Goal: Task Accomplishment & Management: Complete application form

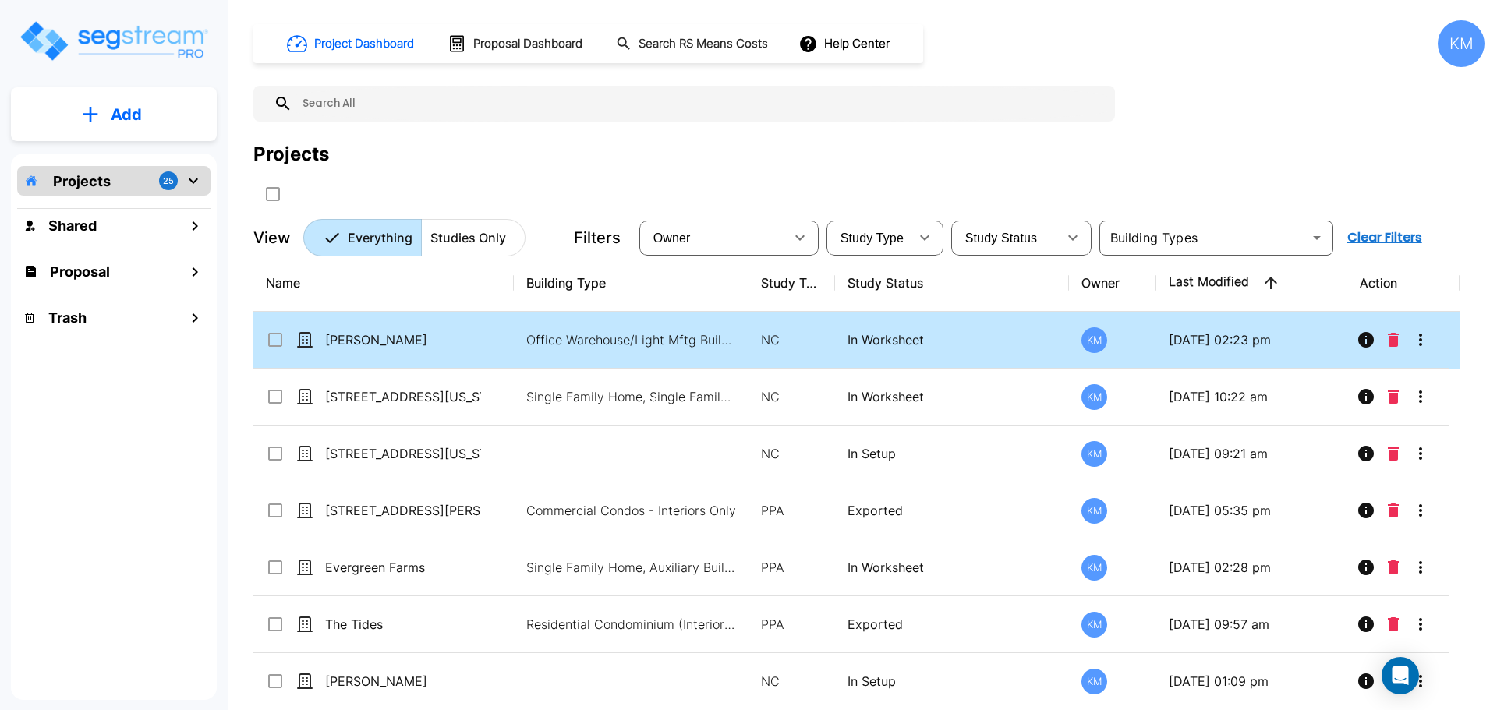
click at [957, 323] on td "In Worksheet" at bounding box center [952, 340] width 235 height 57
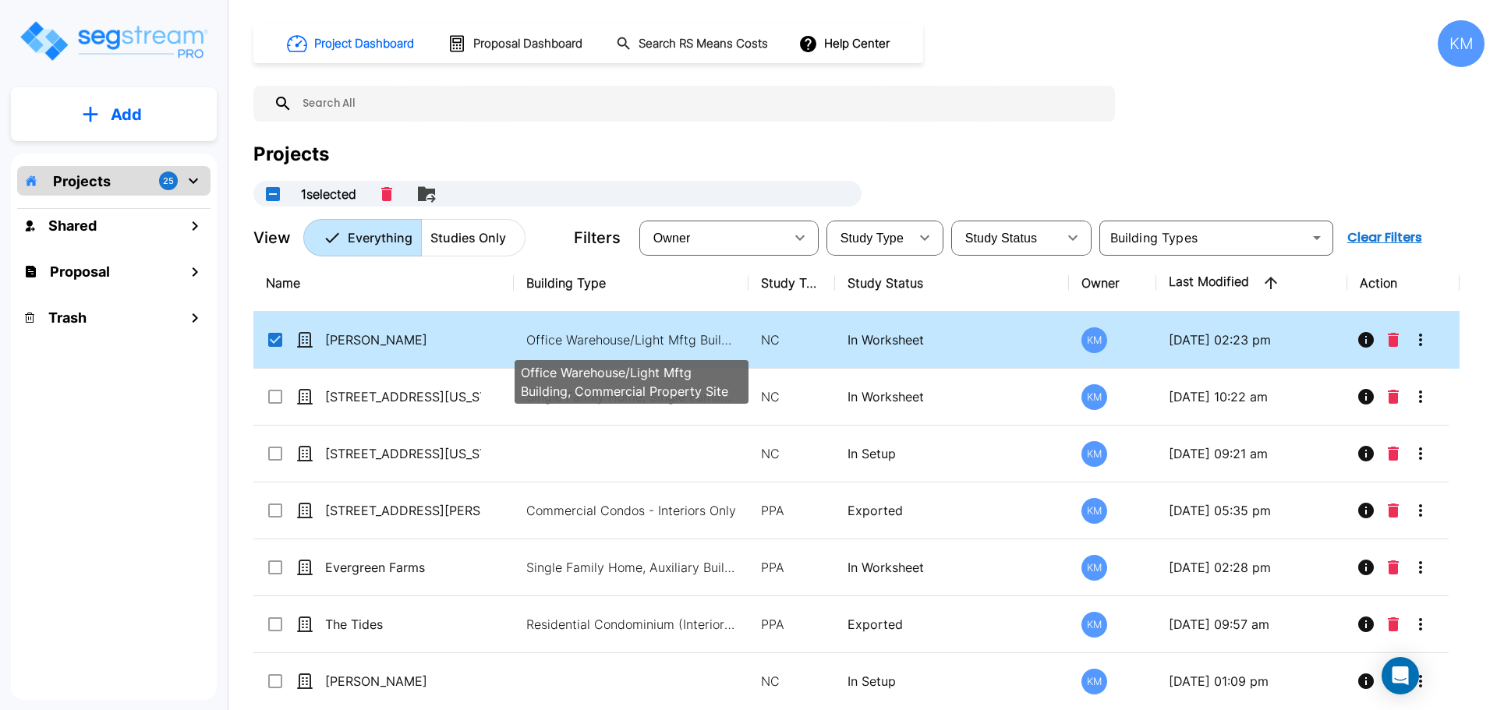
click at [700, 332] on p "Office Warehouse/Light Mftg Building, Commercial Property Site" at bounding box center [631, 340] width 211 height 19
checkbox input "false"
click at [700, 332] on p "Office Warehouse/Light Mftg Building, Commercial Property Site" at bounding box center [631, 340] width 211 height 19
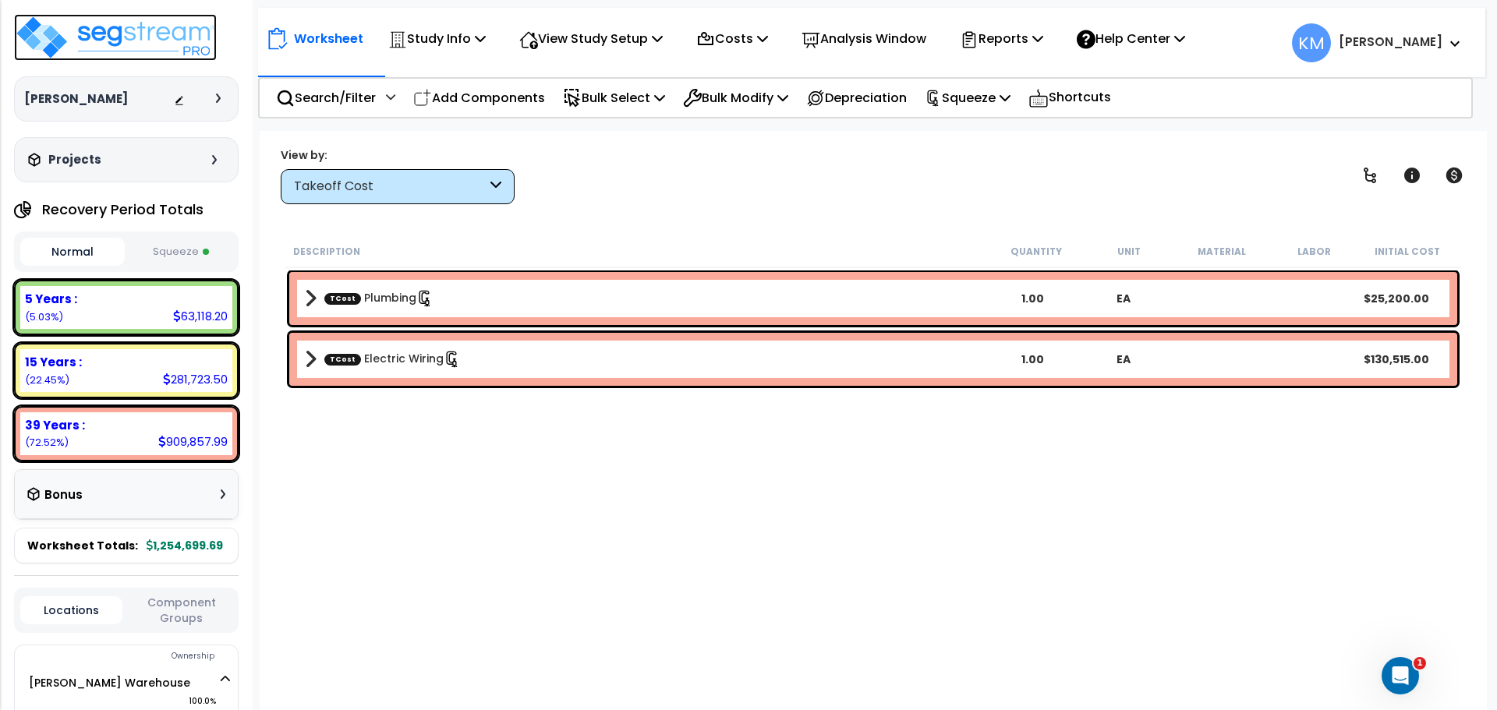
click at [127, 30] on img at bounding box center [115, 37] width 203 height 47
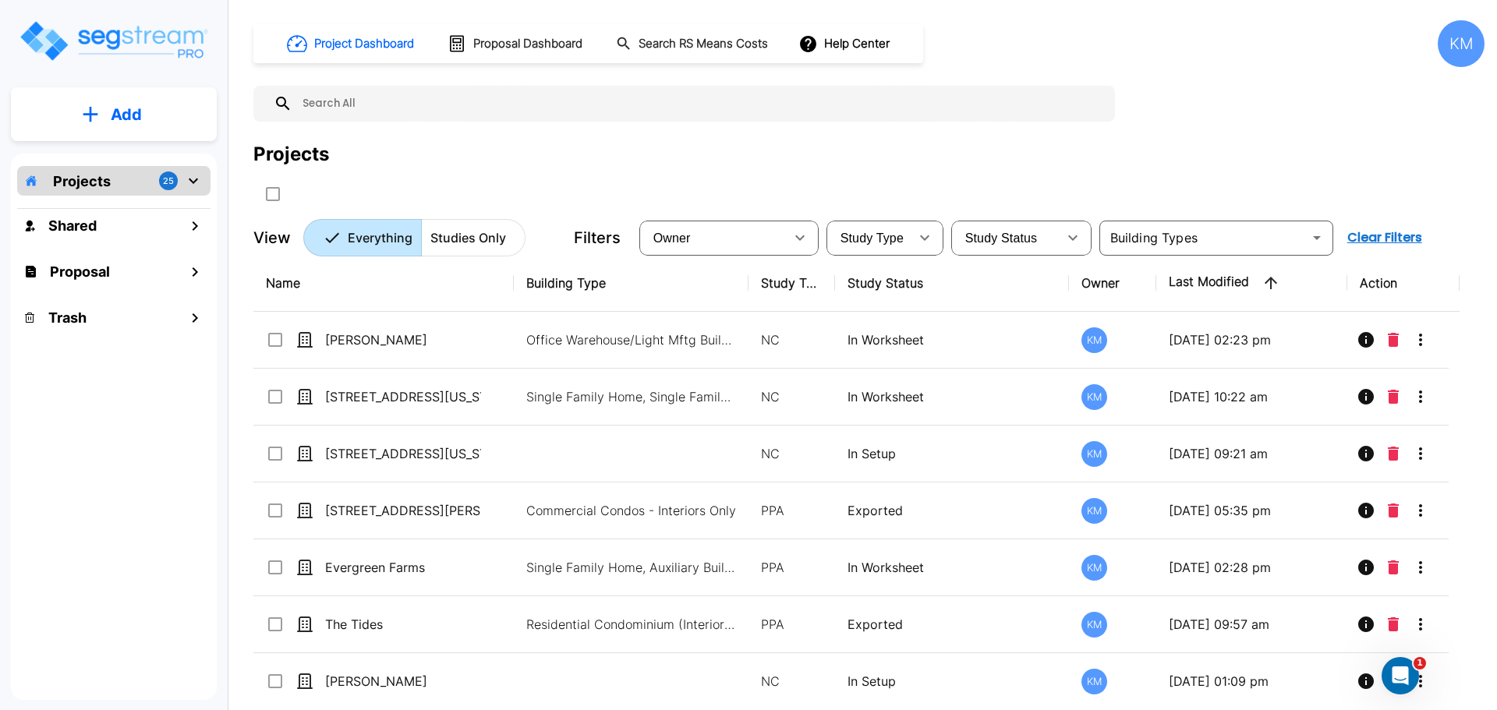
click at [100, 126] on button "Add" at bounding box center [114, 114] width 206 height 45
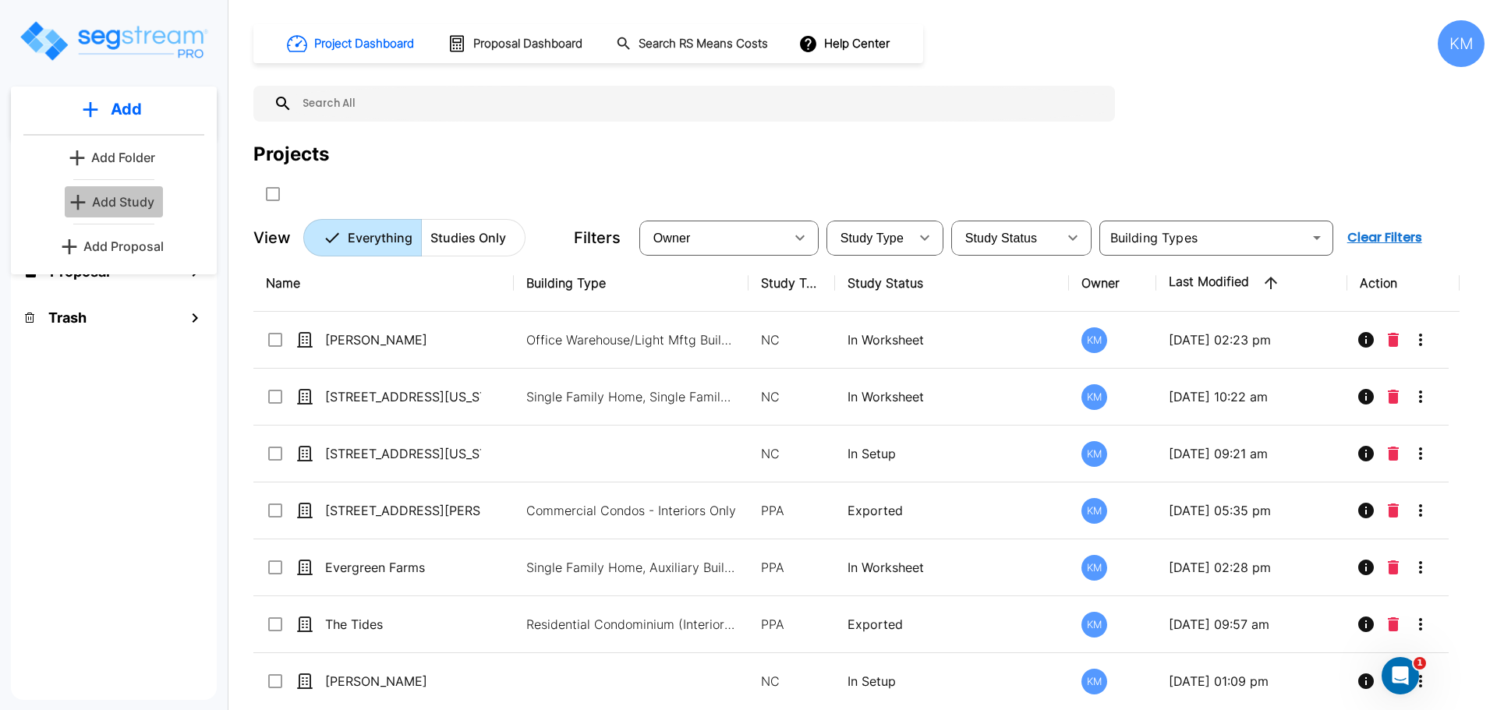
click at [120, 196] on p "Add Study" at bounding box center [123, 202] width 62 height 19
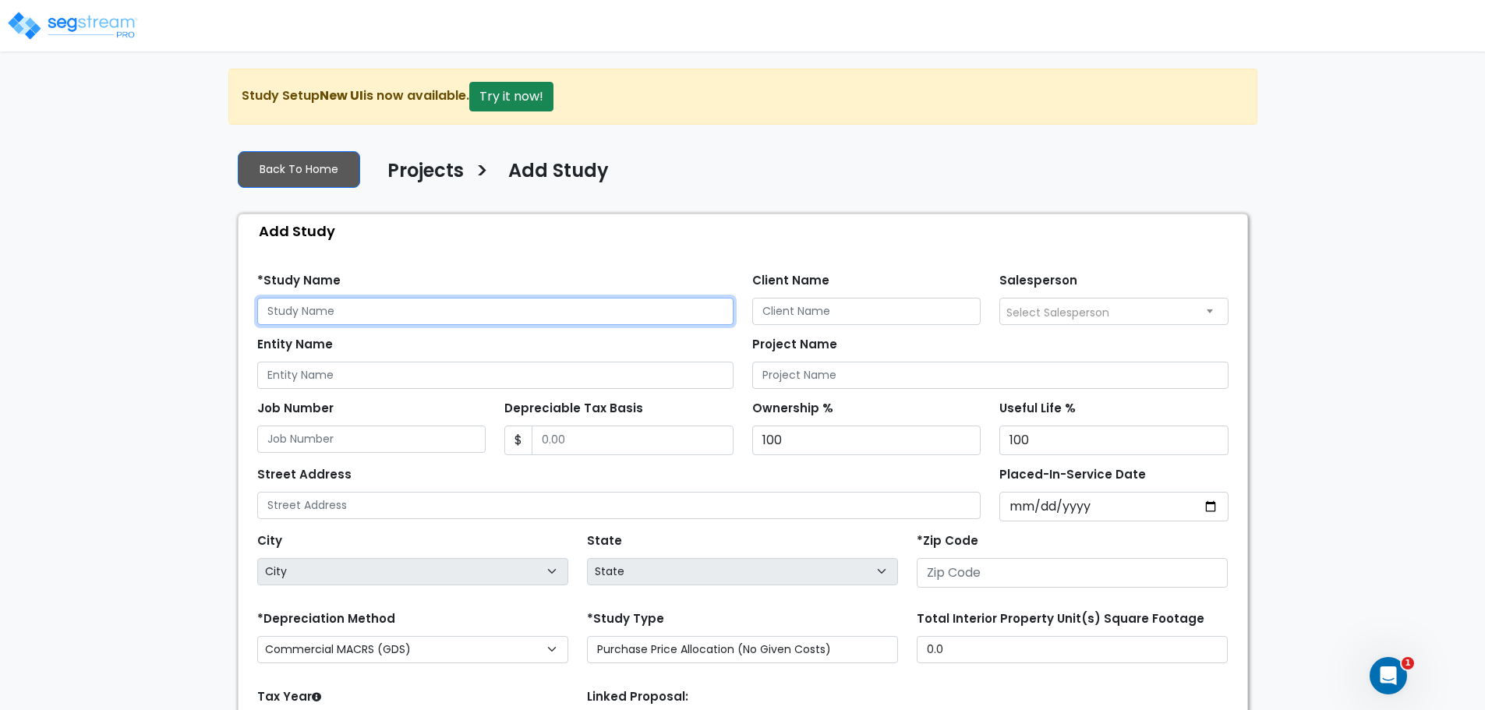
click at [456, 317] on input "text" at bounding box center [495, 311] width 476 height 27
type input "[PERSON_NAME] Unit A"
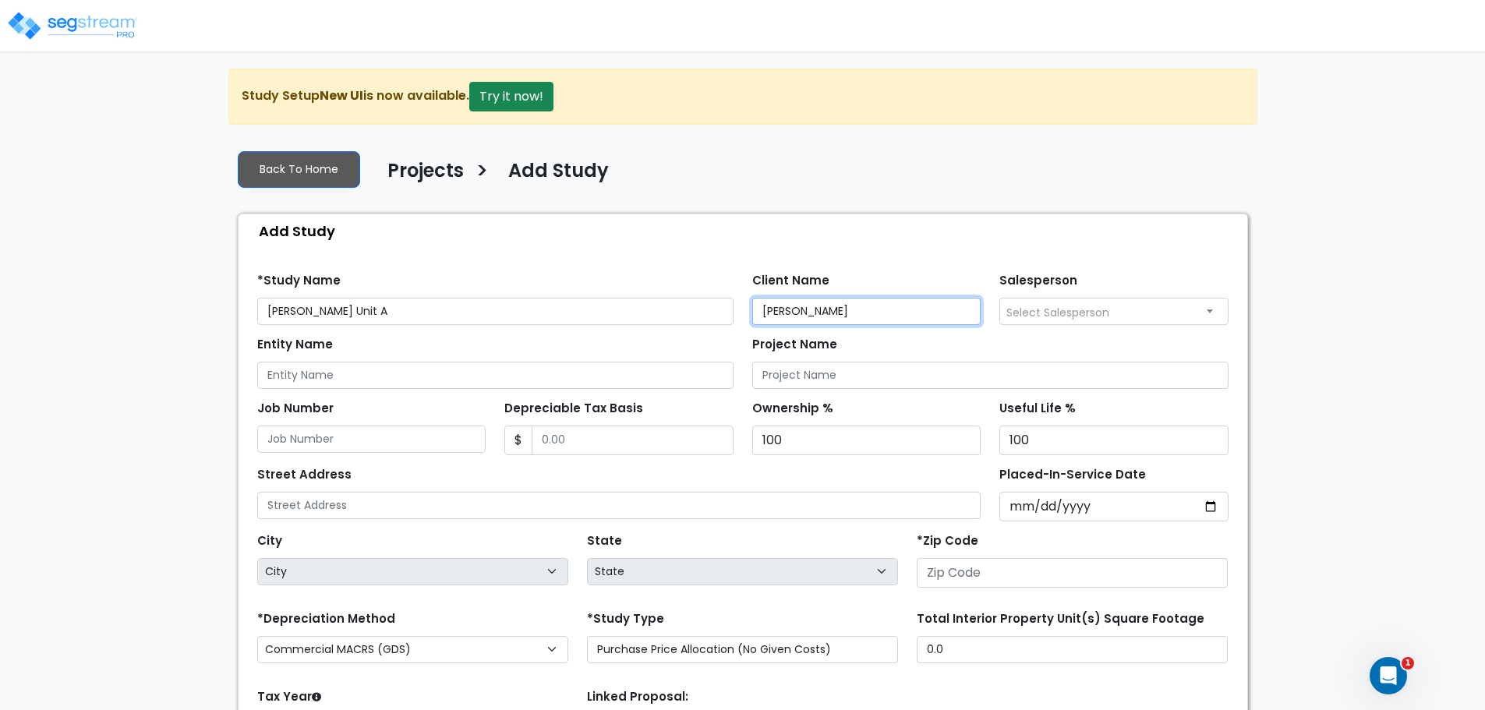
type input "[PERSON_NAME]"
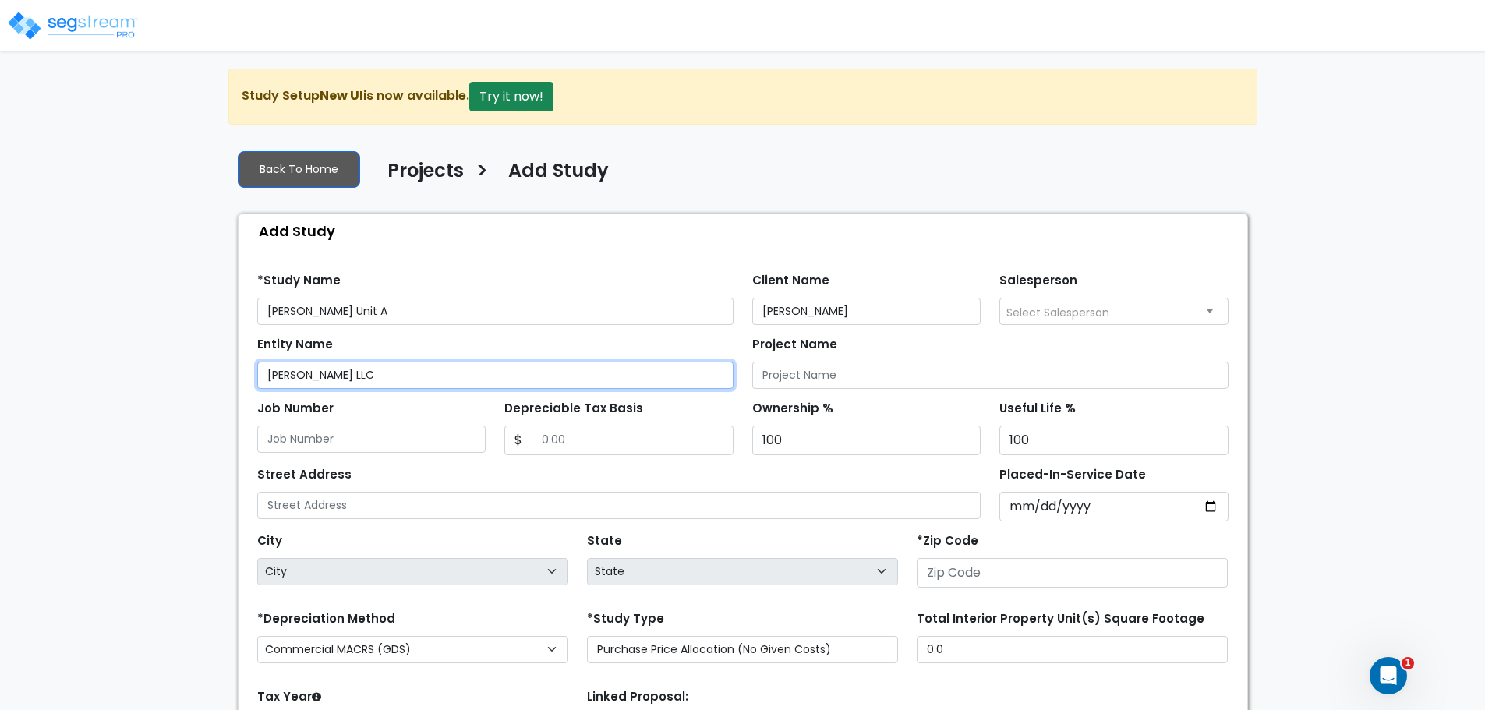
type input "[PERSON_NAME] LLC"
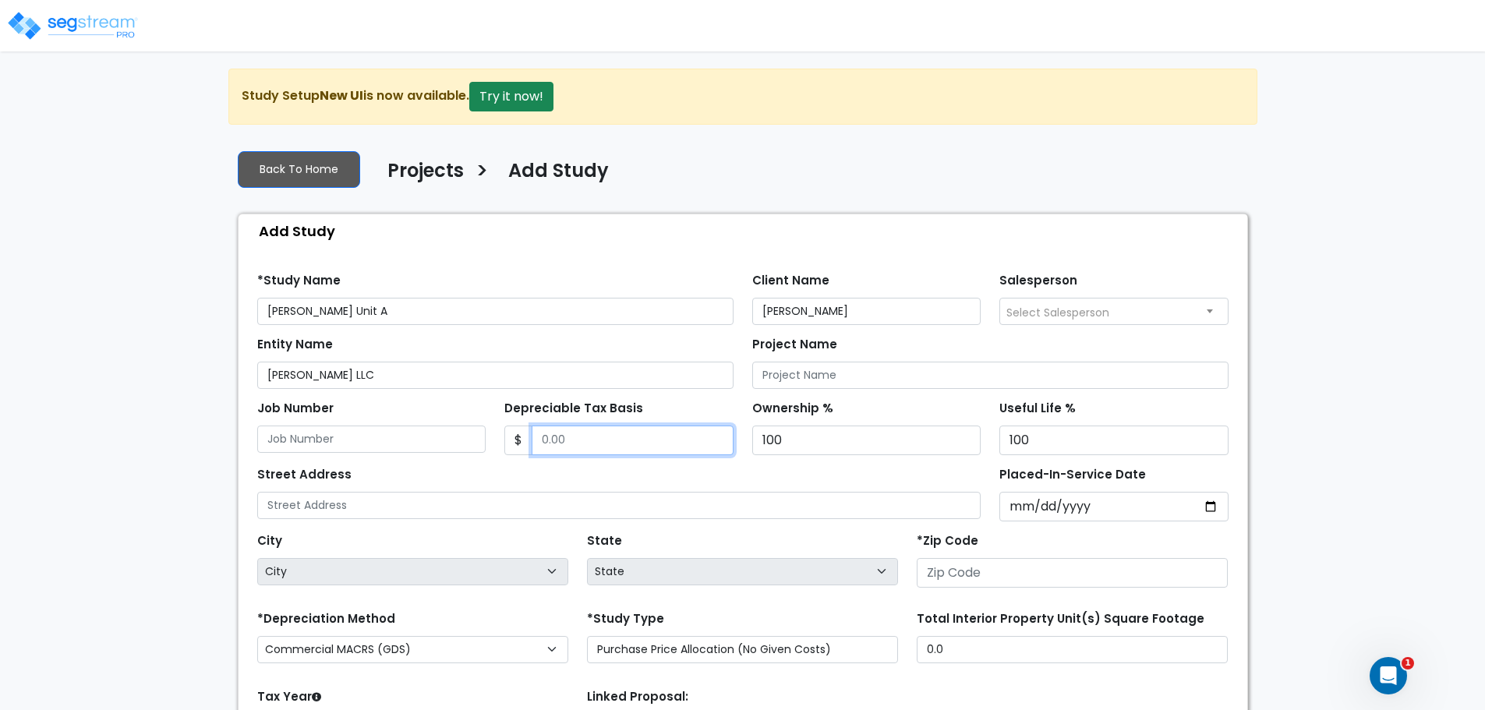
click at [579, 427] on input "Depreciable Tax Basis" at bounding box center [633, 441] width 202 height 30
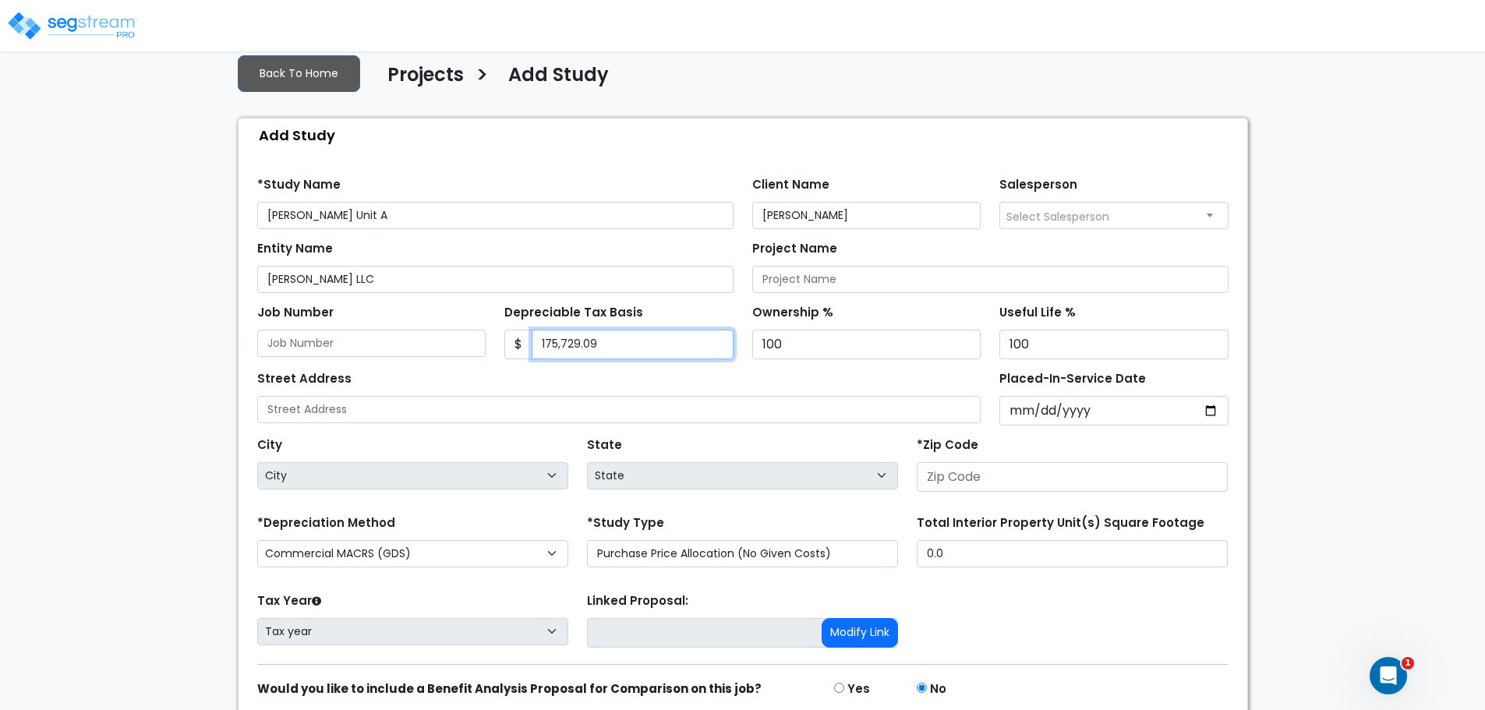
scroll to position [130, 0]
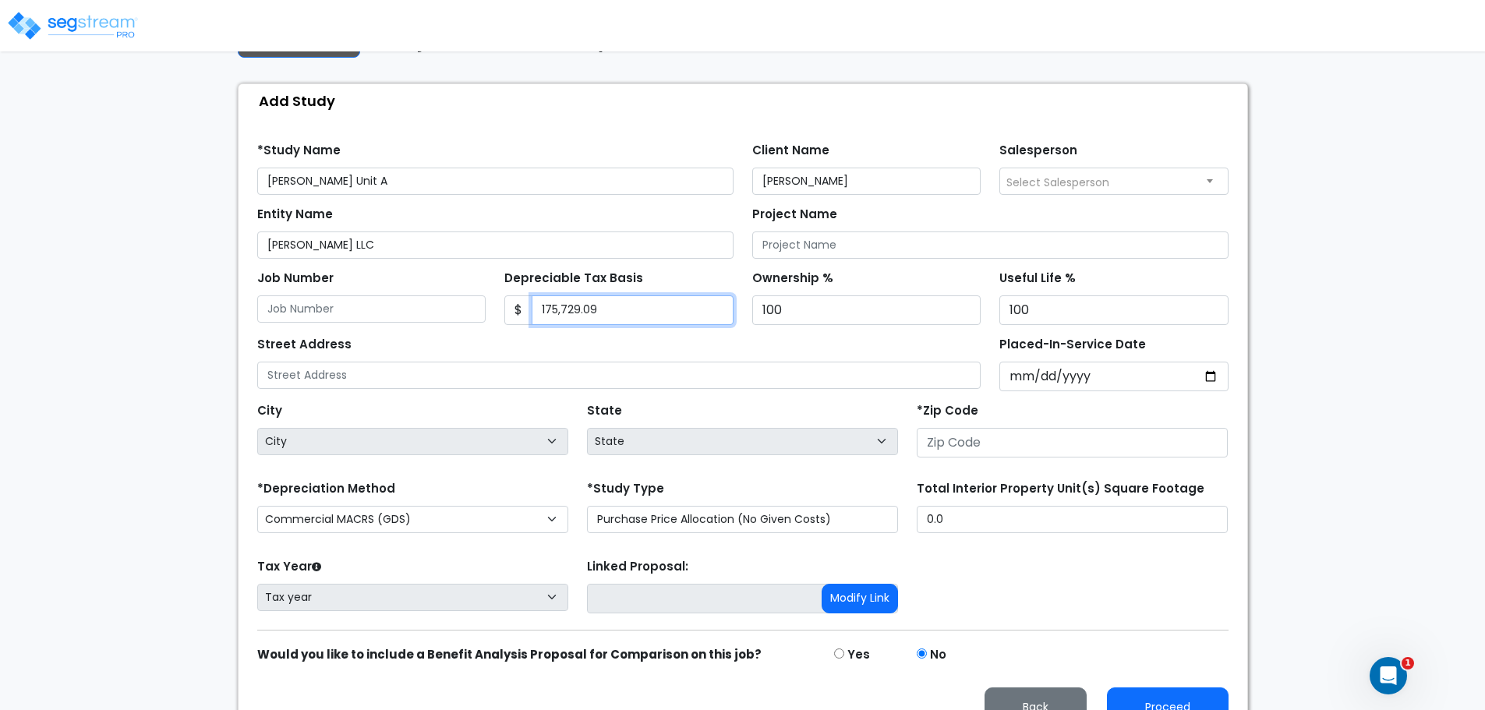
type input "175,729.09"
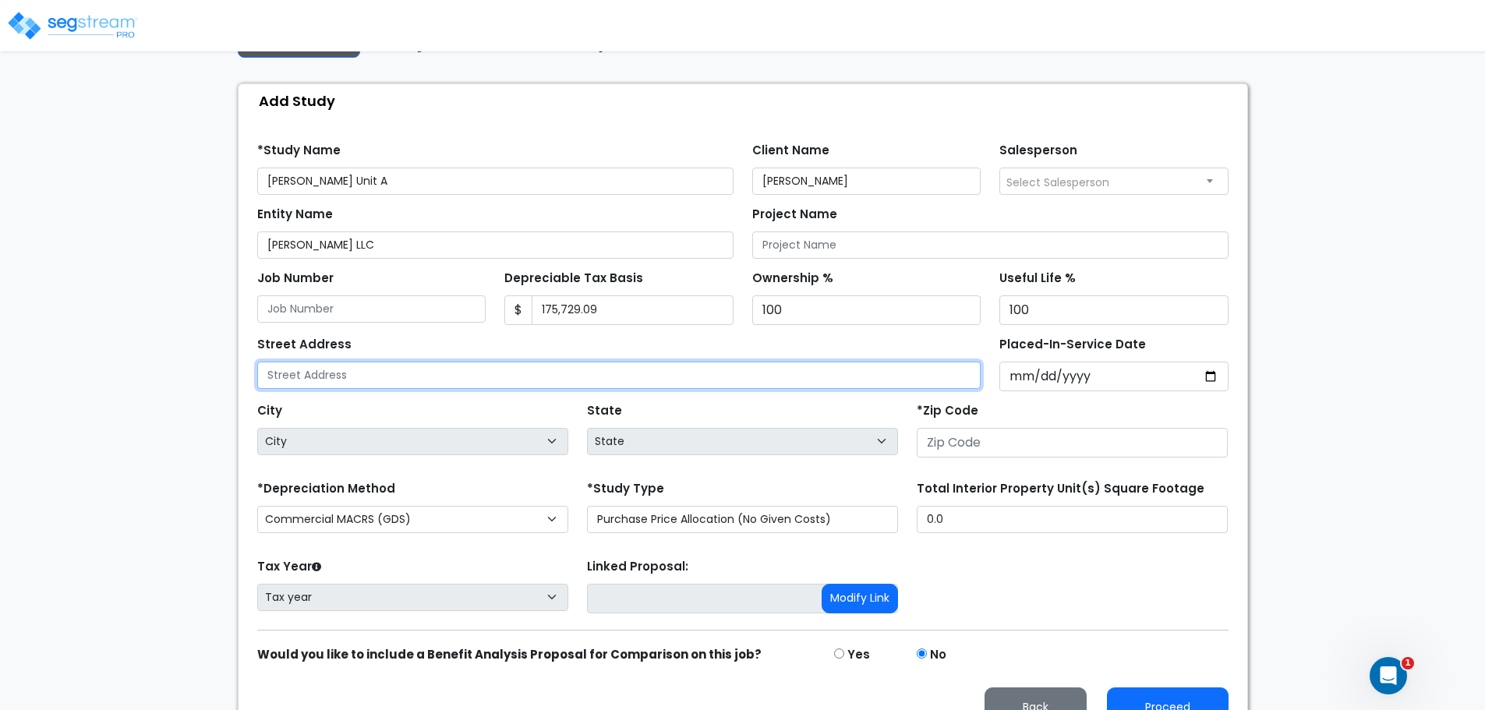
click at [543, 363] on input "text" at bounding box center [619, 375] width 724 height 27
drag, startPoint x: 409, startPoint y: 375, endPoint x: 384, endPoint y: 371, distance: 25.3
click at [409, 375] on input "text" at bounding box center [619, 375] width 724 height 27
type input "[STREET_ADDRESS][PERSON_NAME]"
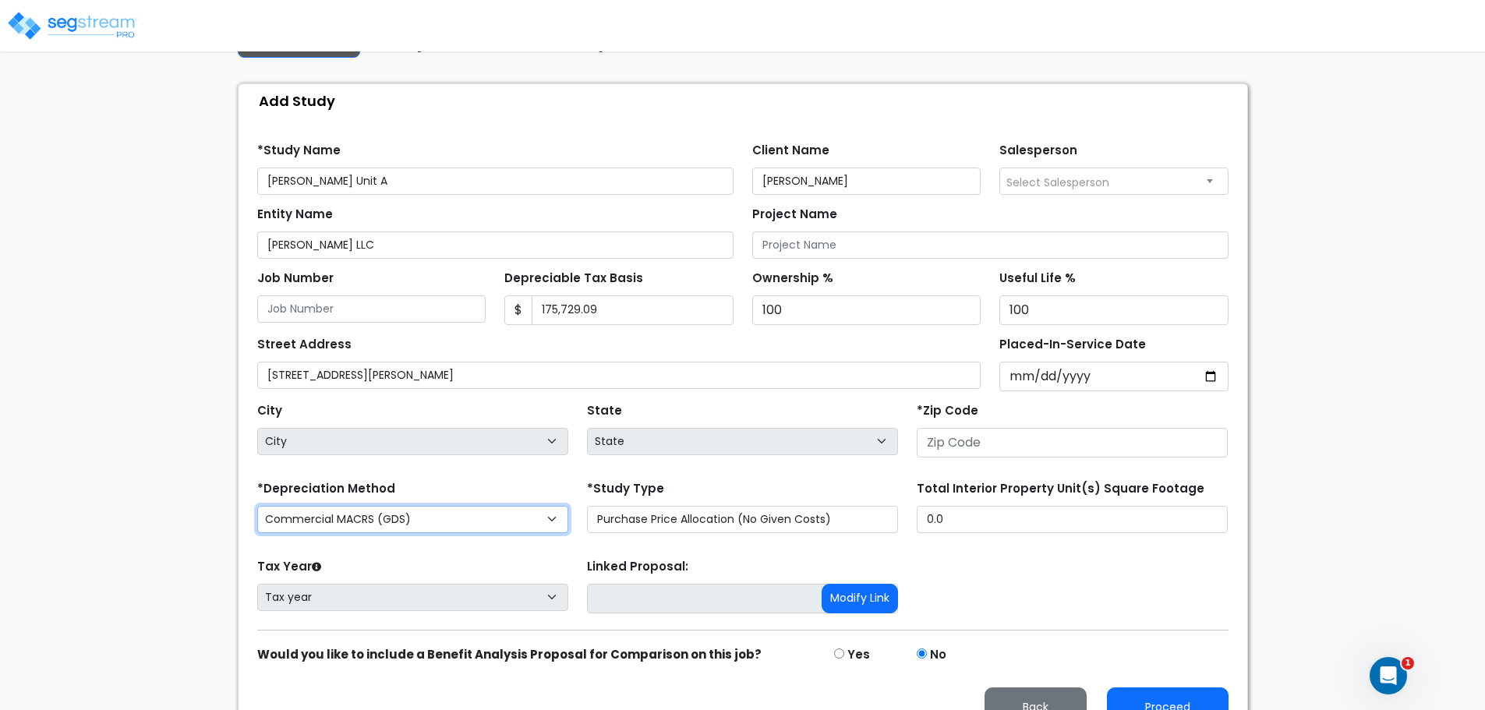
select select "National Average"
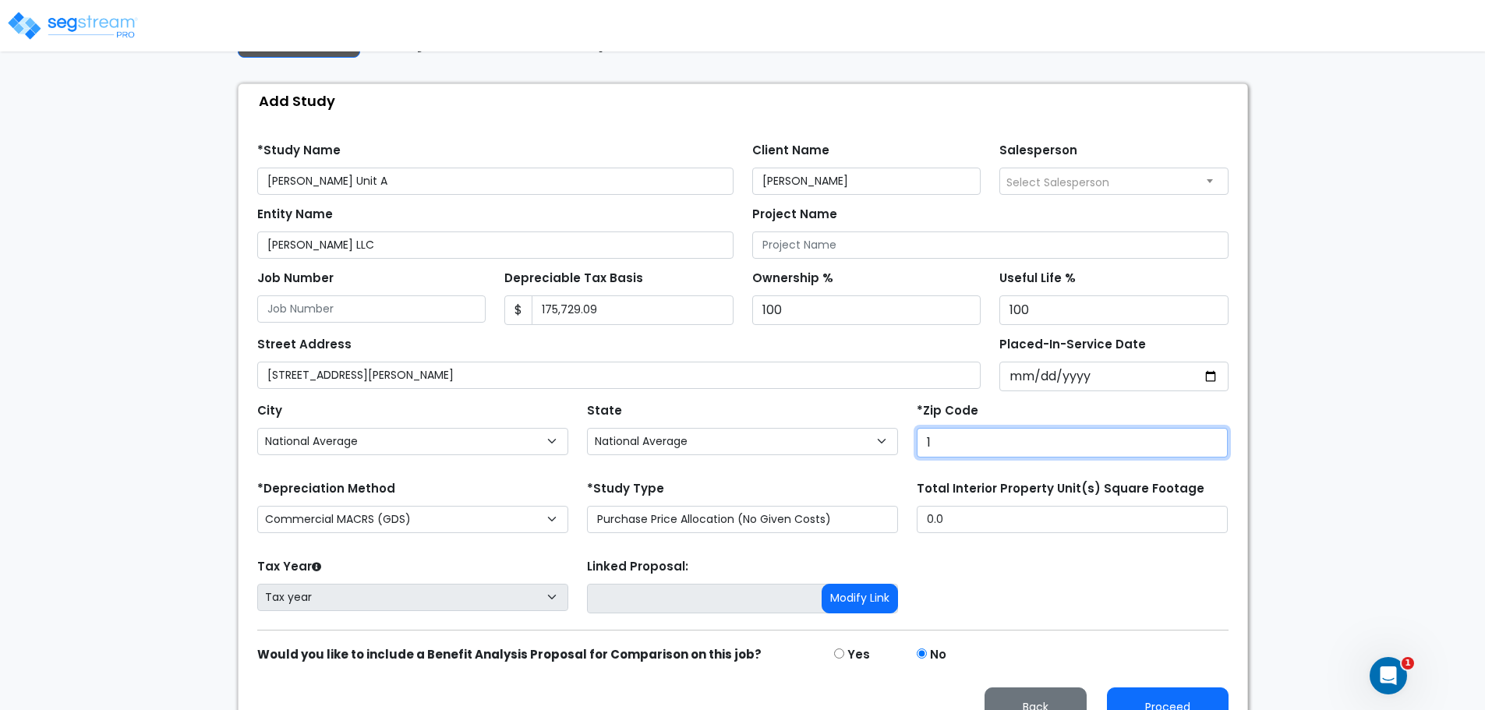
type input "19"
select select "PA"
type input "1990"
select select "DE"
type input "19904"
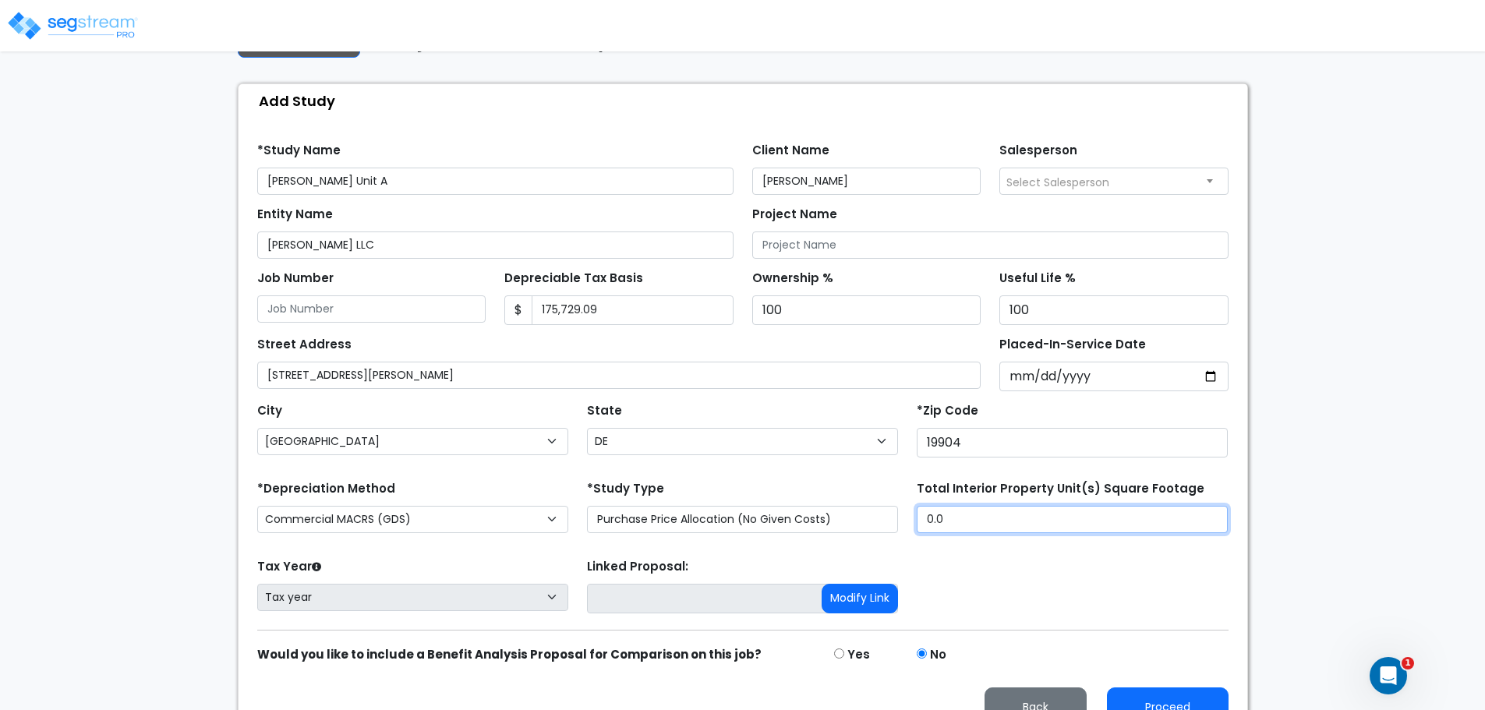
click at [1011, 519] on input "0.0" at bounding box center [1072, 519] width 311 height 27
drag, startPoint x: 1035, startPoint y: 515, endPoint x: 813, endPoint y: 515, distance: 221.4
click at [813, 515] on div "*Depreciation Method Commercial MACRS (GDS) Residential Rental MACRS (GDS) Comm…" at bounding box center [743, 508] width 990 height 62
type input "3,400"
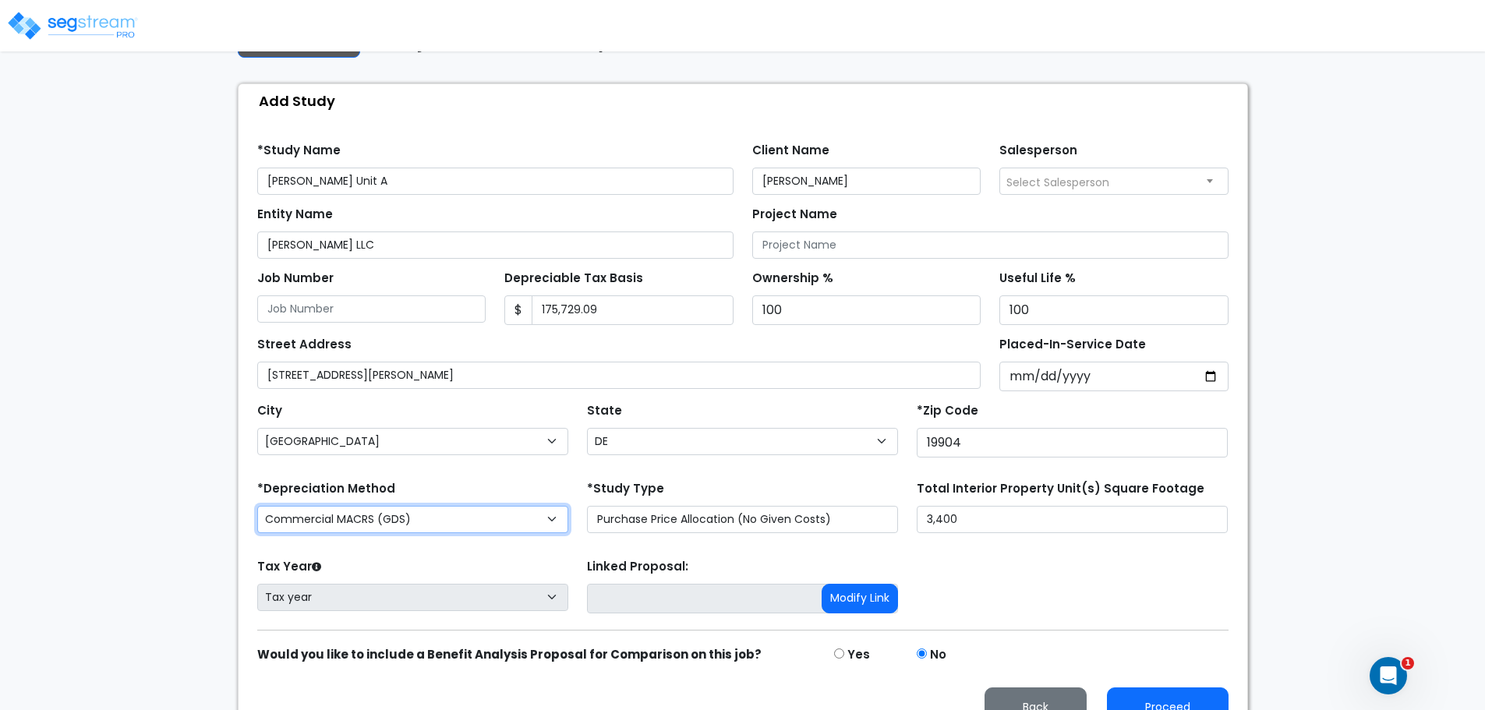
click at [528, 521] on select "Commercial MACRS (GDS) Residential Rental MACRS (GDS) Commercial MACRS (GDS) QIP" at bounding box center [412, 519] width 311 height 27
click at [257, 506] on select "Commercial MACRS (GDS) Residential Rental MACRS (GDS) Commercial MACRS (GDS) QIP" at bounding box center [412, 519] width 311 height 27
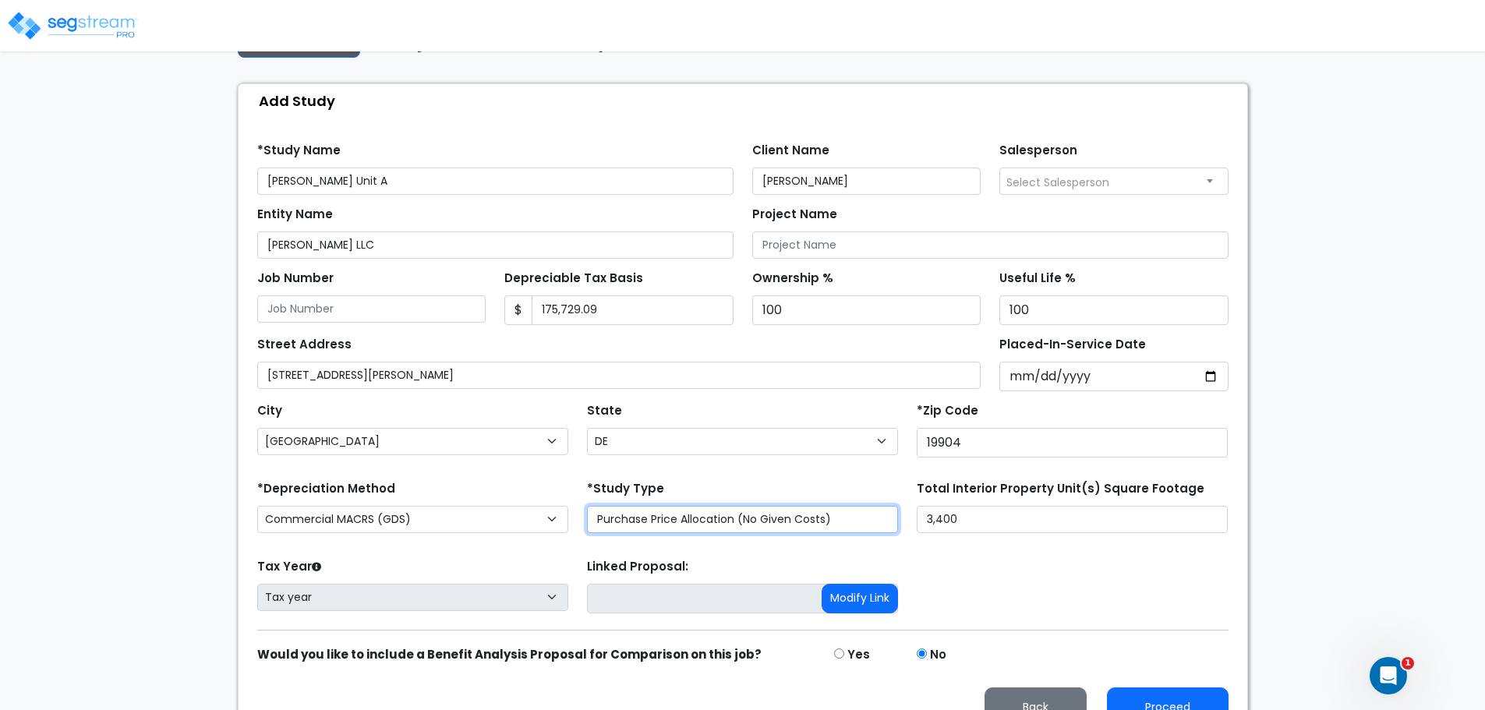
click at [830, 517] on select "Purchase Price Allocation (No Given Costs) New Construction / Reno / TI's (Give…" at bounding box center [742, 519] width 311 height 27
select select "NEW"
click at [587, 506] on select "Purchase Price Allocation (No Given Costs) New Construction / Reno / TI's (Give…" at bounding box center [742, 519] width 311 height 27
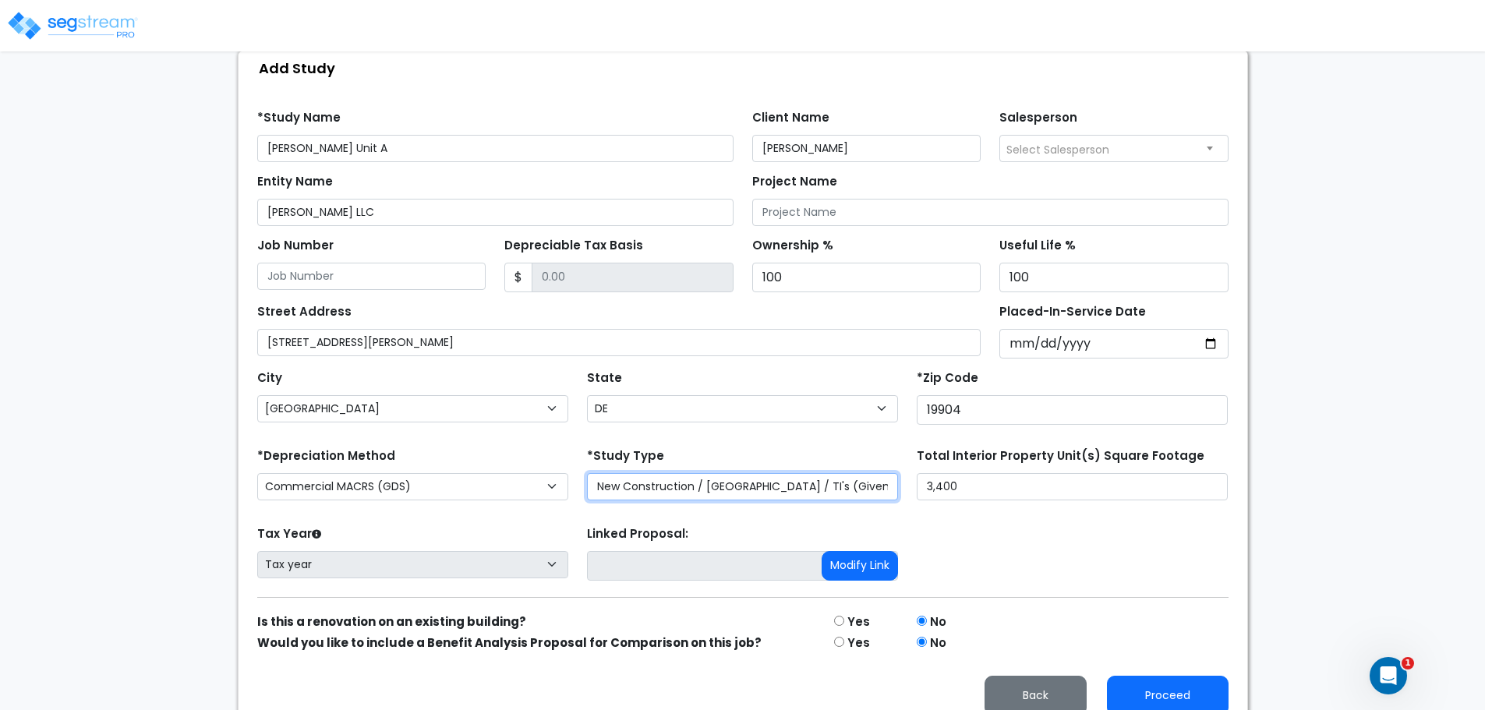
scroll to position [182, 0]
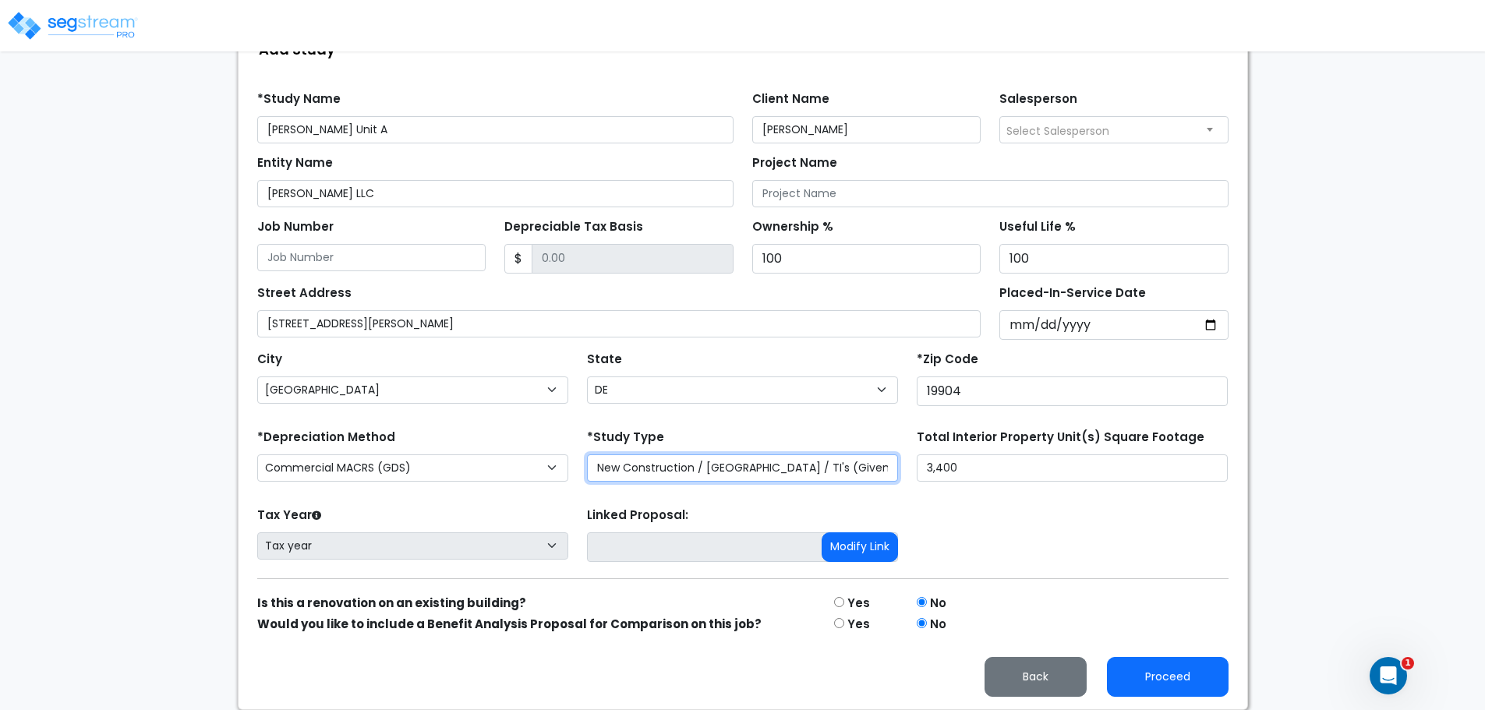
click at [878, 472] on select "Purchase Price Allocation (No Given Costs) New Construction / Reno / TI's (Give…" at bounding box center [742, 468] width 311 height 27
click at [587, 455] on select "Purchase Price Allocation (No Given Costs) New Construction / Reno / TI's (Give…" at bounding box center [742, 468] width 311 height 27
click at [858, 467] on select "Purchase Price Allocation (No Given Costs) New Construction / Reno / TI's (Give…" at bounding box center [742, 468] width 311 height 27
select select "PPA"
click at [587, 475] on select "Purchase Price Allocation (No Given Costs) New Construction / Reno / TI's (Give…" at bounding box center [742, 468] width 311 height 27
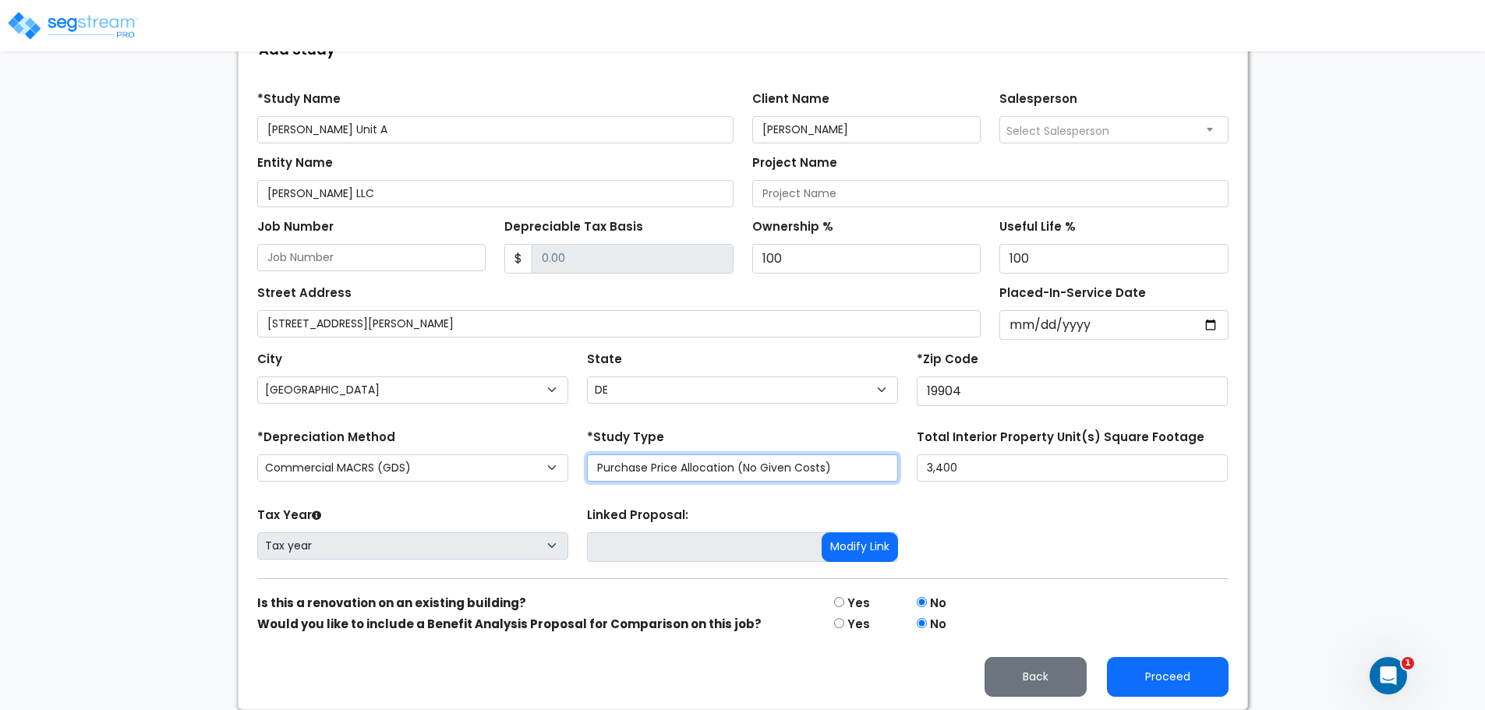
scroll to position [161, 0]
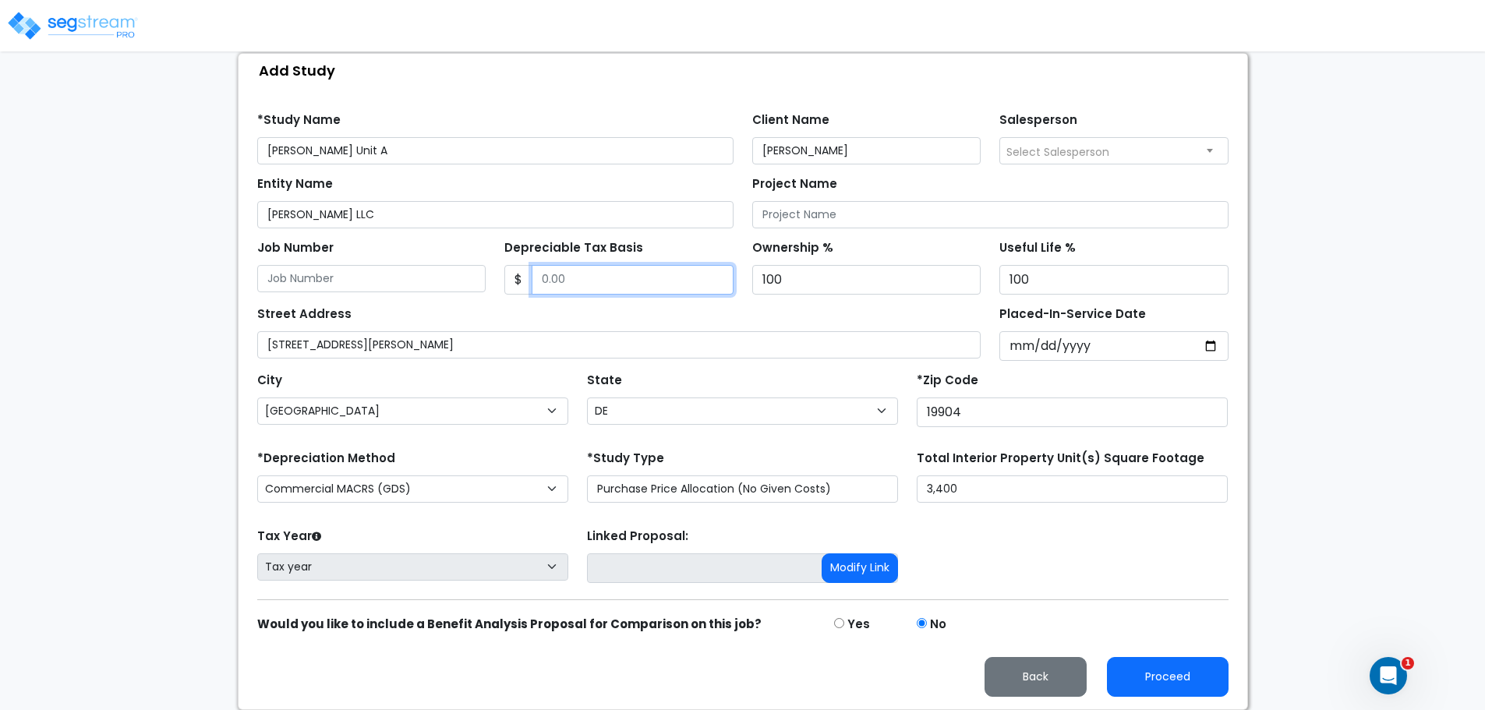
click at [623, 280] on input "Depreciable Tax Basis" at bounding box center [633, 280] width 202 height 30
drag, startPoint x: 625, startPoint y: 278, endPoint x: 508, endPoint y: 278, distance: 117.0
click at [508, 278] on div "$" at bounding box center [618, 280] width 229 height 30
type input "175,729.09"
click at [1215, 342] on input "Placed-In-Service Date" at bounding box center [1114, 346] width 229 height 30
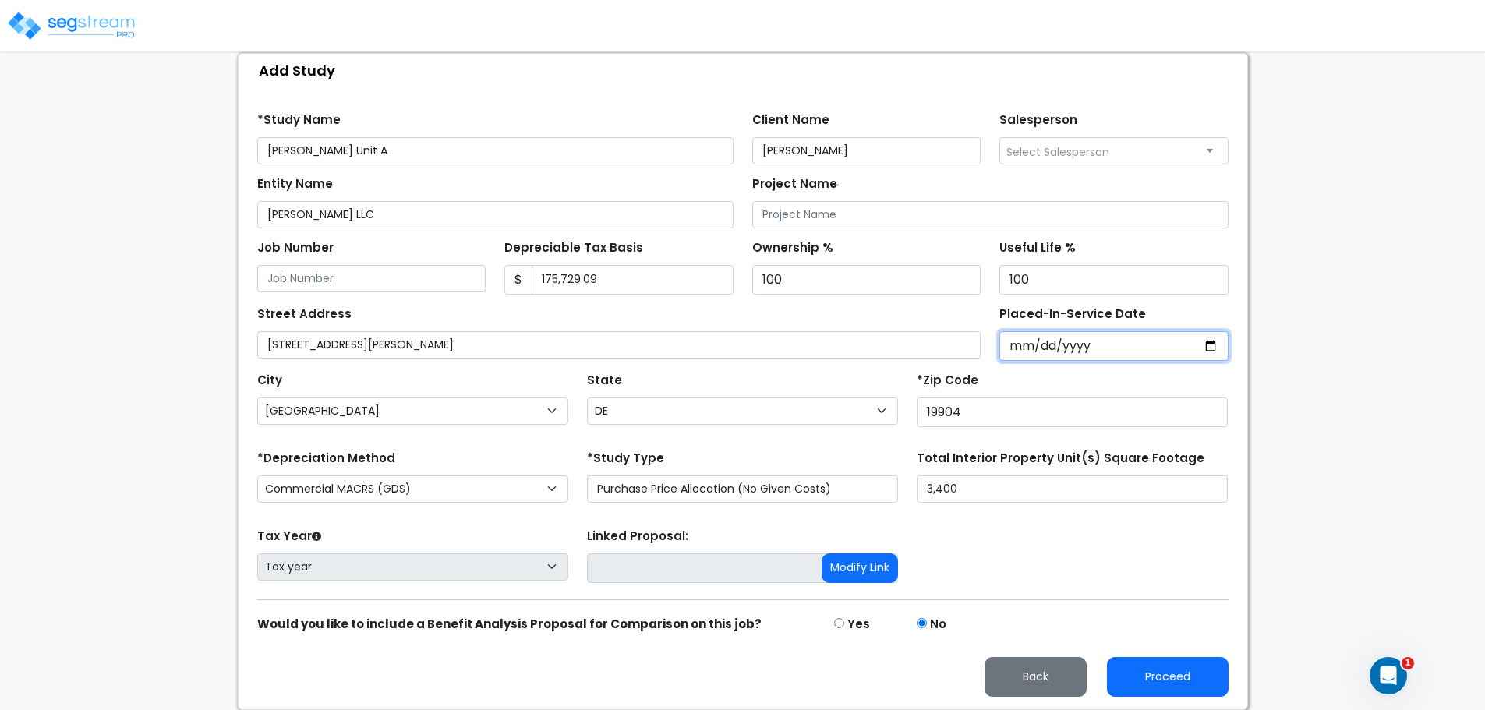
click at [1147, 342] on input "Placed-In-Service Date" at bounding box center [1114, 346] width 229 height 30
drag, startPoint x: 1124, startPoint y: 345, endPoint x: 1103, endPoint y: 345, distance: 20.3
click at [1124, 345] on input "Placed-In-Service Date" at bounding box center [1114, 346] width 229 height 30
drag, startPoint x: 1049, startPoint y: 342, endPoint x: 1041, endPoint y: 341, distance: 8.7
click at [1049, 342] on input "Placed-In-Service Date" at bounding box center [1114, 346] width 229 height 30
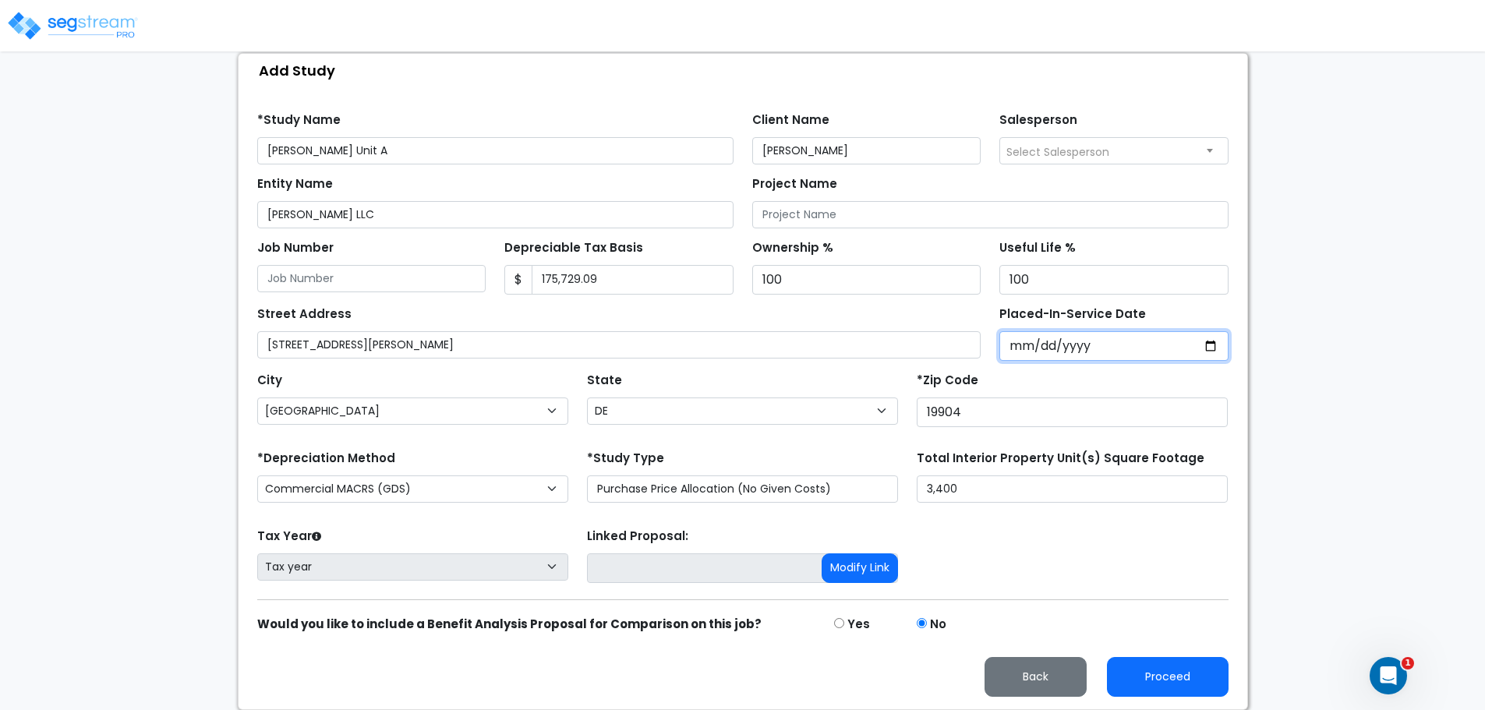
drag, startPoint x: 1025, startPoint y: 342, endPoint x: 1015, endPoint y: 349, distance: 12.3
click at [1025, 342] on input "Placed-In-Service Date" at bounding box center [1114, 346] width 229 height 30
click at [1011, 350] on input "Placed-In-Service Date" at bounding box center [1114, 346] width 229 height 30
drag, startPoint x: 1014, startPoint y: 347, endPoint x: 1070, endPoint y: 346, distance: 55.4
click at [1015, 346] on input "Placed-In-Service Date" at bounding box center [1114, 346] width 229 height 30
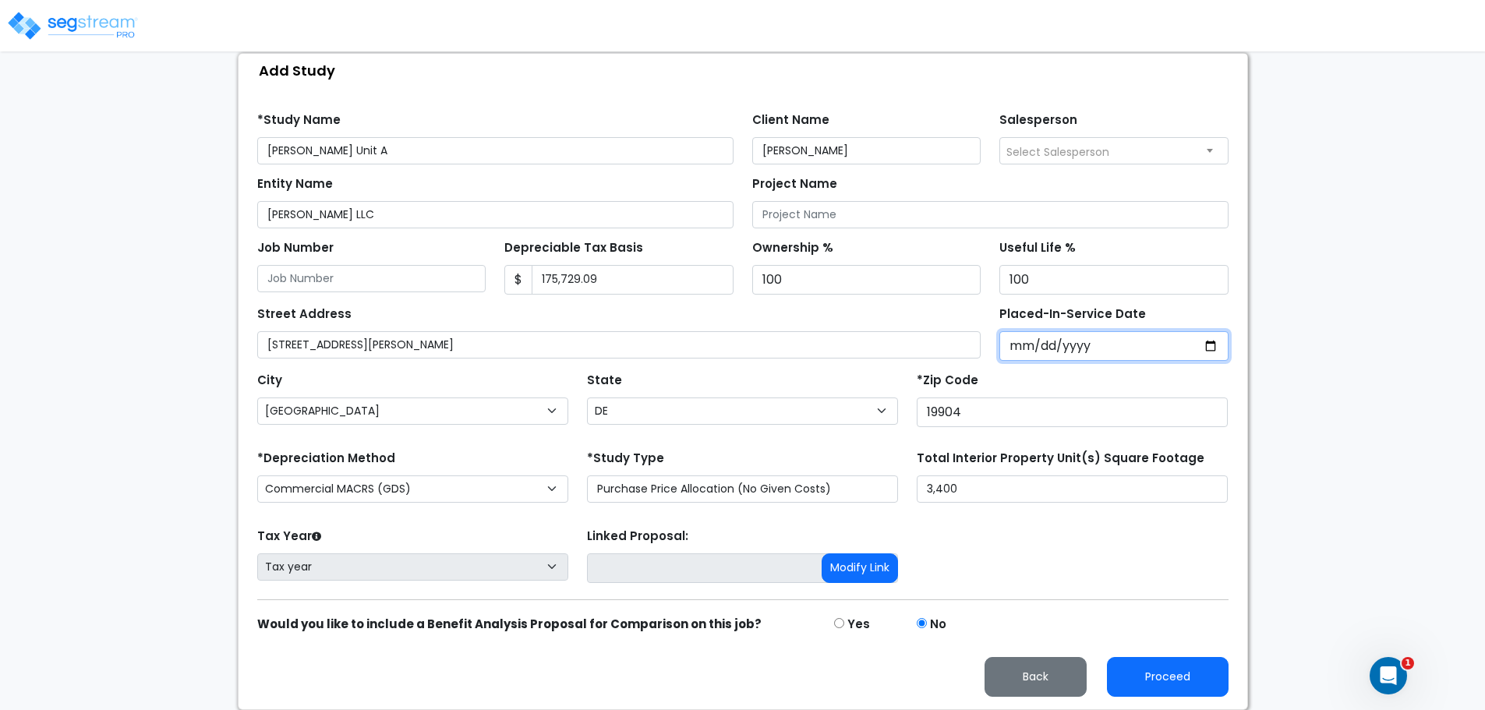
click at [1210, 344] on input "Placed-In-Service Date" at bounding box center [1114, 346] width 229 height 30
type input "2025-03-25"
select select "2025"
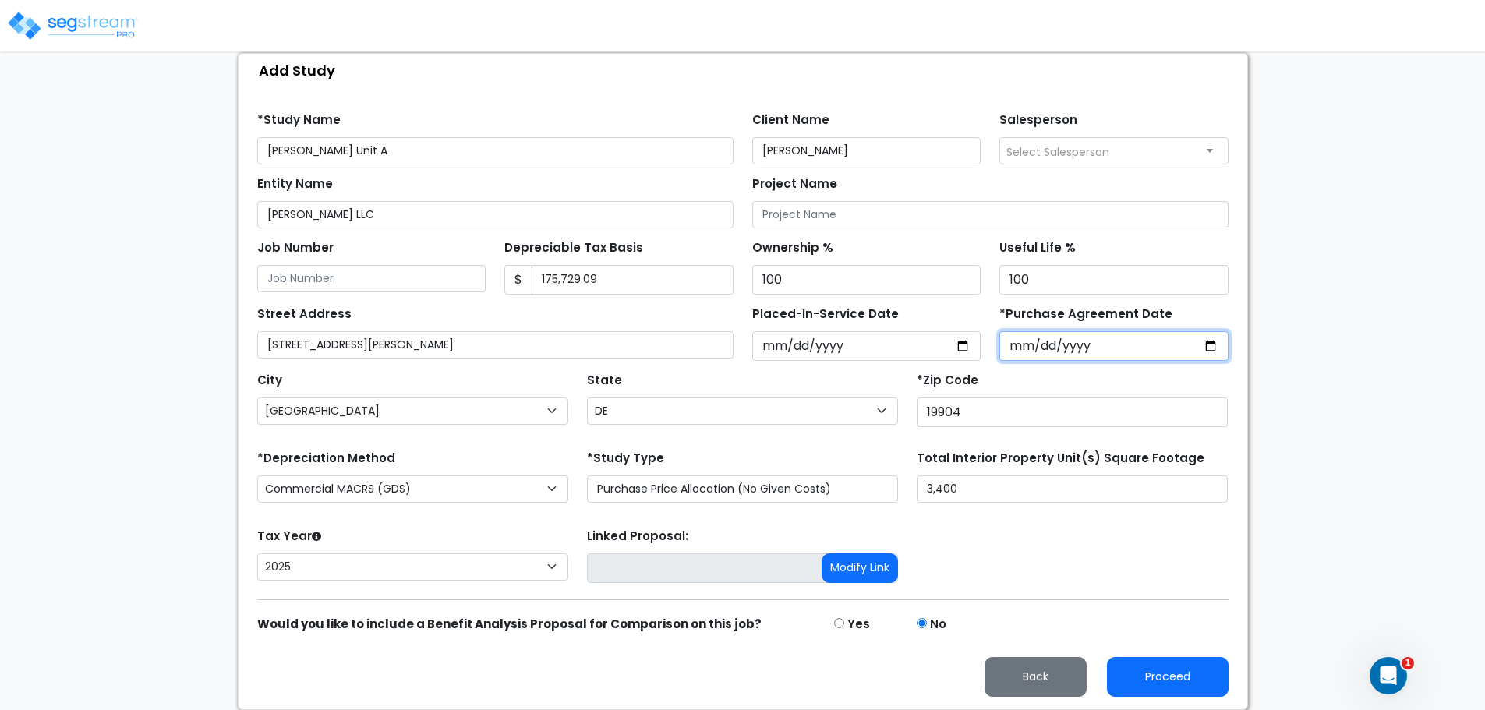
click at [1184, 338] on input "*Purchase Agreement Date" at bounding box center [1114, 346] width 229 height 30
click at [1204, 346] on input "*Purchase Agreement Date" at bounding box center [1114, 346] width 229 height 30
click at [1179, 313] on div "*Purchase Agreement Date" at bounding box center [1114, 332] width 248 height 58
click at [1081, 313] on label "*Purchase Agreement Date" at bounding box center [1086, 315] width 173 height 18
click at [1081, 331] on input "*Purchase Agreement Date" at bounding box center [1114, 346] width 229 height 30
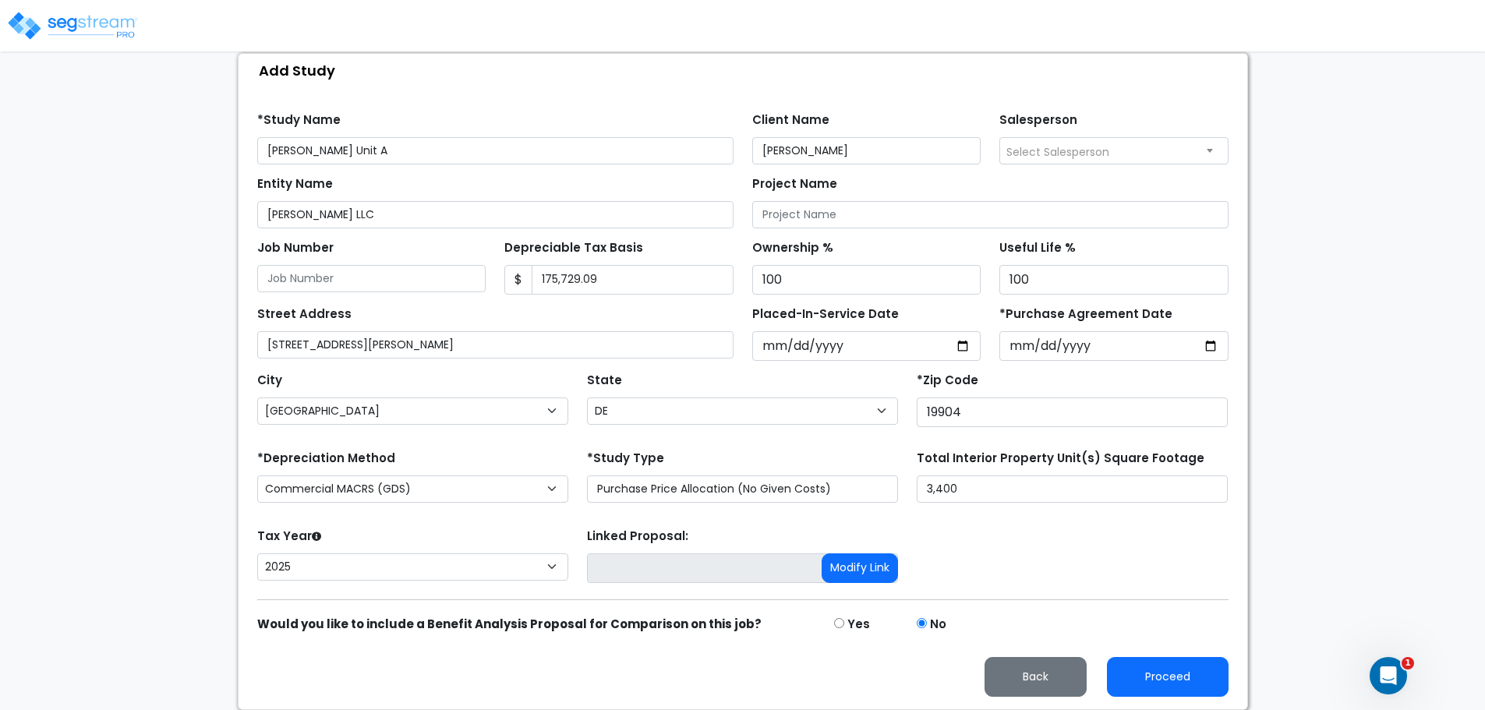
click at [1068, 308] on label "*Purchase Agreement Date" at bounding box center [1086, 315] width 173 height 18
click at [1068, 331] on input "*Purchase Agreement Date" at bounding box center [1114, 346] width 229 height 30
click at [1212, 348] on input "*Purchase Agreement Date" at bounding box center [1114, 346] width 229 height 30
type input "2024-07-01"
click at [557, 565] on select "2026 2025" at bounding box center [412, 567] width 311 height 27
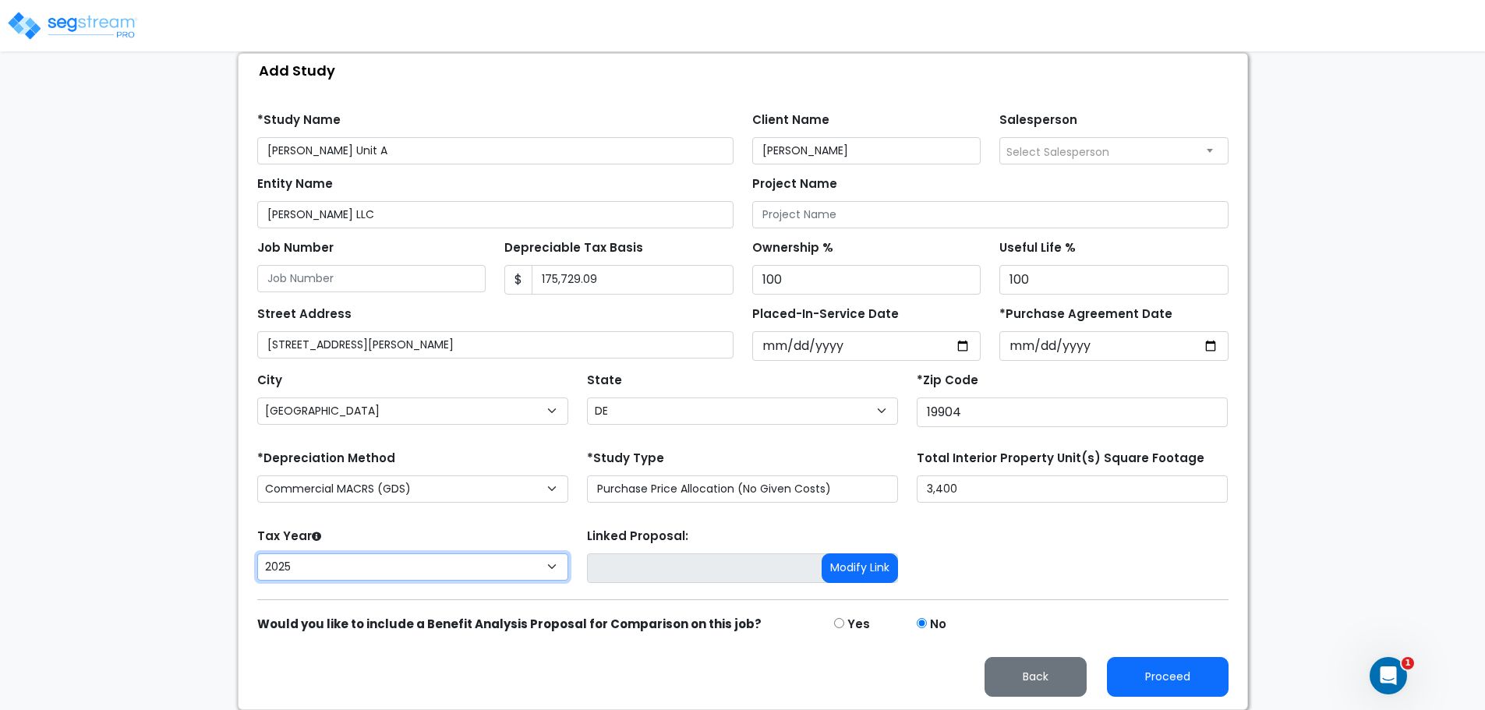
click at [257, 554] on select "2026 2025" at bounding box center [412, 567] width 311 height 27
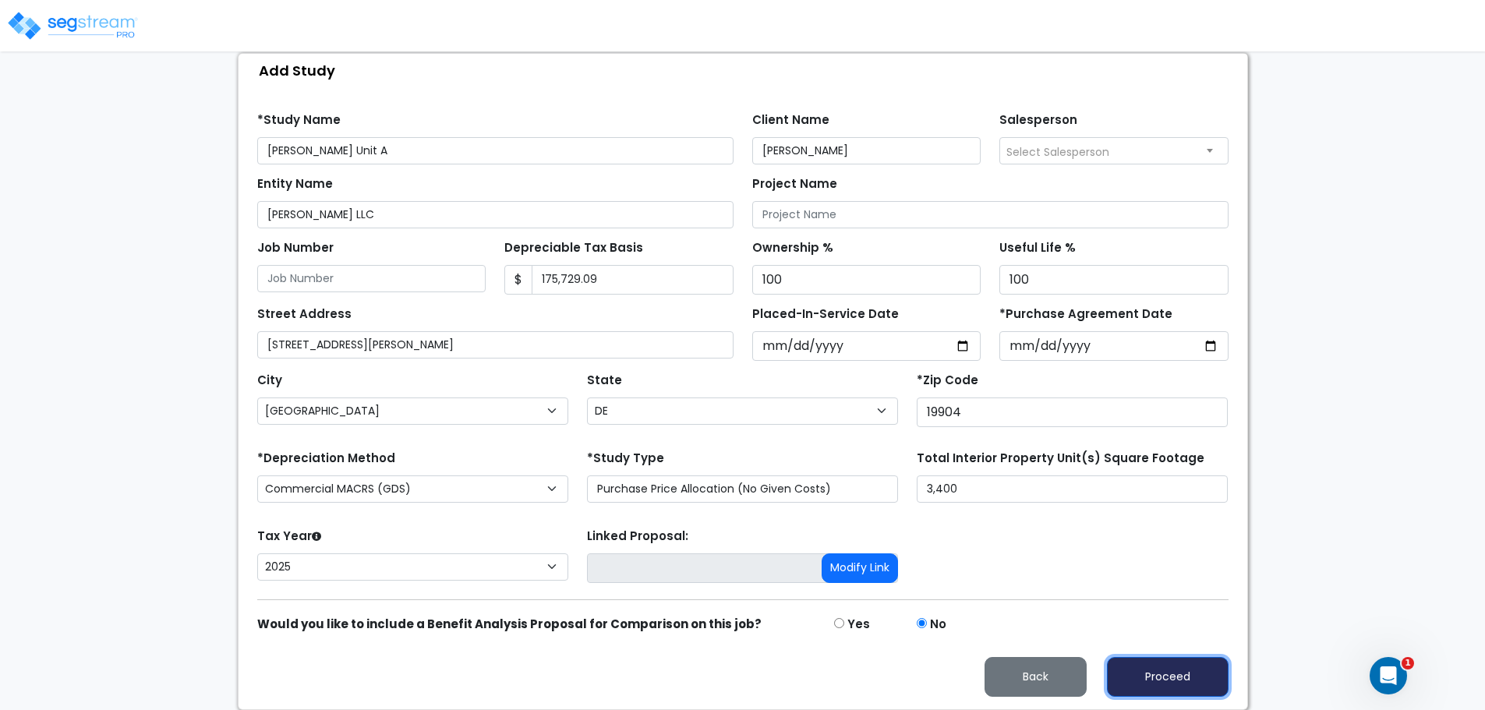
click at [1209, 676] on button "Proceed" at bounding box center [1168, 677] width 122 height 40
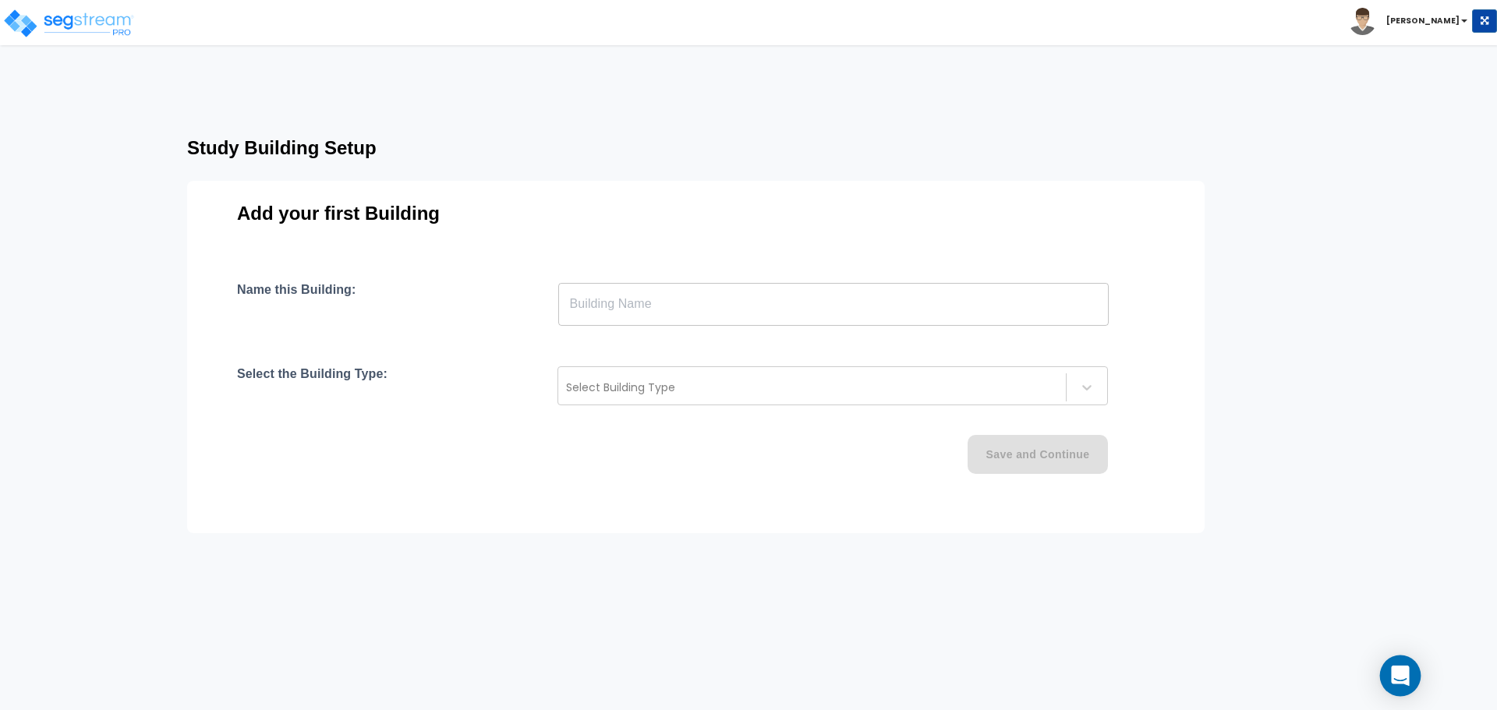
click at [1401, 678] on icon "Open Intercom Messenger" at bounding box center [1400, 676] width 18 height 20
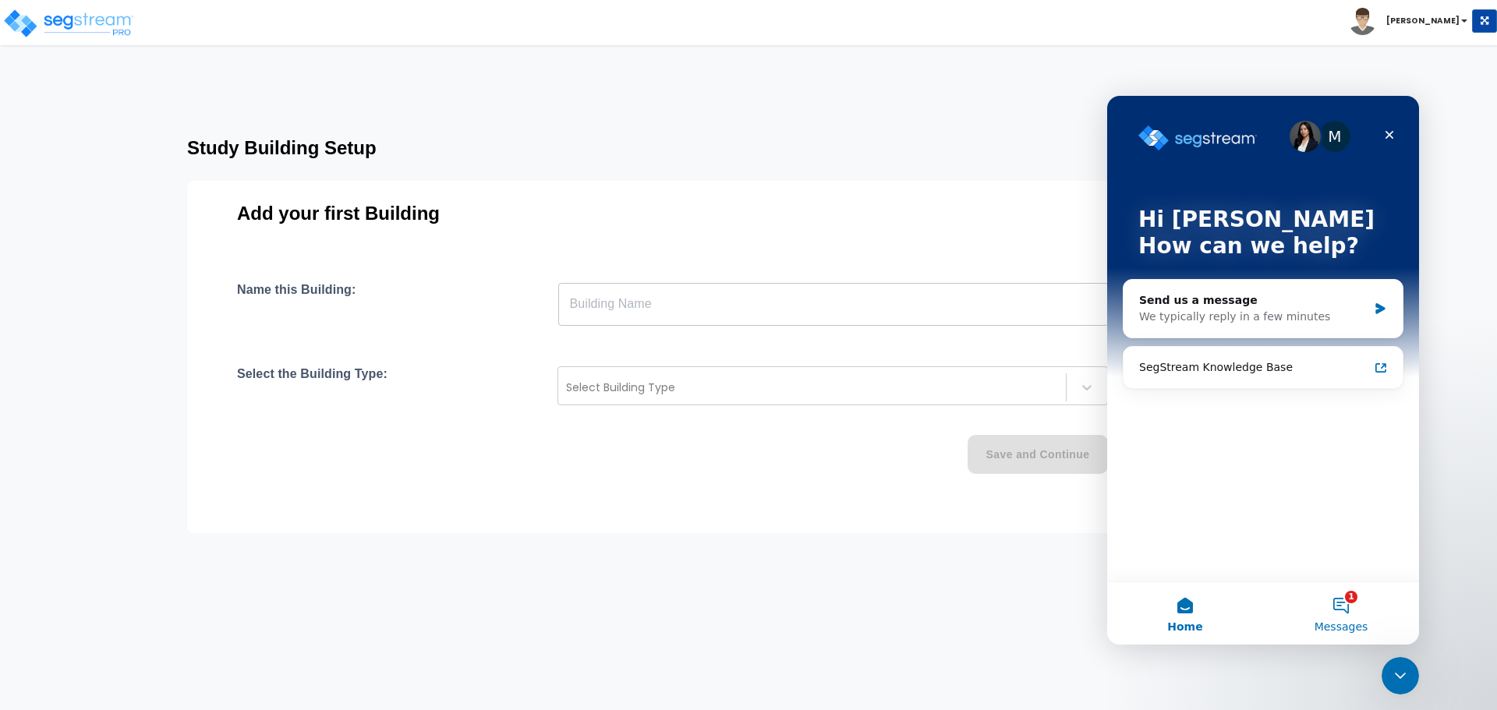
click at [1347, 606] on button "1 Messages" at bounding box center [1341, 613] width 156 height 62
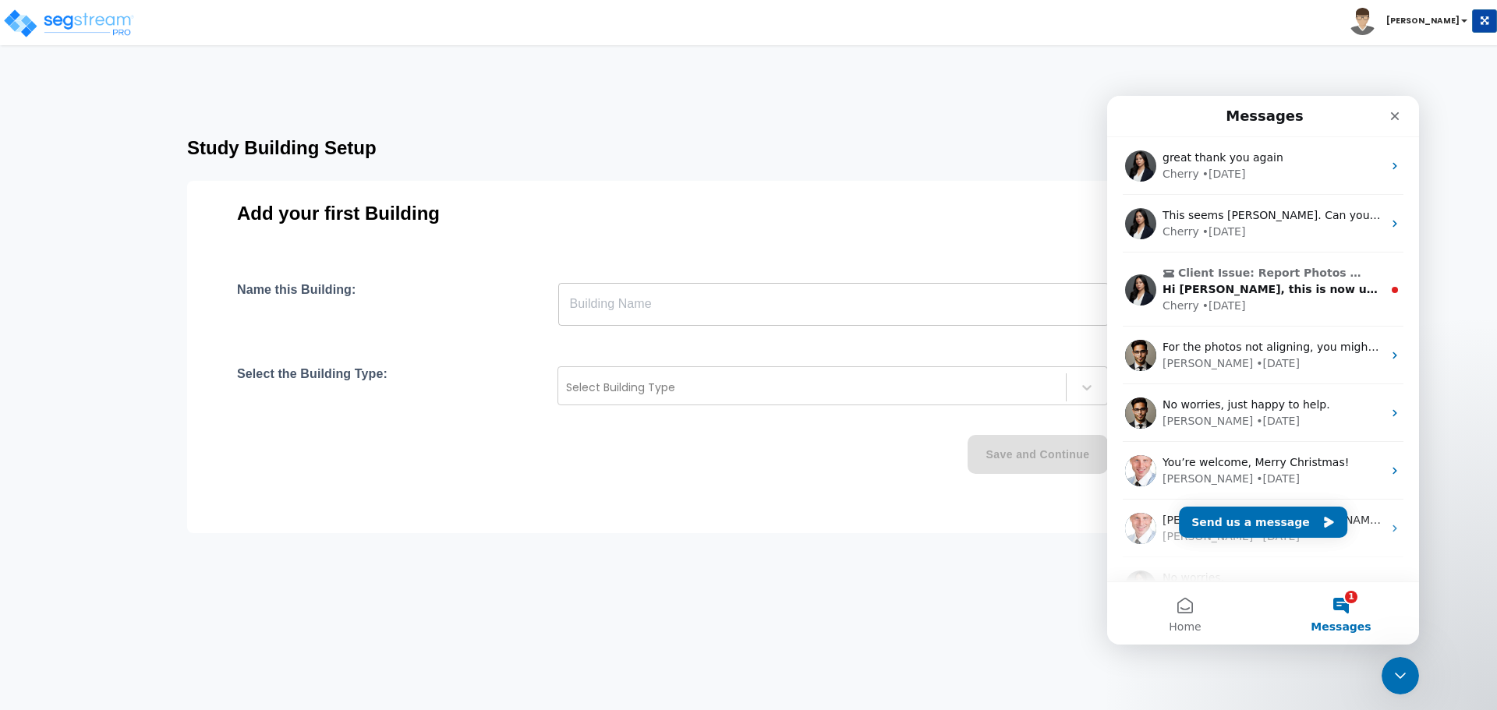
click at [1354, 614] on button "1 Messages" at bounding box center [1341, 613] width 156 height 62
click at [962, 622] on html "Toggle navigation Kevin x" at bounding box center [748, 322] width 1497 height 644
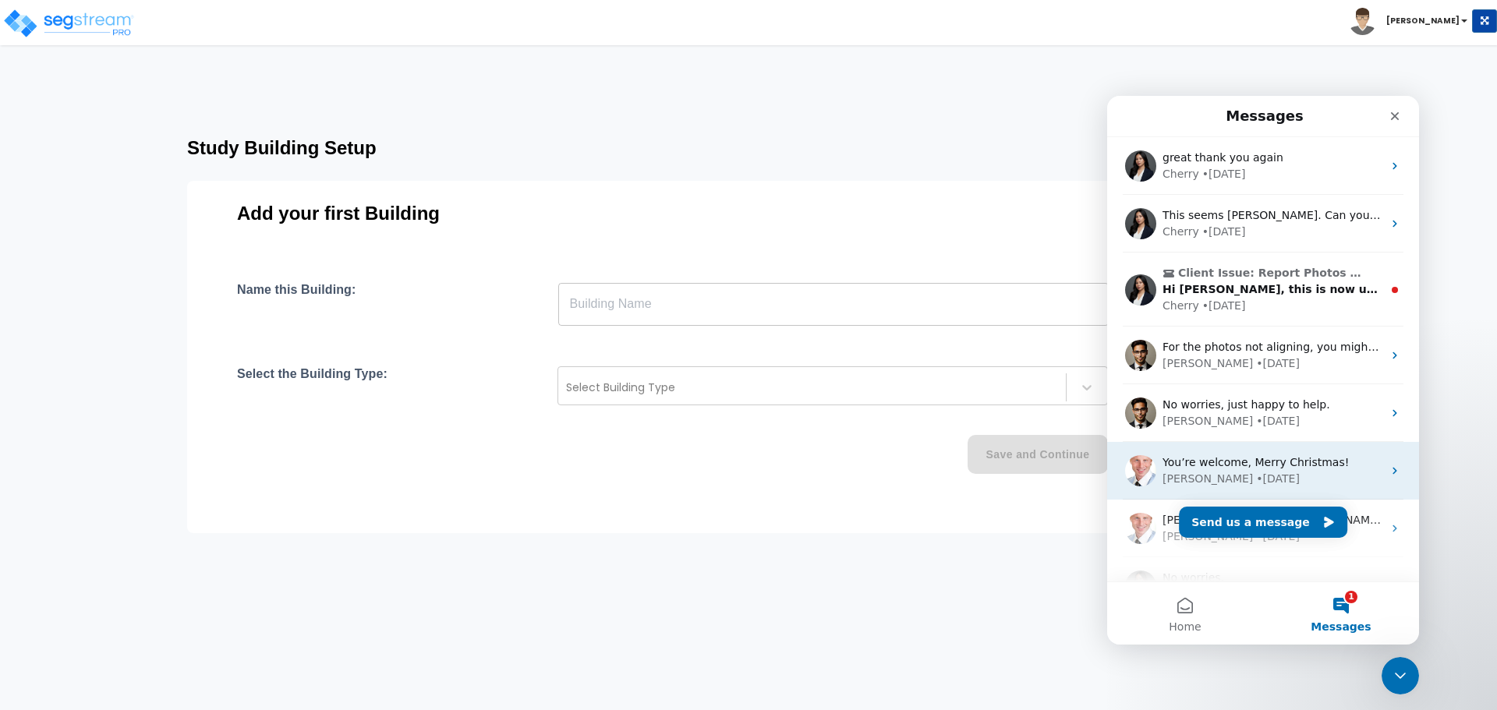
click at [1294, 456] on span "You’re welcome, Merry Christmas!" at bounding box center [1256, 462] width 186 height 12
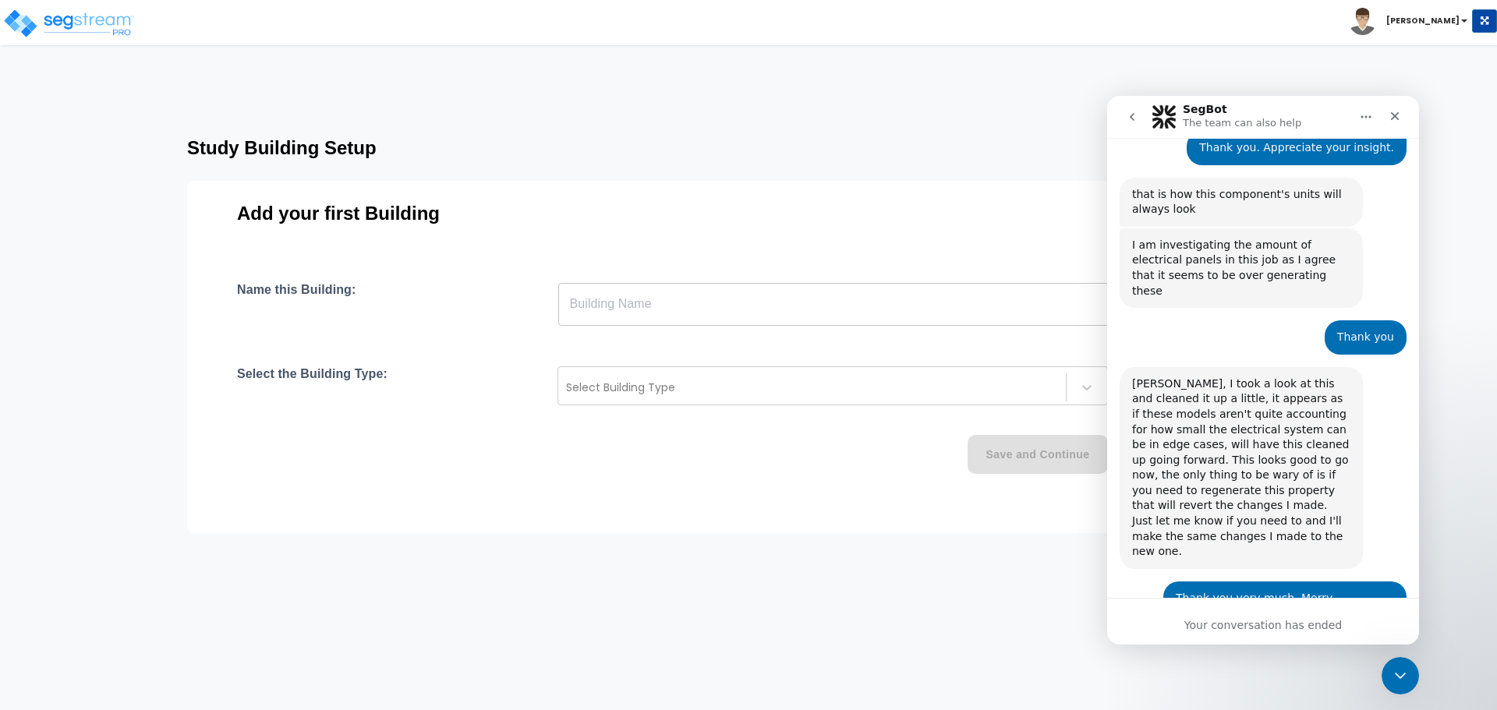
scroll to position [1575, 0]
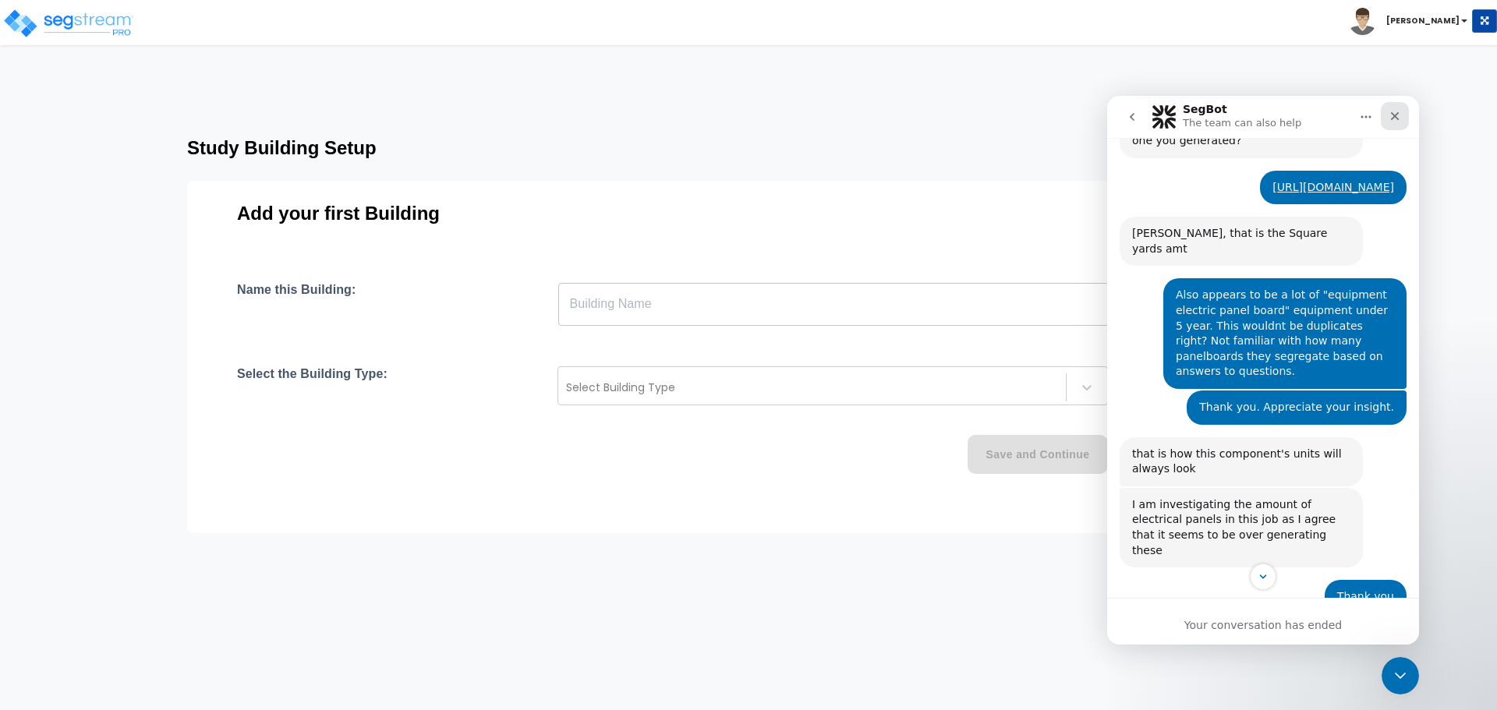
click at [1403, 112] on div "Close" at bounding box center [1395, 116] width 28 height 28
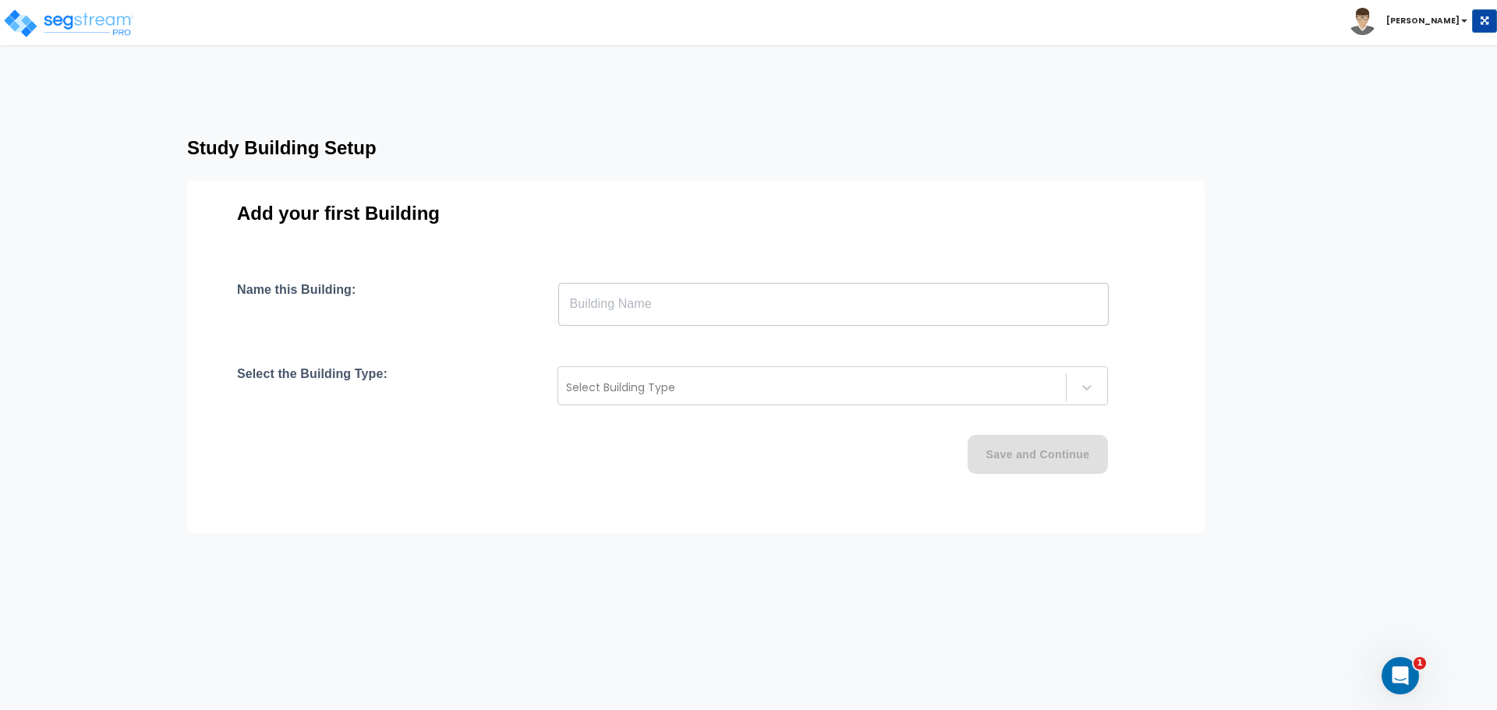
scroll to position [1835, 0]
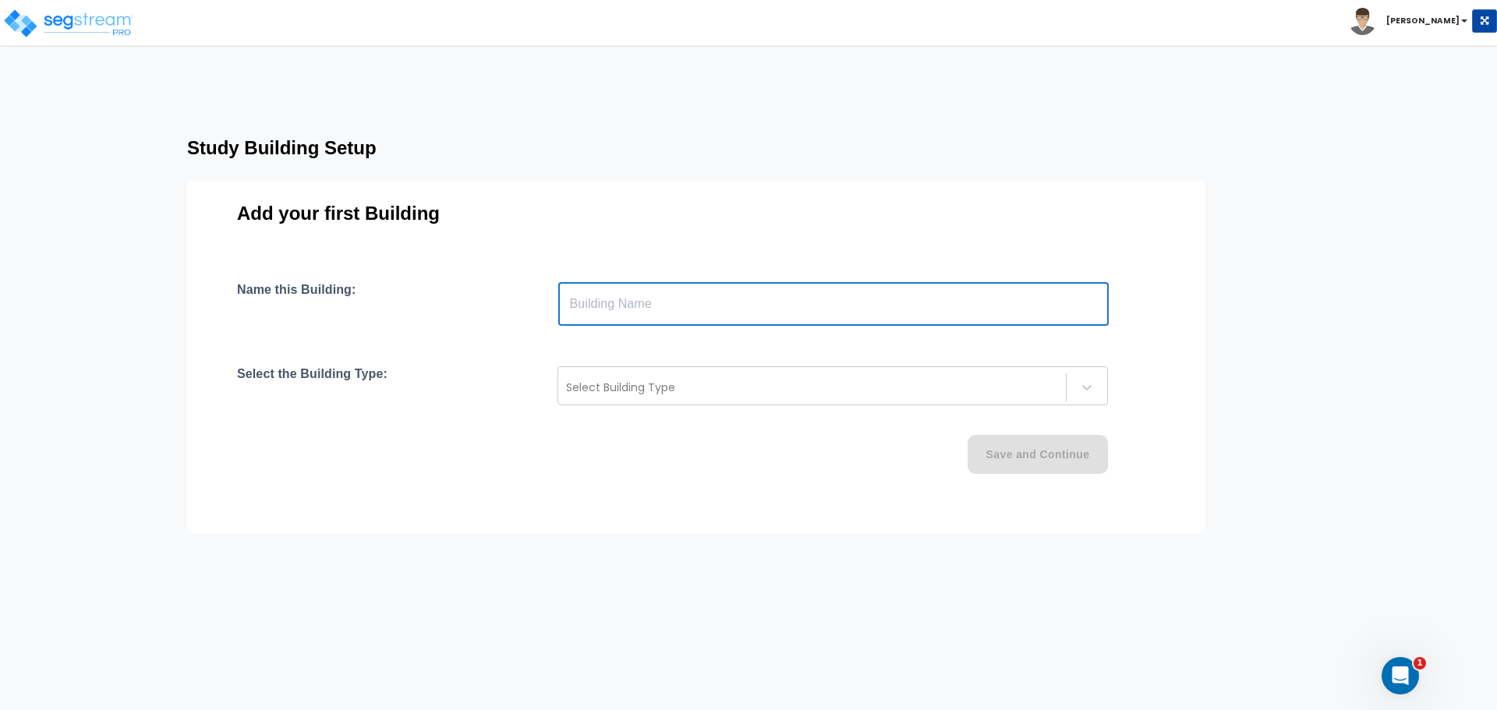
click at [752, 317] on input "text" at bounding box center [833, 304] width 550 height 44
type input "Unit A"
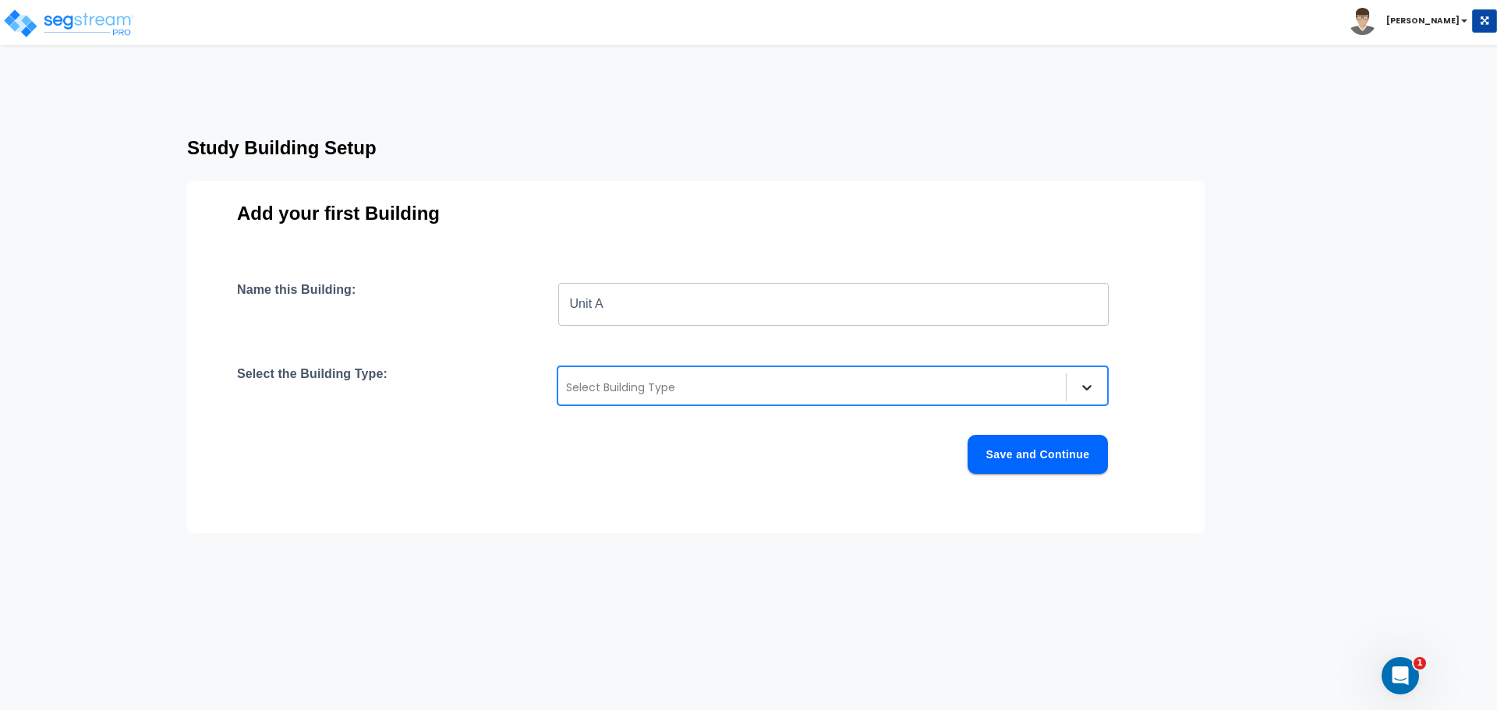
click at [1095, 387] on div at bounding box center [1087, 387] width 28 height 28
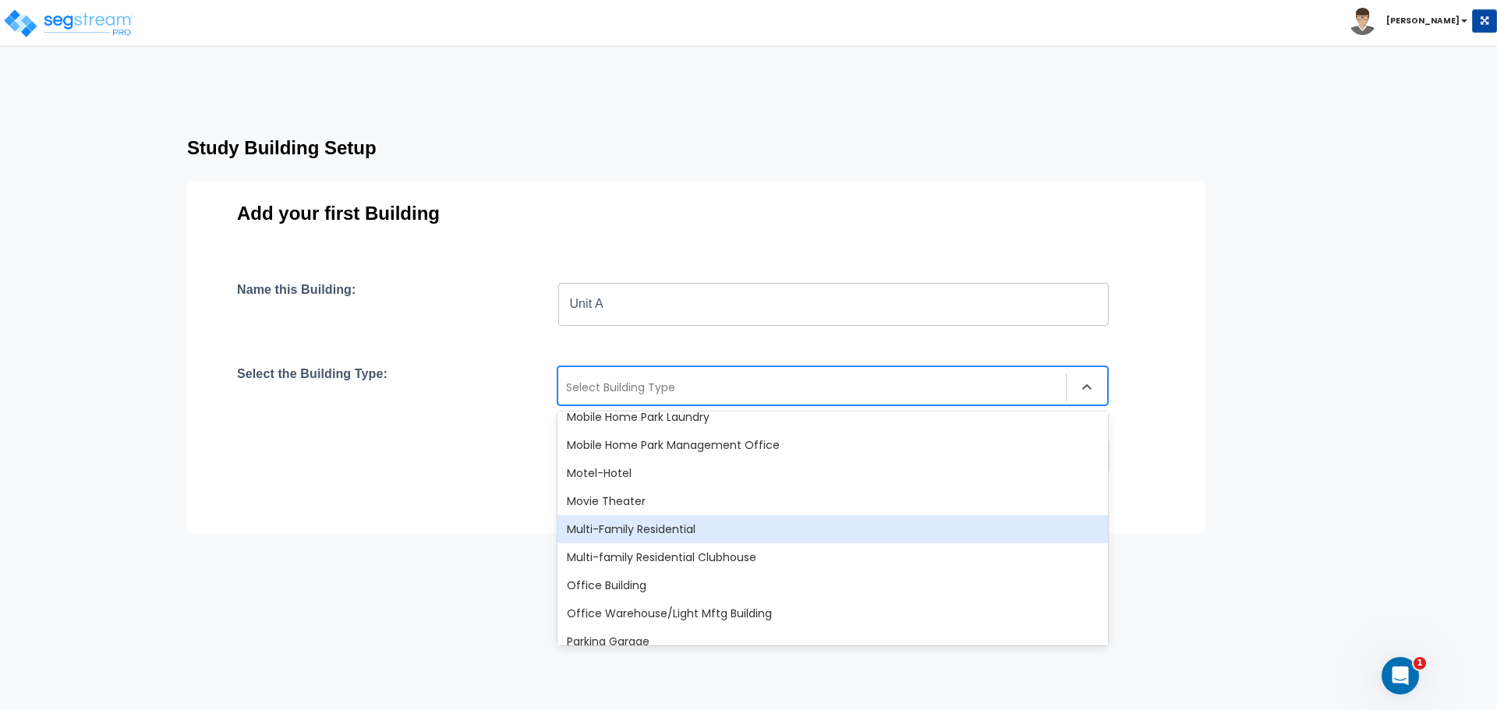
scroll to position [1039, 0]
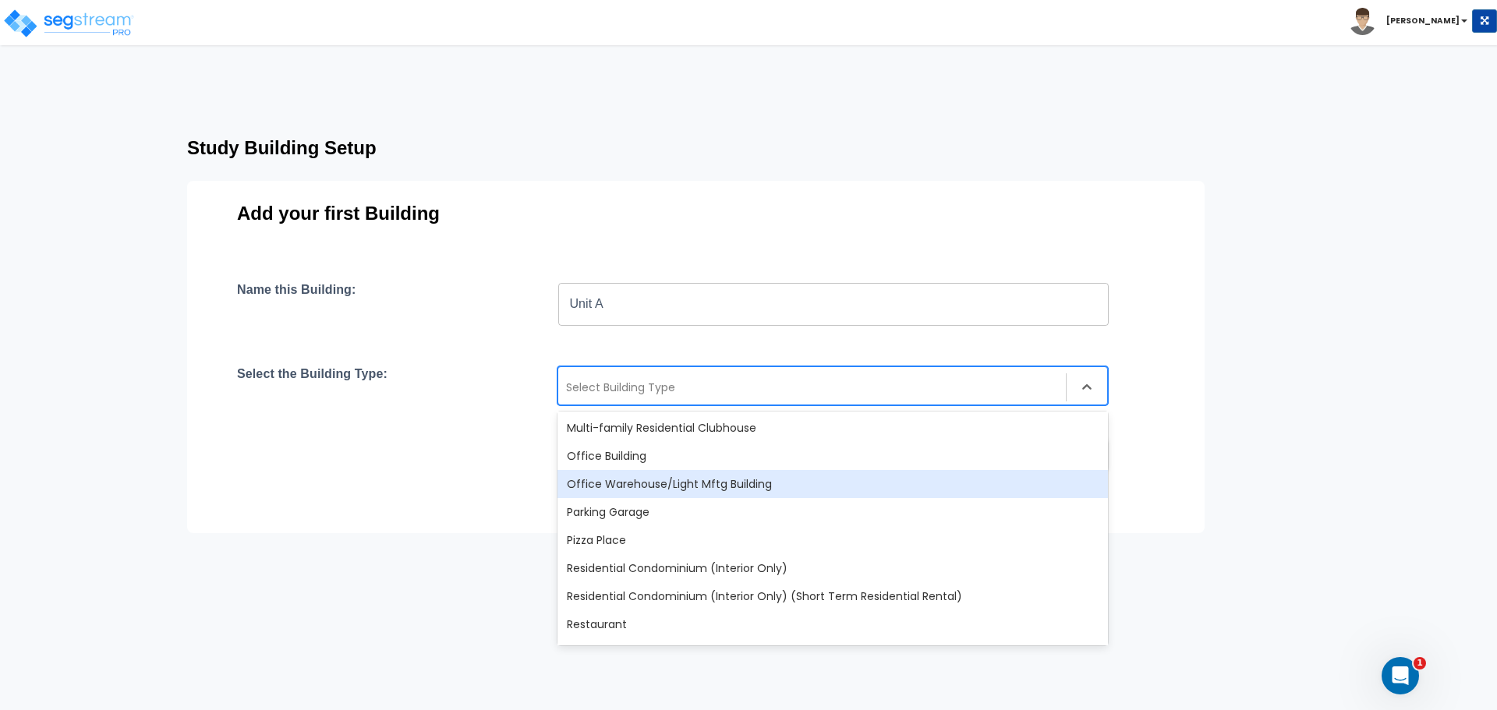
click at [767, 494] on div "Office Warehouse/Light Mftg Building" at bounding box center [832, 484] width 550 height 28
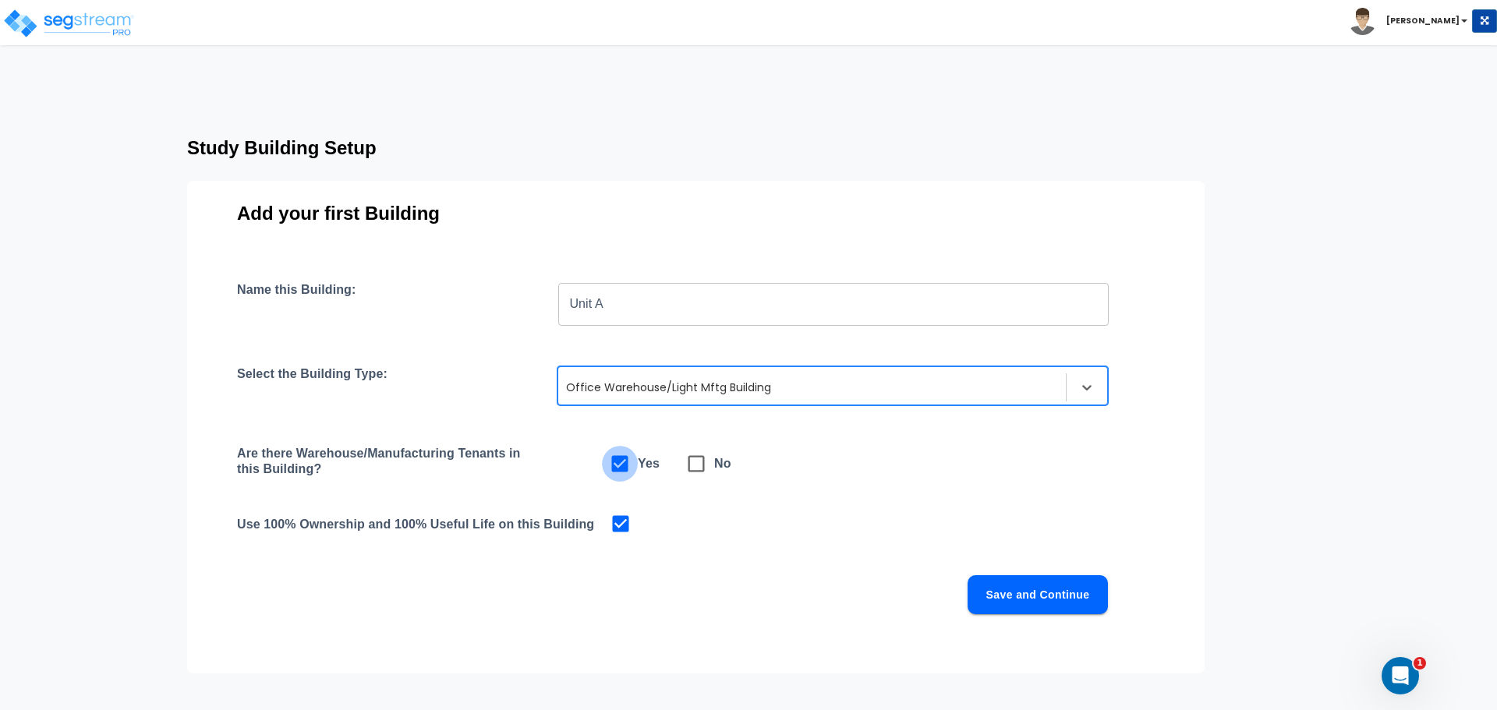
click at [635, 462] on span at bounding box center [620, 464] width 36 height 36
click at [700, 469] on icon at bounding box center [696, 464] width 22 height 22
checkbox input "false"
checkbox input "true"
click at [628, 466] on icon at bounding box center [620, 464] width 16 height 16
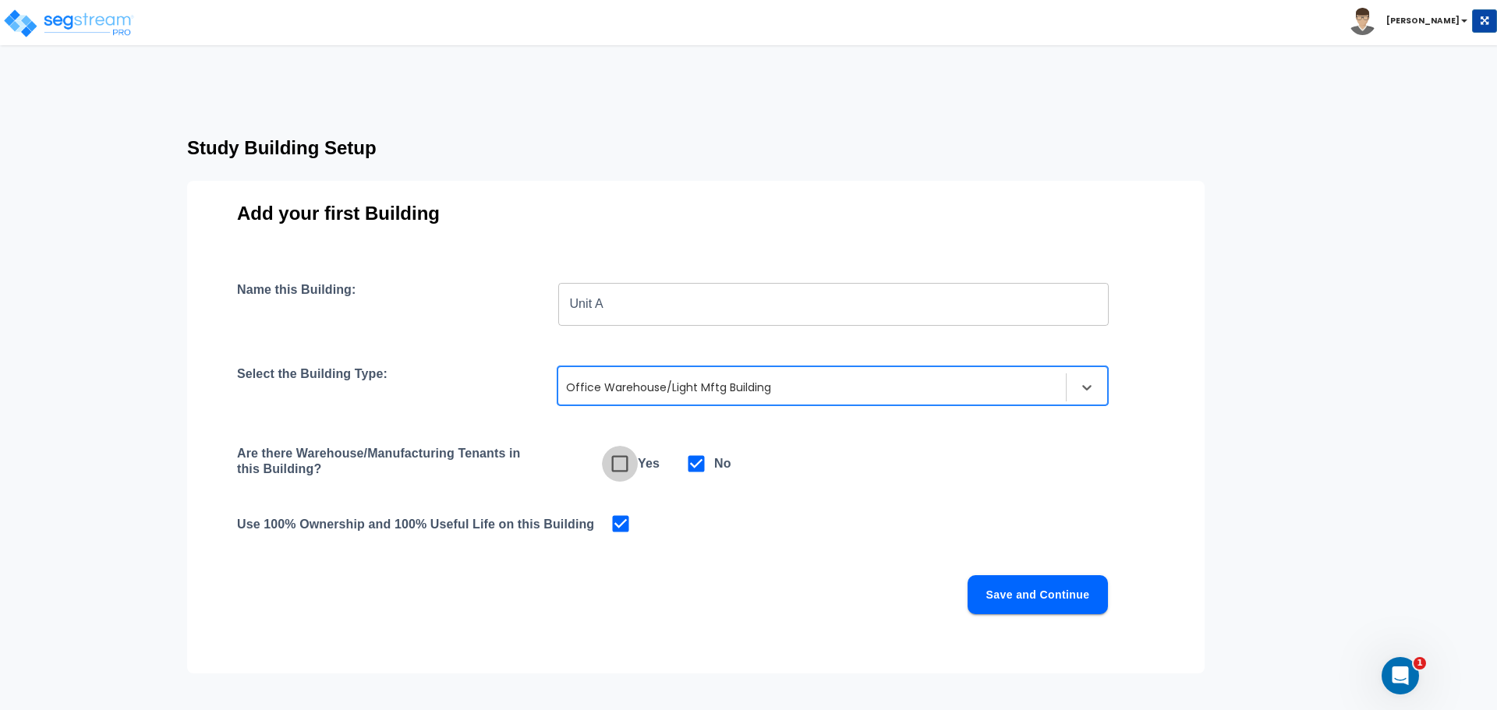
checkbox input "true"
checkbox input "false"
click at [1015, 596] on button "Save and Continue" at bounding box center [1038, 594] width 140 height 39
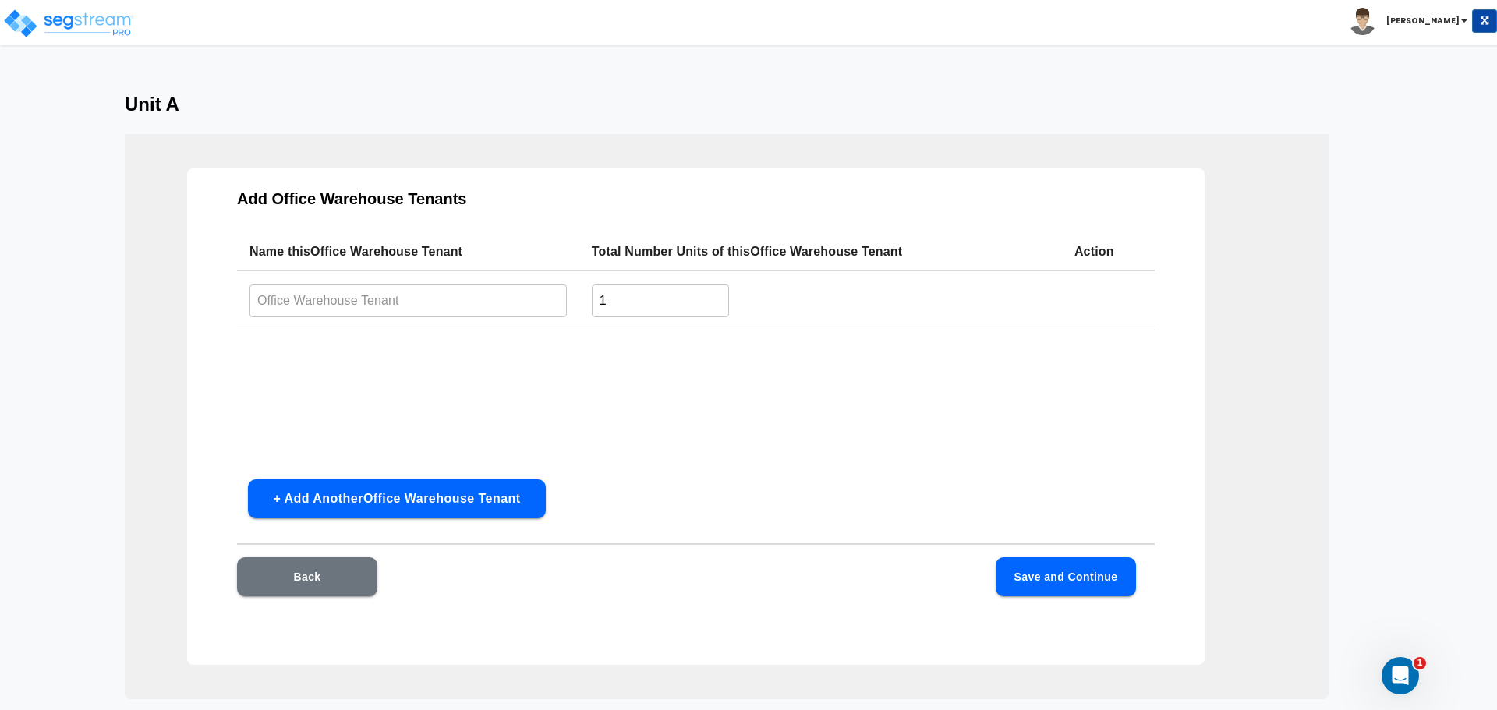
click at [441, 296] on input "text" at bounding box center [408, 301] width 317 height 34
click at [448, 296] on input "text" at bounding box center [408, 301] width 317 height 34
drag, startPoint x: 451, startPoint y: 292, endPoint x: 234, endPoint y: 289, distance: 216.8
click at [242, 300] on td "E ​" at bounding box center [408, 301] width 342 height 60
type input "Compliance Environmental, Inc."
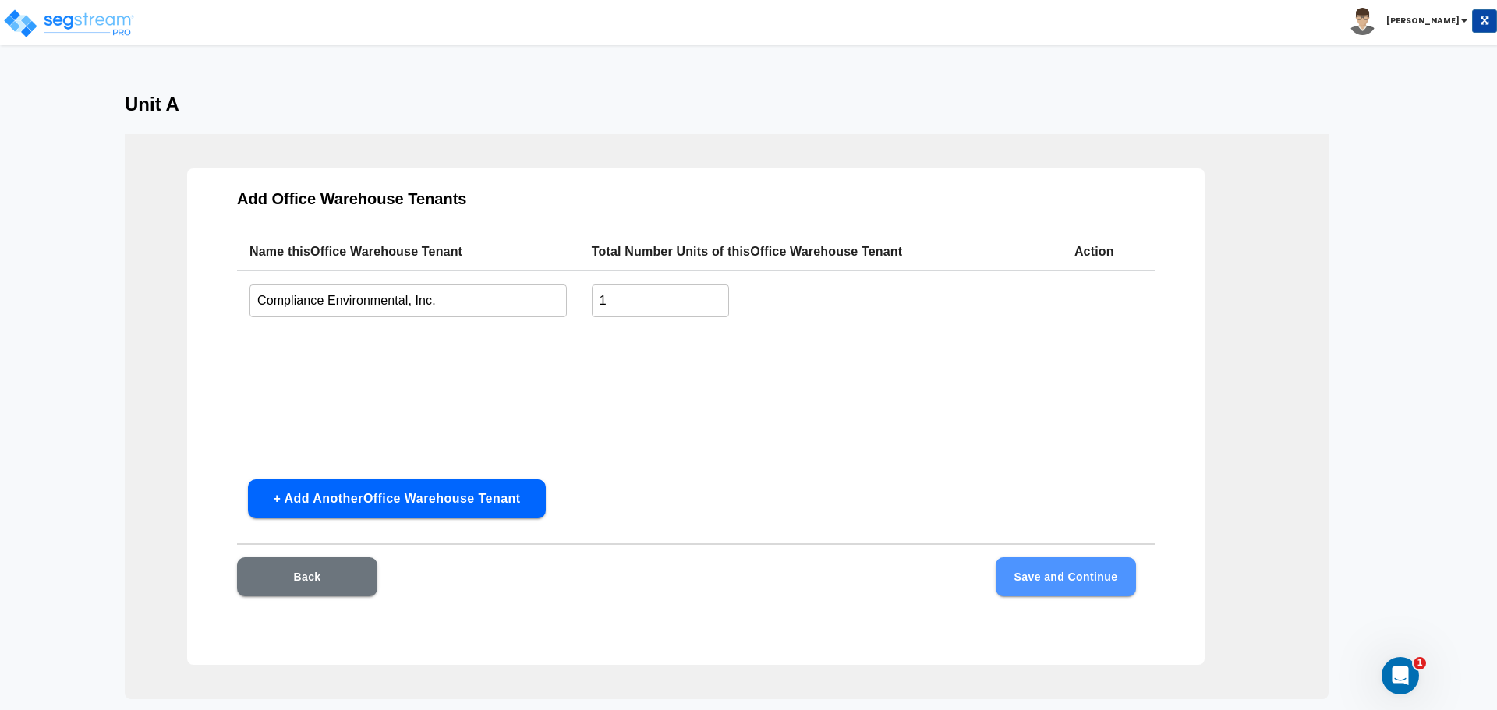
click at [1051, 575] on button "Save and Continue" at bounding box center [1066, 576] width 140 height 39
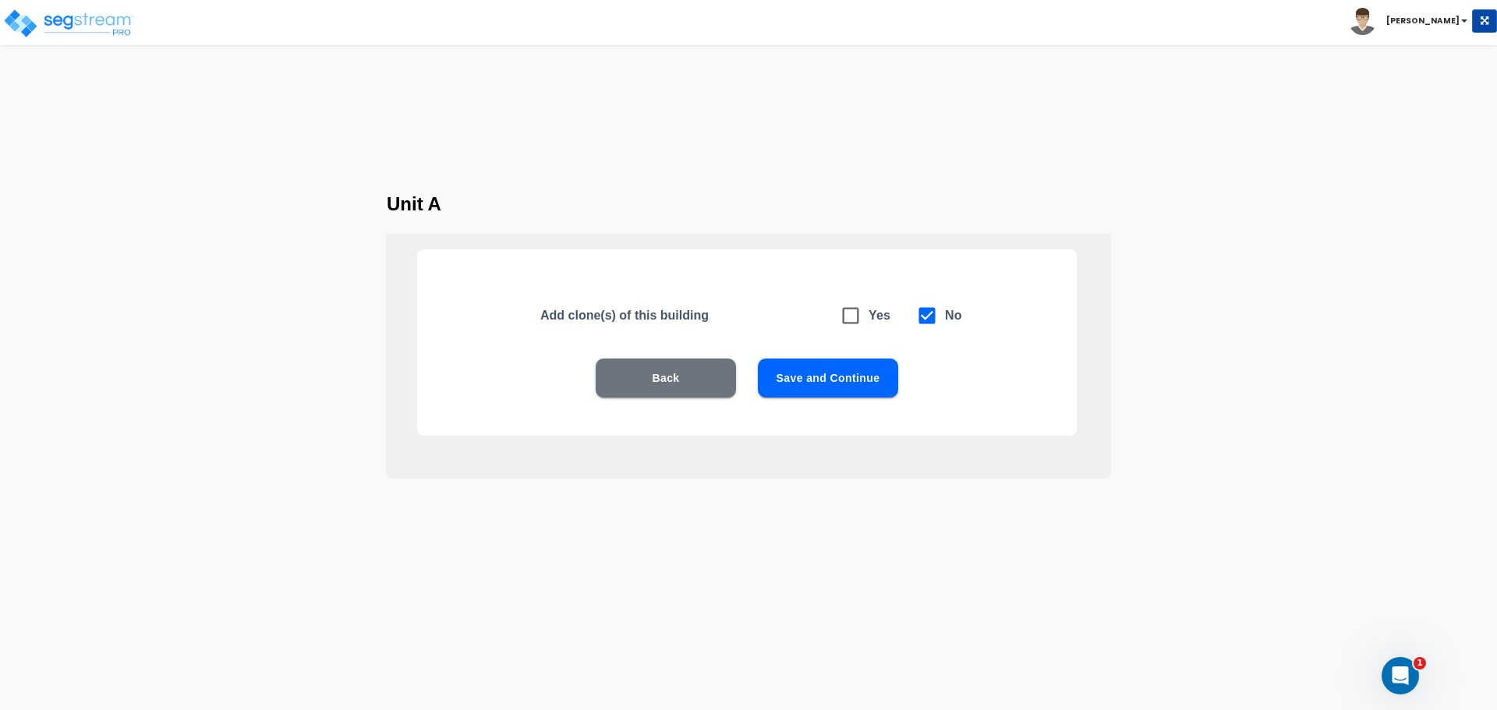
click at [881, 359] on button "Save and Continue" at bounding box center [828, 378] width 140 height 39
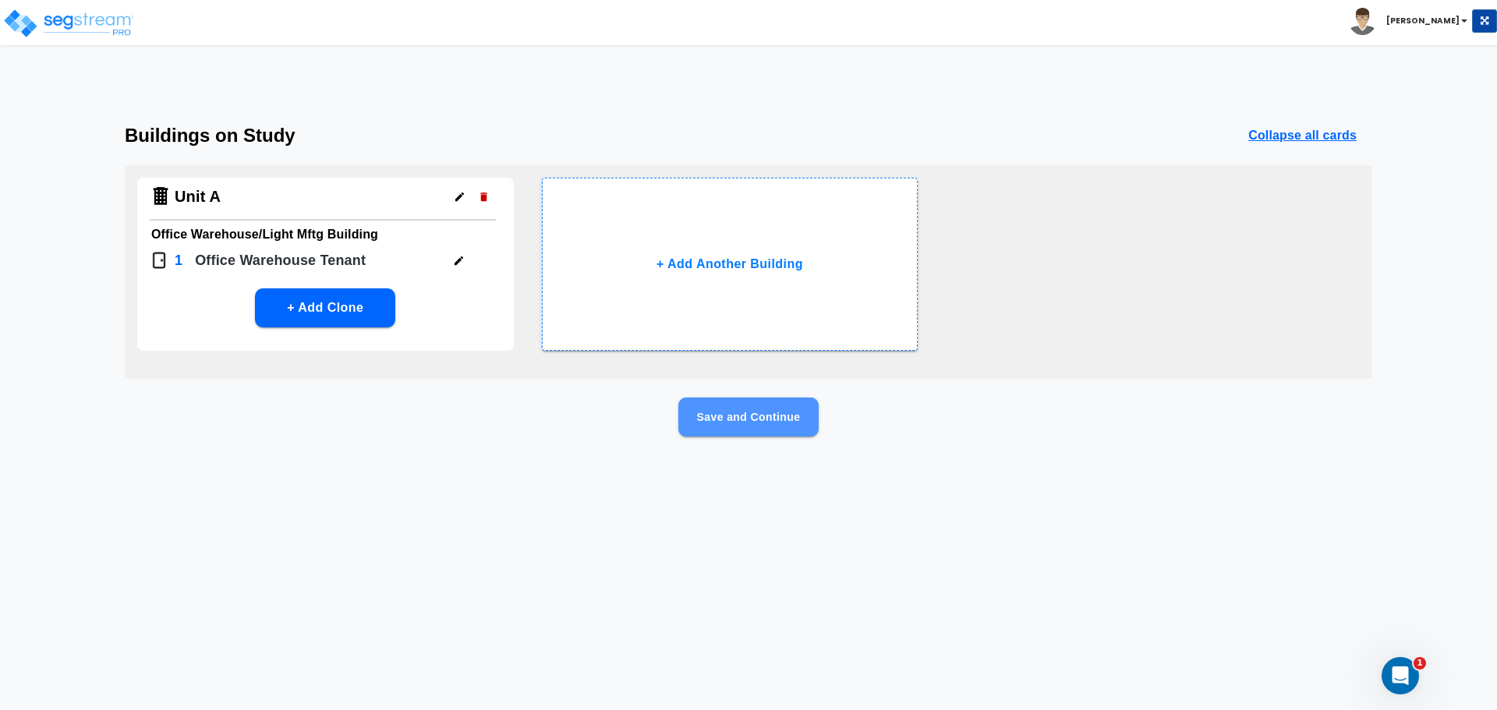
click at [770, 406] on button "Save and Continue" at bounding box center [748, 417] width 140 height 39
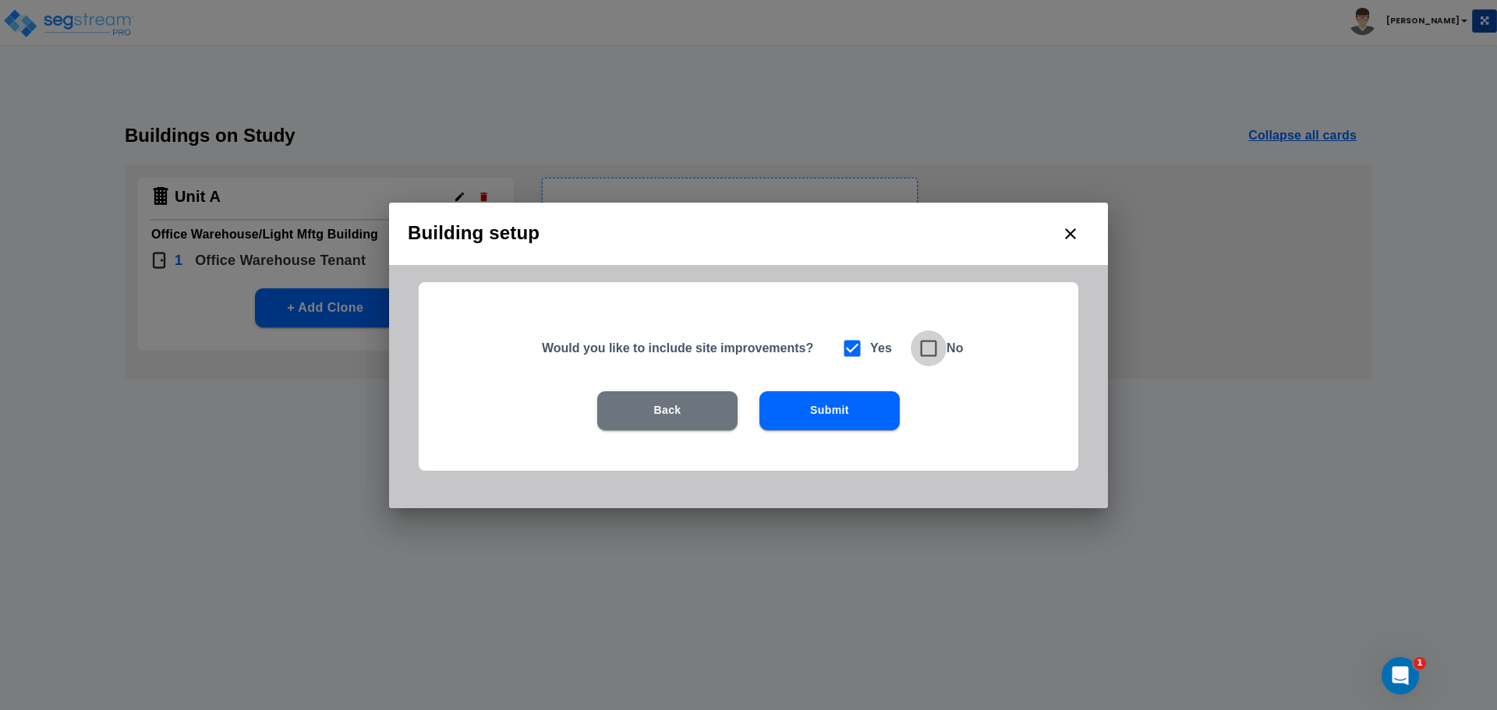
click at [934, 341] on icon at bounding box center [929, 348] width 16 height 16
checkbox input "false"
checkbox input "true"
click at [820, 398] on button "Submit" at bounding box center [829, 410] width 140 height 39
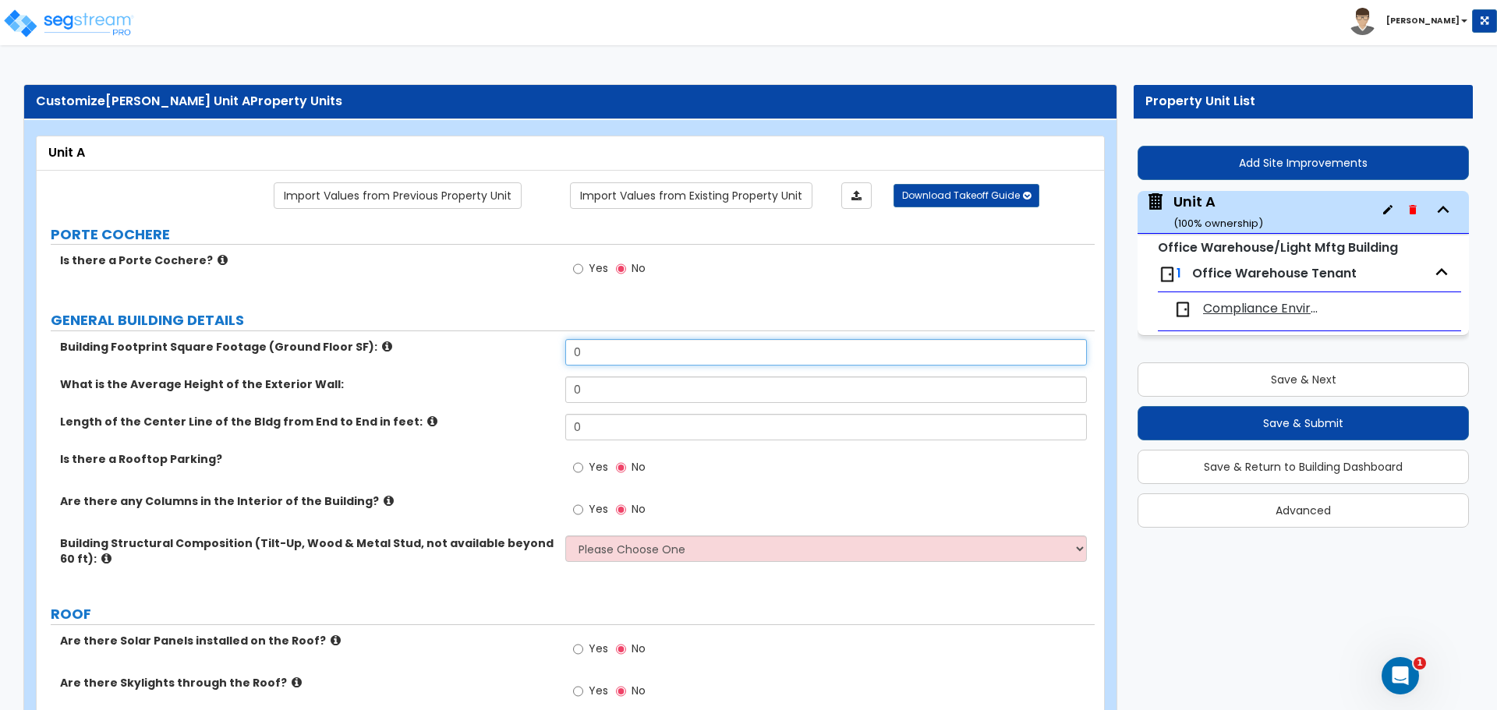
drag, startPoint x: 709, startPoint y: 363, endPoint x: 541, endPoint y: 362, distance: 167.6
click at [541, 362] on div "Building Footprint Square Footage (Ground Floor SF): 0" at bounding box center [566, 357] width 1058 height 37
type input "3,400"
click at [605, 387] on input "0" at bounding box center [825, 390] width 521 height 27
drag, startPoint x: 625, startPoint y: 391, endPoint x: 549, endPoint y: 391, distance: 76.4
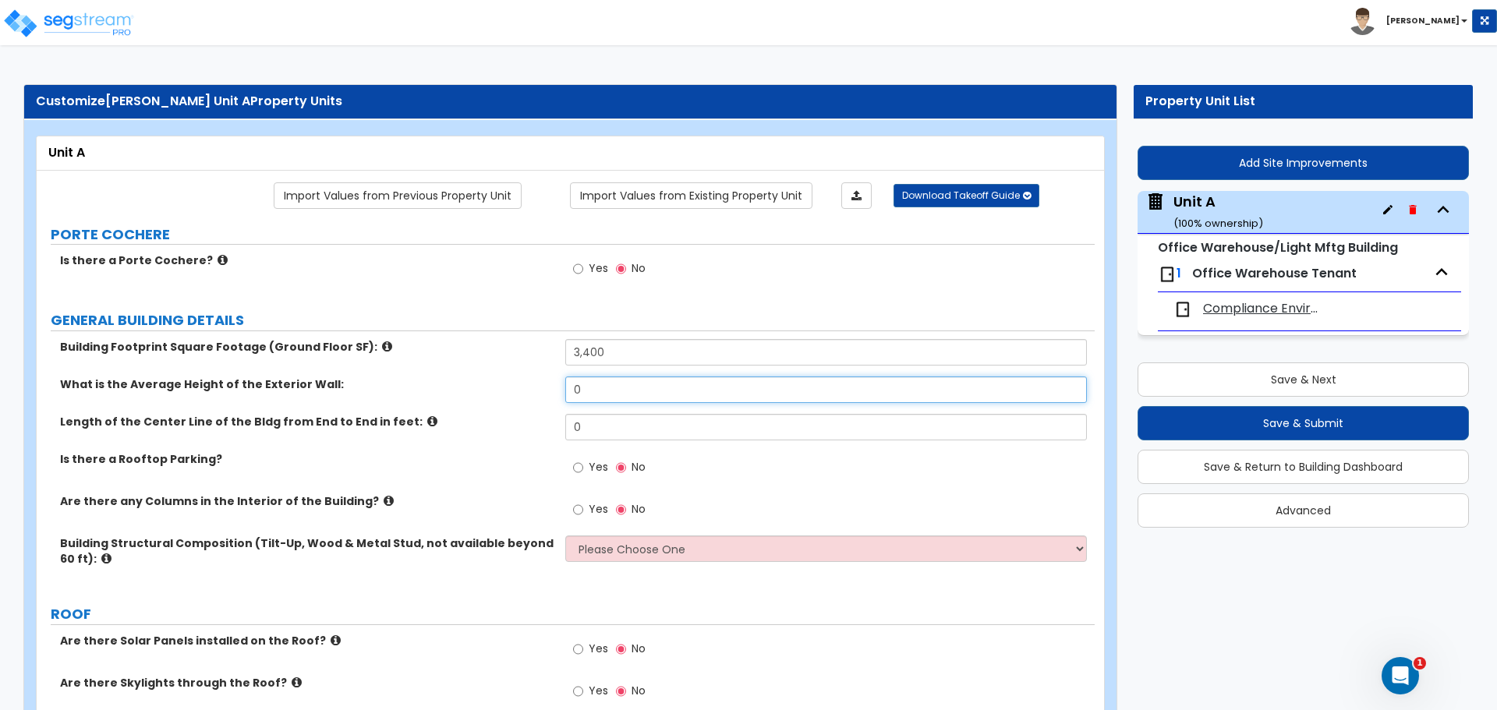
click at [552, 391] on div "What is the Average Height of the Exterior Wall: 0" at bounding box center [566, 395] width 1058 height 37
type input "18"
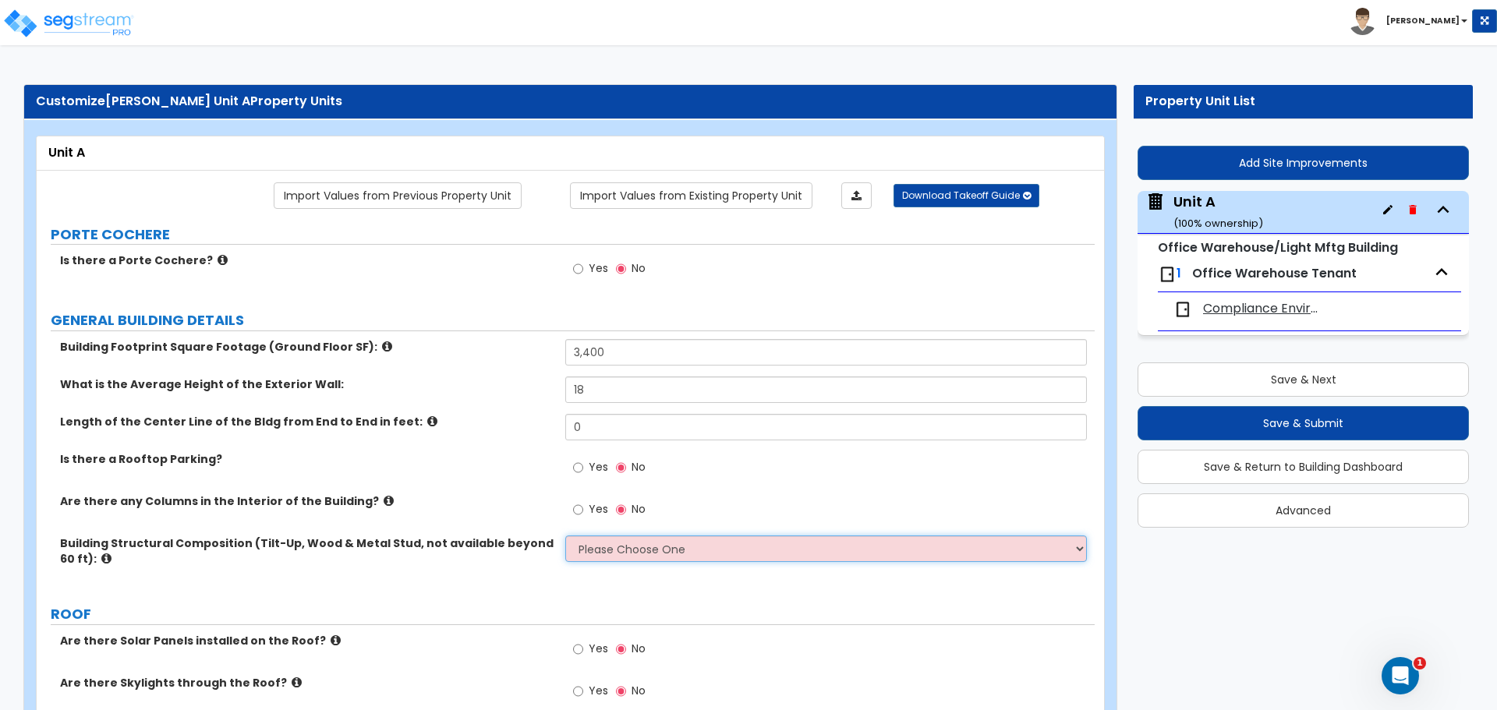
click at [802, 540] on select "Please Choose One Pre-Engineered Metal Building Tilt-up Wall Construction Reinf…" at bounding box center [825, 549] width 521 height 27
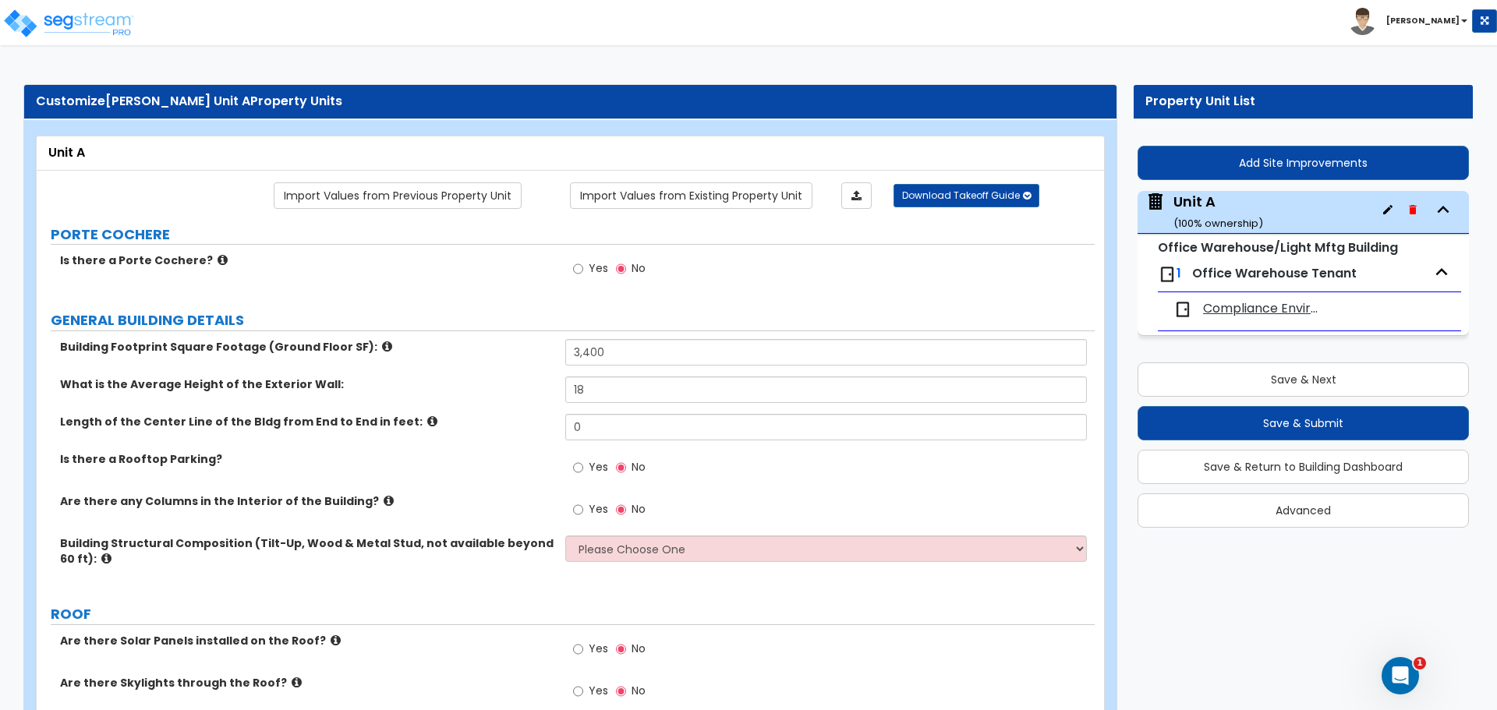
drag, startPoint x: 776, startPoint y: 566, endPoint x: 763, endPoint y: 557, distance: 15.1
click at [776, 566] on div "Building Structural Composition (Tilt-Up, Wood & Metal Stud, not available beyo…" at bounding box center [566, 562] width 1058 height 53
click at [65, 5] on link at bounding box center [73, 10] width 123 height 16
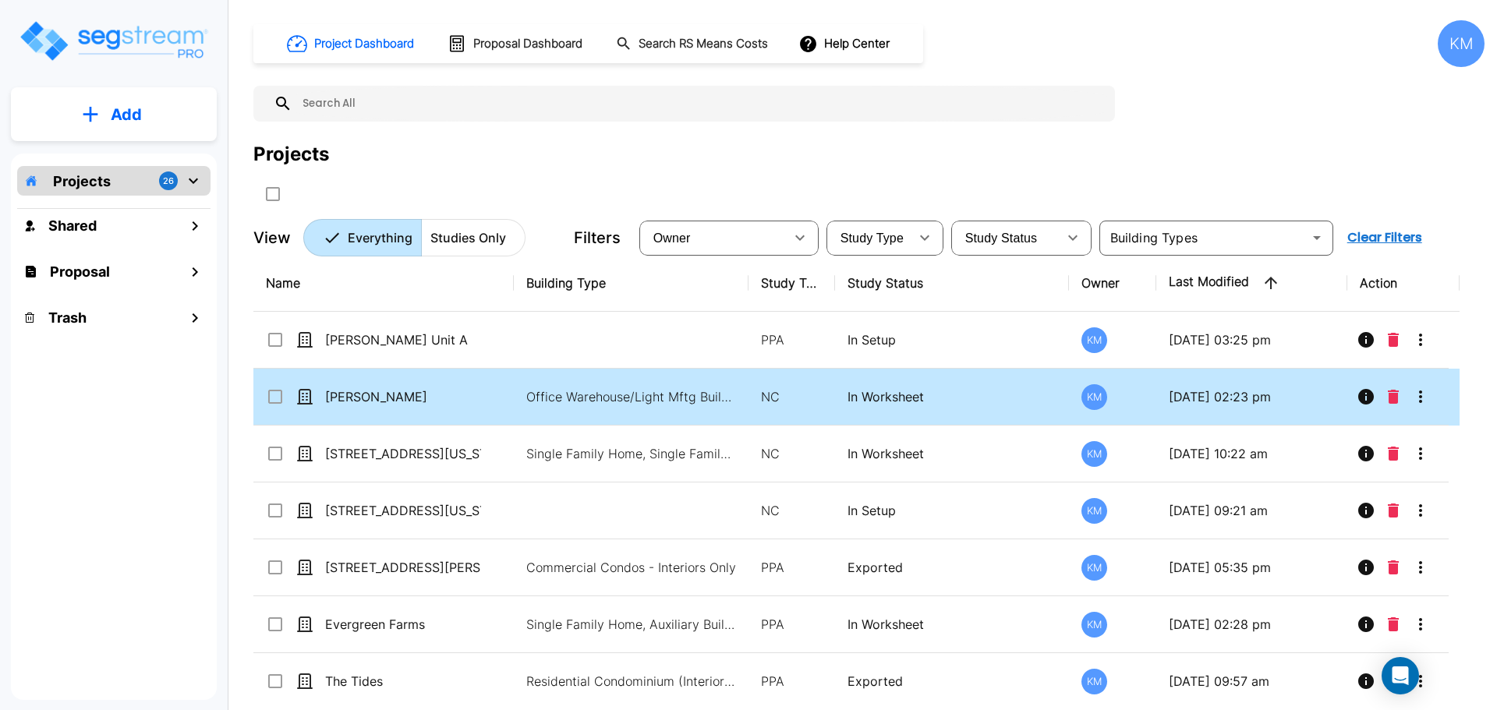
click at [614, 388] on p "Office Warehouse/Light Mftg Building, Commercial Property Site" at bounding box center [631, 397] width 211 height 19
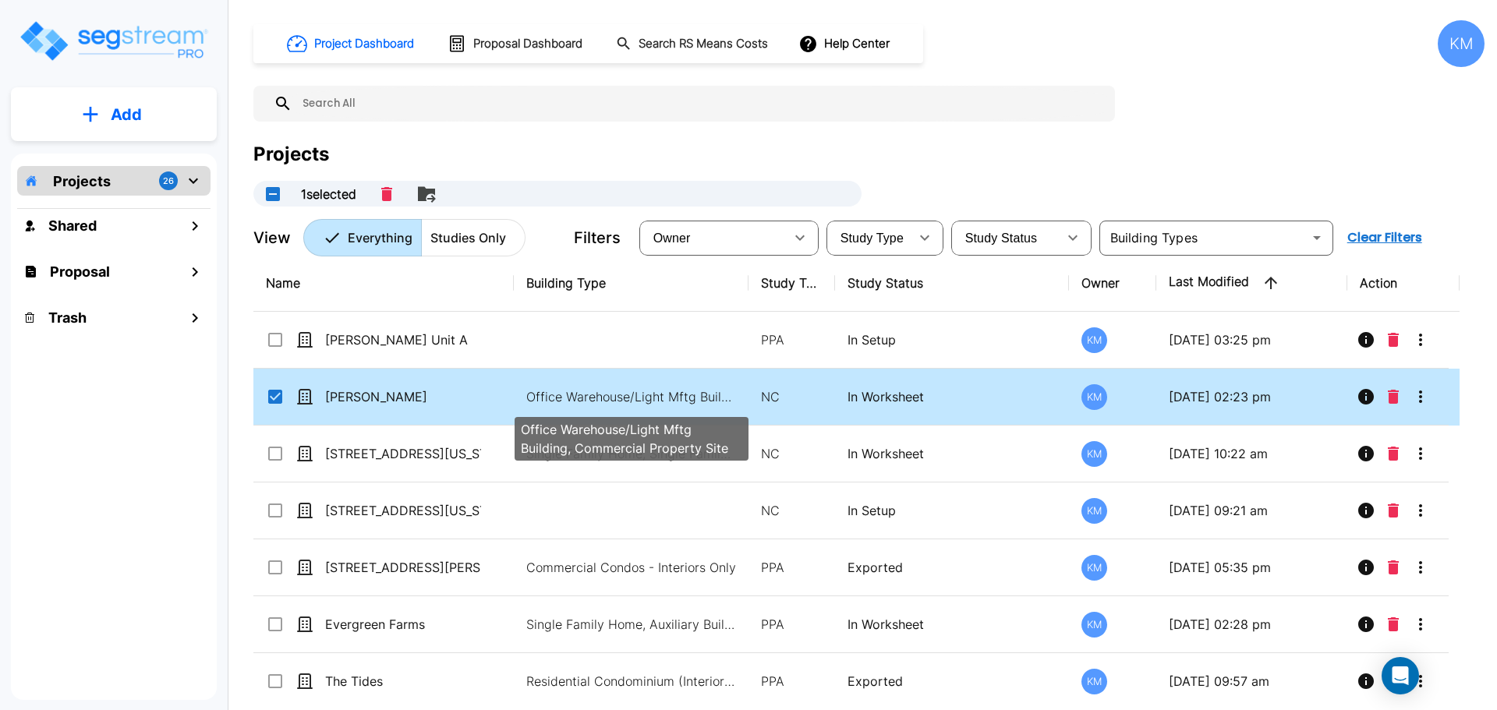
checkbox input "true"
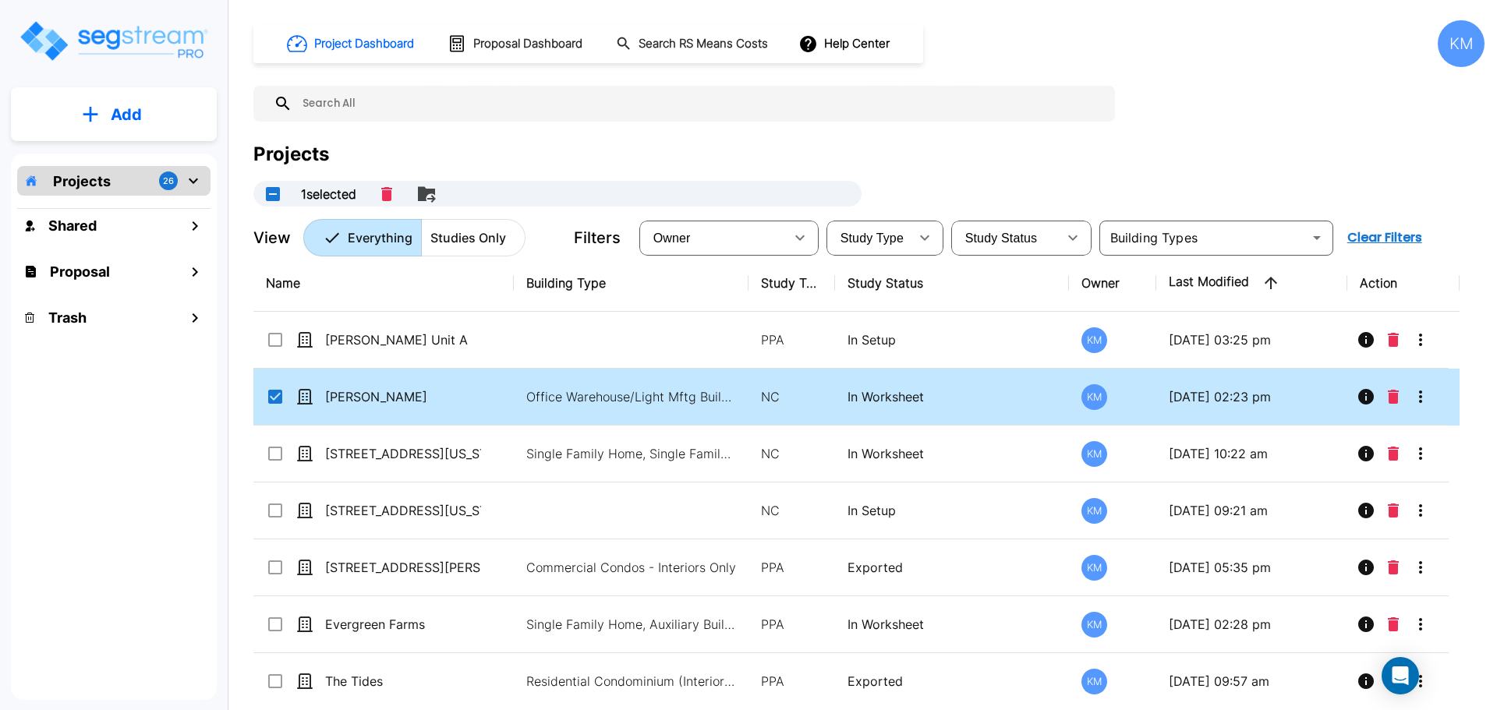
click at [886, 405] on p "In Worksheet" at bounding box center [953, 397] width 210 height 19
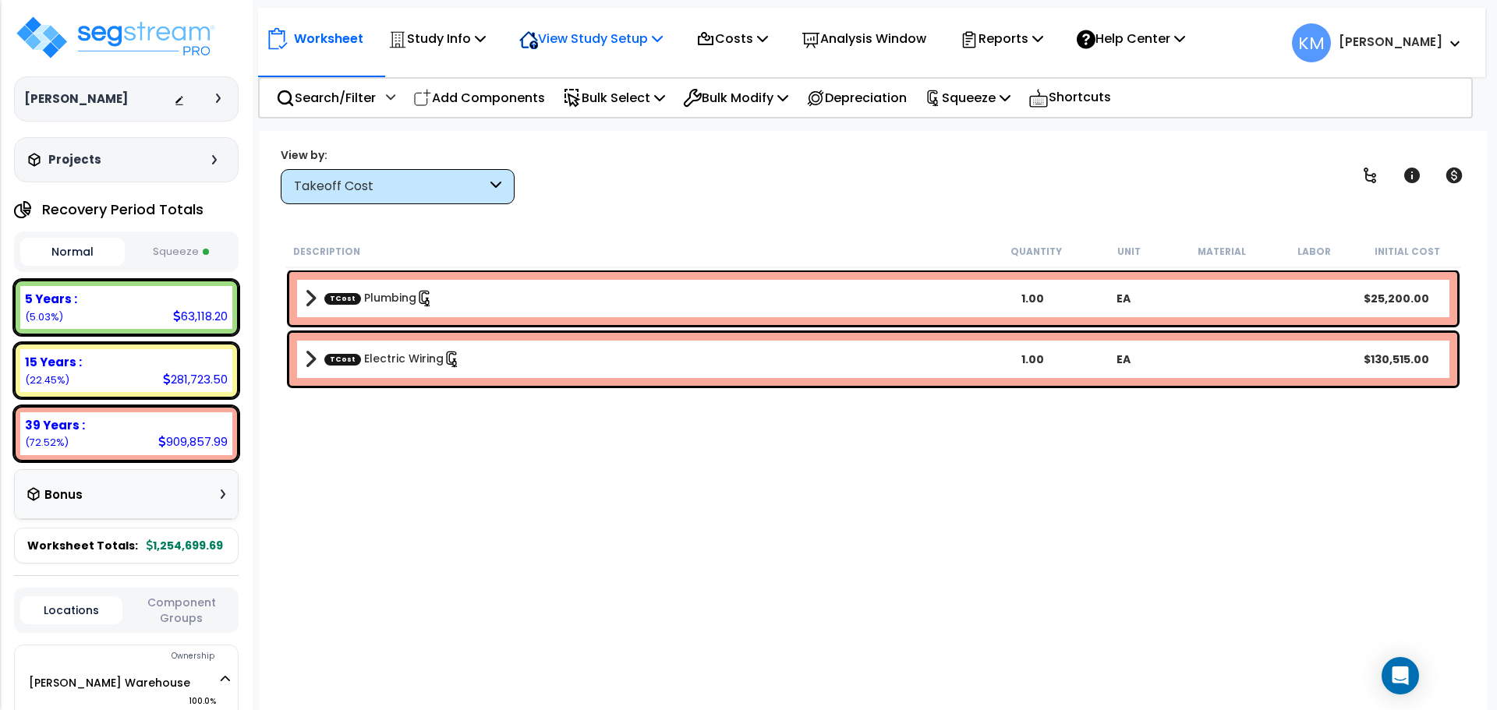
click at [622, 25] on div "View Study Setup" at bounding box center [590, 38] width 143 height 37
click at [584, 104] on link "View Questionnaire" at bounding box center [588, 106] width 154 height 31
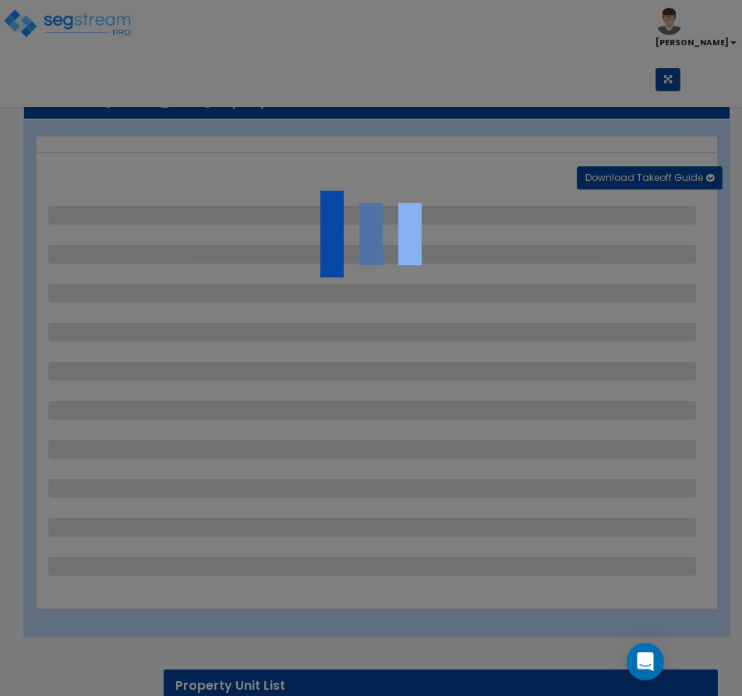
select select "1"
select select "2"
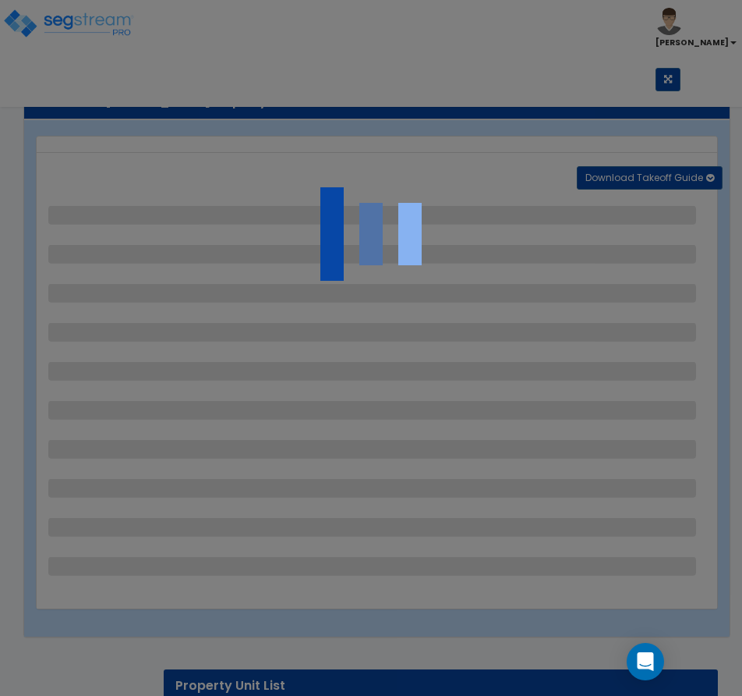
select select "1"
select select "2"
select select "1"
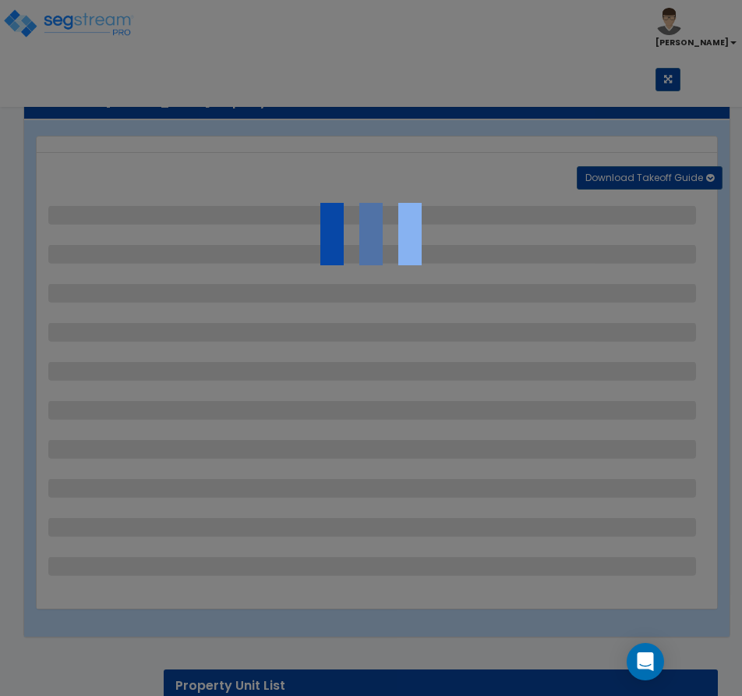
select select "2"
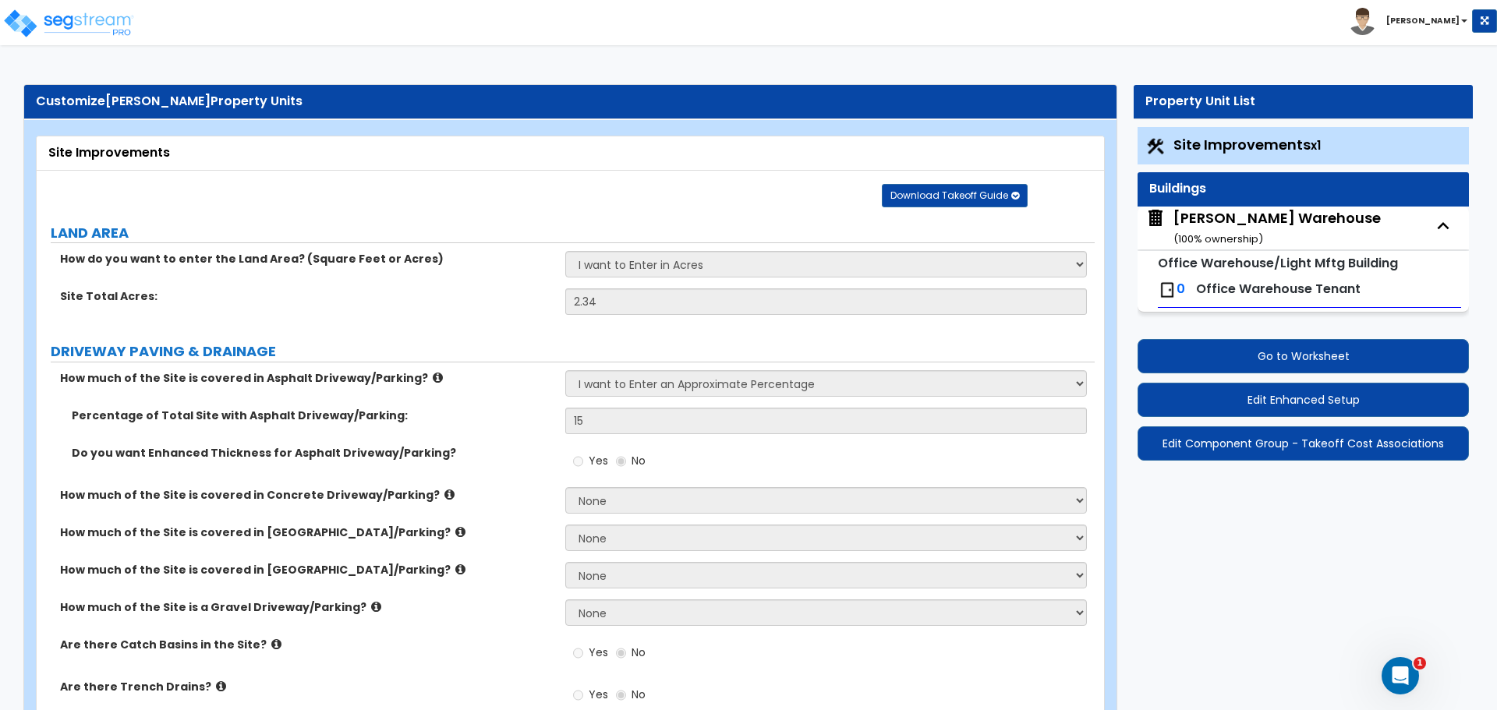
click at [1266, 221] on div "[PERSON_NAME] Warehouse ( 100 % ownership)" at bounding box center [1276, 228] width 207 height 40
select select "7"
select select "1"
select select "6"
select select "1"
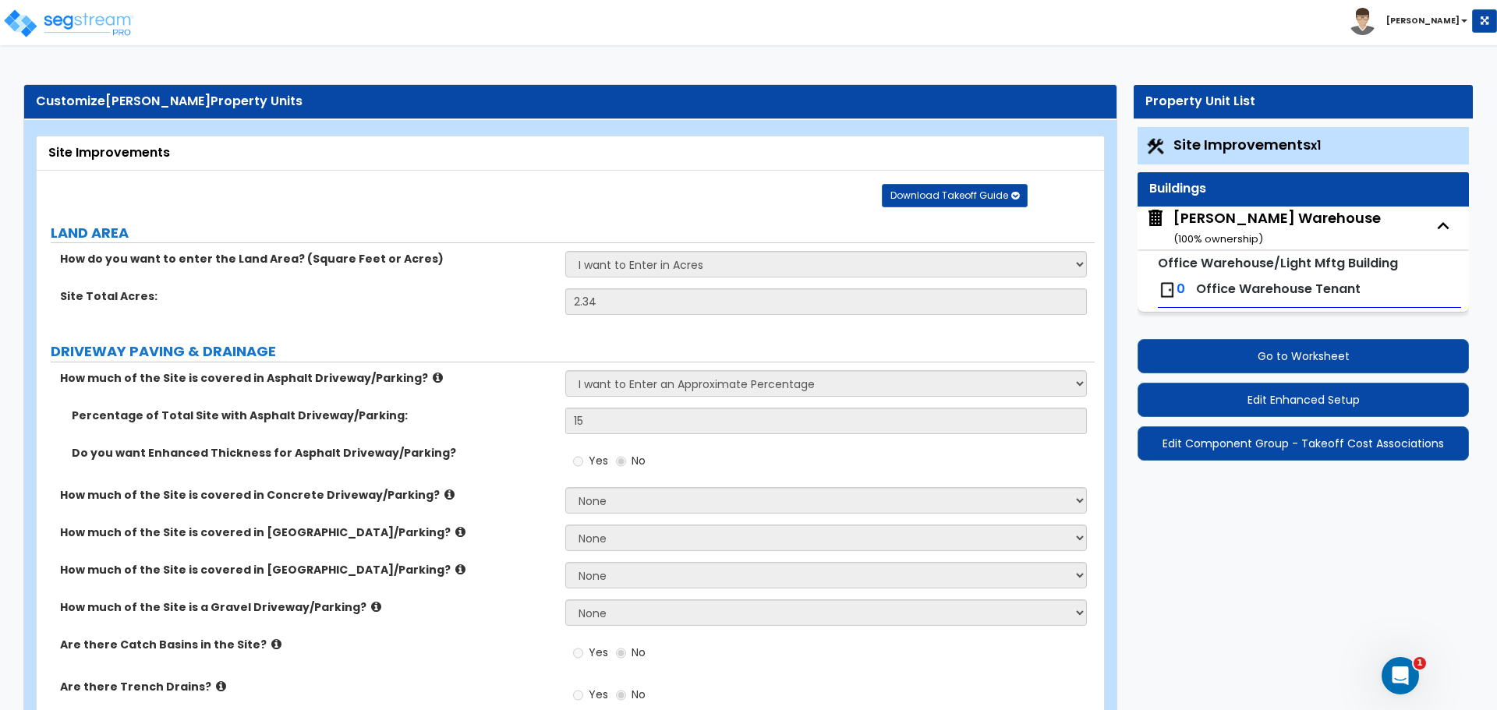
select select "1"
select select "4"
select select "1"
select select "3"
select select "2"
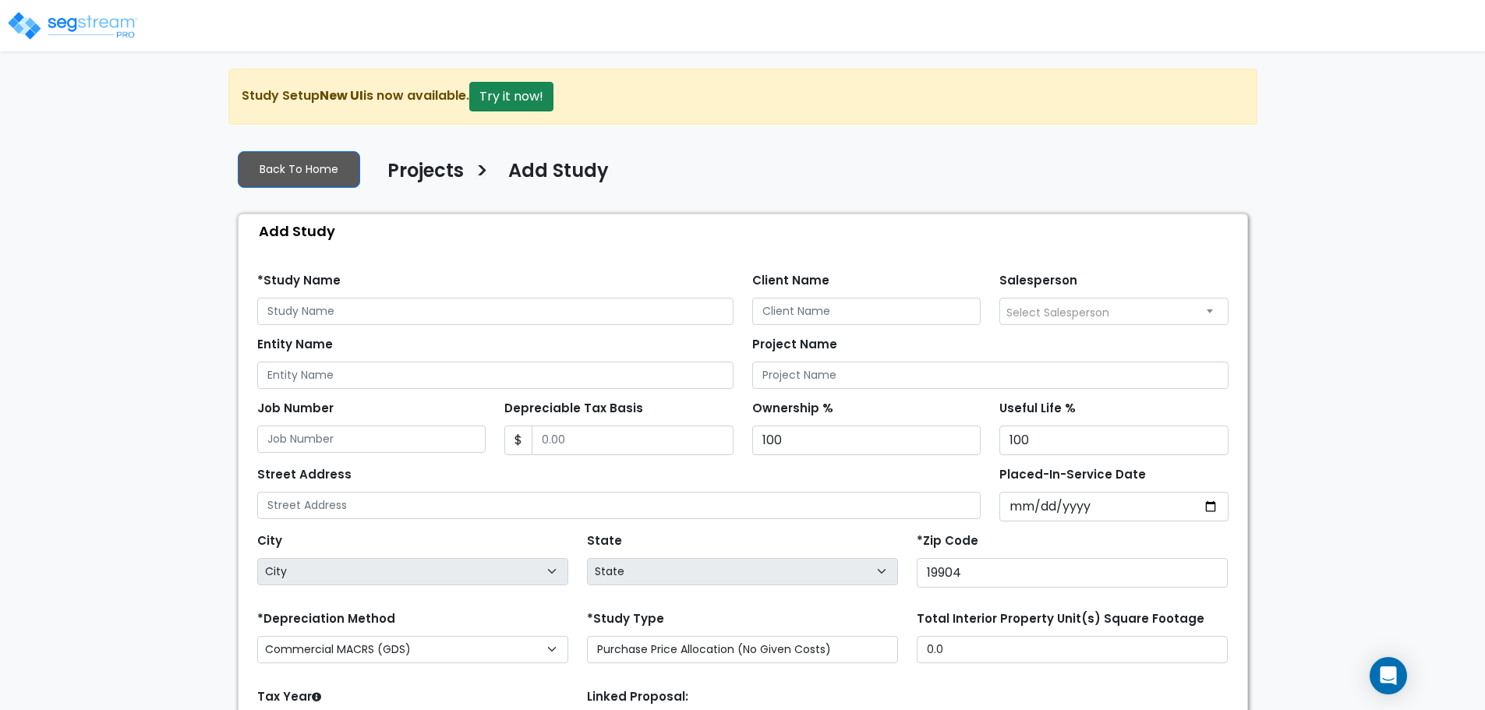
scroll to position [150, 0]
click at [130, 25] on img at bounding box center [72, 25] width 133 height 31
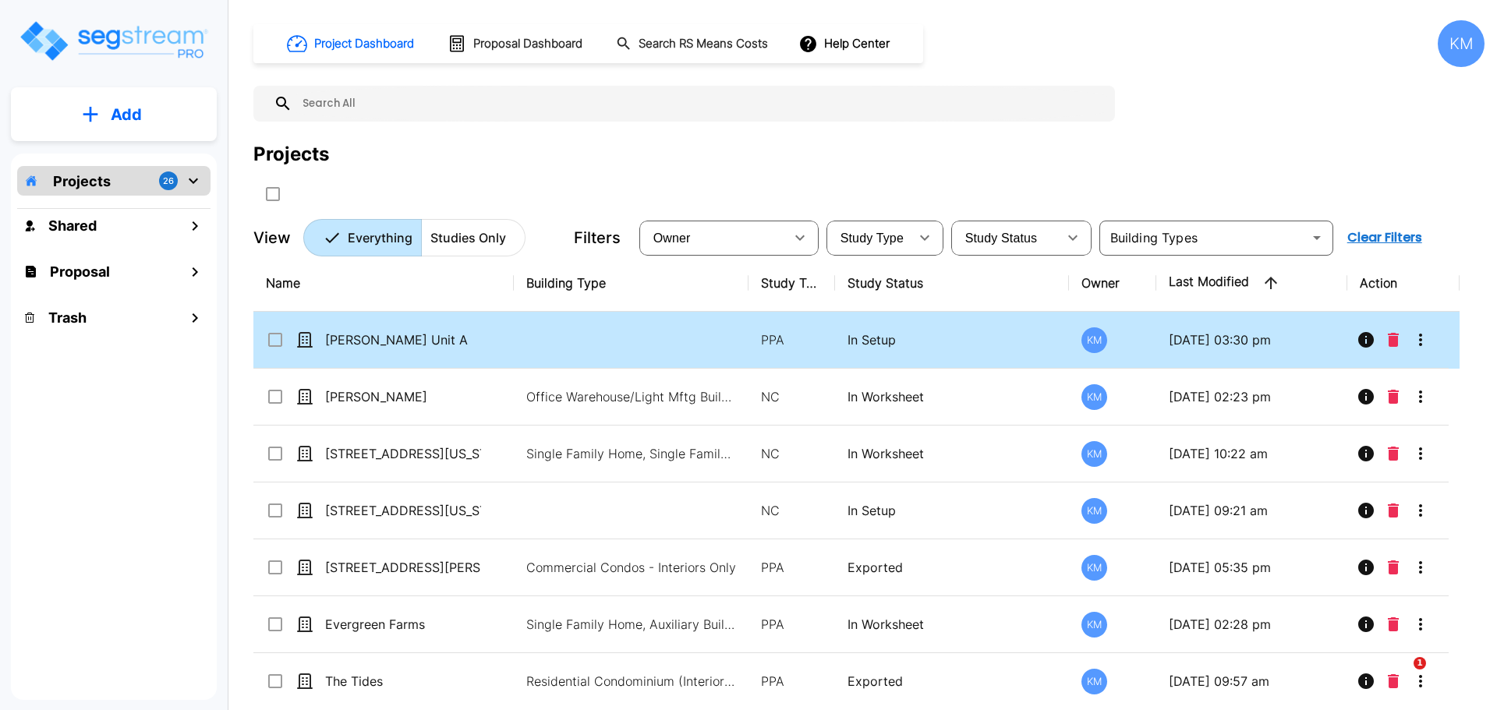
click at [546, 336] on td at bounding box center [631, 340] width 235 height 57
checkbox input "true"
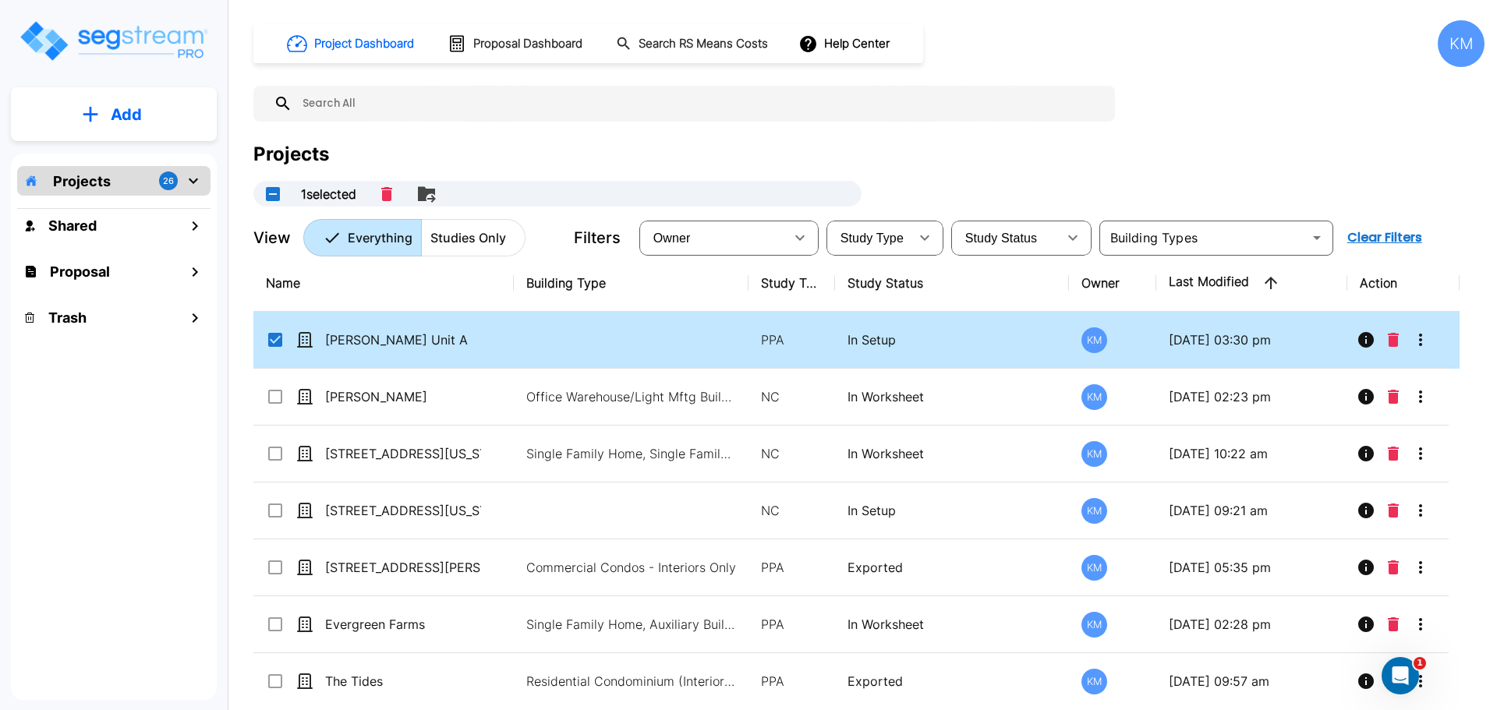
click at [546, 336] on td at bounding box center [631, 340] width 235 height 57
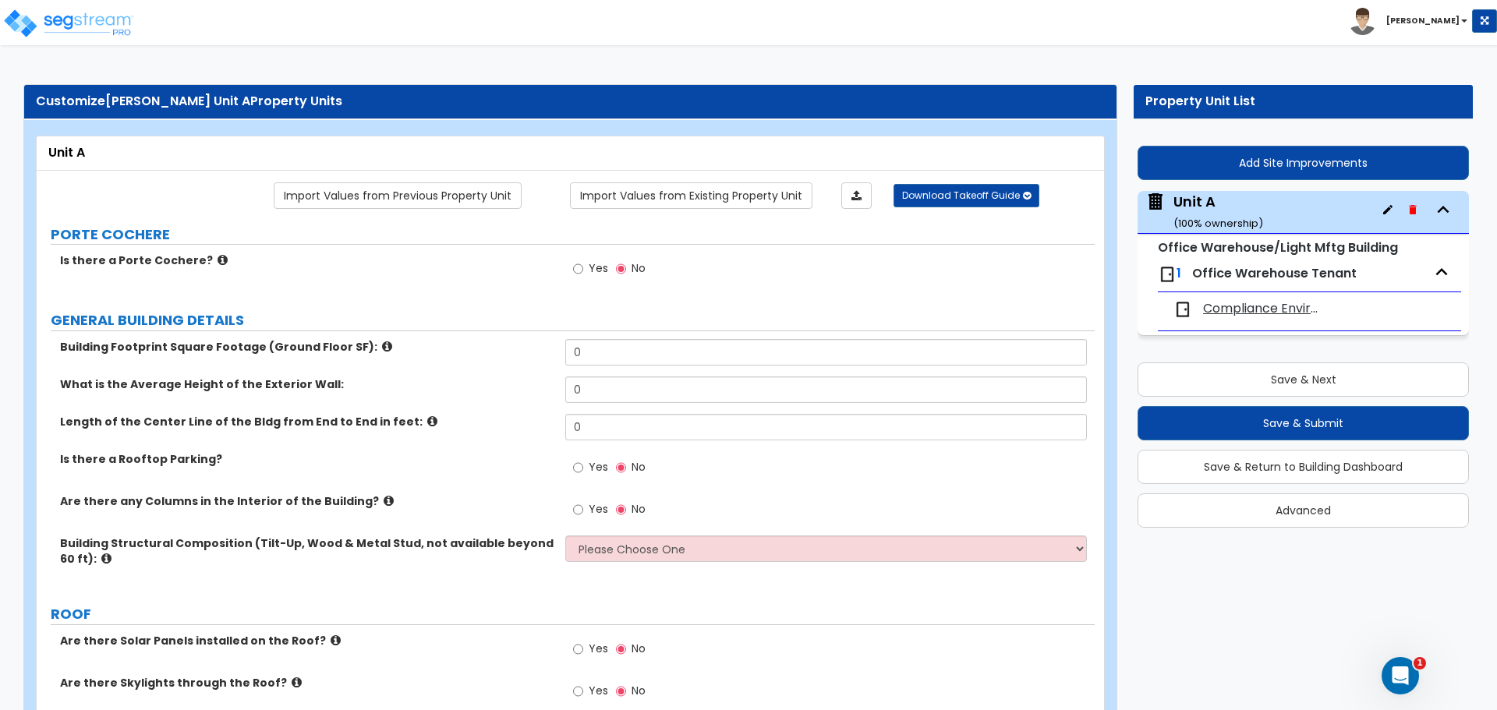
drag, startPoint x: 1425, startPoint y: 267, endPoint x: 1435, endPoint y: 271, distance: 10.5
click at [1425, 267] on div "1 Office Warehouse Tenant" at bounding box center [1309, 274] width 303 height 34
click at [1439, 272] on icon "button" at bounding box center [1442, 271] width 12 height 7
click at [1272, 272] on span "Office Warehouse Tenant" at bounding box center [1274, 273] width 165 height 18
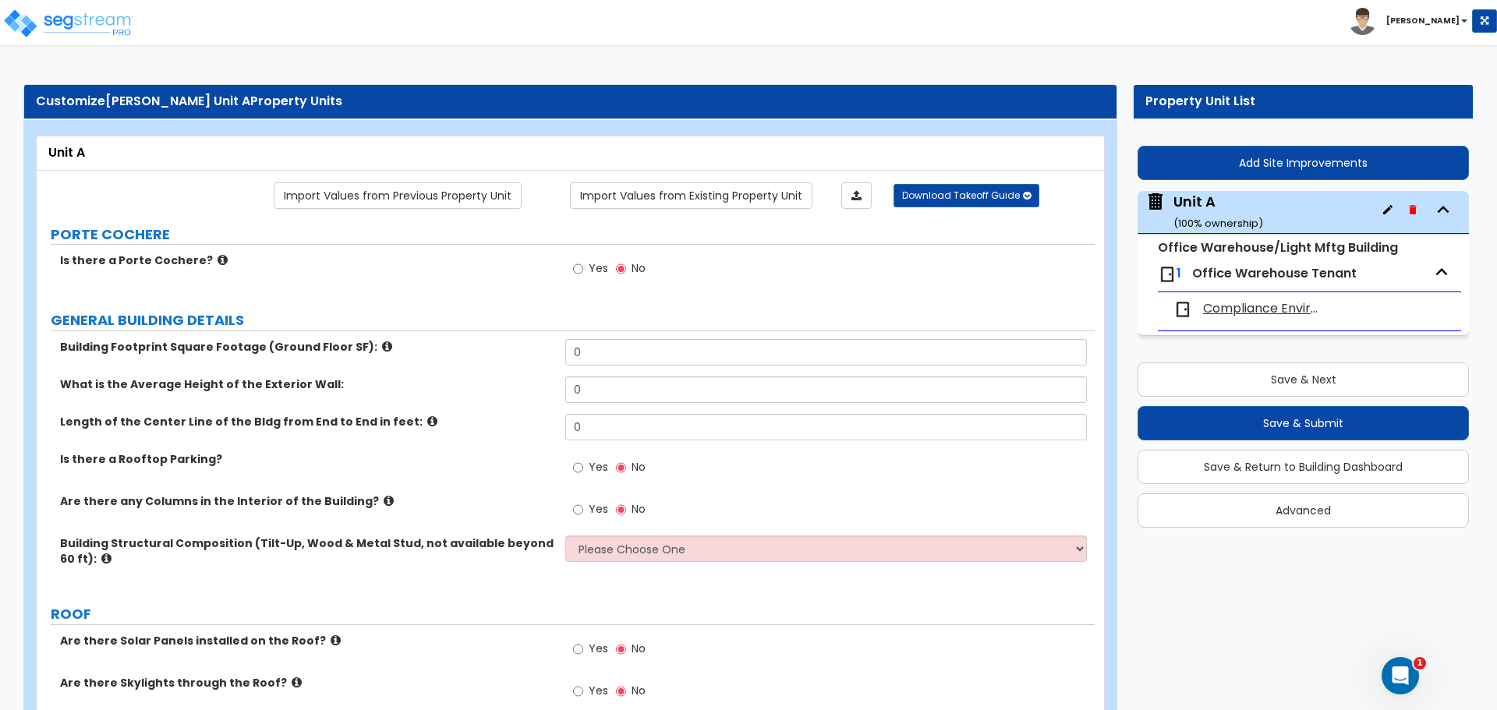
click at [1189, 274] on div "1 Office Warehouse Tenant" at bounding box center [1309, 274] width 303 height 34
click at [1287, 222] on div "Unit A ( 100 % ownership)" at bounding box center [1303, 212] width 331 height 43
click at [1379, 199] on button "button" at bounding box center [1387, 202] width 25 height 25
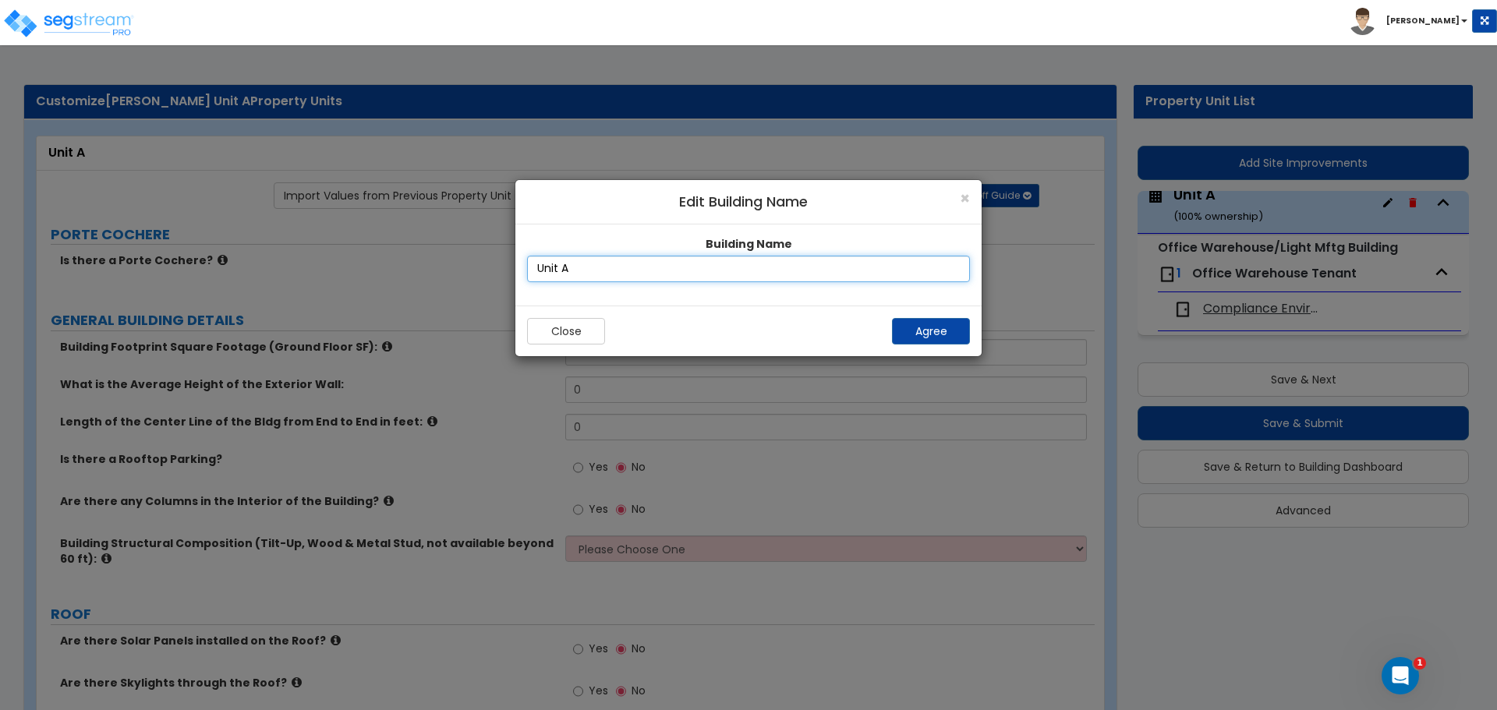
drag, startPoint x: 770, startPoint y: 261, endPoint x: 779, endPoint y: 260, distance: 9.4
click at [777, 260] on input "Unit A" at bounding box center [748, 269] width 443 height 27
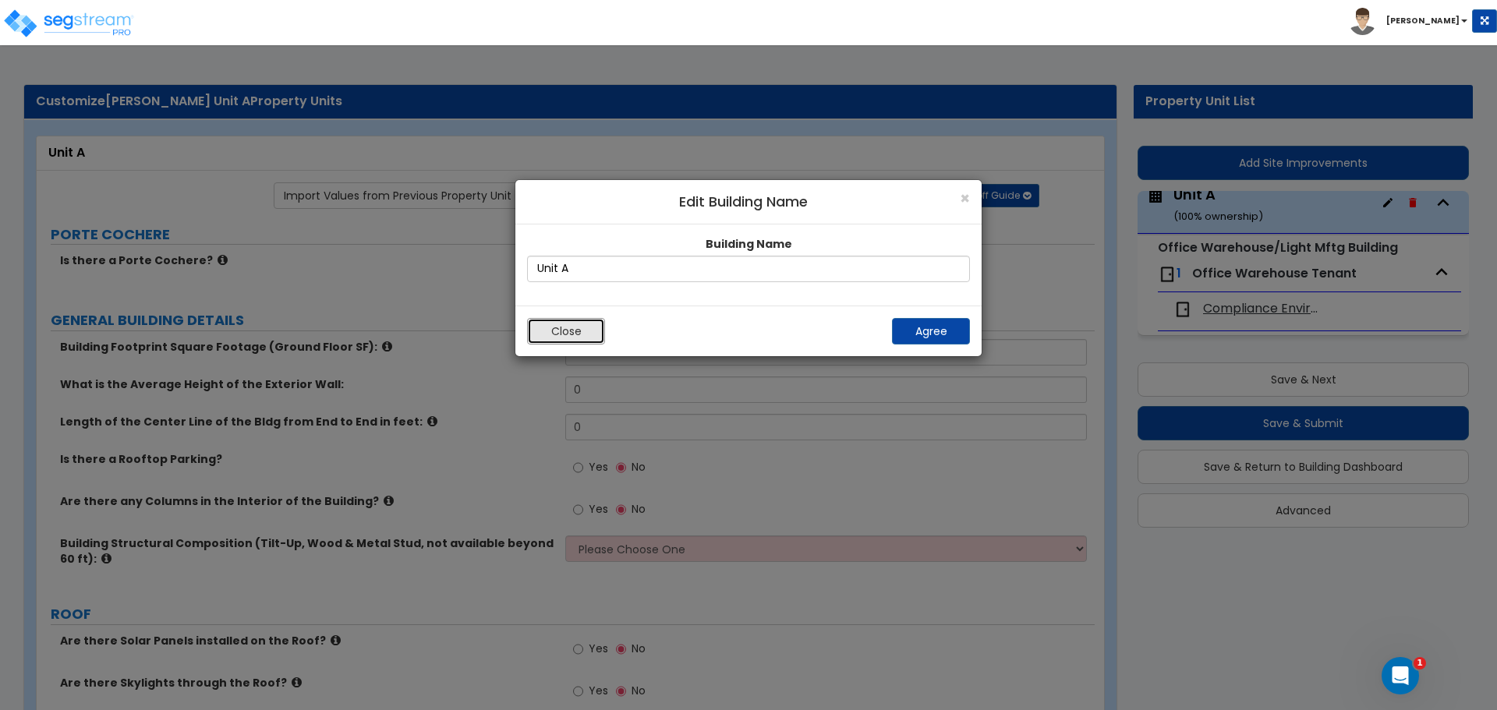
drag, startPoint x: 585, startPoint y: 324, endPoint x: 761, endPoint y: 278, distance: 182.3
click at [586, 324] on button "Close" at bounding box center [566, 331] width 78 height 27
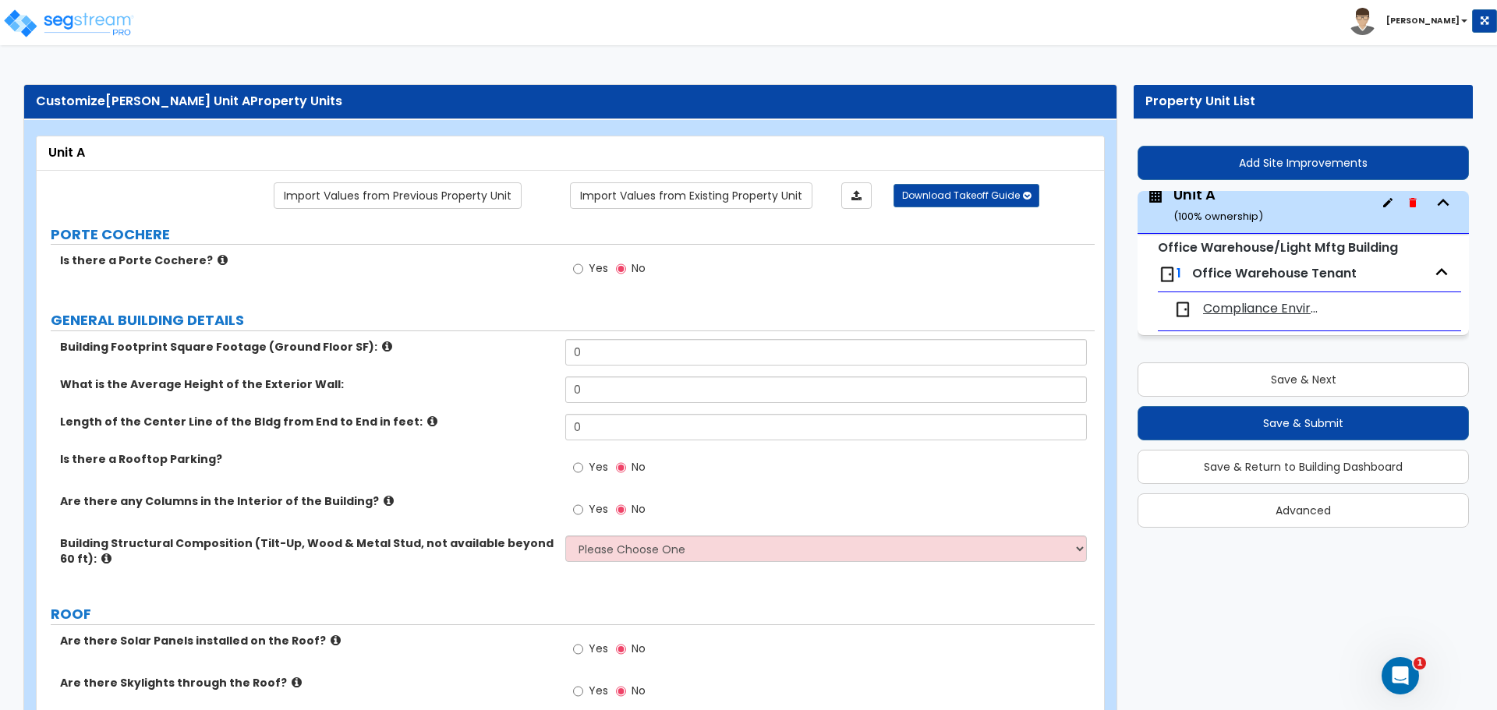
click at [1413, 200] on icon "button" at bounding box center [1412, 202] width 7 height 9
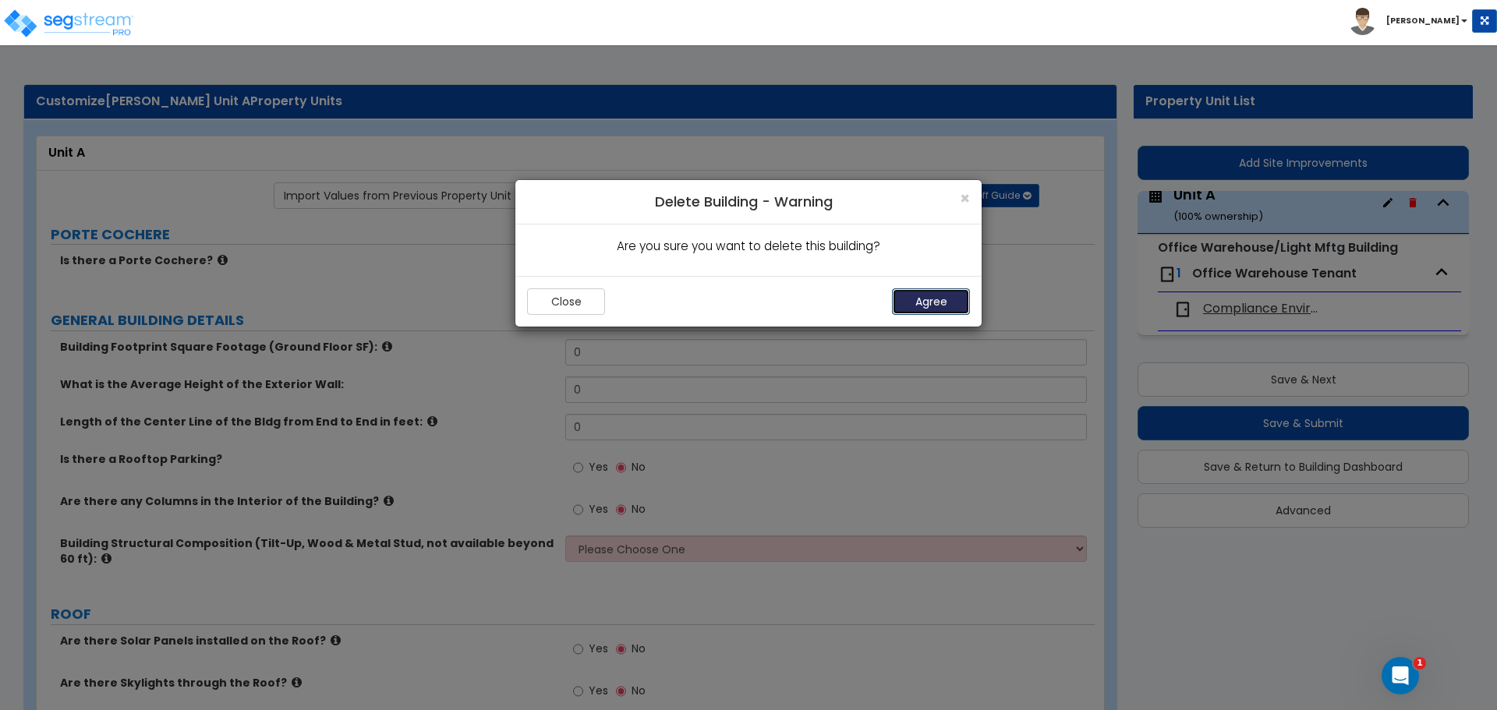
click at [947, 311] on button "Agree" at bounding box center [931, 301] width 78 height 27
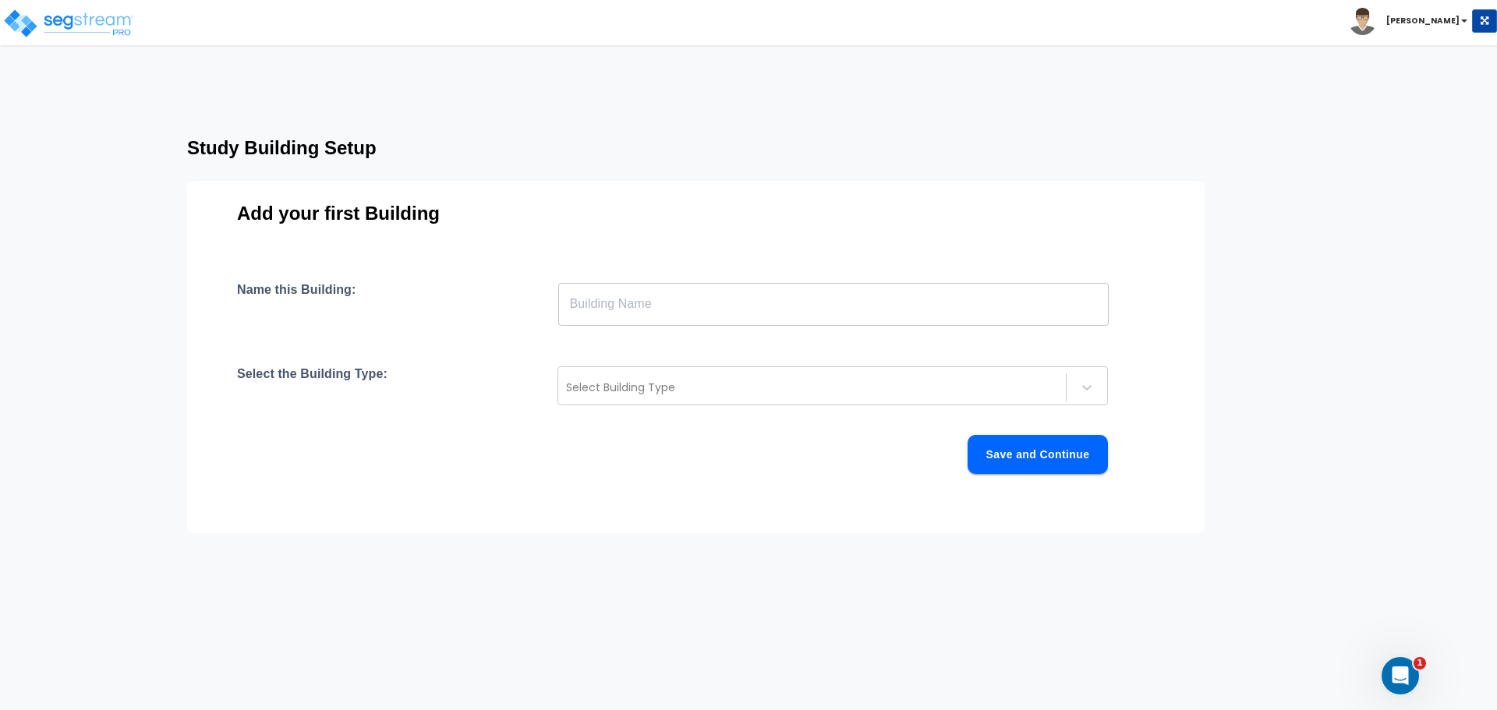
click at [672, 316] on input "text" at bounding box center [833, 304] width 550 height 44
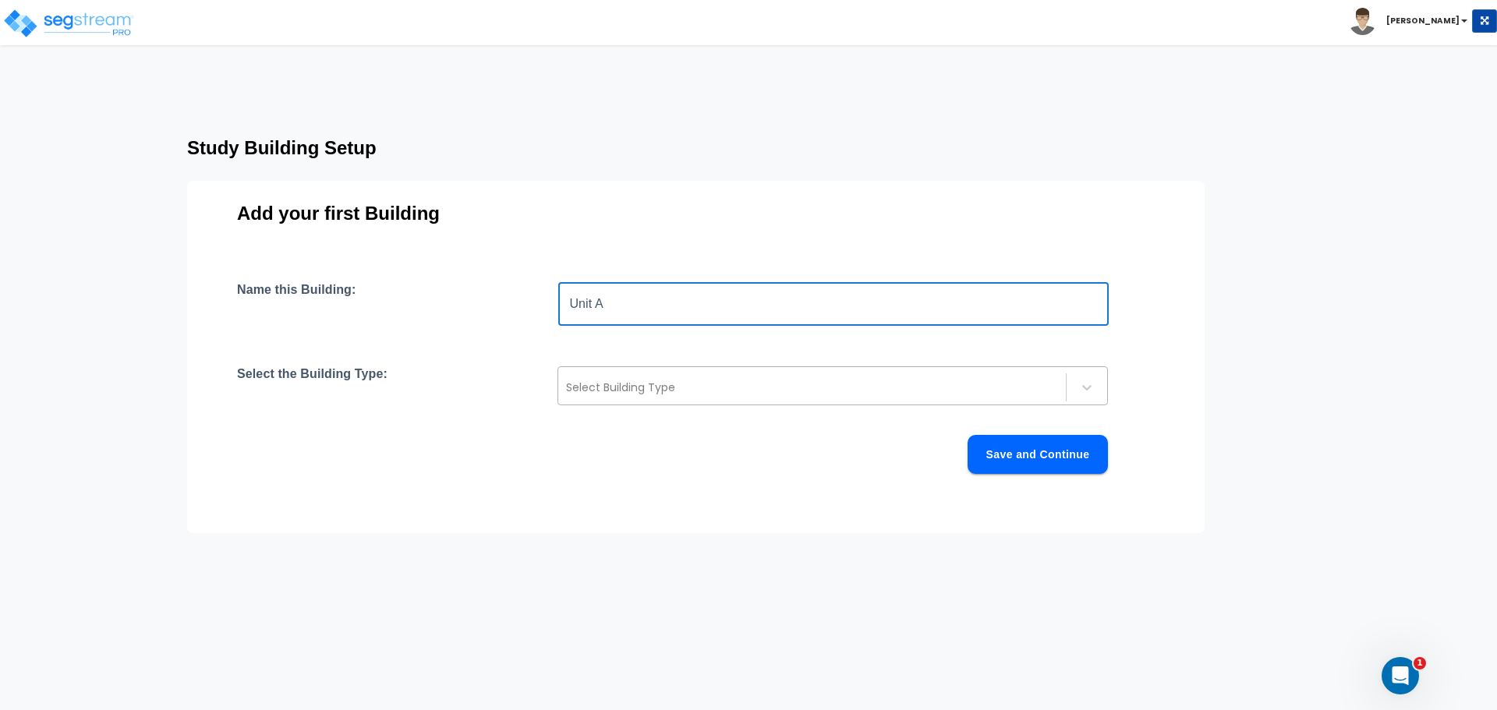
type input "Unit A"
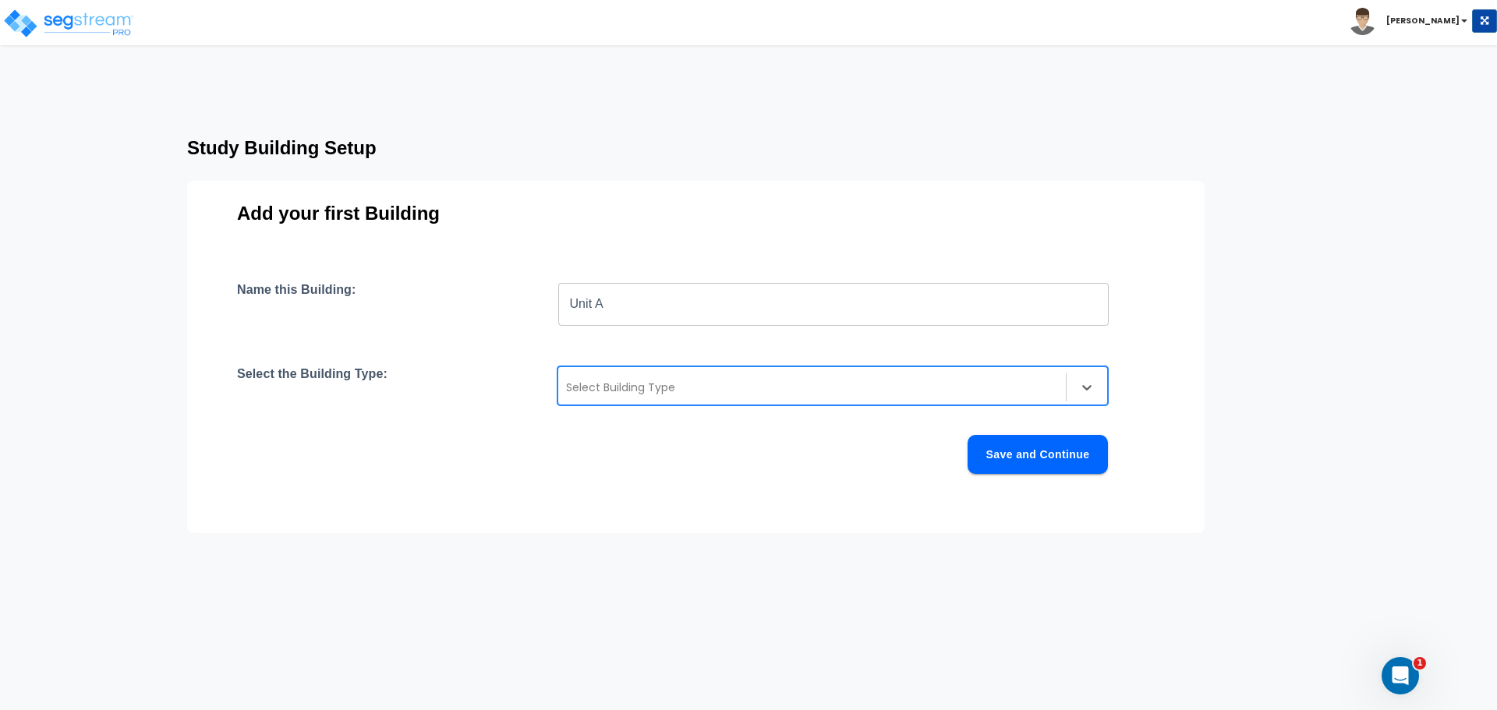
click at [683, 388] on div at bounding box center [812, 387] width 492 height 19
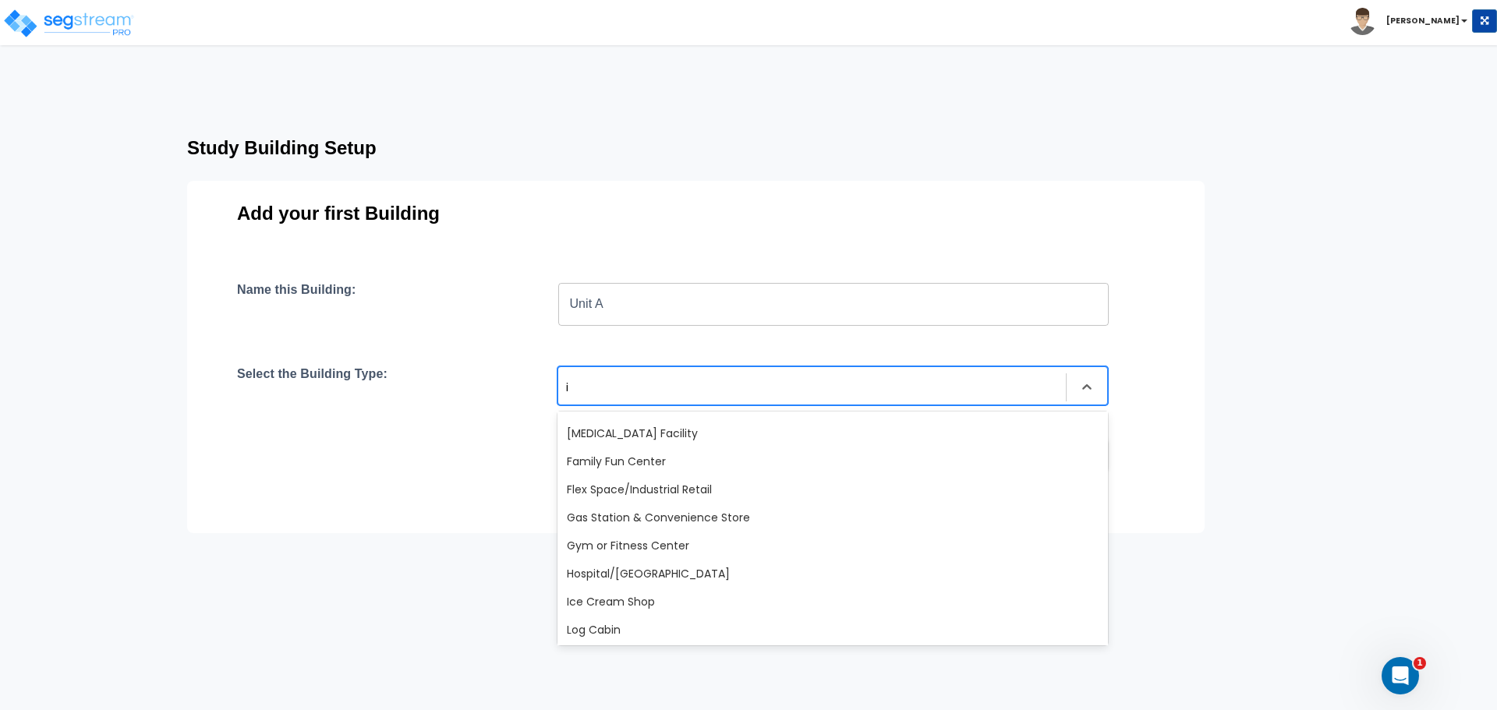
scroll to position [80, 0]
type input "int"
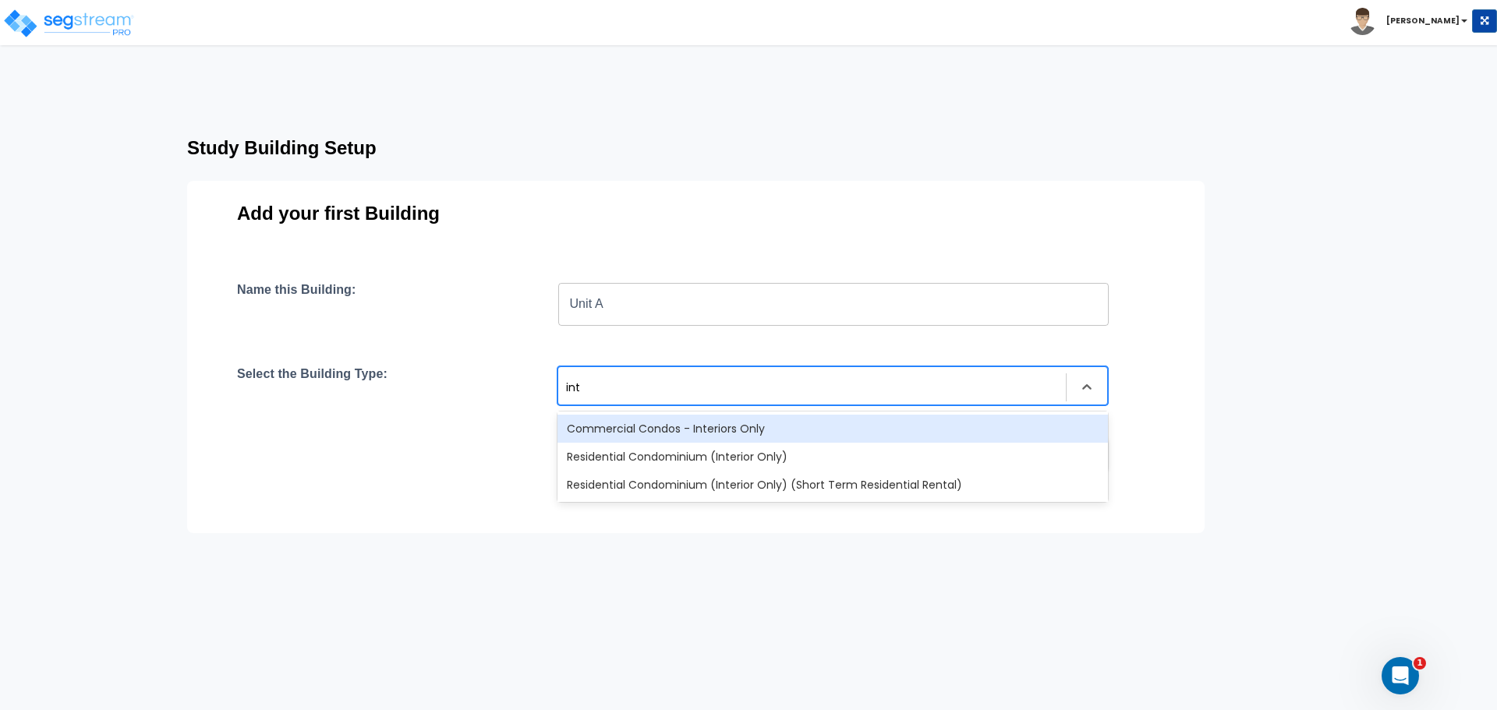
click at [813, 425] on div "Commercial Condos - Interiors Only" at bounding box center [832, 429] width 550 height 28
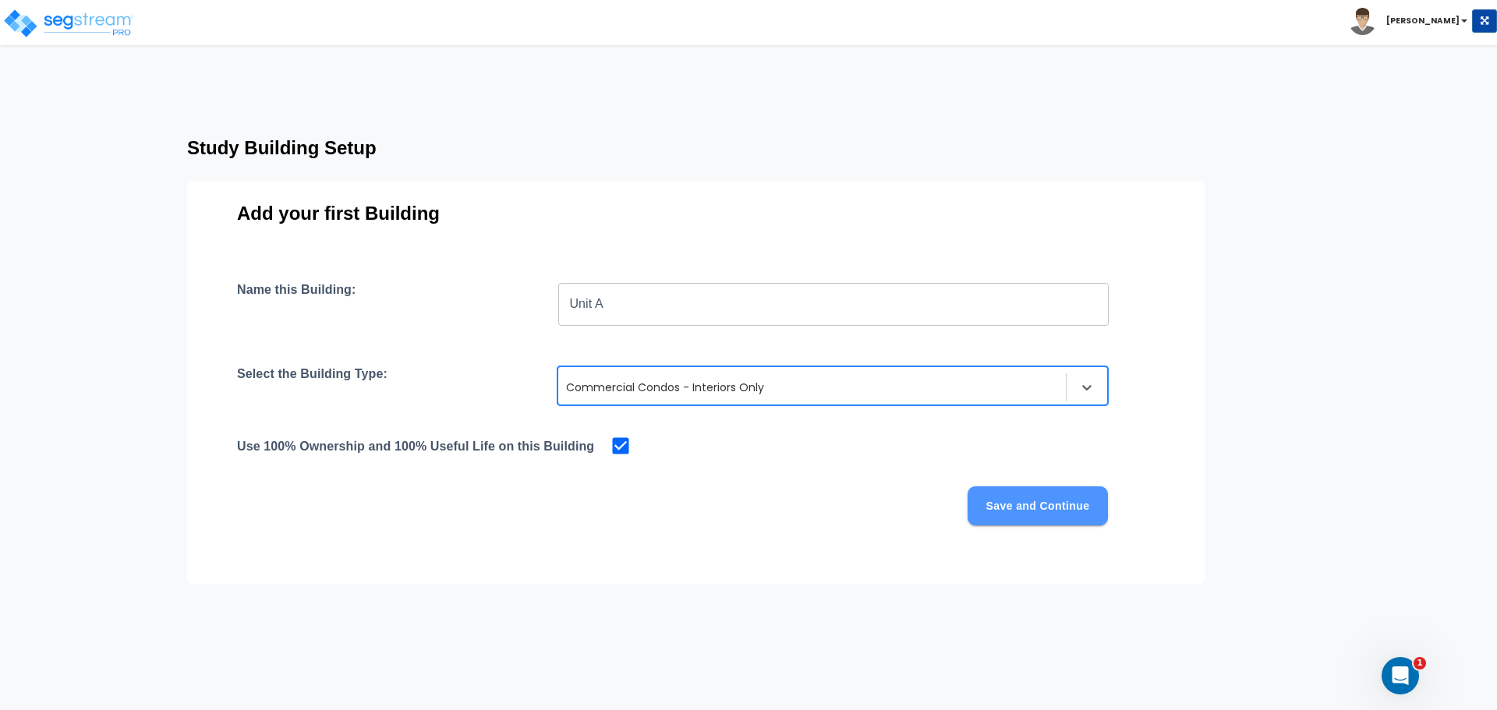
click at [1014, 511] on button "Save and Continue" at bounding box center [1038, 506] width 140 height 39
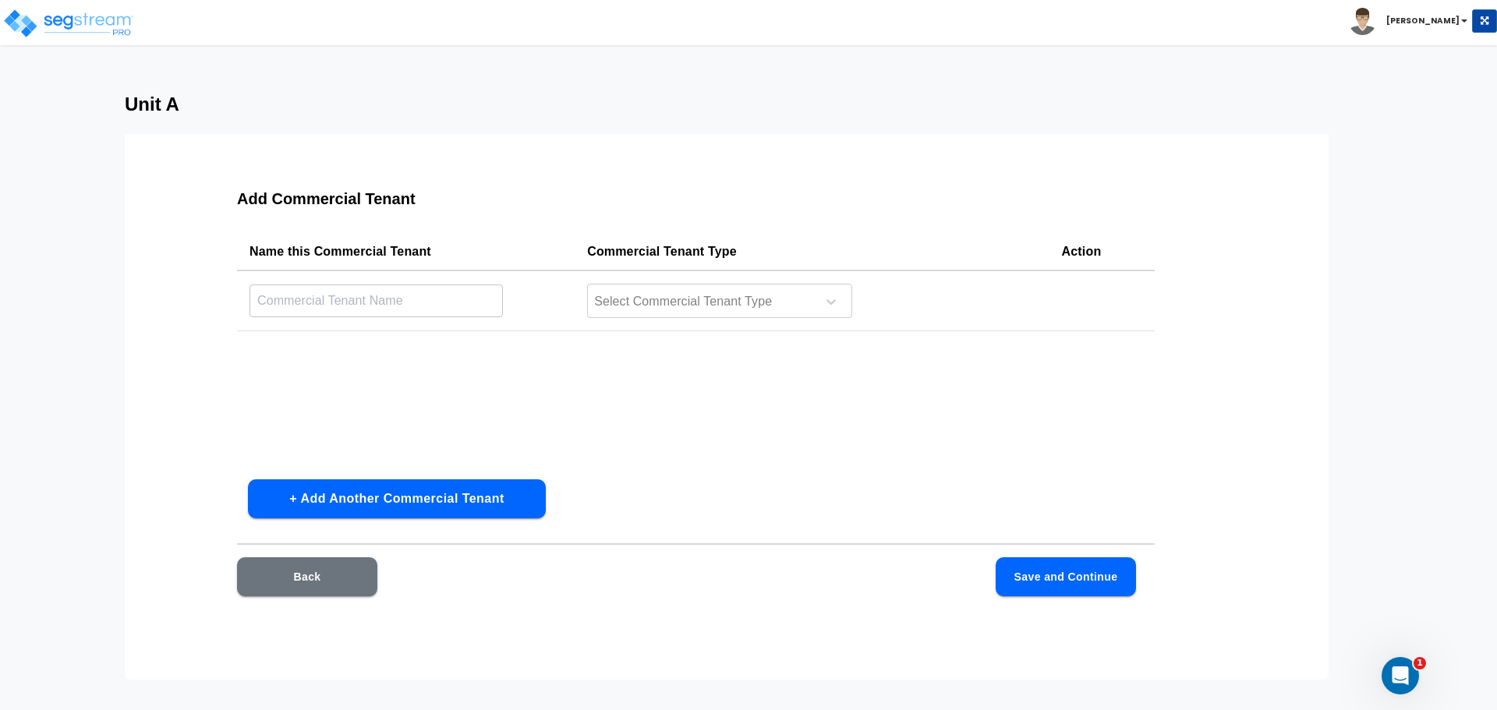
click at [395, 301] on input "text" at bounding box center [376, 301] width 253 height 34
type input "Compliance Environmental, Inc."
click at [806, 293] on div at bounding box center [700, 302] width 214 height 21
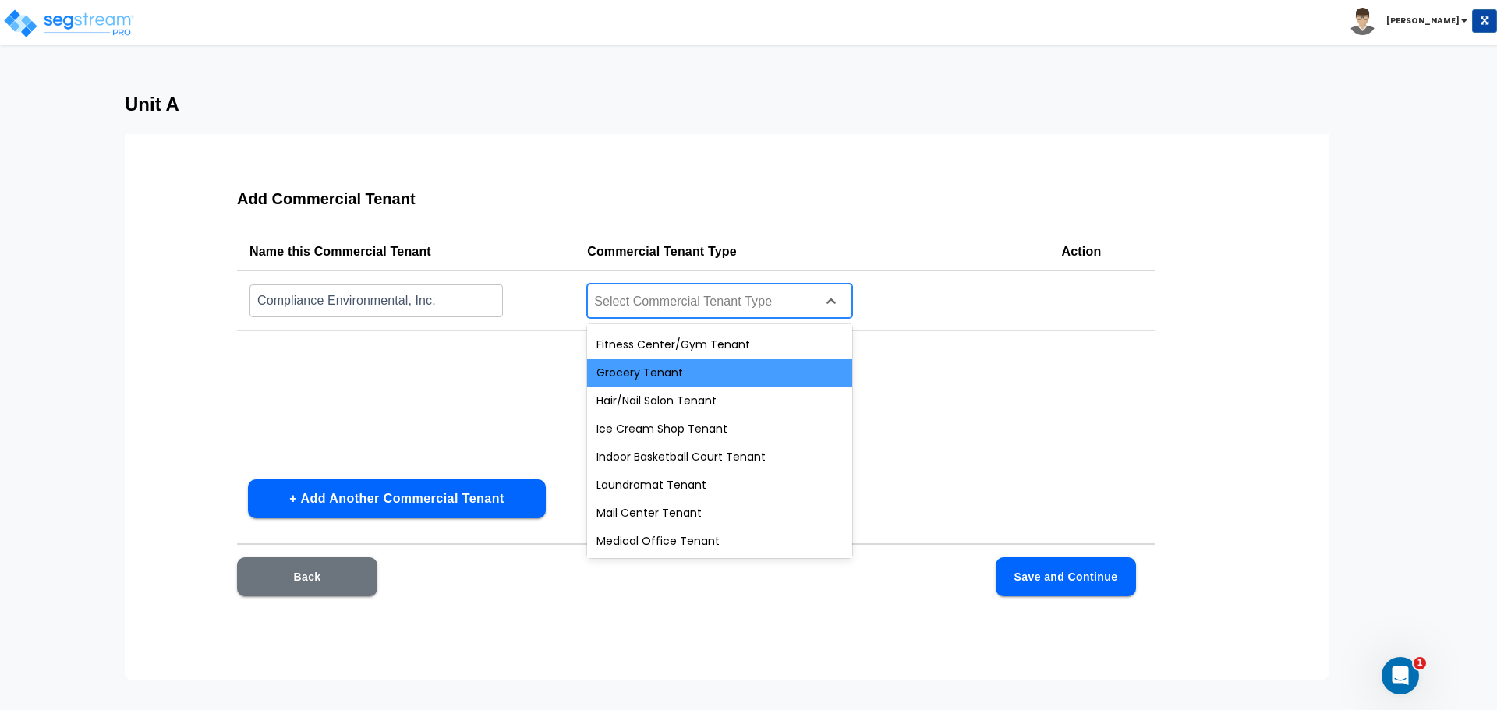
scroll to position [520, 0]
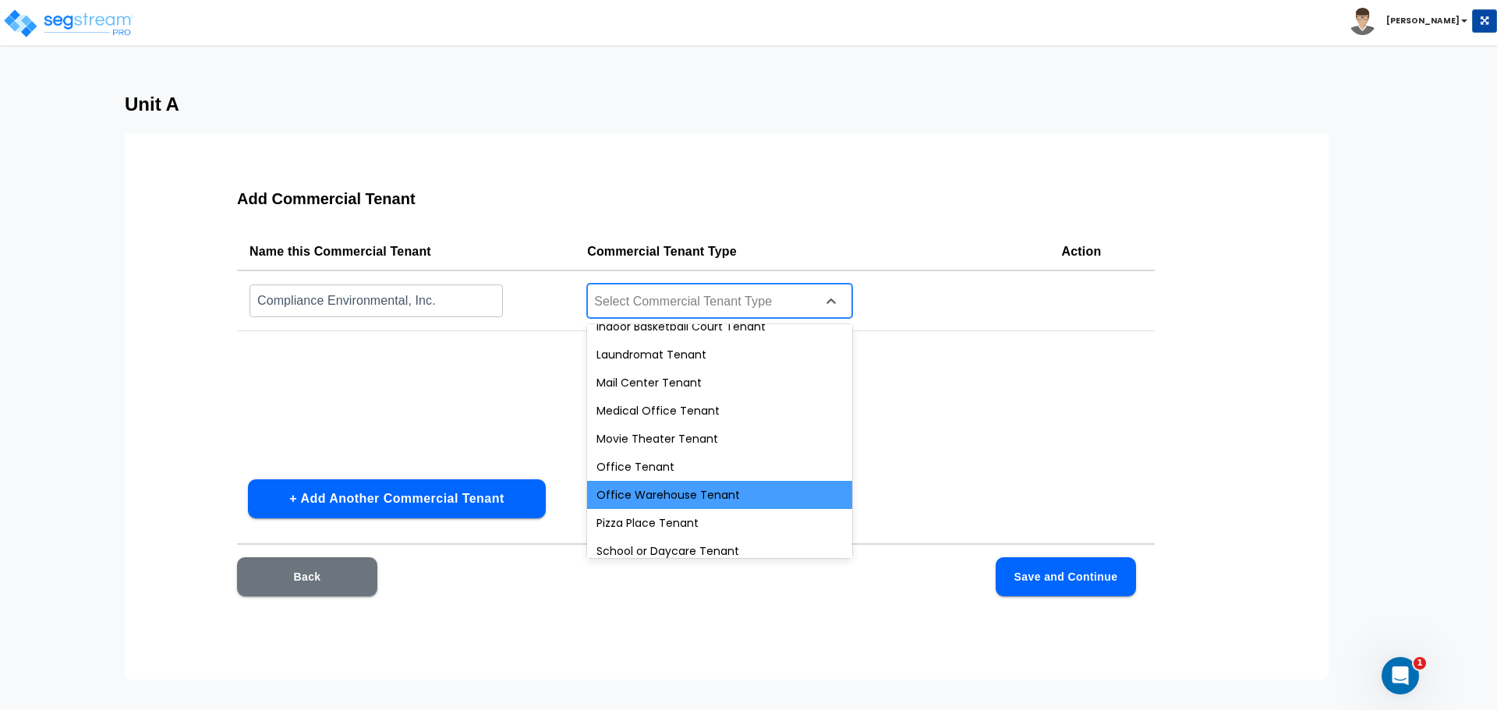
click at [750, 490] on div "Office Warehouse Tenant" at bounding box center [719, 495] width 265 height 28
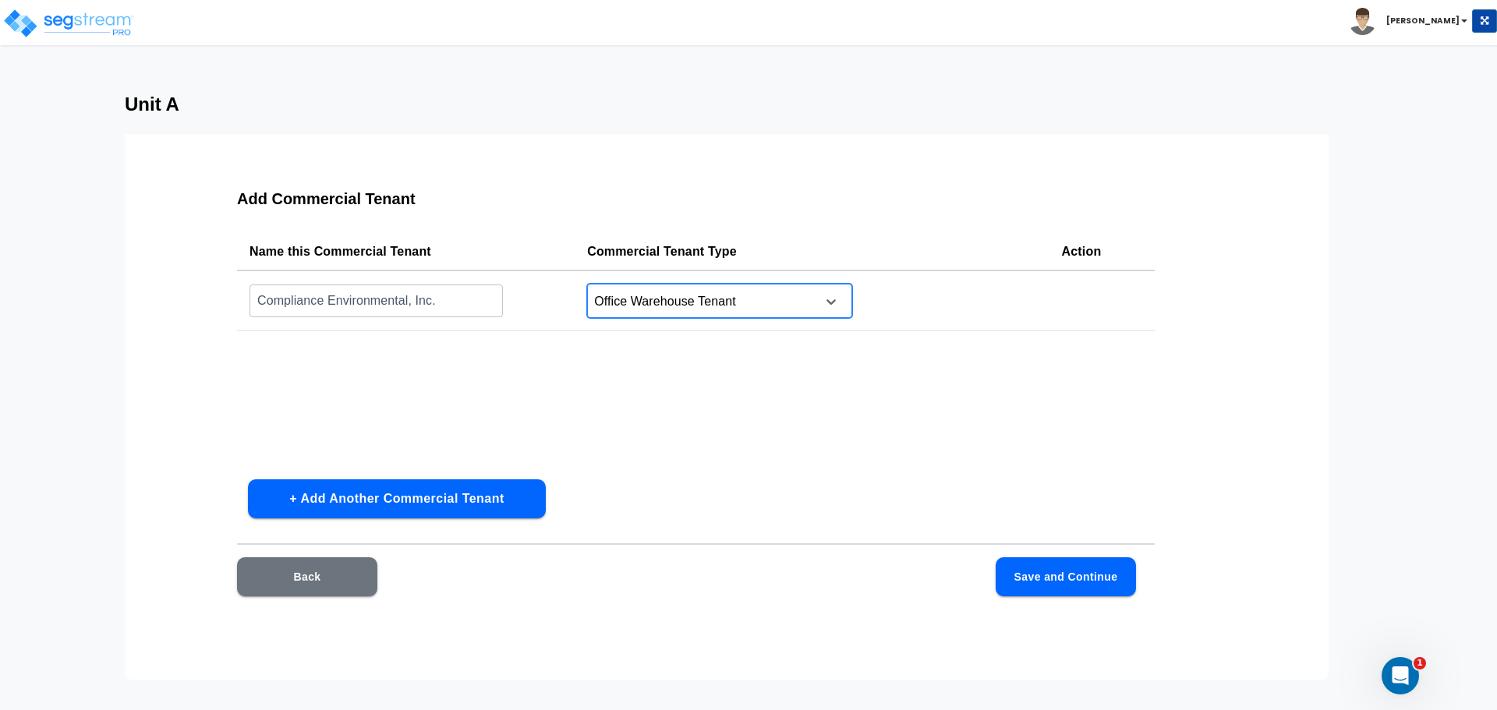
click at [1064, 572] on button "Save and Continue" at bounding box center [1066, 576] width 140 height 39
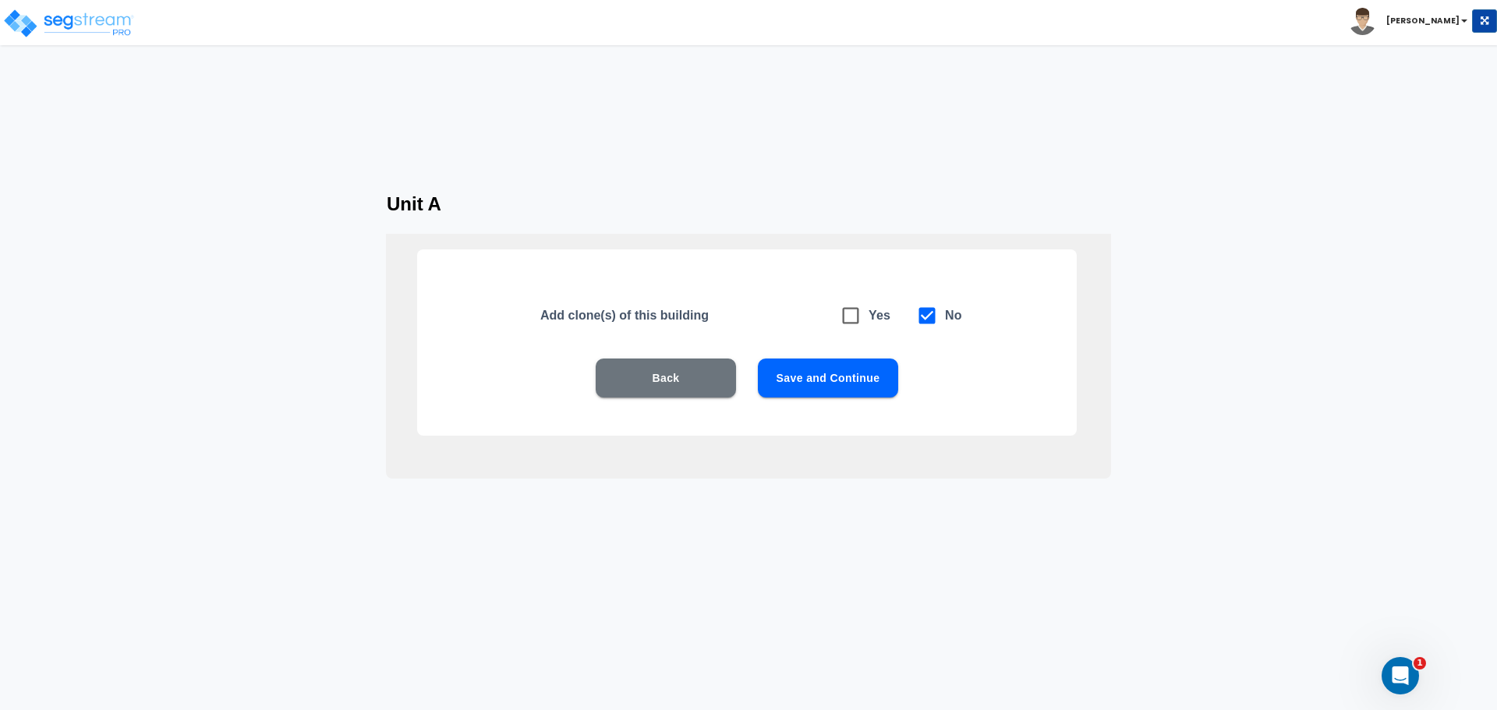
click at [870, 382] on button "Save and Continue" at bounding box center [828, 378] width 140 height 39
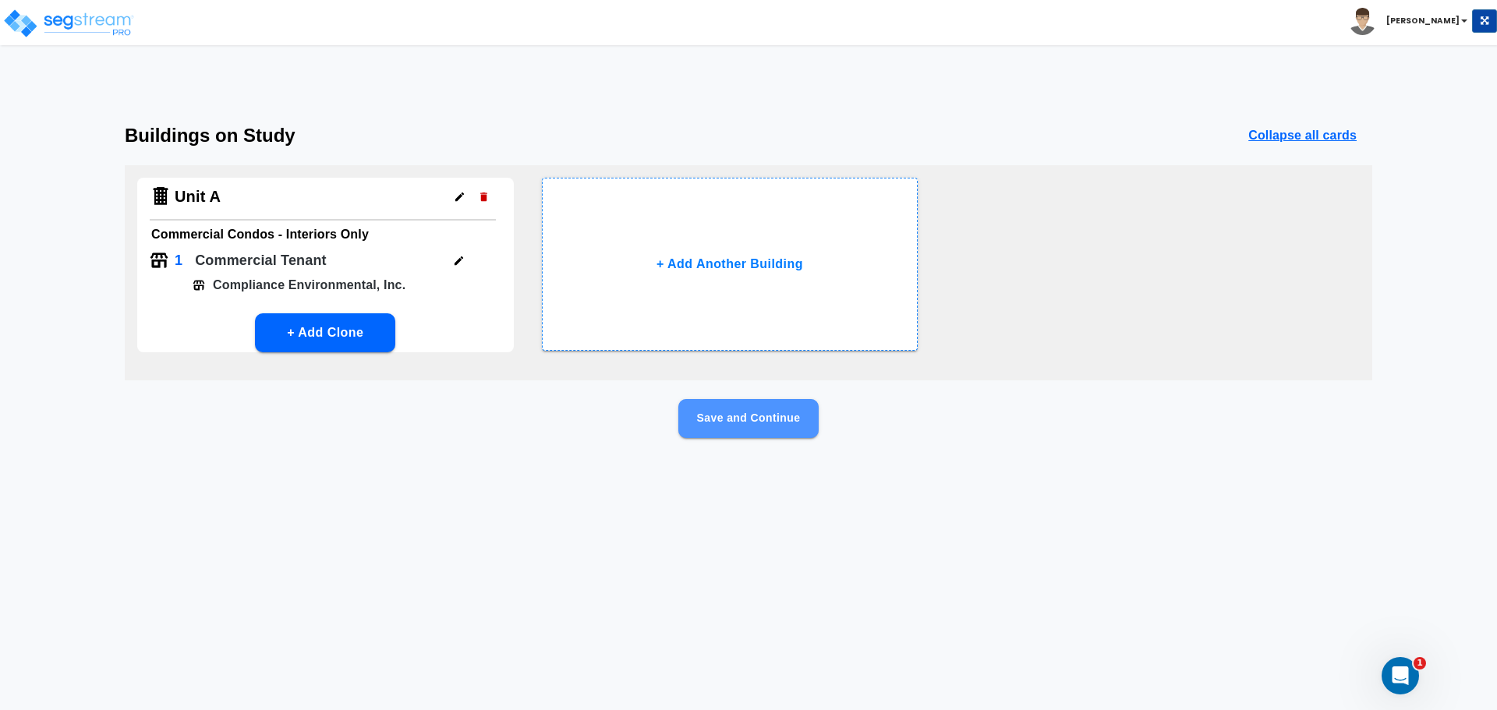
click at [760, 418] on button "Save and Continue" at bounding box center [748, 418] width 140 height 39
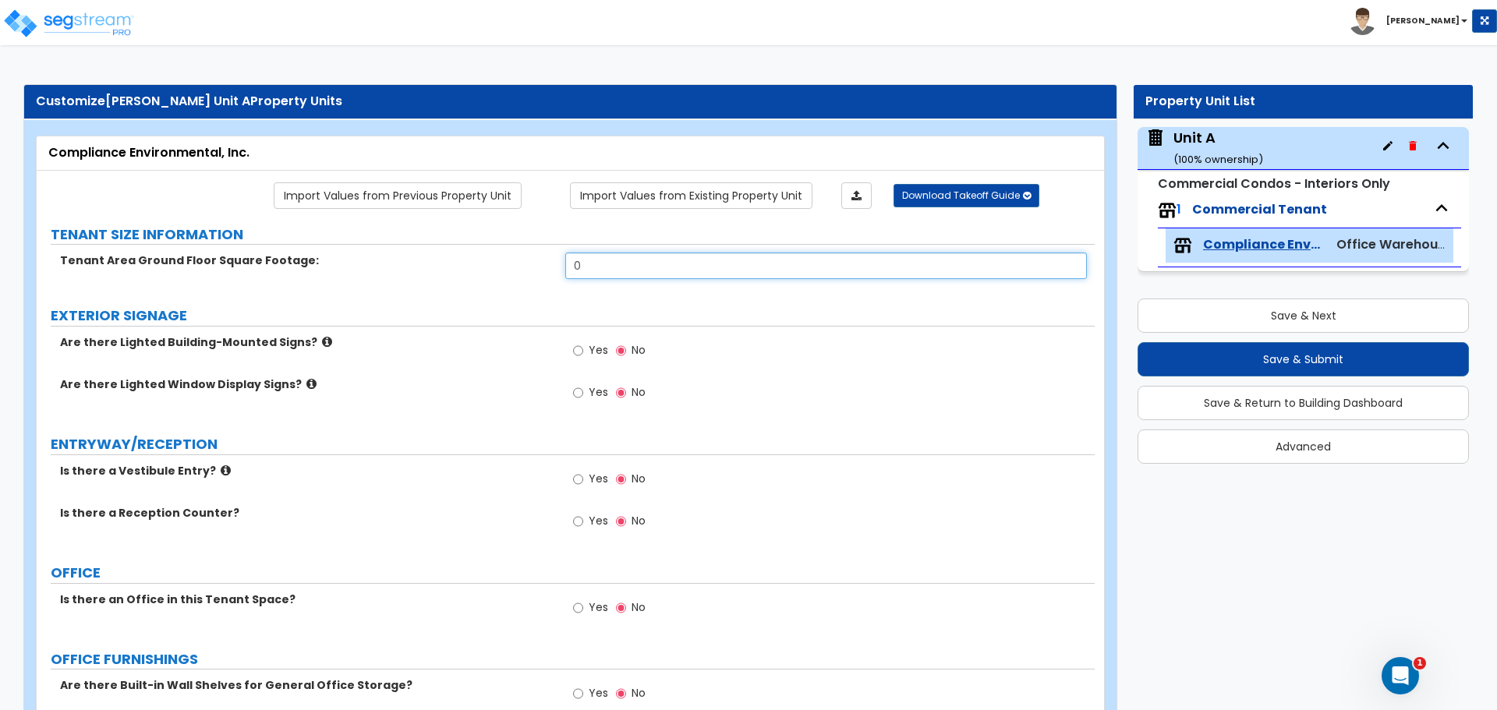
drag, startPoint x: 678, startPoint y: 268, endPoint x: 511, endPoint y: 266, distance: 166.9
click at [513, 267] on div "Tenant Area Ground Floor Square Footage: 0" at bounding box center [566, 271] width 1058 height 37
type input "3,400"
click at [322, 340] on icon at bounding box center [327, 342] width 10 height 12
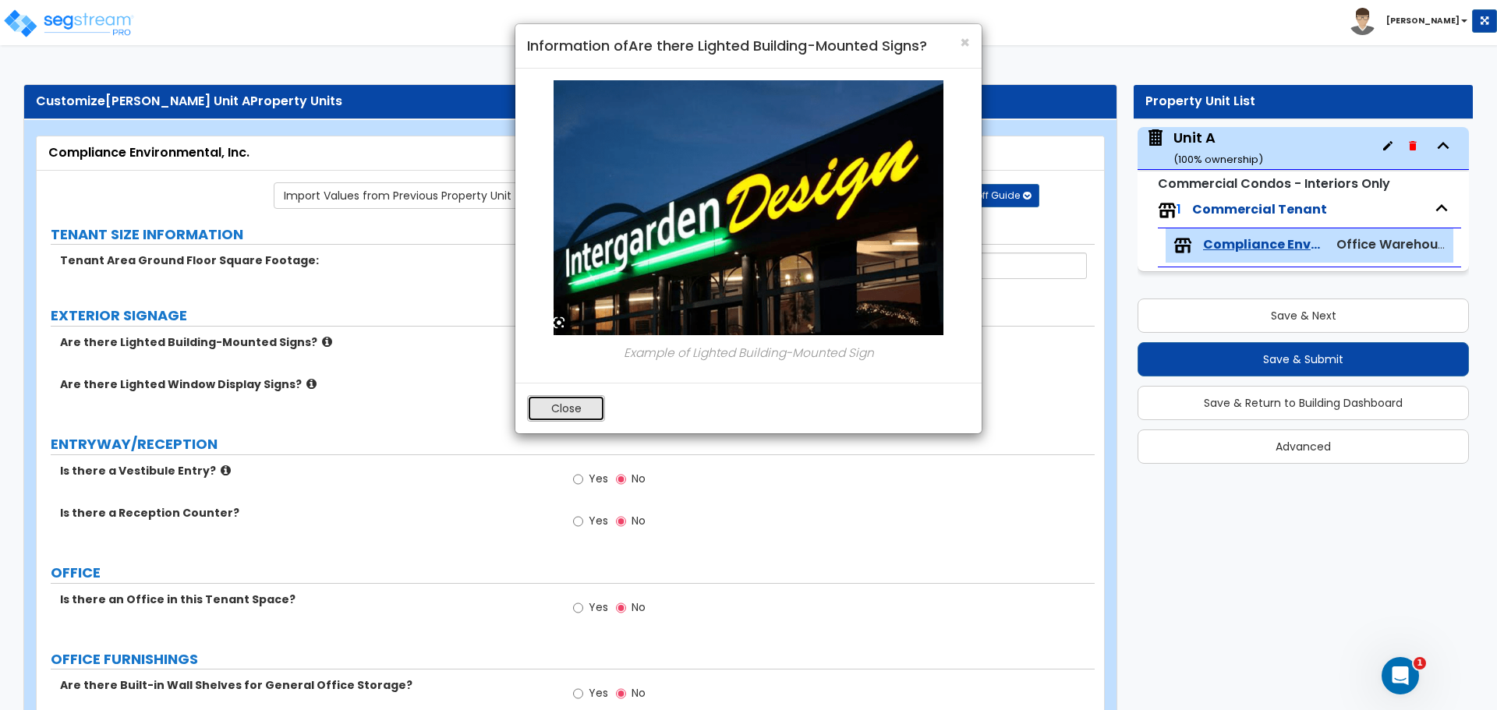
click at [570, 405] on button "Close" at bounding box center [566, 408] width 78 height 27
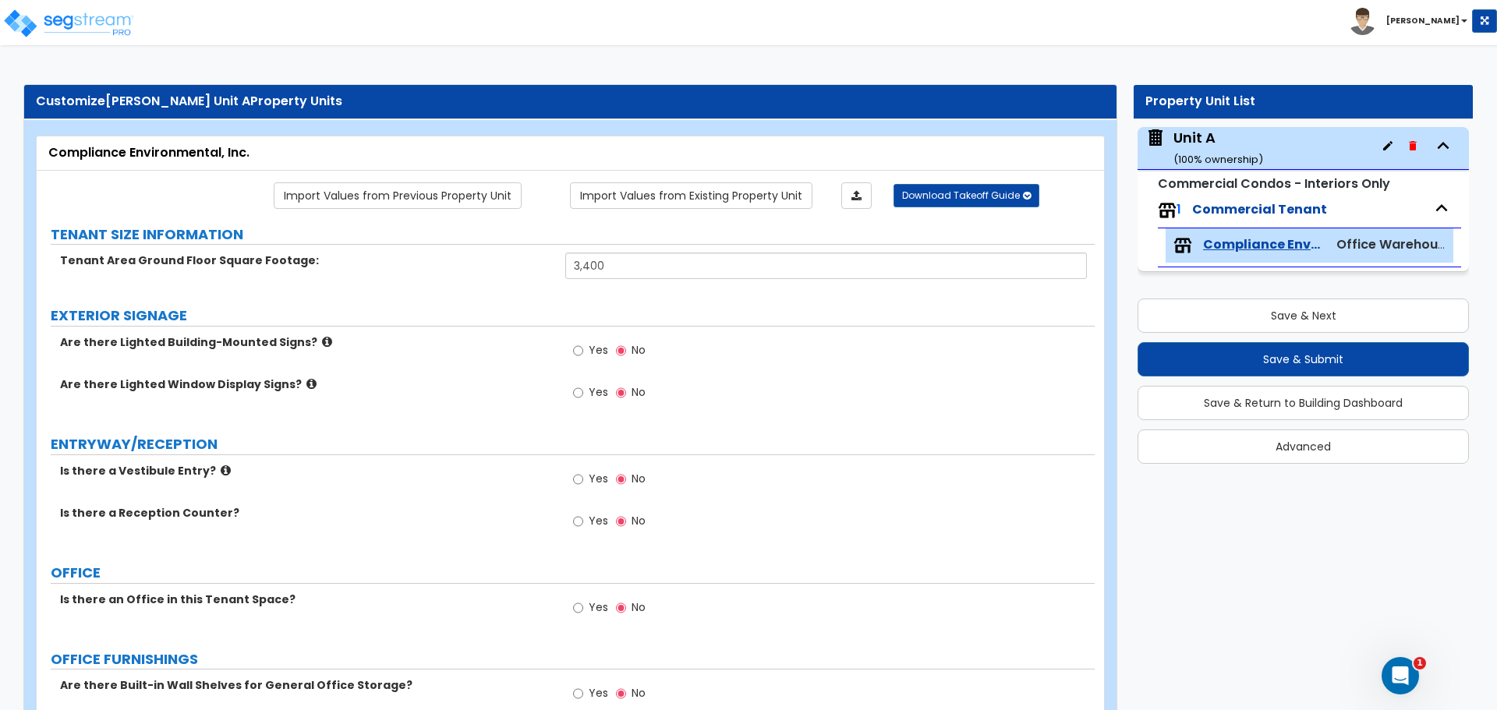
click at [221, 471] on icon at bounding box center [226, 471] width 10 height 12
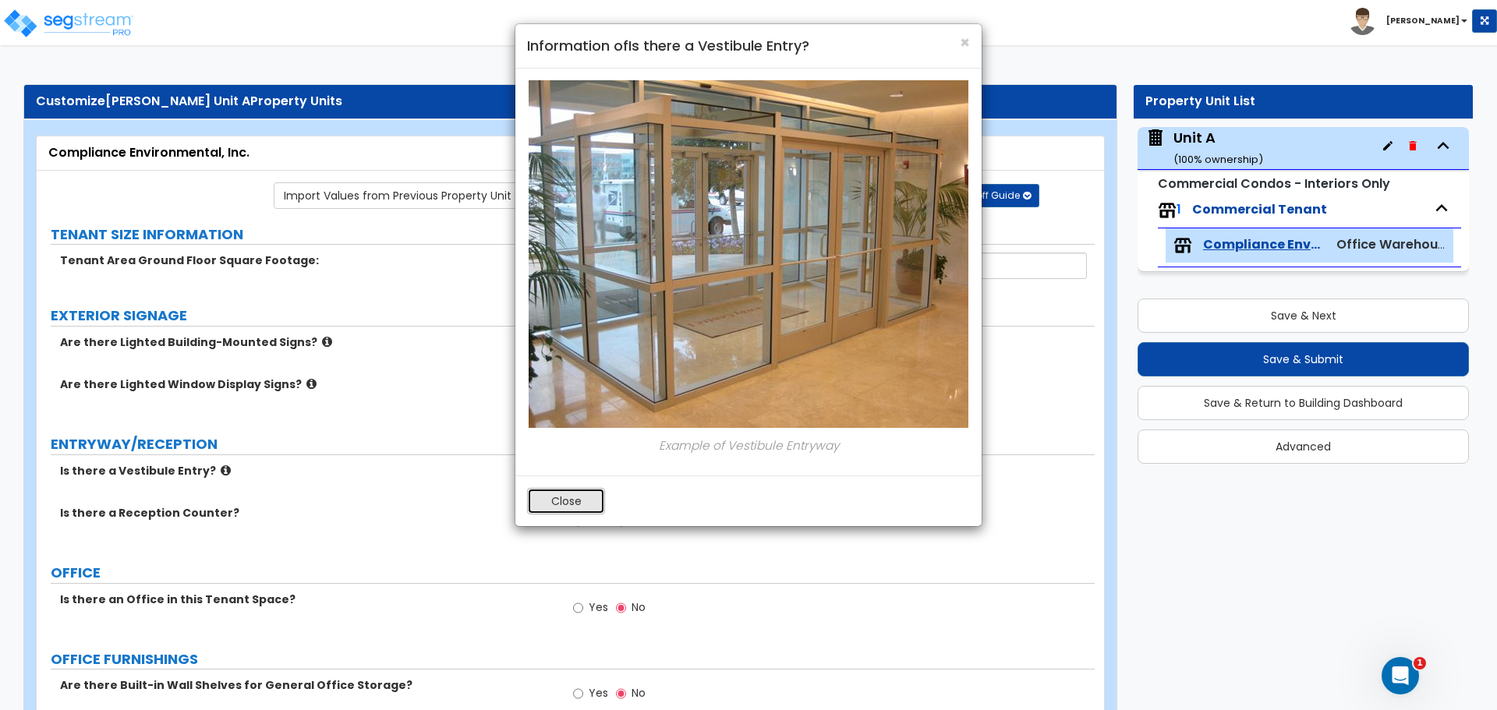
click at [565, 508] on button "Close" at bounding box center [566, 501] width 78 height 27
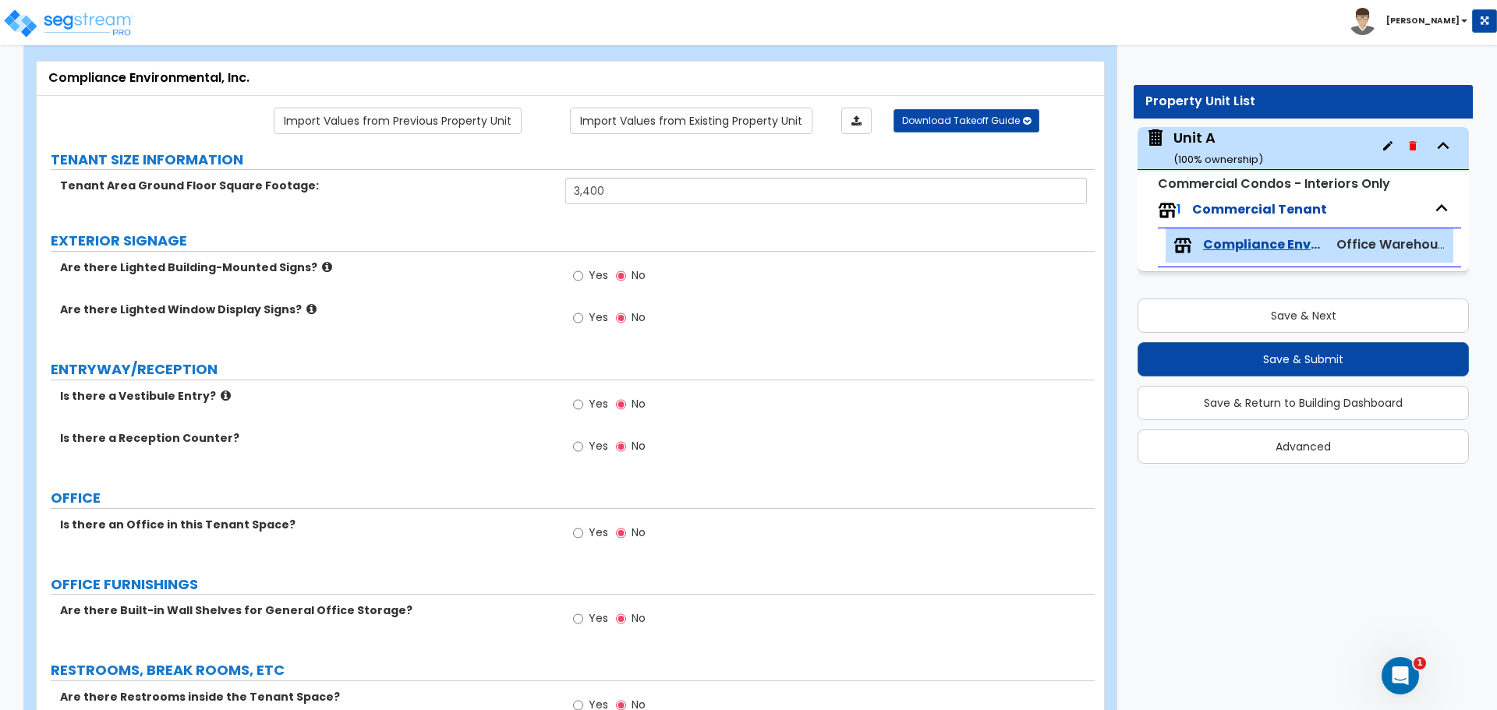
scroll to position [130, 0]
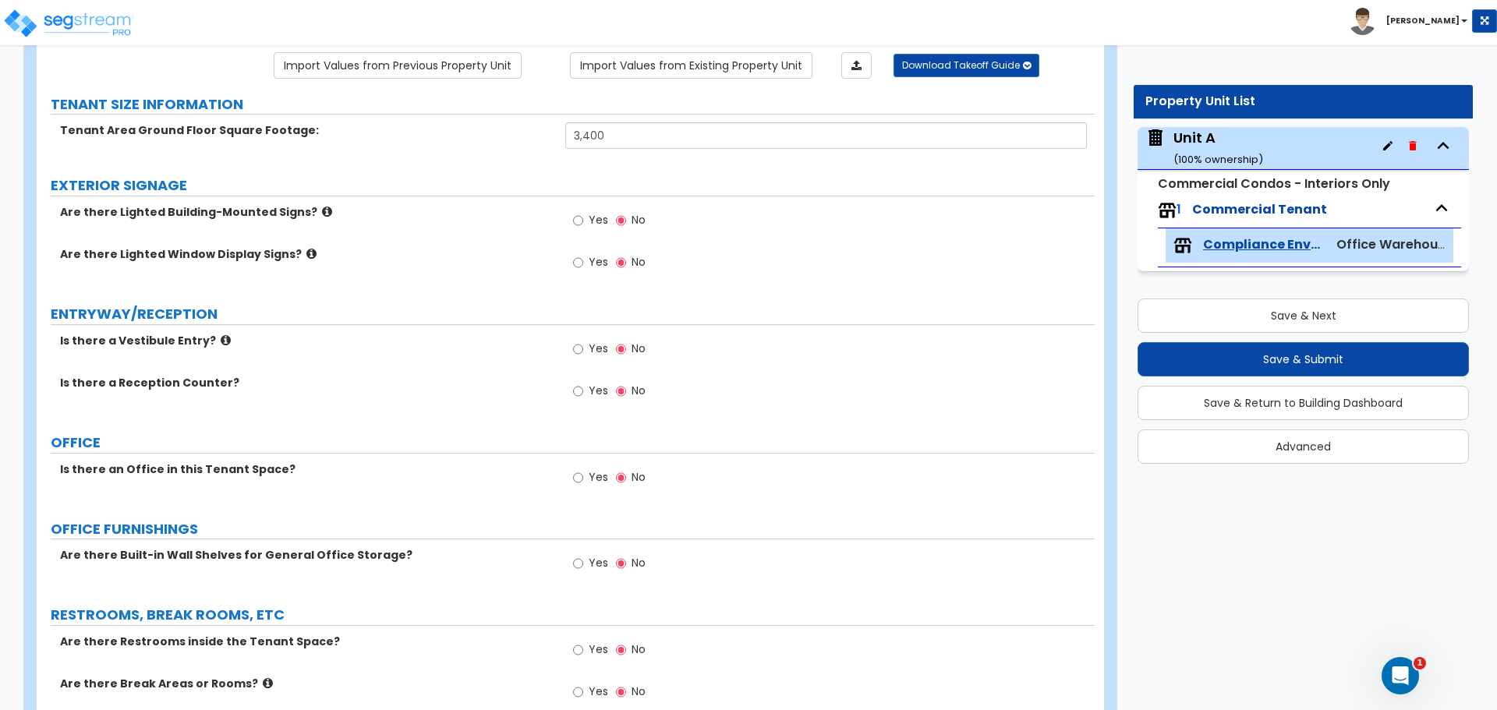
click at [600, 466] on label "Yes" at bounding box center [590, 479] width 35 height 27
click at [583, 469] on input "Yes" at bounding box center [578, 477] width 10 height 17
radio input "true"
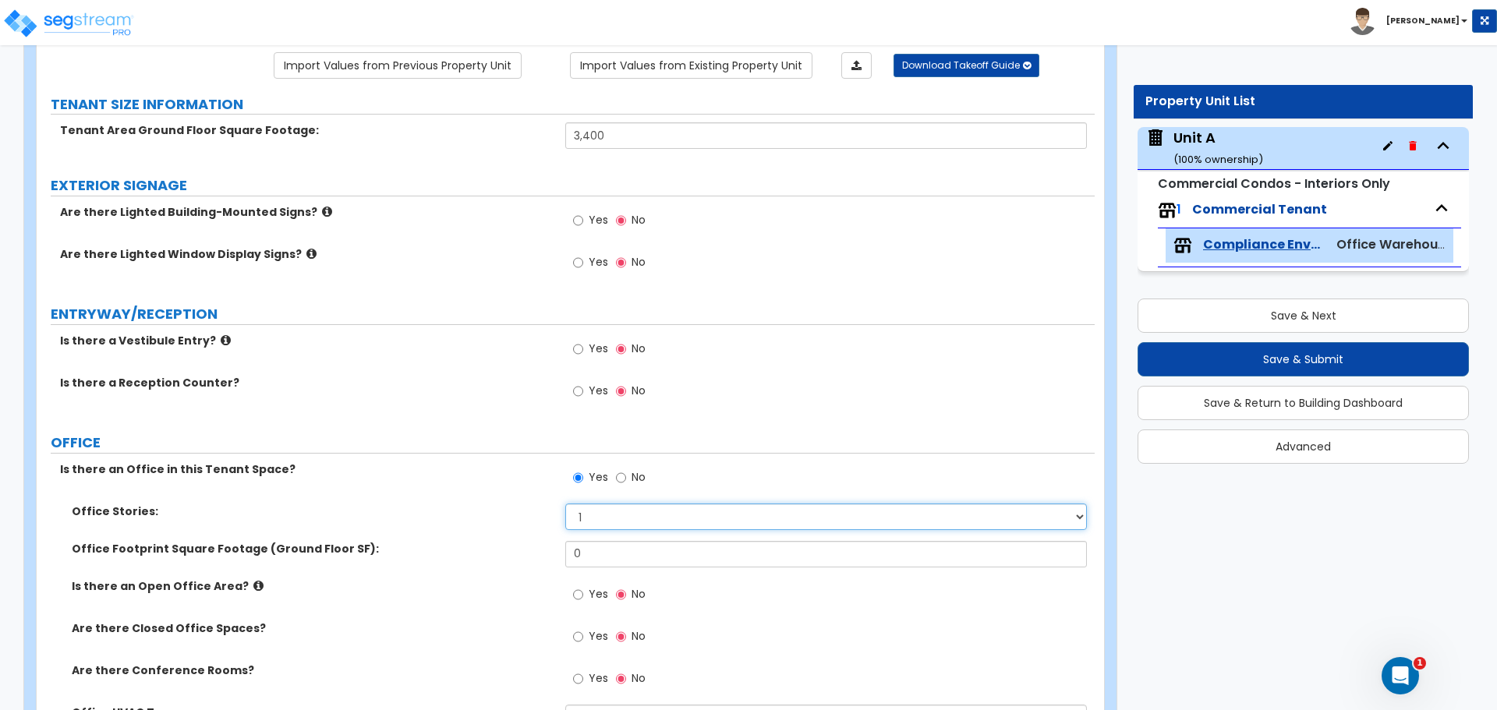
click at [685, 522] on select "1 2 3" at bounding box center [825, 517] width 521 height 27
click at [565, 504] on select "1 2 3" at bounding box center [825, 517] width 521 height 27
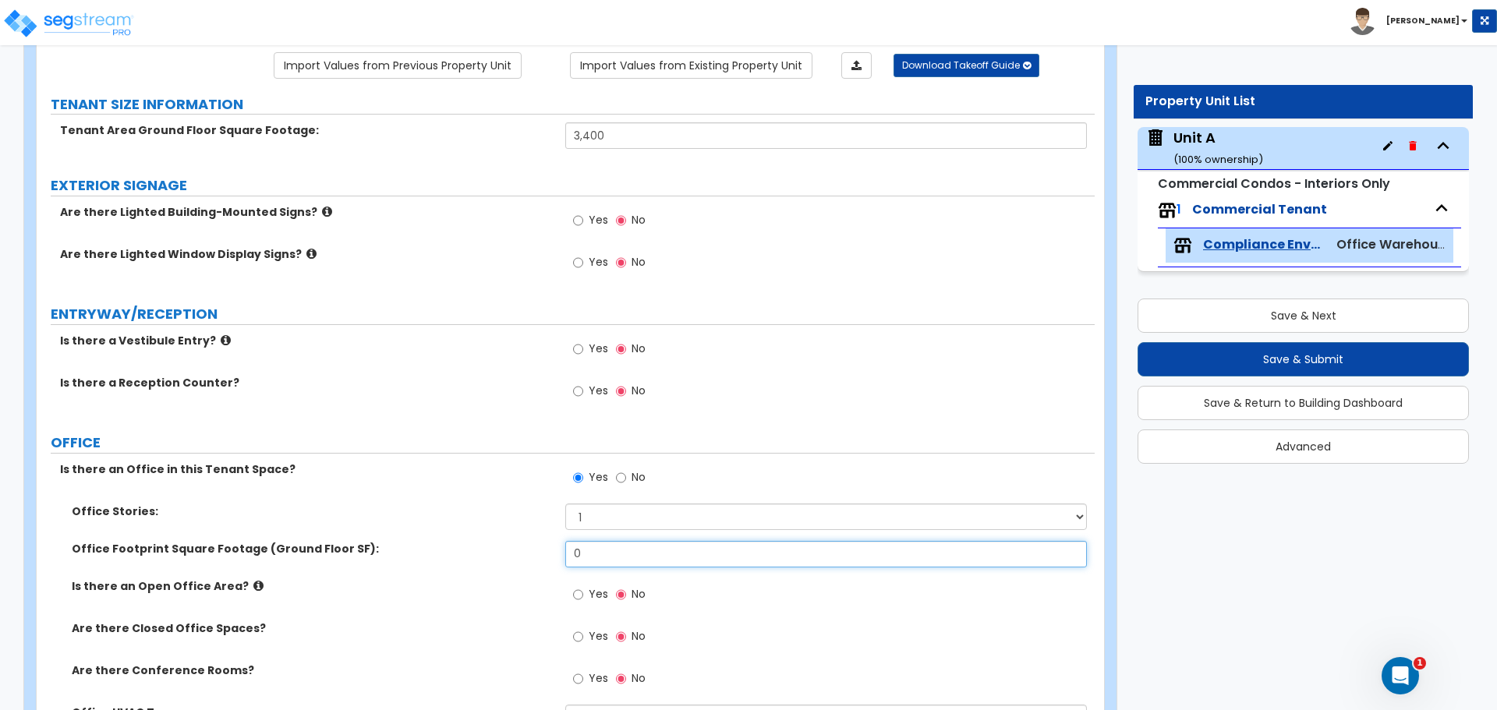
click at [642, 542] on input "0" at bounding box center [825, 554] width 521 height 27
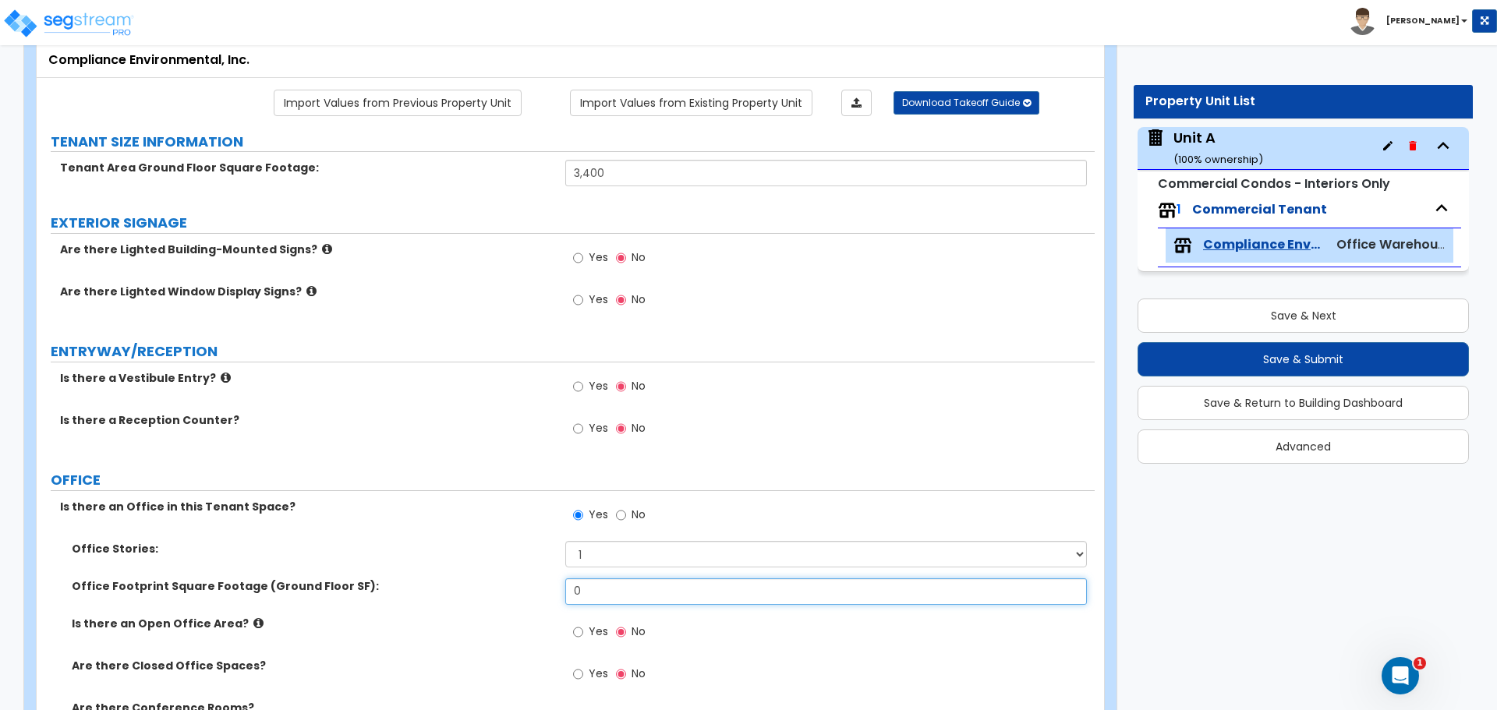
scroll to position [260, 0]
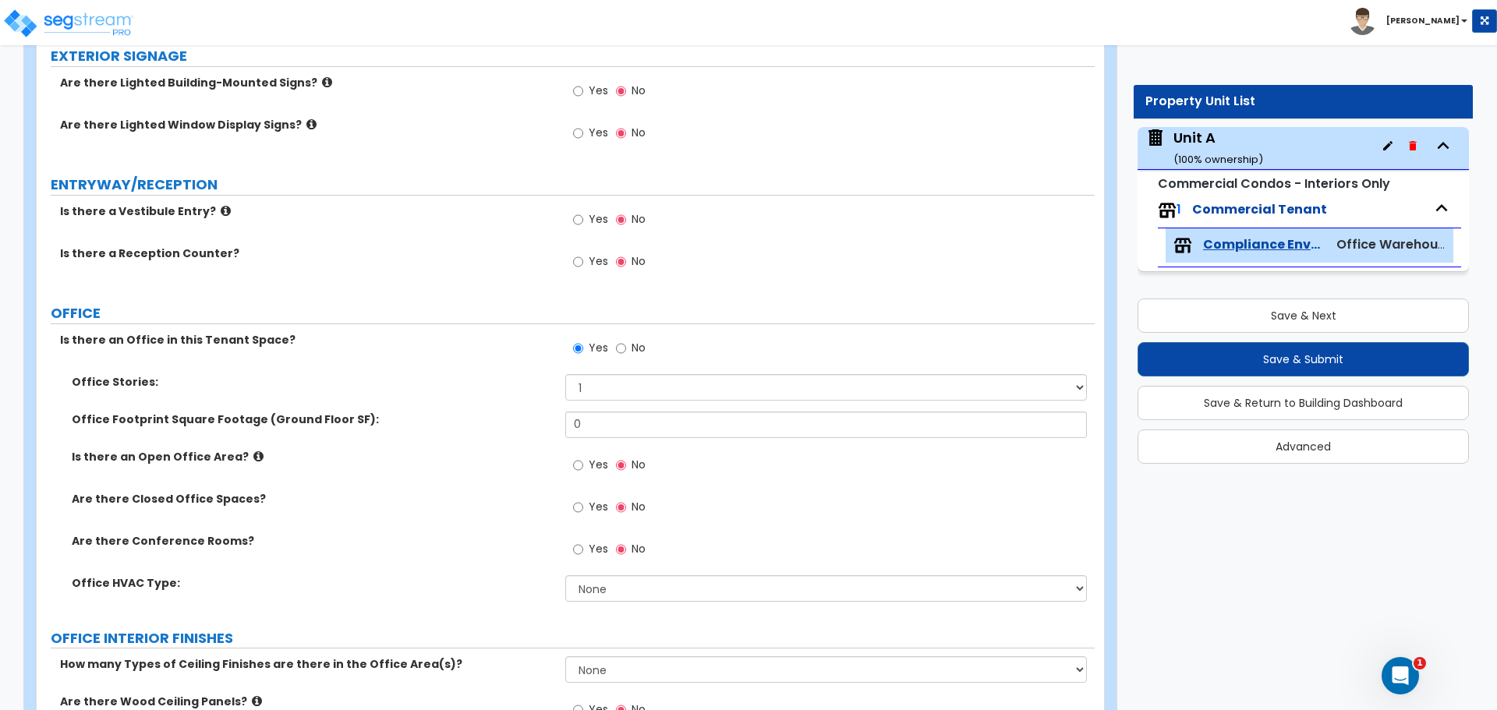
click at [253, 453] on icon at bounding box center [258, 457] width 10 height 12
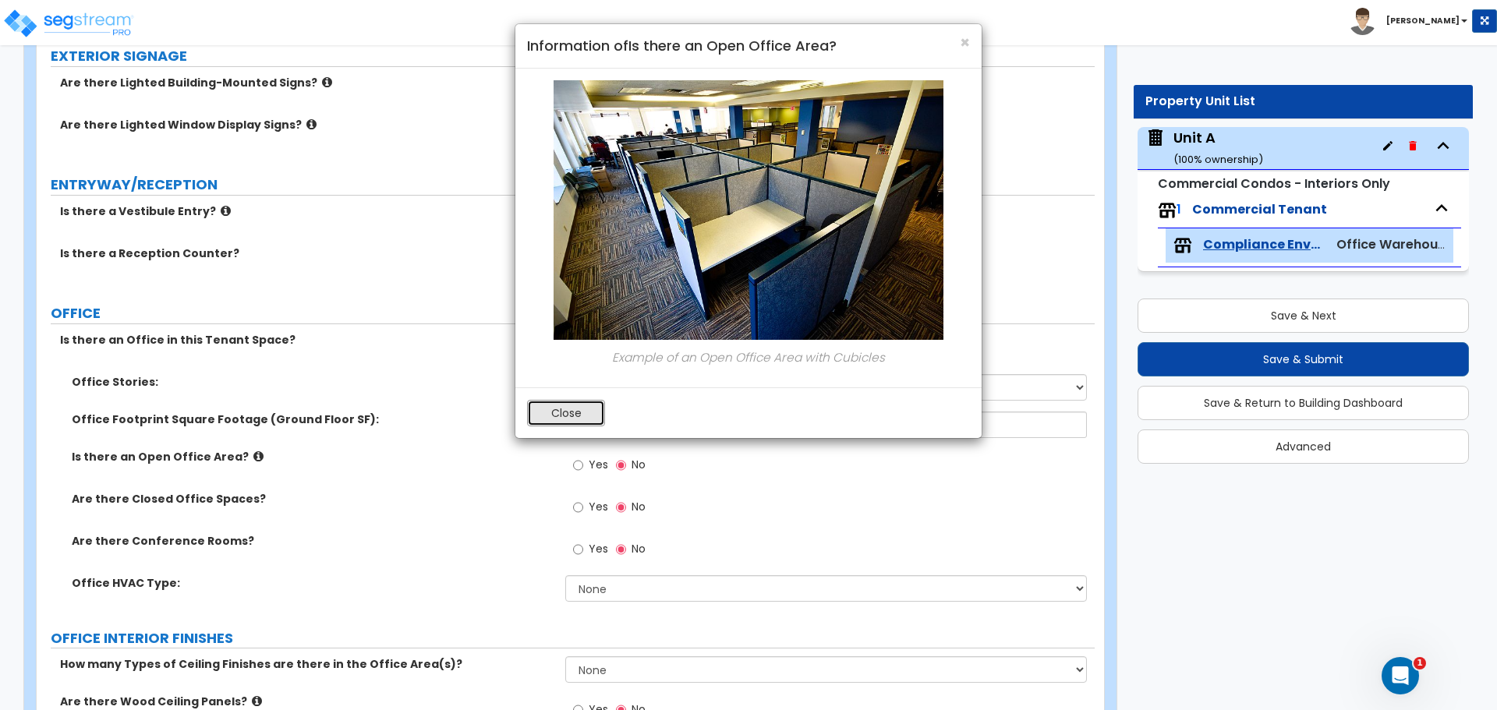
drag, startPoint x: 565, startPoint y: 412, endPoint x: 539, endPoint y: 420, distance: 27.1
click at [565, 412] on button "Close" at bounding box center [566, 413] width 78 height 27
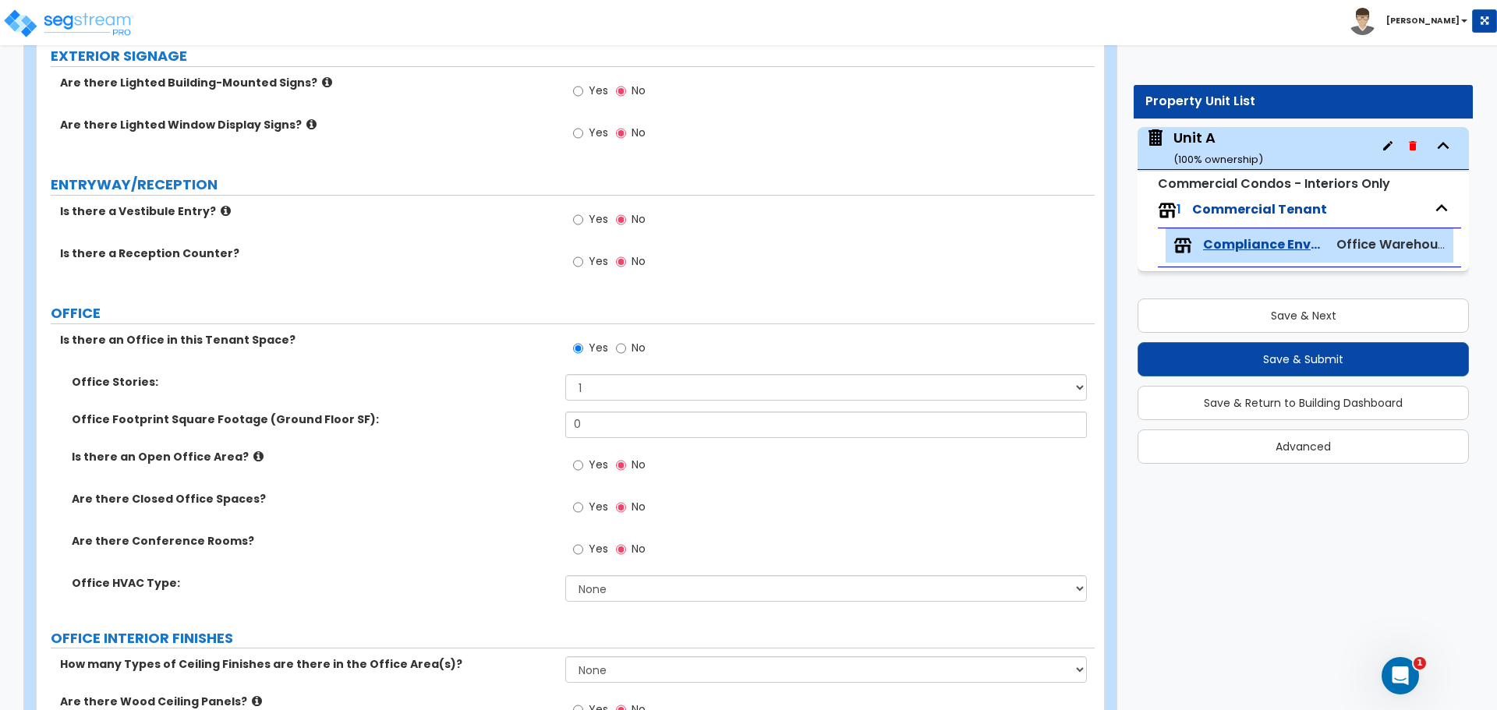
click at [591, 502] on span "Yes" at bounding box center [598, 507] width 19 height 16
click at [583, 502] on input "Yes" at bounding box center [578, 507] width 10 height 17
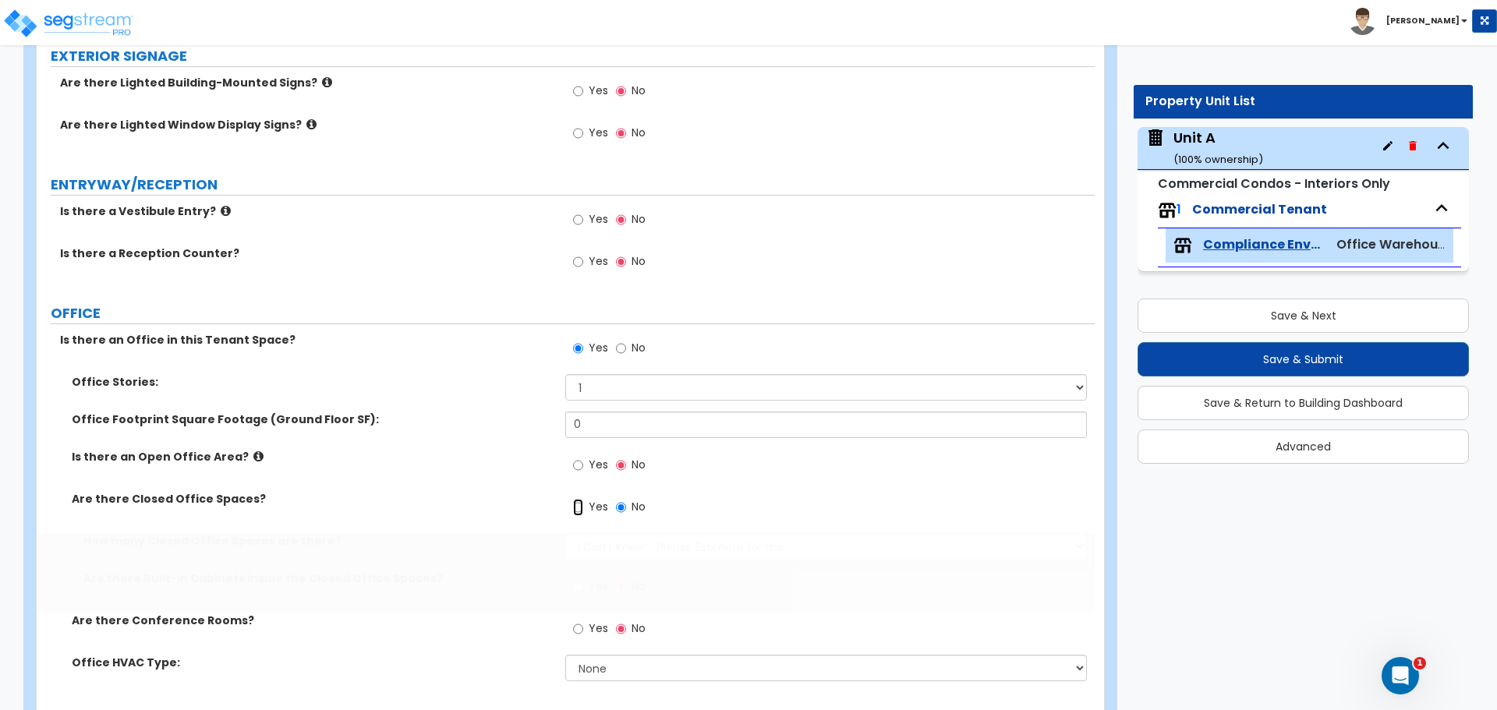
radio input "true"
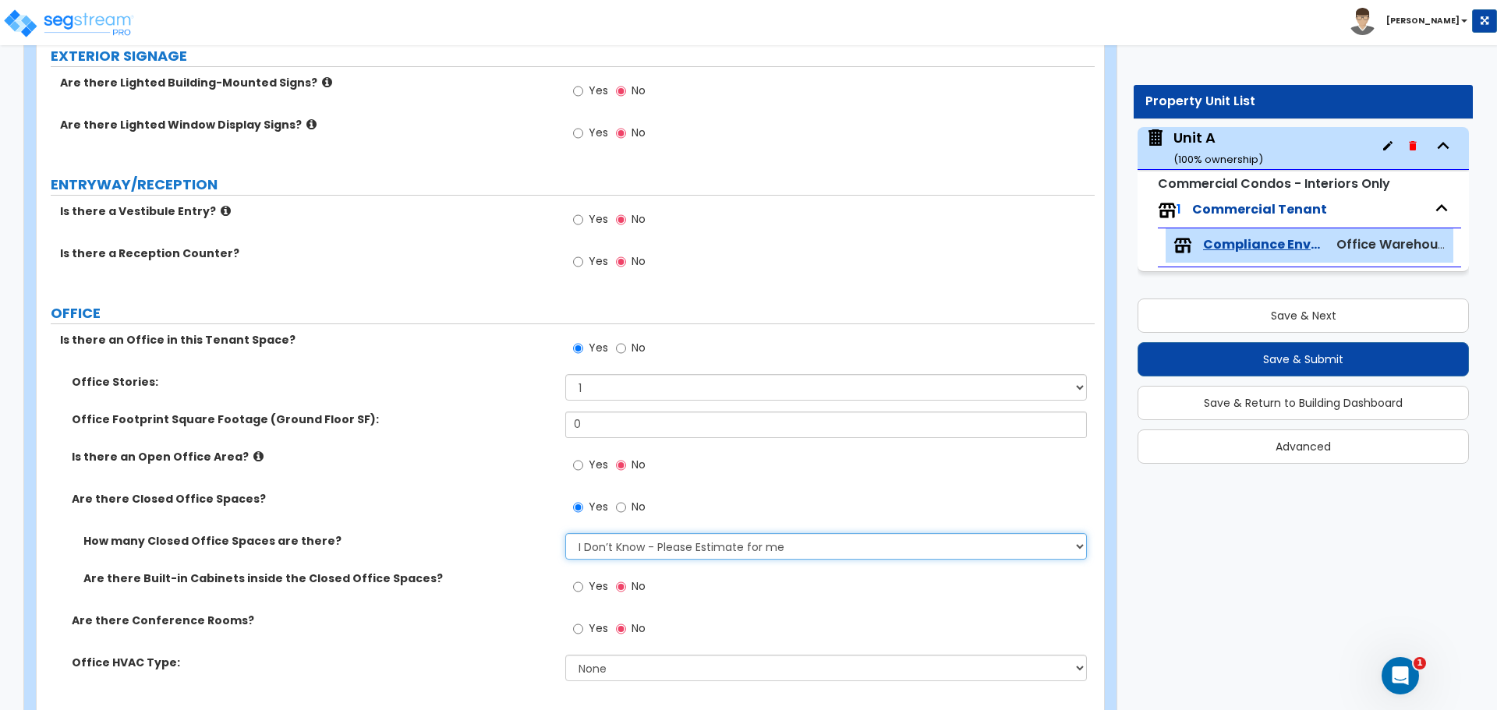
click at [806, 542] on select "I Don’t Know - Please Estimate for me I want to Enter the Number of Closed Offi…" at bounding box center [825, 546] width 521 height 27
select select "2"
click at [565, 533] on select "I Don’t Know - Please Estimate for me I want to Enter the Number of Closed Offi…" at bounding box center [825, 546] width 521 height 27
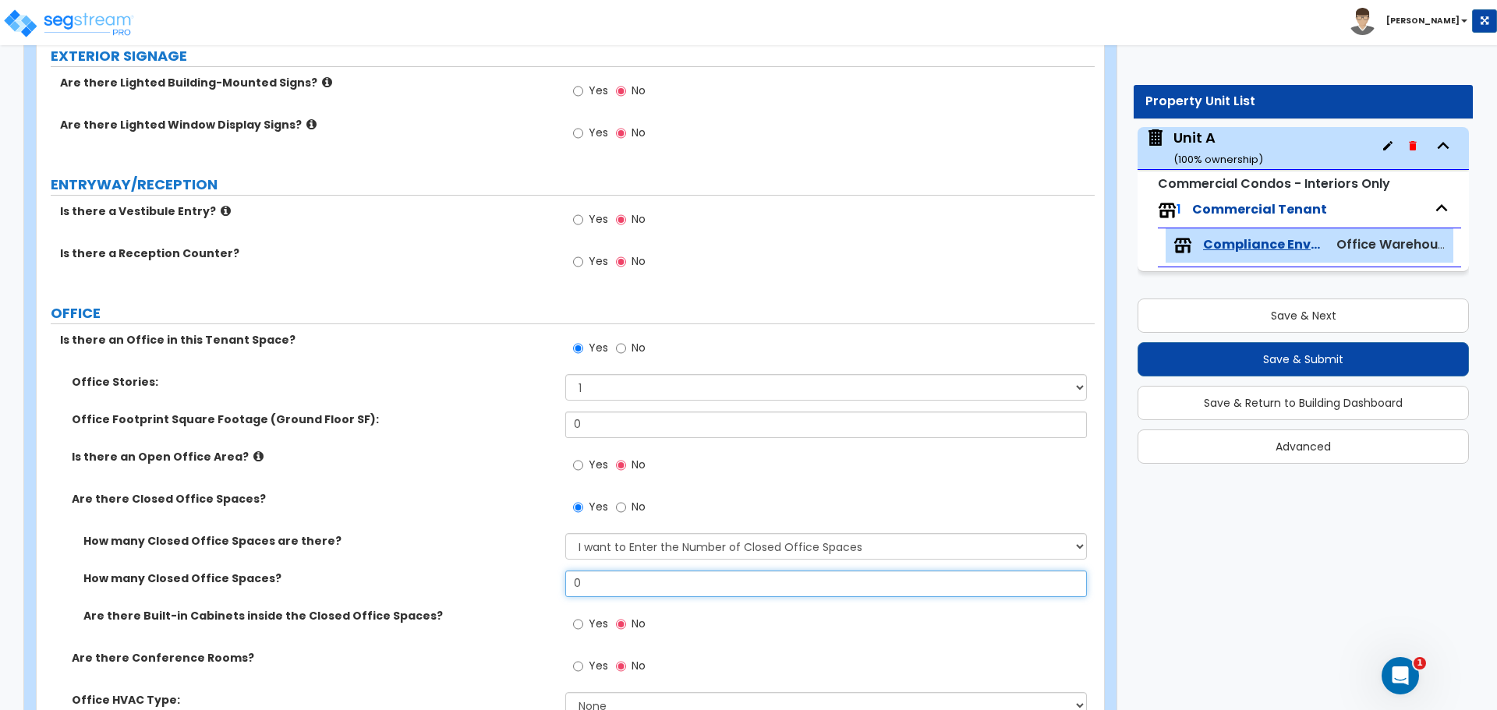
click at [664, 589] on input "0" at bounding box center [825, 584] width 521 height 27
click at [253, 461] on icon at bounding box center [258, 457] width 10 height 12
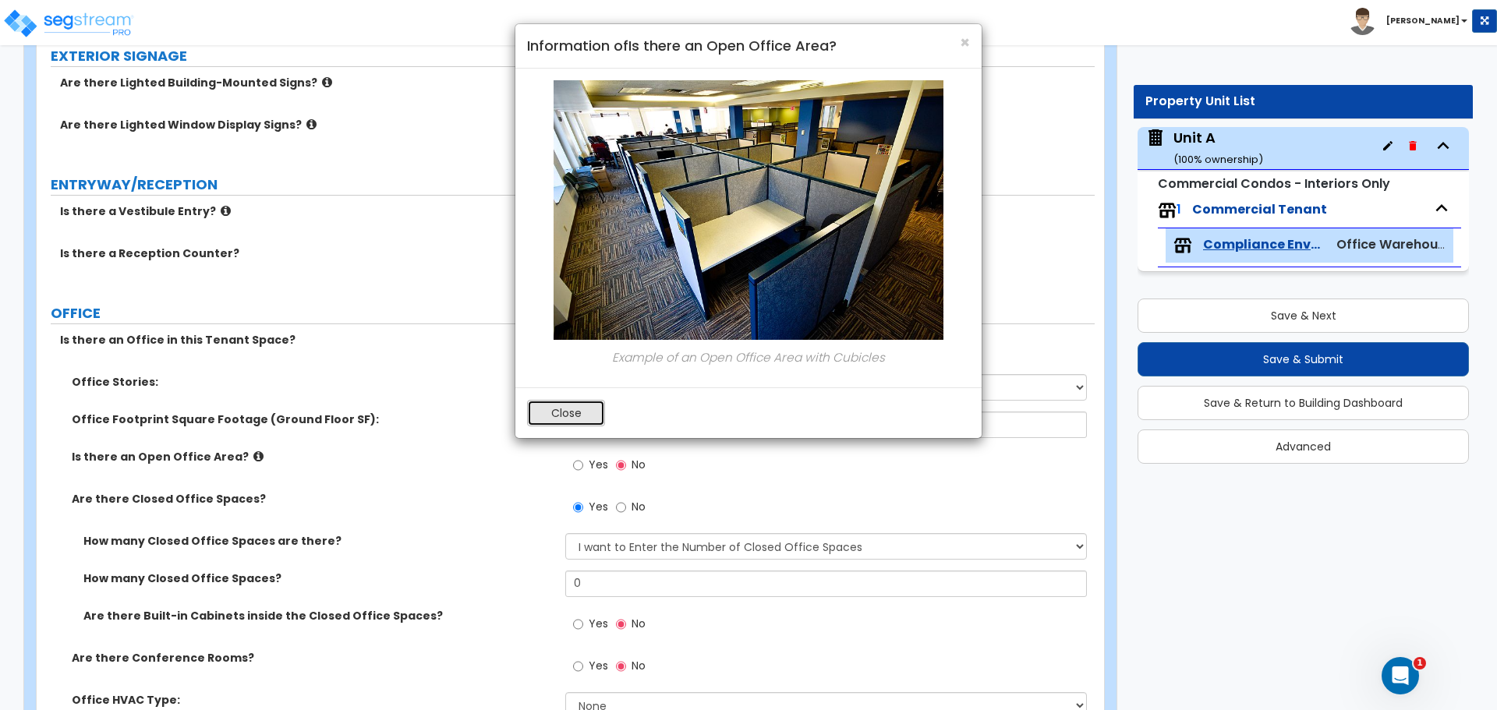
click at [570, 421] on button "Close" at bounding box center [566, 413] width 78 height 27
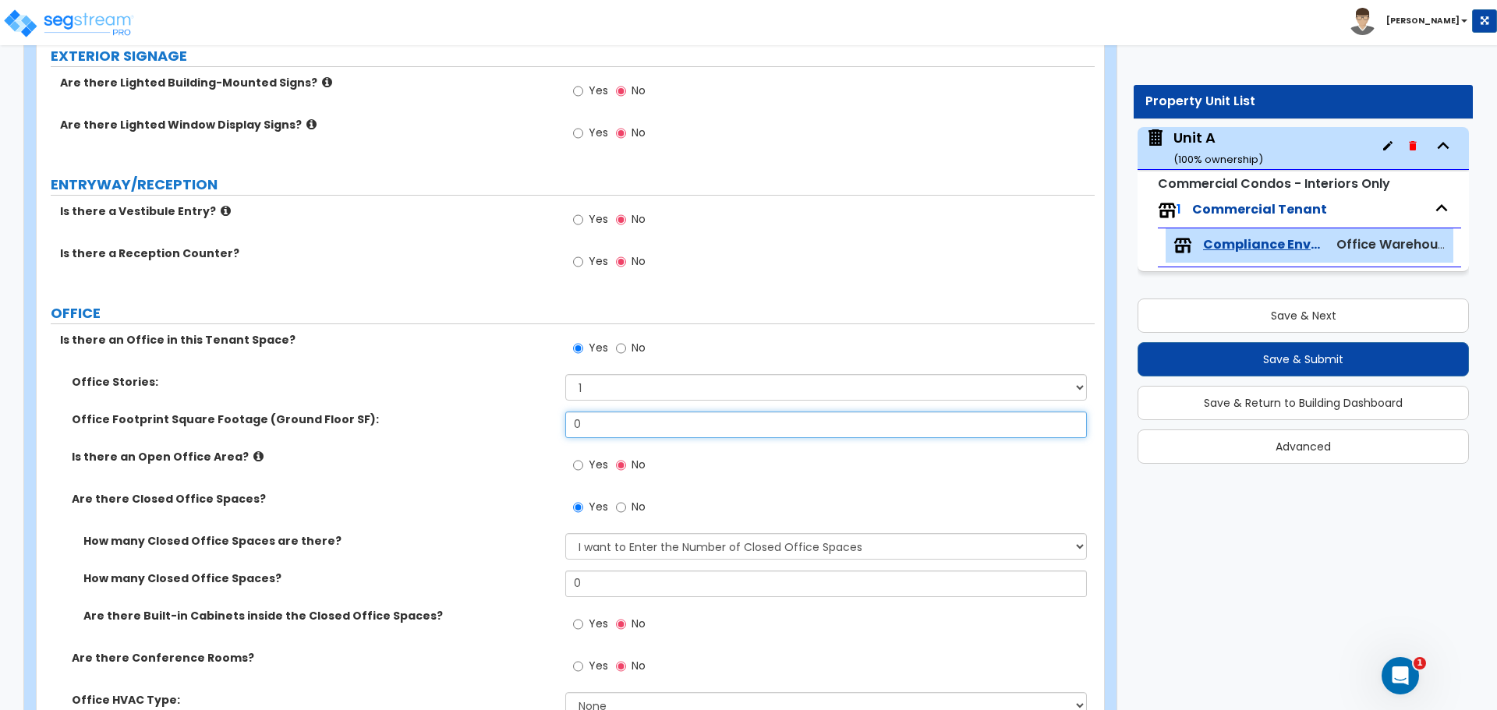
click at [625, 421] on input "0" at bounding box center [825, 425] width 521 height 27
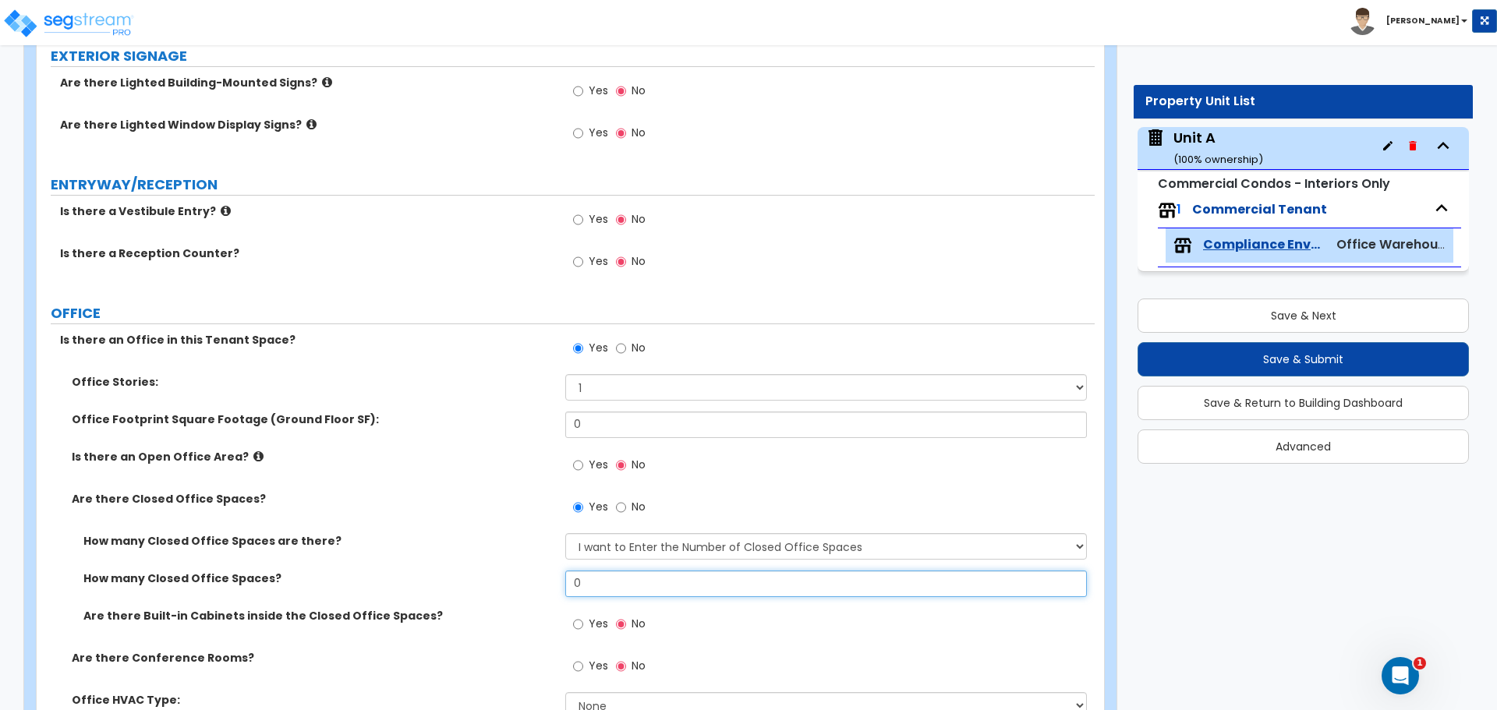
click at [600, 582] on input "0" at bounding box center [825, 584] width 521 height 27
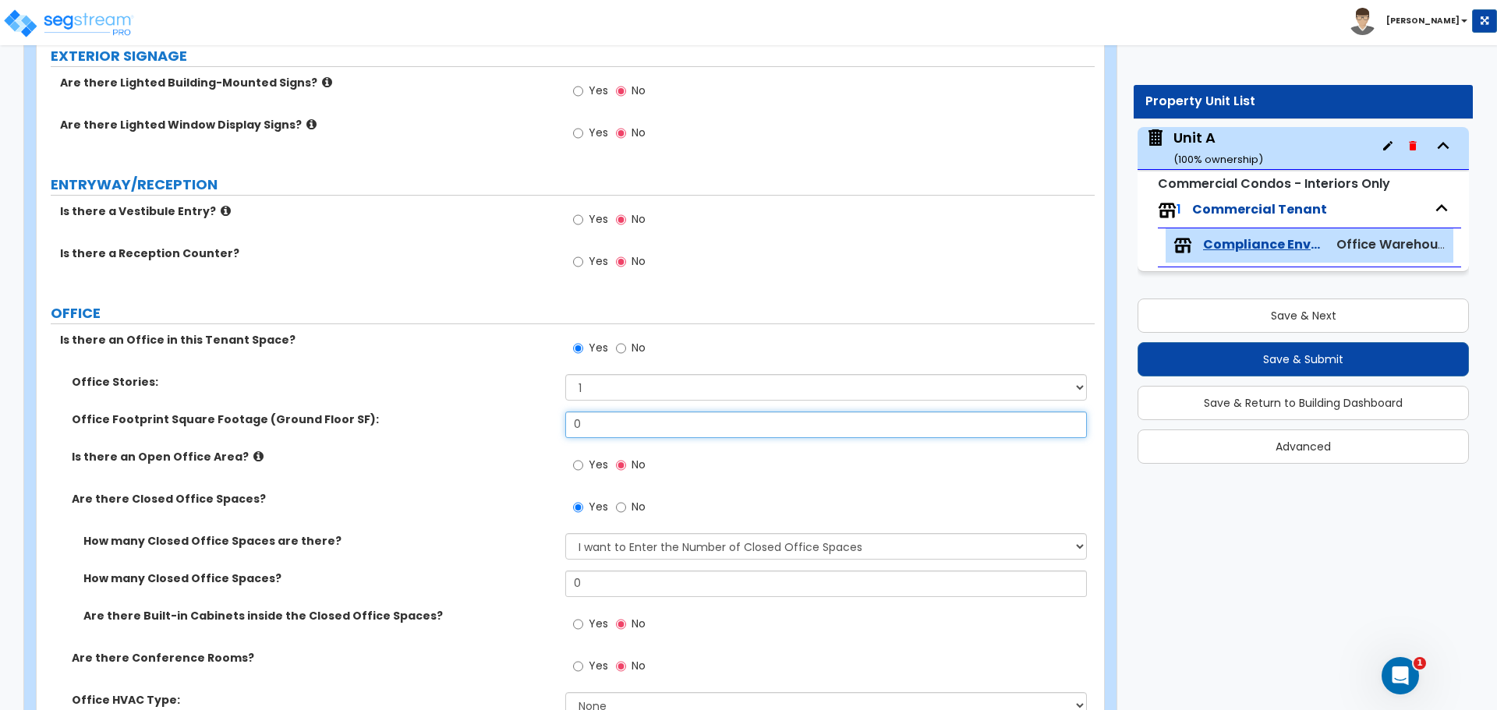
click at [608, 428] on input "0" at bounding box center [825, 425] width 521 height 27
click at [630, 413] on input "0" at bounding box center [825, 425] width 521 height 27
click at [685, 418] on input "0" at bounding box center [825, 425] width 521 height 27
drag, startPoint x: 678, startPoint y: 418, endPoint x: 523, endPoint y: 419, distance: 154.4
click at [523, 419] on div "Office Footprint Square Footage (Ground Floor SF): 0" at bounding box center [566, 430] width 1058 height 37
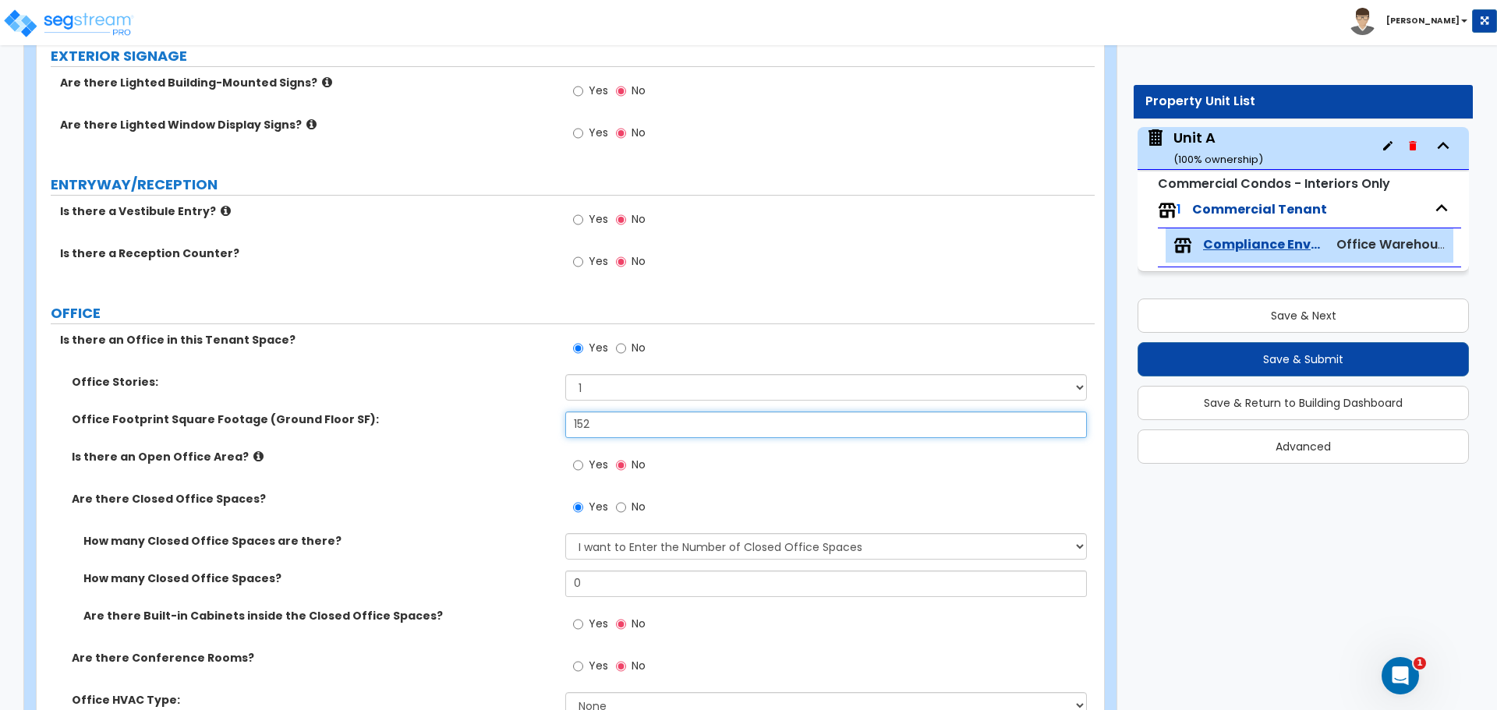
type input "152"
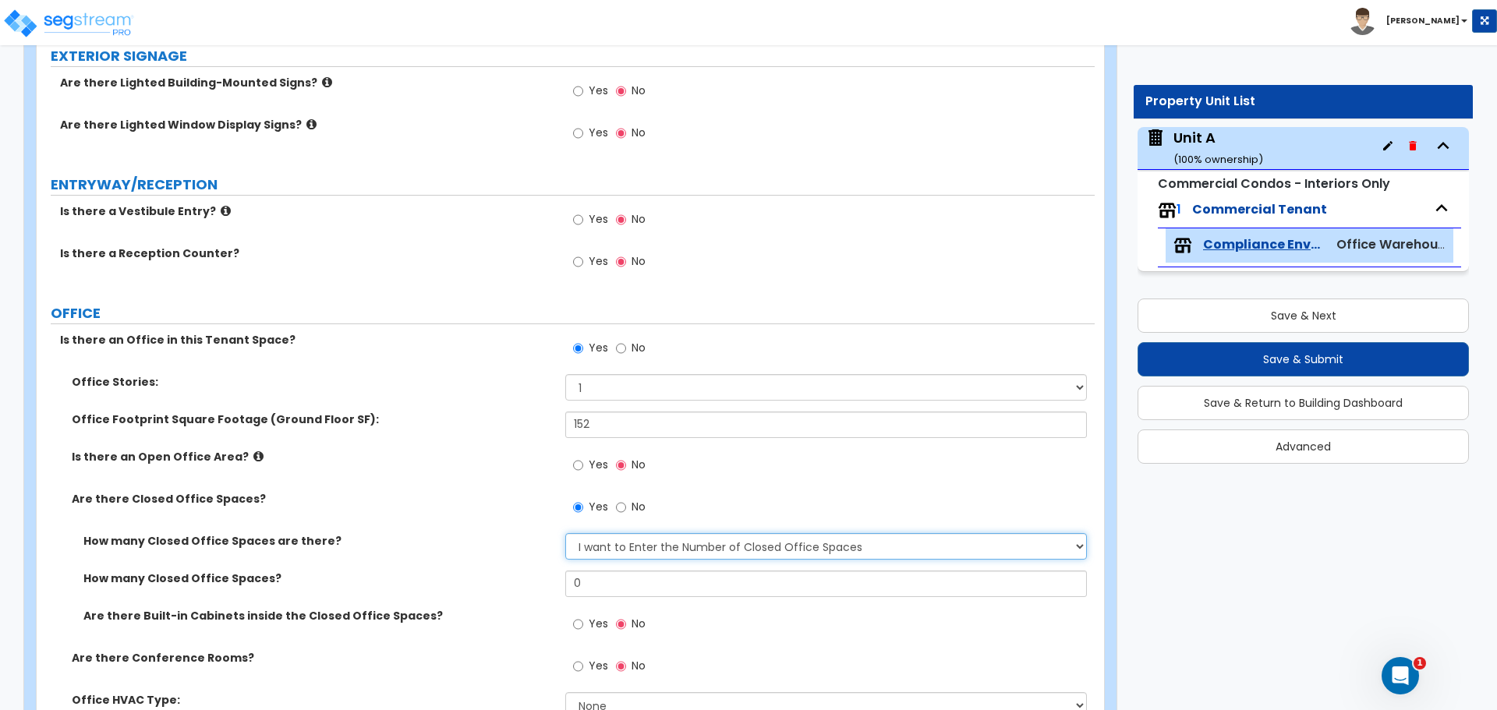
click at [650, 540] on select "I Don’t Know - Please Estimate for me I want to Enter the Number of Closed Offi…" at bounding box center [825, 546] width 521 height 27
click at [565, 533] on select "I Don’t Know - Please Estimate for me I want to Enter the Number of Closed Offi…" at bounding box center [825, 546] width 521 height 27
drag, startPoint x: 624, startPoint y: 591, endPoint x: 617, endPoint y: 587, distance: 8.0
click at [622, 591] on input "0" at bounding box center [825, 584] width 521 height 27
drag, startPoint x: 613, startPoint y: 585, endPoint x: 504, endPoint y: 579, distance: 108.6
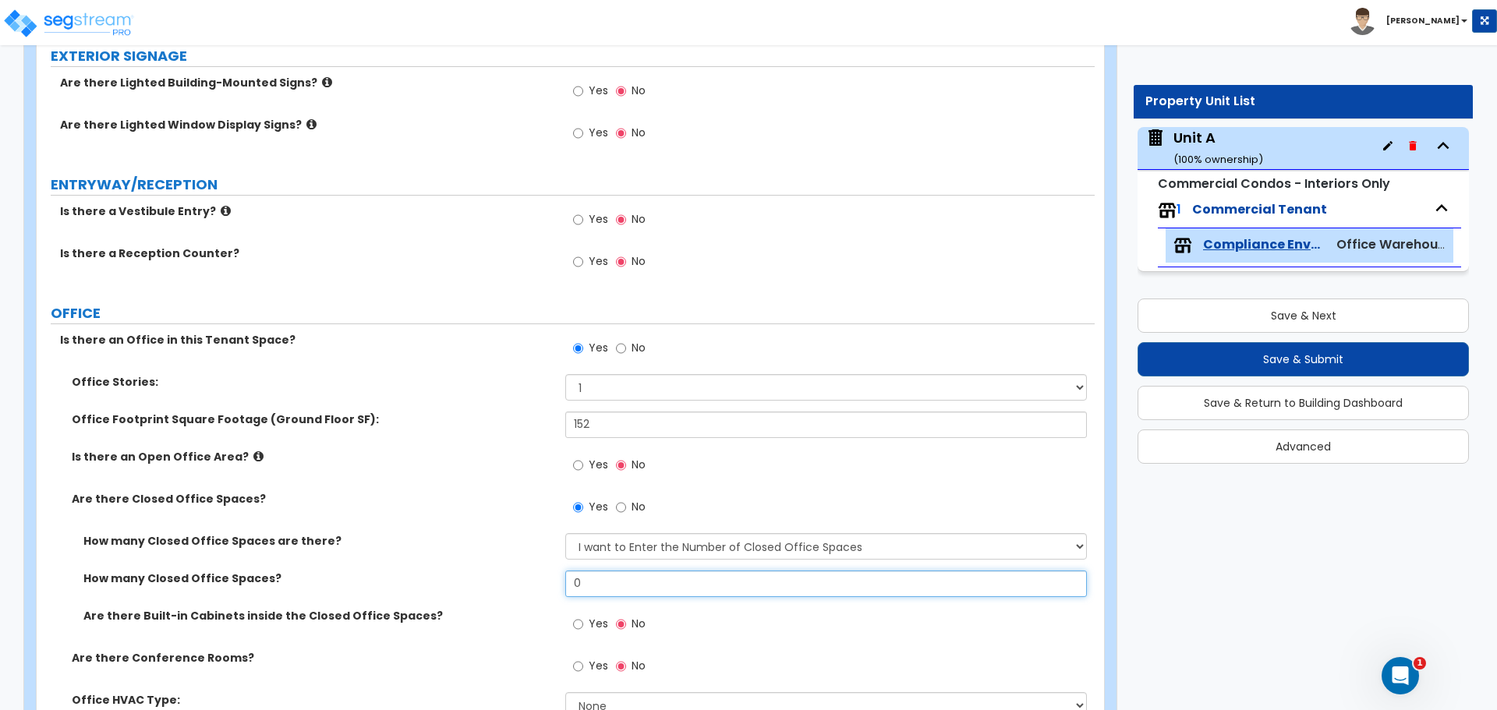
click at [508, 584] on div "How many Closed Office Spaces? 0" at bounding box center [566, 589] width 1058 height 37
type input "4"
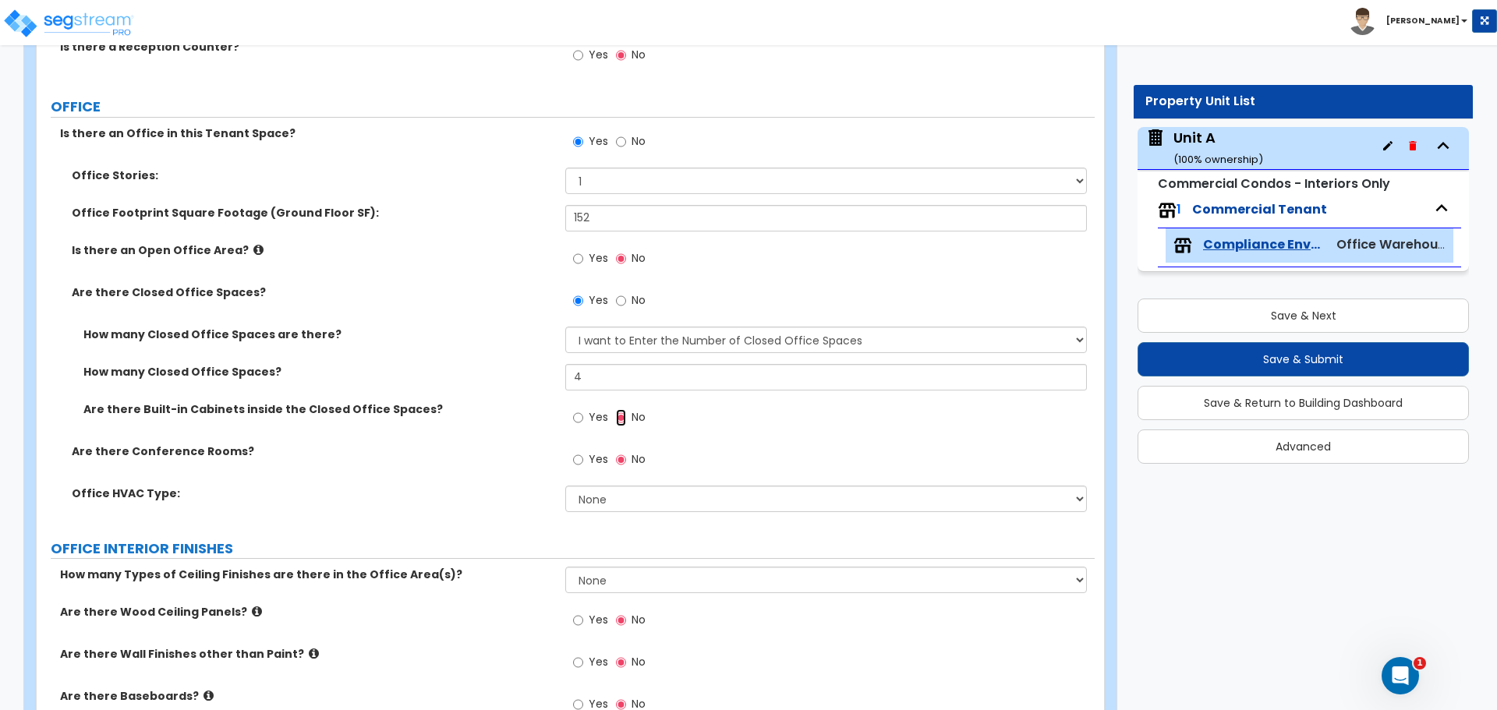
scroll to position [520, 0]
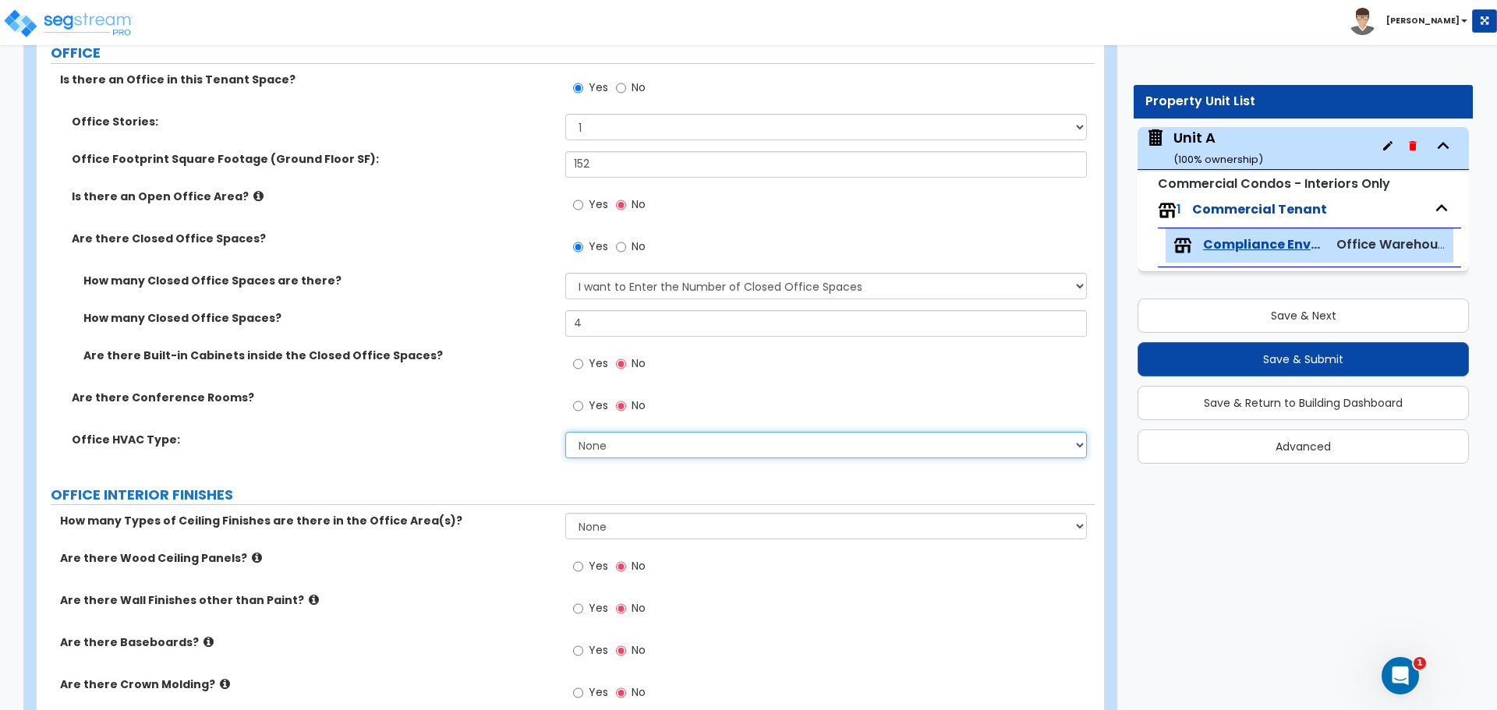
click at [688, 443] on select "None Rooftop Unit Furnace-Condenser Forced Air Split Heating/Cooling Systems He…" at bounding box center [825, 445] width 521 height 27
select select "2"
click at [565, 432] on select "None Rooftop Unit Furnace-Condenser Forced Air Split Heating/Cooling Systems He…" at bounding box center [825, 445] width 521 height 27
click at [579, 405] on input "Yes" at bounding box center [578, 406] width 10 height 17
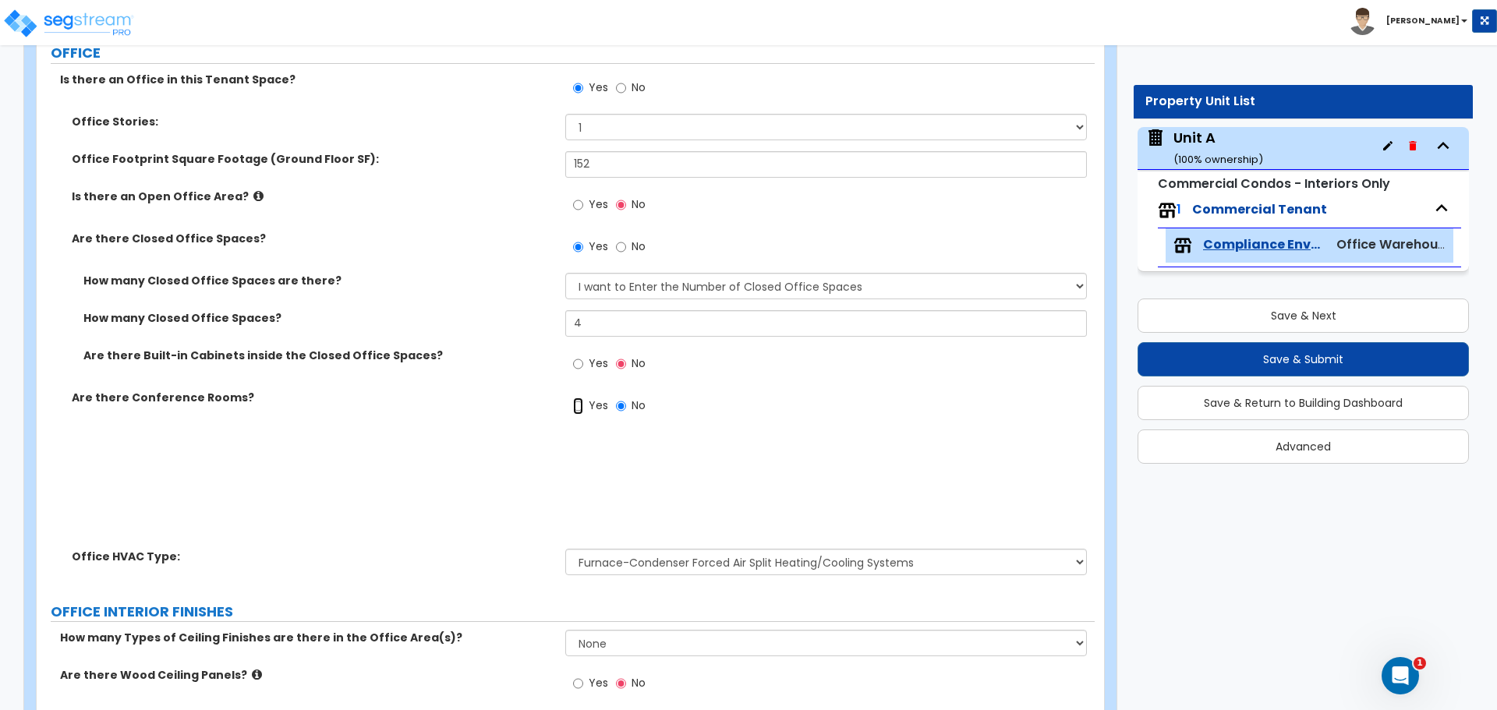
radio input "true"
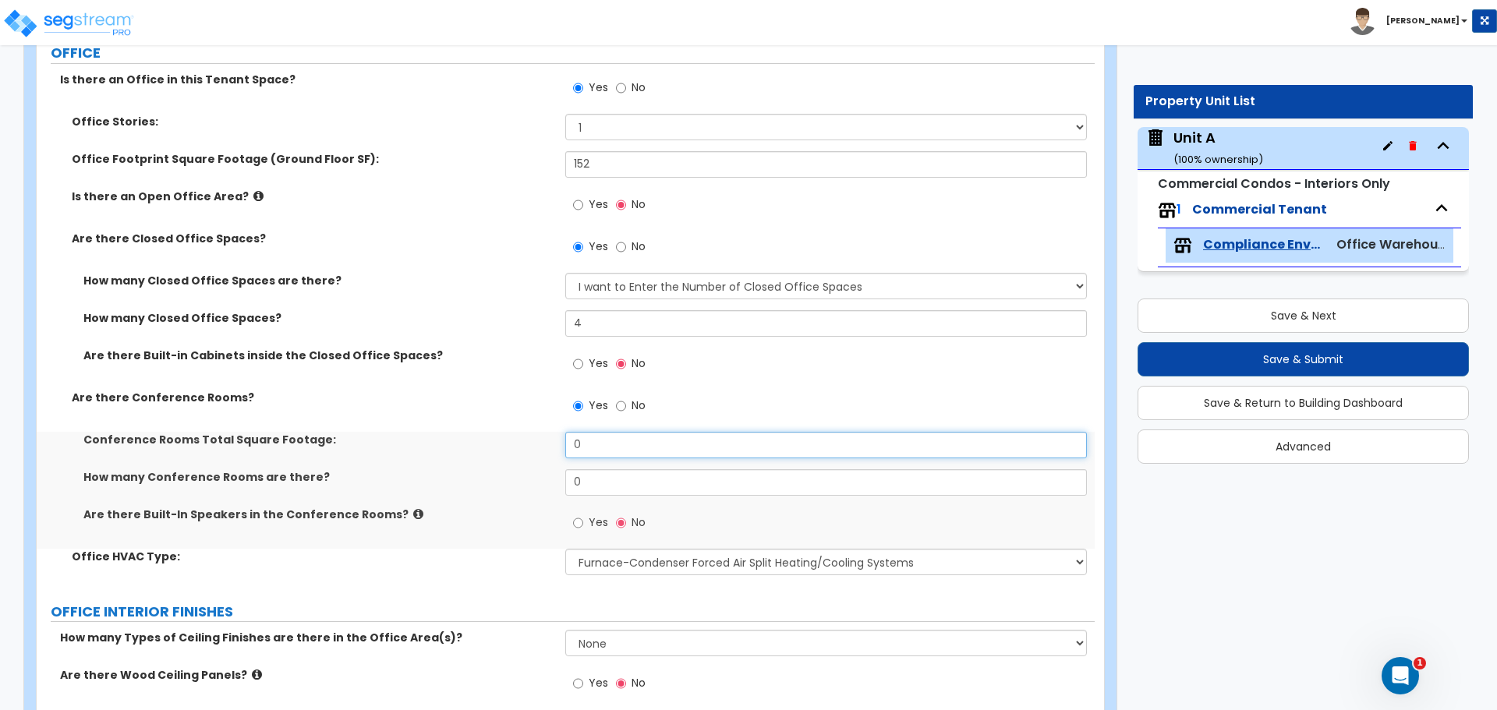
click at [632, 441] on input "0" at bounding box center [825, 445] width 521 height 27
drag, startPoint x: 632, startPoint y: 441, endPoint x: 1059, endPoint y: 312, distance: 445.5
click at [497, 455] on div "Conference Rooms Total Square Footage: 0" at bounding box center [566, 450] width 1058 height 37
type input "216"
click at [615, 480] on input "0" at bounding box center [825, 482] width 521 height 27
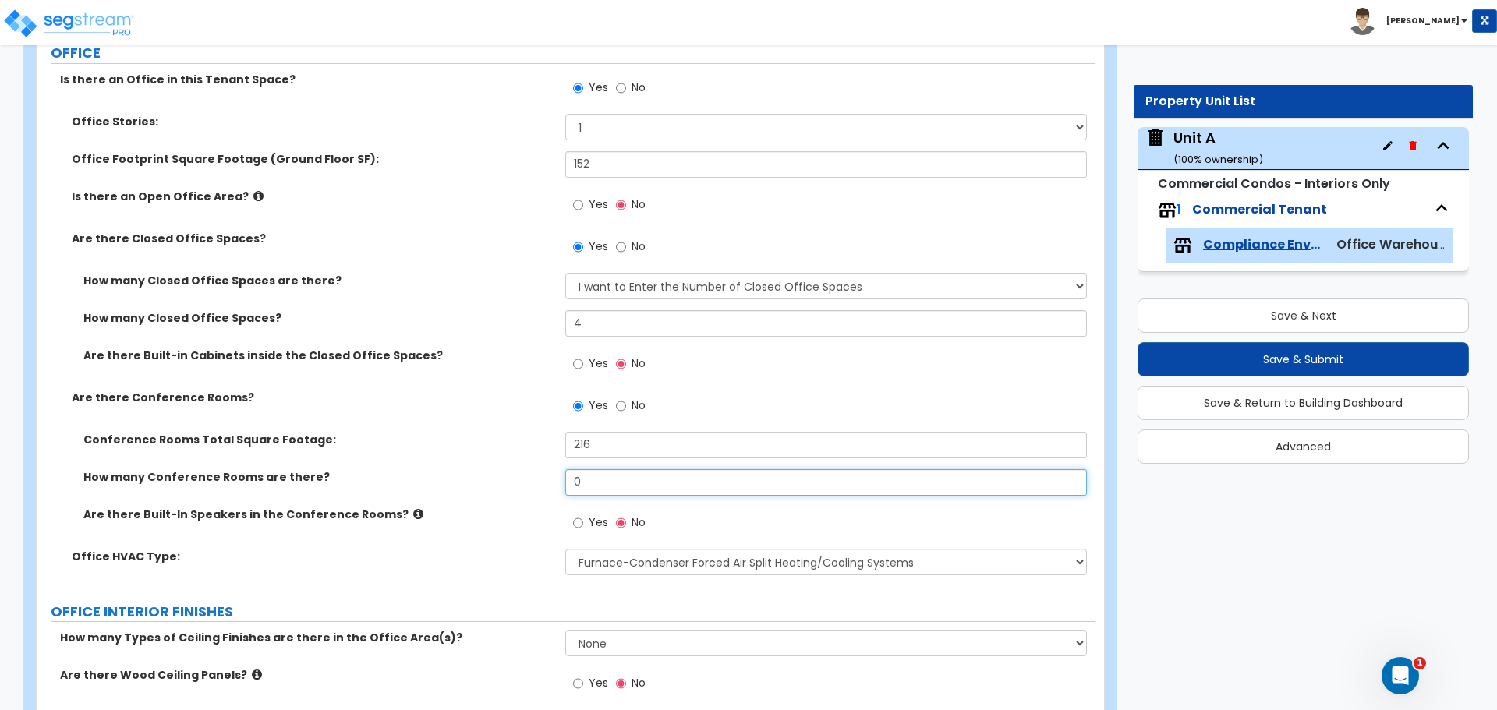
drag, startPoint x: 628, startPoint y: 477, endPoint x: 454, endPoint y: 484, distance: 174.0
click at [454, 484] on div "How many Conference Rooms are there? 0" at bounding box center [566, 487] width 1058 height 37
type input "1"
click at [398, 512] on label "Are there Built-In Speakers in the Conference Rooms?" at bounding box center [318, 515] width 470 height 16
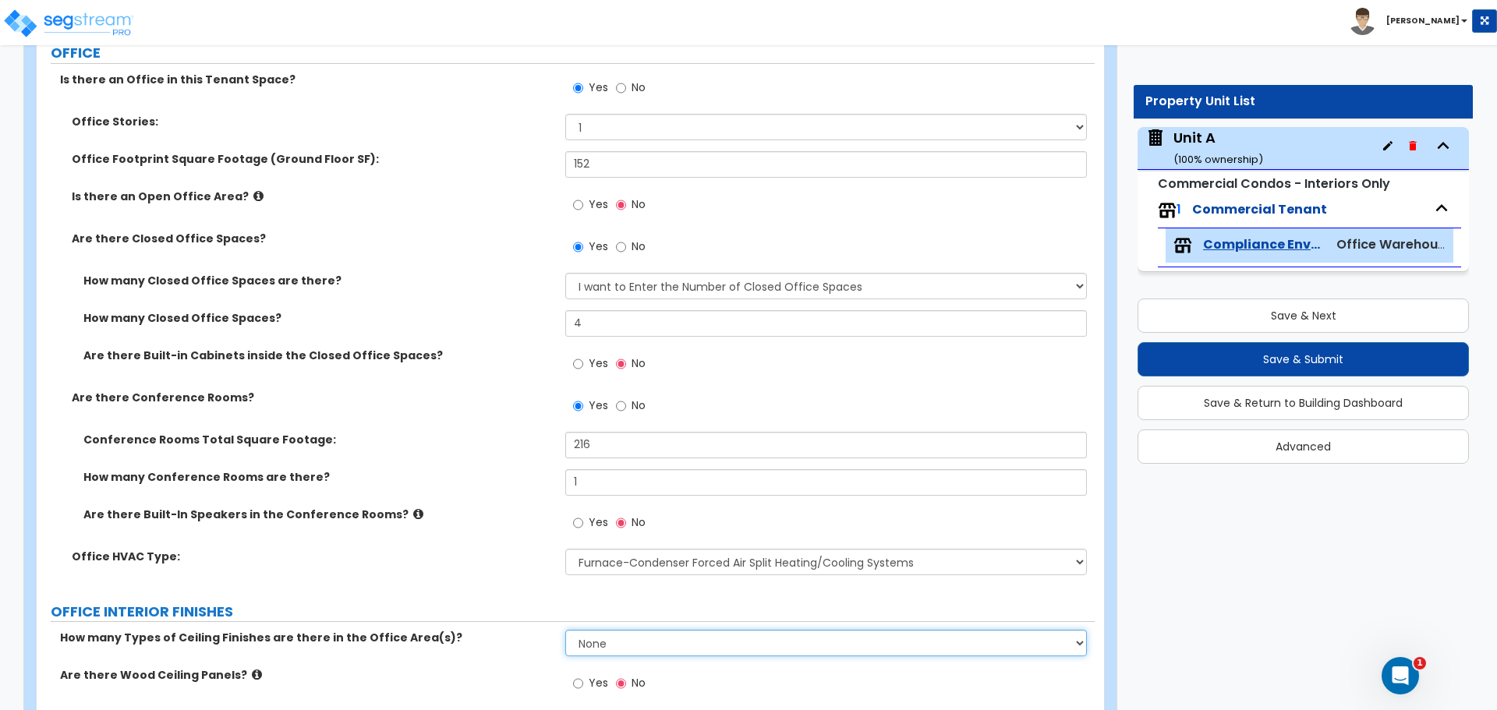
click at [663, 645] on select "None 1 2 3" at bounding box center [825, 643] width 521 height 27
select select "1"
click at [565, 630] on select "None 1 2 3" at bounding box center [825, 643] width 521 height 27
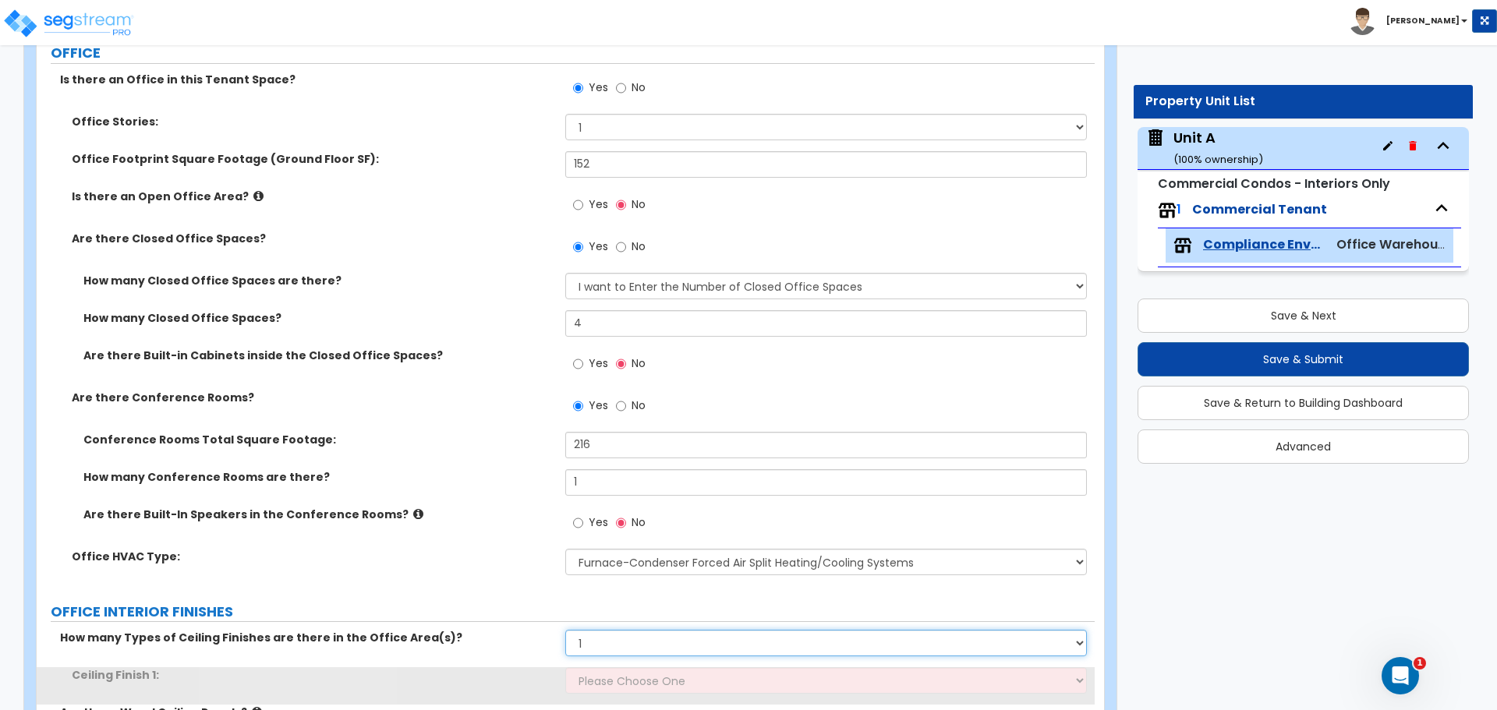
scroll to position [649, 0]
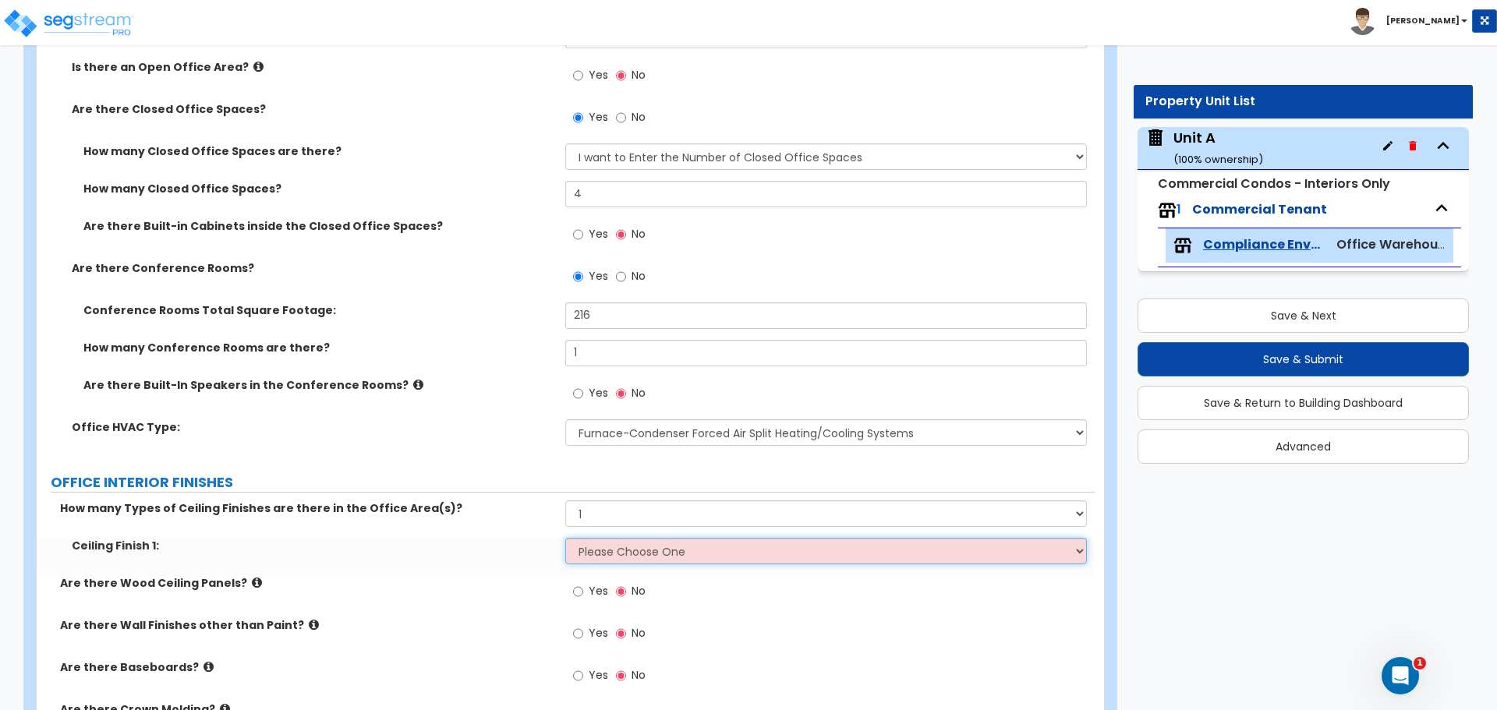
click at [694, 560] on select "Please Choose One Drop Ceiling Open Ceiling Drywall Ceiling" at bounding box center [825, 551] width 521 height 27
select select "3"
click at [565, 538] on select "Please Choose One Drop Ceiling Open Ceiling Drywall Ceiling" at bounding box center [825, 551] width 521 height 27
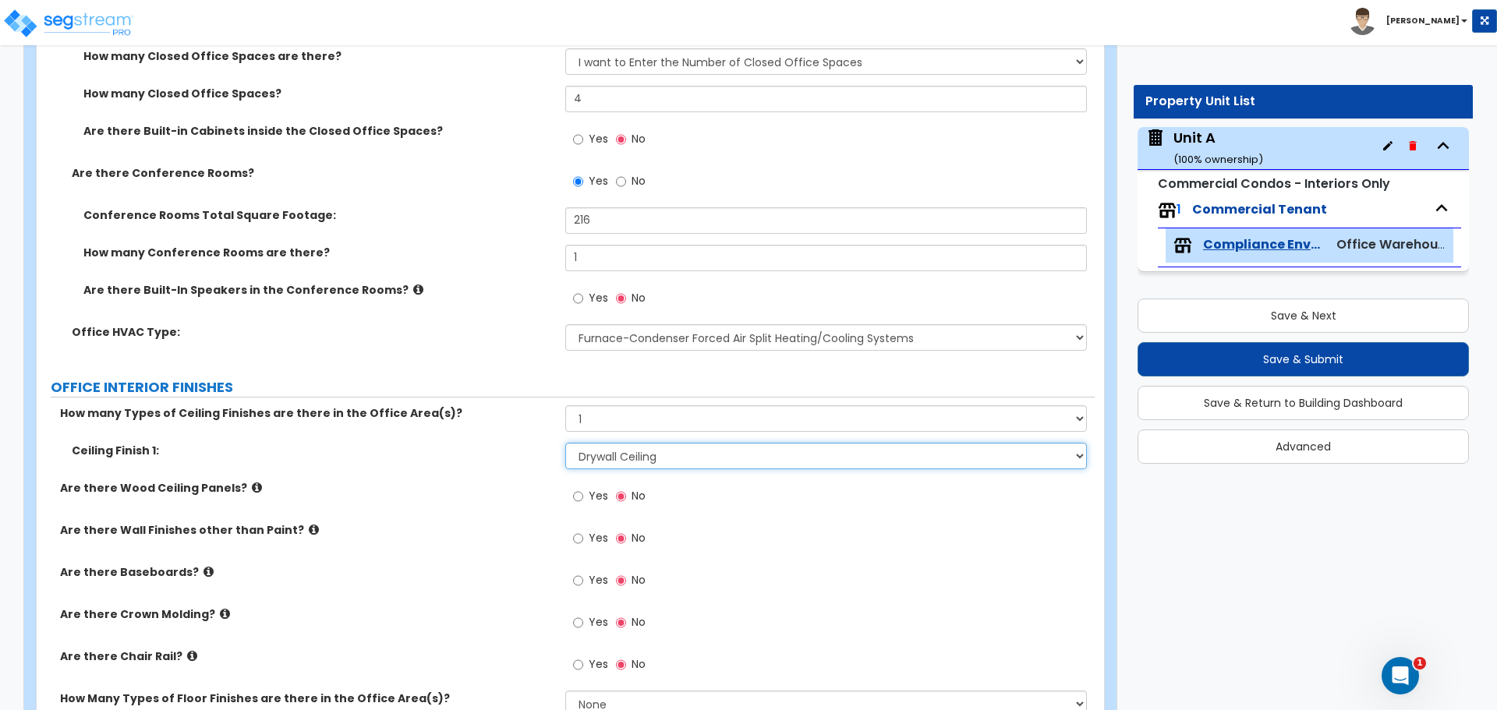
scroll to position [780, 0]
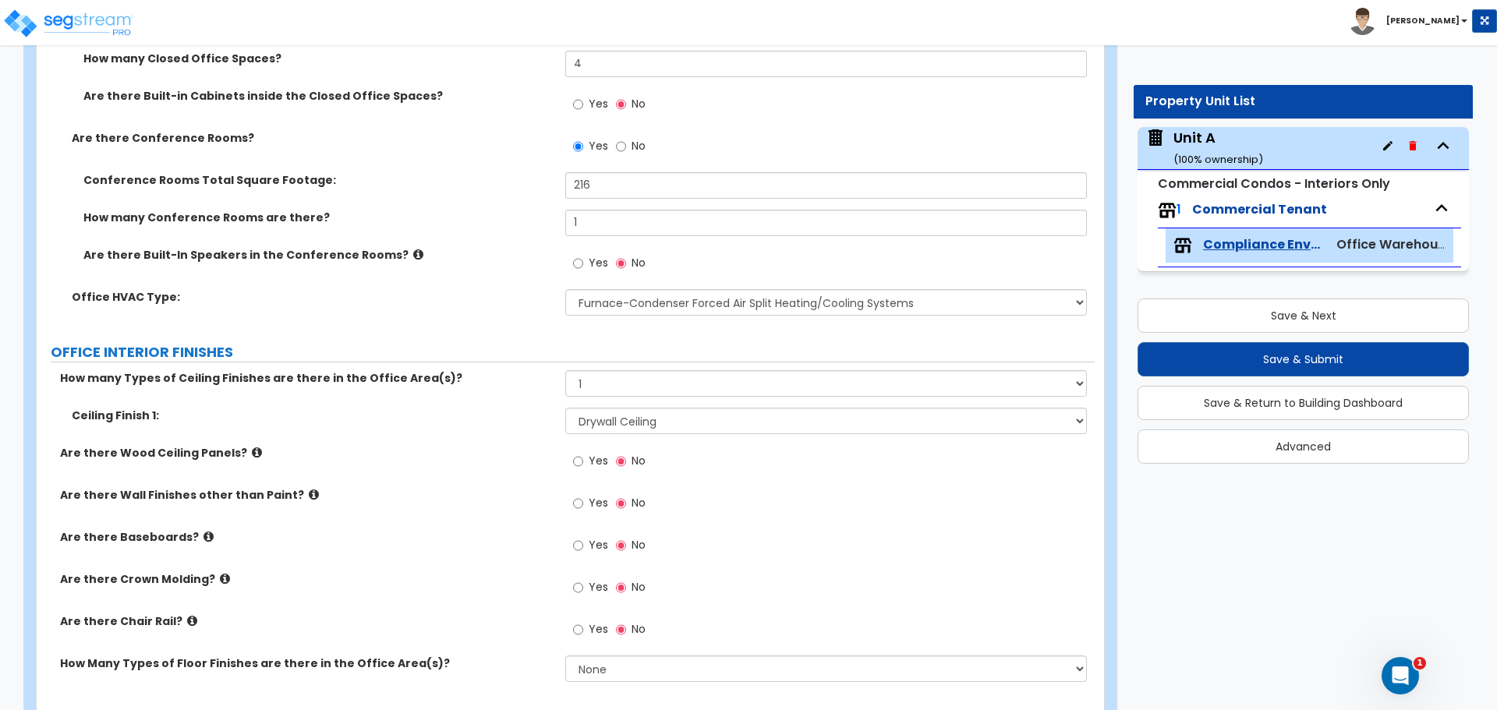
click at [252, 455] on label "Are there Wood Ceiling Panels?" at bounding box center [307, 453] width 494 height 16
click at [587, 557] on label "Yes" at bounding box center [590, 547] width 35 height 27
click at [583, 554] on input "Yes" at bounding box center [578, 545] width 10 height 17
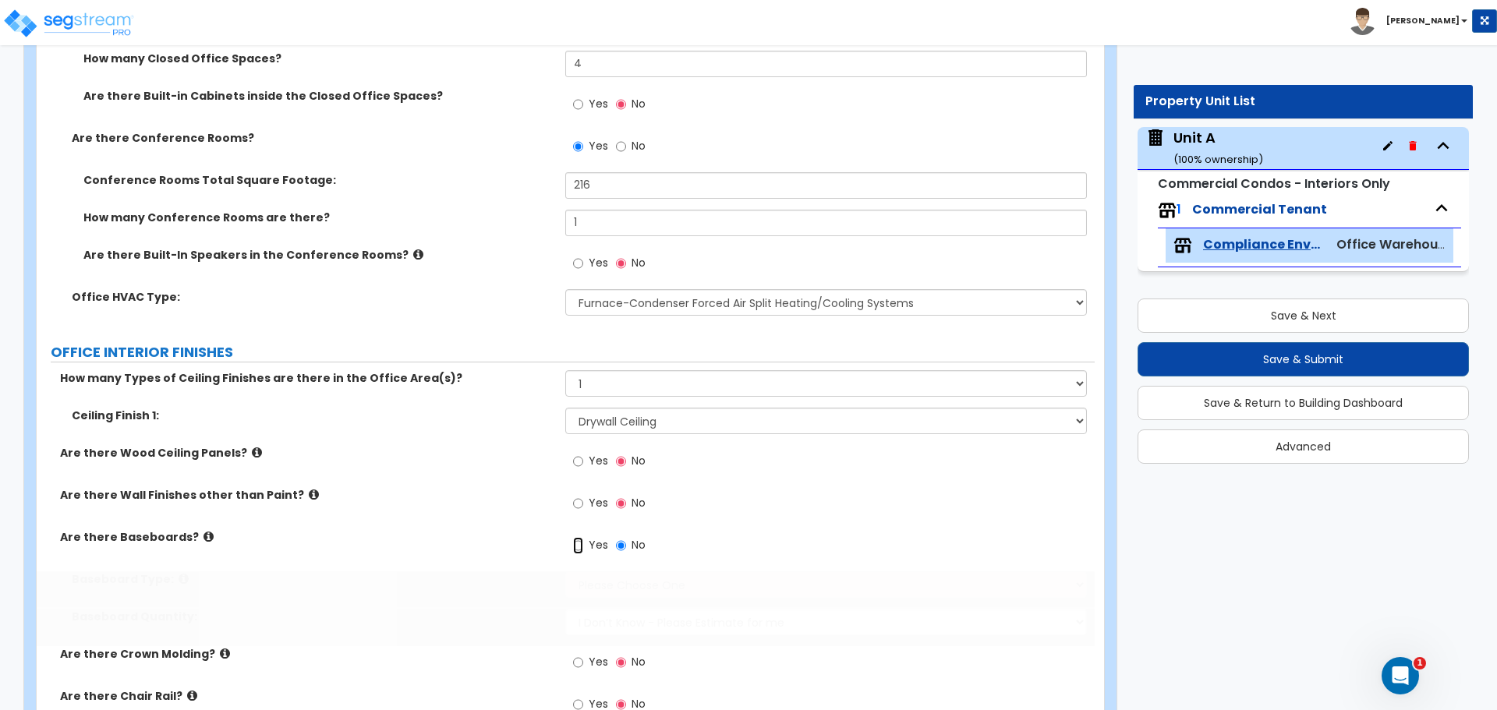
radio input "true"
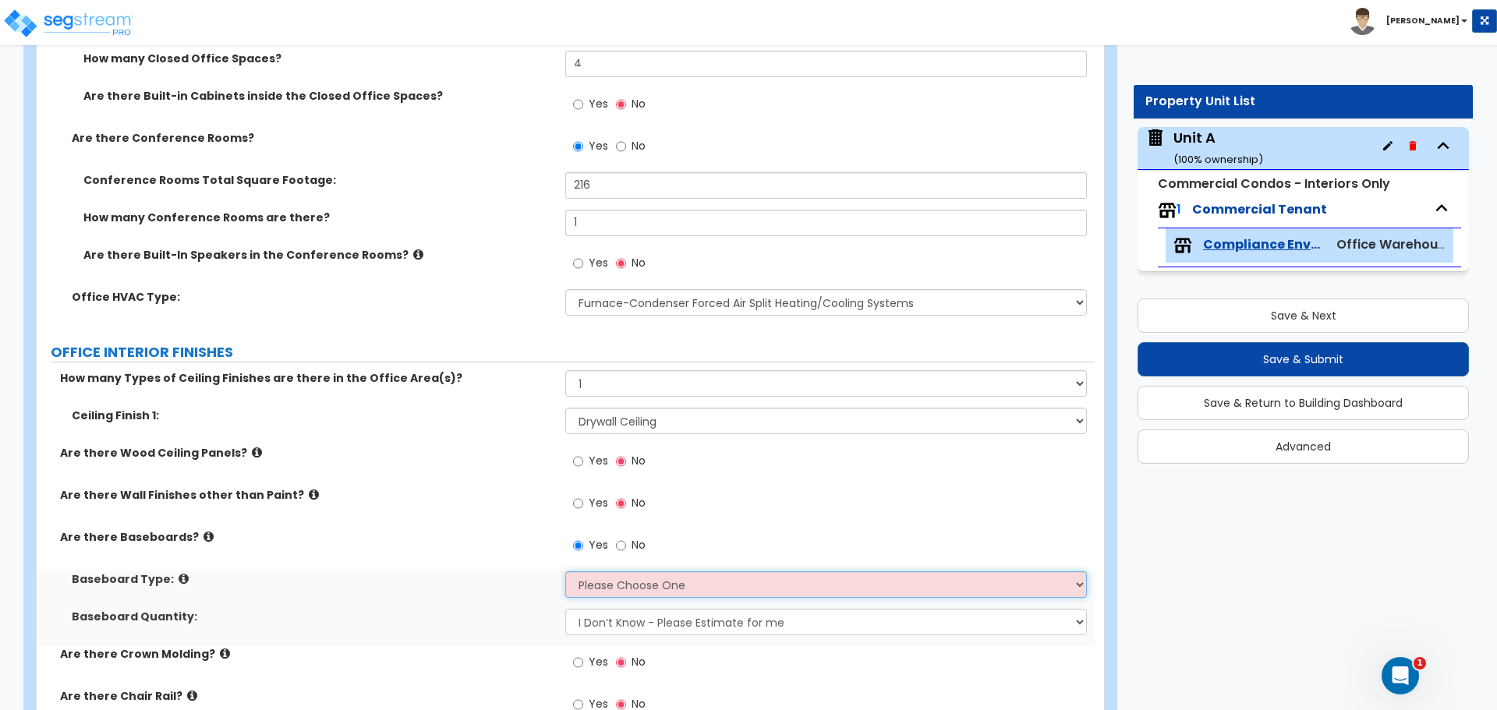
drag, startPoint x: 650, startPoint y: 582, endPoint x: 662, endPoint y: 582, distance: 11.7
click at [654, 582] on select "Please Choose One Wood Vinyl Carpet Tile" at bounding box center [825, 585] width 521 height 27
select select "2"
click at [565, 572] on select "Please Choose One Wood Vinyl Carpet Tile" at bounding box center [825, 585] width 521 height 27
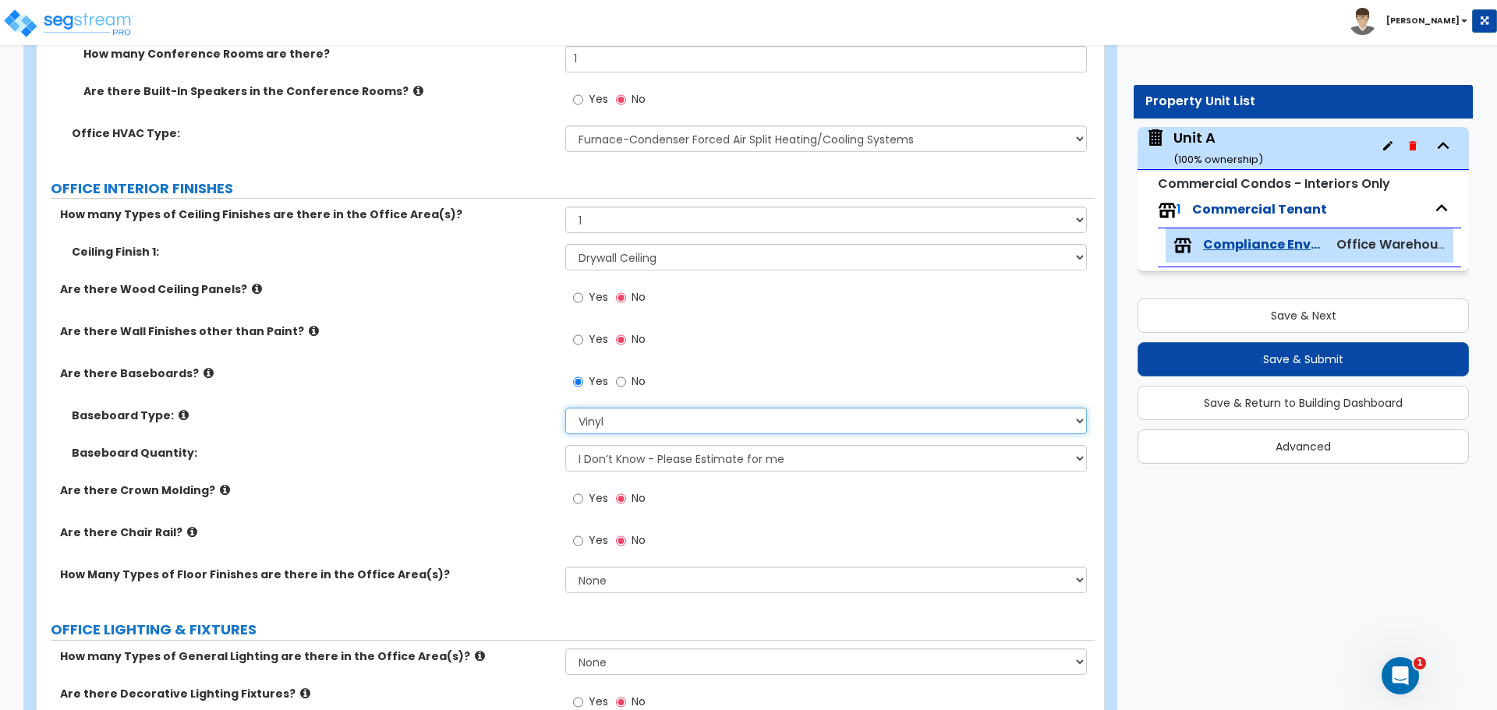
scroll to position [1039, 0]
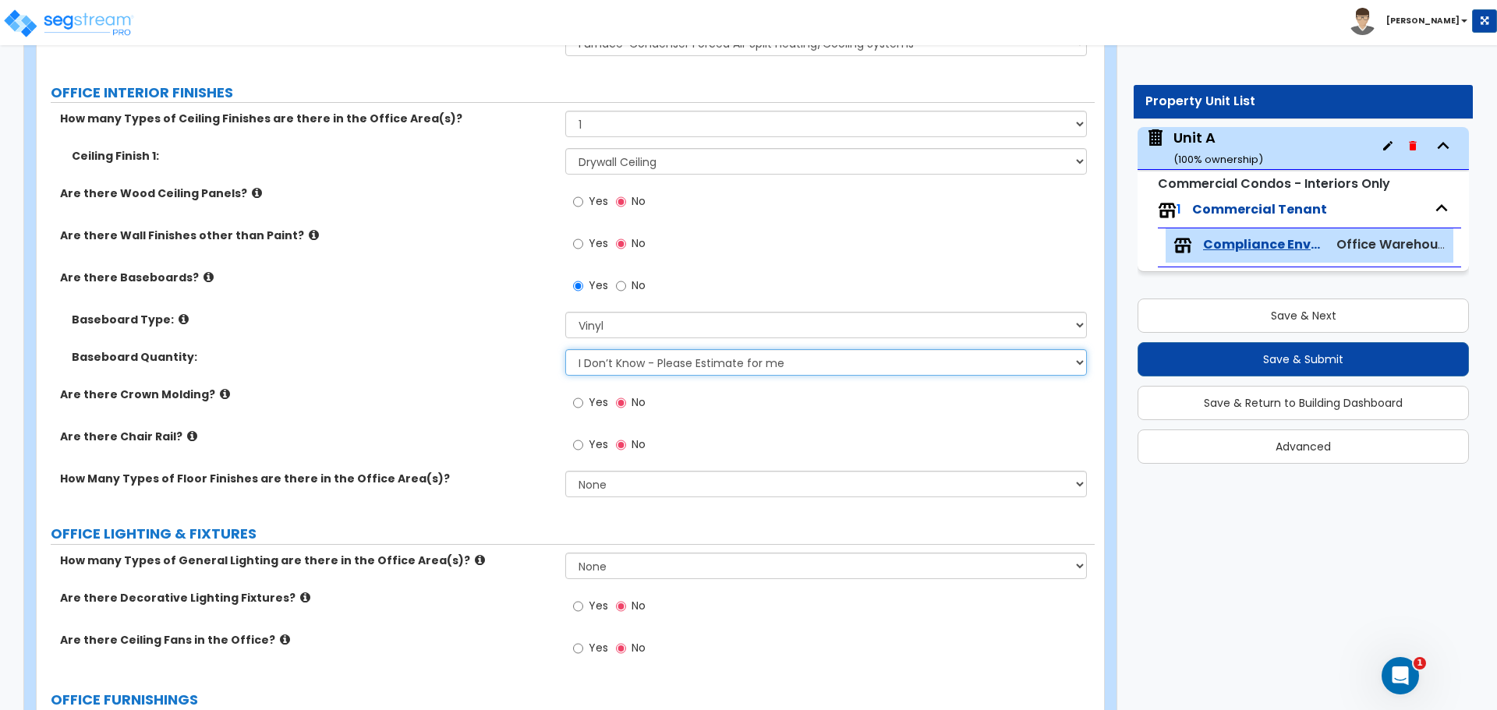
click at [667, 369] on select "I Don’t Know - Please Estimate for me I want to Enter the Linear Footage" at bounding box center [825, 362] width 521 height 27
click at [681, 358] on select "I Don’t Know - Please Estimate for me I want to Enter the Linear Footage" at bounding box center [825, 362] width 521 height 27
click at [716, 363] on select "I Don’t Know - Please Estimate for me I want to Enter the Linear Footage" at bounding box center [825, 362] width 521 height 27
select select "1"
click at [565, 349] on select "I Don’t Know - Please Estimate for me I want to Enter the Linear Footage" at bounding box center [825, 362] width 521 height 27
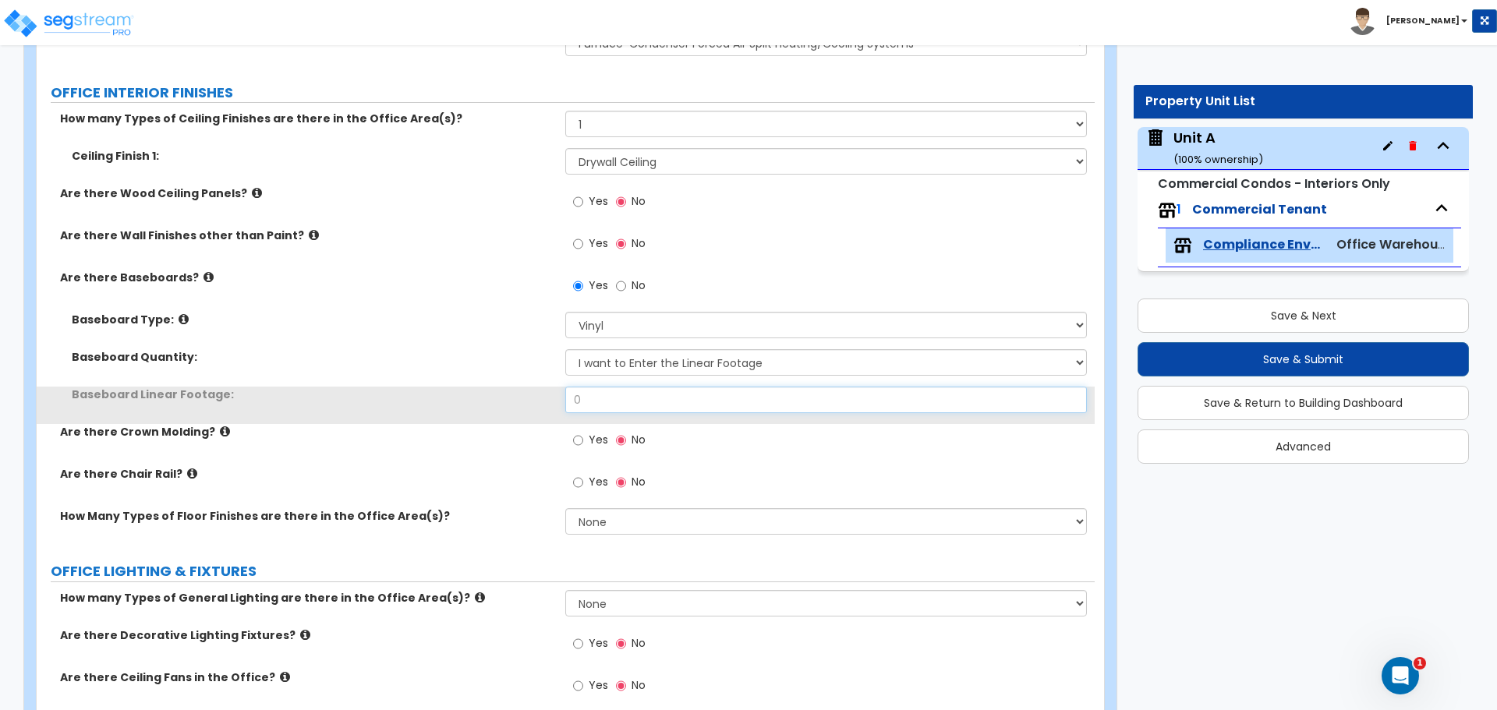
click at [667, 398] on input "0" at bounding box center [825, 400] width 521 height 27
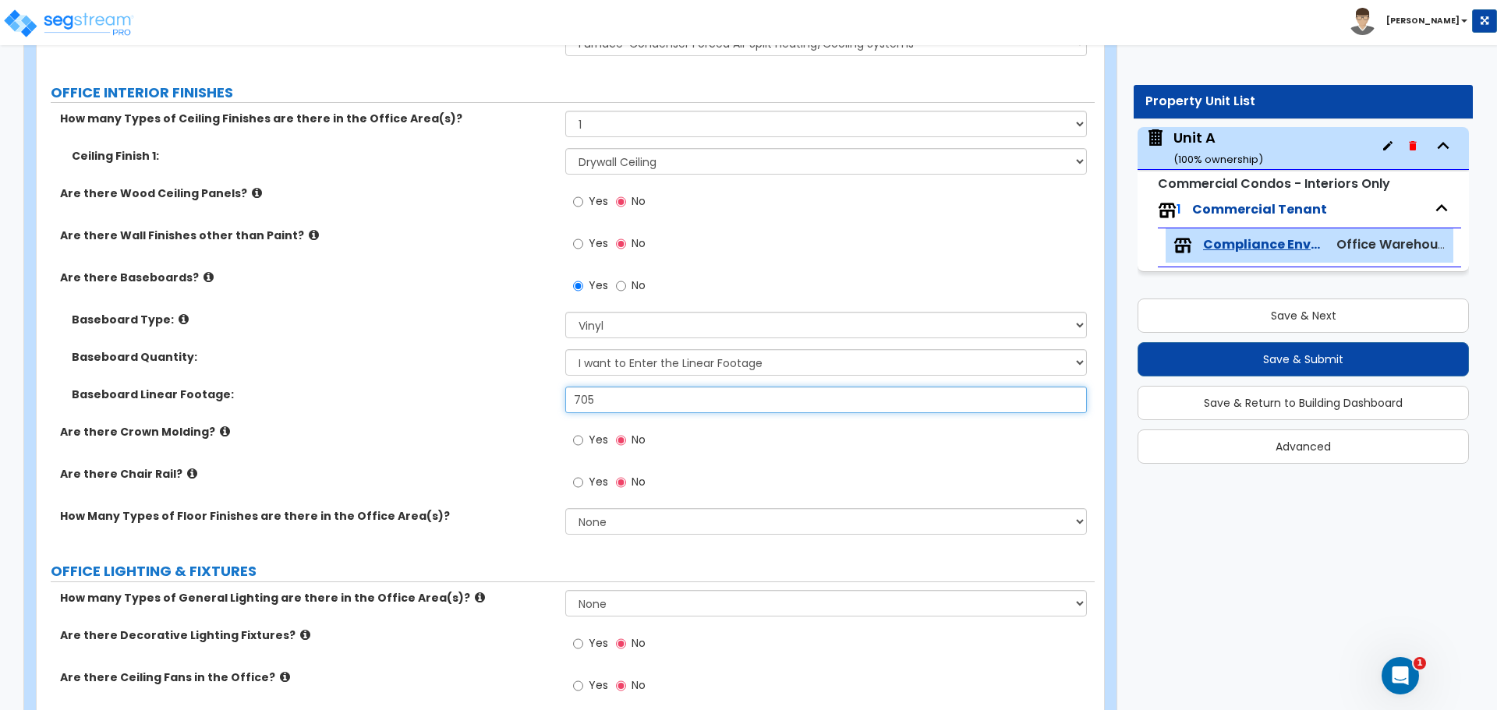
type input "705"
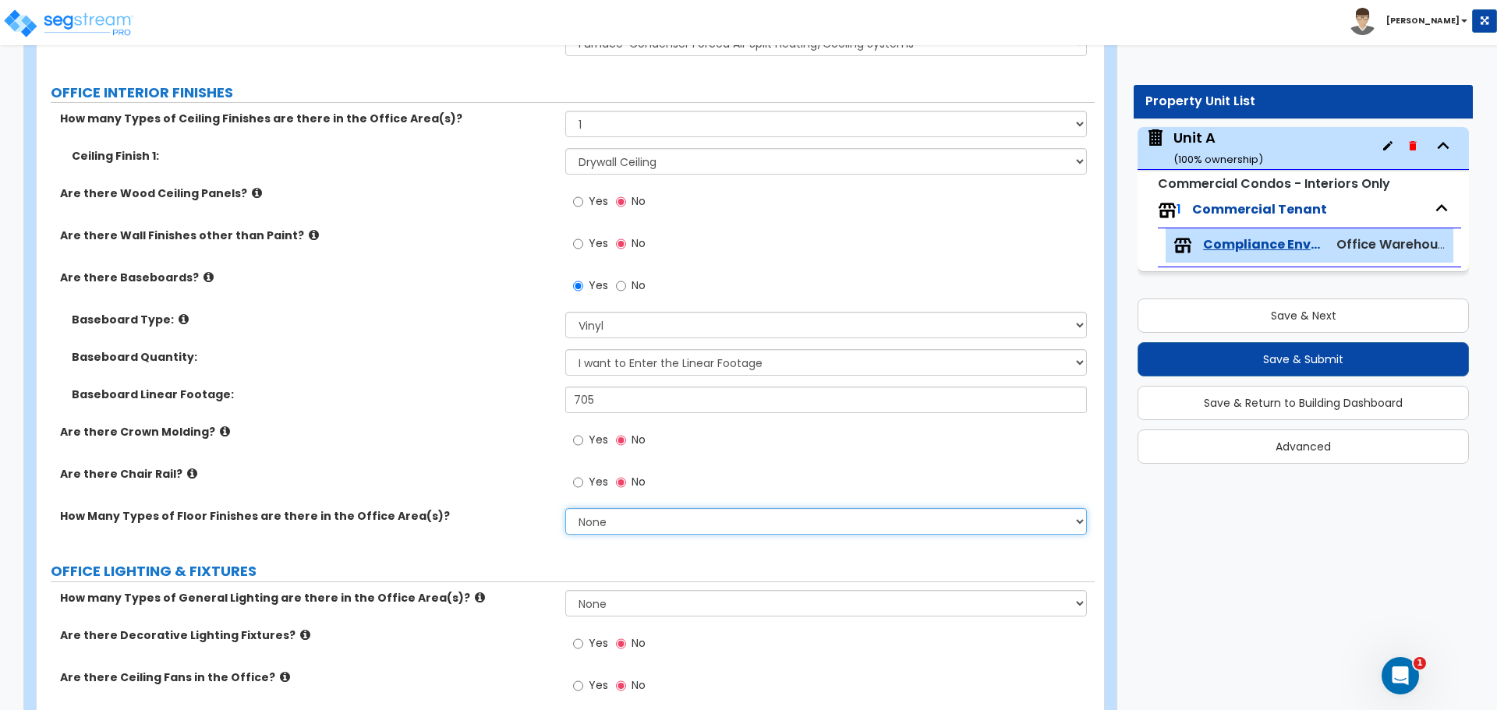
click at [644, 525] on select "None 1 2 3" at bounding box center [825, 521] width 521 height 27
click at [565, 508] on select "None 1 2 3" at bounding box center [825, 521] width 521 height 27
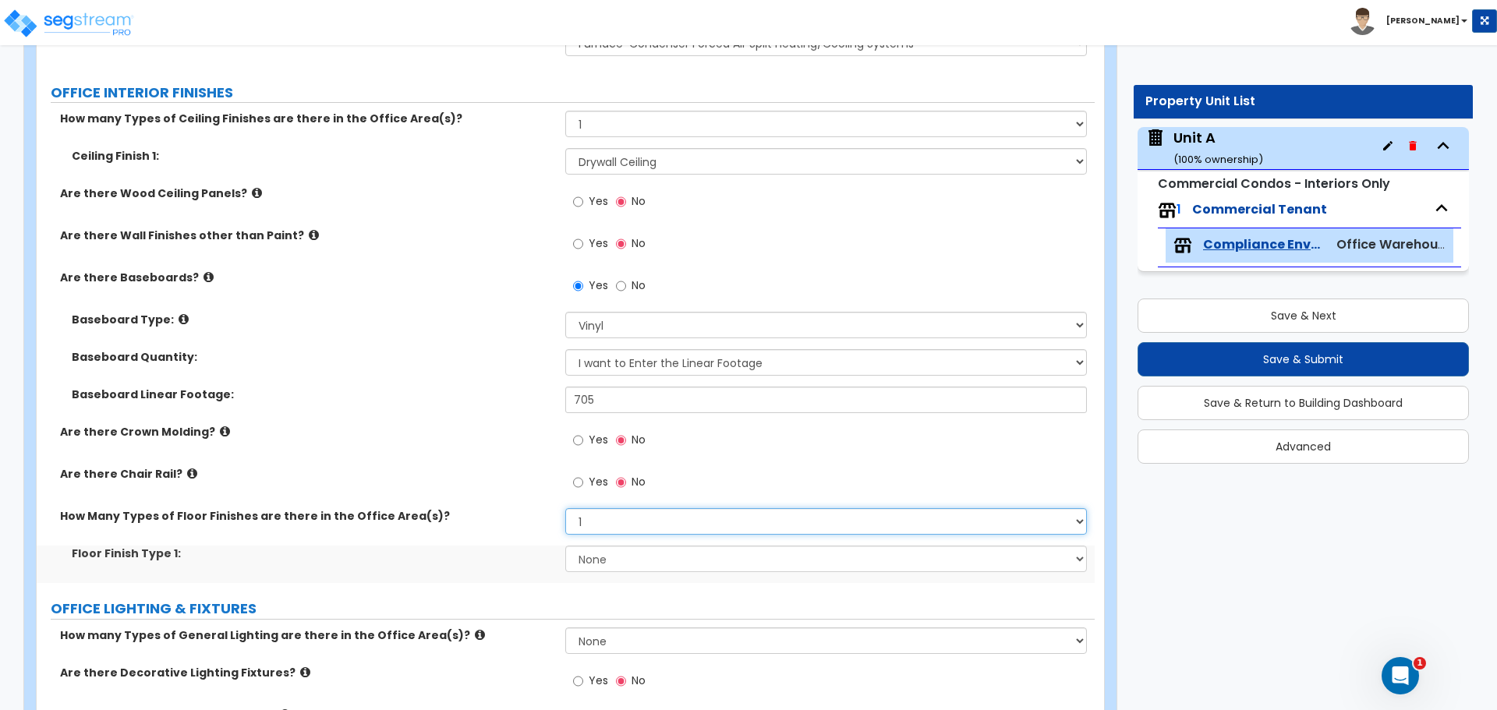
drag, startPoint x: 639, startPoint y: 526, endPoint x: 646, endPoint y: 534, distance: 10.6
click at [639, 526] on select "None 1 2 3" at bounding box center [825, 521] width 521 height 27
select select "2"
click at [565, 508] on select "None 1 2 3" at bounding box center [825, 521] width 521 height 27
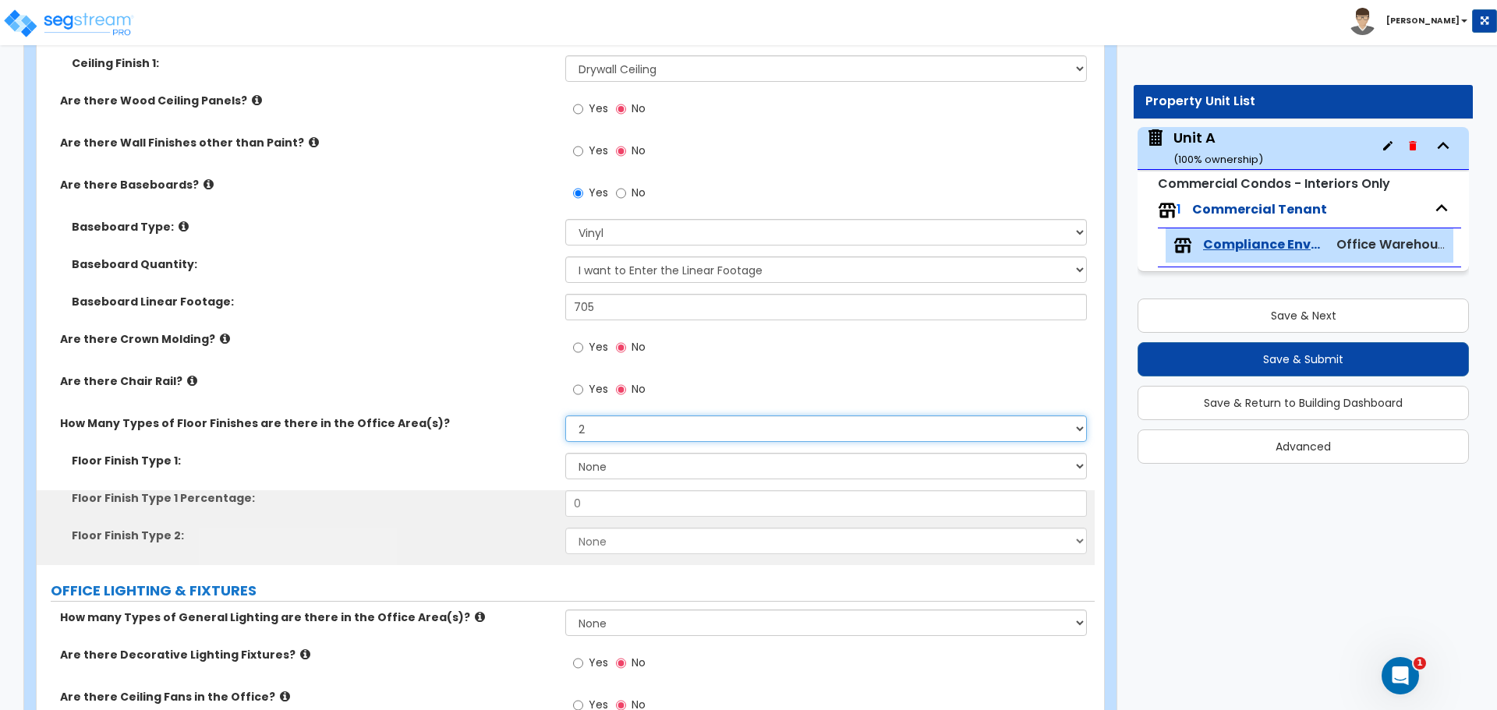
scroll to position [1170, 0]
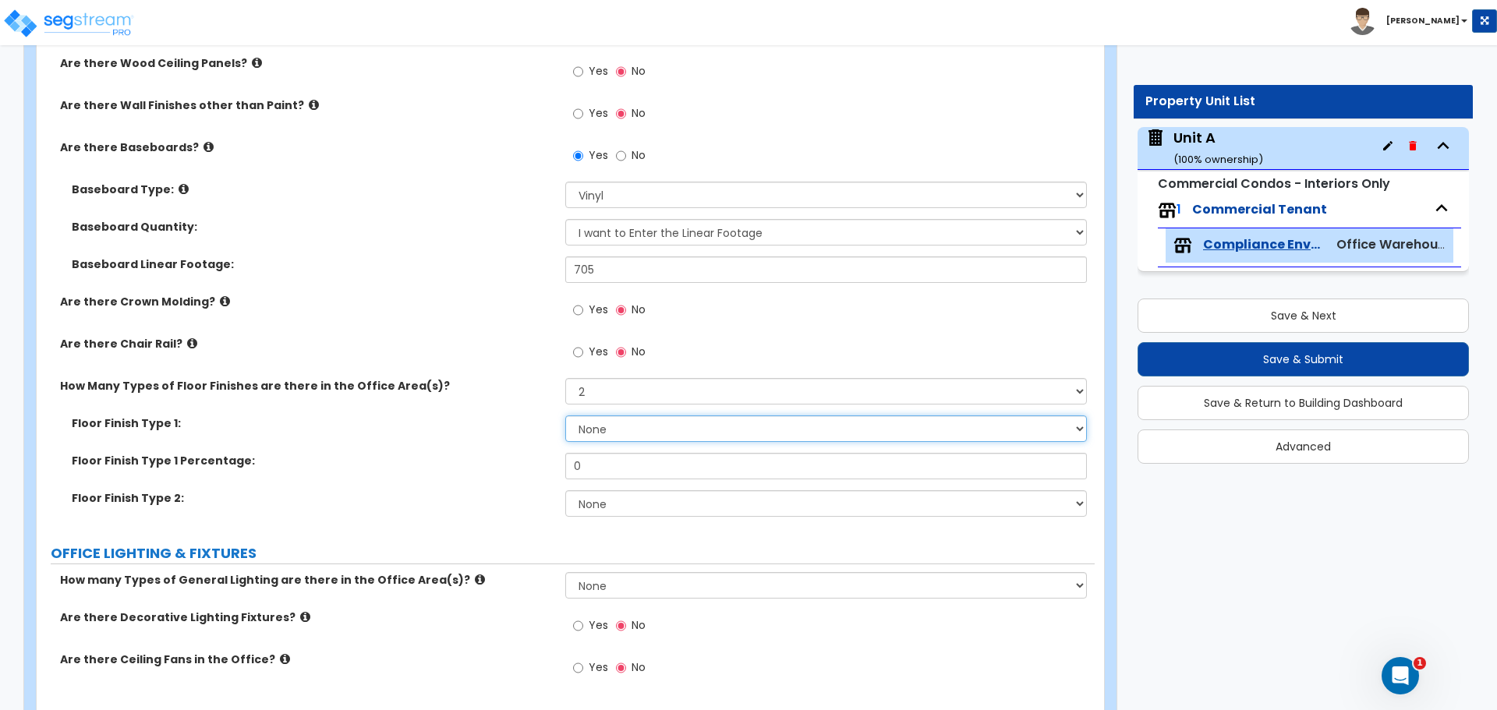
click at [600, 436] on select "None Tile Flooring Hardwood Flooring Resilient Laminate Flooring VCT Flooring S…" at bounding box center [825, 429] width 521 height 27
select select "3"
click at [565, 416] on select "None Tile Flooring Hardwood Flooring Resilient Laminate Flooring VCT Flooring S…" at bounding box center [825, 429] width 521 height 27
click at [660, 469] on input "0" at bounding box center [825, 466] width 521 height 27
drag, startPoint x: 635, startPoint y: 468, endPoint x: 508, endPoint y: 464, distance: 126.4
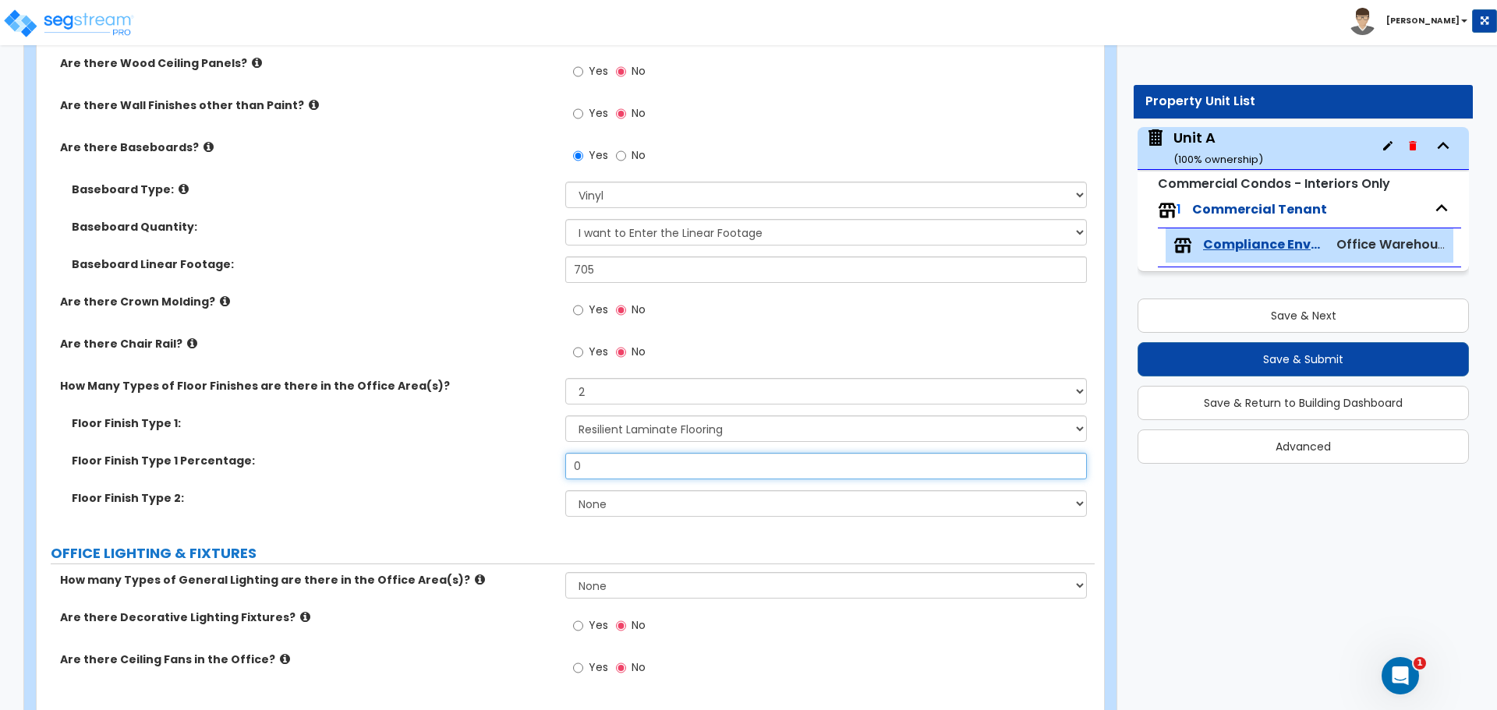
click at [511, 464] on div "Floor Finish Type 1 Percentage: 0" at bounding box center [566, 471] width 1058 height 37
type input "80"
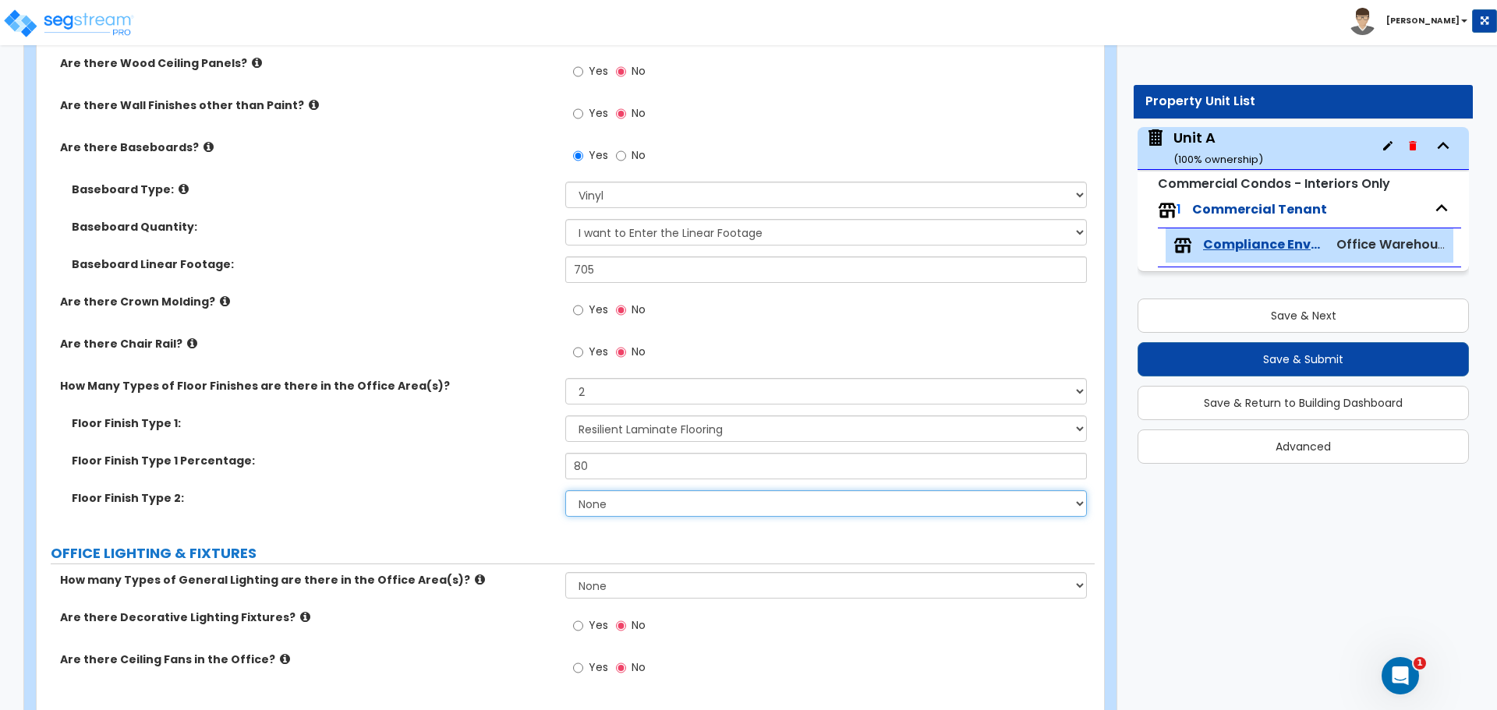
click at [621, 496] on select "None Tile Flooring Hardwood Flooring Resilient Laminate Flooring VCT Flooring S…" at bounding box center [825, 503] width 521 height 27
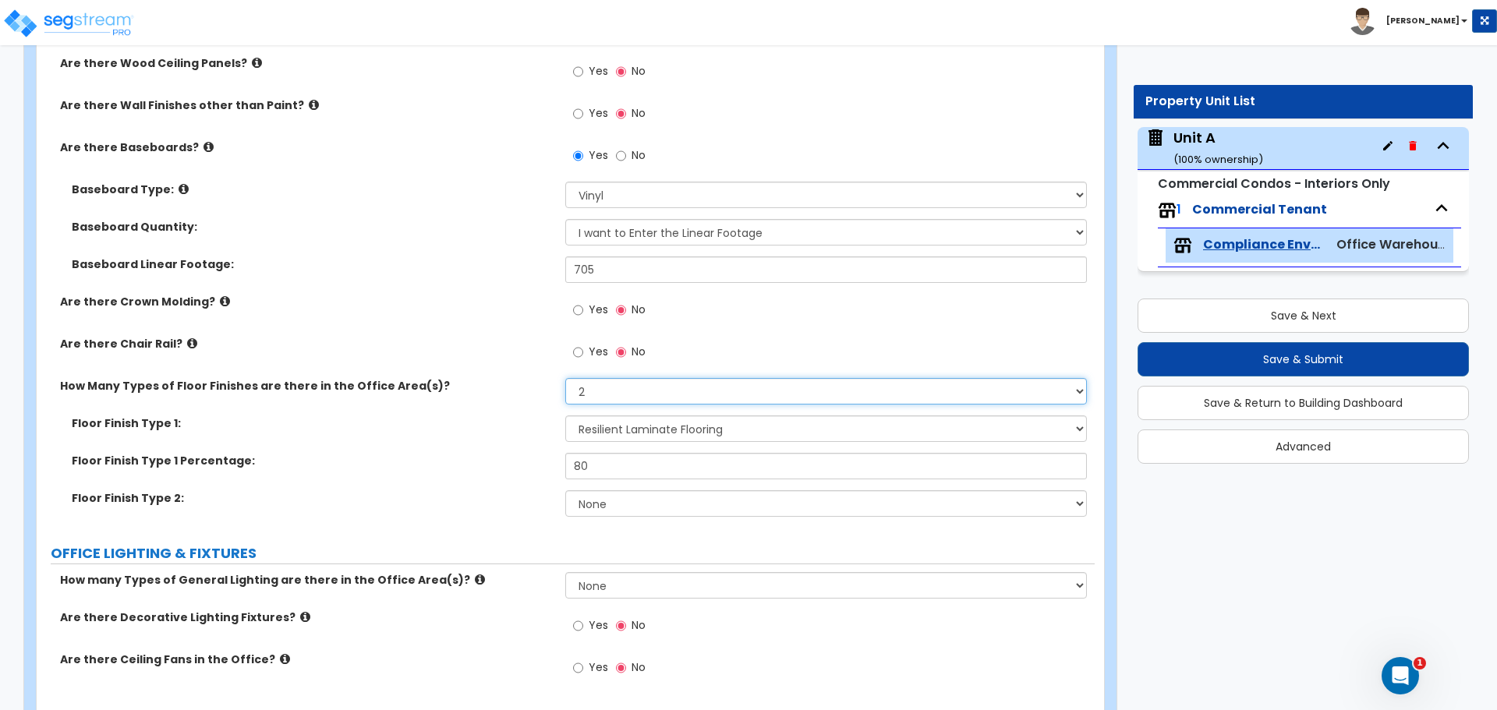
click at [617, 394] on select "None 1 2 3" at bounding box center [825, 391] width 521 height 27
click at [565, 378] on select "None 1 2 3" at bounding box center [825, 391] width 521 height 27
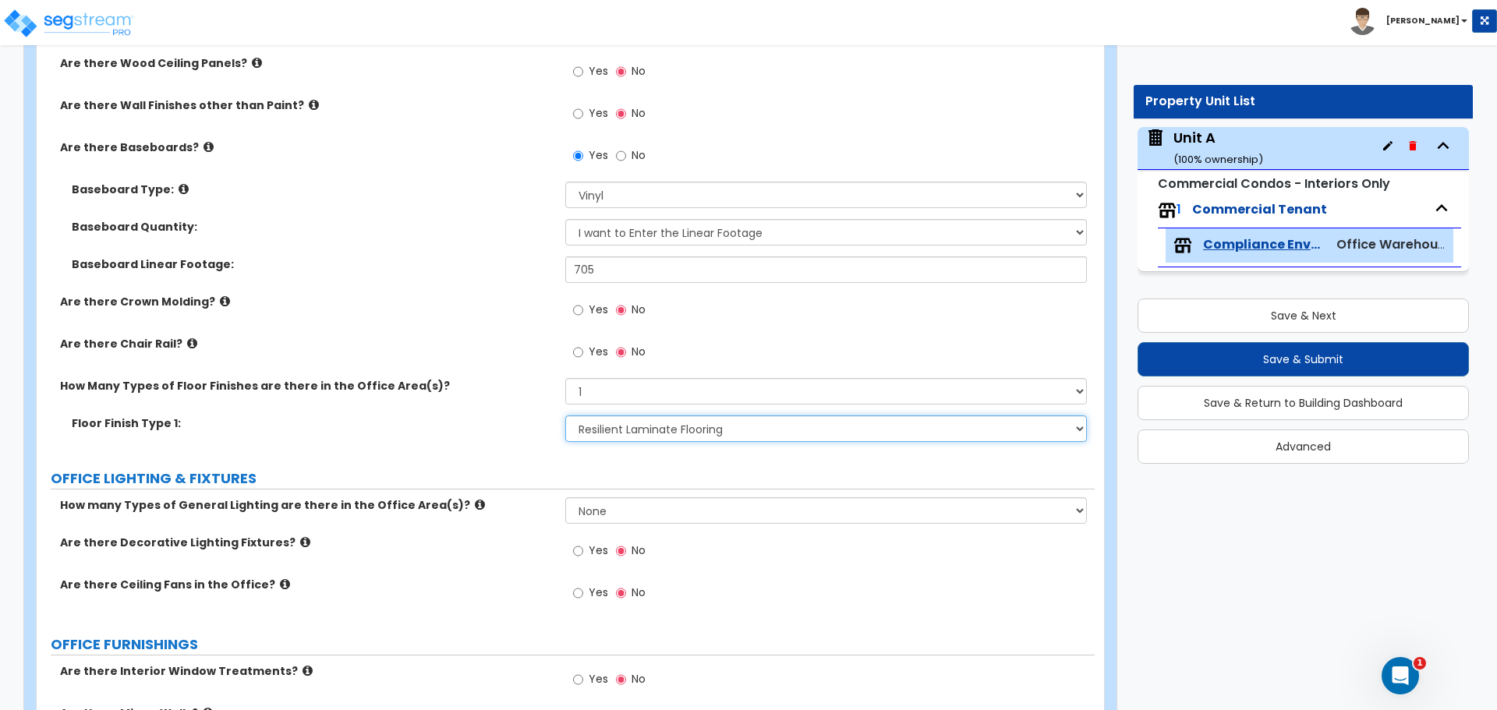
click at [644, 434] on select "None Tile Flooring Hardwood Flooring Resilient Laminate Flooring VCT Flooring S…" at bounding box center [825, 429] width 521 height 27
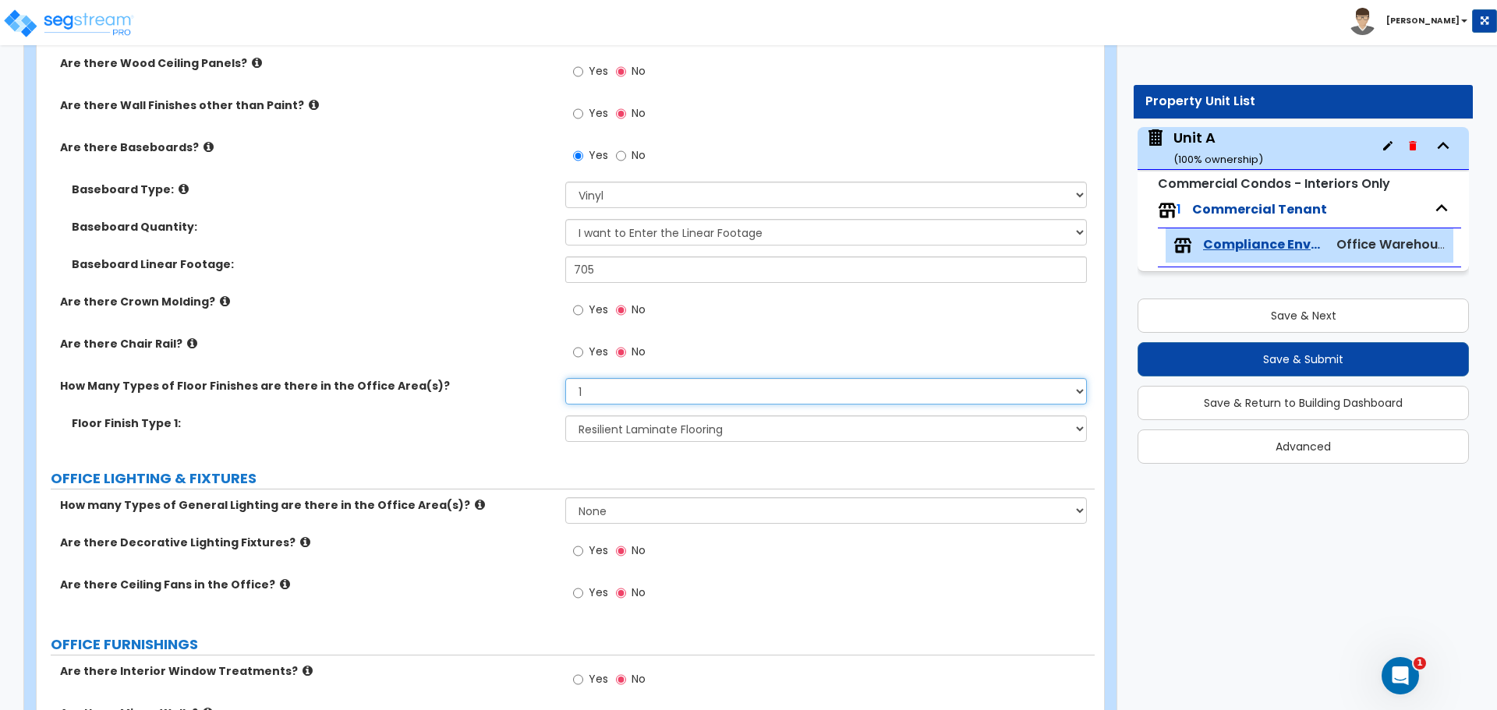
click at [626, 395] on select "None 1 2 3" at bounding box center [825, 391] width 521 height 27
select select "2"
click at [565, 378] on select "None 1 2 3" at bounding box center [825, 391] width 521 height 27
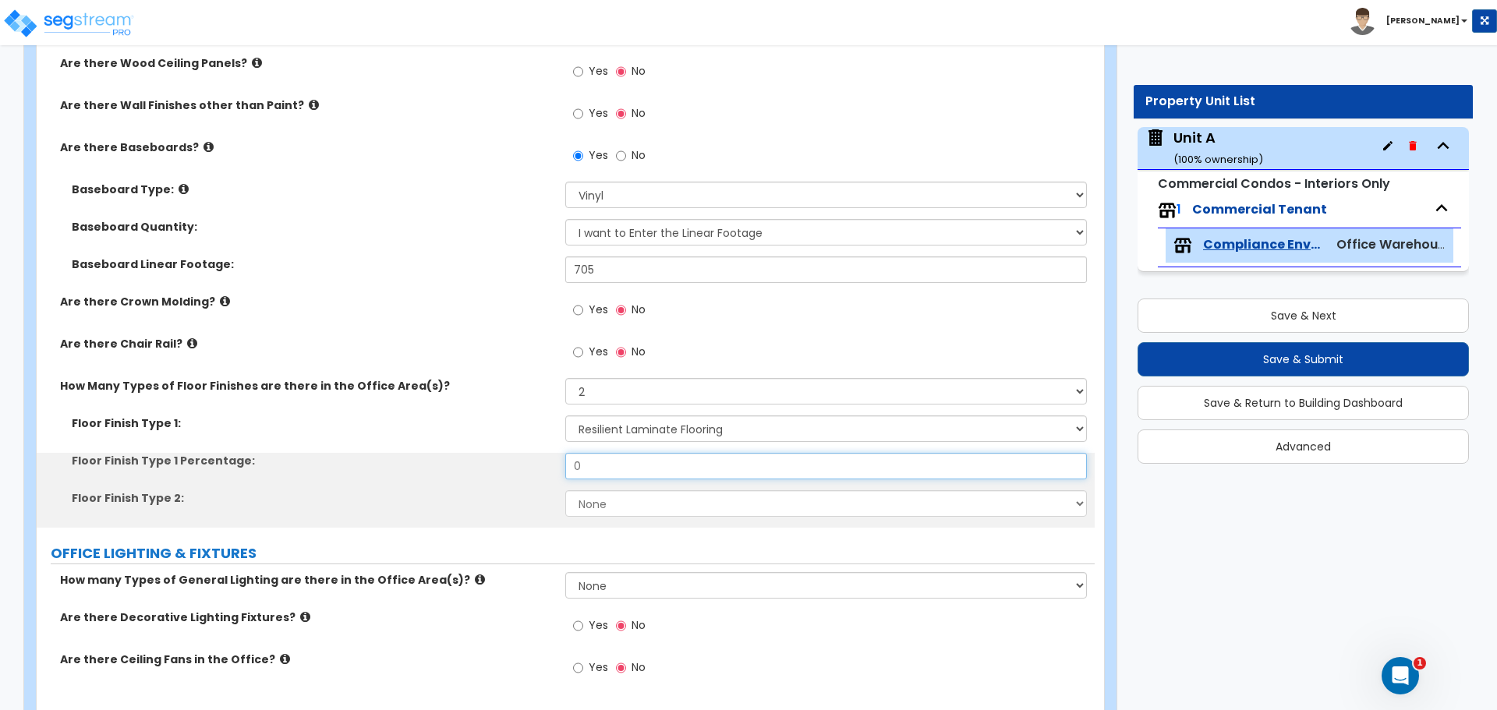
click at [643, 467] on input "0" at bounding box center [825, 466] width 521 height 27
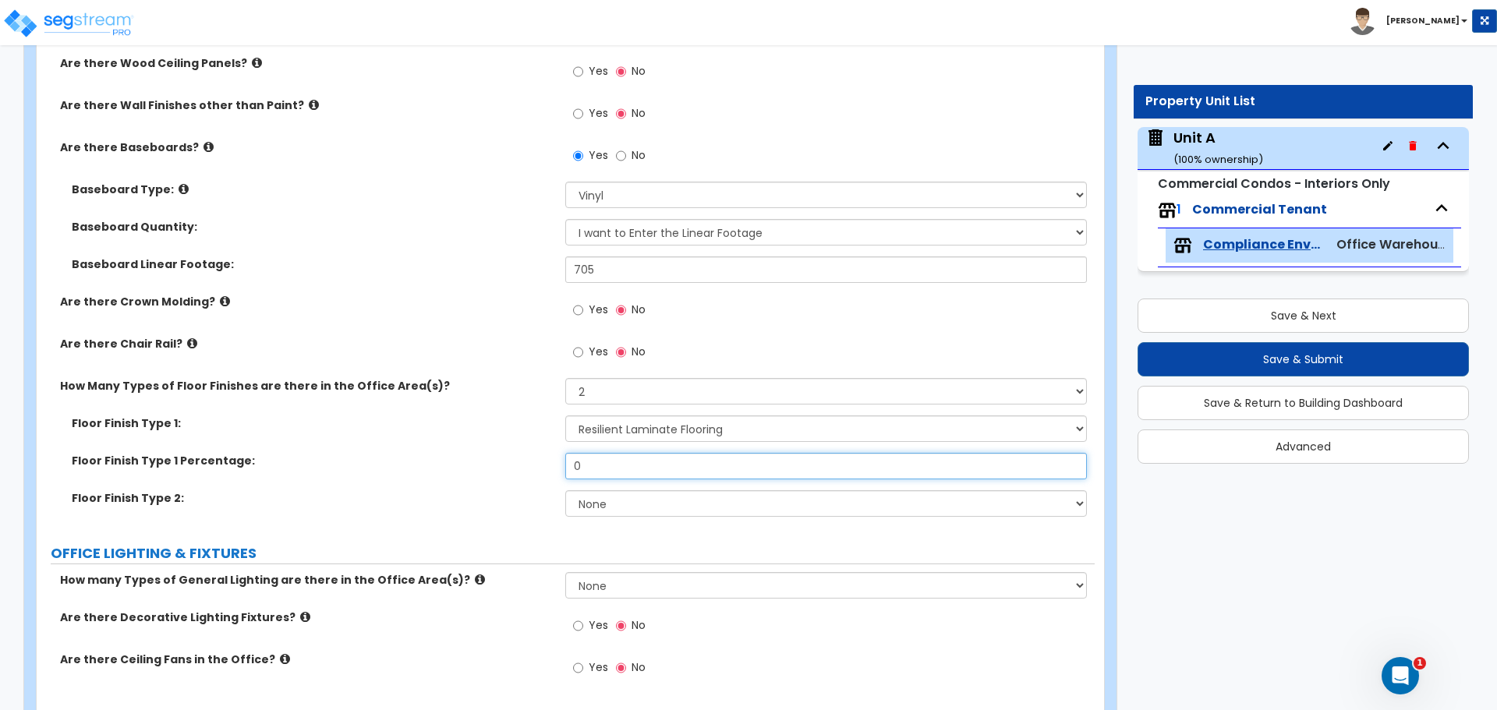
drag, startPoint x: 642, startPoint y: 467, endPoint x: 529, endPoint y: 472, distance: 113.2
click at [529, 472] on div "Floor Finish Type 1 Percentage: 0" at bounding box center [566, 471] width 1058 height 37
type input "80"
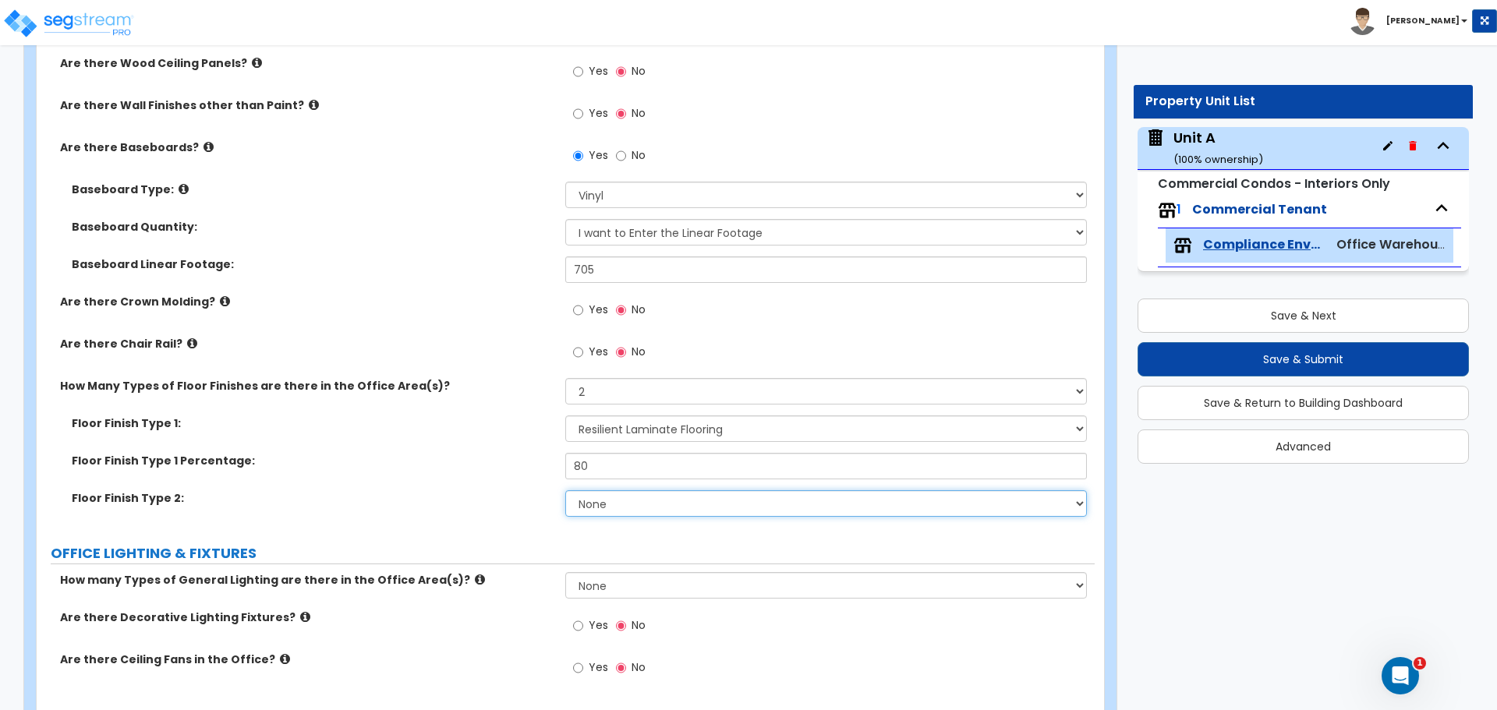
drag, startPoint x: 596, startPoint y: 493, endPoint x: 604, endPoint y: 498, distance: 9.5
click at [596, 493] on select "None Tile Flooring Hardwood Flooring Resilient Laminate Flooring VCT Flooring S…" at bounding box center [825, 503] width 521 height 27
click at [565, 490] on select "None Tile Flooring Hardwood Flooring Resilient Laminate Flooring VCT Flooring S…" at bounding box center [825, 503] width 521 height 27
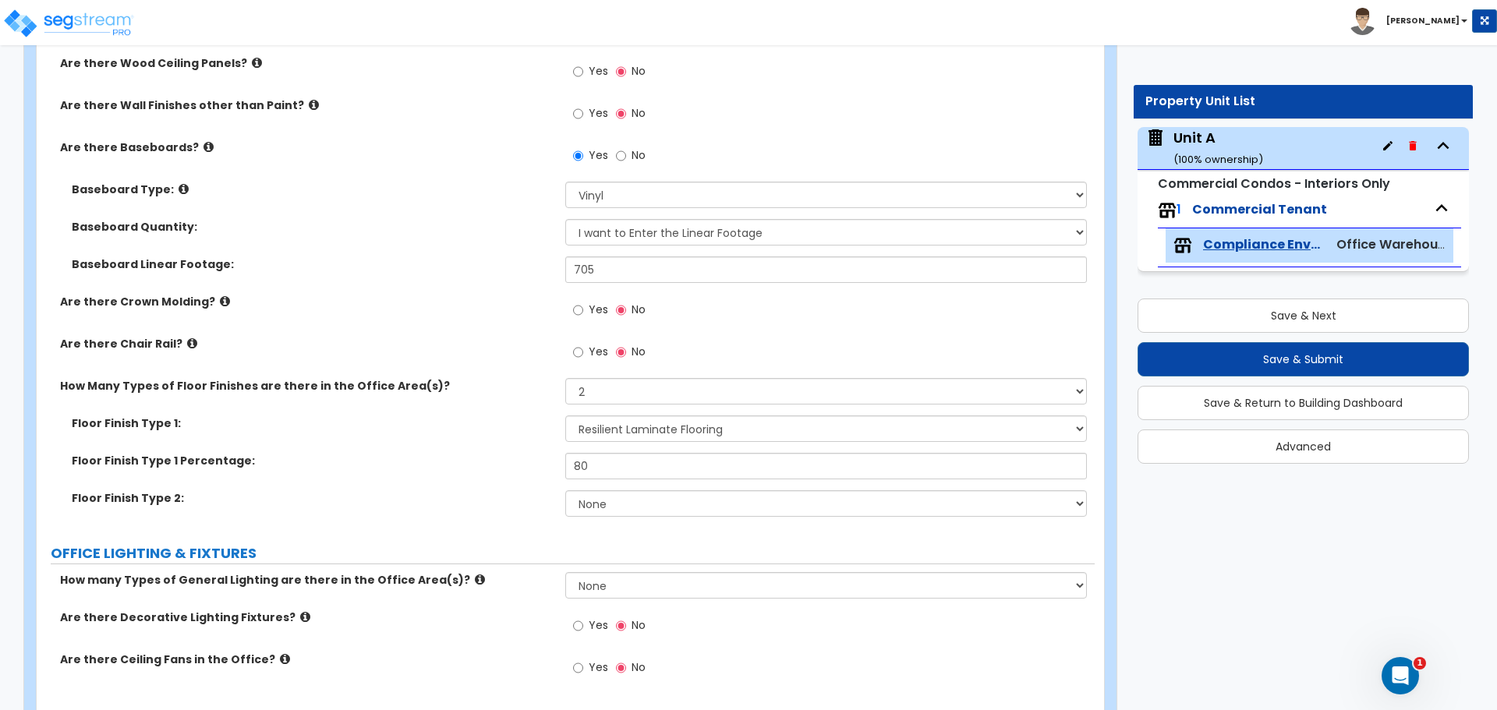
click at [432, 510] on div "Floor Finish Type 2: None Tile Flooring Hardwood Flooring Resilient Laminate Fl…" at bounding box center [566, 508] width 1058 height 37
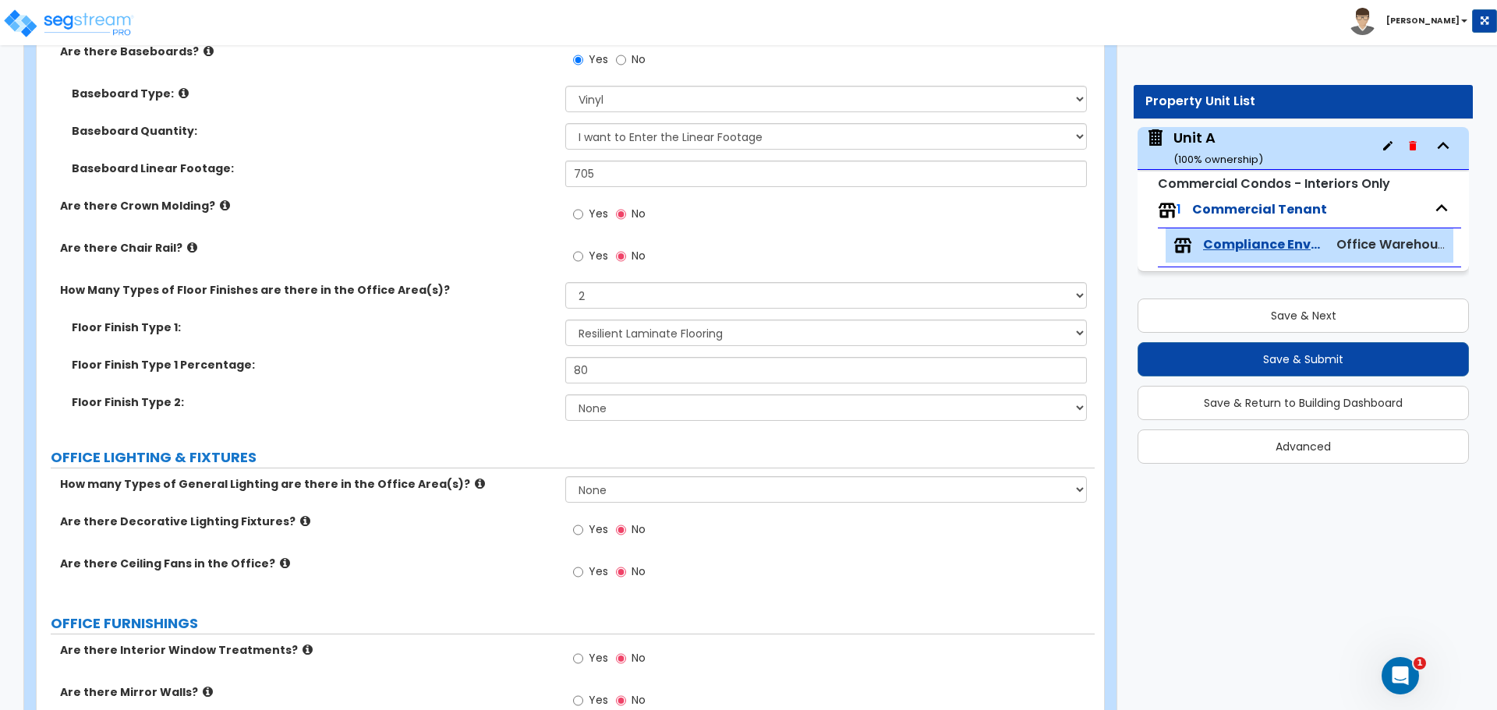
scroll to position [1300, 0]
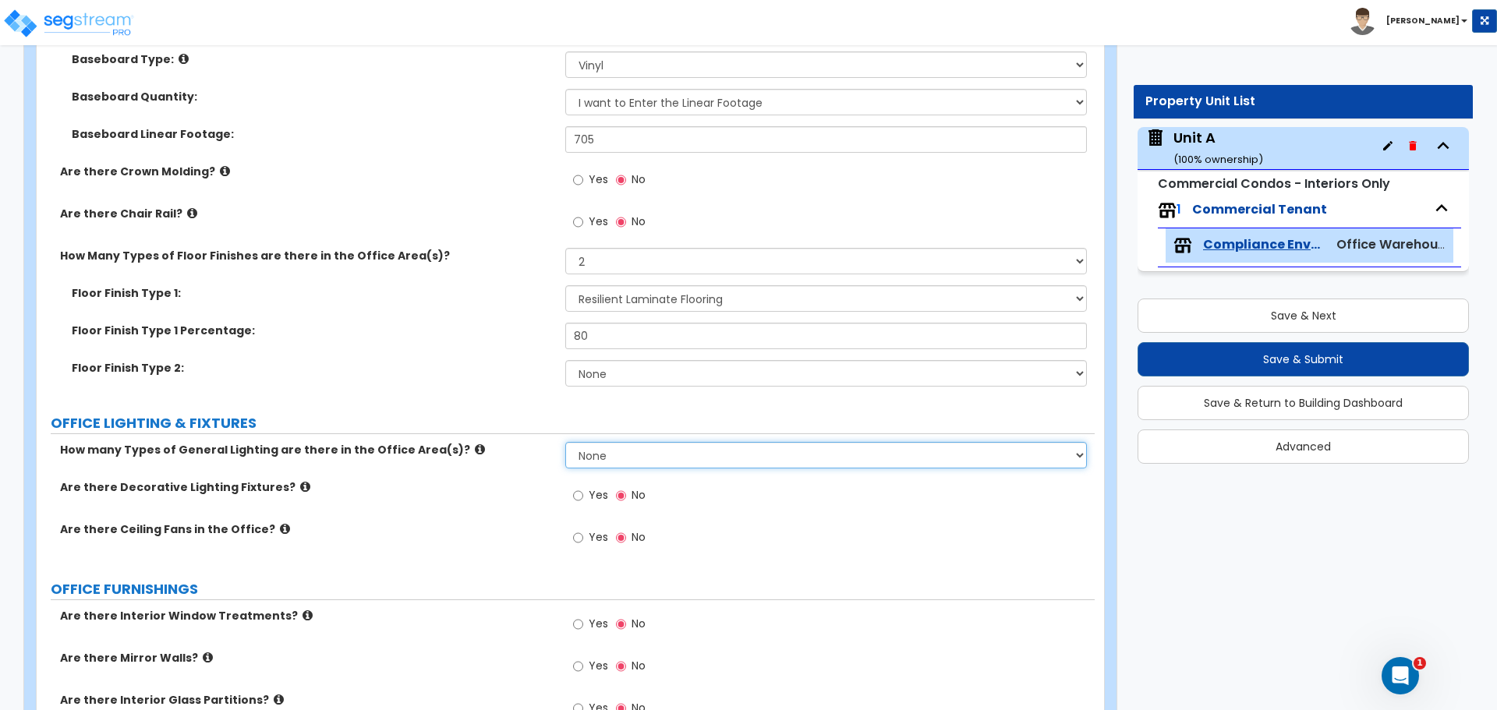
click at [628, 453] on select "None 1 2 3" at bounding box center [825, 455] width 521 height 27
select select "2"
click at [565, 442] on select "None 1 2 3" at bounding box center [825, 455] width 521 height 27
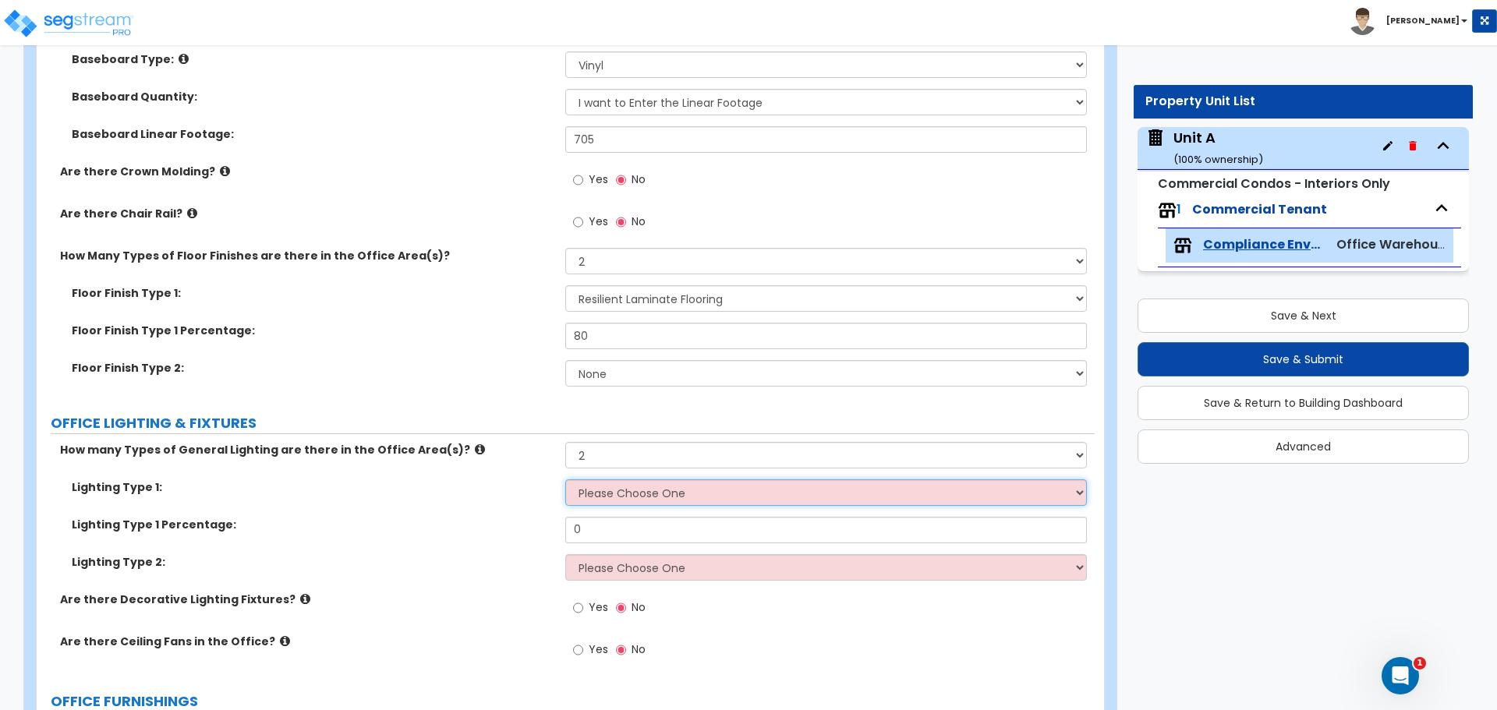
click at [664, 494] on select "Please Choose One LED Surface-Mounted LED Recessed Fluorescent Surface-Mounted …" at bounding box center [825, 493] width 521 height 27
select select "1"
click at [565, 480] on select "Please Choose One LED Surface-Mounted LED Recessed Fluorescent Surface-Mounted …" at bounding box center [825, 493] width 521 height 27
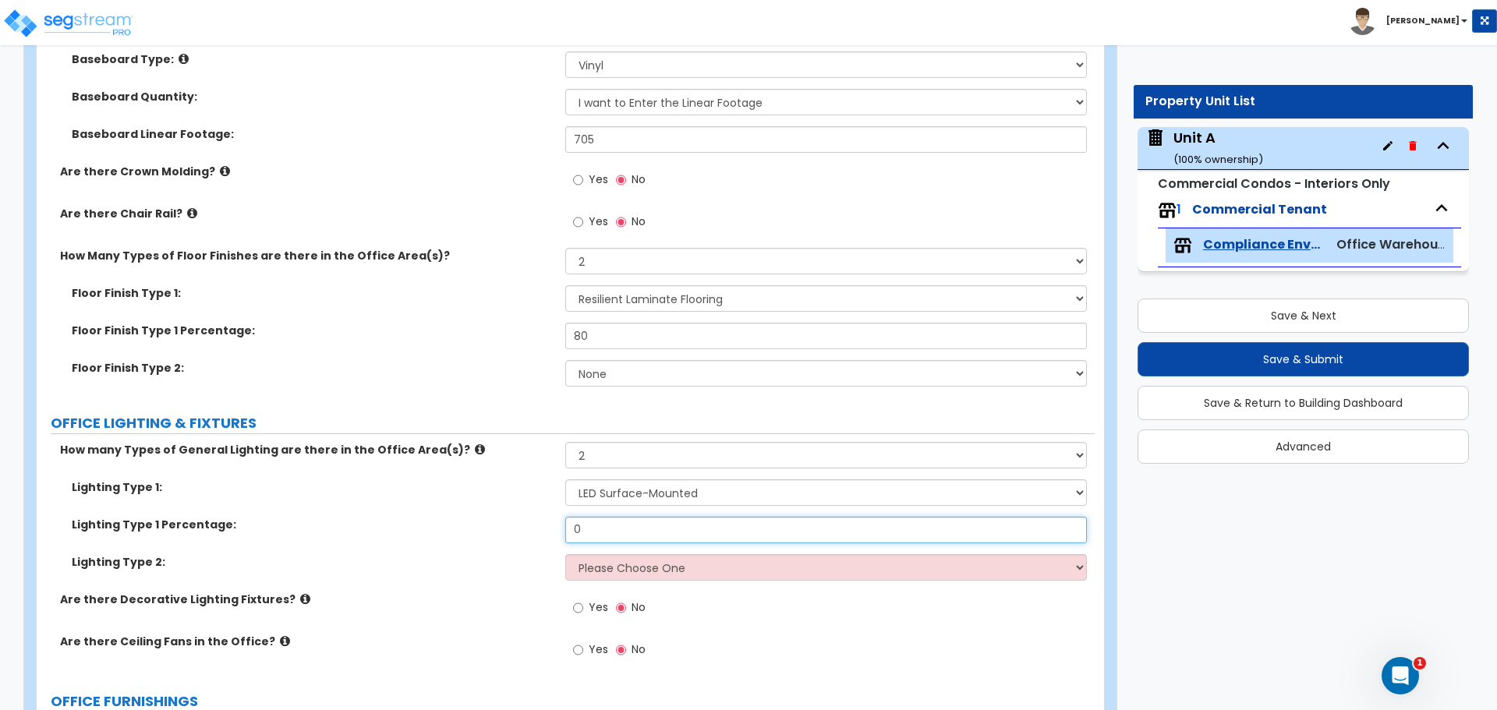
click at [649, 536] on input "0" at bounding box center [825, 530] width 521 height 27
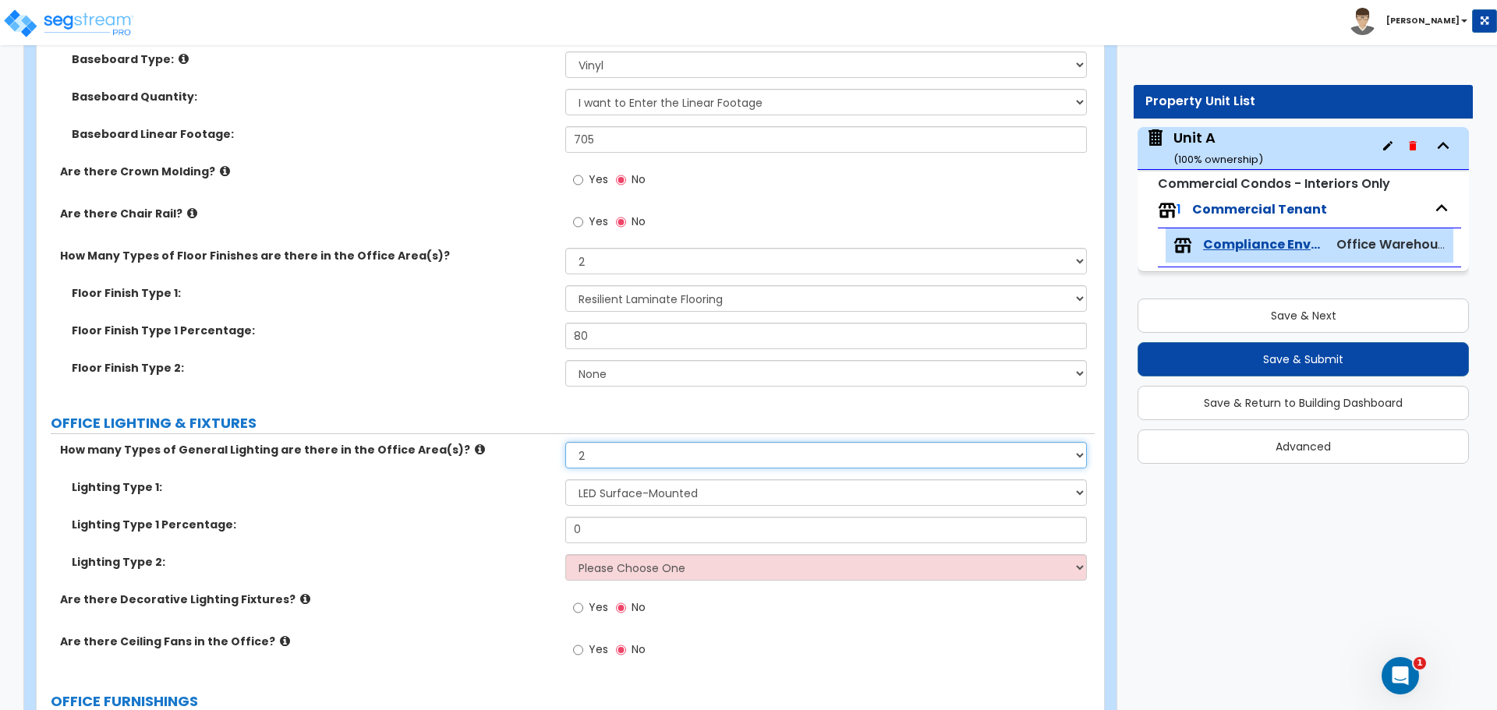
click at [644, 451] on select "None 1 2 3" at bounding box center [825, 455] width 521 height 27
click at [565, 442] on select "None 1 2 3" at bounding box center [825, 455] width 521 height 27
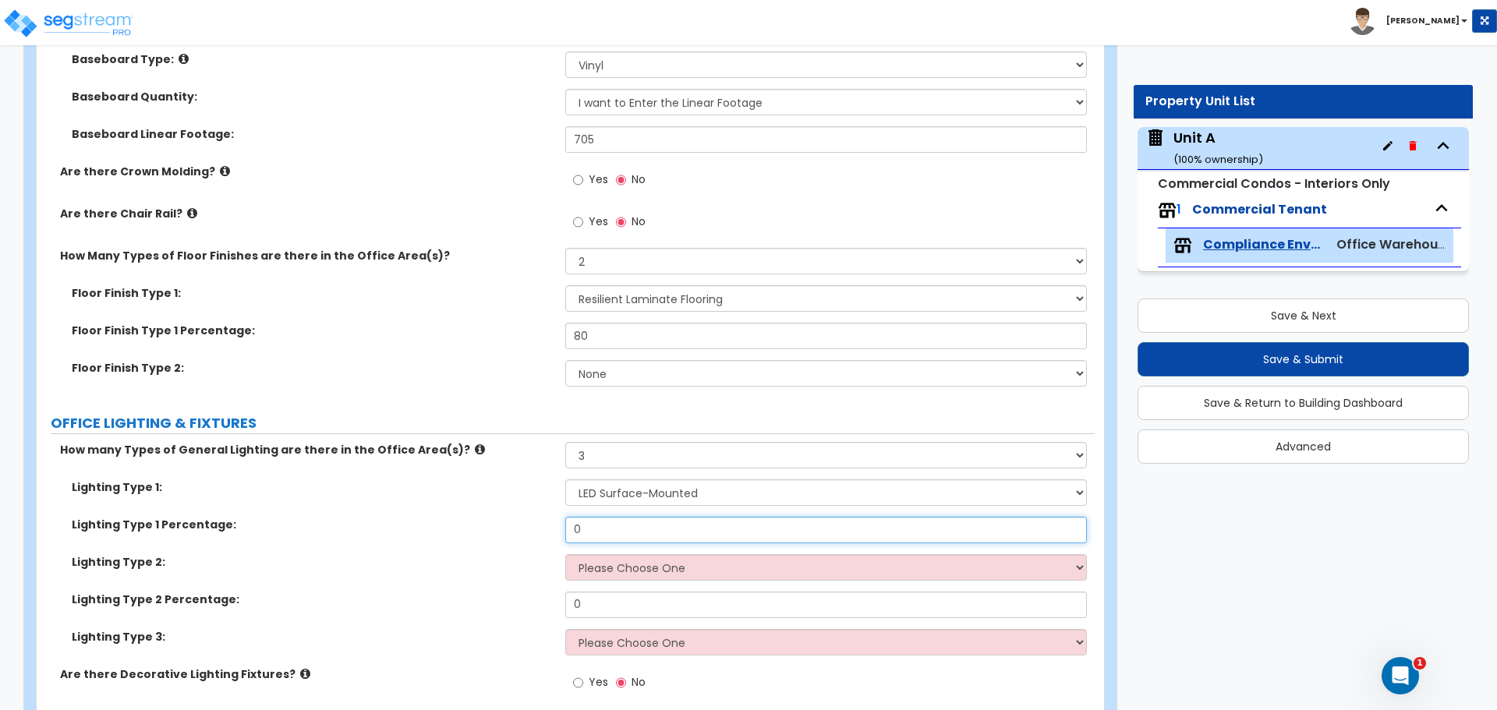
click at [656, 532] on input "0" at bounding box center [825, 530] width 521 height 27
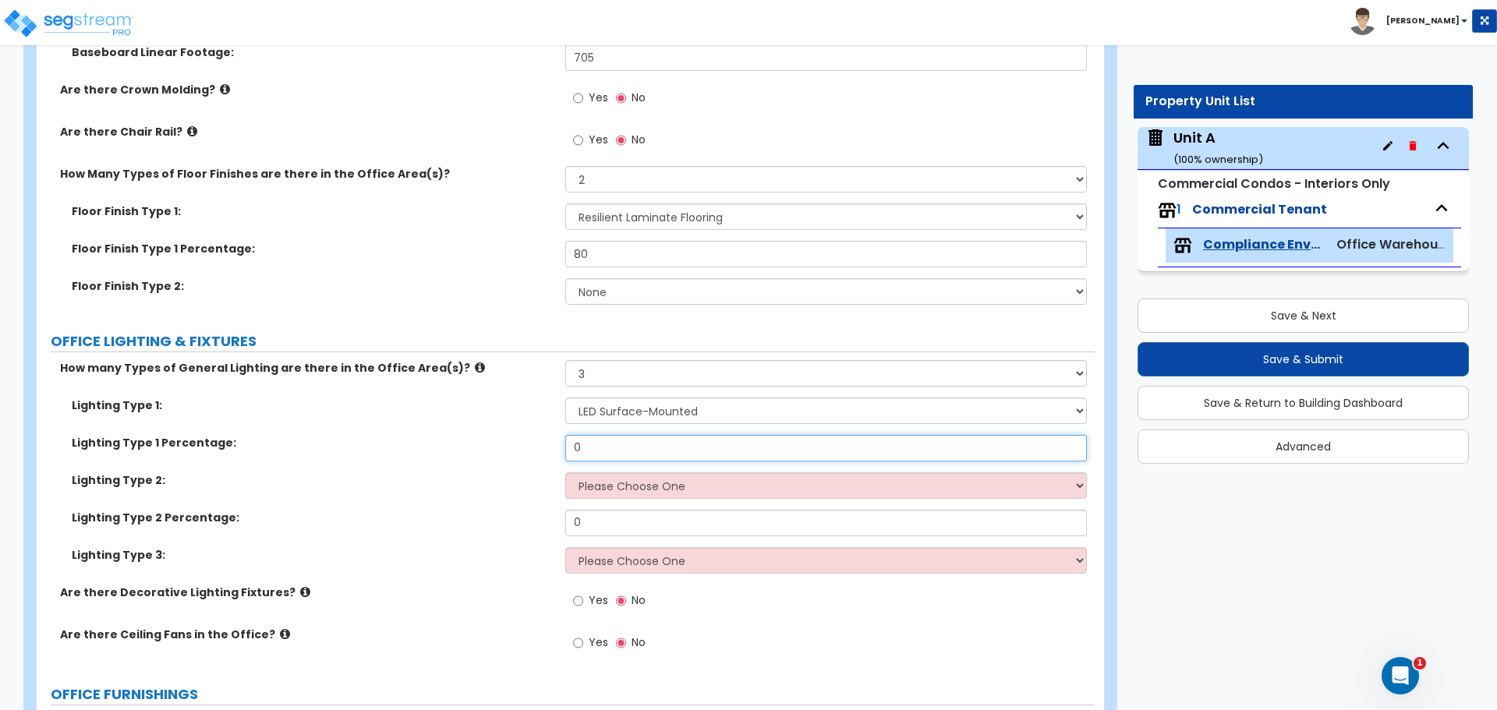
scroll to position [1429, 0]
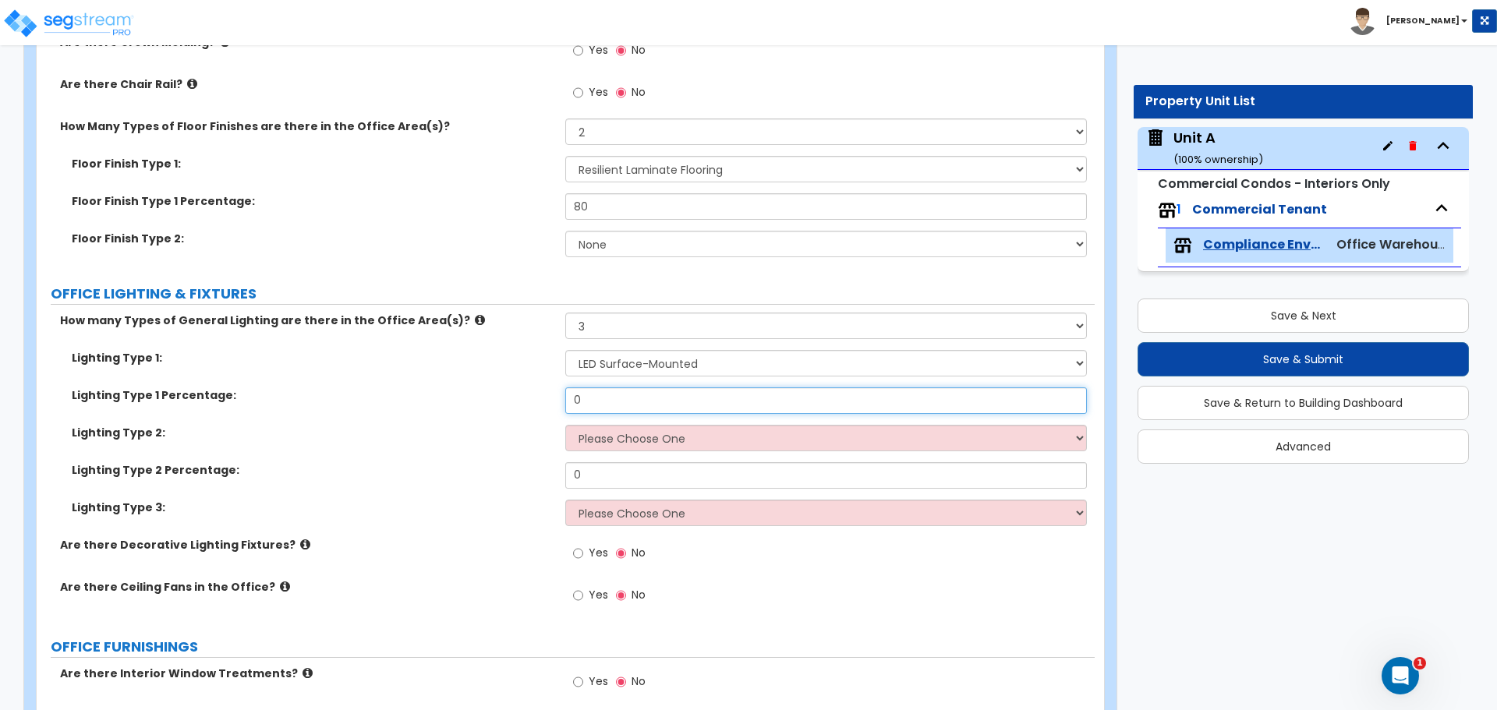
drag, startPoint x: 612, startPoint y: 404, endPoint x: 554, endPoint y: 402, distance: 57.7
click at [554, 402] on div "Lighting Type 1 Percentage: 0" at bounding box center [566, 406] width 1058 height 37
click at [614, 322] on select "None 1 2 3" at bounding box center [825, 326] width 521 height 27
select select "2"
click at [565, 313] on select "None 1 2 3" at bounding box center [825, 326] width 521 height 27
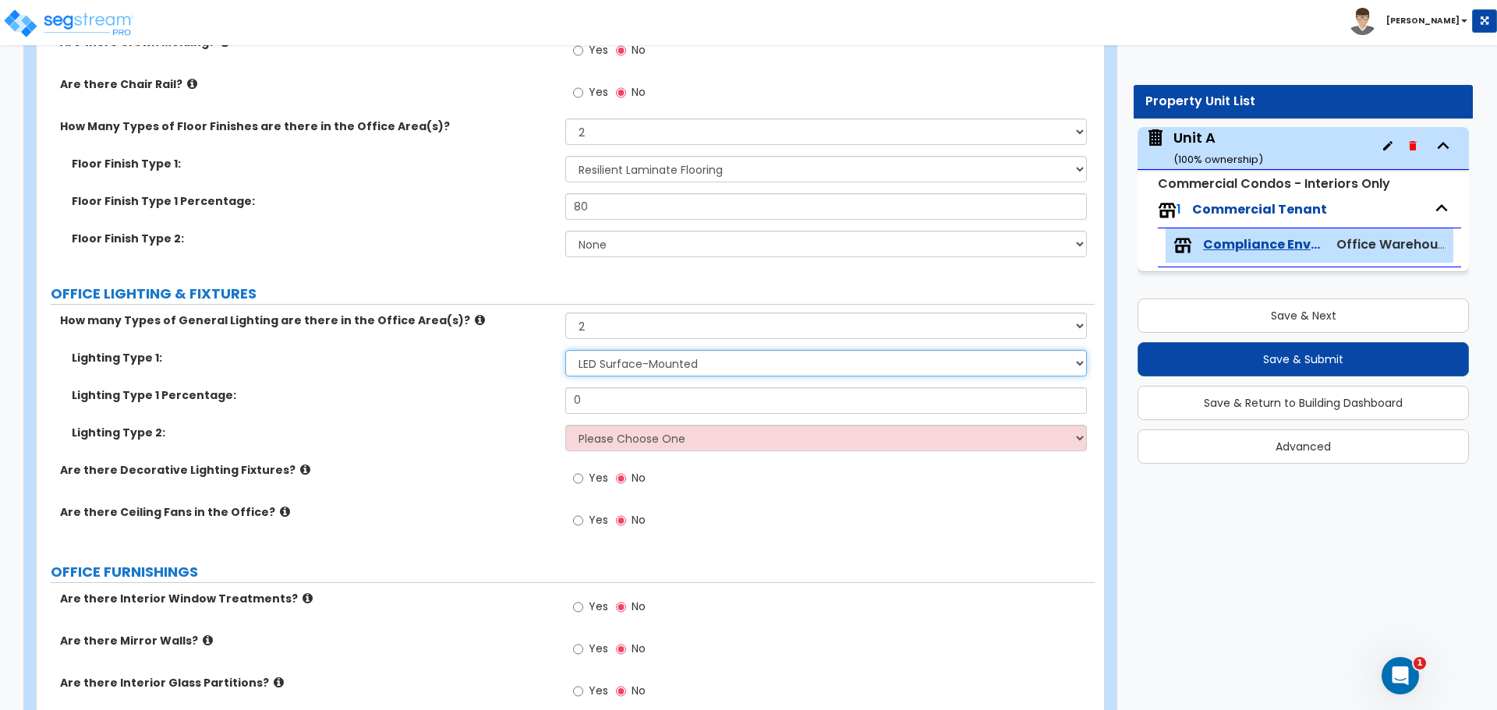
click at [628, 369] on select "Please Choose One LED Surface-Mounted LED Recessed Fluorescent Surface-Mounted …" at bounding box center [825, 363] width 521 height 27
select select "2"
click at [565, 350] on select "Please Choose One LED Surface-Mounted LED Recessed Fluorescent Surface-Mounted …" at bounding box center [825, 363] width 521 height 27
click at [650, 400] on input "0" at bounding box center [825, 401] width 521 height 27
drag, startPoint x: 650, startPoint y: 400, endPoint x: 524, endPoint y: 391, distance: 126.6
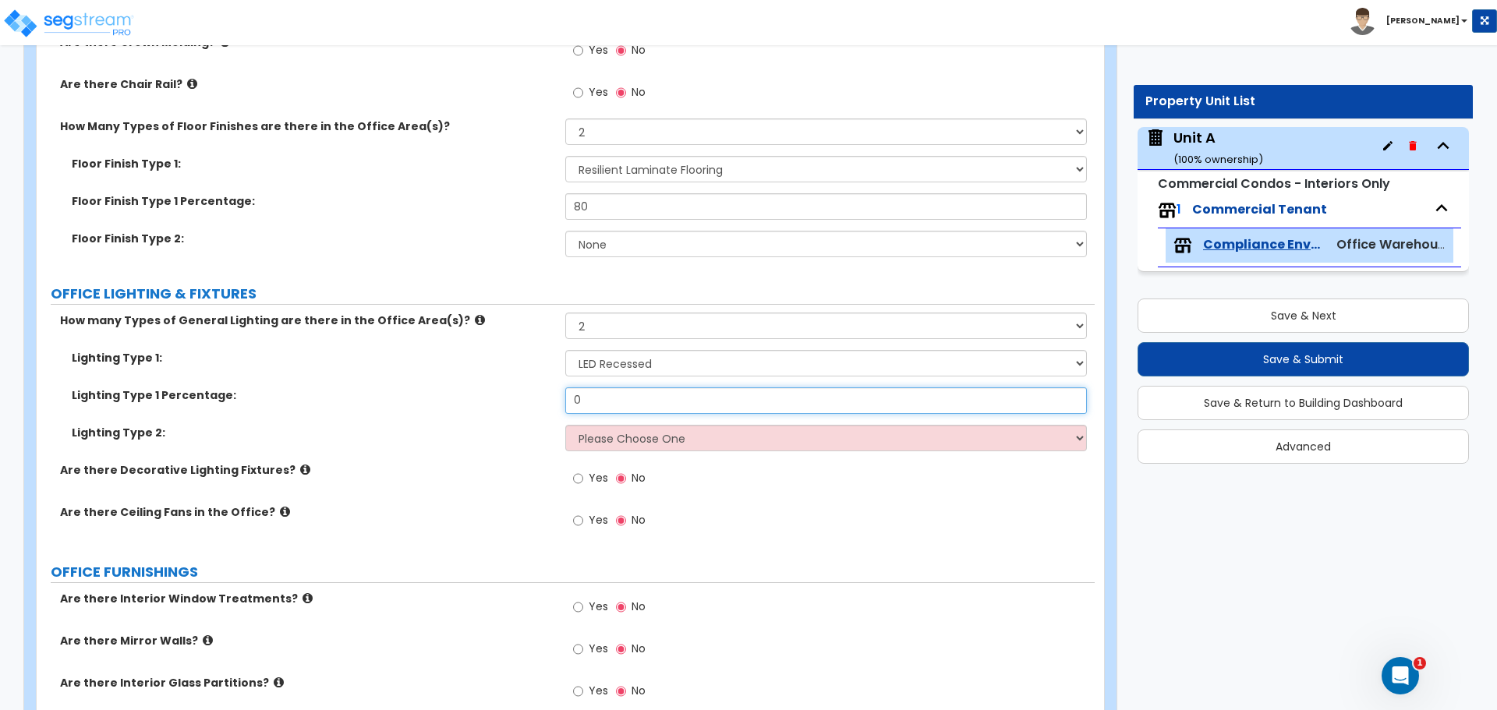
click at [524, 391] on div "Lighting Type 1 Percentage: 0" at bounding box center [566, 406] width 1058 height 37
click at [628, 448] on select "Please Choose One LED Surface-Mounted LED Recessed Fluorescent Surface-Mounted …" at bounding box center [825, 438] width 521 height 27
select select "1"
click at [565, 425] on select "Please Choose One LED Surface-Mounted LED Recessed Fluorescent Surface-Mounted …" at bounding box center [825, 438] width 521 height 27
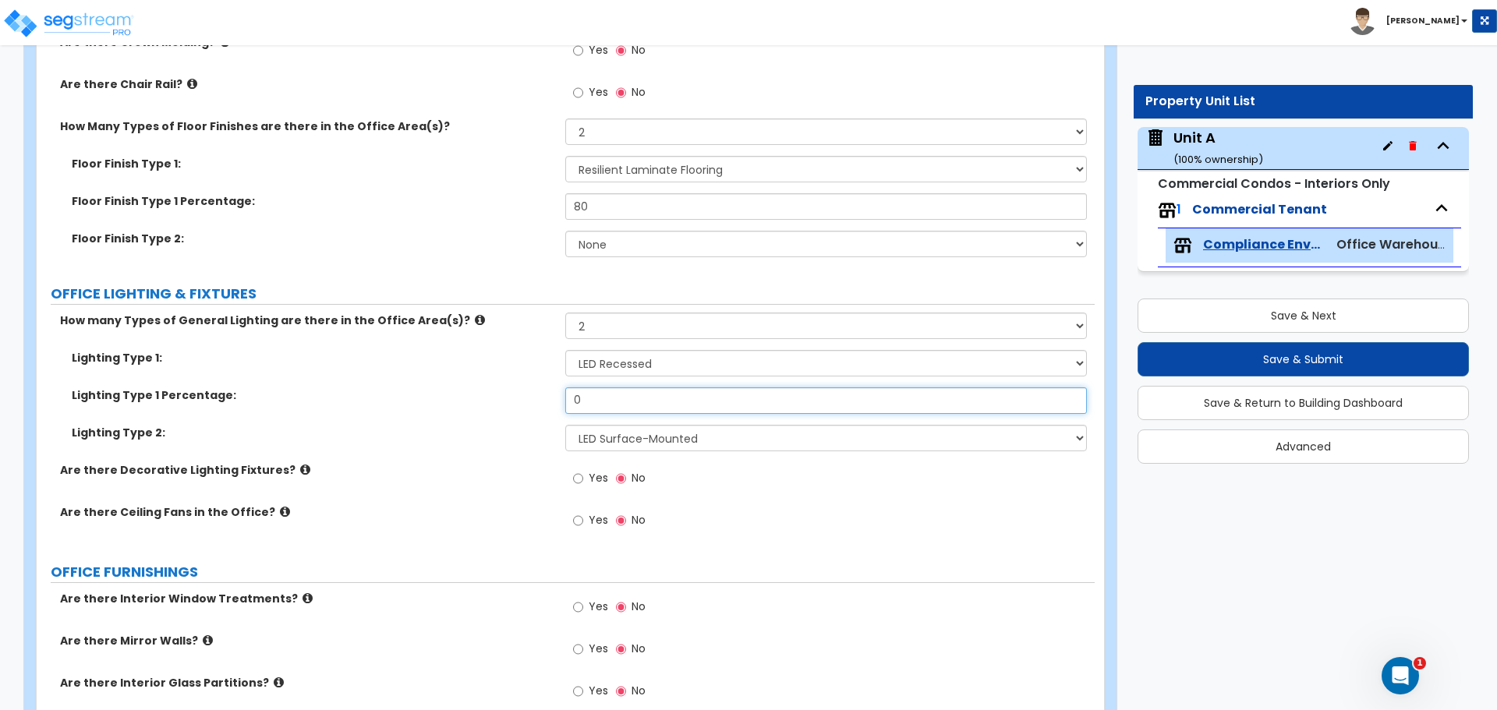
click at [614, 405] on input "0" at bounding box center [825, 401] width 521 height 27
drag, startPoint x: 614, startPoint y: 405, endPoint x: 550, endPoint y: 404, distance: 63.9
click at [550, 404] on div "Lighting Type 1 Percentage: 0" at bounding box center [566, 406] width 1058 height 37
type input "95"
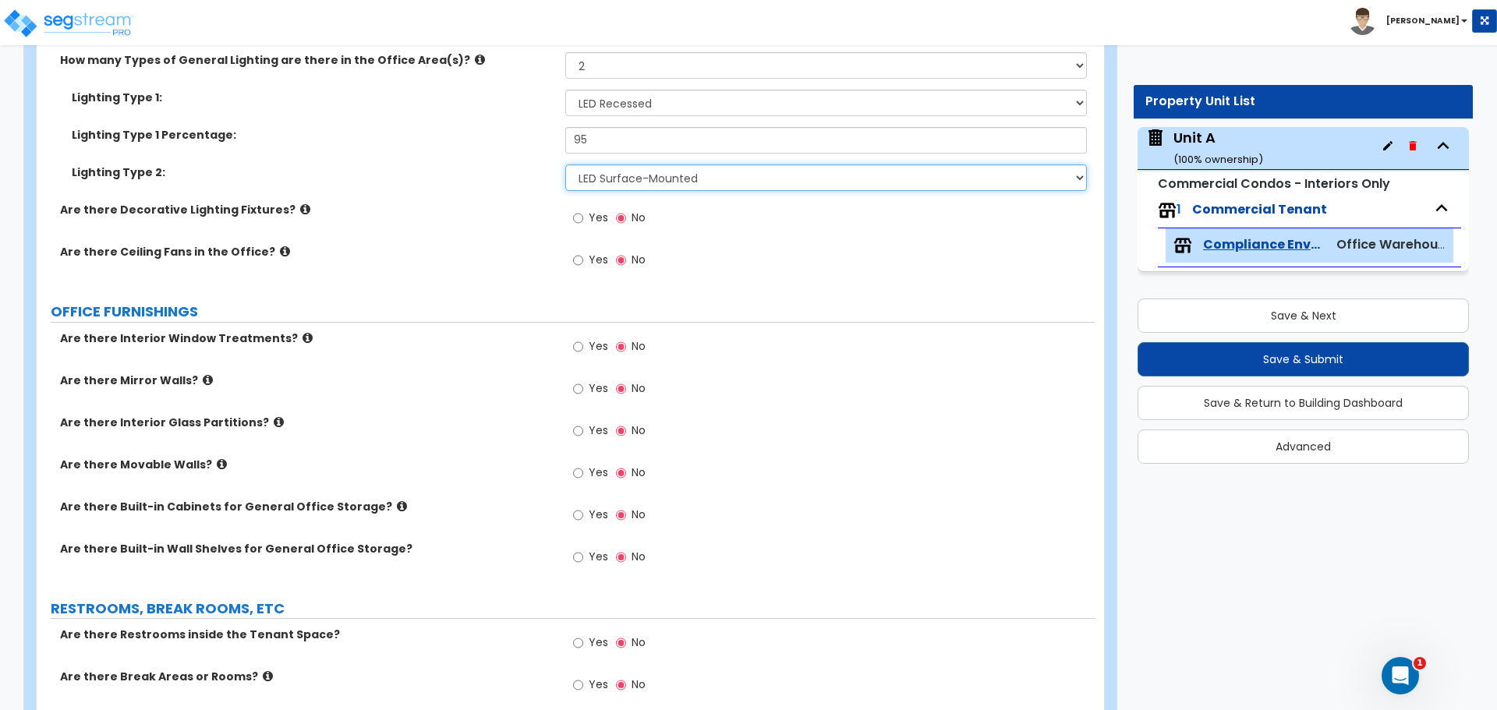
scroll to position [1559, 0]
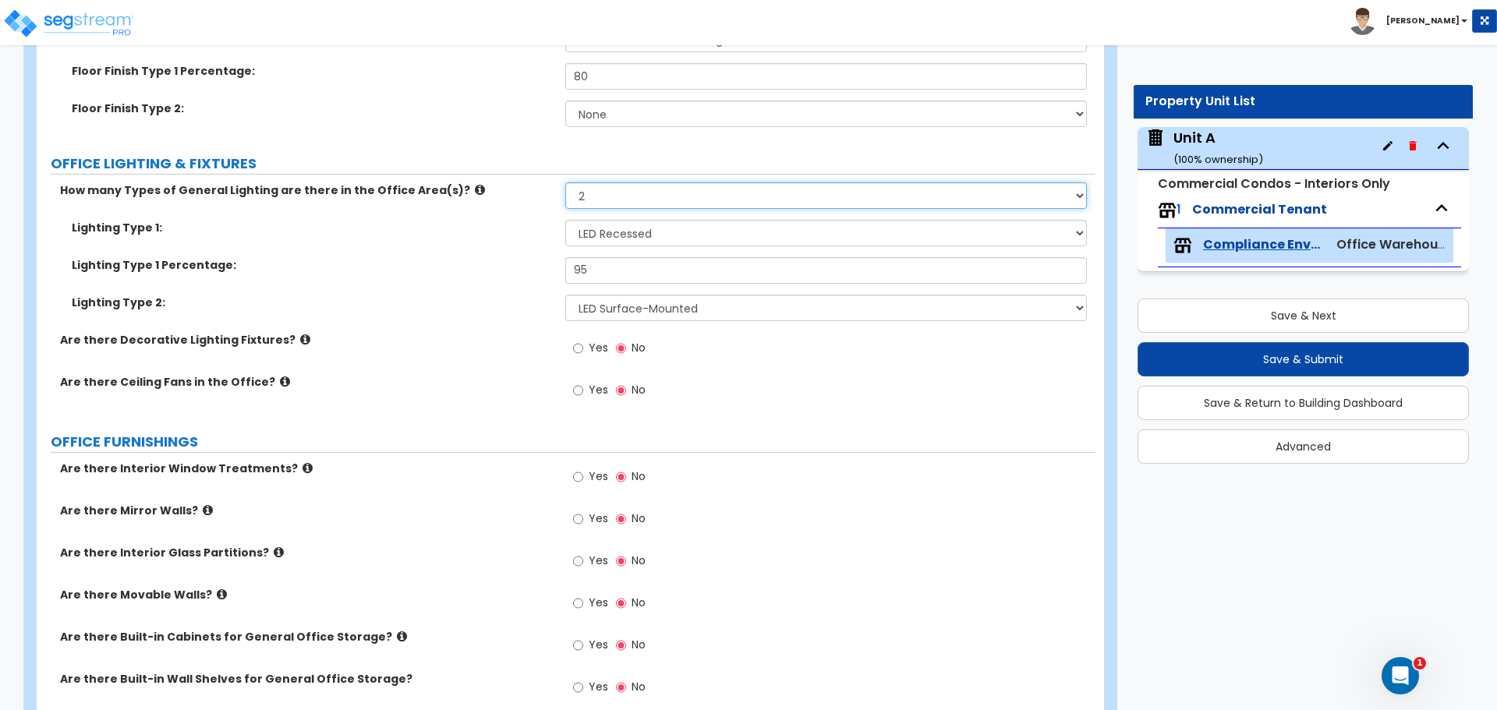
click at [610, 197] on select "None 1 2 3" at bounding box center [825, 195] width 521 height 27
select select "1"
click at [565, 182] on select "None 1 2 3" at bounding box center [825, 195] width 521 height 27
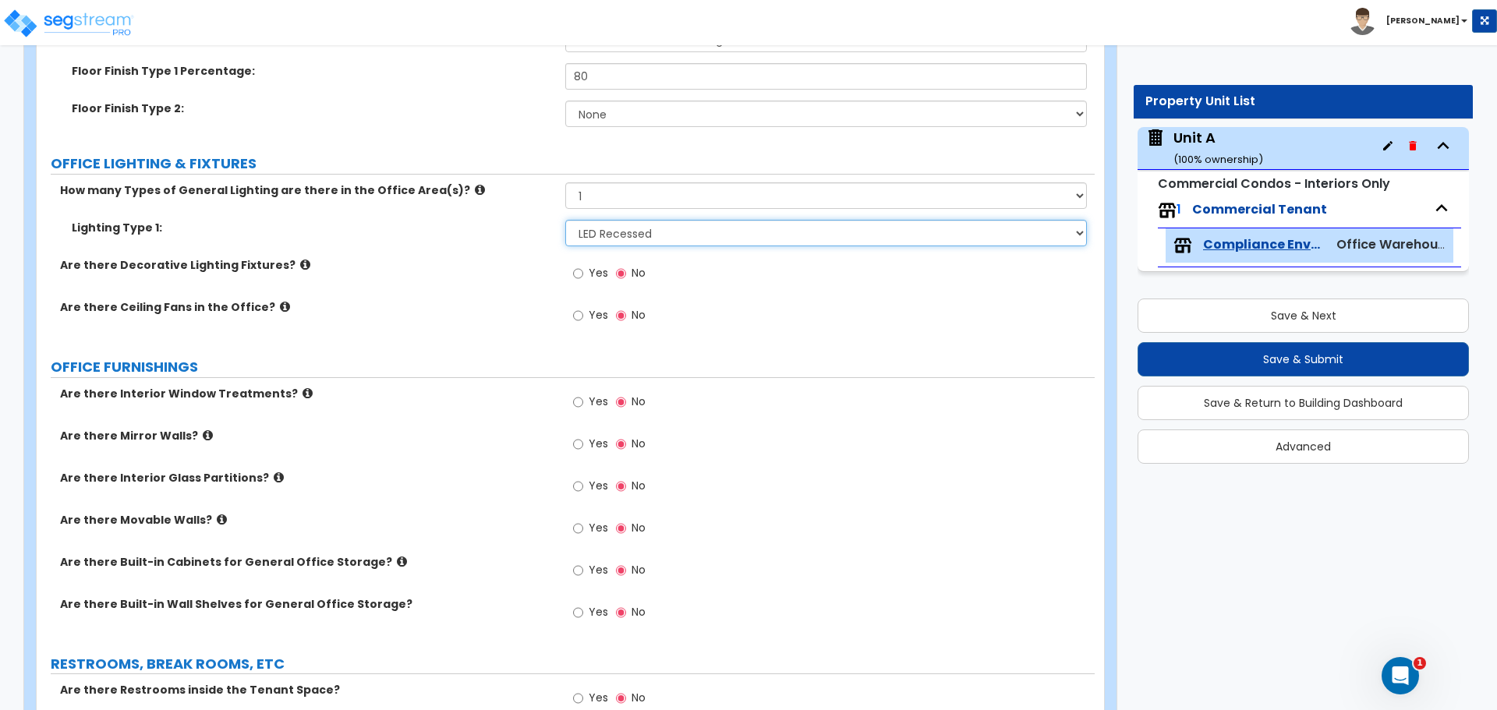
click at [660, 229] on select "Please Choose One LED Surface-Mounted LED Recessed Fluorescent Surface-Mounted …" at bounding box center [825, 233] width 521 height 27
click at [565, 220] on select "Please Choose One LED Surface-Mounted LED Recessed Fluorescent Surface-Mounted …" at bounding box center [825, 233] width 521 height 27
click at [475, 193] on icon at bounding box center [480, 190] width 10 height 12
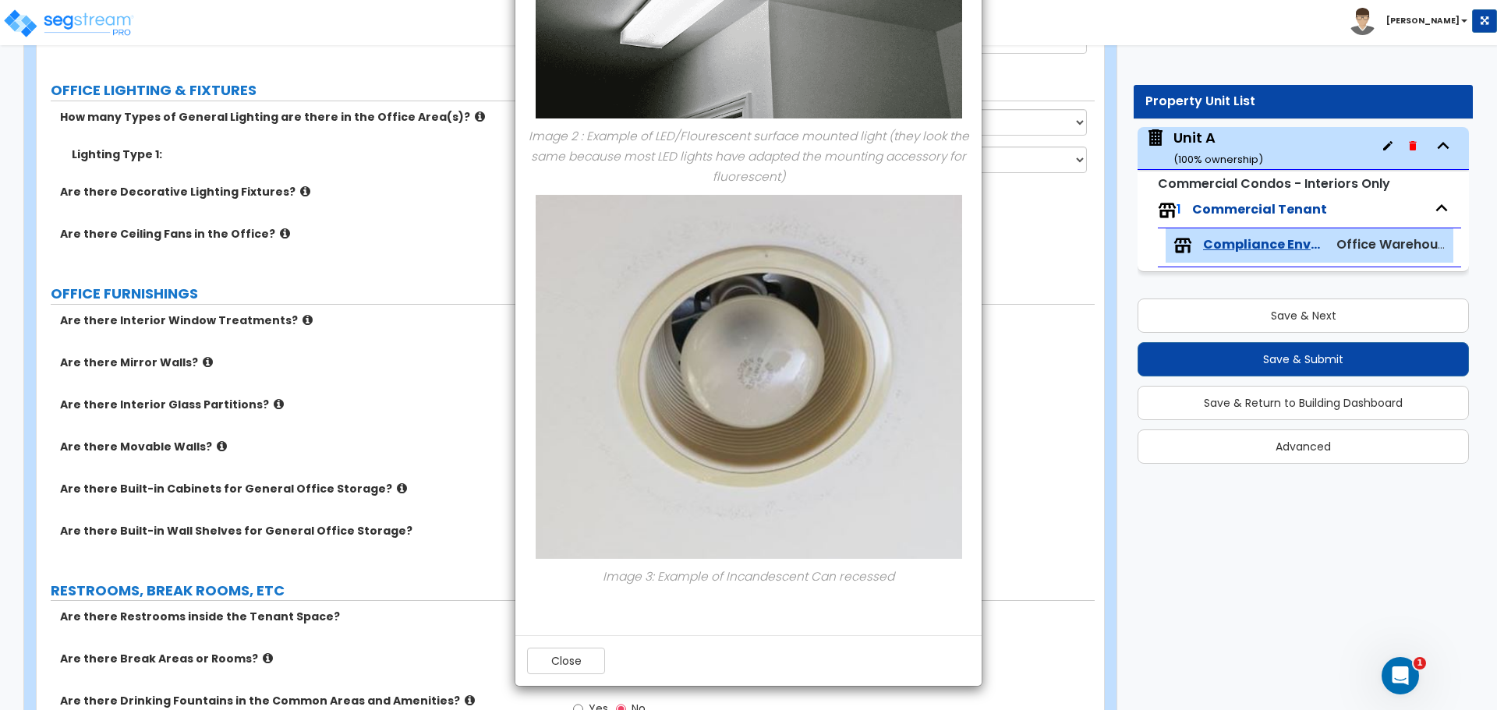
scroll to position [1690, 0]
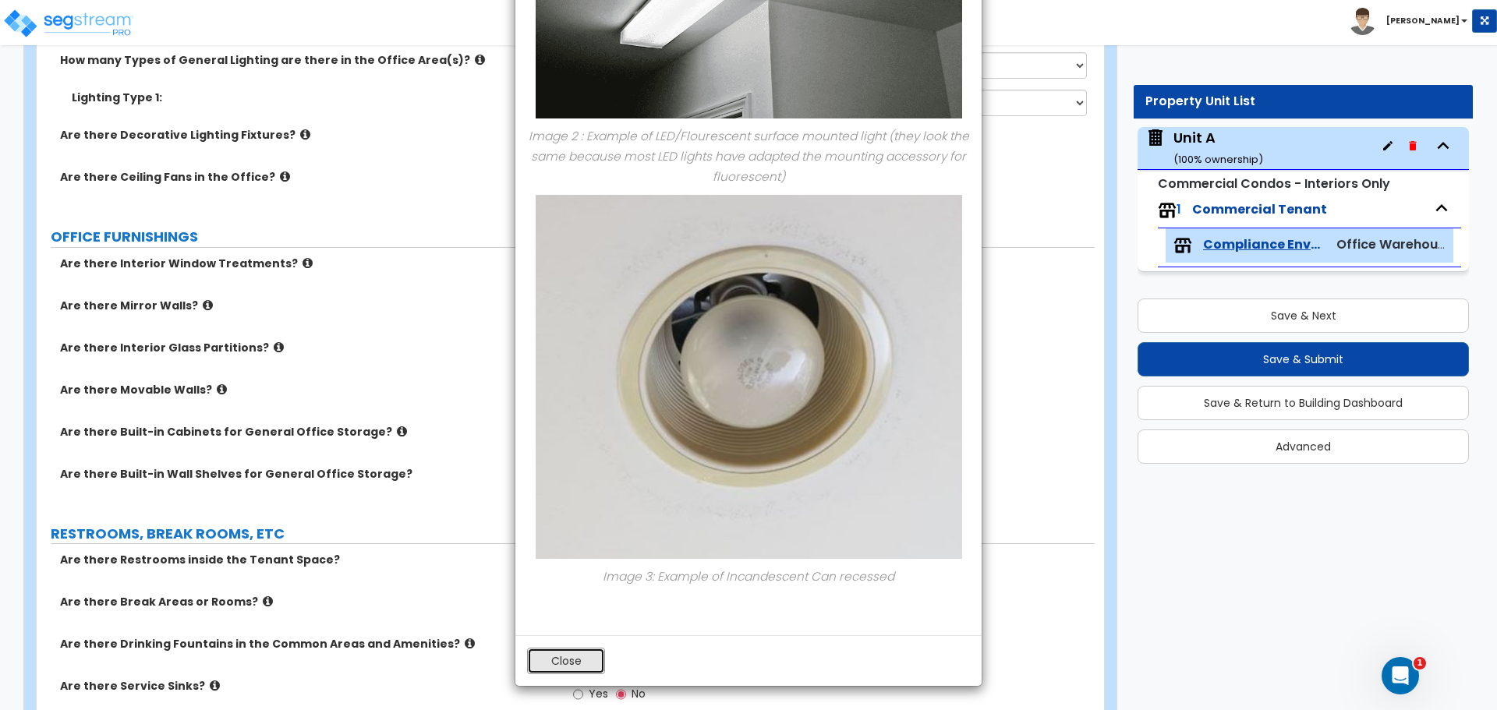
drag, startPoint x: 562, startPoint y: 669, endPoint x: 557, endPoint y: 646, distance: 24.0
click at [562, 669] on button "Close" at bounding box center [566, 661] width 78 height 27
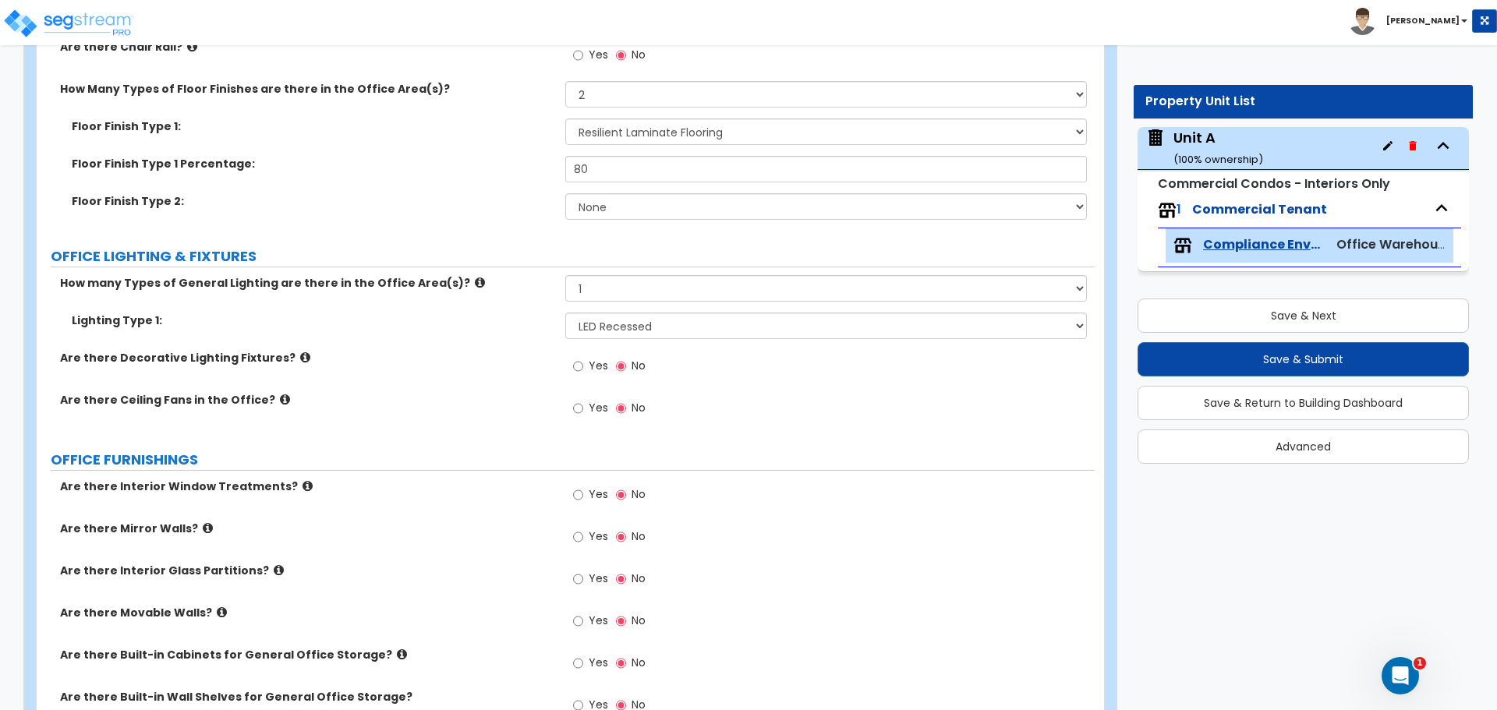
scroll to position [1429, 0]
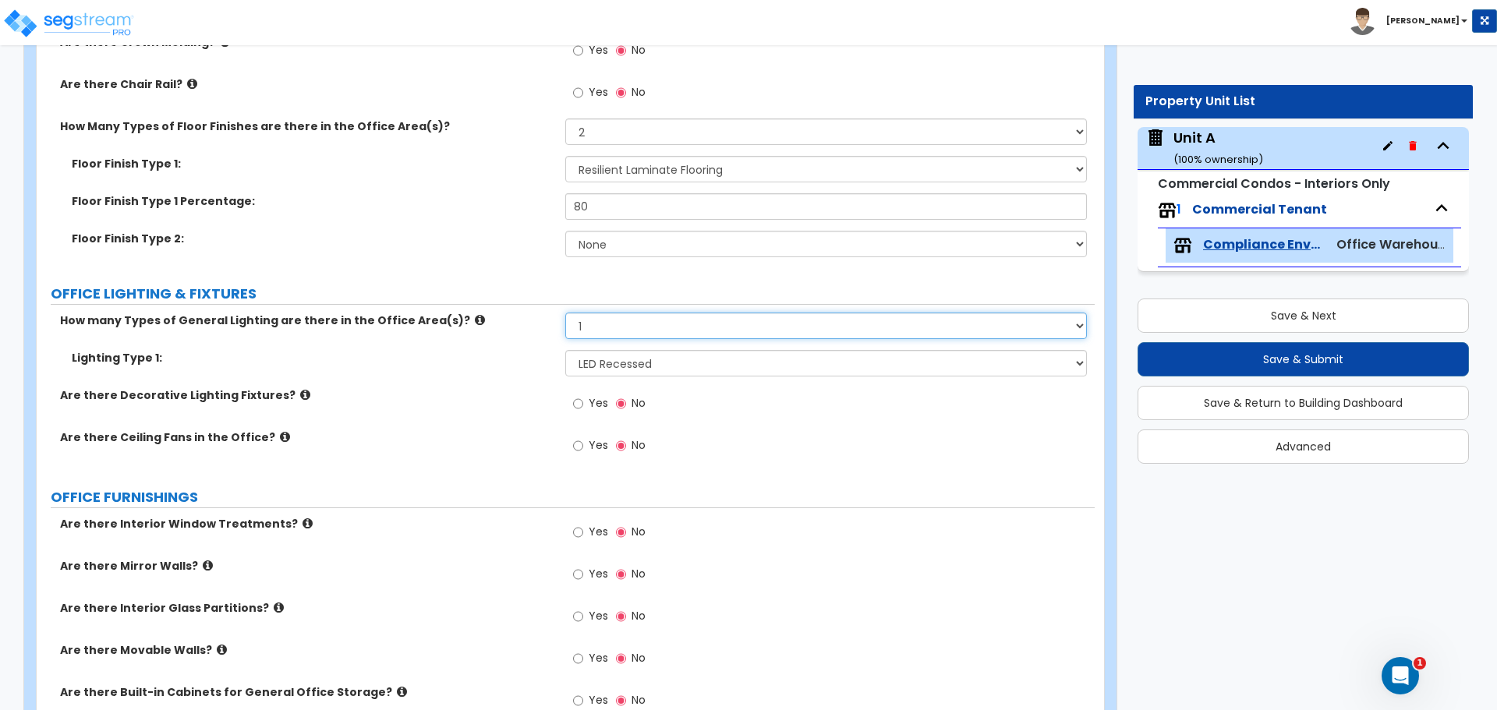
click at [688, 327] on select "None 1 2 3" at bounding box center [825, 326] width 521 height 27
click at [300, 395] on icon at bounding box center [305, 395] width 10 height 12
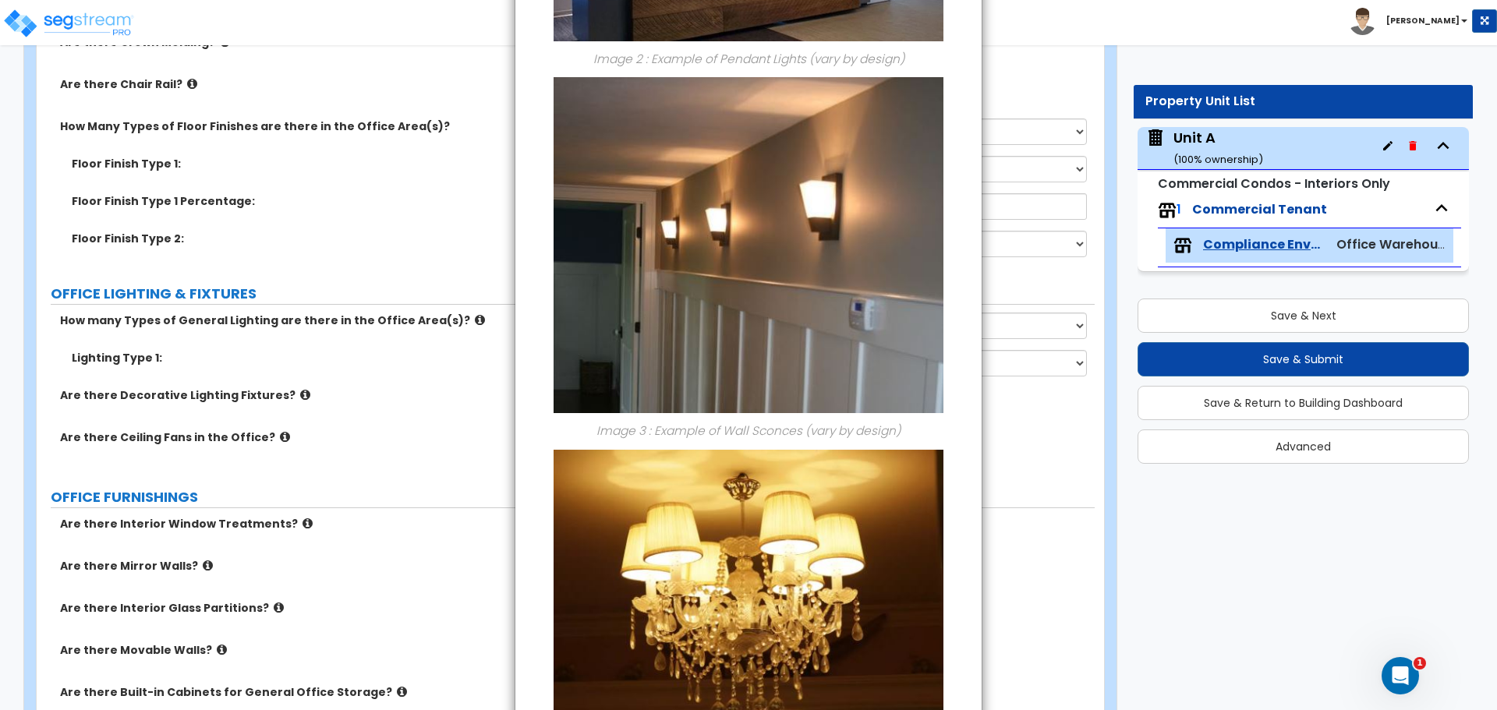
scroll to position [868, 0]
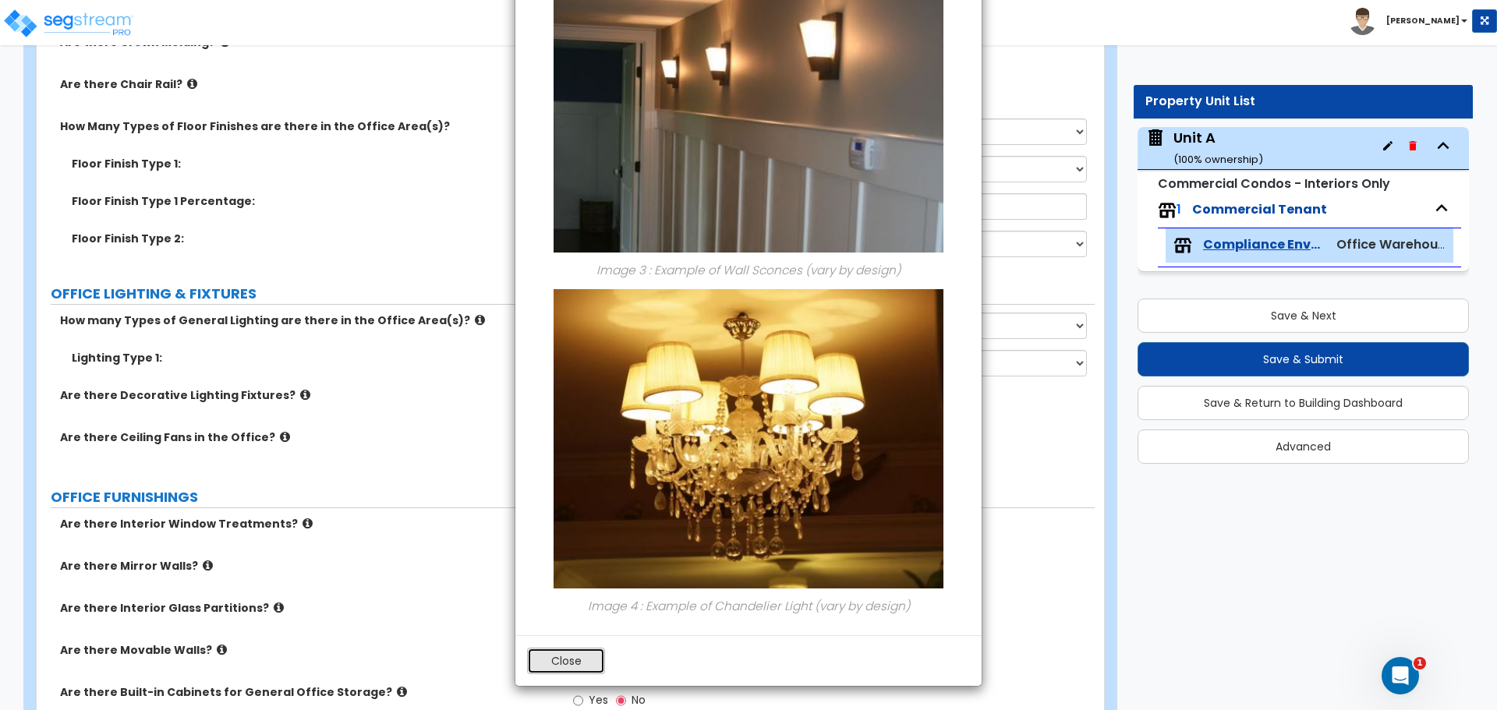
click at [550, 674] on button "Close" at bounding box center [566, 661] width 78 height 27
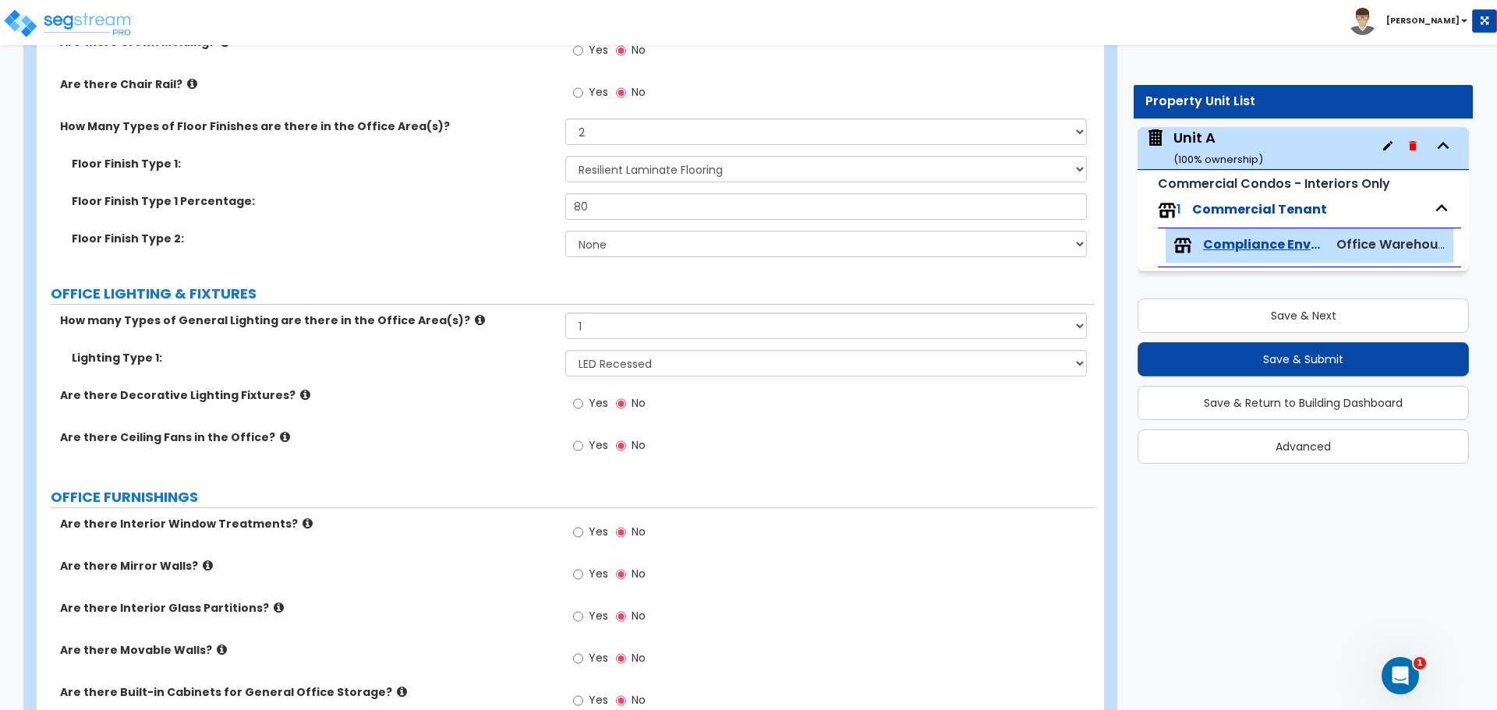
scroll to position [1559, 0]
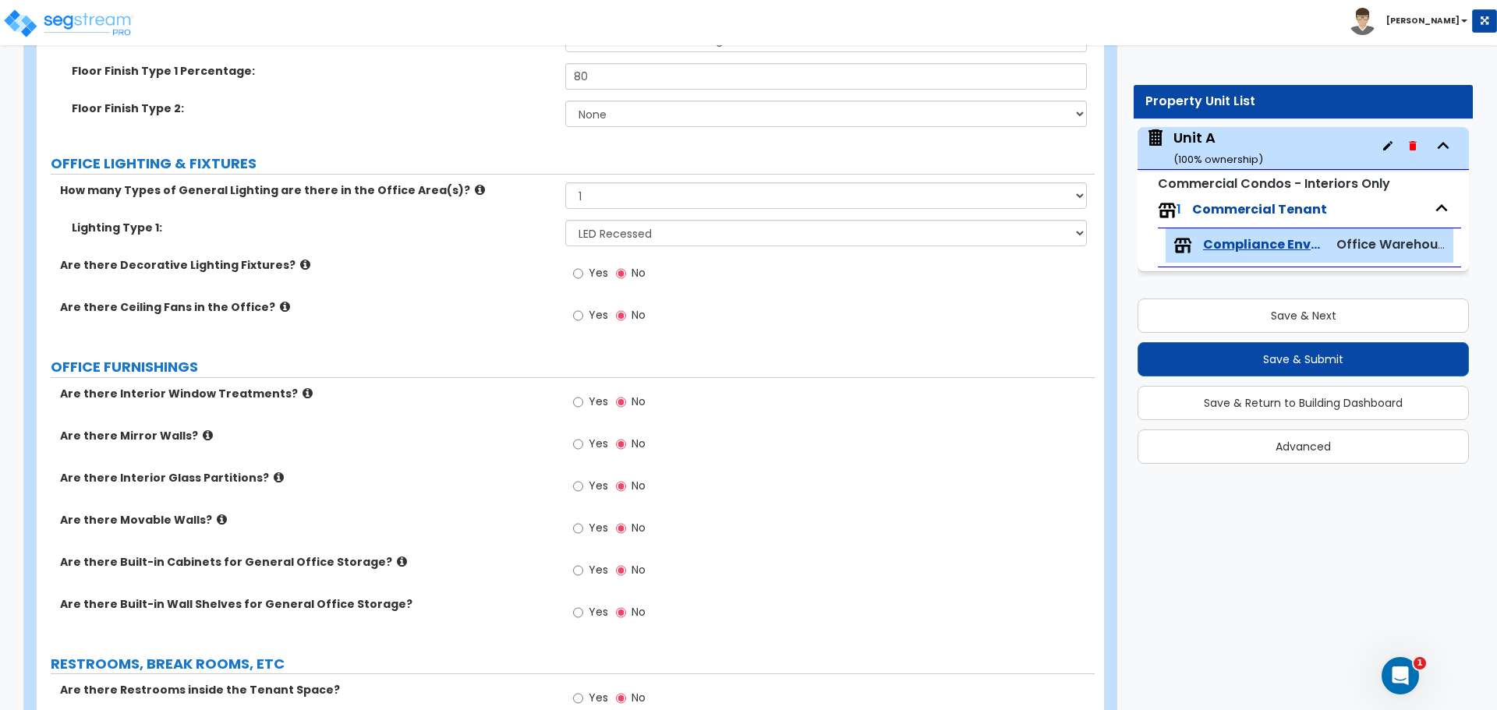
click at [303, 390] on icon at bounding box center [308, 394] width 10 height 12
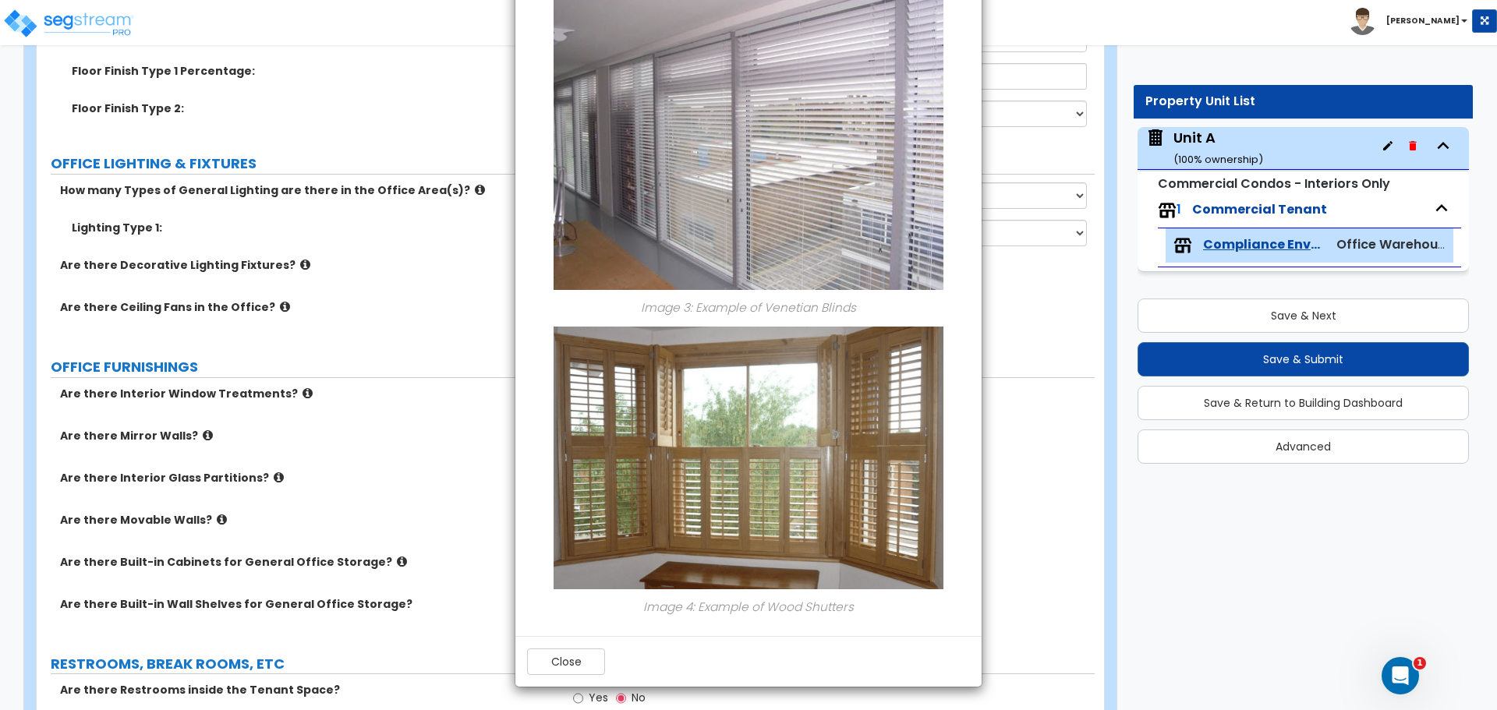
scroll to position [1074, 0]
click at [575, 671] on button "Close" at bounding box center [566, 661] width 78 height 27
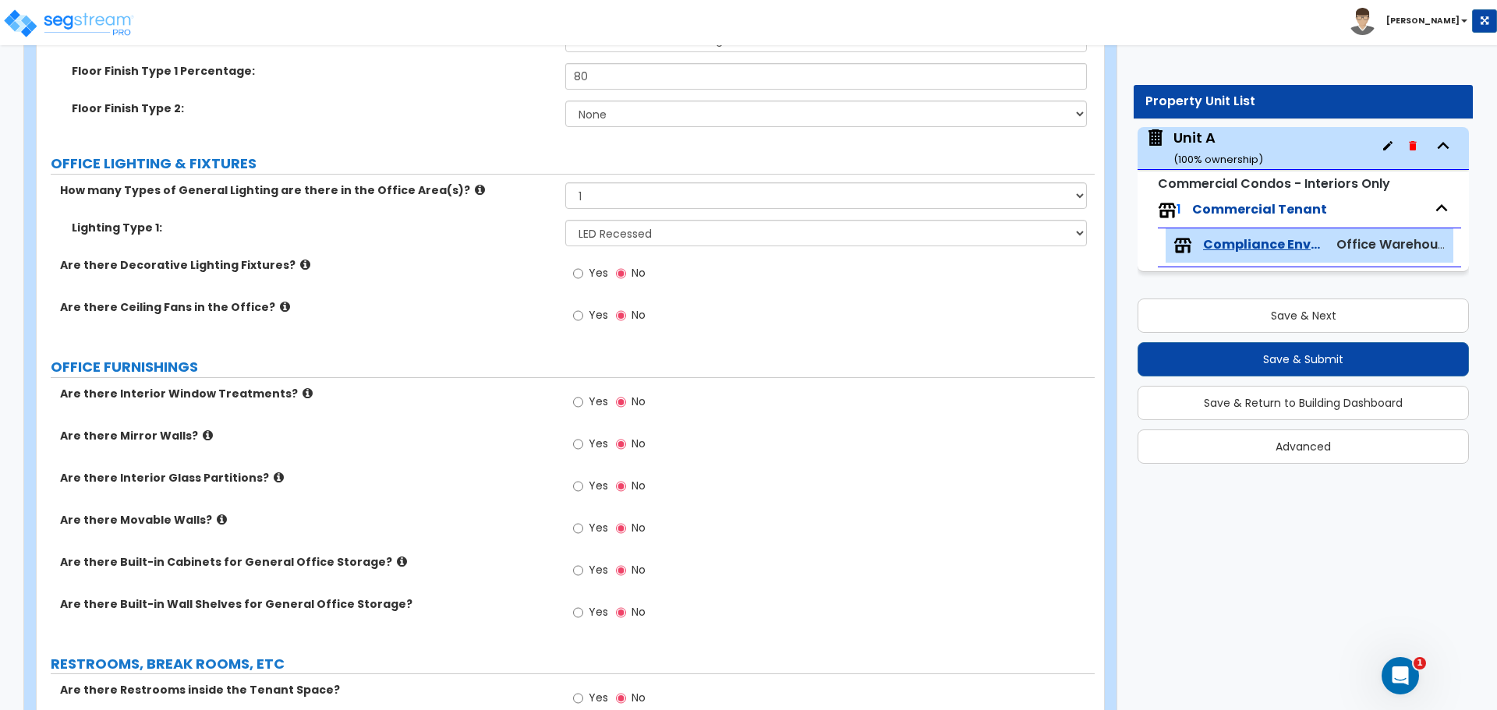
click at [364, 561] on label "Are there Built-in Cabinets for General Office Storage?" at bounding box center [307, 562] width 494 height 16
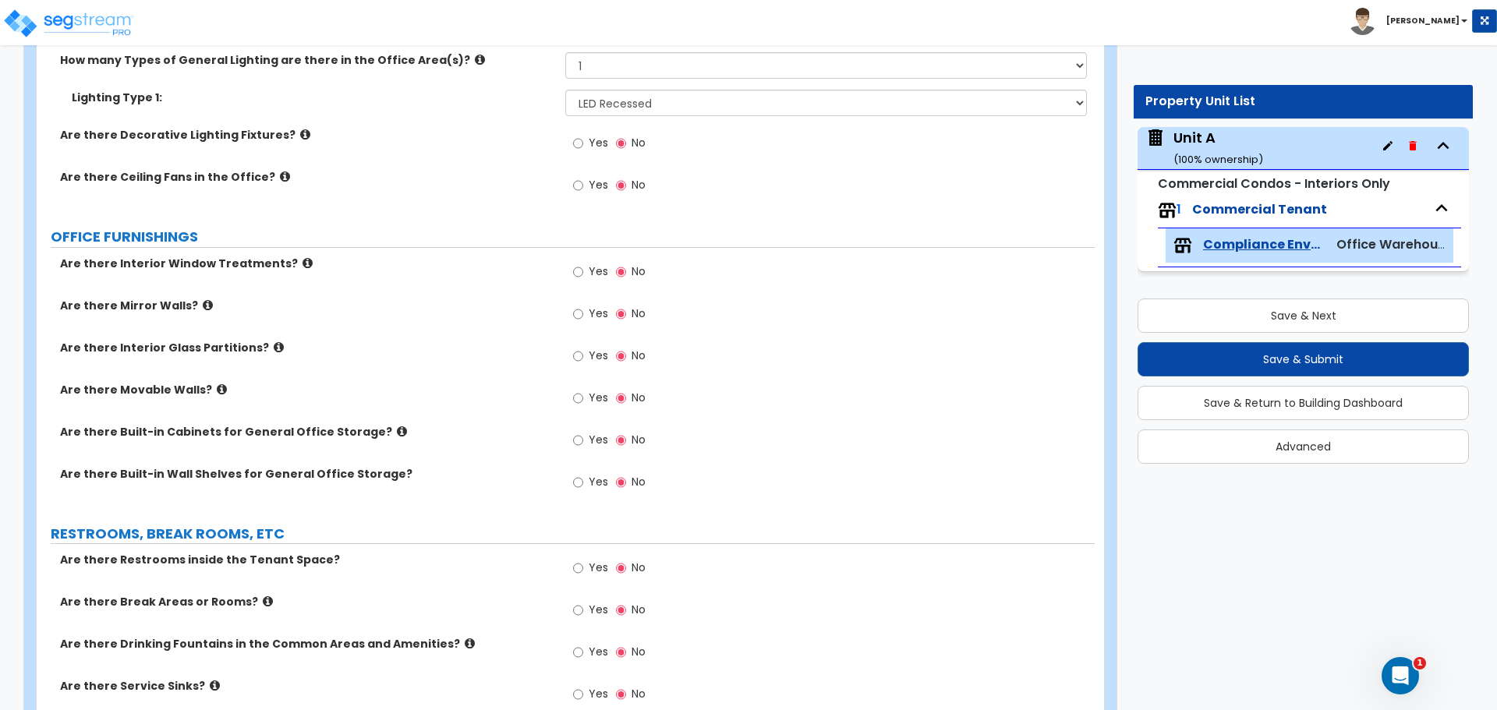
scroll to position [1819, 0]
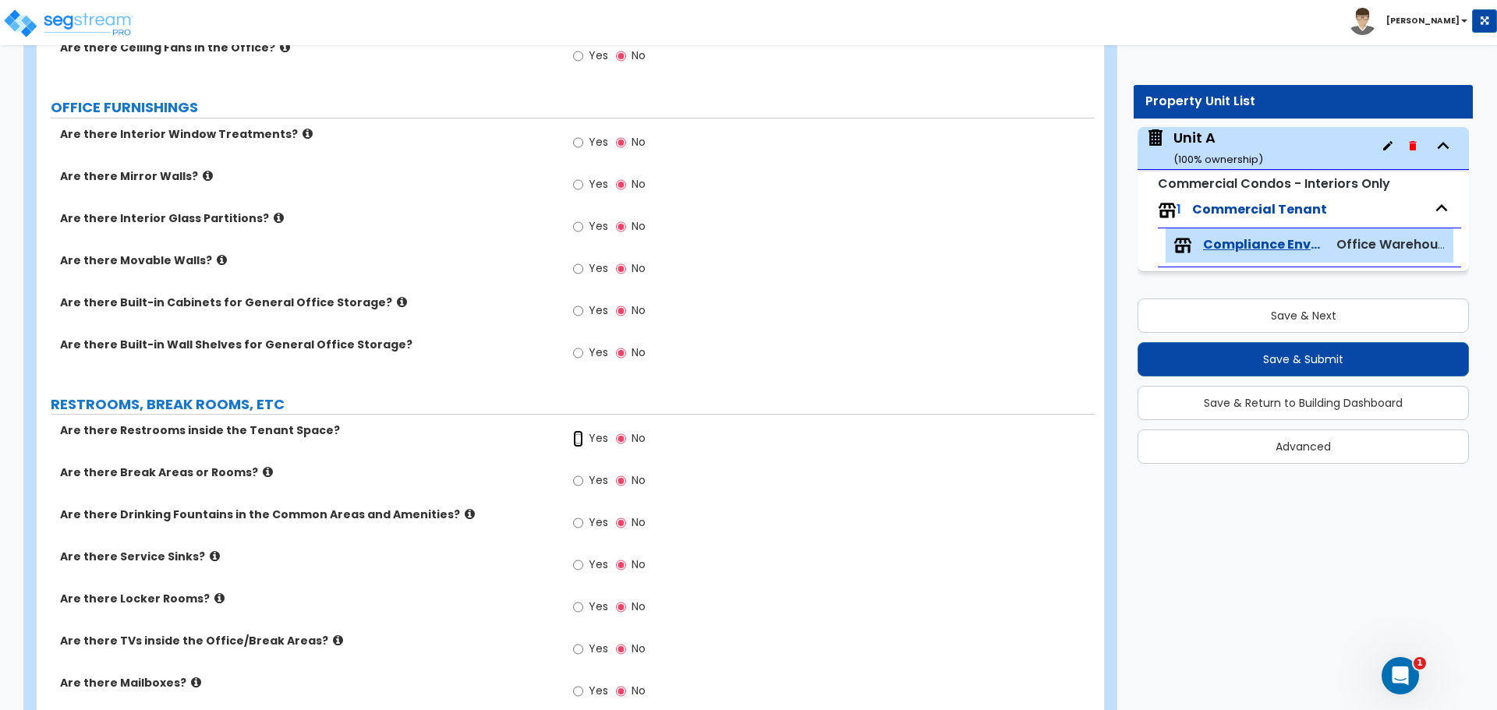
click at [573, 441] on input "Yes" at bounding box center [578, 438] width 10 height 17
radio input "true"
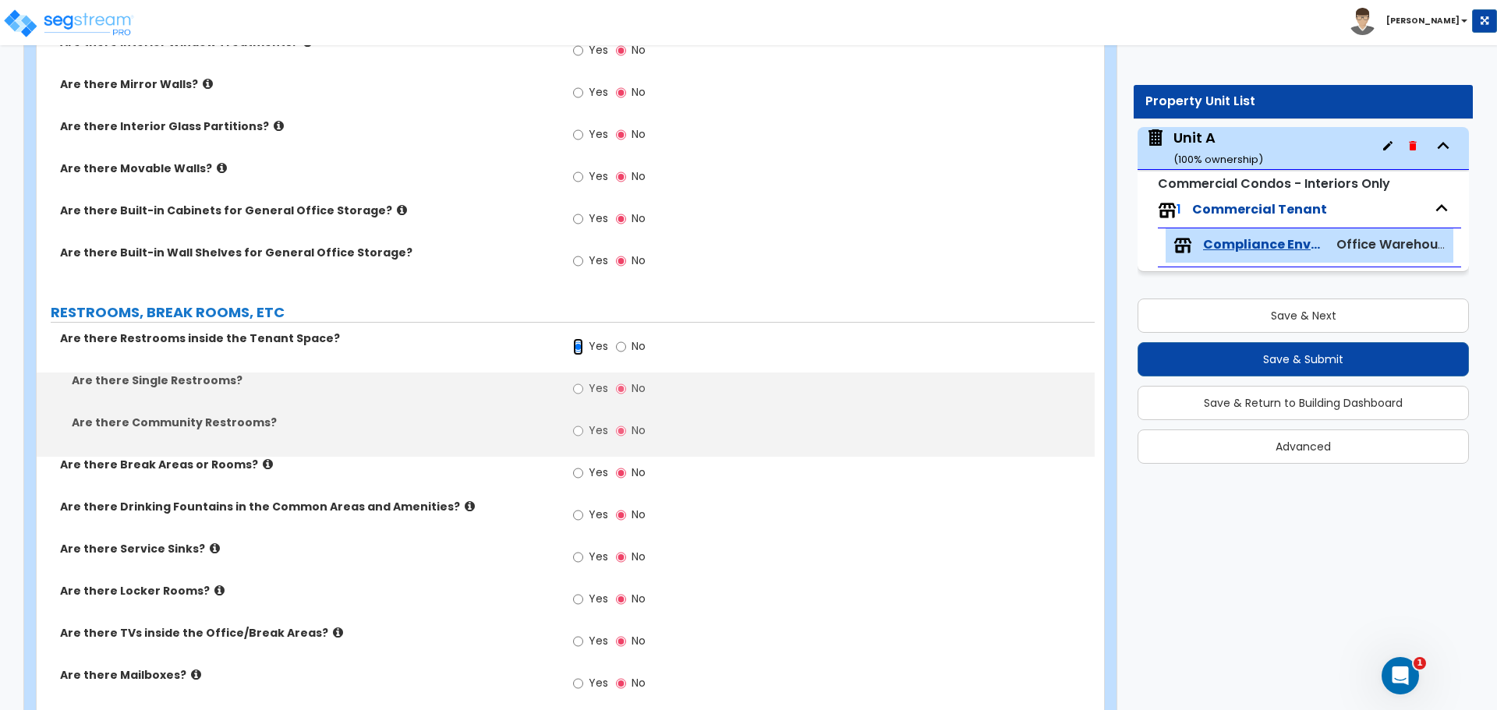
scroll to position [1949, 0]
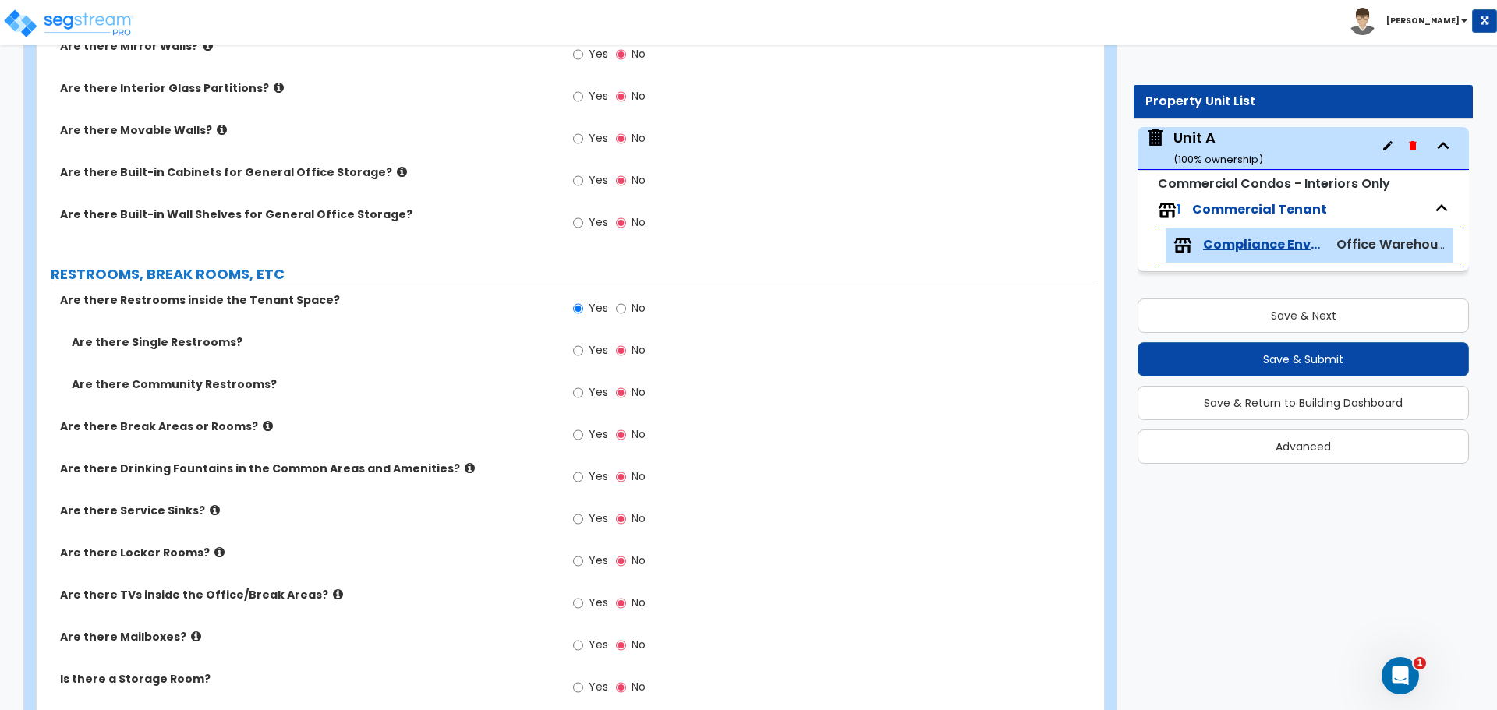
click at [590, 352] on span "Yes" at bounding box center [598, 350] width 19 height 16
click at [583, 352] on input "Yes" at bounding box center [578, 350] width 10 height 17
radio input "true"
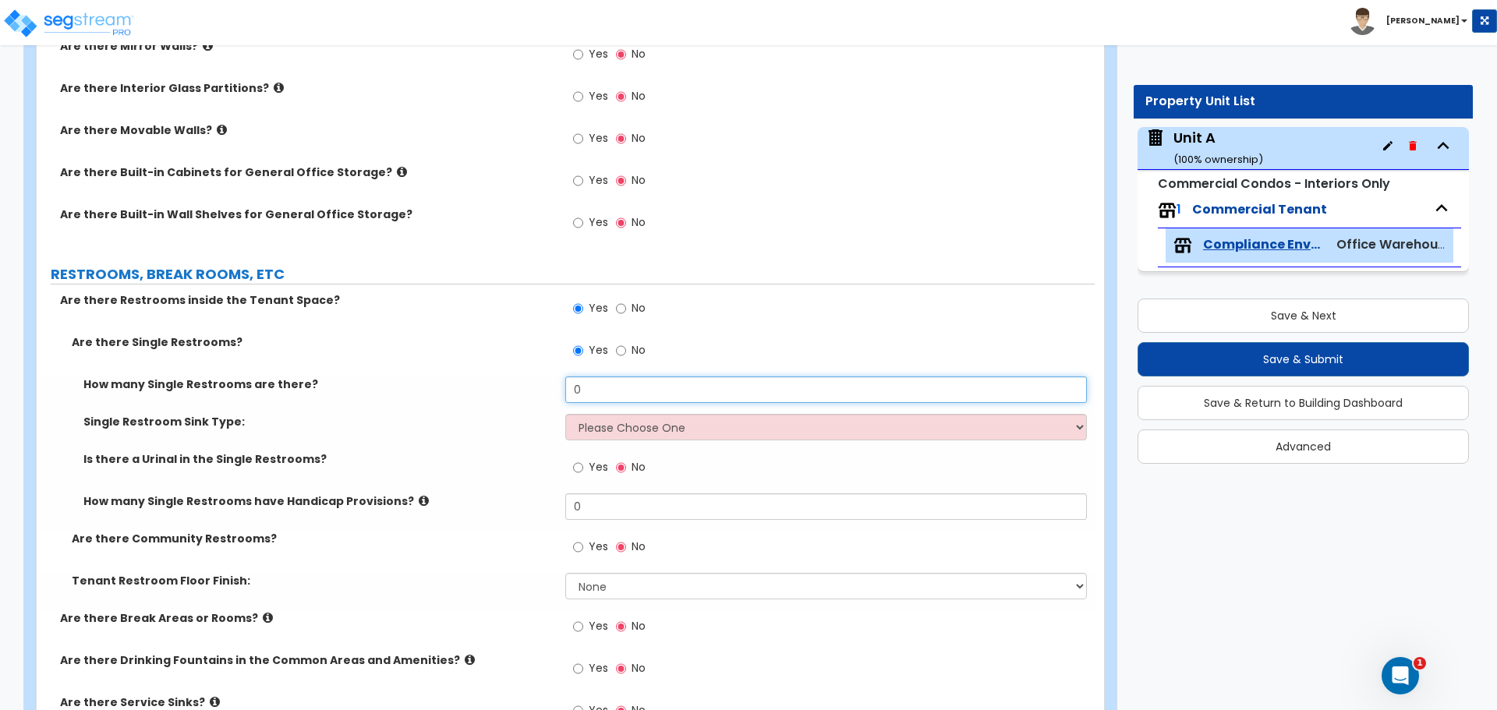
click at [663, 402] on input "0" at bounding box center [825, 390] width 521 height 27
drag, startPoint x: 568, startPoint y: 392, endPoint x: 557, endPoint y: 395, distance: 11.4
click at [557, 395] on div "How many Single Restrooms are there? 0" at bounding box center [566, 395] width 1058 height 37
type input "2"
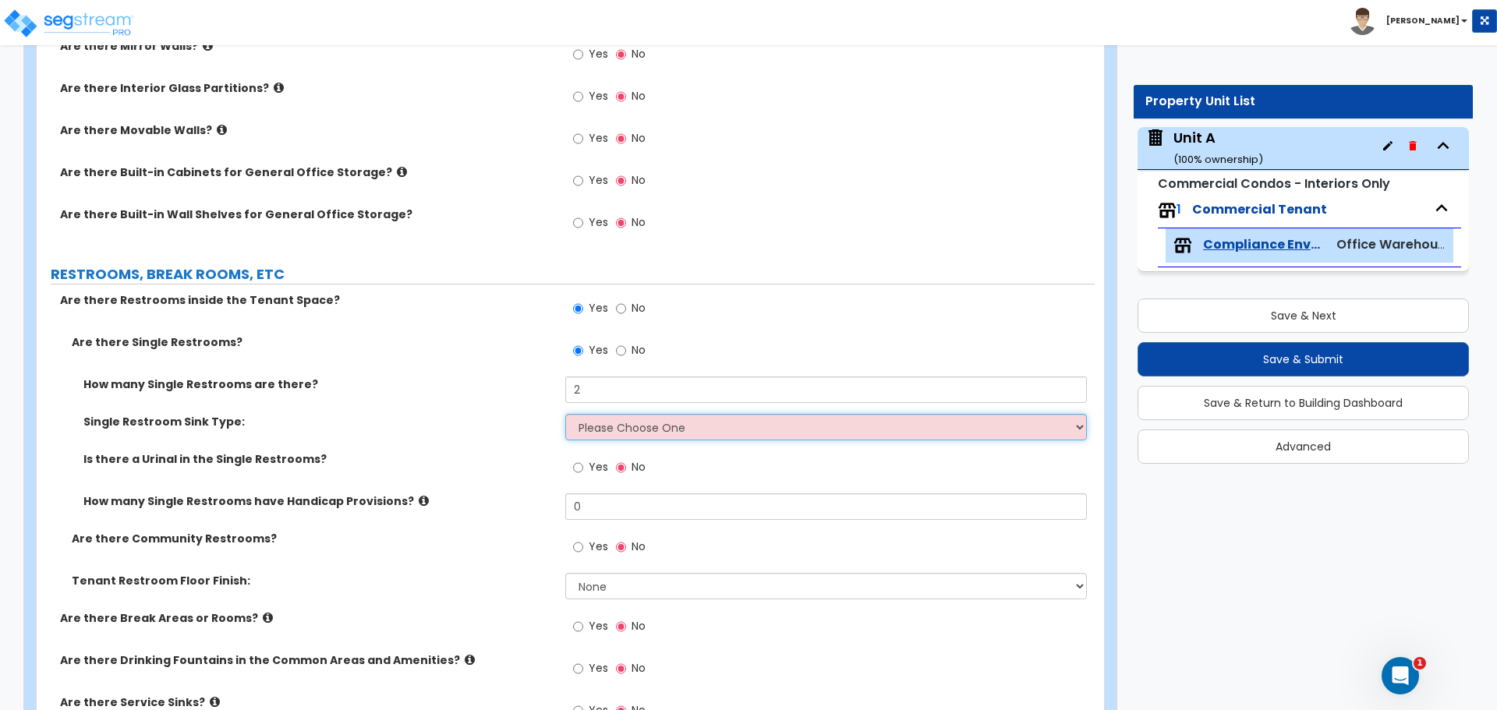
click at [628, 432] on select "Please Choose One Wall-mounted Vanity-mounted" at bounding box center [825, 427] width 521 height 27
select select "1"
click at [565, 414] on select "Please Choose One Wall-mounted Vanity-mounted" at bounding box center [825, 427] width 521 height 27
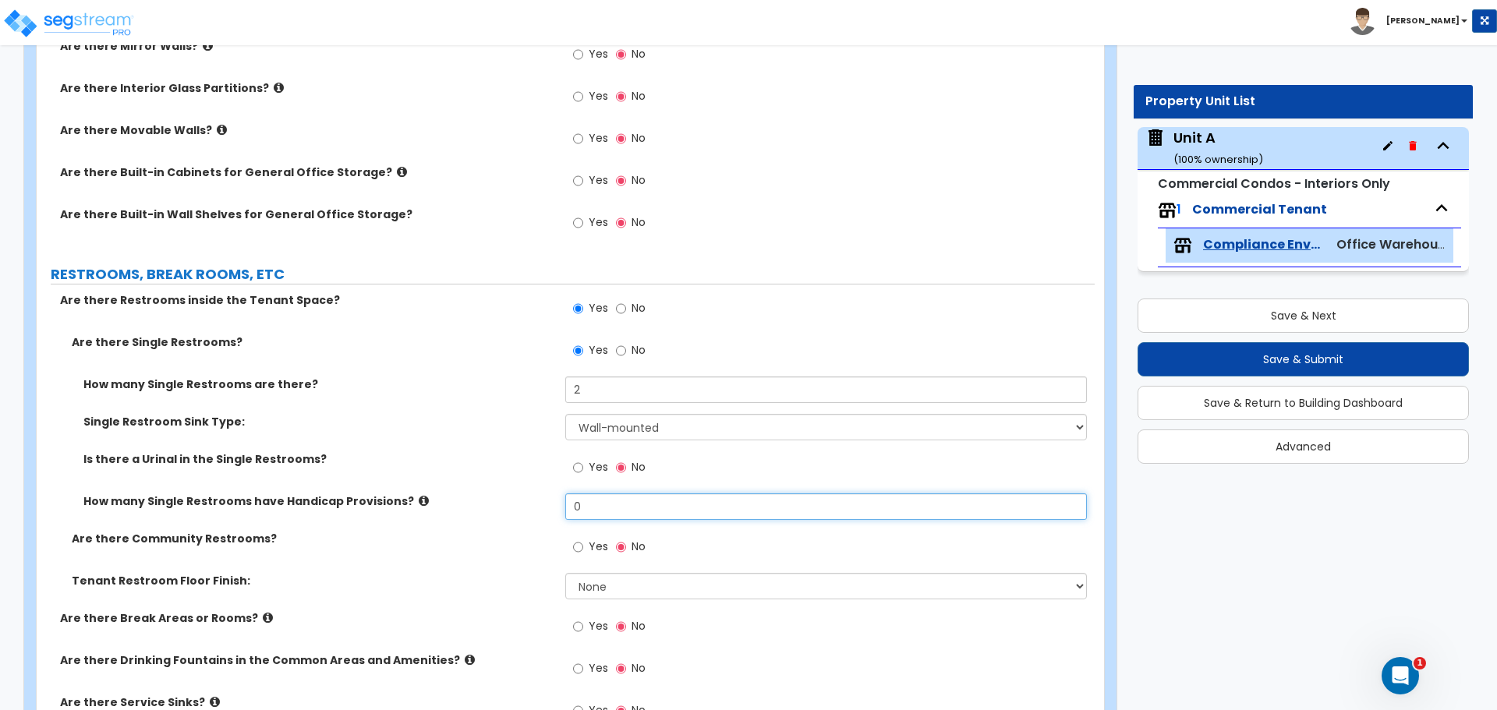
drag, startPoint x: 625, startPoint y: 507, endPoint x: 554, endPoint y: 519, distance: 72.7
click at [554, 519] on div "How many Single Restrooms have Handicap Provisions? 0" at bounding box center [566, 512] width 1058 height 37
type input "2"
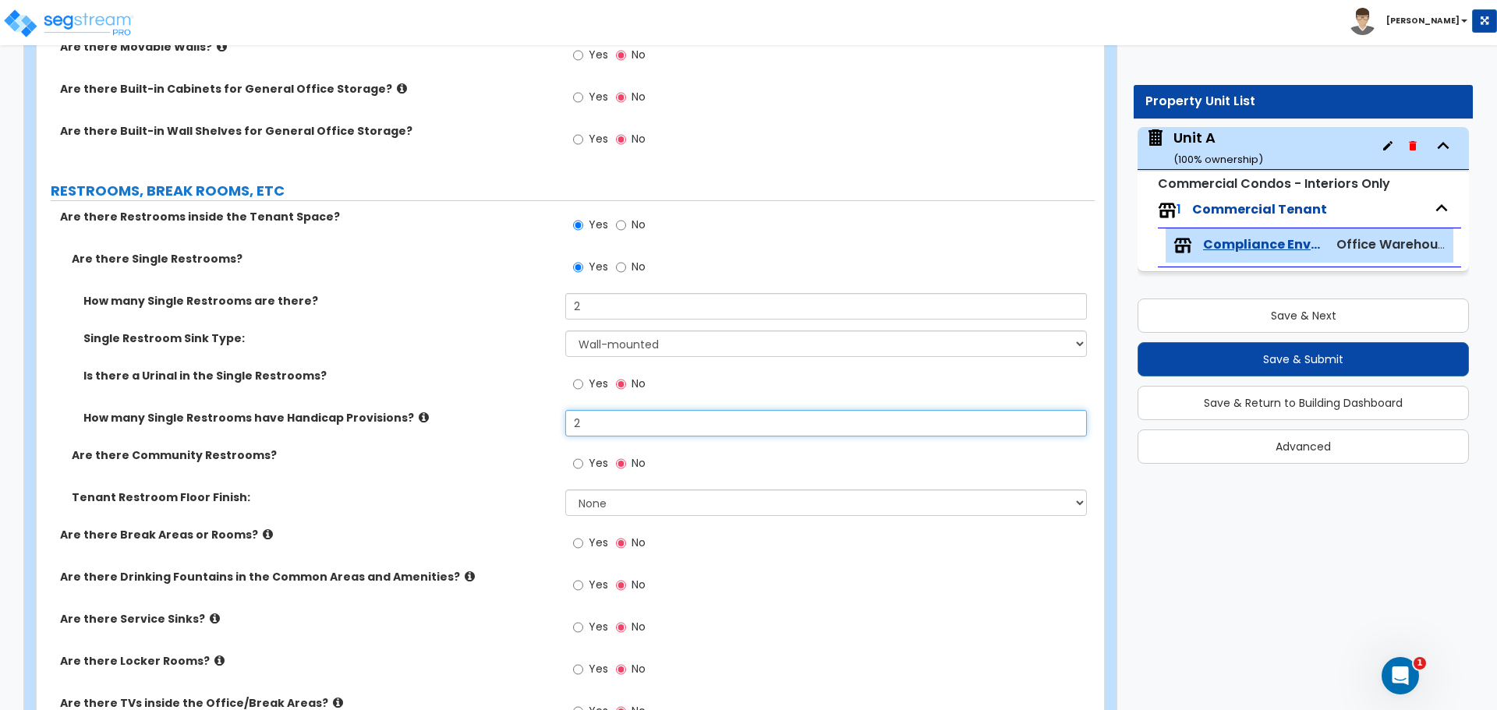
scroll to position [2079, 0]
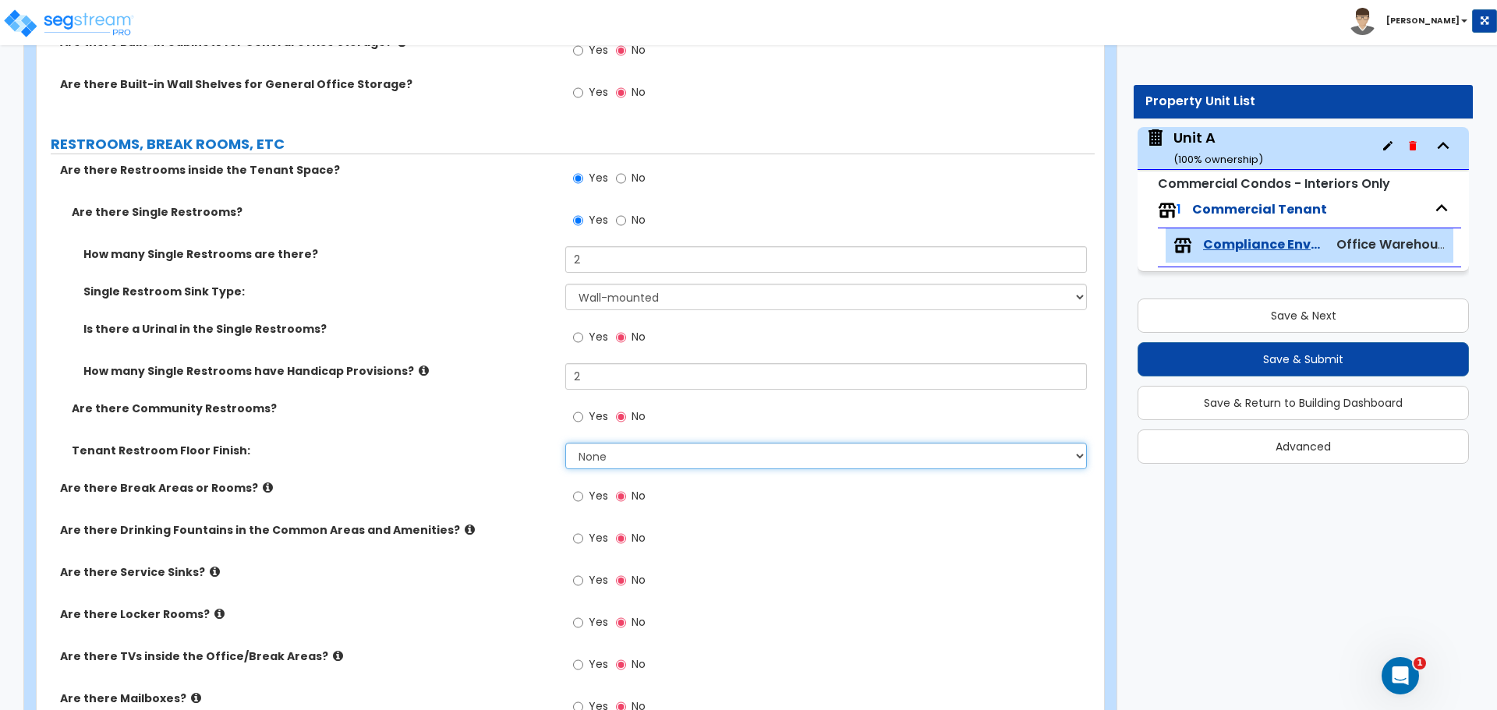
click at [646, 460] on select "None Tile Flooring Resilient Laminate Flooring VCT Flooring Sheet Vinyl Flooring" at bounding box center [825, 456] width 521 height 27
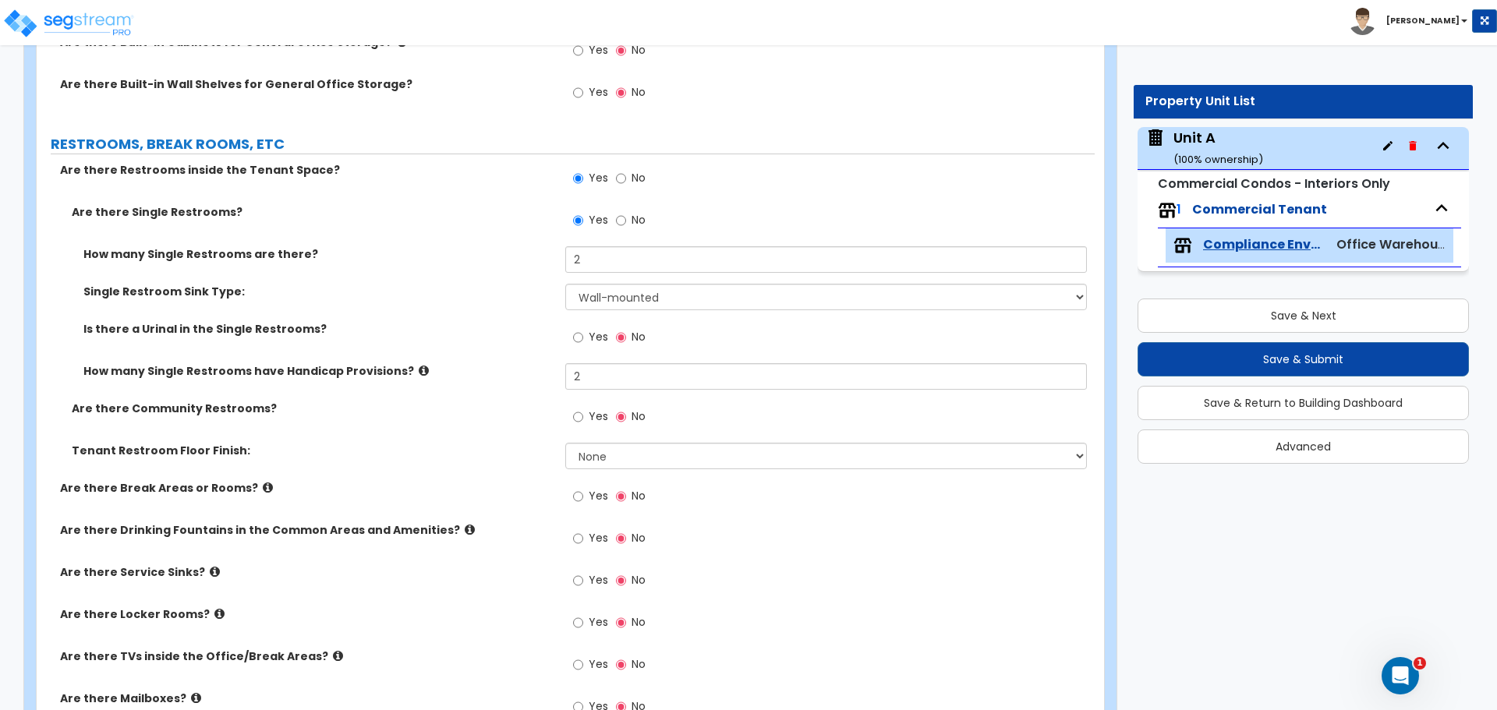
click at [413, 444] on label "Tenant Restroom Floor Finish:" at bounding box center [313, 451] width 482 height 16
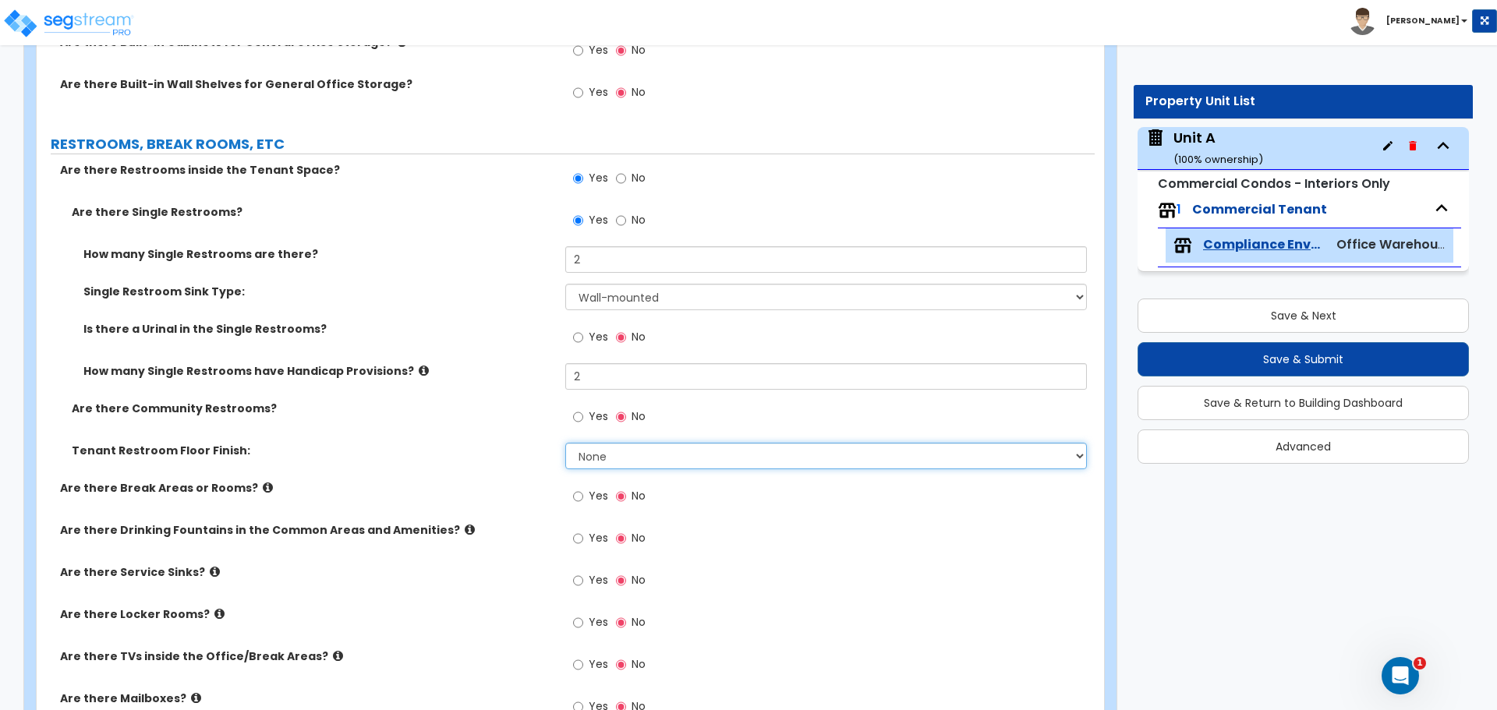
click at [592, 453] on select "None Tile Flooring Resilient Laminate Flooring VCT Flooring Sheet Vinyl Flooring" at bounding box center [825, 456] width 521 height 27
select select "2"
click at [565, 443] on select "None Tile Flooring Resilient Laminate Flooring VCT Flooring Sheet Vinyl Flooring" at bounding box center [825, 456] width 521 height 27
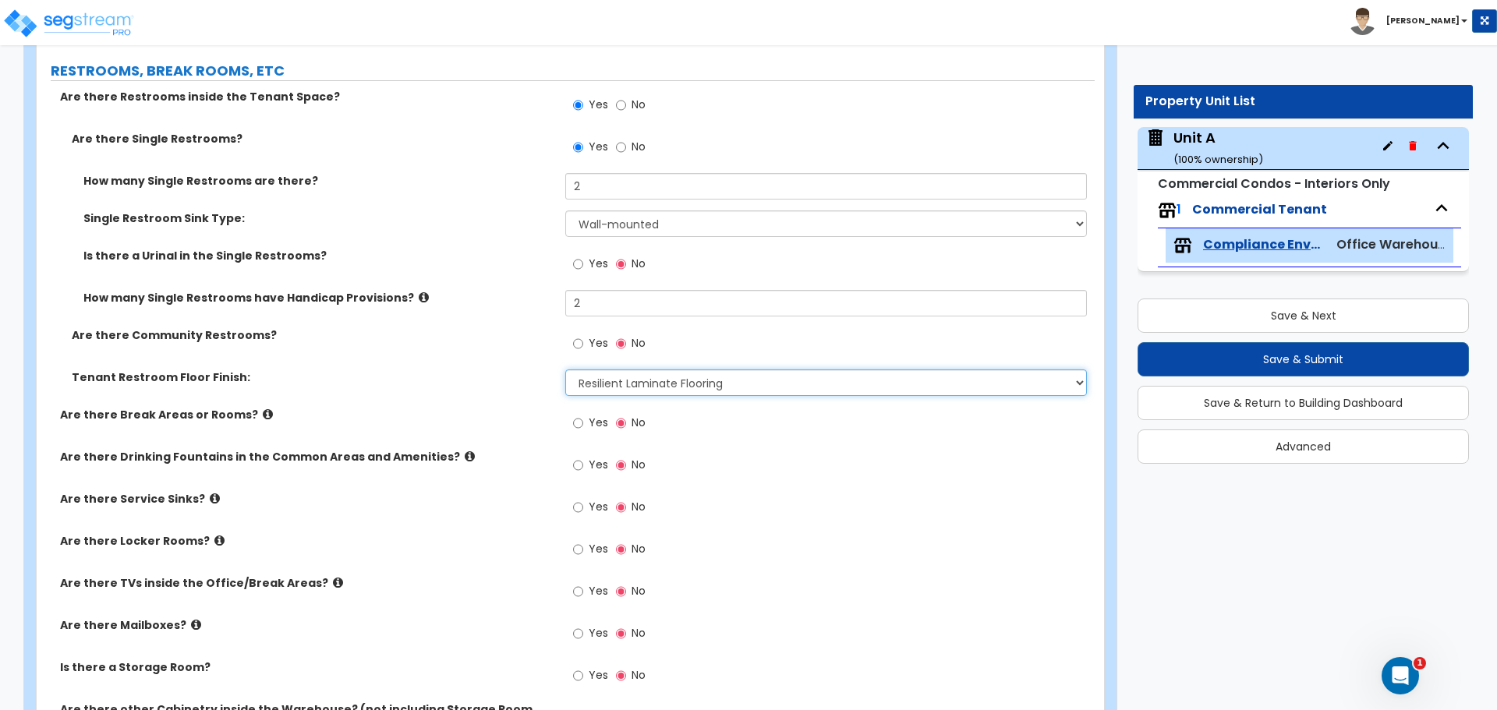
scroll to position [2209, 0]
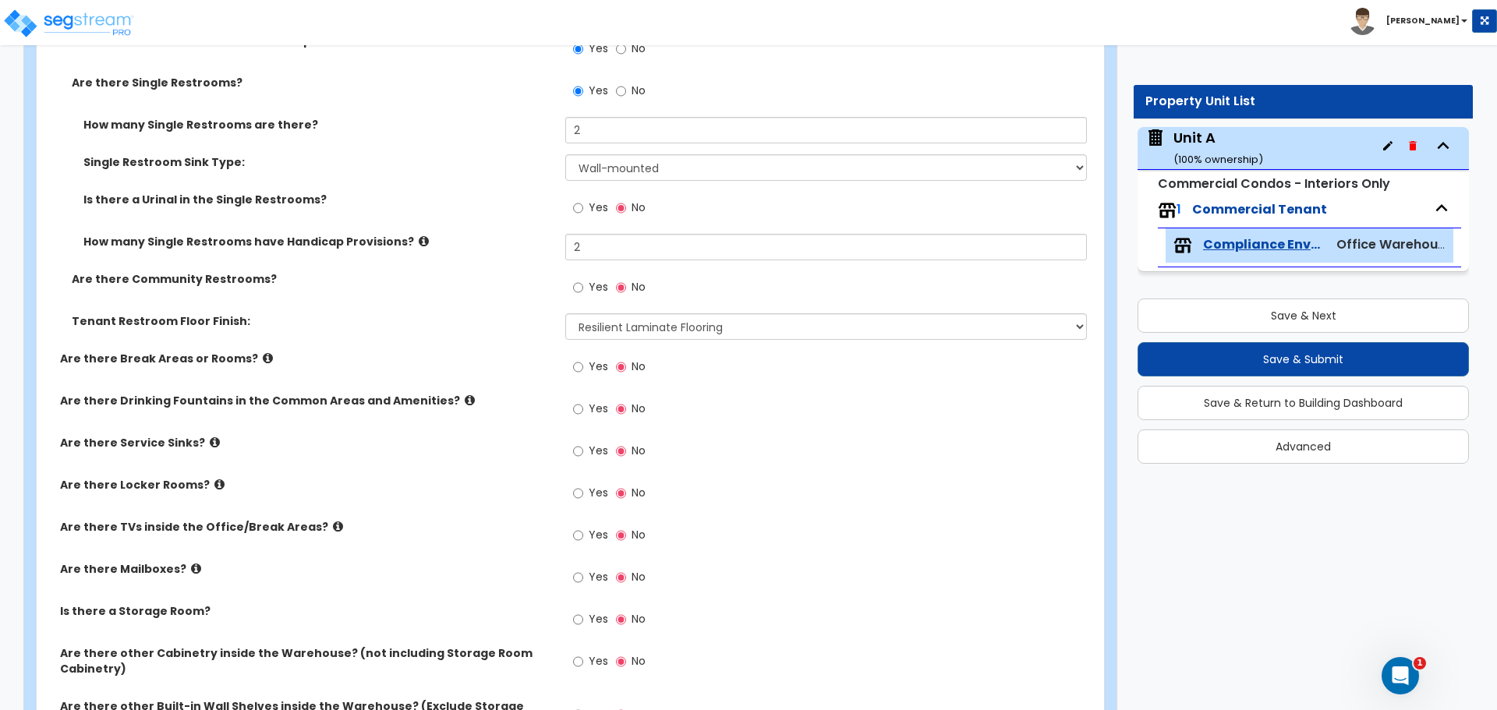
click at [263, 356] on icon at bounding box center [268, 358] width 10 height 12
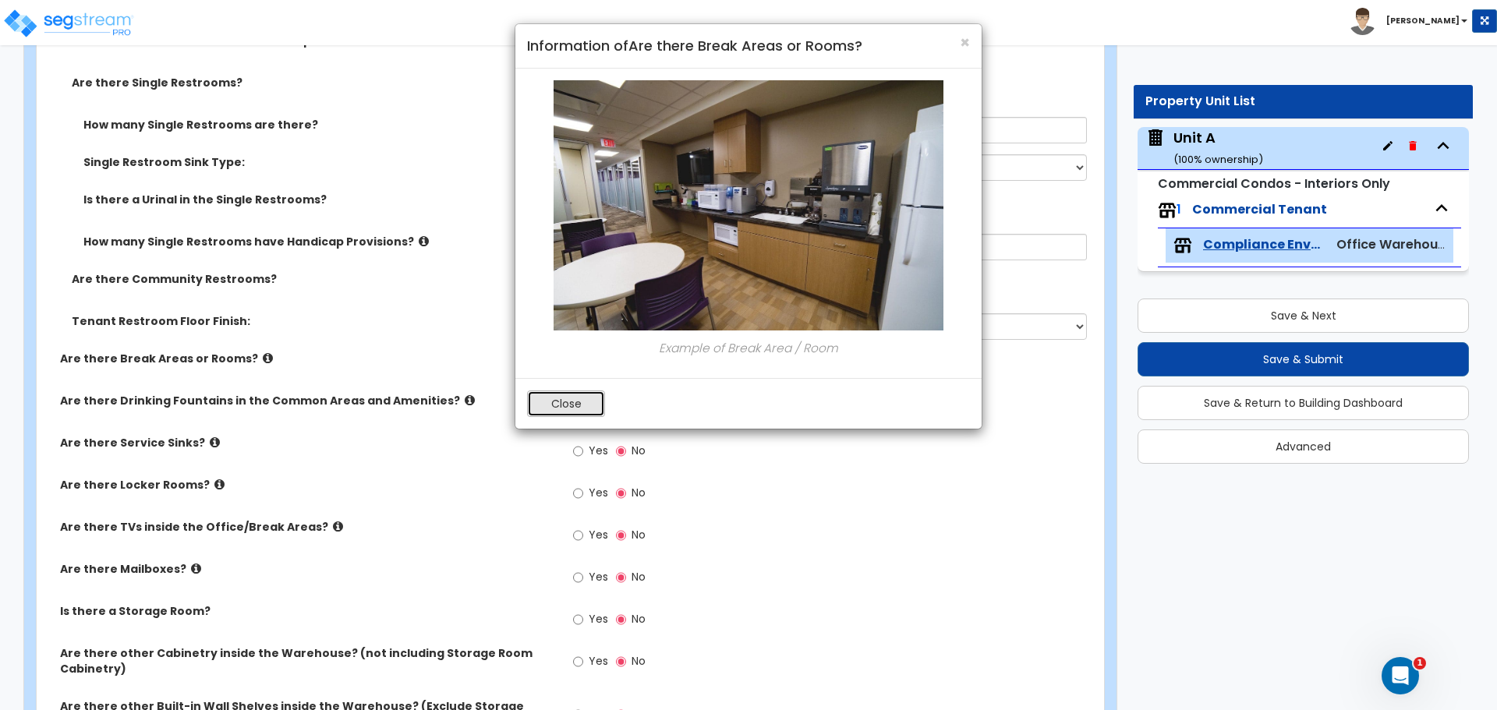
click at [552, 409] on button "Close" at bounding box center [566, 404] width 78 height 27
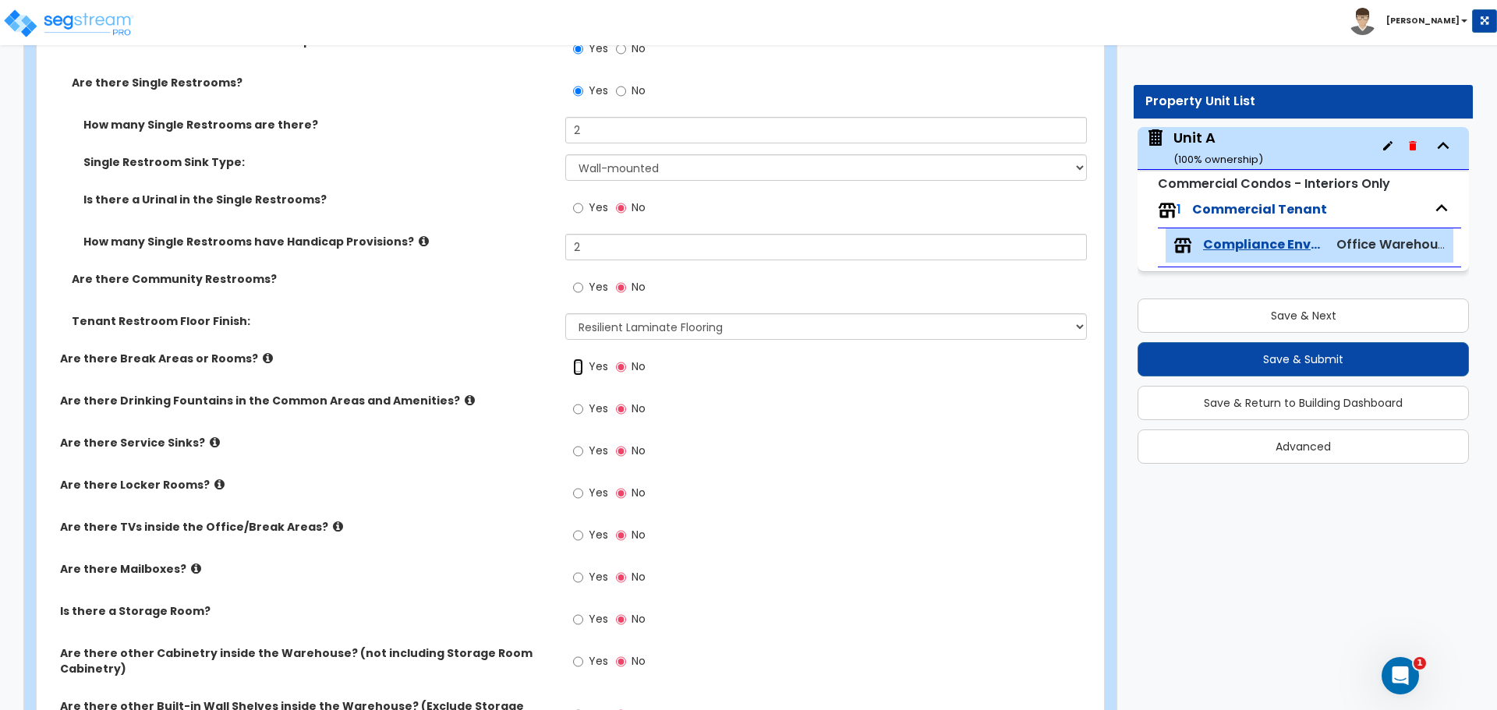
click at [580, 370] on input "Yes" at bounding box center [578, 367] width 10 height 17
radio input "true"
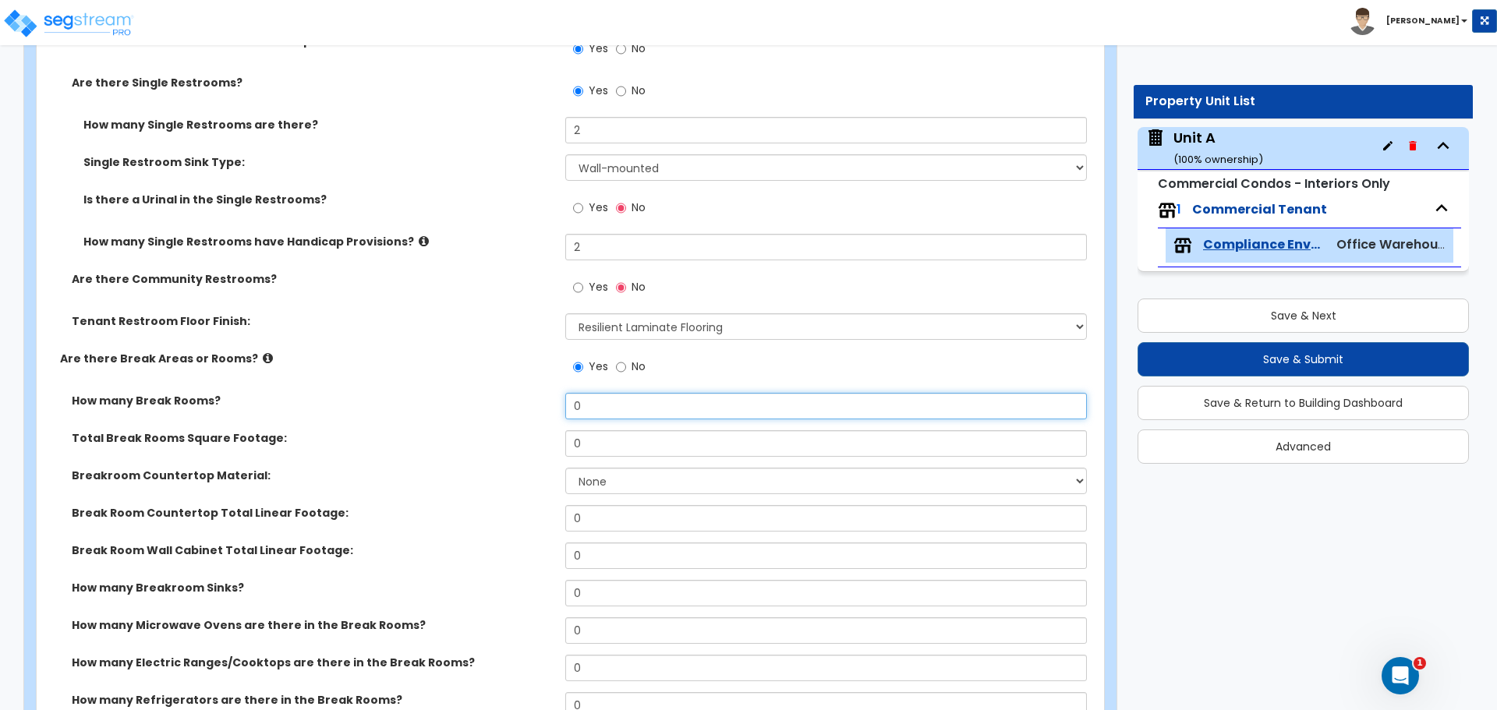
drag, startPoint x: 658, startPoint y: 405, endPoint x: 519, endPoint y: 410, distance: 138.9
click at [529, 409] on div "How many Break Rooms? 0" at bounding box center [566, 411] width 1058 height 37
type input "1"
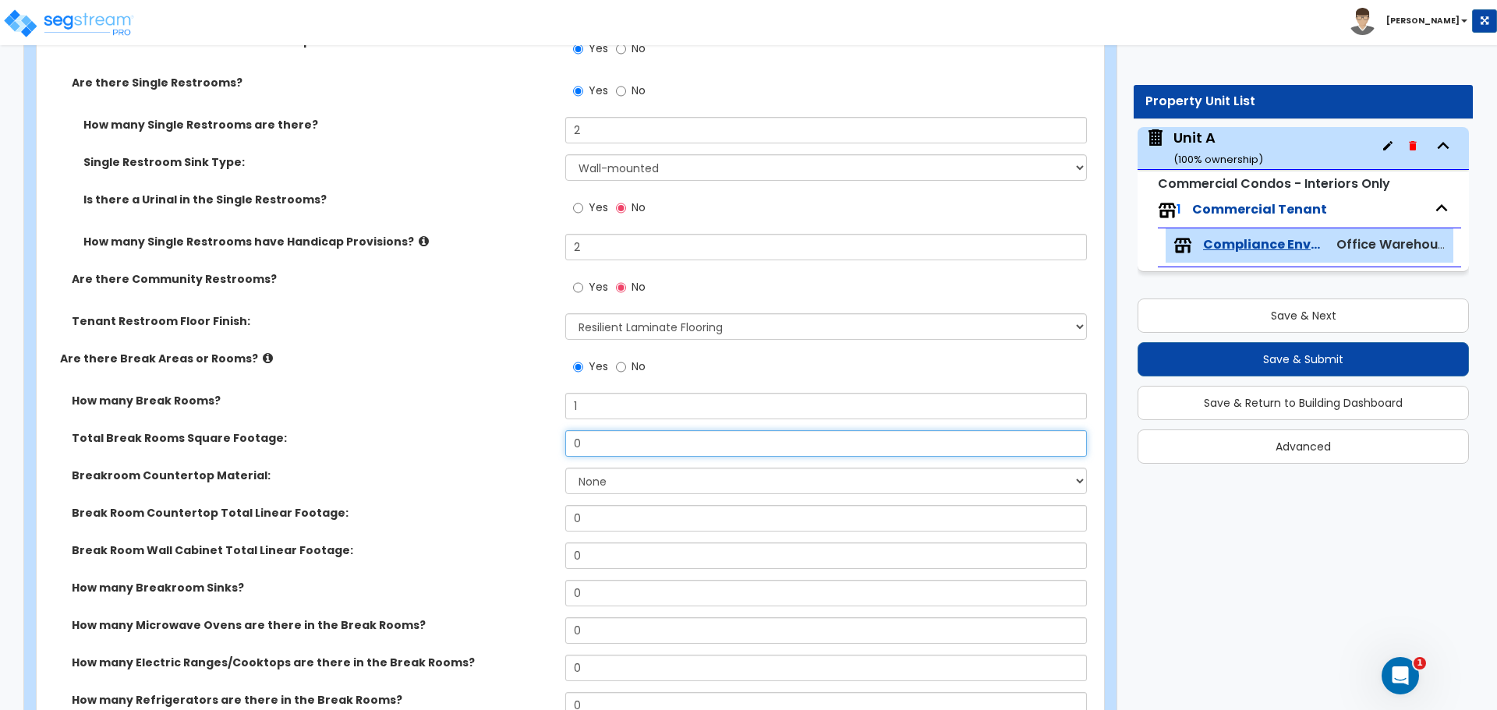
click at [640, 448] on input "0" at bounding box center [825, 443] width 521 height 27
drag, startPoint x: 613, startPoint y: 434, endPoint x: 545, endPoint y: 419, distance: 69.4
click at [547, 416] on div "How many Break Rooms? 1 Total Break Rooms Square Footage: 0 Breakroom Counterto…" at bounding box center [565, 620] width 1035 height 454
type input "180"
click at [713, 487] on select "None Plastic Laminate Solid Surface Stone Quartz Marble Tile Wood Stainless Ste…" at bounding box center [825, 481] width 521 height 27
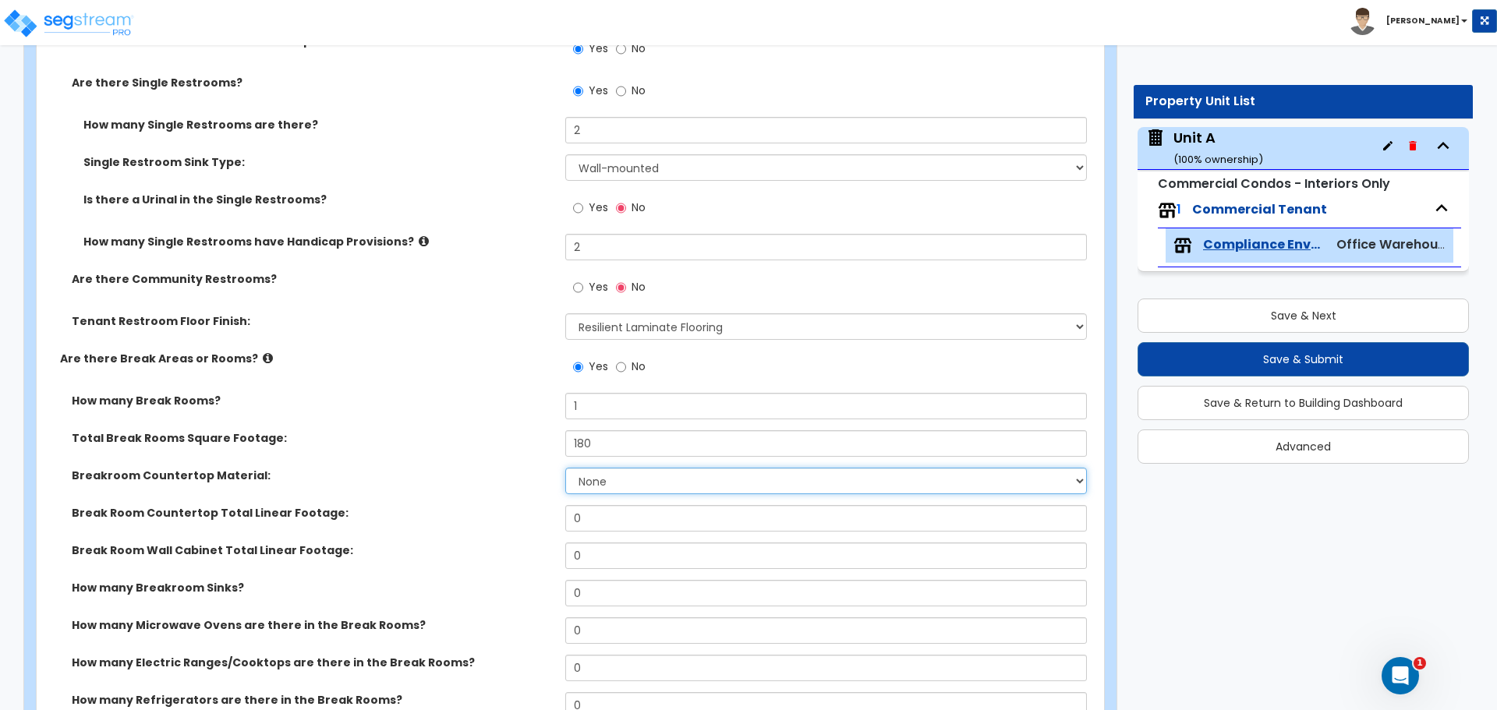
select select "7"
click at [565, 468] on select "None Plastic Laminate Solid Surface Stone Quartz Marble Tile Wood Stainless Ste…" at bounding box center [825, 481] width 521 height 27
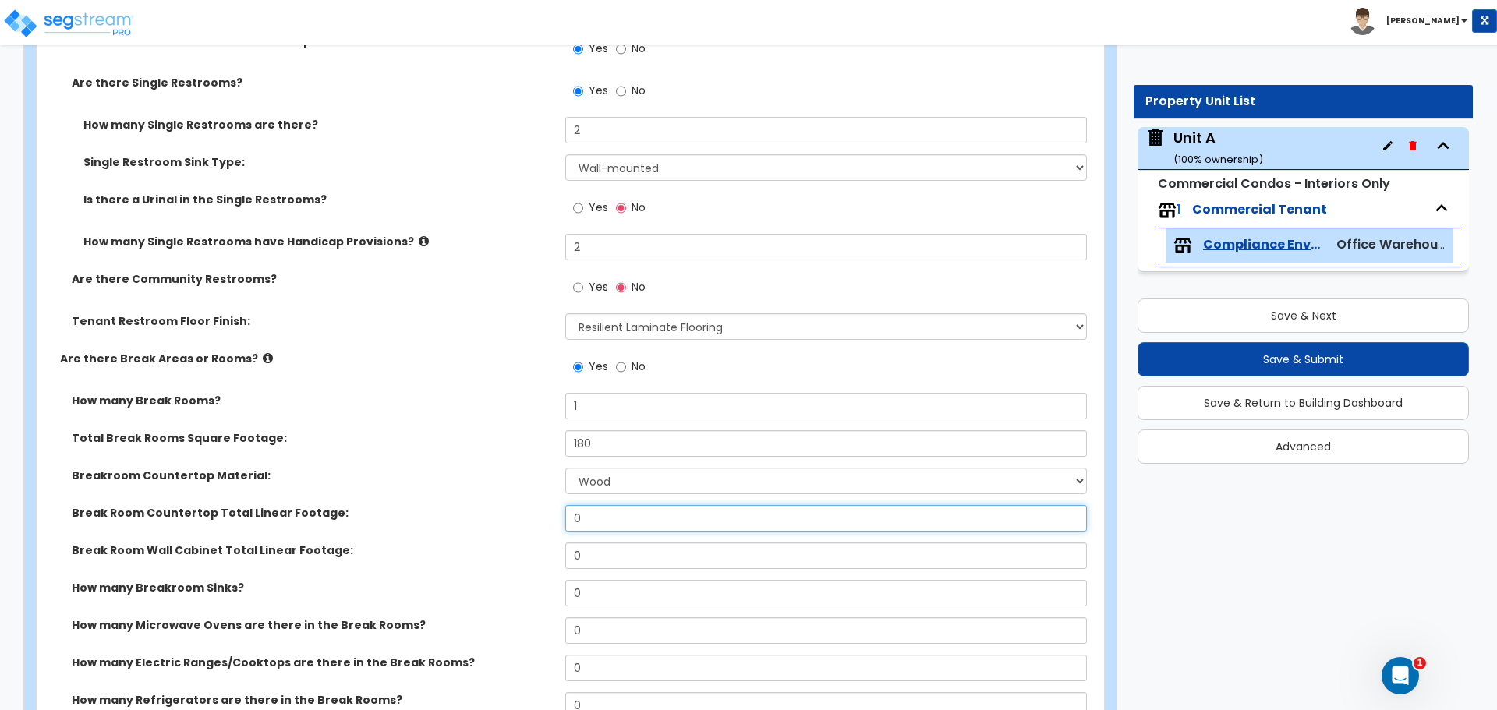
click at [663, 525] on input "0" at bounding box center [825, 518] width 521 height 27
drag, startPoint x: 621, startPoint y: 519, endPoint x: 554, endPoint y: 522, distance: 67.2
click at [557, 522] on div "Break Room Countertop Total Linear Footage: 0" at bounding box center [566, 523] width 1058 height 37
type input "6"
click at [655, 560] on input "0" at bounding box center [825, 556] width 521 height 27
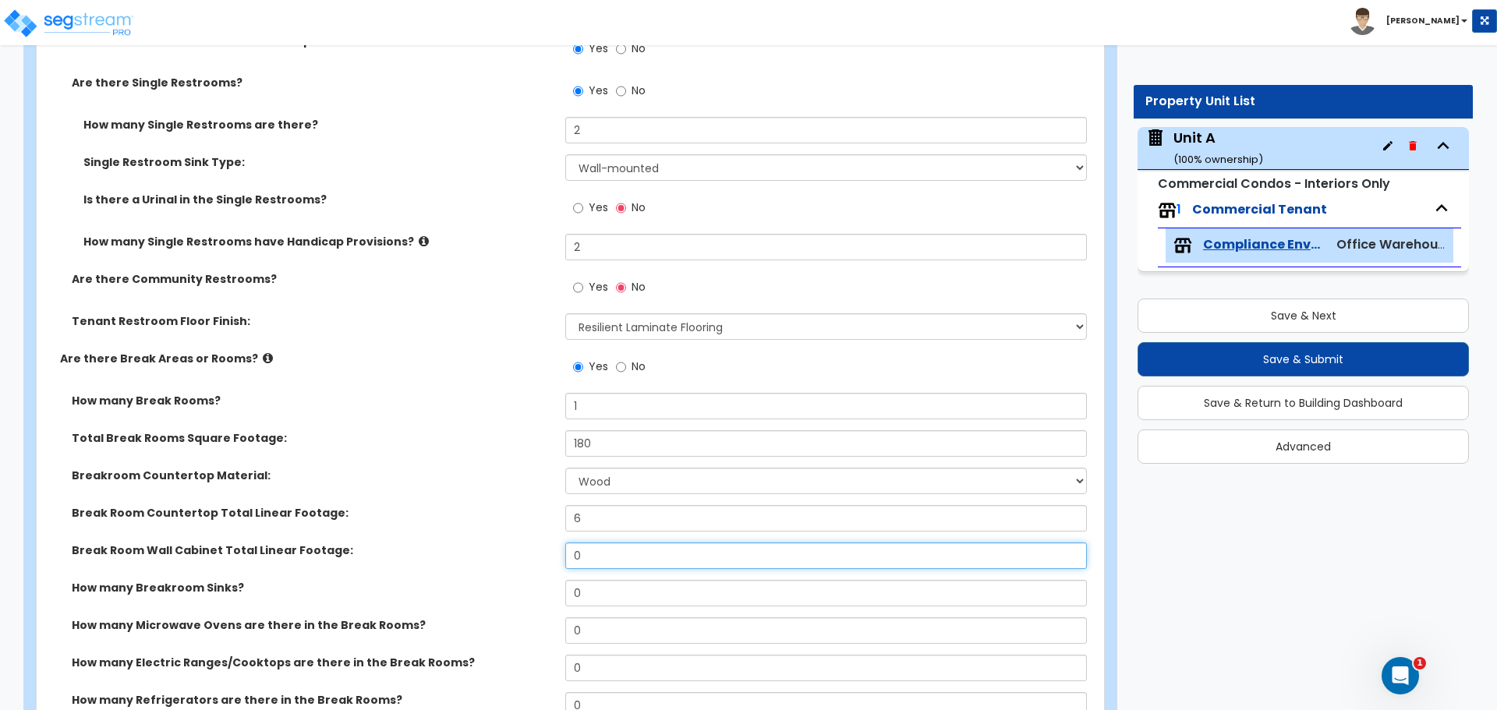
scroll to position [2339, 0]
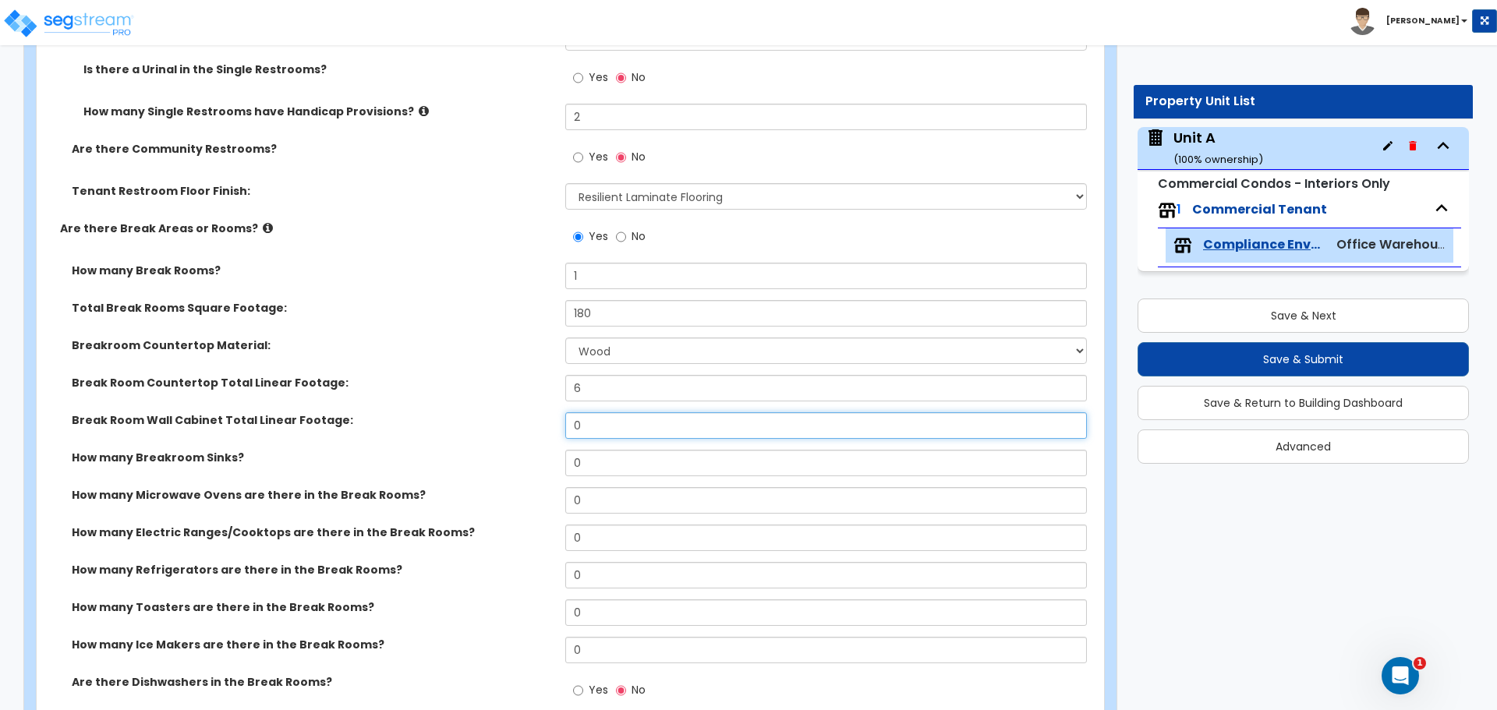
drag, startPoint x: 619, startPoint y: 427, endPoint x: 543, endPoint y: 428, distance: 75.6
click at [543, 428] on div "Break Room Wall Cabinet Total Linear Footage: 0" at bounding box center [566, 430] width 1058 height 37
type input "6"
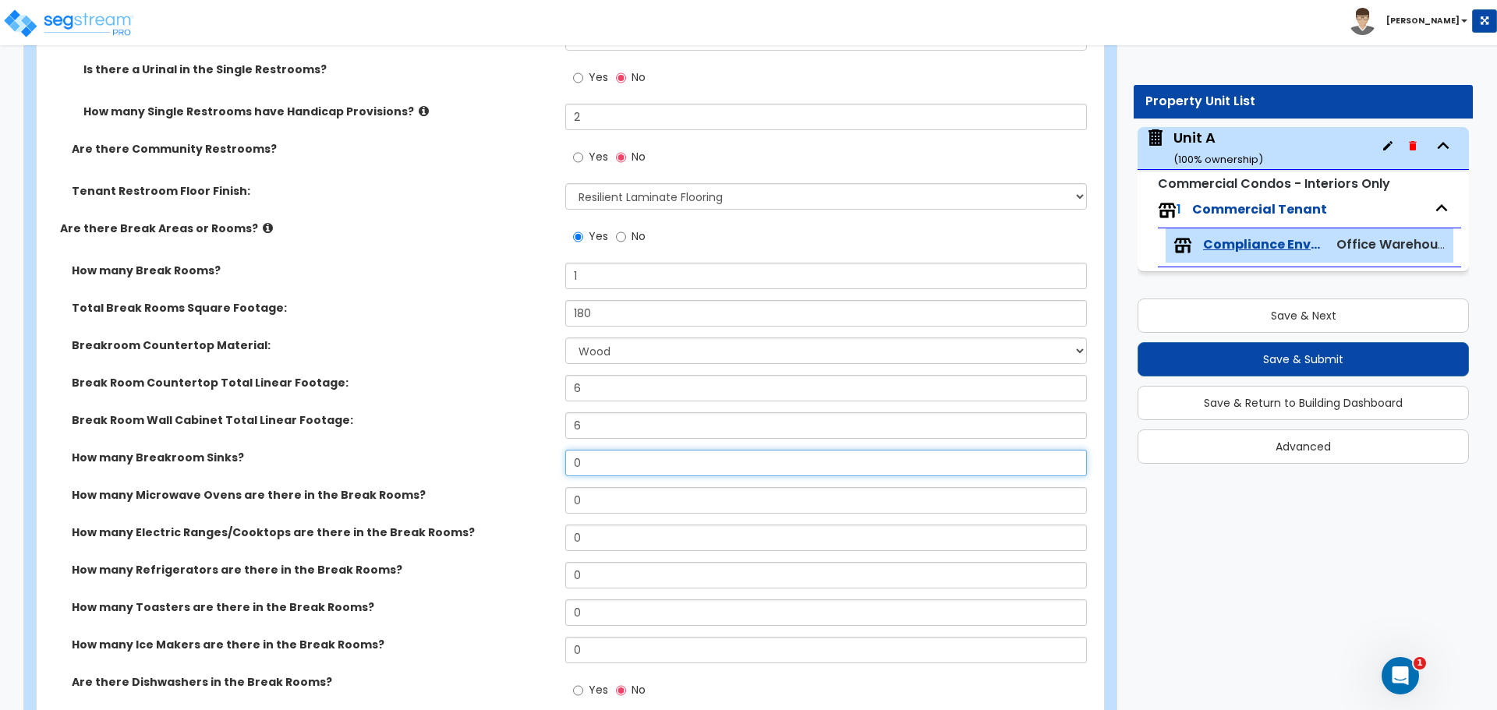
click at [643, 471] on input "0" at bounding box center [825, 463] width 521 height 27
drag, startPoint x: 611, startPoint y: 462, endPoint x: 480, endPoint y: 442, distance: 132.6
click at [554, 453] on div "How many Breakroom Sinks? 0" at bounding box center [566, 468] width 1058 height 37
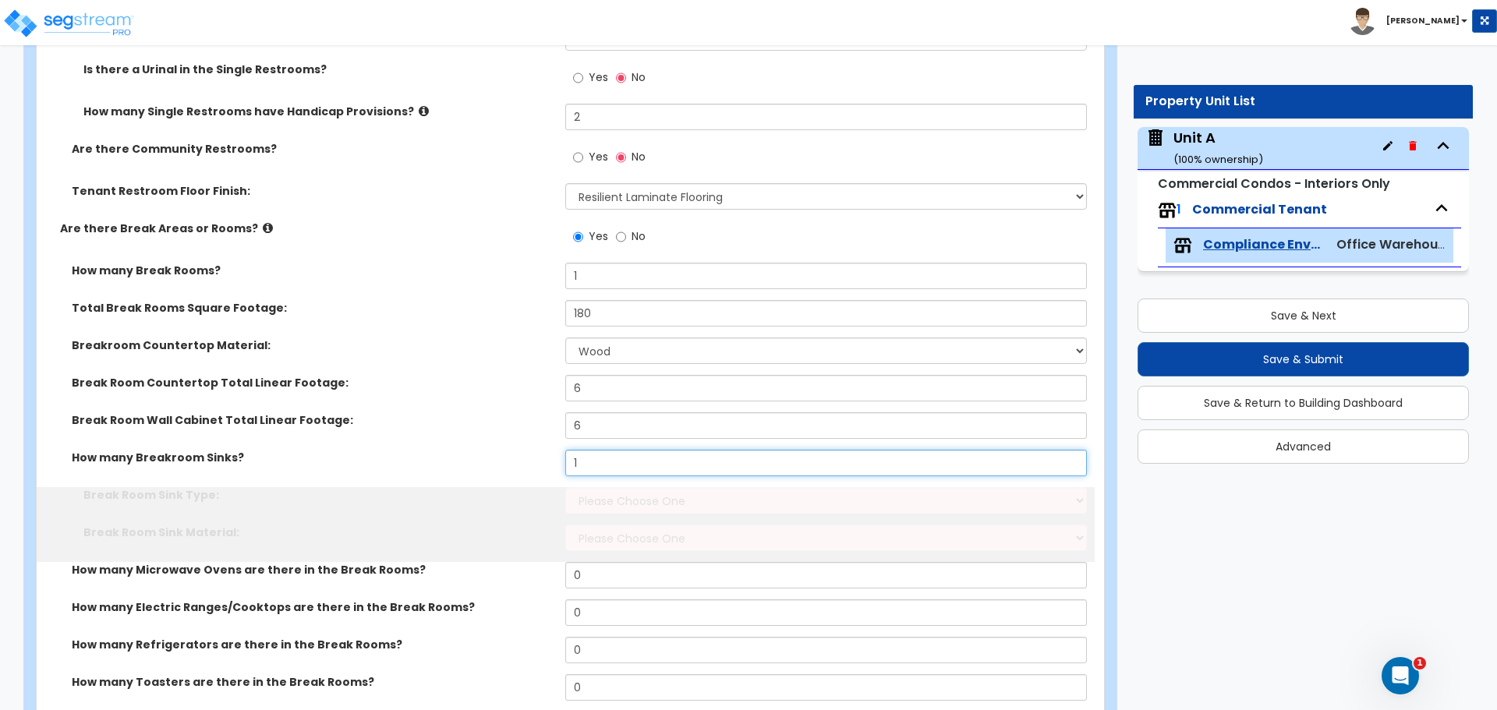
type input "1"
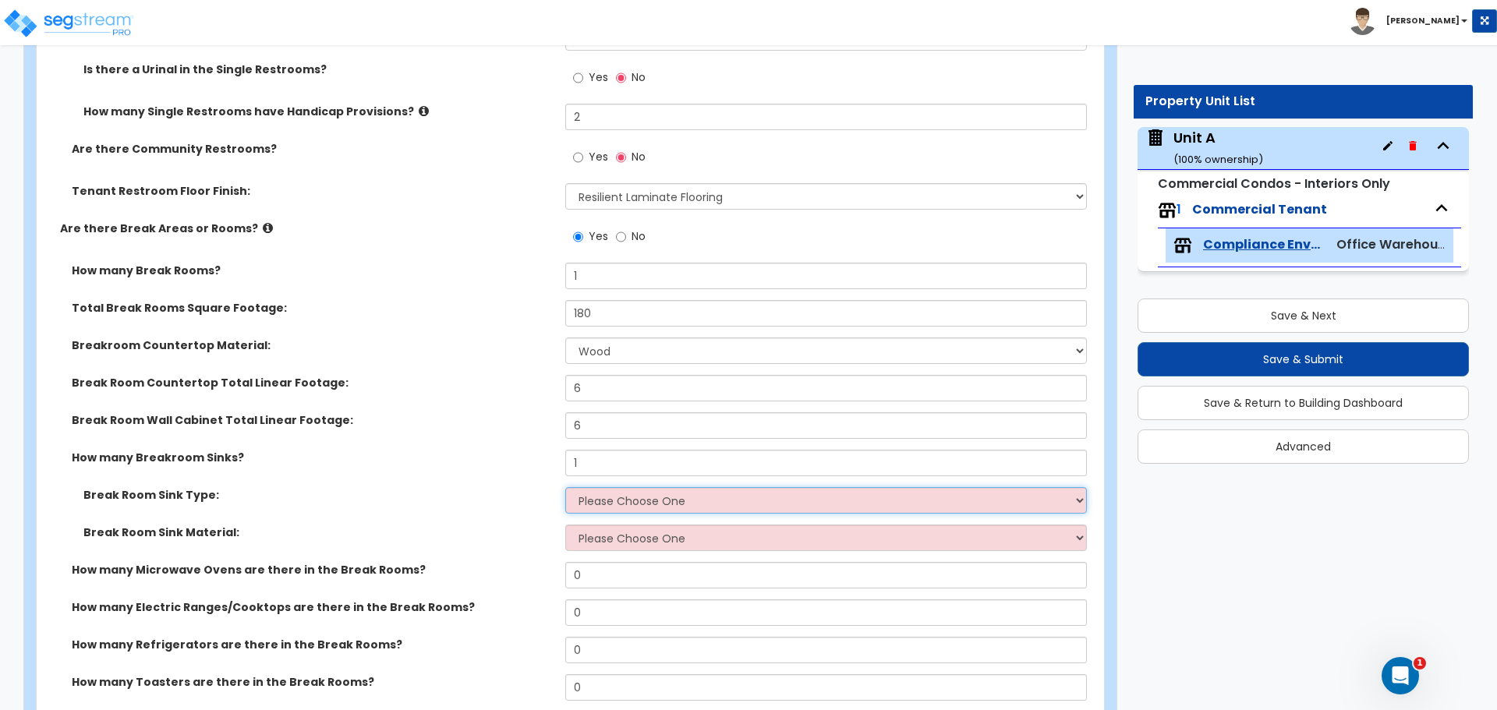
click at [610, 499] on select "Please Choose One Single Sink Double Sink" at bounding box center [825, 500] width 521 height 27
select select "1"
click at [565, 487] on select "Please Choose One Single Sink Double Sink" at bounding box center [825, 500] width 521 height 27
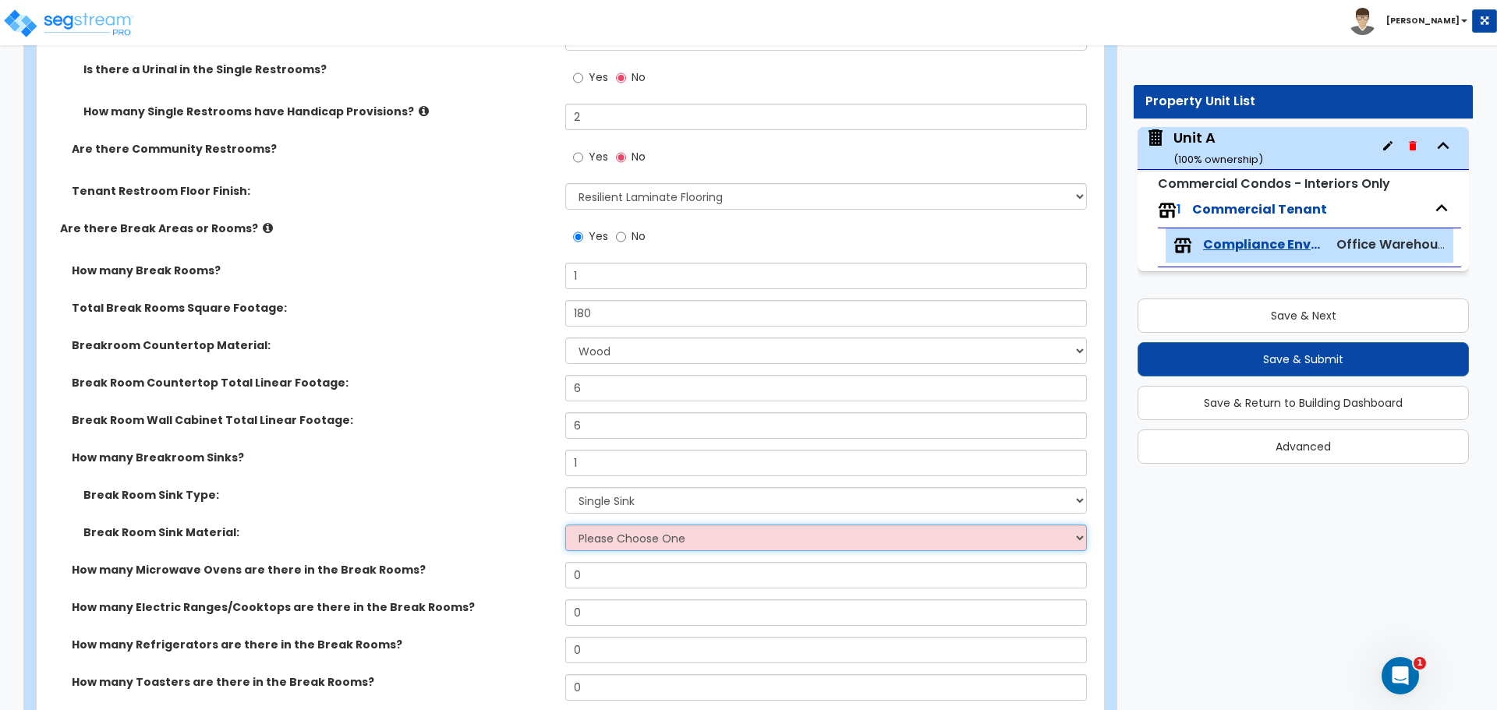
click at [650, 535] on select "Please Choose One Stainless Steel Porcelain Enamel Cast Iron" at bounding box center [825, 538] width 521 height 27
select select "1"
click at [565, 525] on select "Please Choose One Stainless Steel Porcelain Enamel Cast Iron" at bounding box center [825, 538] width 521 height 27
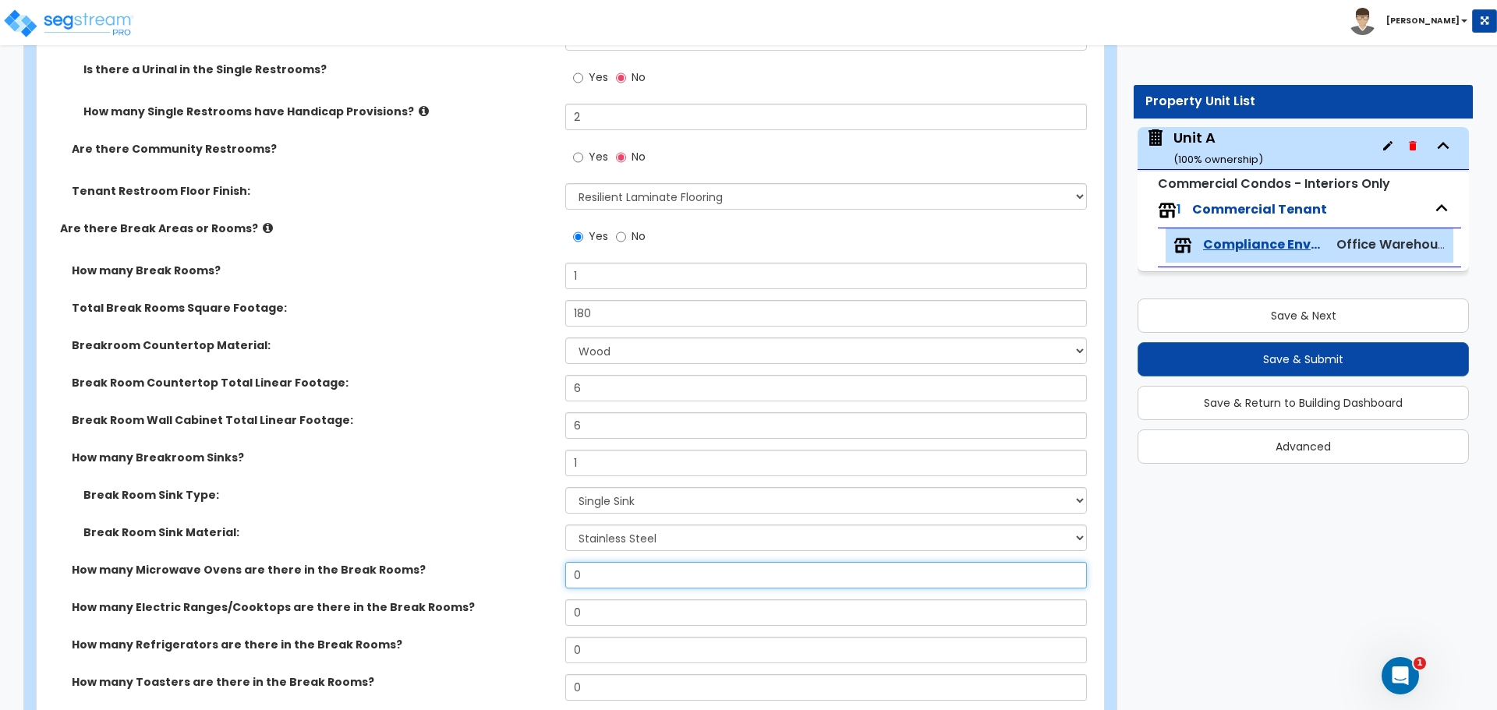
click at [669, 573] on input "0" at bounding box center [825, 575] width 521 height 27
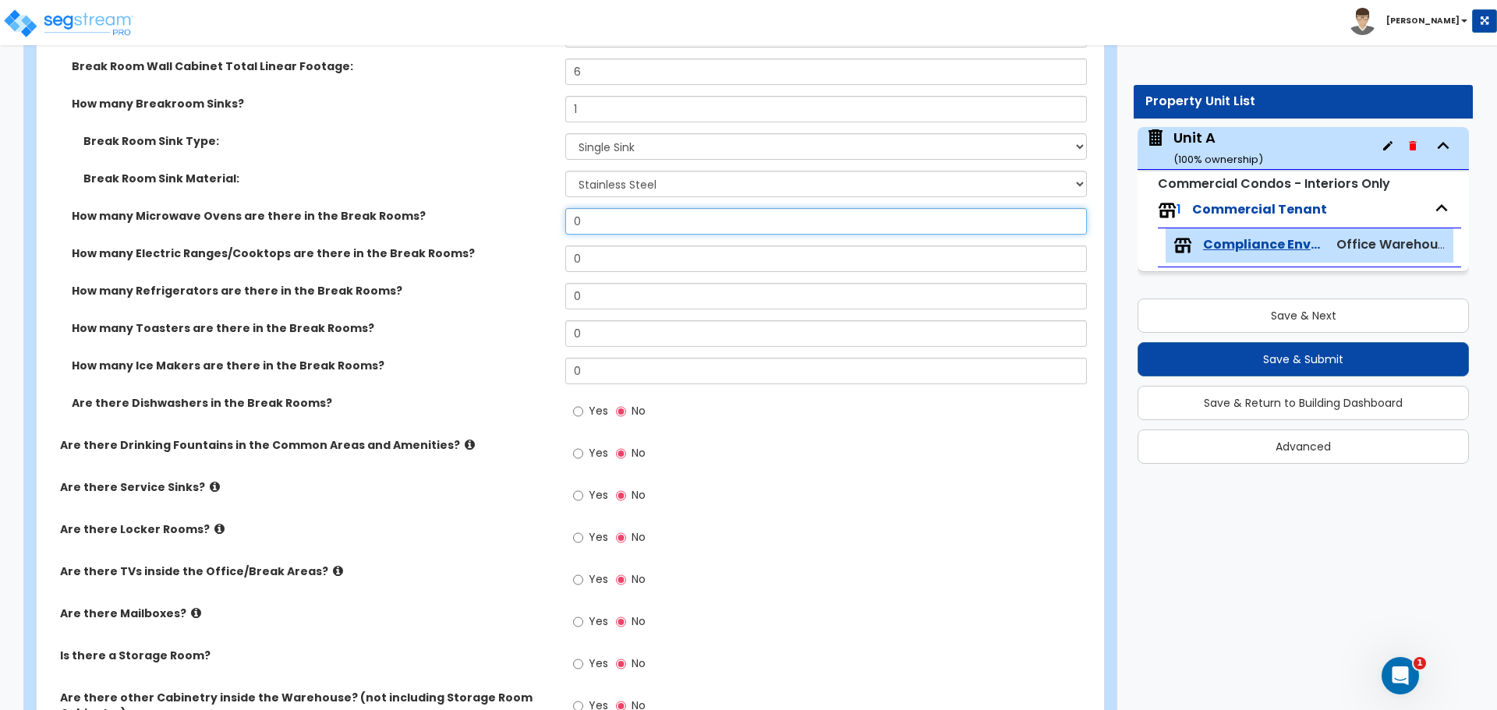
scroll to position [2729, 0]
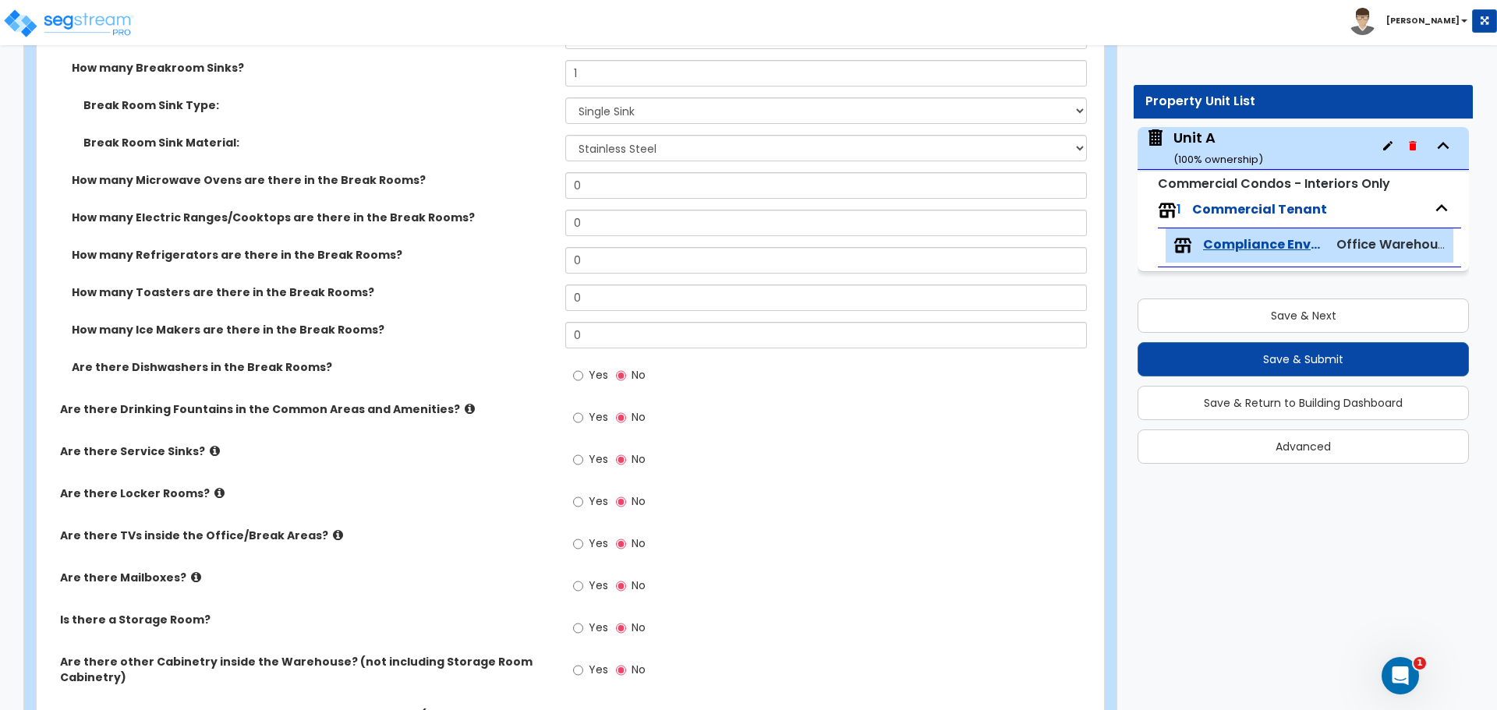
click at [196, 449] on label "Are there Service Sinks?" at bounding box center [307, 452] width 494 height 16
click at [201, 450] on label "Are there Service Sinks?" at bounding box center [307, 452] width 494 height 16
click at [210, 450] on icon at bounding box center [215, 451] width 10 height 12
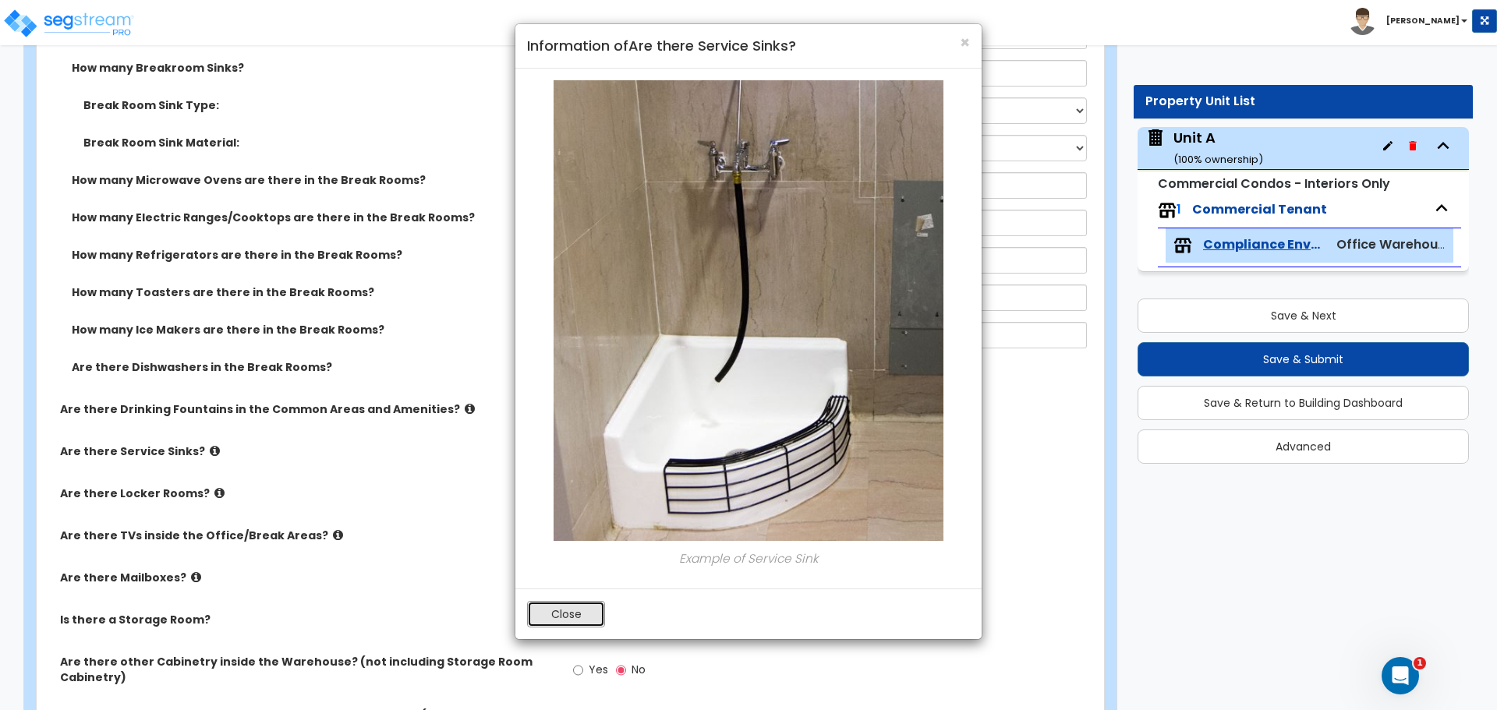
drag, startPoint x: 575, startPoint y: 616, endPoint x: 545, endPoint y: 596, distance: 35.5
click at [575, 616] on button "Close" at bounding box center [566, 614] width 78 height 27
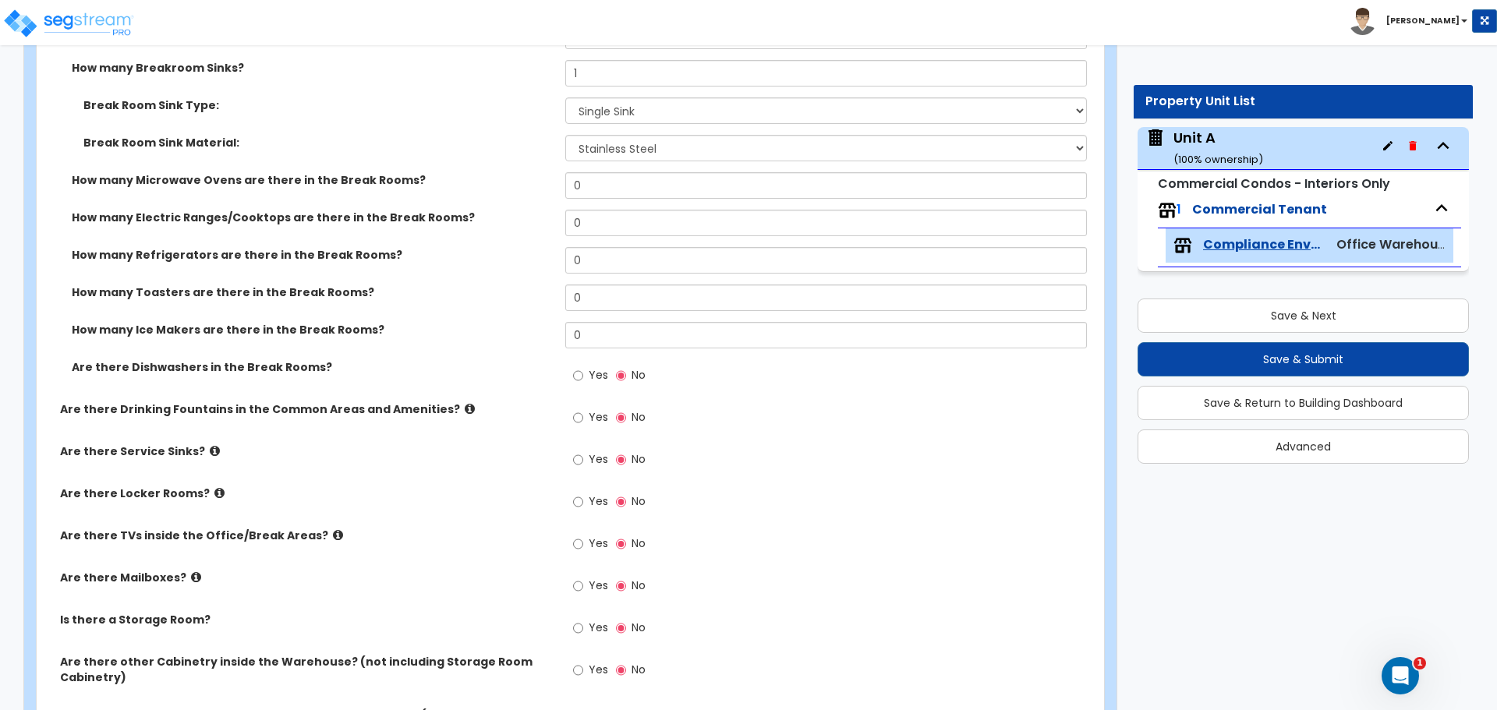
click at [594, 454] on span "Yes" at bounding box center [598, 459] width 19 height 16
click at [583, 454] on input "Yes" at bounding box center [578, 459] width 10 height 17
radio input "true"
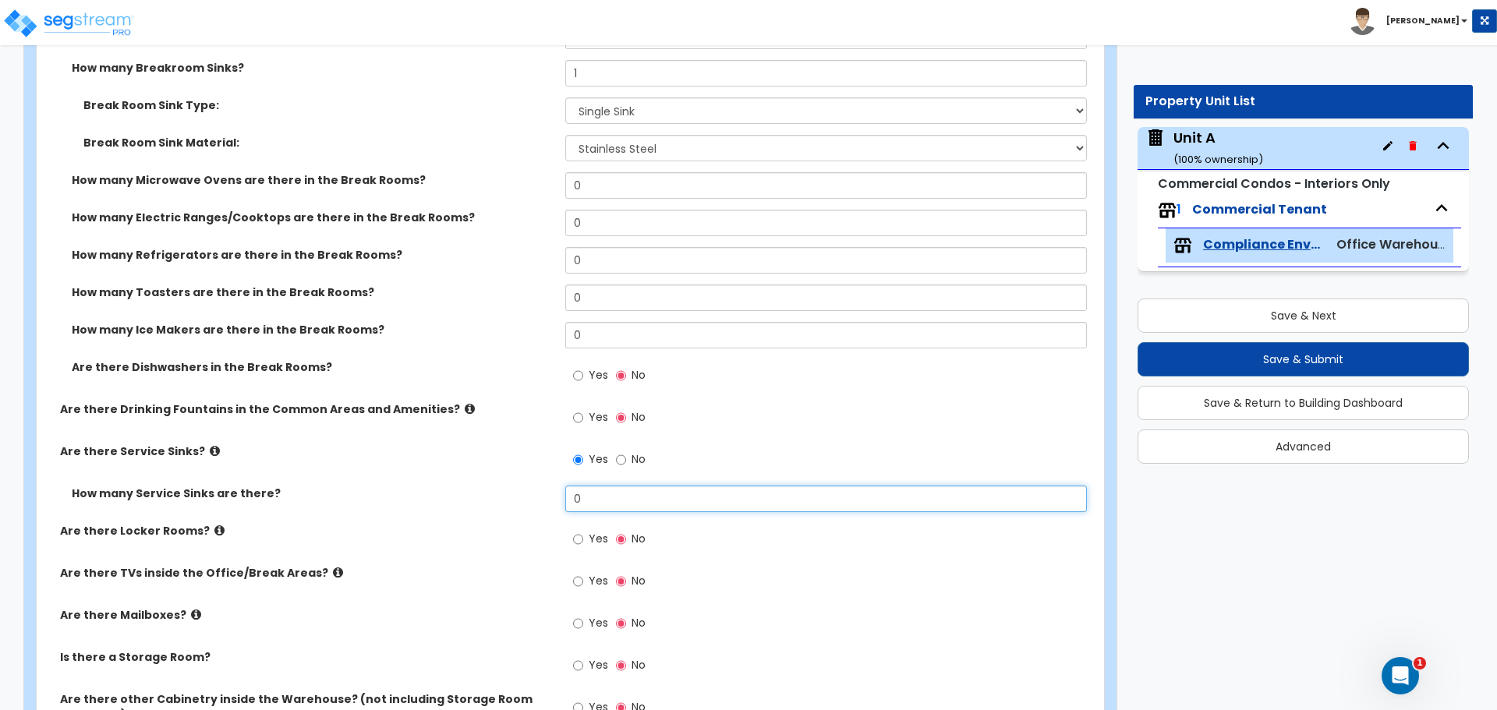
click at [649, 504] on input "0" at bounding box center [825, 499] width 521 height 27
drag, startPoint x: 621, startPoint y: 502, endPoint x: 511, endPoint y: 501, distance: 109.9
click at [511, 501] on div "How many Service Sinks are there? 0" at bounding box center [566, 504] width 1058 height 37
type input "1"
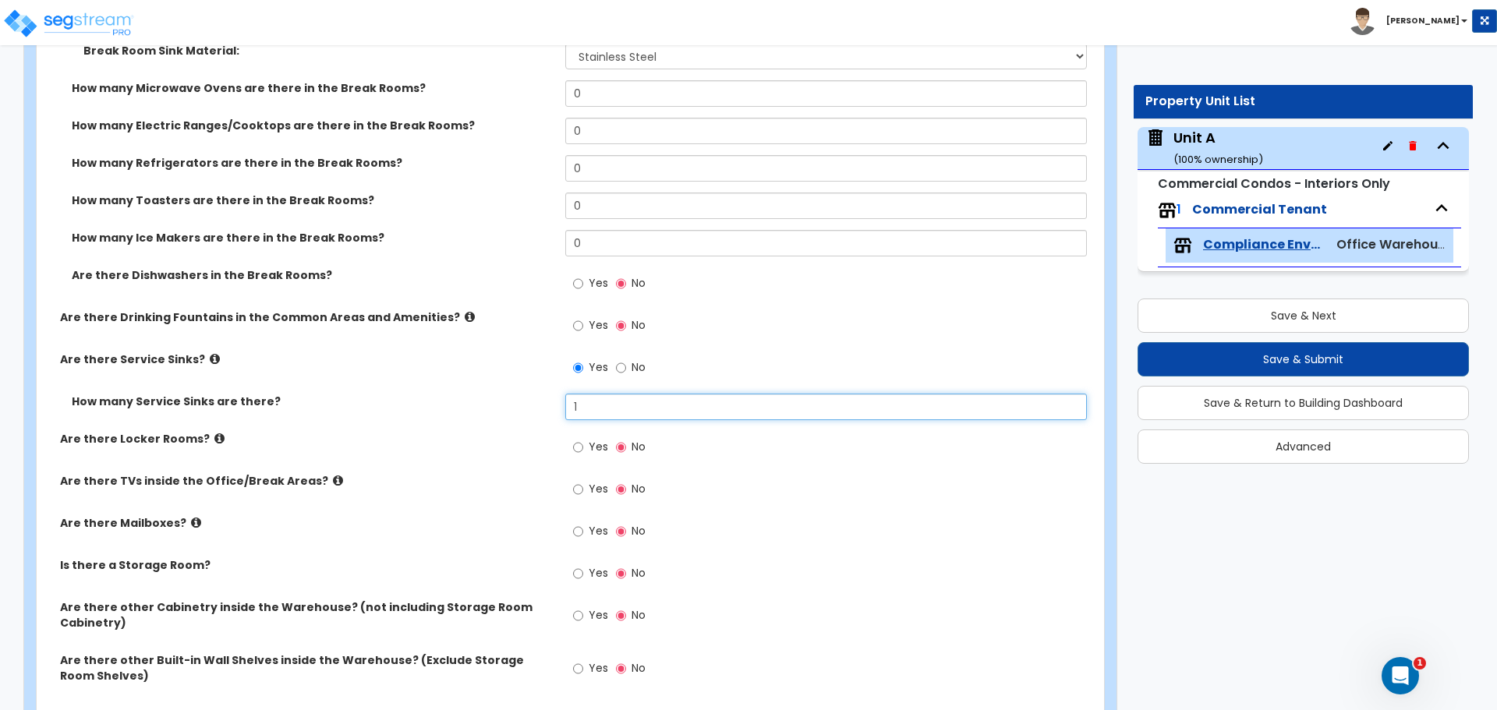
scroll to position [2859, 0]
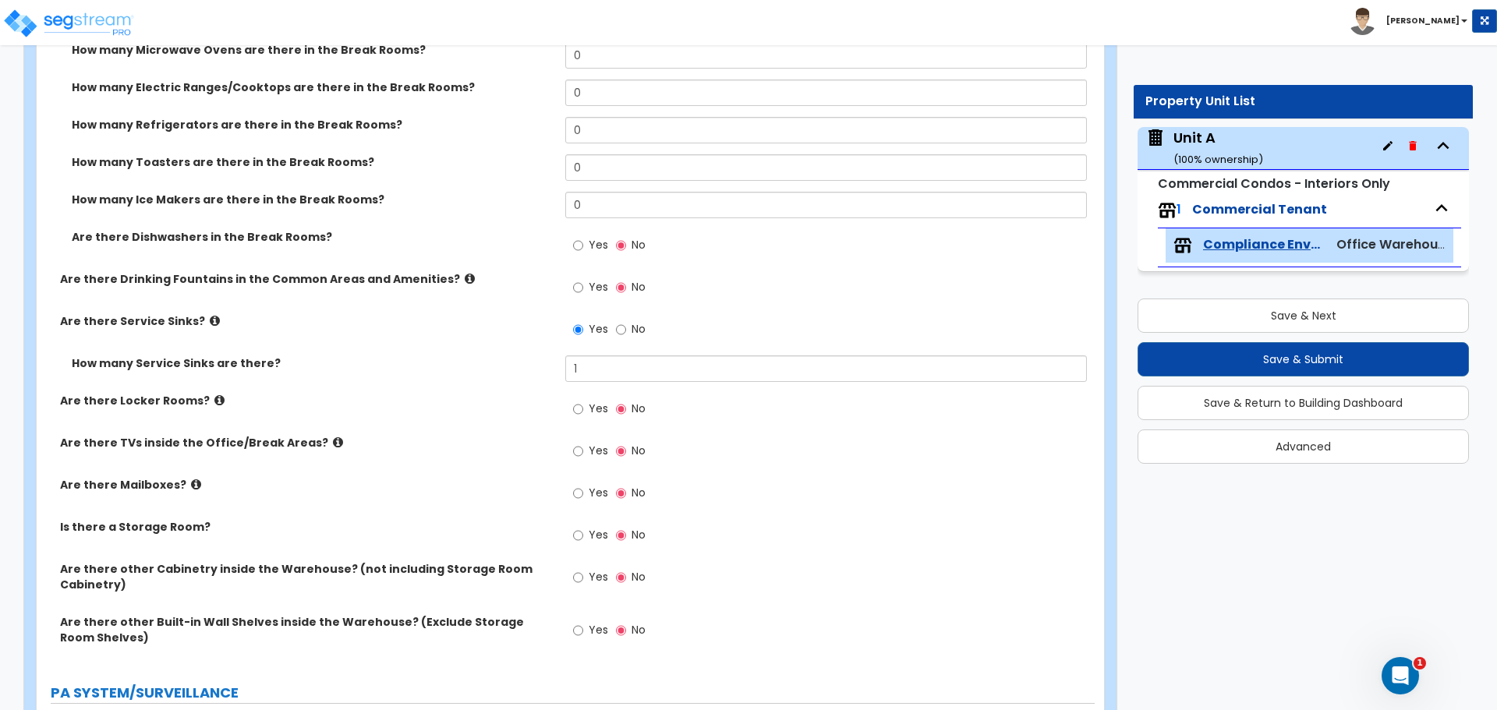
click at [590, 537] on span "Yes" at bounding box center [598, 535] width 19 height 16
click at [583, 537] on input "Yes" at bounding box center [578, 535] width 10 height 17
radio input "true"
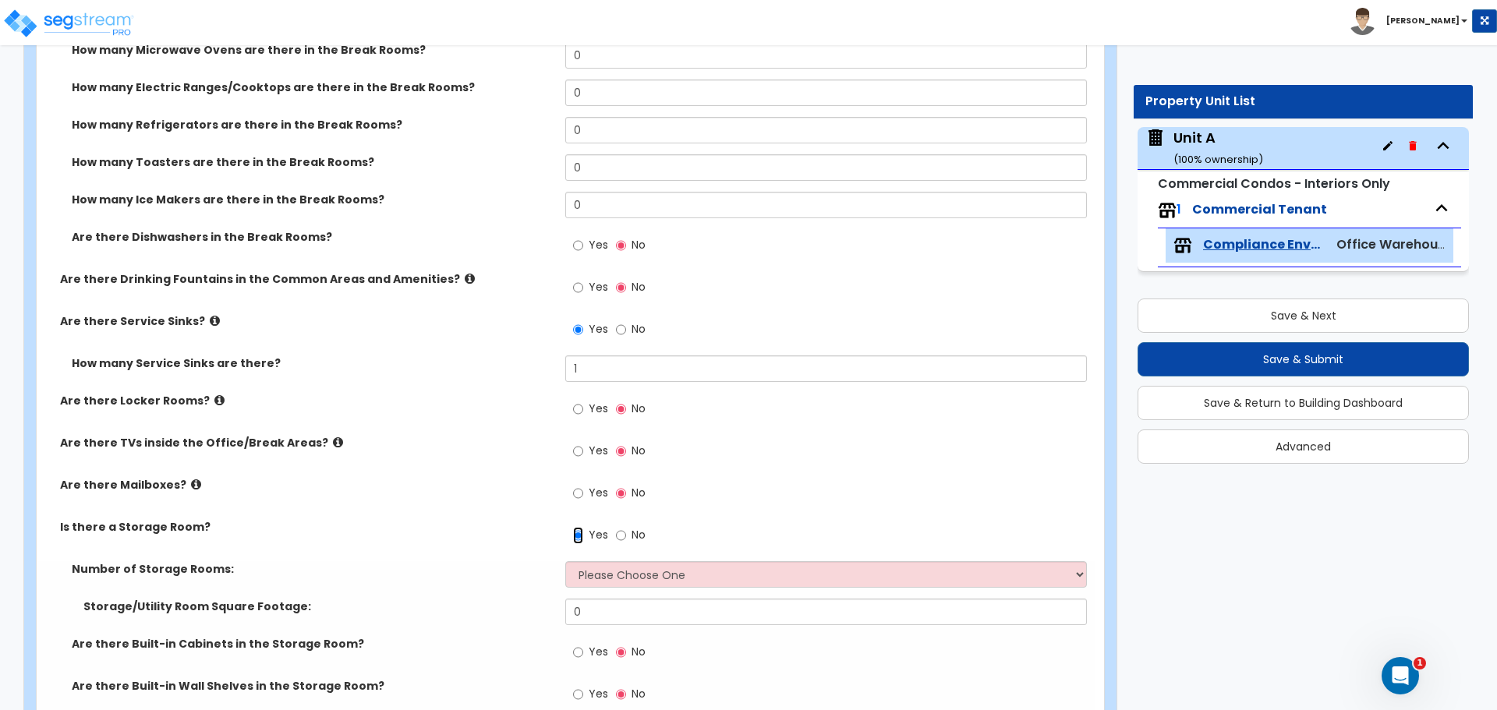
scroll to position [2989, 0]
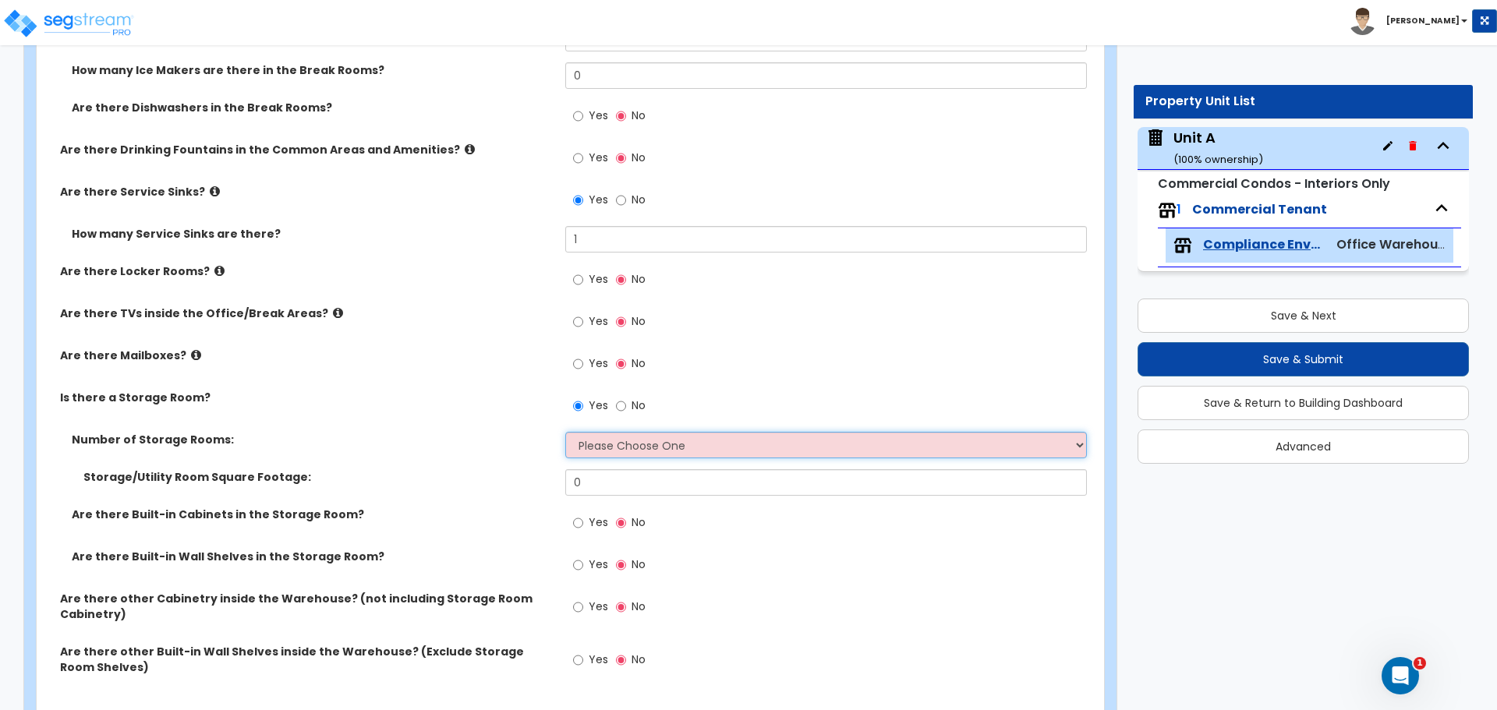
click at [699, 444] on select "Please Choose One 1 2 3" at bounding box center [825, 445] width 521 height 27
select select "1"
click at [565, 432] on select "Please Choose One 1 2 3" at bounding box center [825, 445] width 521 height 27
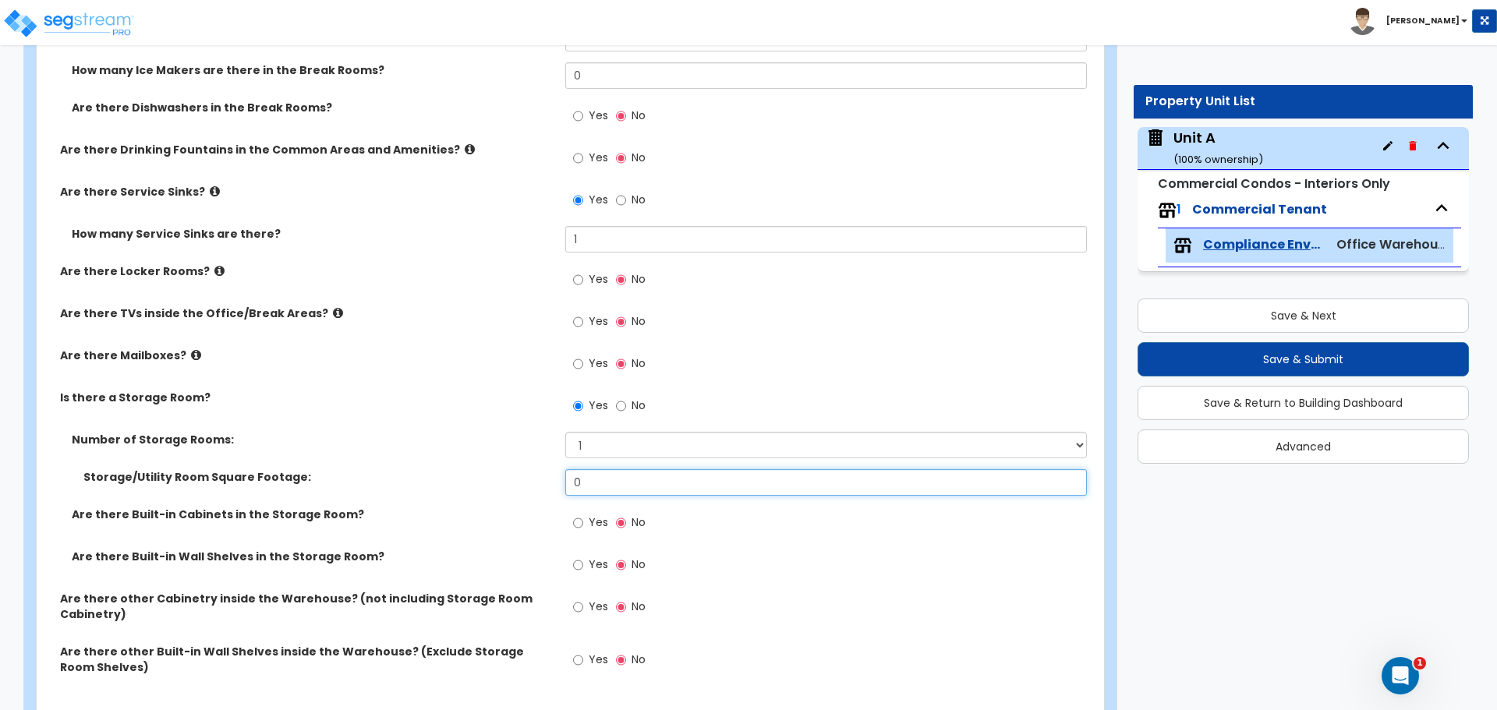
click at [673, 483] on input "0" at bounding box center [825, 482] width 521 height 27
drag, startPoint x: 618, startPoint y: 475, endPoint x: 521, endPoint y: 487, distance: 98.3
click at [522, 487] on div "Storage/Utility Room Square Footage: 0" at bounding box center [566, 487] width 1058 height 37
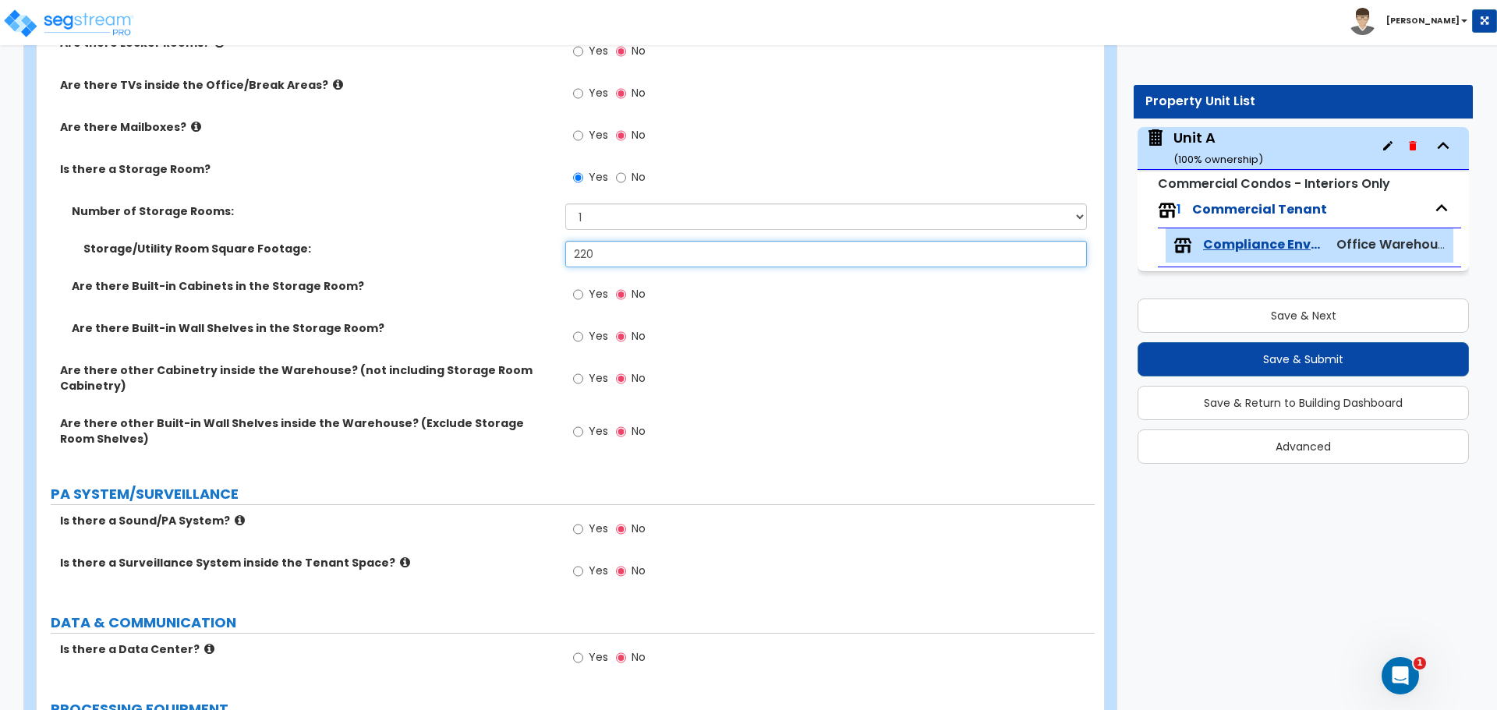
scroll to position [3249, 0]
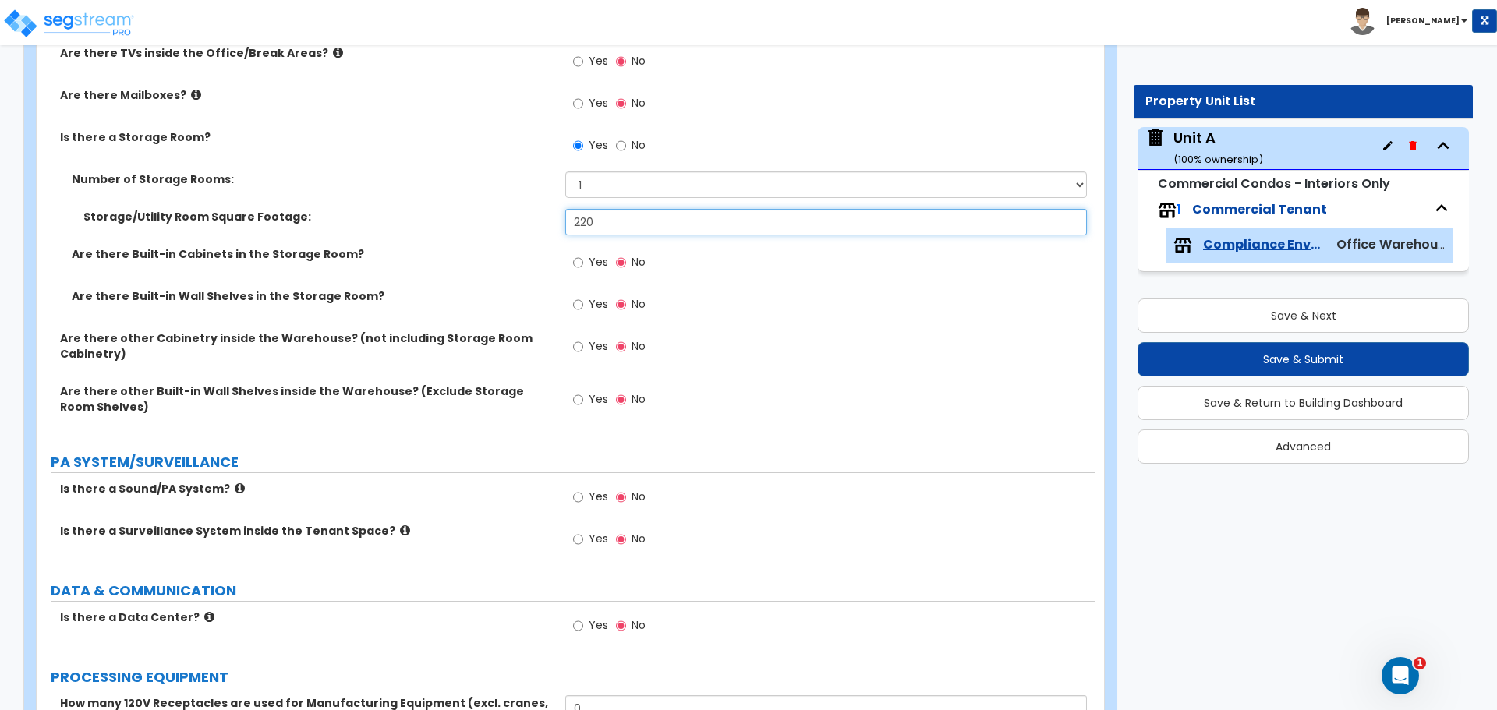
type input "220"
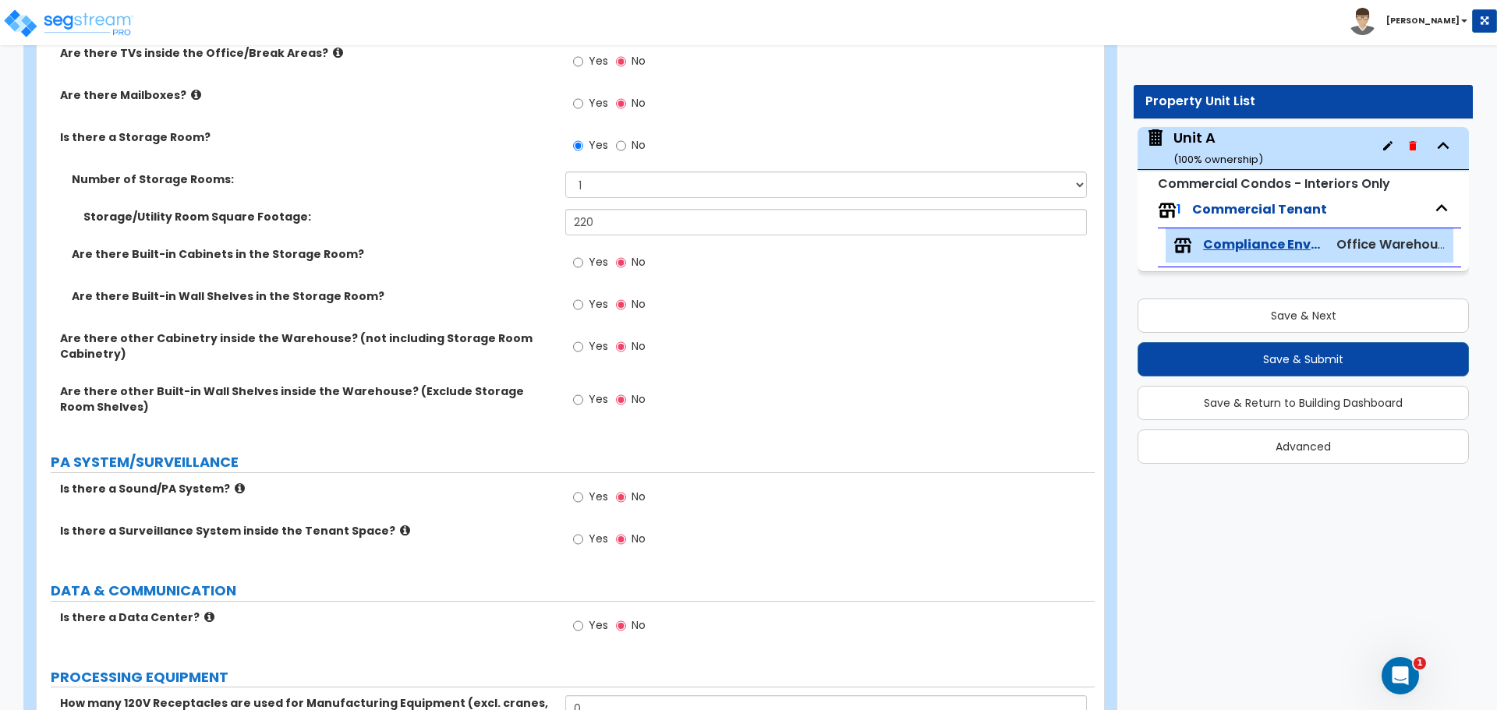
click at [400, 530] on icon at bounding box center [405, 531] width 10 height 12
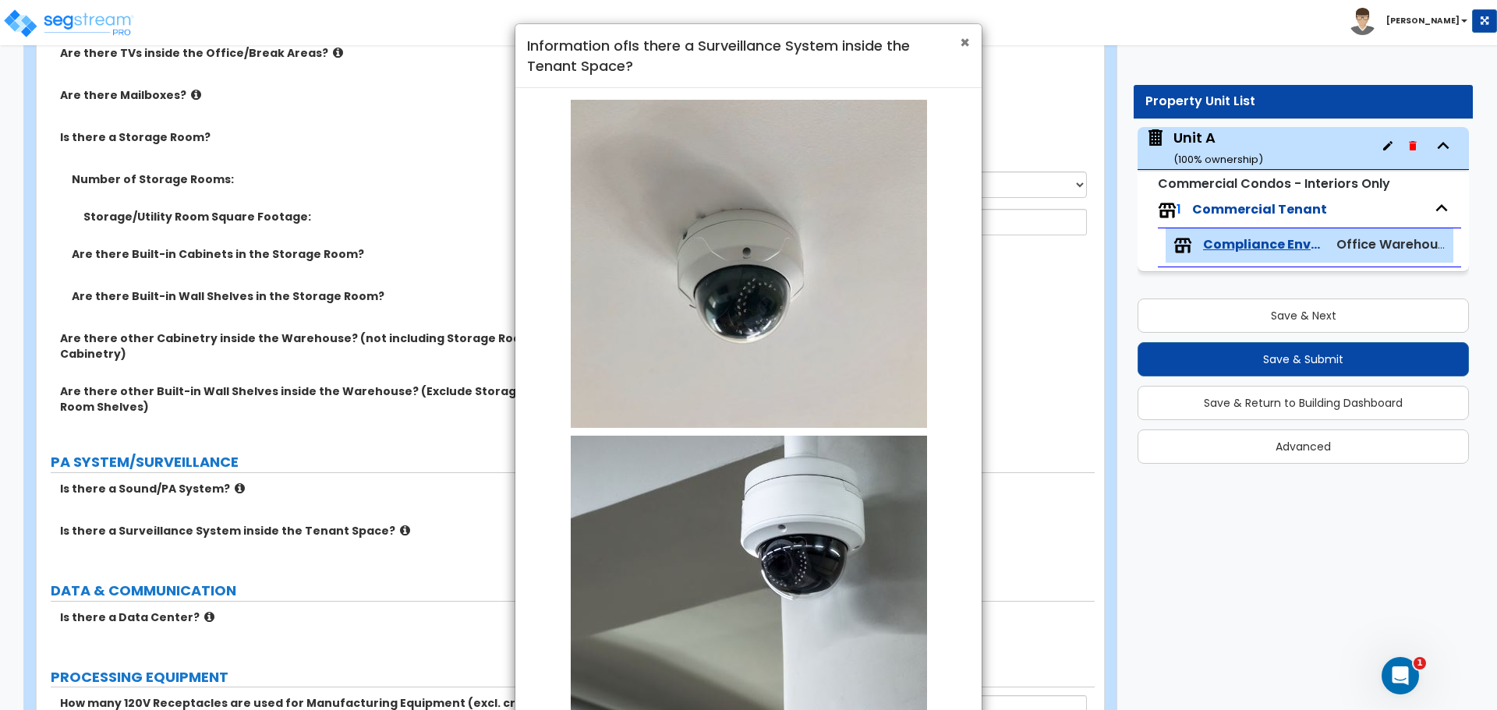
drag, startPoint x: 965, startPoint y: 44, endPoint x: 956, endPoint y: 48, distance: 9.9
click at [965, 44] on span "×" at bounding box center [965, 42] width 10 height 23
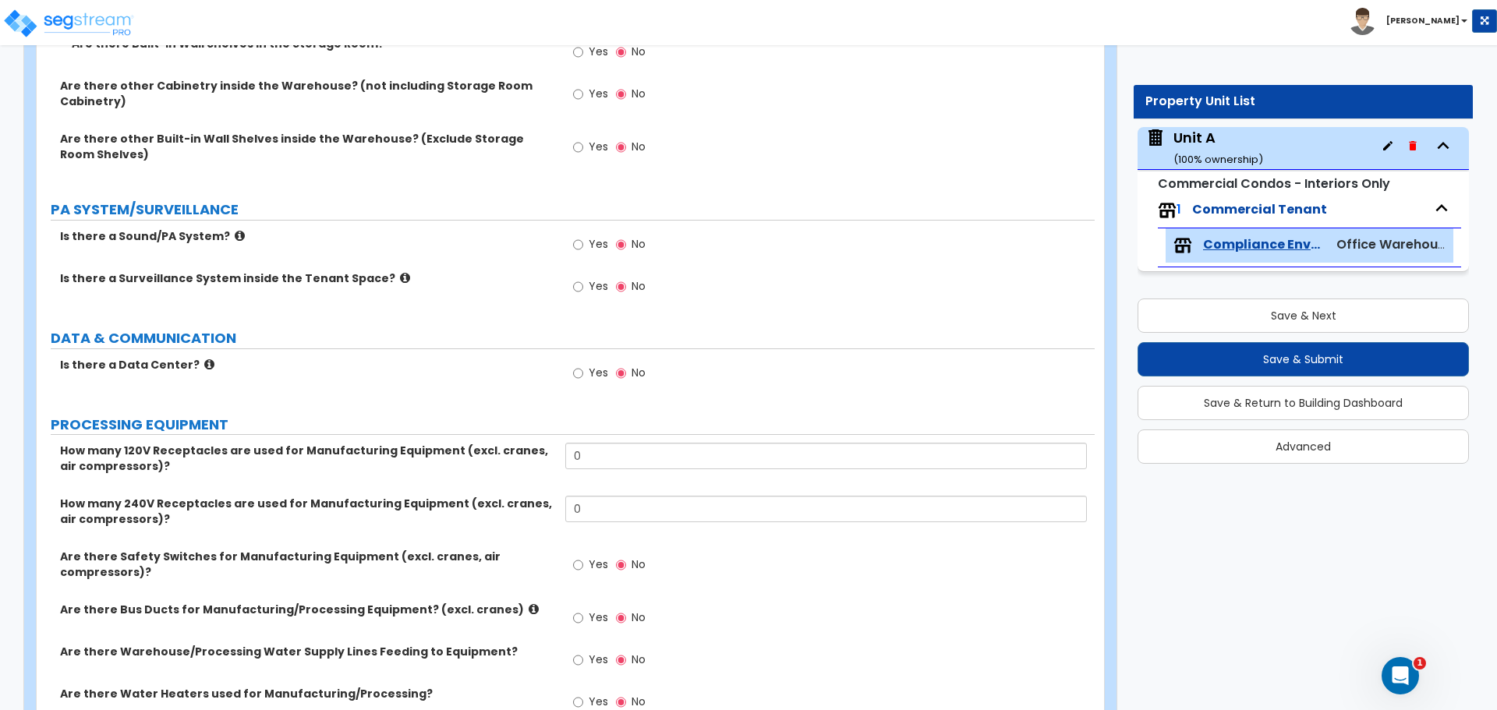
scroll to position [3509, 0]
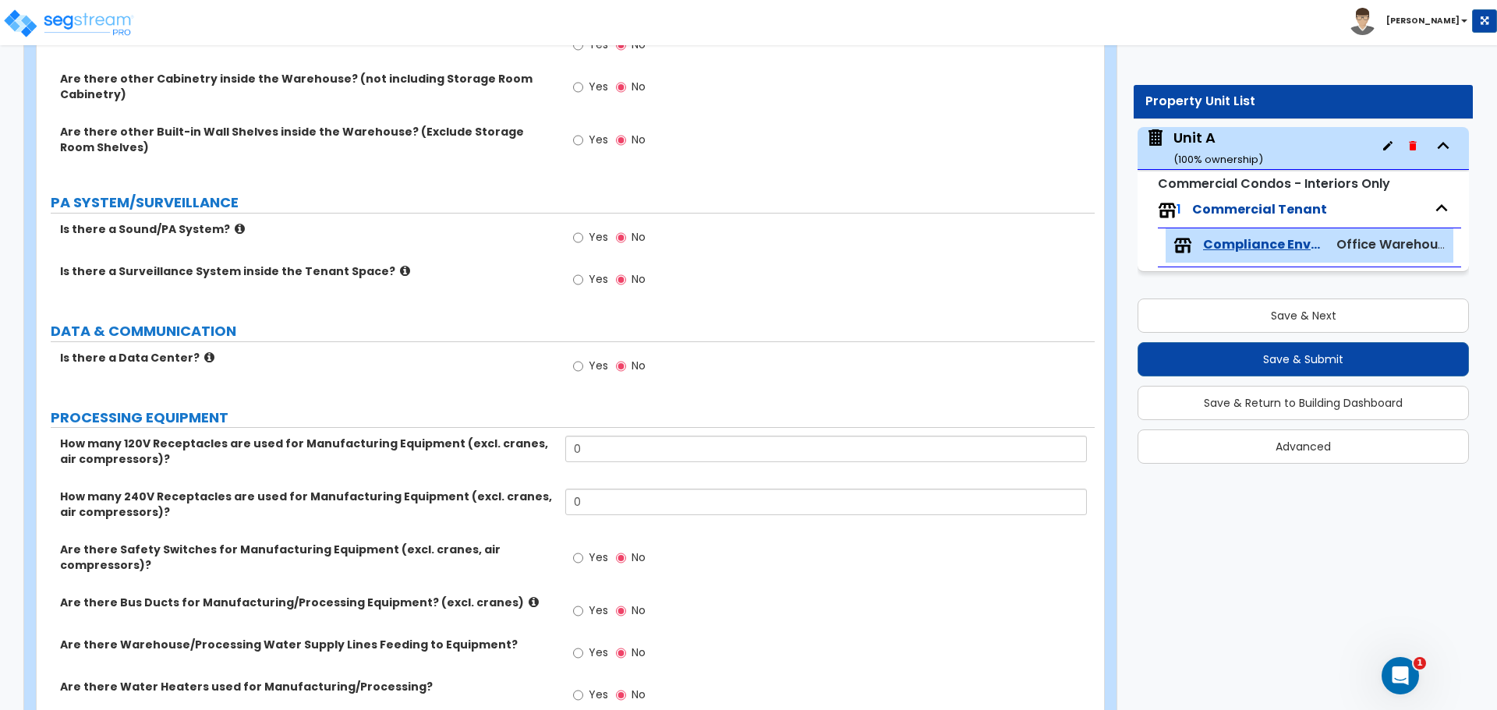
click at [204, 357] on icon at bounding box center [209, 358] width 10 height 12
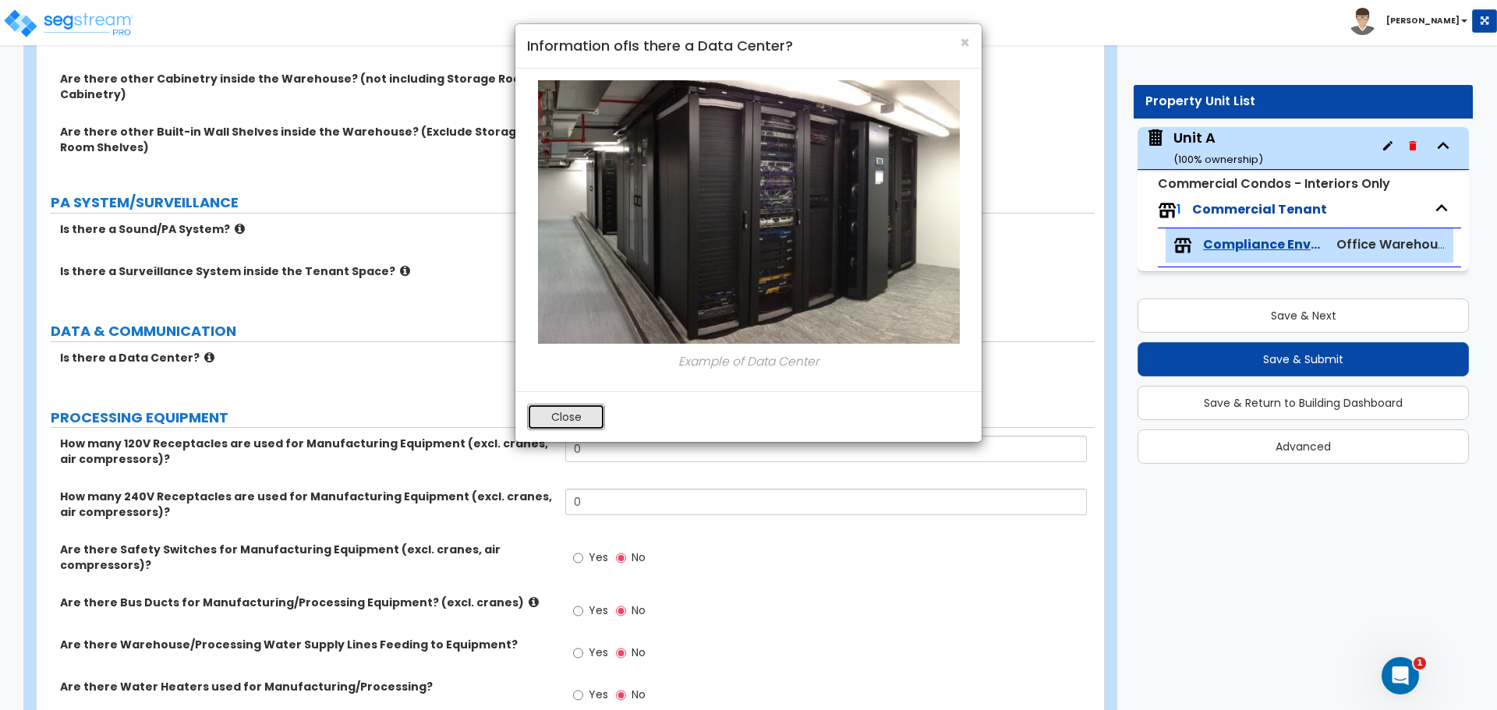
click at [566, 415] on button "Close" at bounding box center [566, 417] width 78 height 27
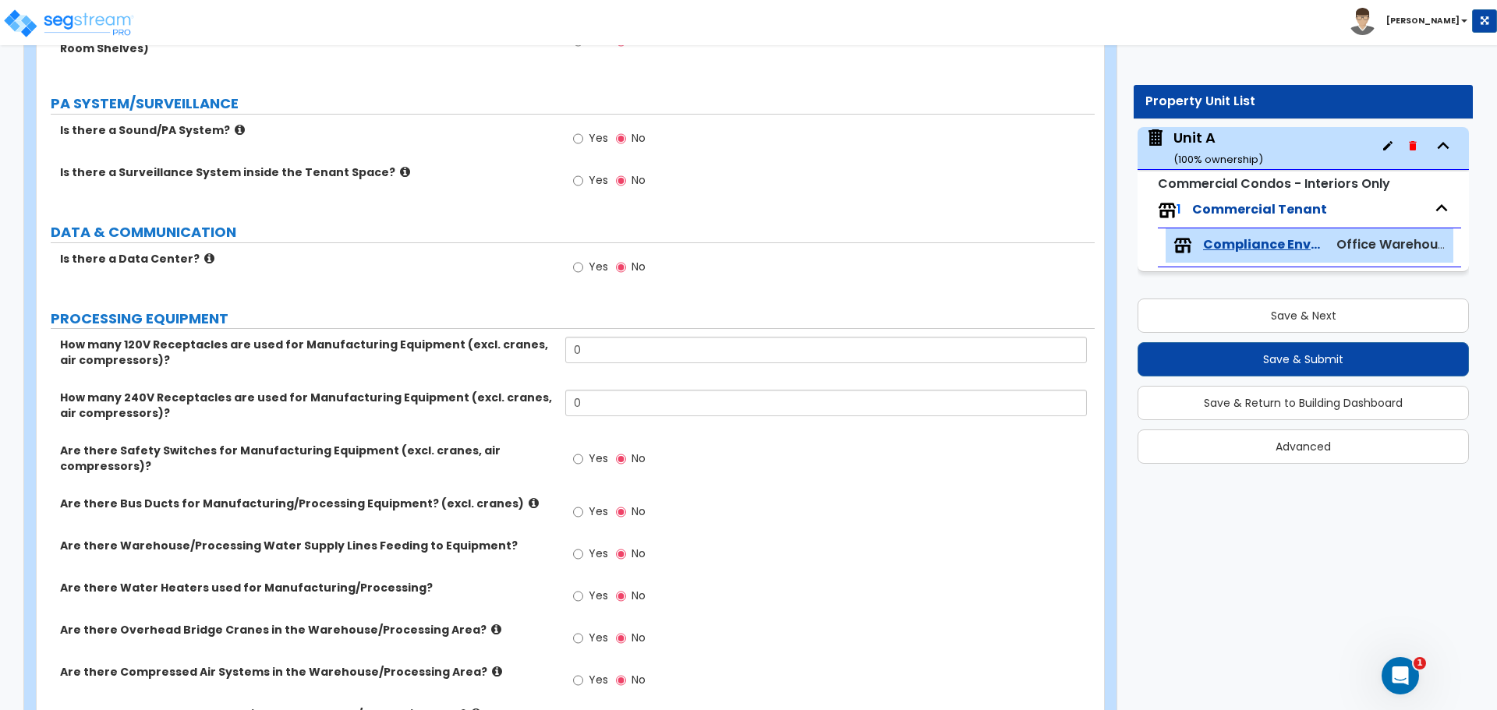
scroll to position [3639, 0]
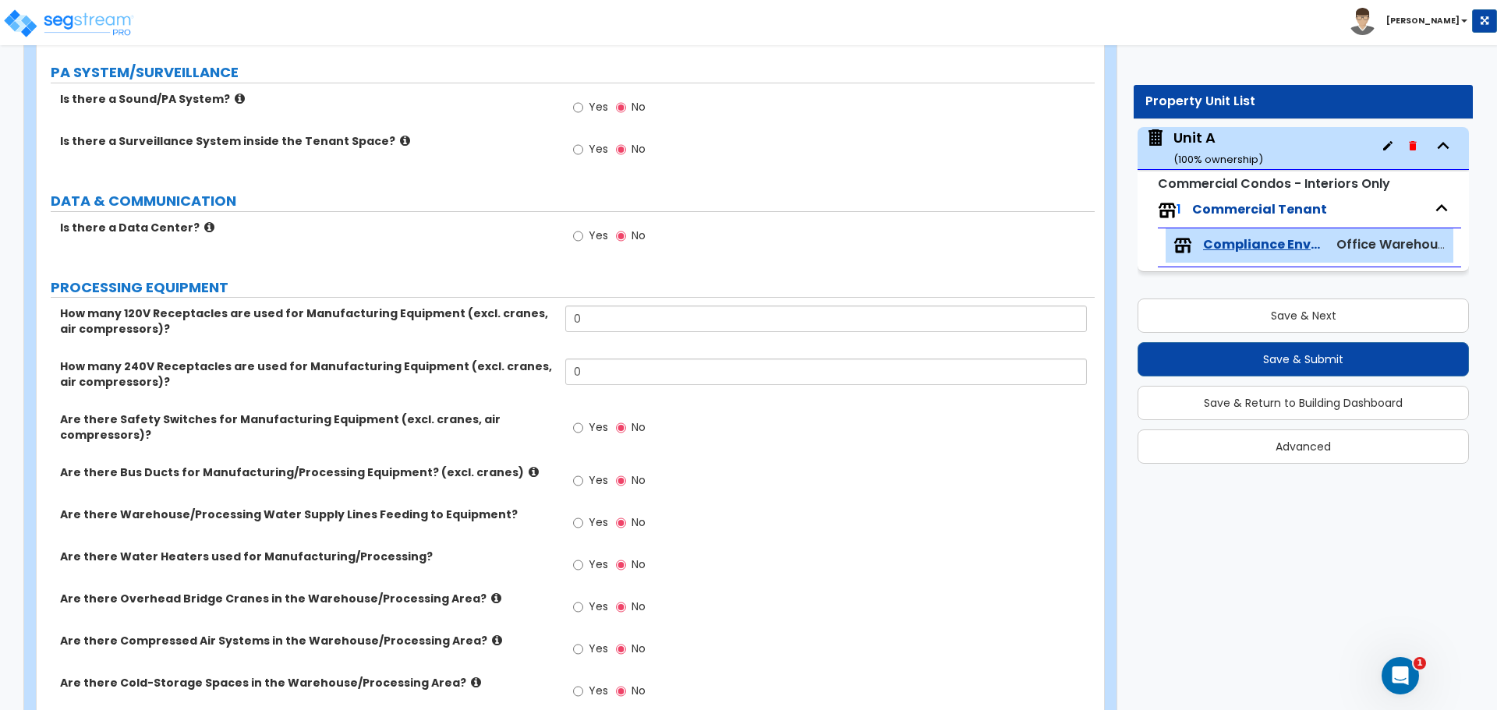
click at [529, 467] on icon at bounding box center [534, 472] width 10 height 12
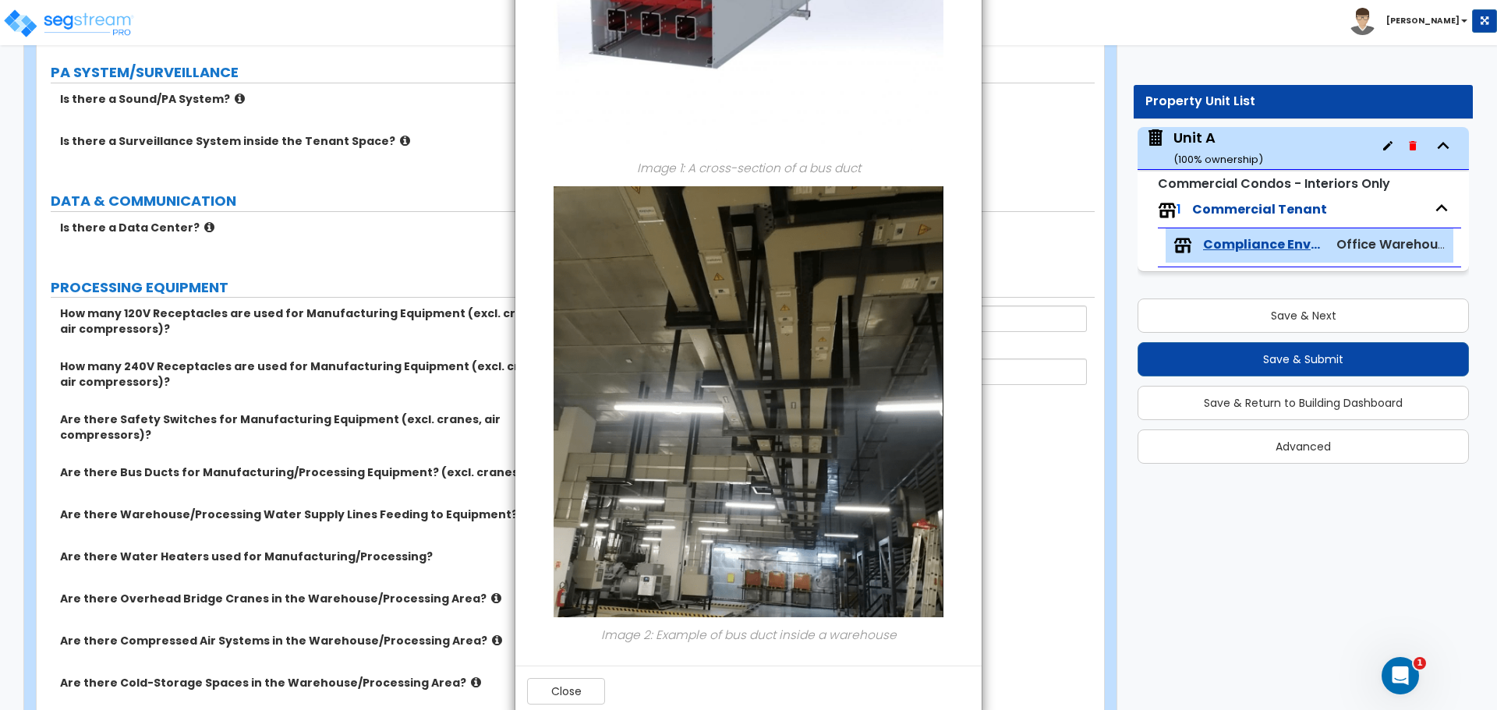
scroll to position [260, 0]
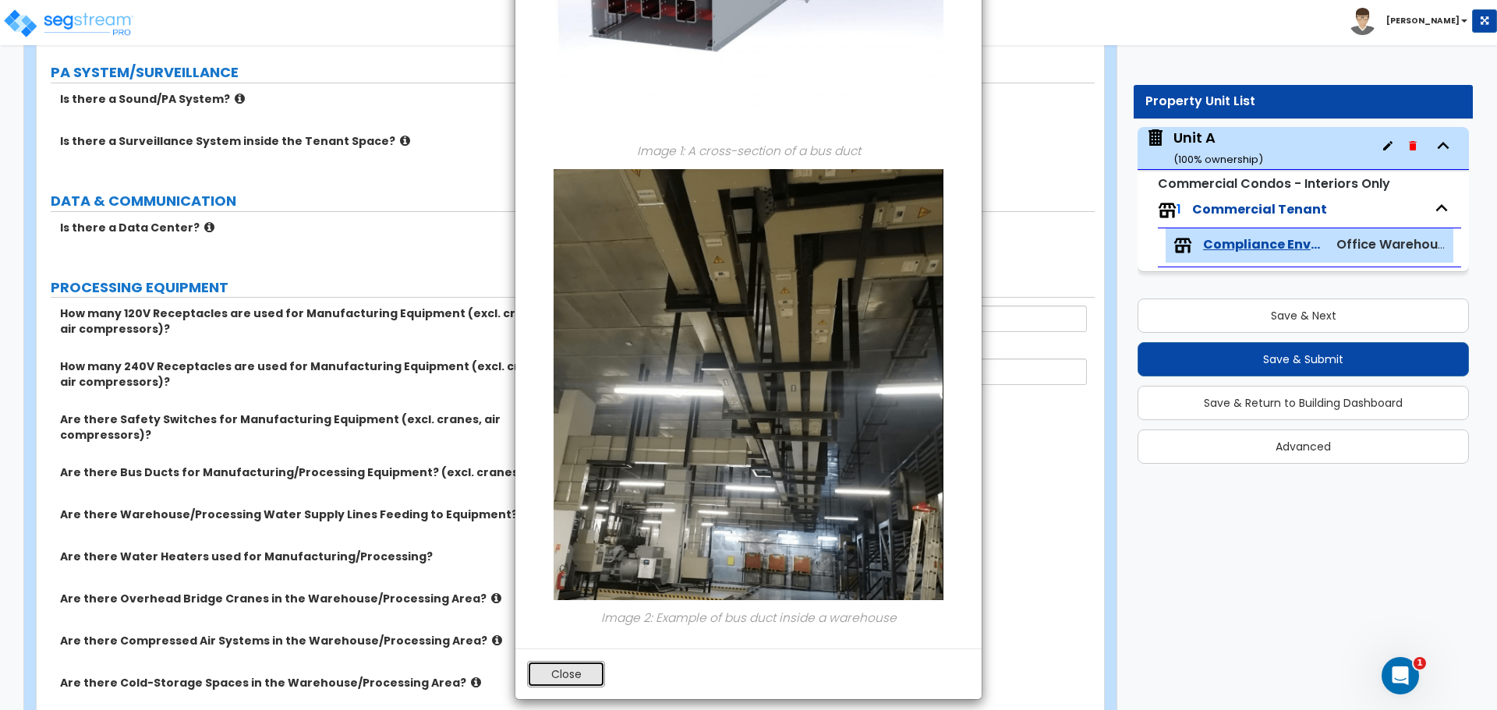
click at [586, 673] on button "Close" at bounding box center [566, 674] width 78 height 27
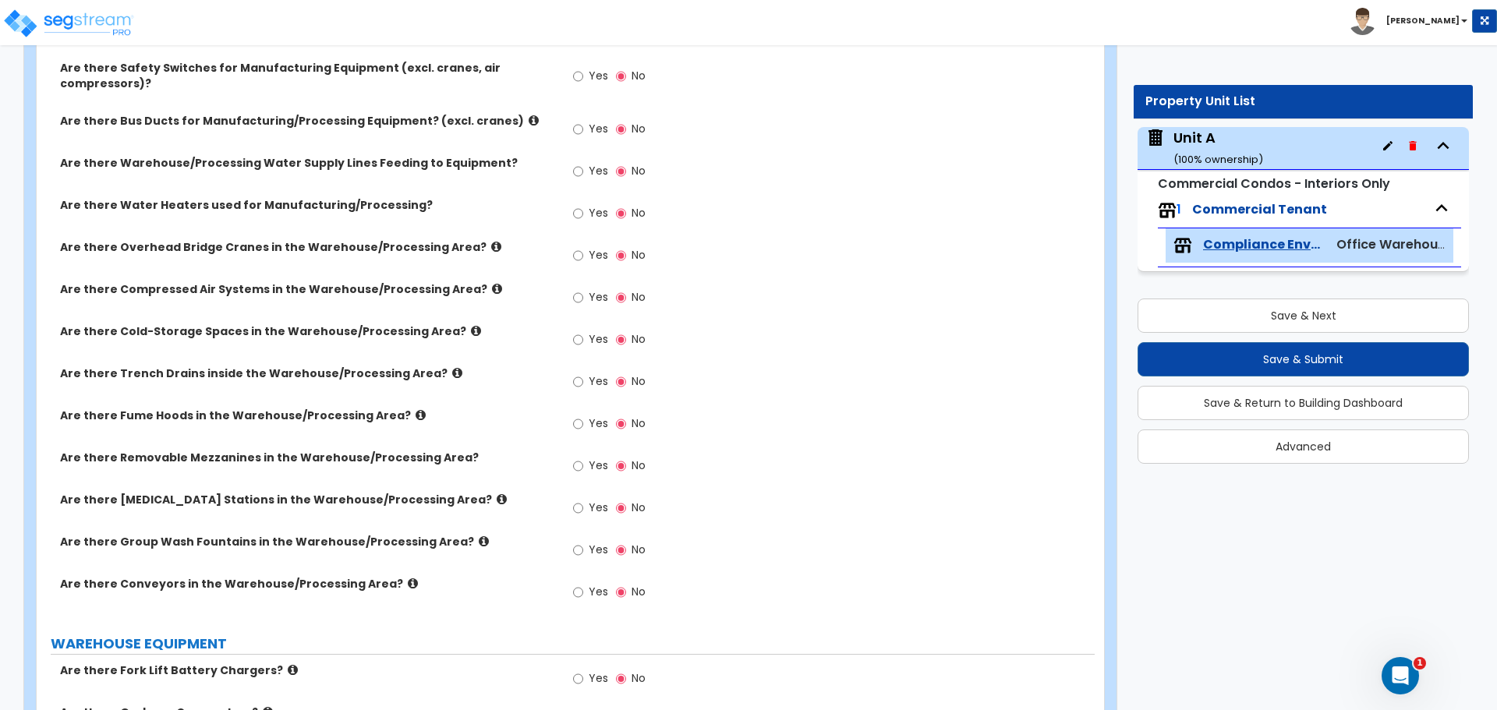
scroll to position [4029, 0]
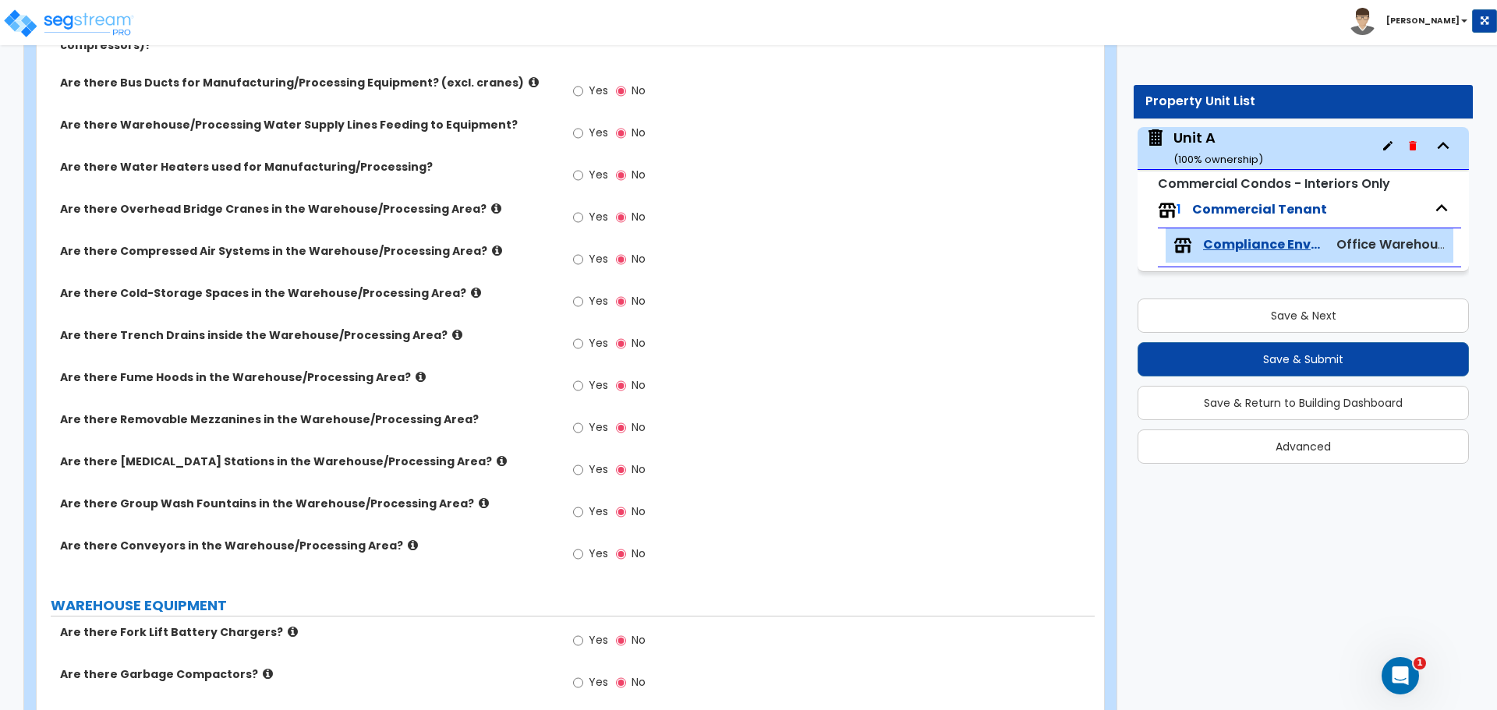
click at [479, 508] on icon at bounding box center [484, 503] width 10 height 12
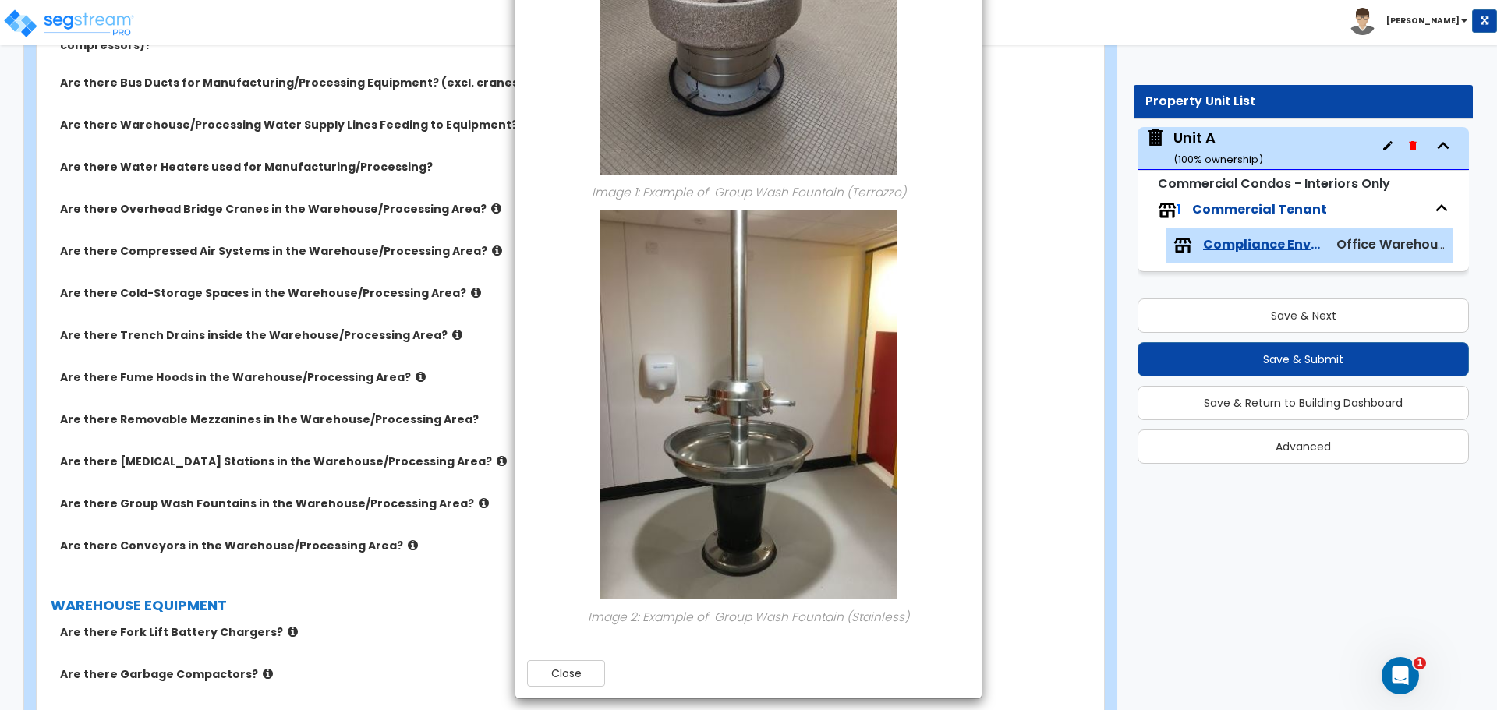
scroll to position [332, 0]
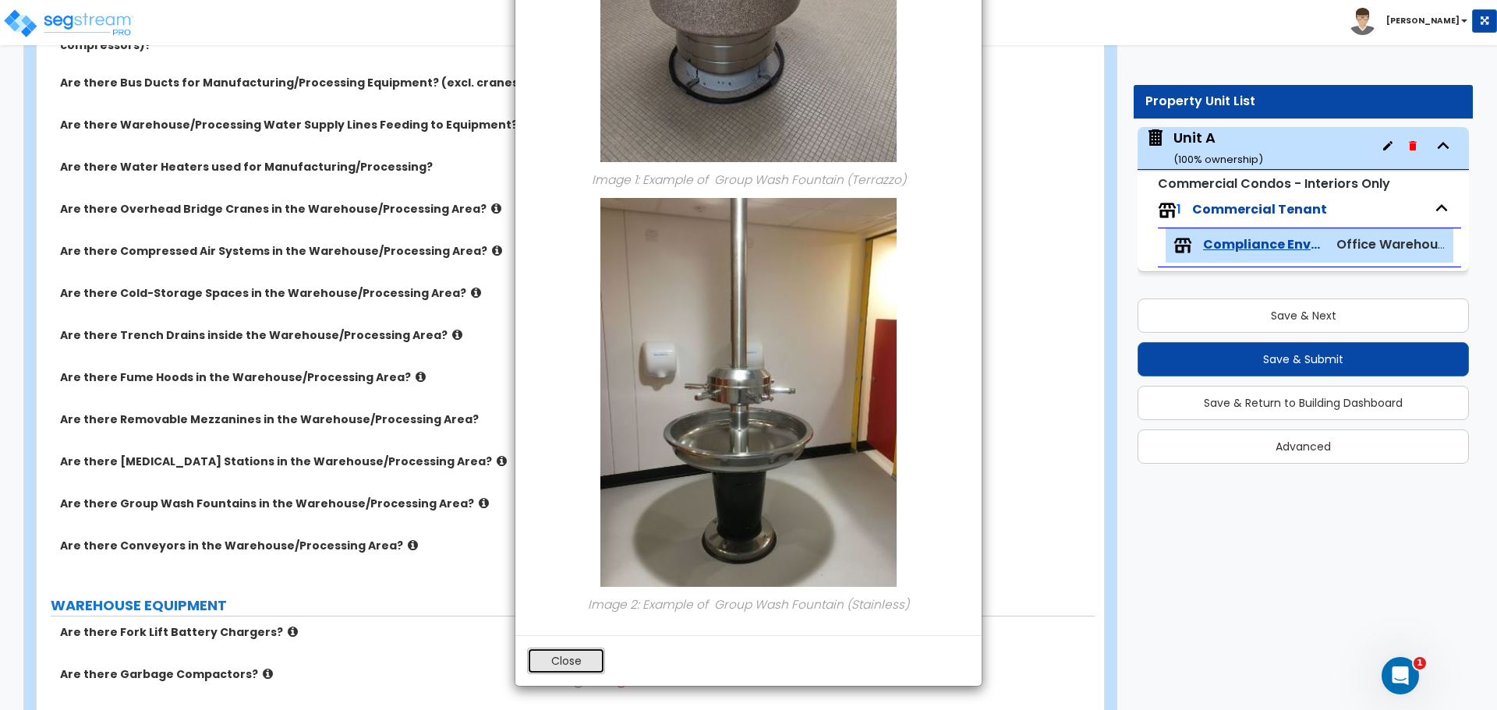
click at [583, 657] on button "Close" at bounding box center [566, 661] width 78 height 27
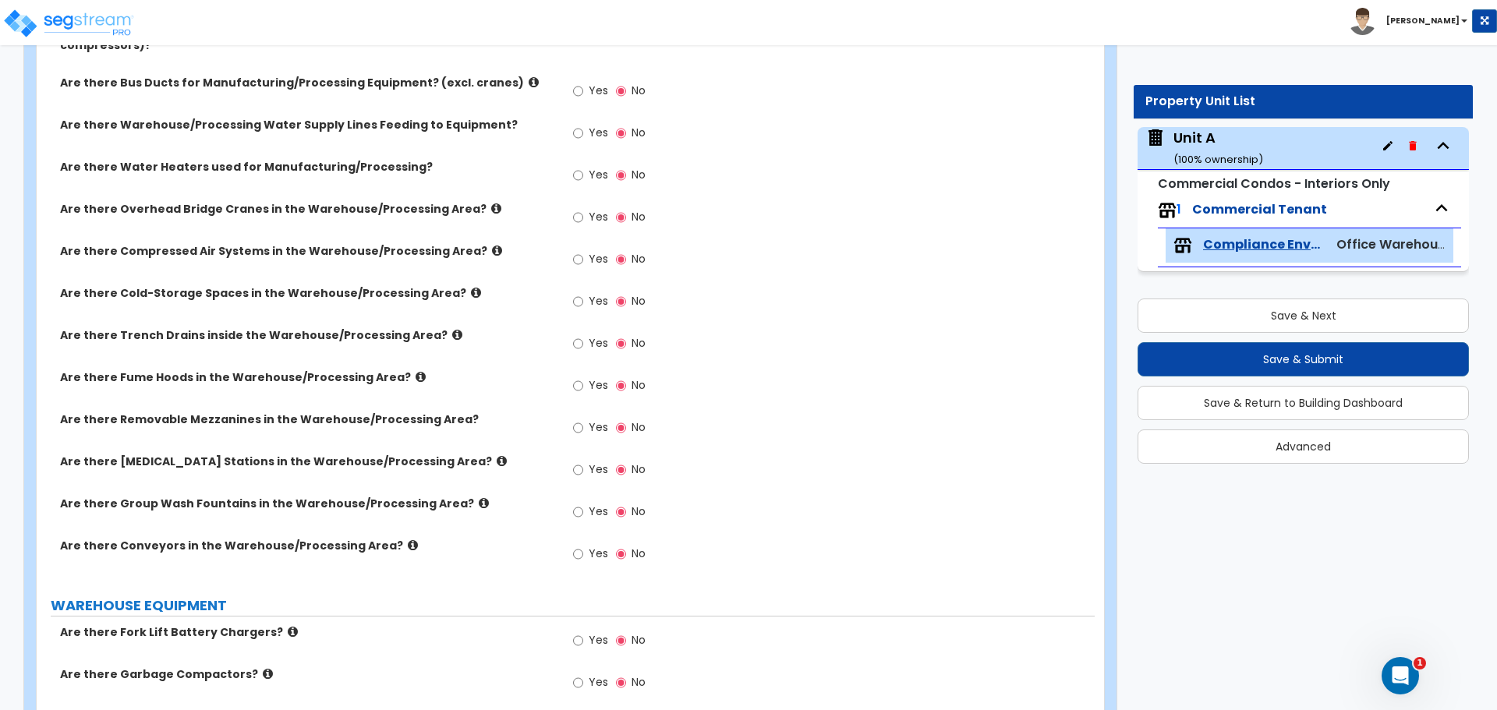
click at [408, 543] on icon at bounding box center [413, 546] width 10 height 12
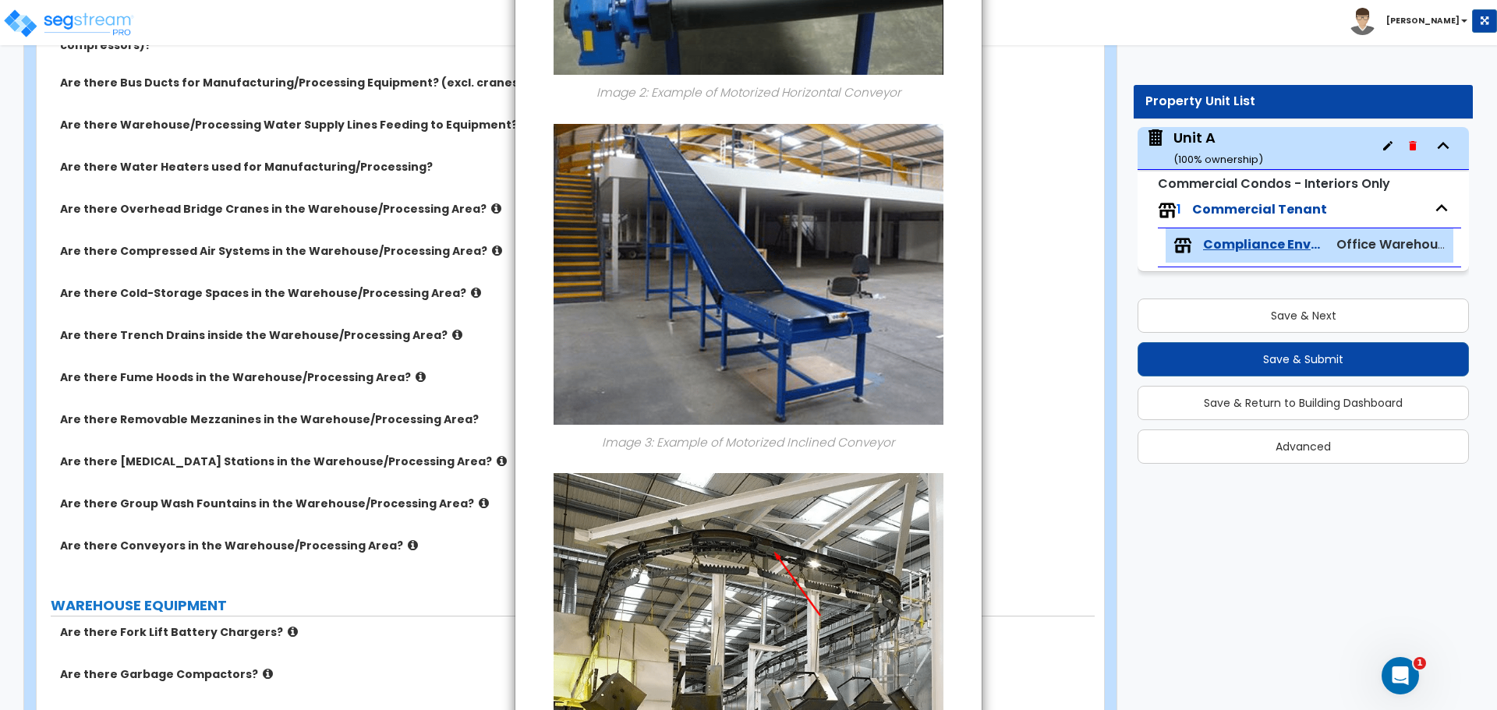
scroll to position [852, 0]
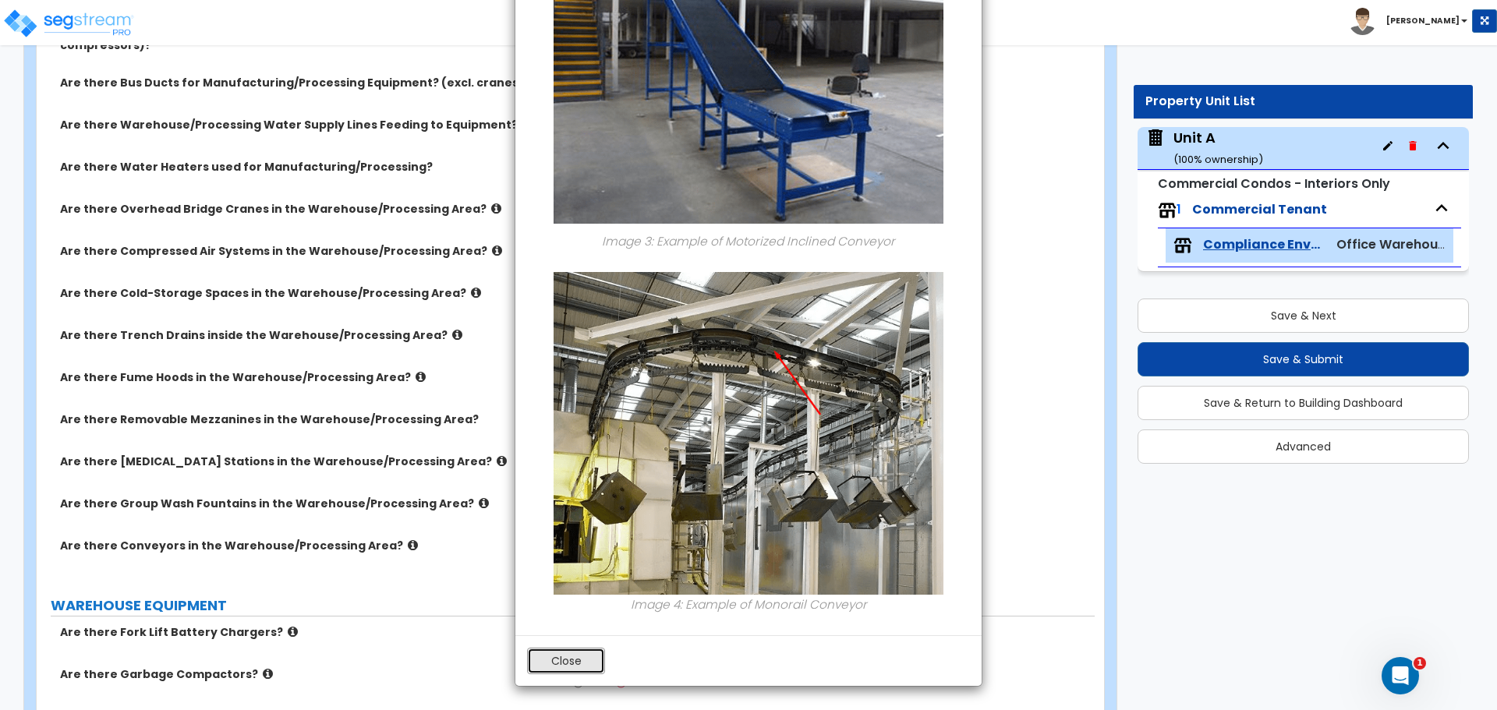
click at [582, 652] on button "Close" at bounding box center [566, 661] width 78 height 27
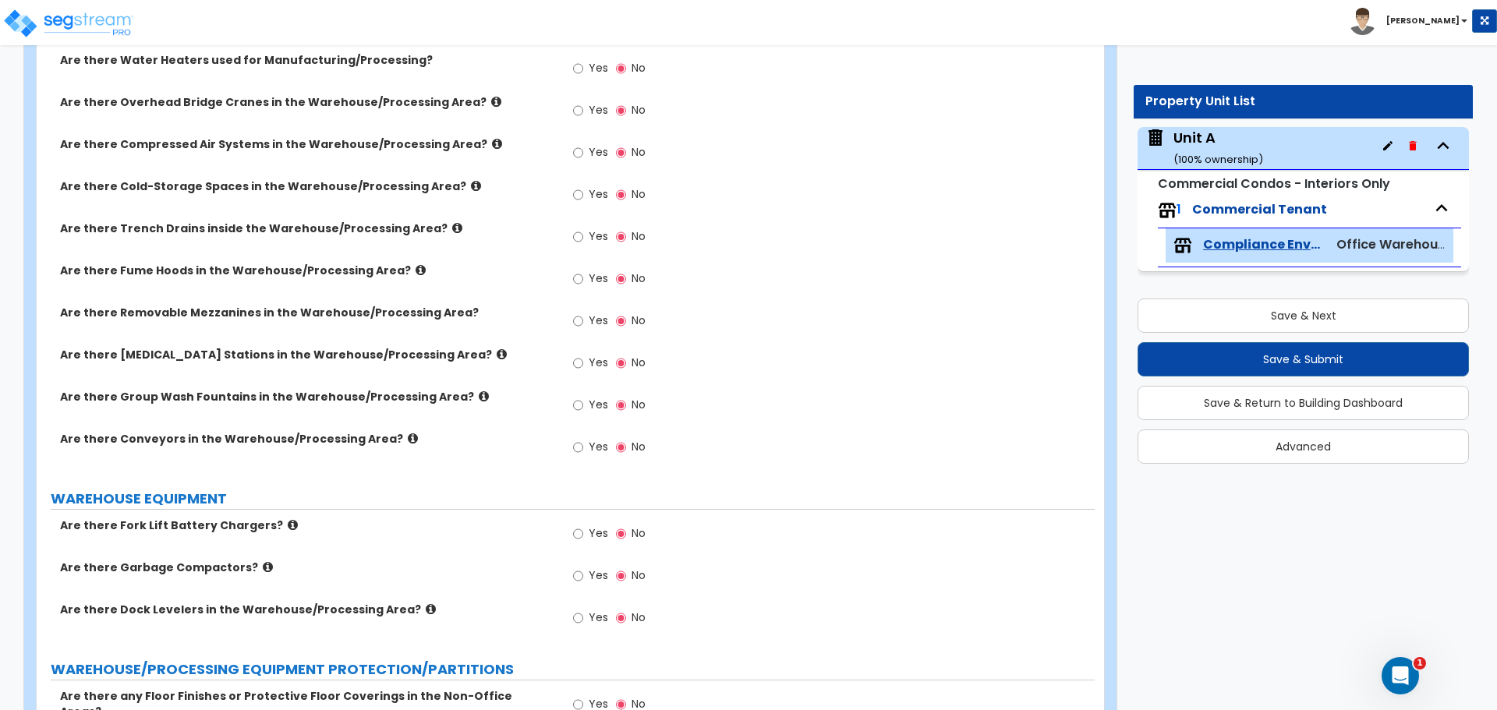
scroll to position [4288, 0]
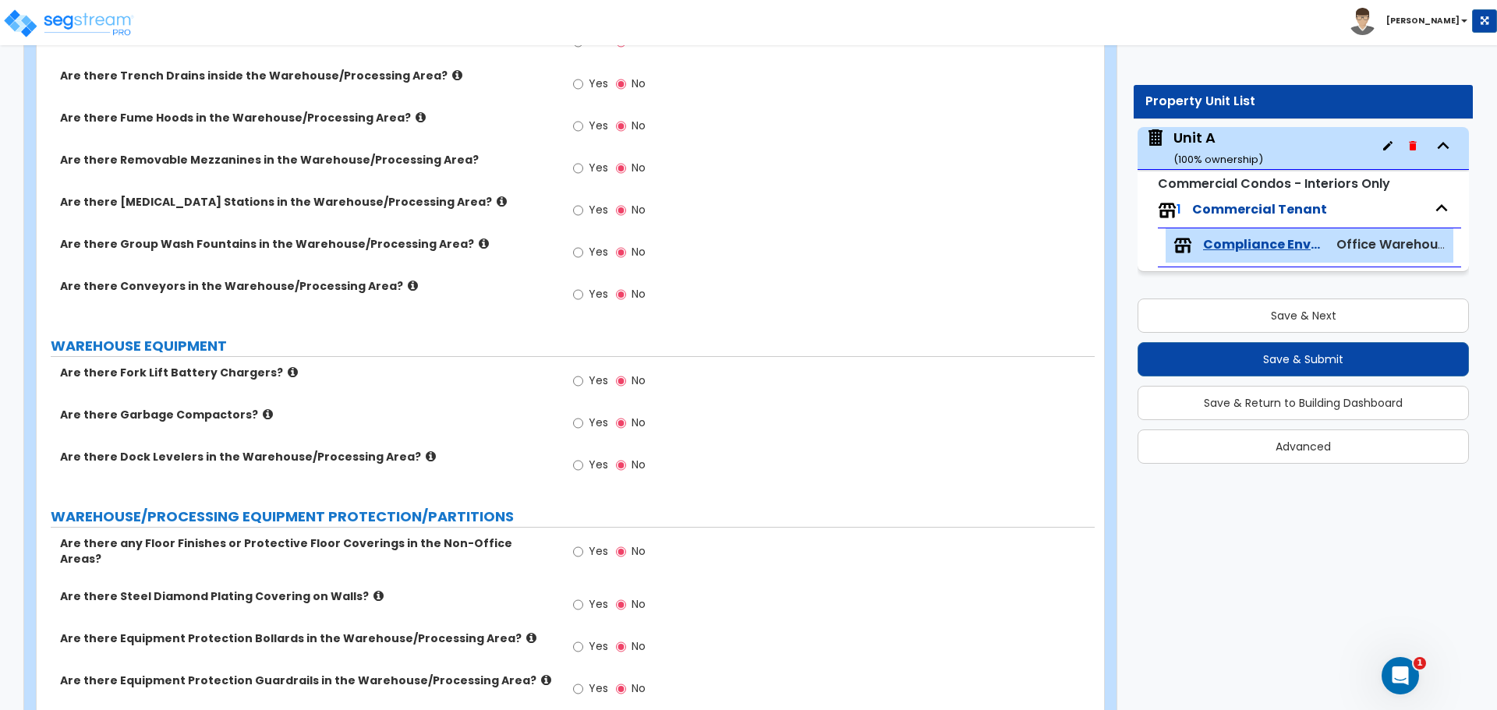
click at [260, 421] on label "Are there Garbage Compactors?" at bounding box center [307, 415] width 494 height 16
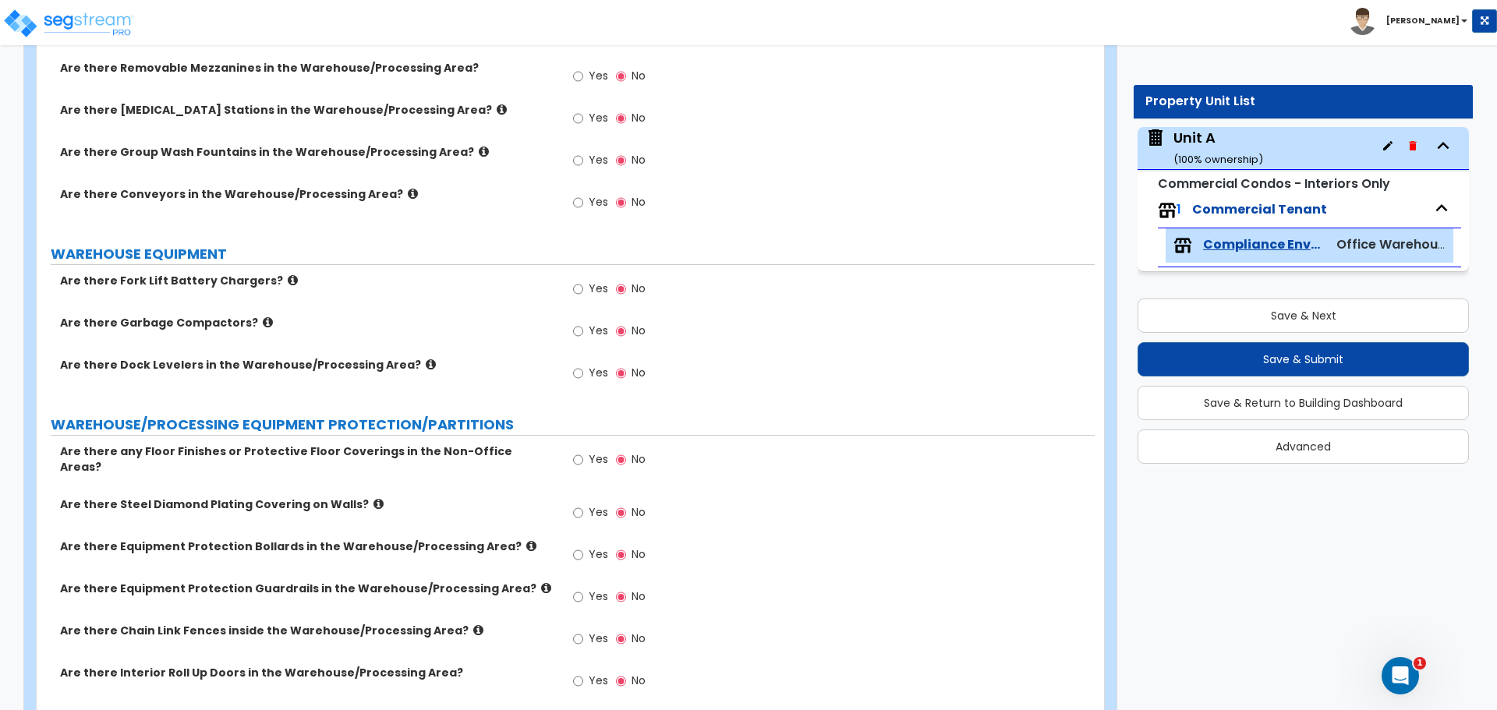
scroll to position [4419, 0]
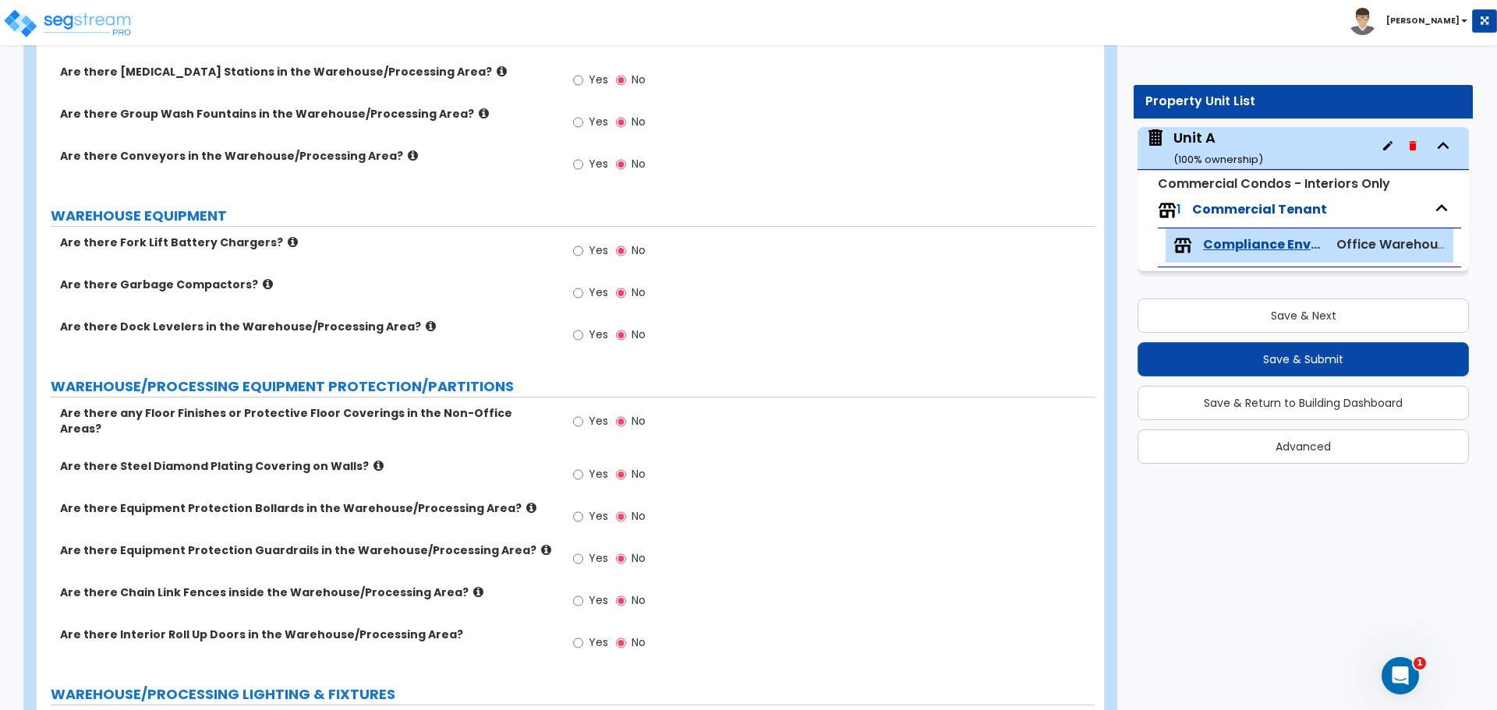
click at [345, 458] on label "Are there Steel Diamond Plating Covering on Walls?" at bounding box center [307, 466] width 494 height 16
click at [373, 460] on icon at bounding box center [378, 466] width 10 height 12
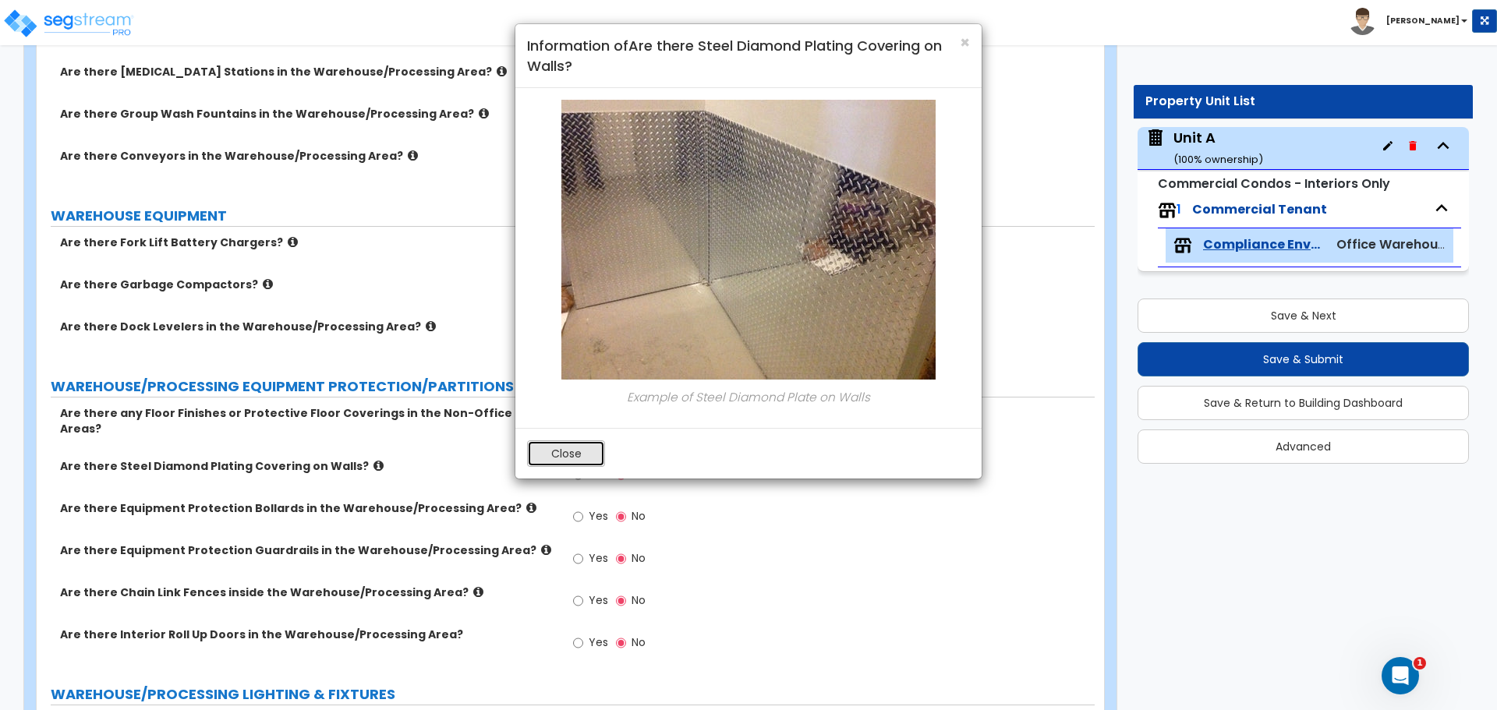
click at [537, 448] on button "Close" at bounding box center [566, 454] width 78 height 27
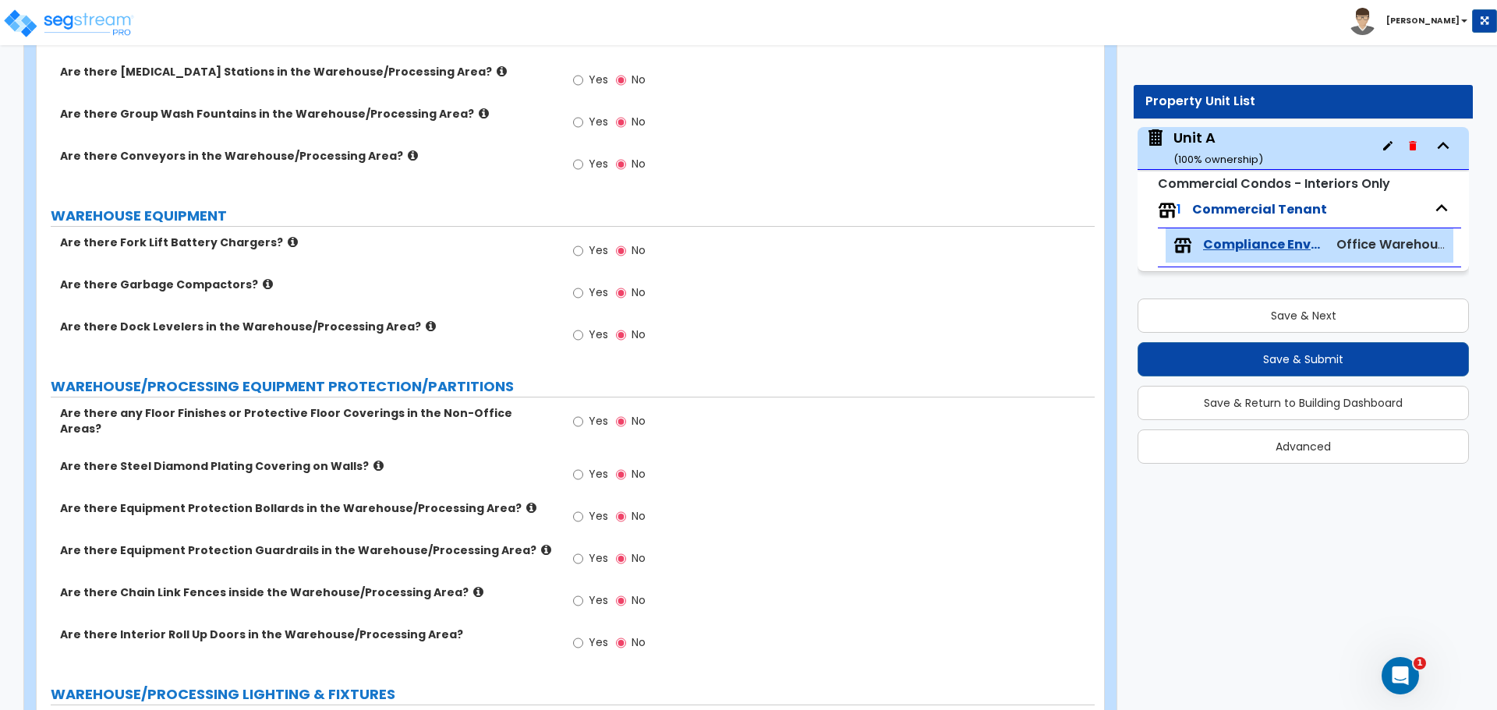
click at [586, 422] on label "Yes" at bounding box center [590, 423] width 35 height 27
click at [583, 422] on input "Yes" at bounding box center [578, 421] width 10 height 17
radio input "true"
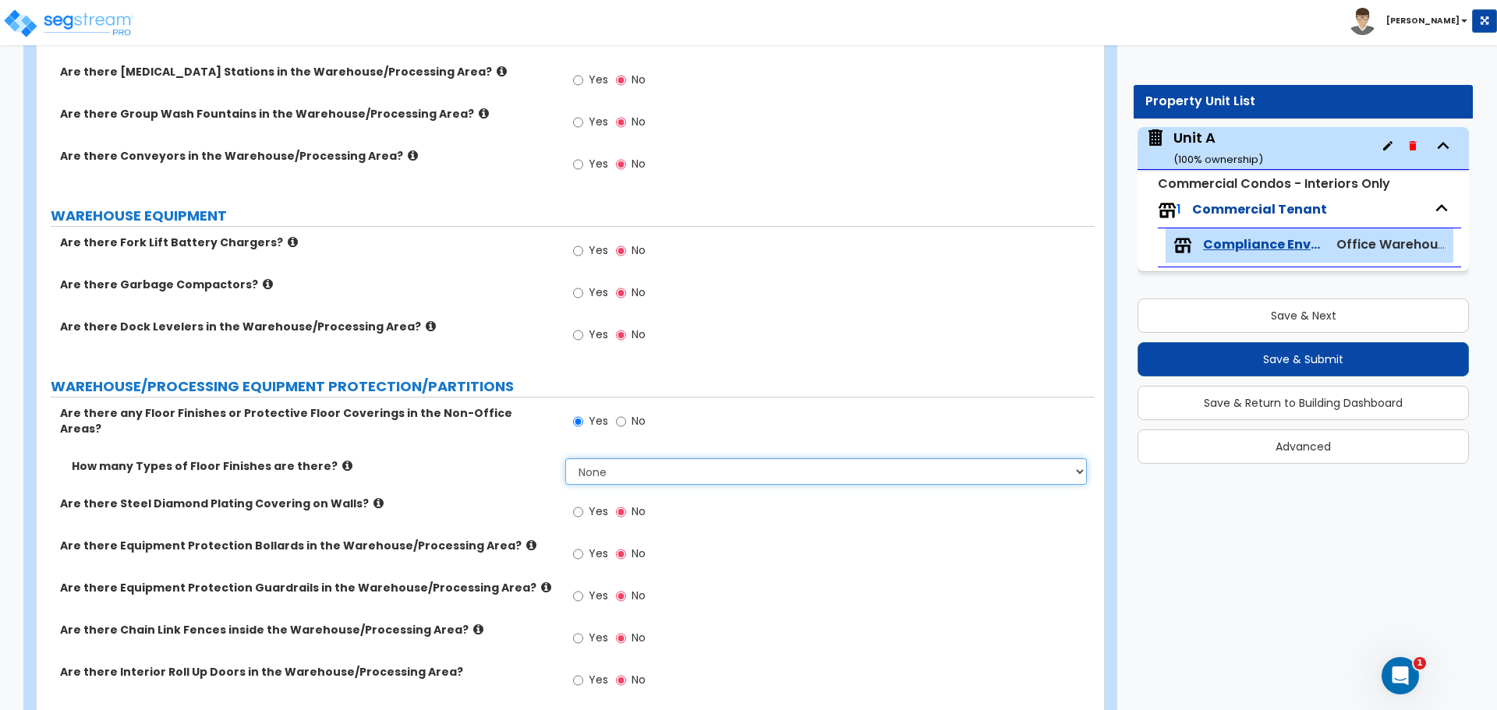
click at [607, 459] on select "None 1 2 3 4" at bounding box center [825, 471] width 521 height 27
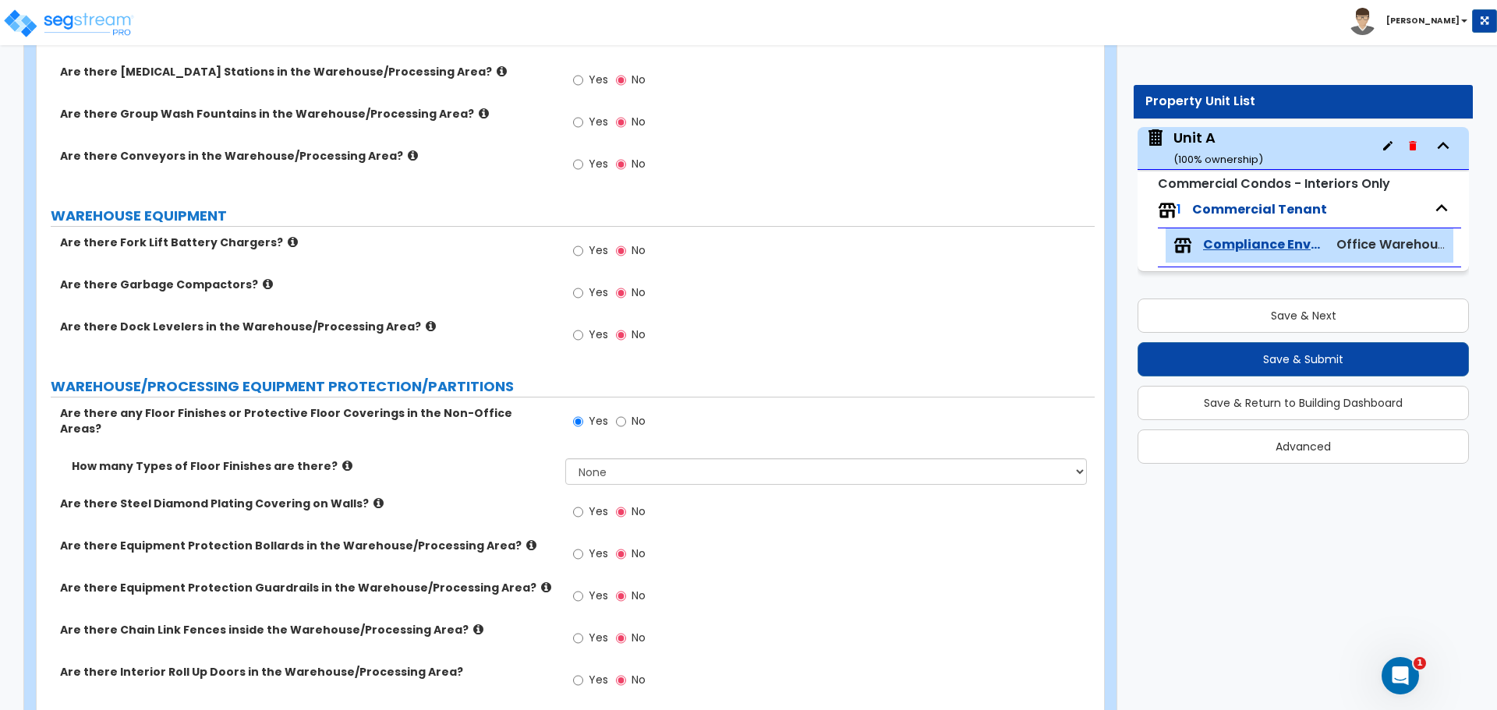
click at [342, 460] on icon at bounding box center [347, 466] width 10 height 12
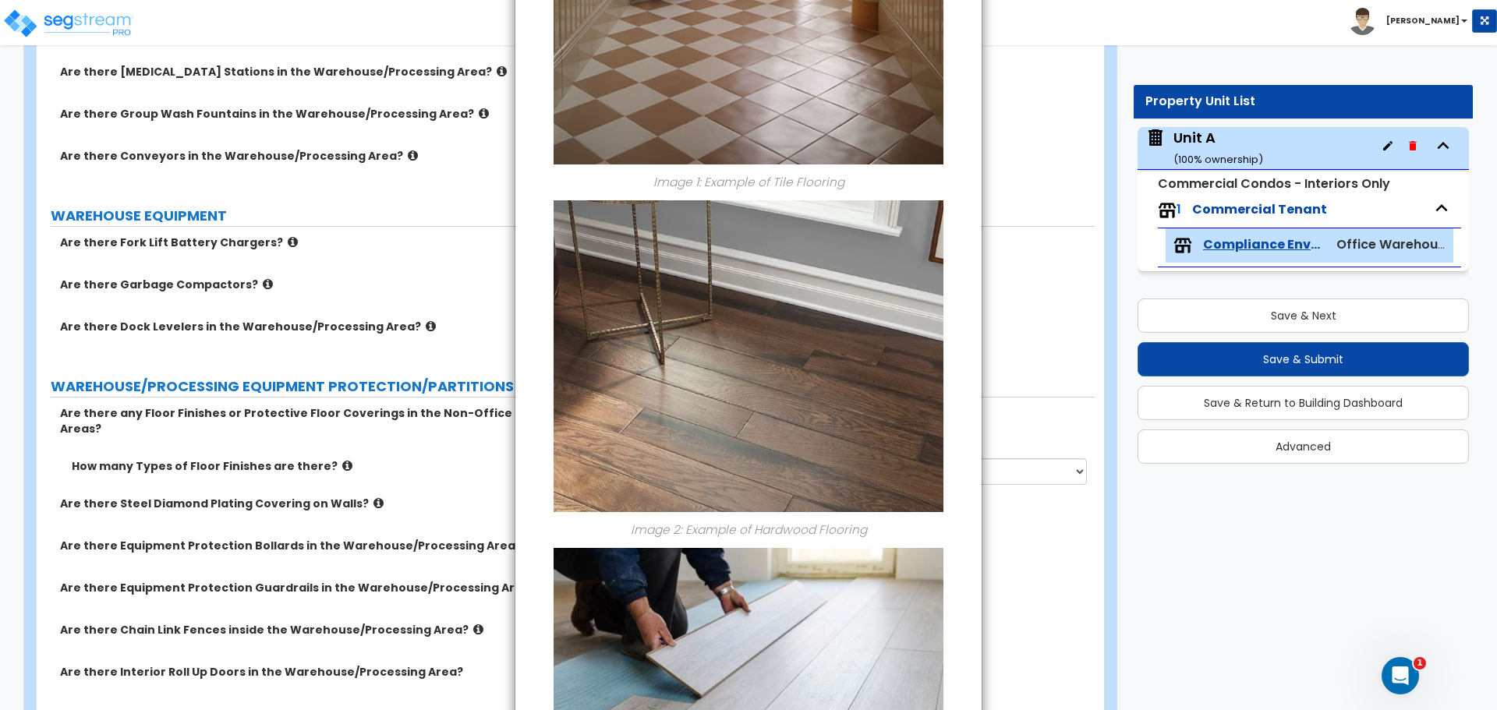
scroll to position [0, 0]
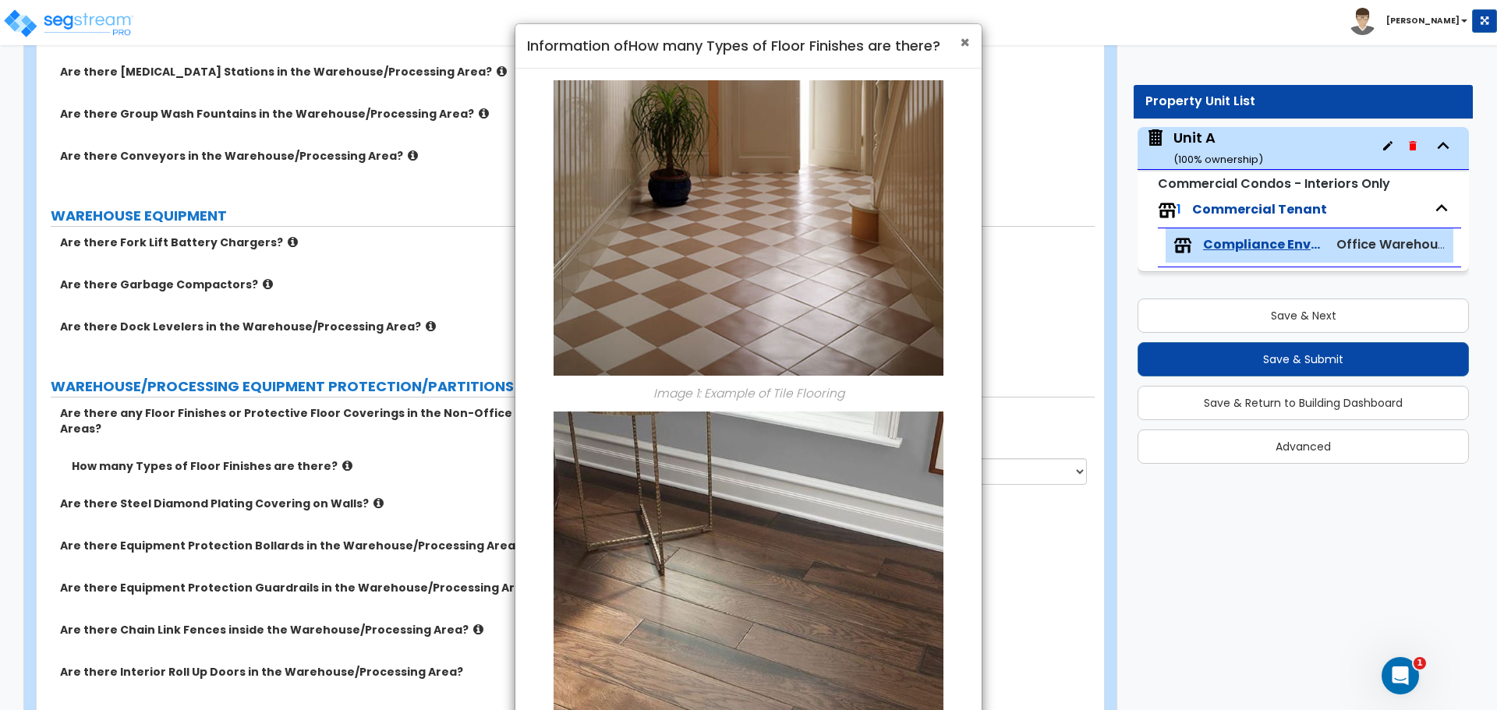
drag, startPoint x: 953, startPoint y: 41, endPoint x: 964, endPoint y: 39, distance: 11.2
click at [953, 41] on h4 "Information of How many Types of Floor Finishes are there?" at bounding box center [748, 46] width 443 height 20
drag, startPoint x: 965, startPoint y: 38, endPoint x: 962, endPoint y: 55, distance: 17.4
click at [965, 38] on span "×" at bounding box center [965, 42] width 10 height 23
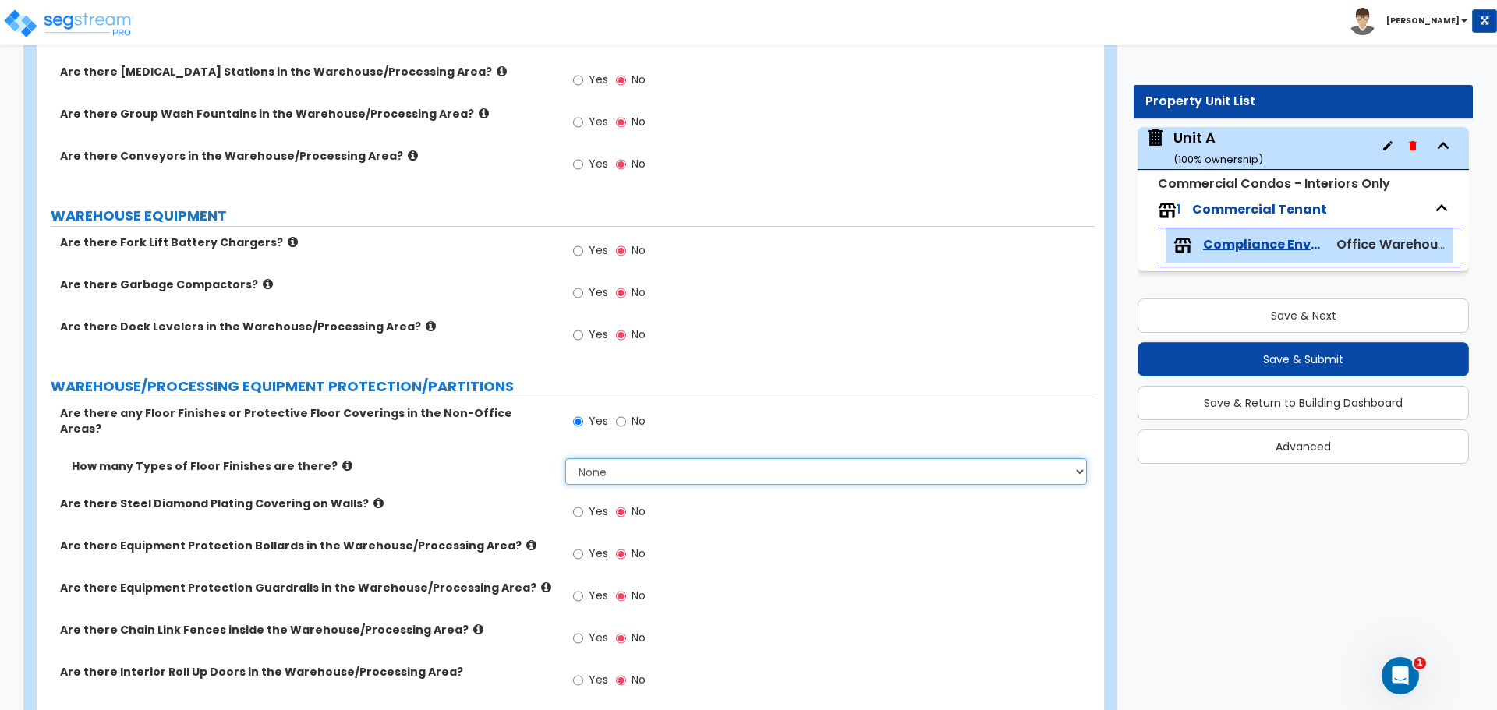
click at [656, 465] on select "None 1 2 3 4" at bounding box center [825, 471] width 521 height 27
select select "2"
click at [565, 458] on select "None 1 2 3 4" at bounding box center [825, 471] width 521 height 27
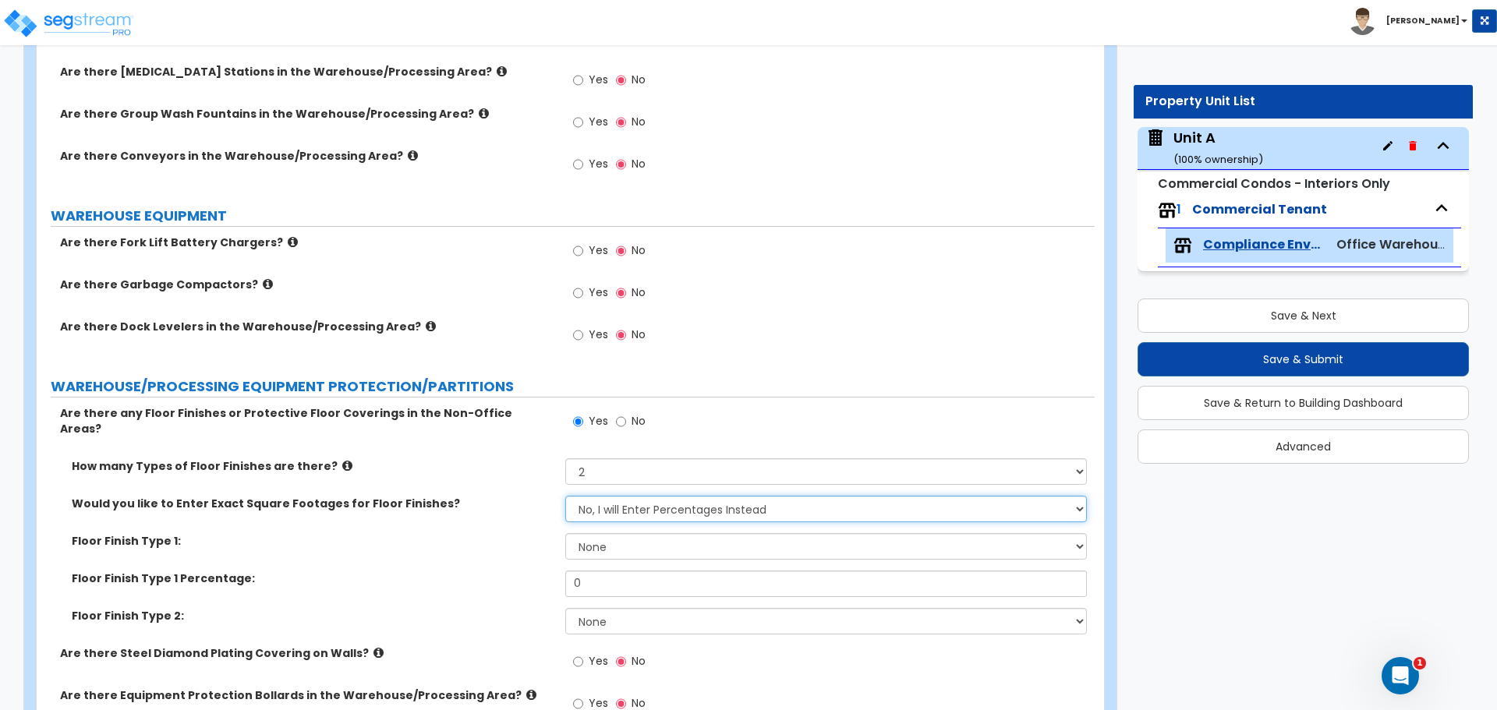
click at [663, 502] on select "No, I will Enter Percentages Instead Yes, I will Enter Exact Square Footages" at bounding box center [825, 509] width 521 height 27
select select "1"
click at [565, 496] on select "No, I will Enter Percentages Instead Yes, I will Enter Exact Square Footages" at bounding box center [825, 509] width 521 height 27
click at [610, 533] on select "None Ceramic Tile Flooring Hardwood Flooring Resilient Laminate Flooring Vinyl …" at bounding box center [825, 546] width 521 height 27
click at [462, 608] on label "Floor Finish Type 2:" at bounding box center [313, 616] width 482 height 16
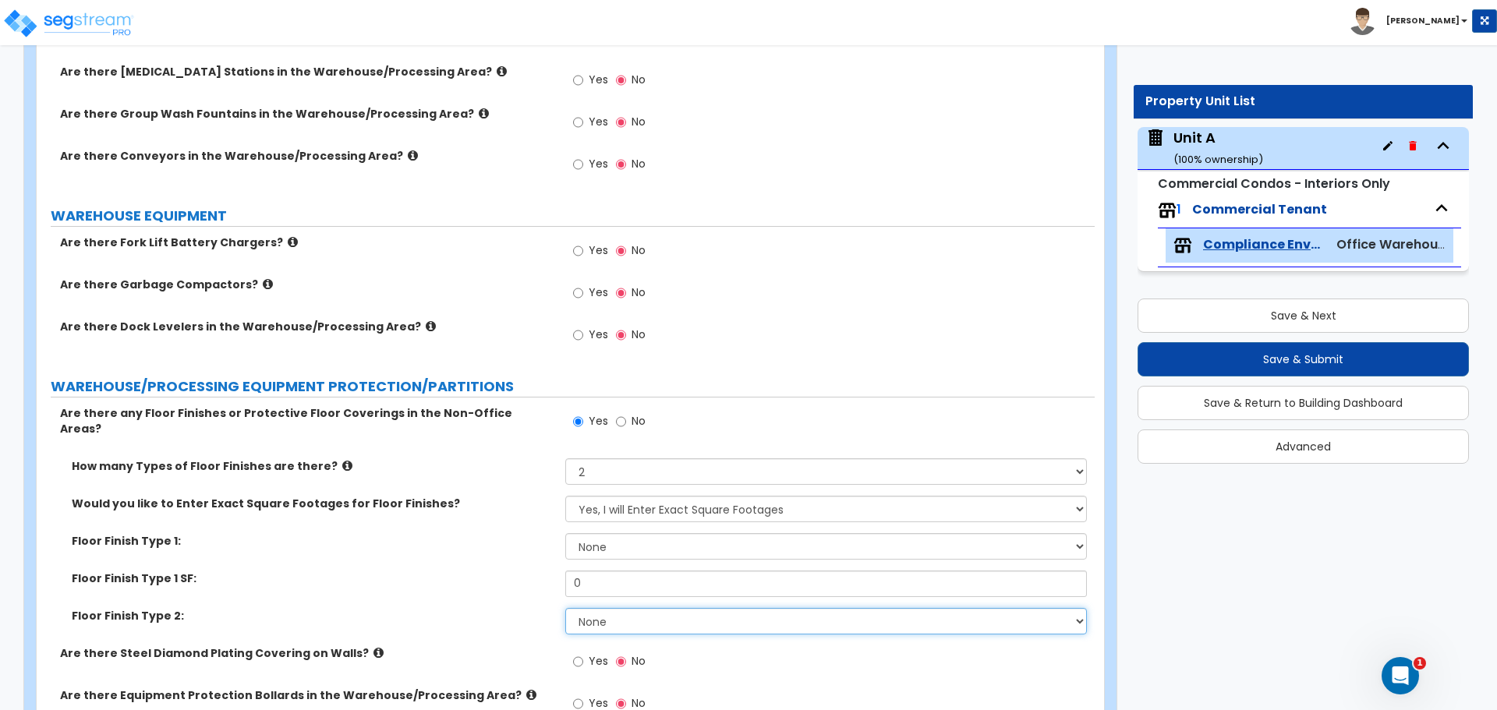
click at [609, 608] on select "None Tile Flooring Hardwood Flooring Resilient Laminate Flooring VCT Flooring S…" at bounding box center [825, 621] width 521 height 27
click at [565, 608] on select "None Tile Flooring Hardwood Flooring Resilient Laminate Flooring VCT Flooring S…" at bounding box center [825, 621] width 521 height 27
drag, startPoint x: 607, startPoint y: 579, endPoint x: 611, endPoint y: 568, distance: 12.6
click at [607, 579] on input "0" at bounding box center [825, 584] width 521 height 27
drag, startPoint x: 583, startPoint y: 571, endPoint x: 473, endPoint y: 571, distance: 109.9
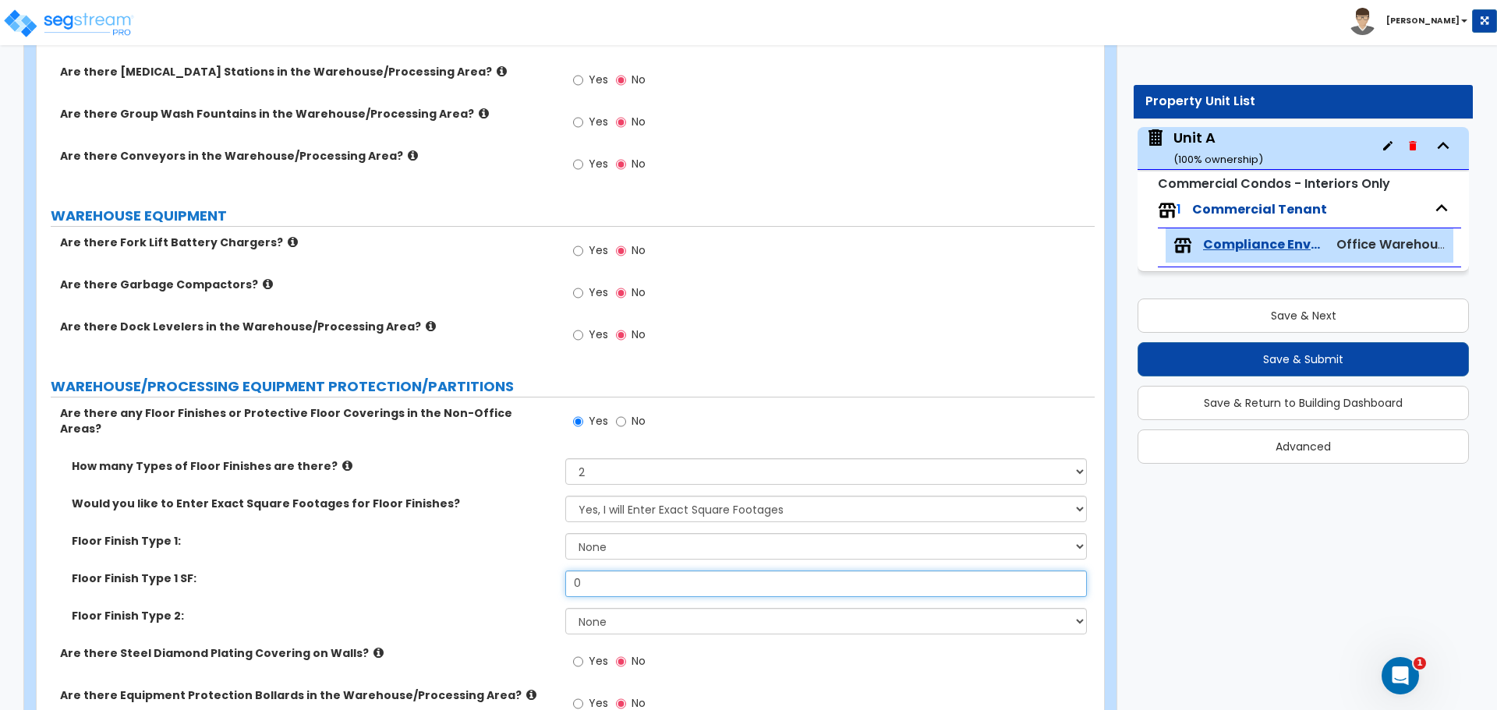
click at [473, 571] on div "Floor Finish Type 1 SF: 0" at bounding box center [566, 589] width 1058 height 37
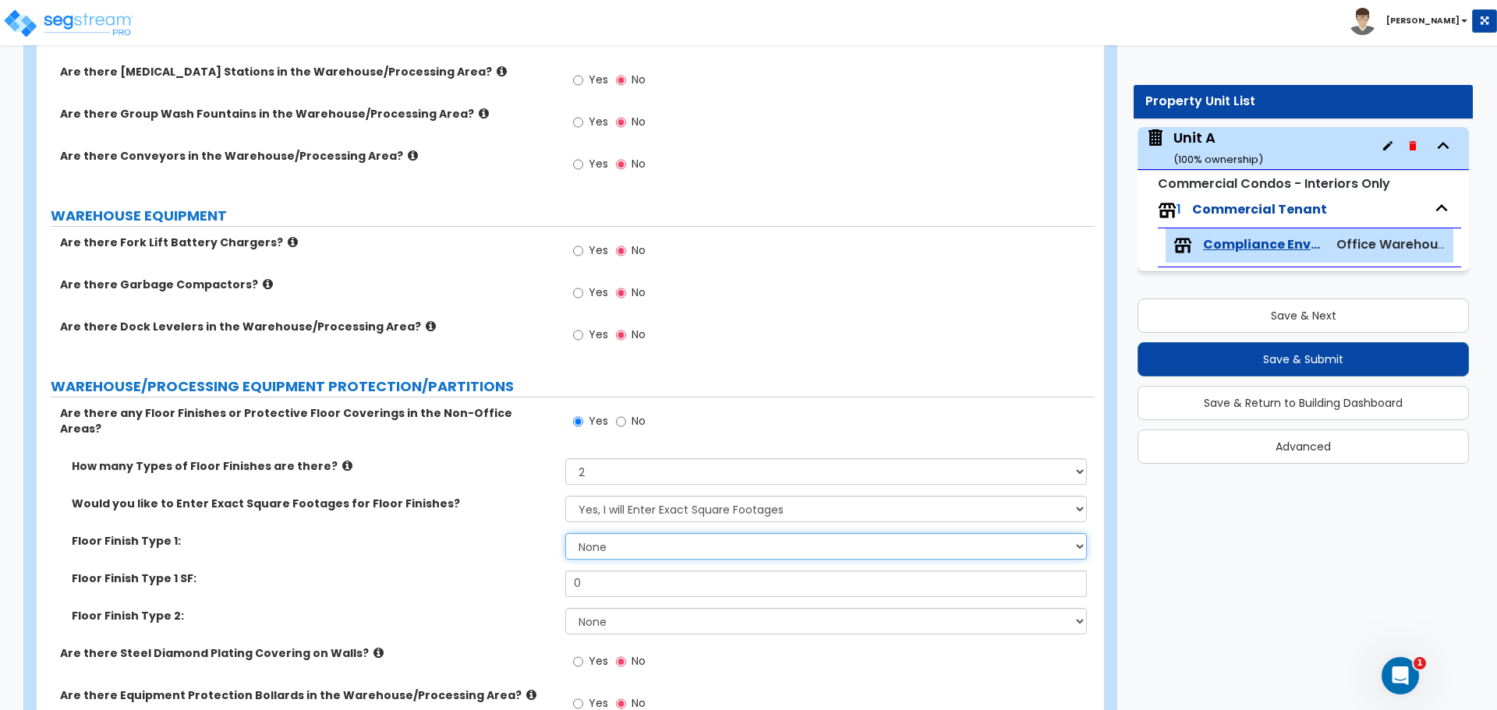
click at [635, 535] on select "None Ceramic Tile Flooring Hardwood Flooring Resilient Laminate Flooring Vinyl …" at bounding box center [825, 546] width 521 height 27
select select "3"
click at [565, 533] on select "None Ceramic Tile Flooring Hardwood Flooring Resilient Laminate Flooring Vinyl …" at bounding box center [825, 546] width 521 height 27
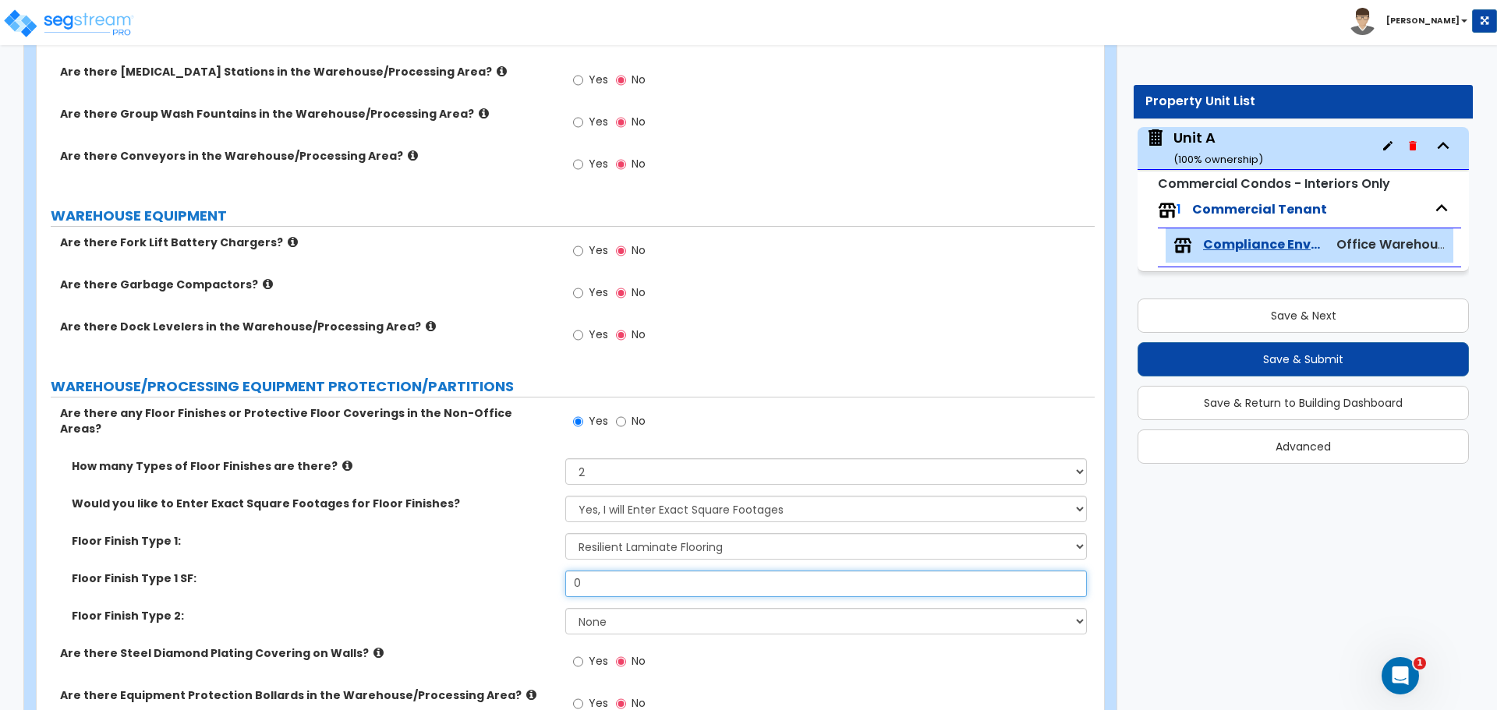
click at [611, 575] on input "0" at bounding box center [825, 584] width 521 height 27
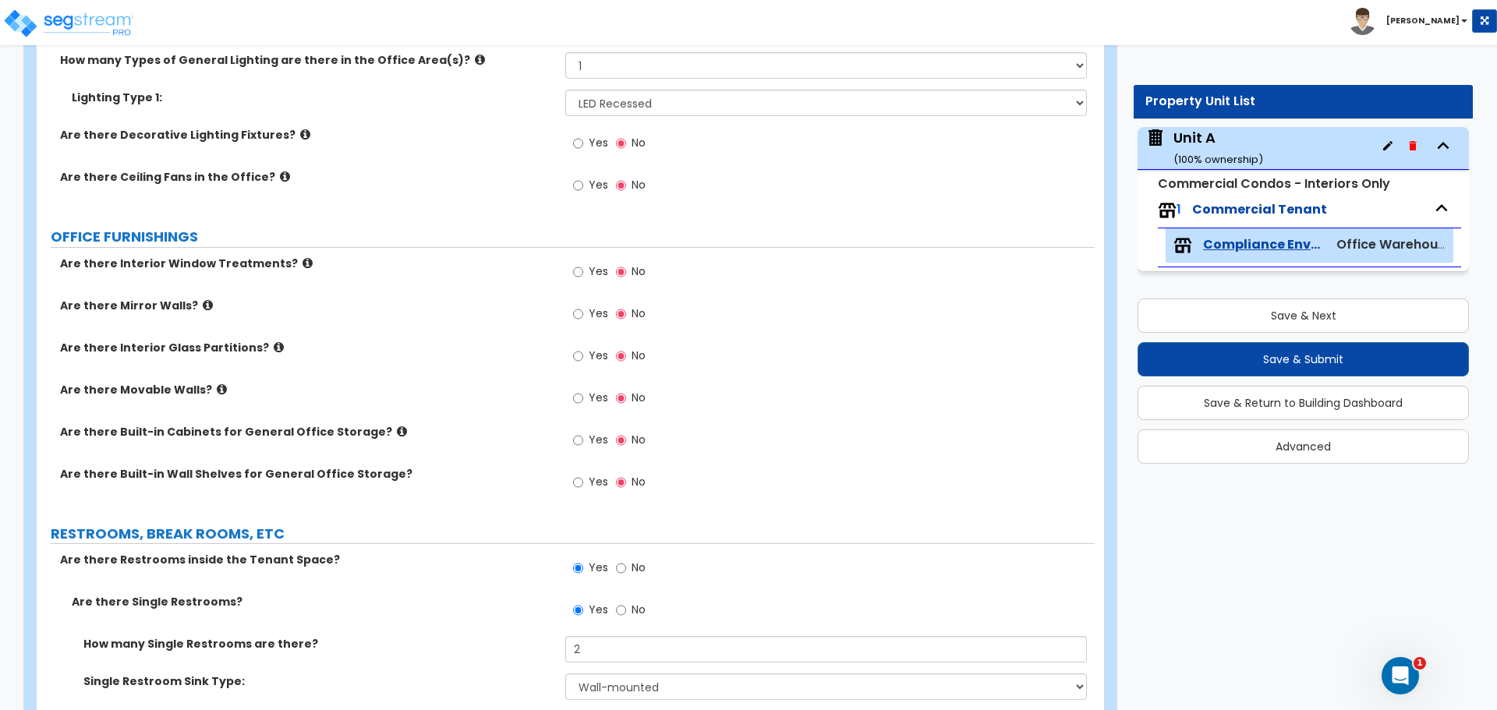
scroll to position [1300, 0]
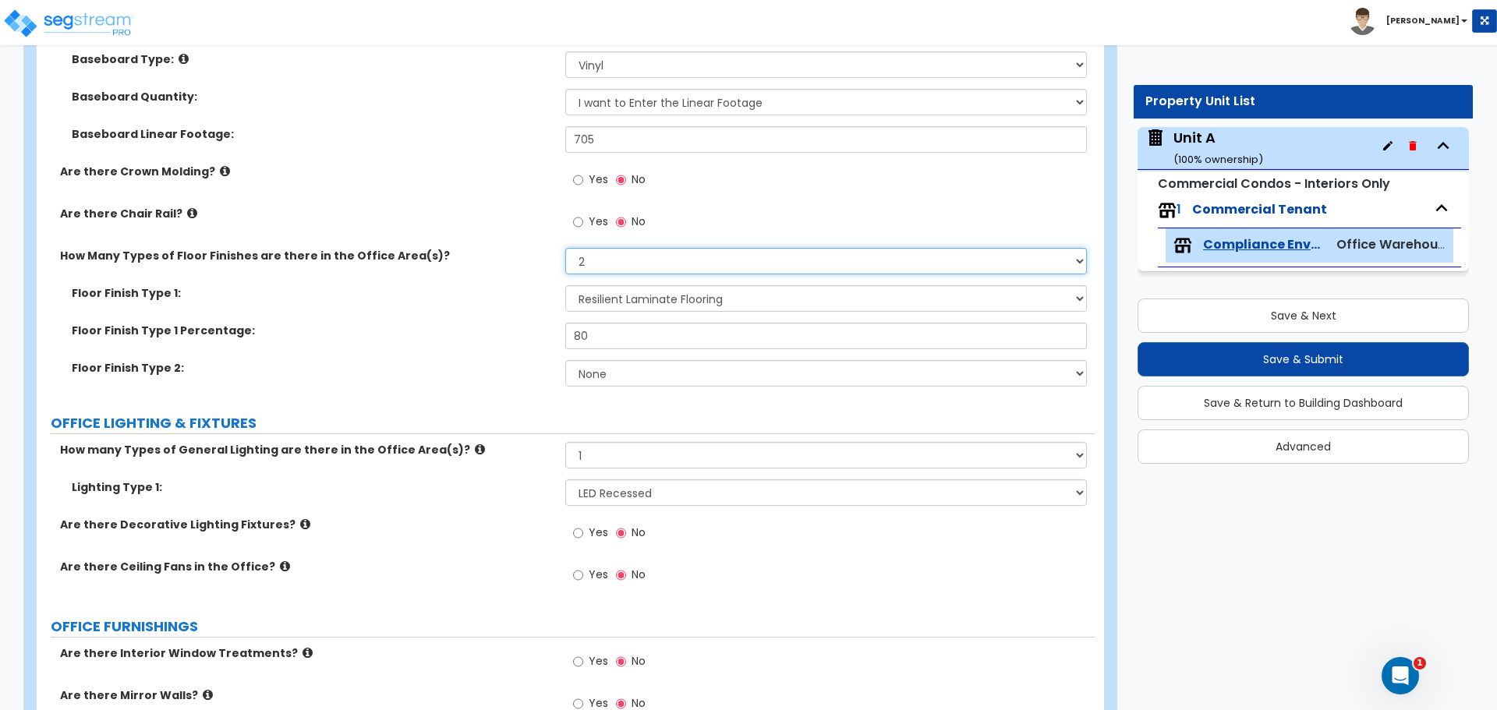
click at [624, 263] on select "None 1 2 3" at bounding box center [825, 261] width 521 height 27
select select "1"
click at [565, 248] on select "None 1 2 3" at bounding box center [825, 261] width 521 height 27
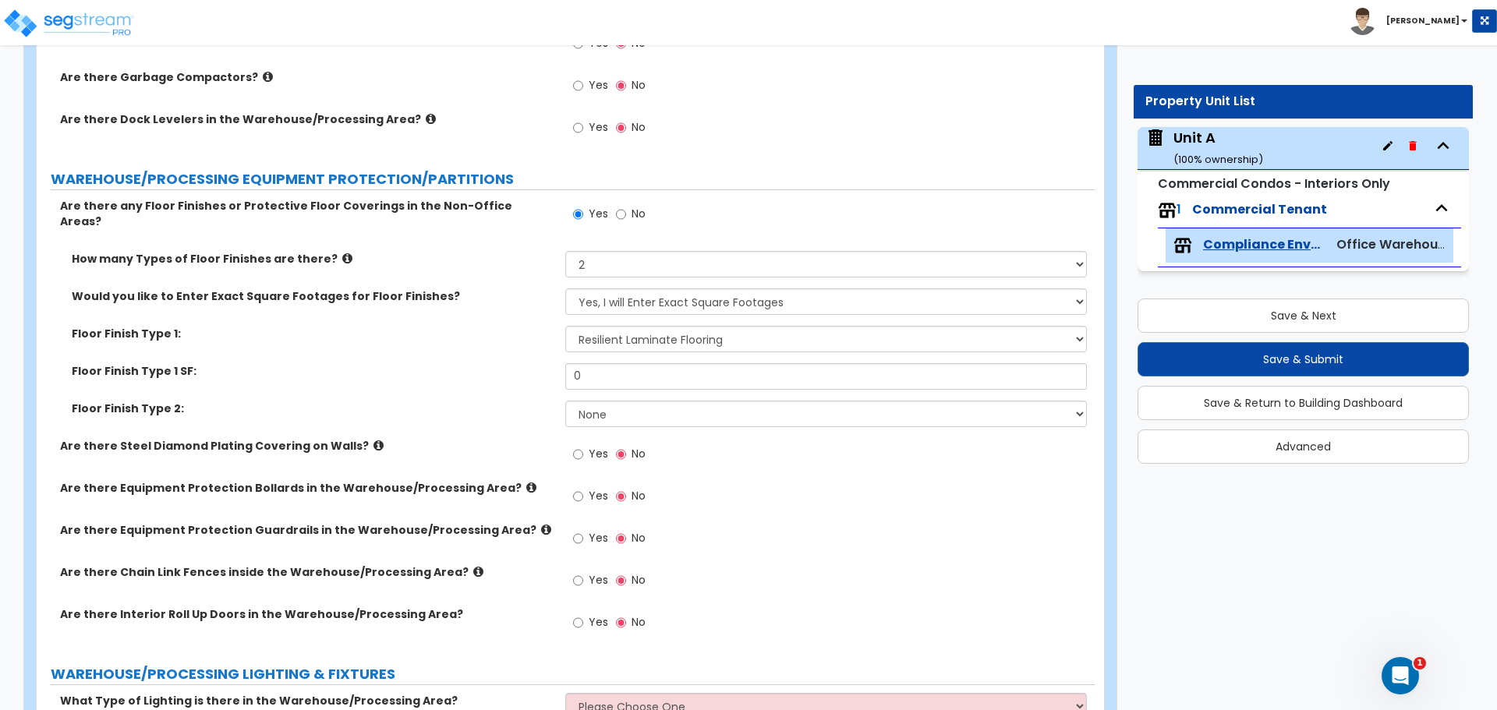
scroll to position [4548, 0]
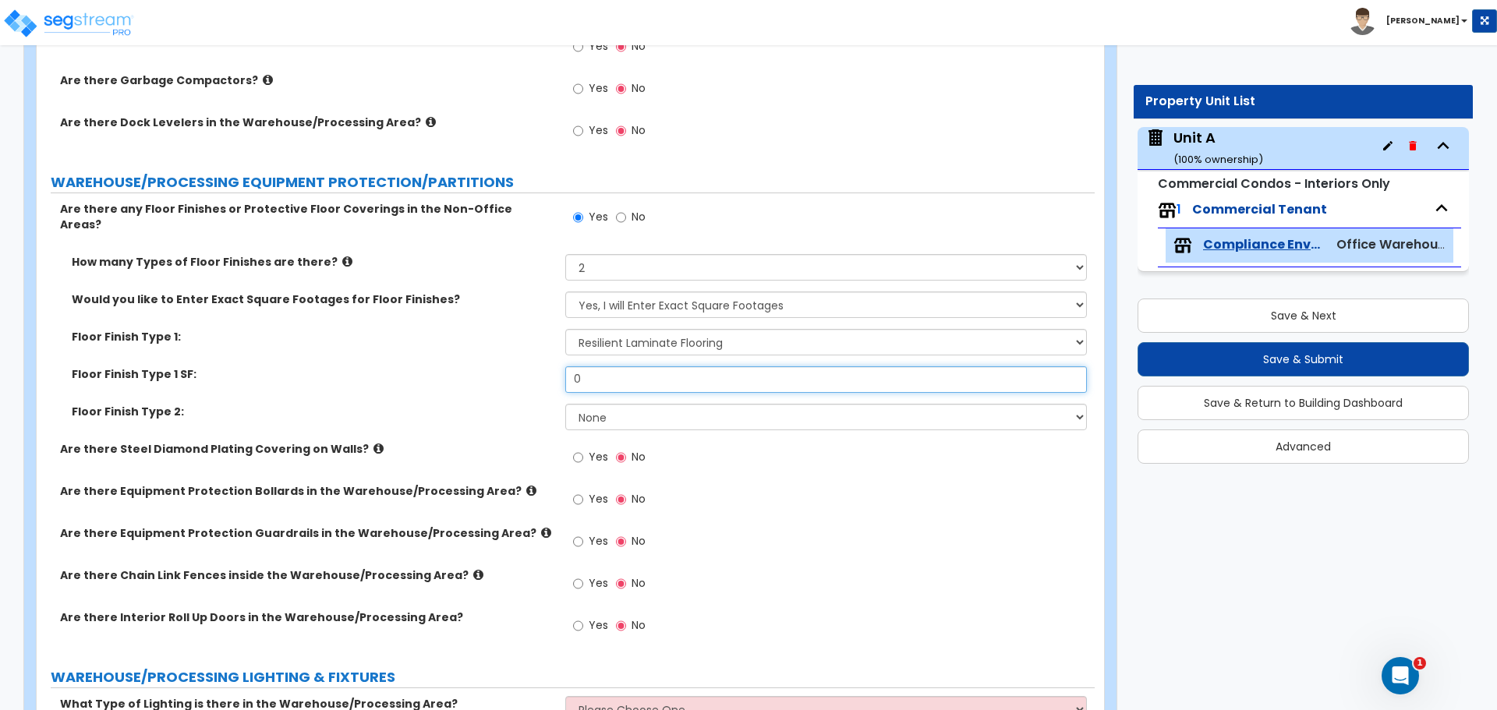
click at [664, 366] on input "0" at bounding box center [825, 379] width 521 height 27
drag, startPoint x: 637, startPoint y: 366, endPoint x: 554, endPoint y: 366, distance: 82.6
click at [554, 366] on div "Floor Finish Type 1 SF: 0" at bounding box center [566, 384] width 1058 height 37
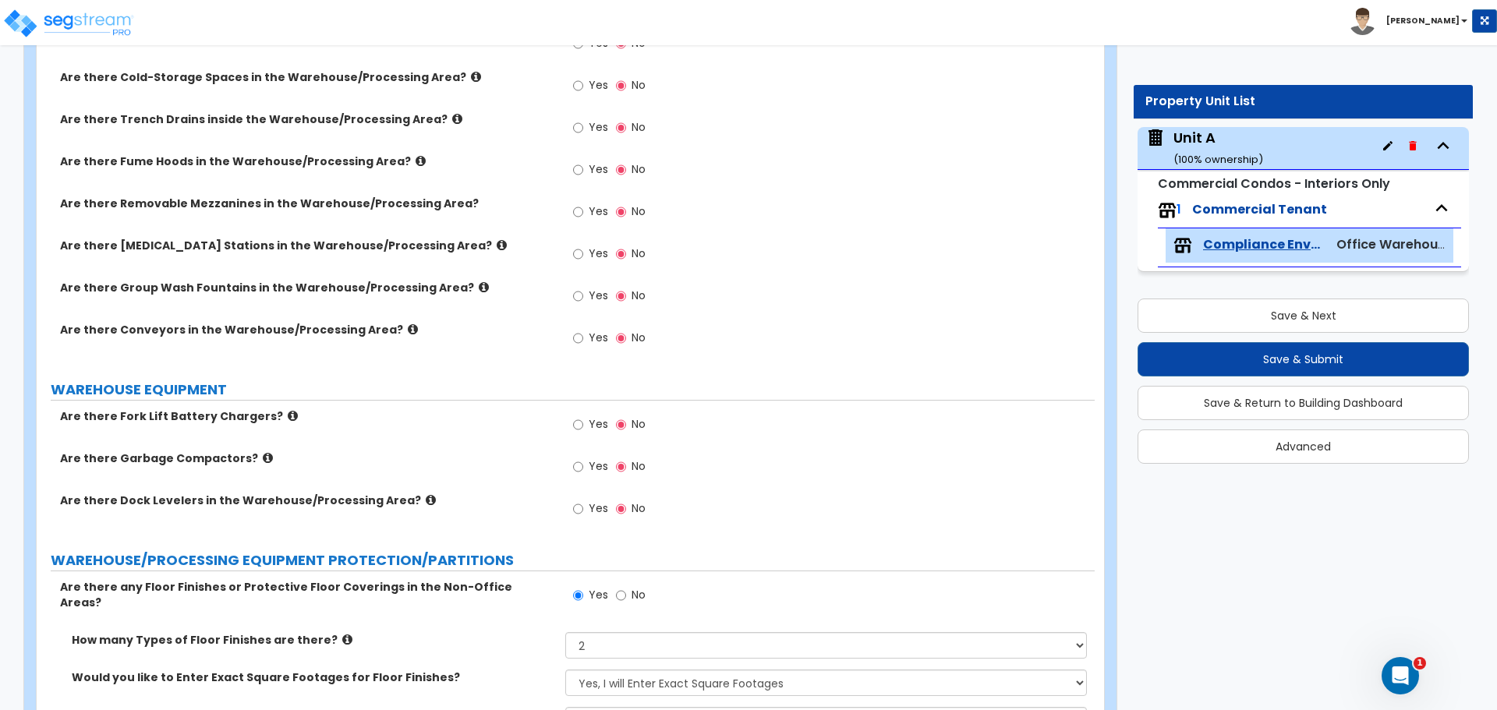
scroll to position [4419, 0]
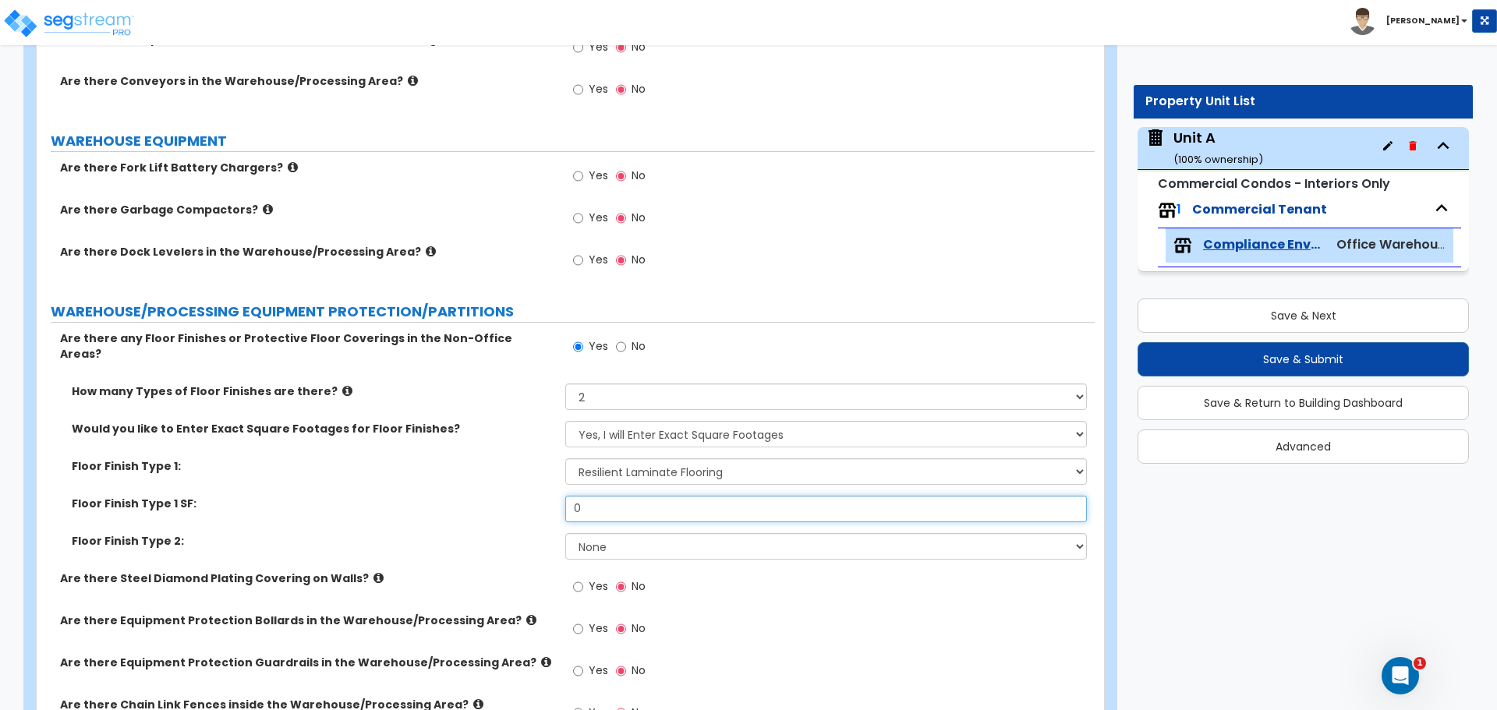
click at [632, 496] on input "0" at bounding box center [825, 509] width 521 height 27
drag, startPoint x: 620, startPoint y: 492, endPoint x: 535, endPoint y: 496, distance: 85.1
click at [538, 496] on div "Floor Finish Type 1 SF: 0" at bounding box center [566, 514] width 1058 height 37
type input "2,650"
click at [628, 541] on select "None Tile Flooring Hardwood Flooring Resilient Laminate Flooring VCT Flooring S…" at bounding box center [825, 546] width 521 height 27
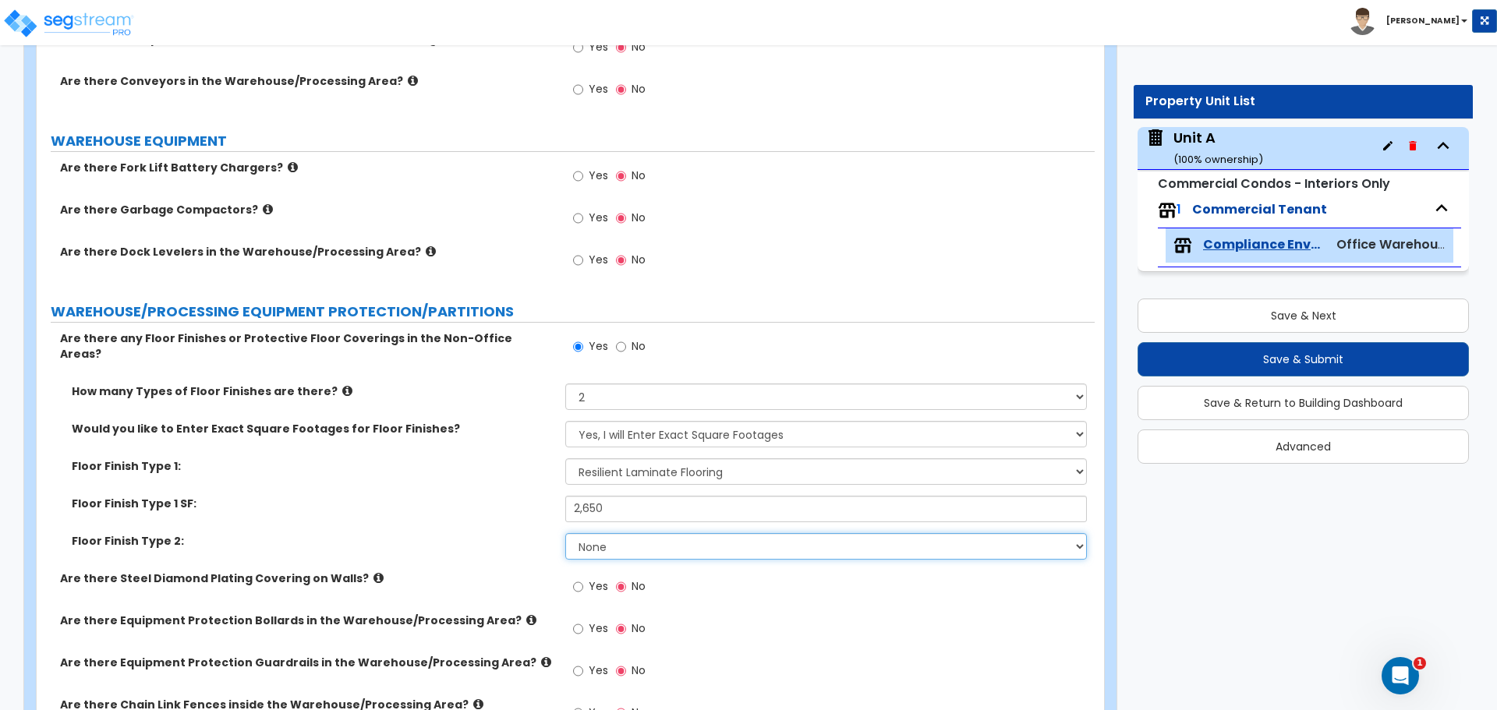
click at [565, 533] on select "None Tile Flooring Hardwood Flooring Resilient Laminate Flooring VCT Flooring S…" at bounding box center [825, 546] width 521 height 27
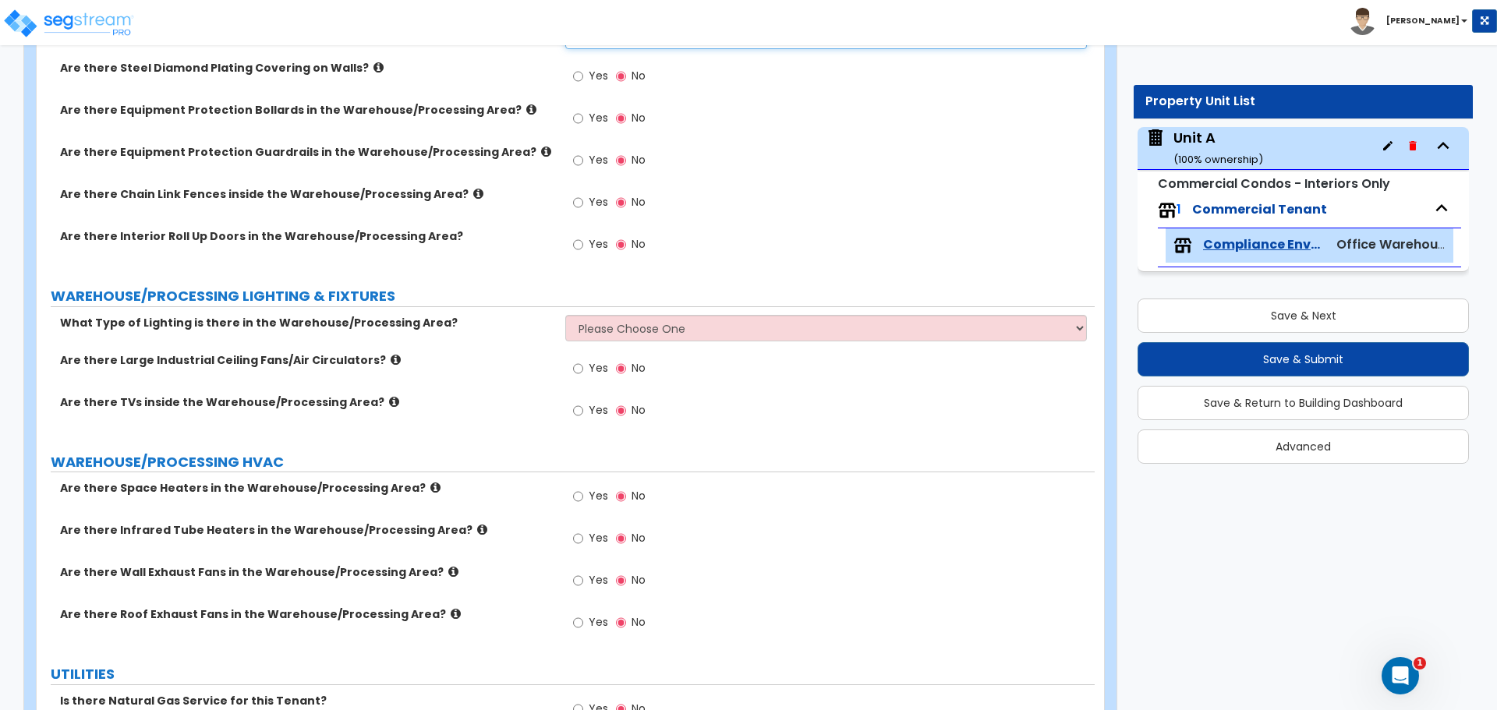
scroll to position [4938, 0]
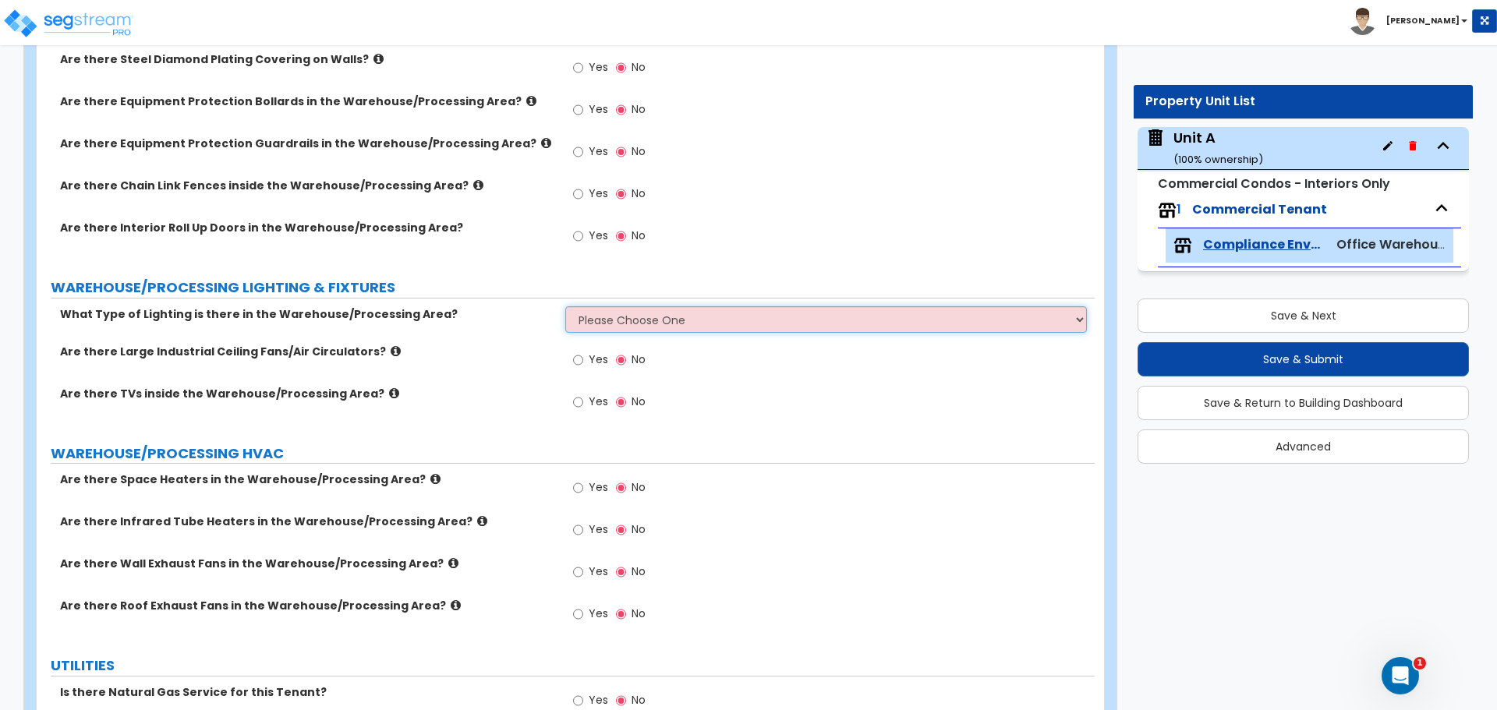
click at [678, 306] on select "Please Choose One High Bay Round Fixtures High Bay Fluorescent Tube Lighting Hi…" at bounding box center [825, 319] width 521 height 27
select select "3"
click at [565, 306] on select "Please Choose One High Bay Round Fixtures High Bay Fluorescent Tube Lighting Hi…" at bounding box center [825, 319] width 521 height 27
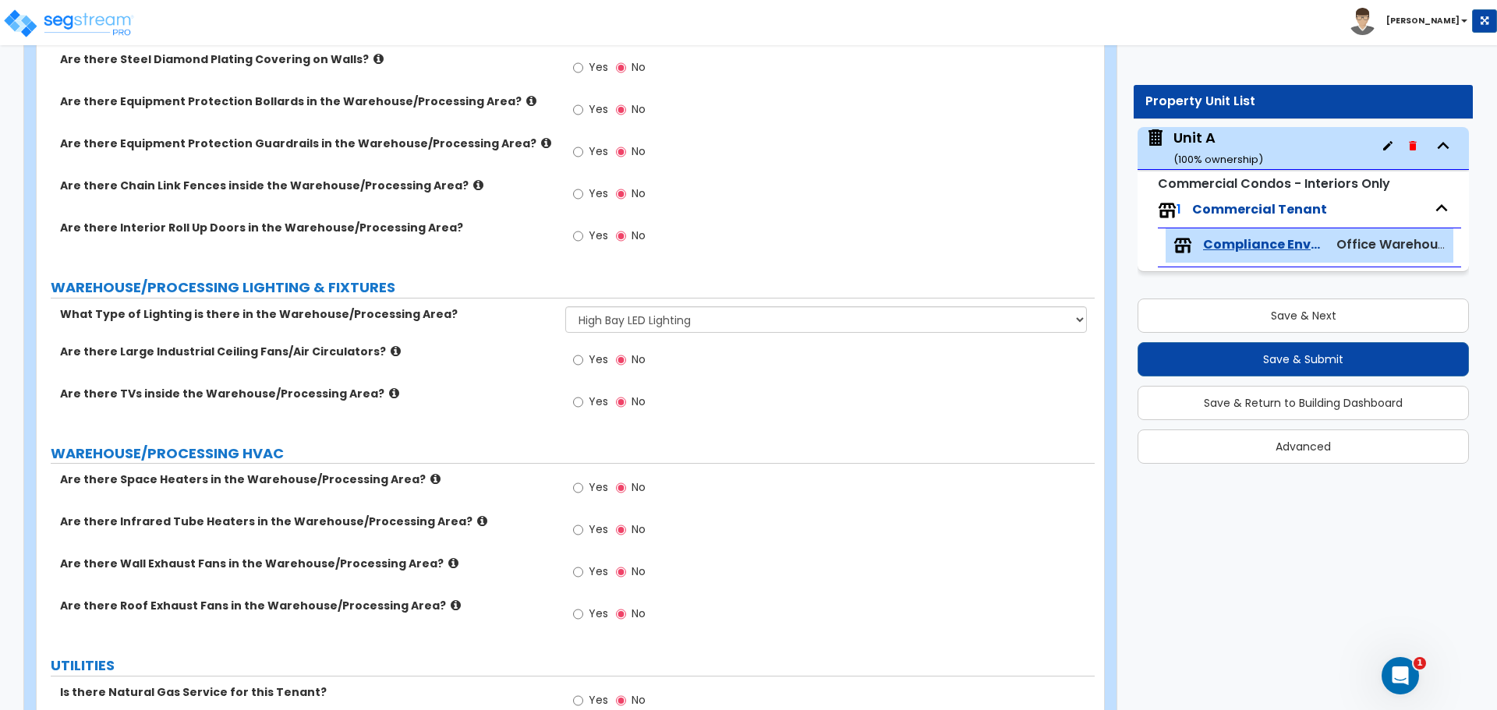
click at [378, 348] on label "Are there Large Industrial Ceiling Fans/Air Circulators?" at bounding box center [307, 352] width 494 height 16
click at [391, 345] on icon at bounding box center [396, 351] width 10 height 12
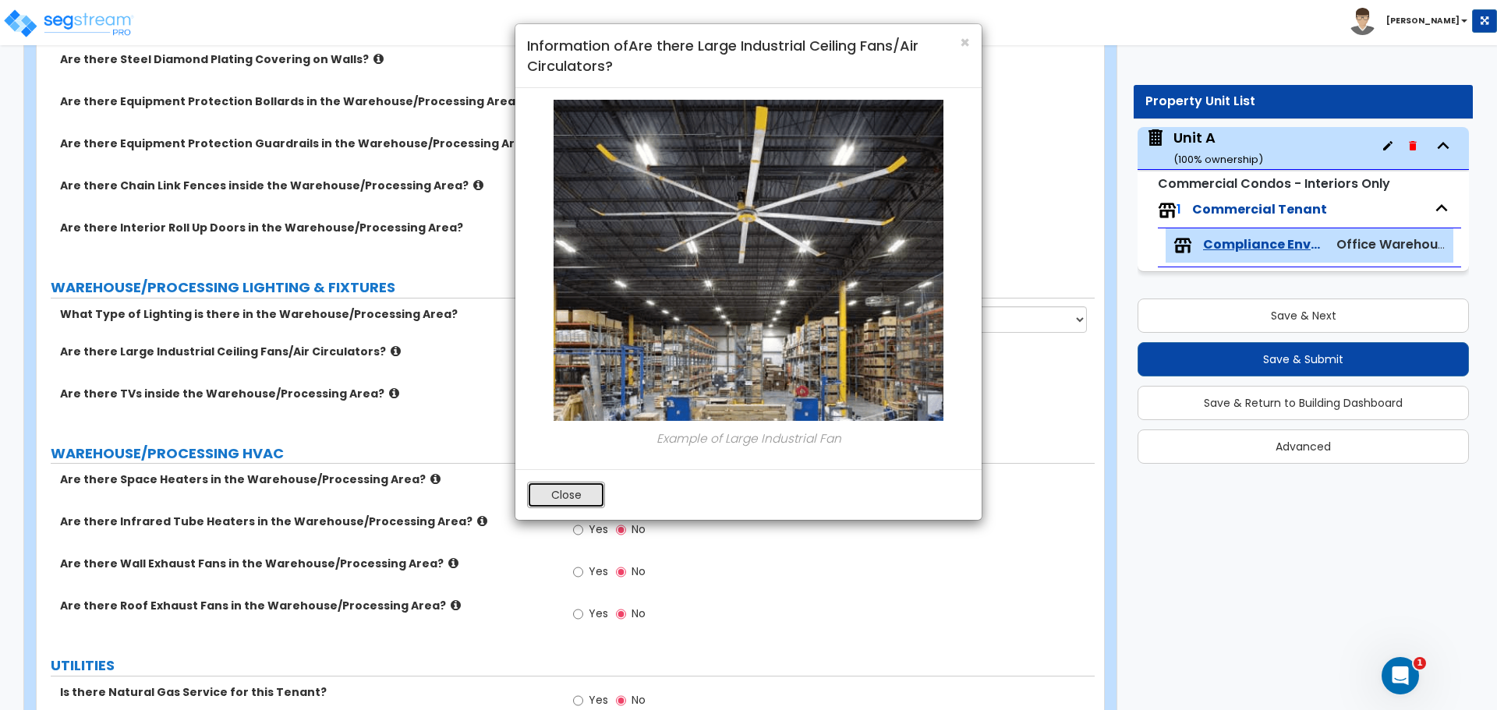
click at [582, 487] on button "Close" at bounding box center [566, 495] width 78 height 27
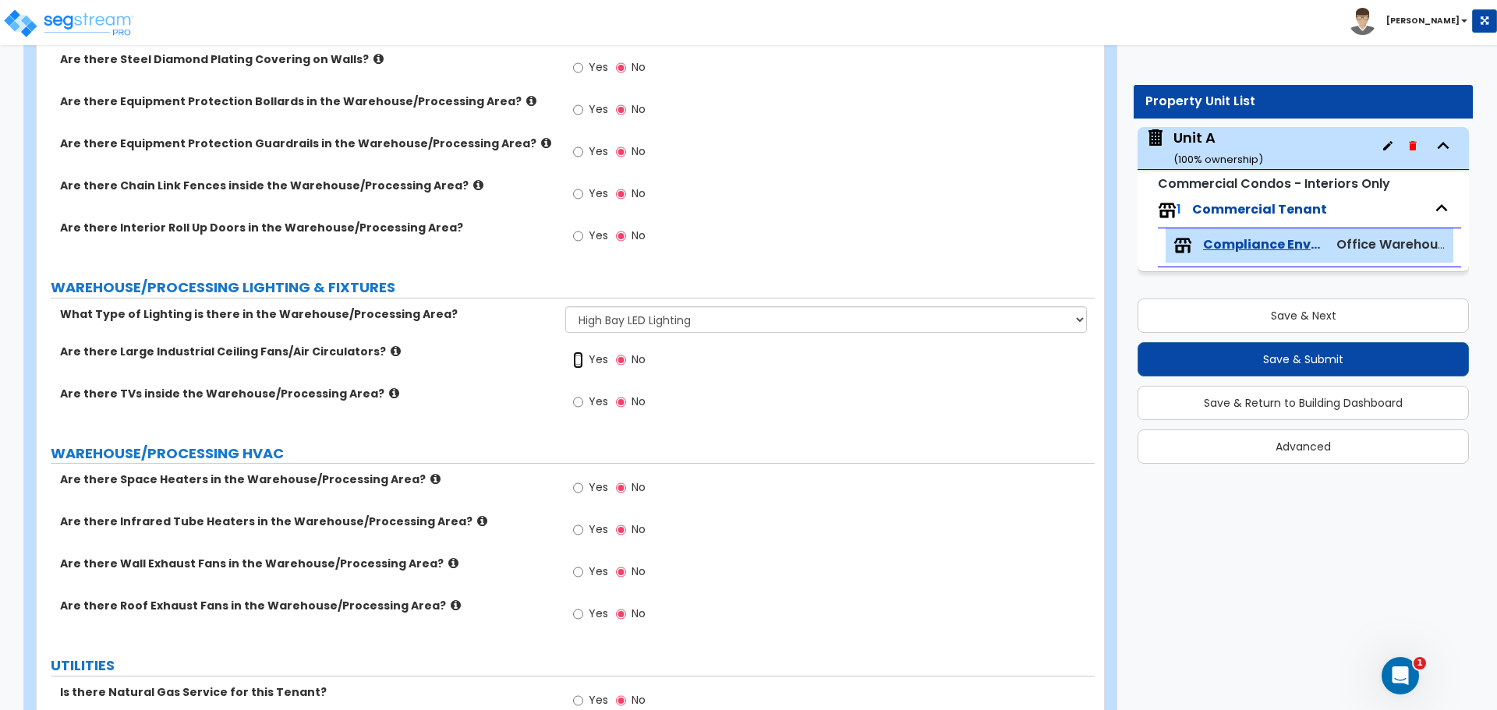
click at [576, 352] on input "Yes" at bounding box center [578, 360] width 10 height 17
radio input "true"
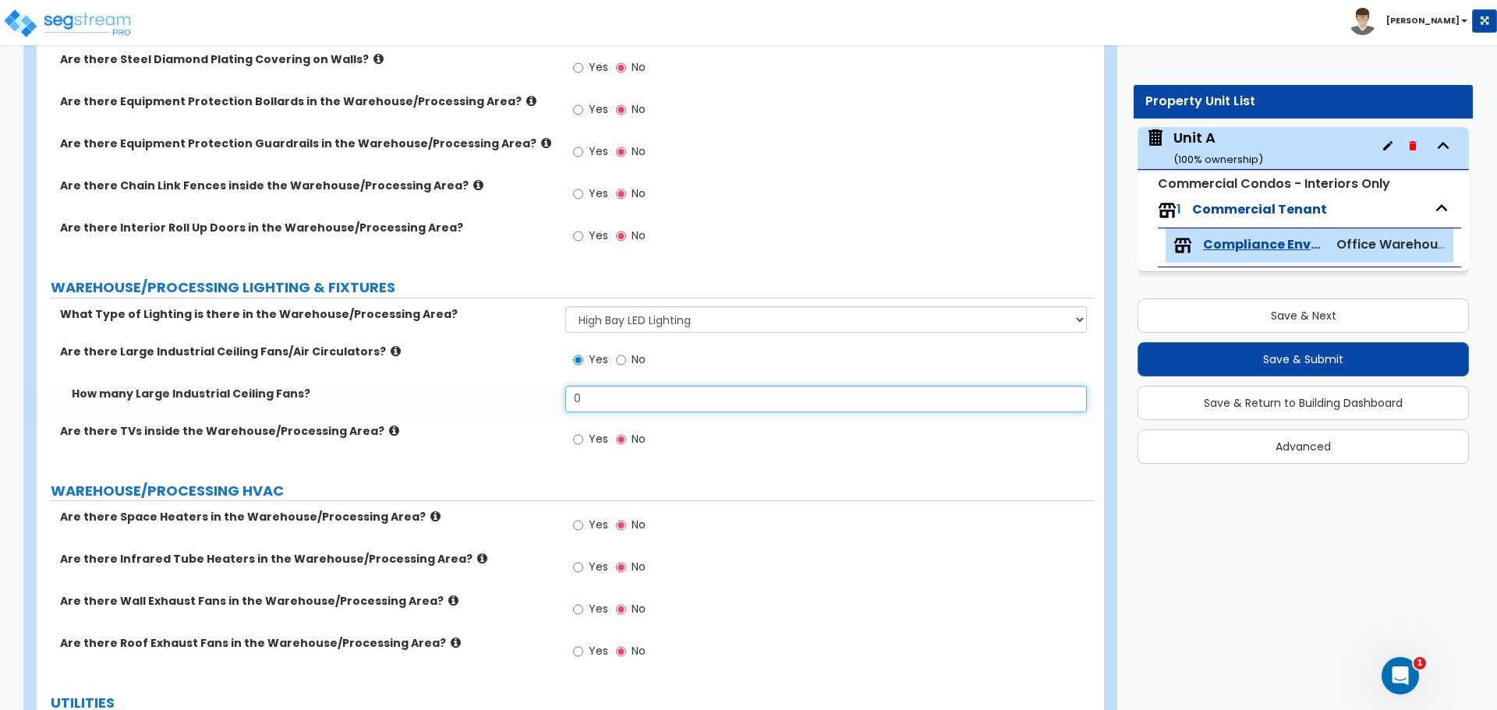
click at [603, 389] on input "0" at bounding box center [825, 399] width 521 height 27
drag, startPoint x: 606, startPoint y: 391, endPoint x: 384, endPoint y: 398, distance: 221.5
click at [488, 402] on div "How many Large Industrial Ceiling Fans? 0" at bounding box center [566, 404] width 1058 height 37
type input "1"
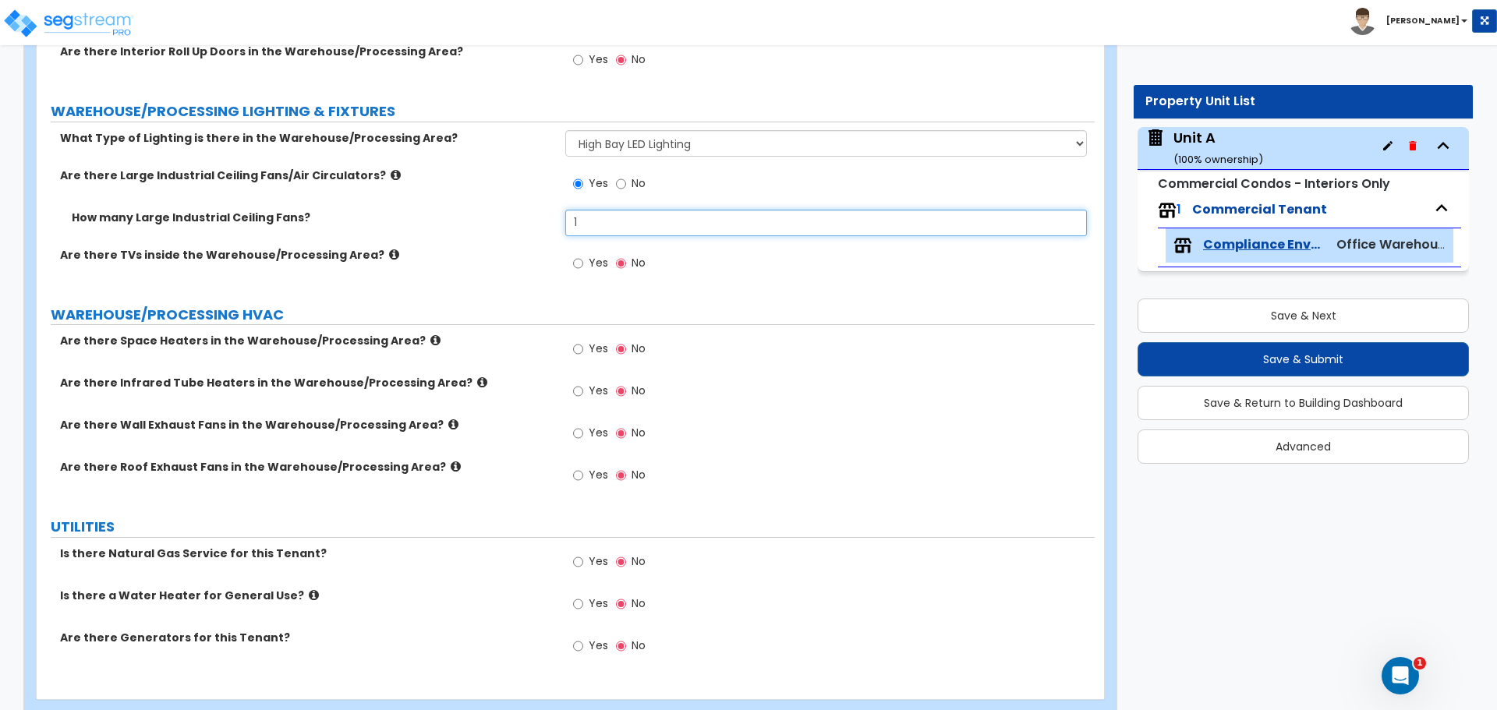
scroll to position [5137, 0]
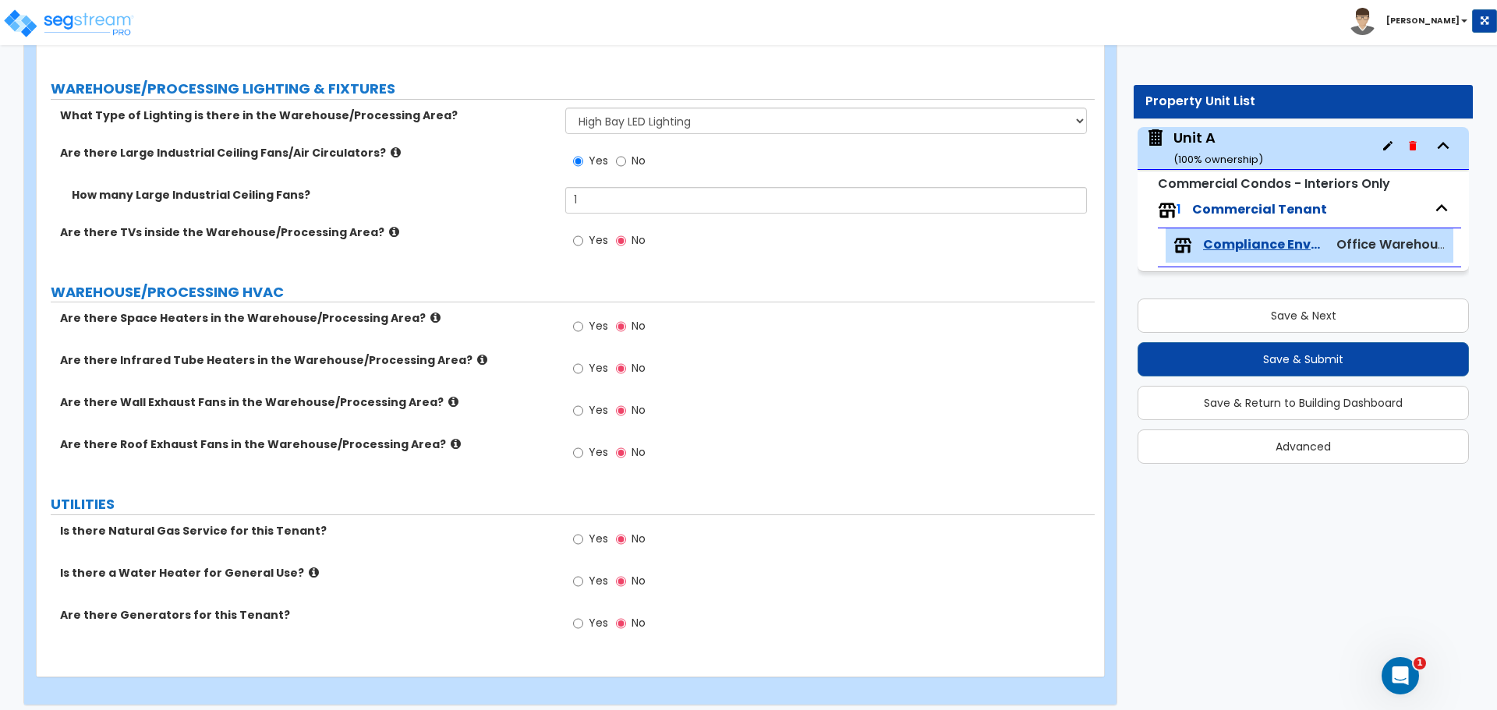
click at [588, 529] on label "Yes" at bounding box center [590, 541] width 35 height 27
click at [583, 531] on input "Yes" at bounding box center [578, 539] width 10 height 17
radio input "true"
click at [309, 567] on icon at bounding box center [314, 573] width 10 height 12
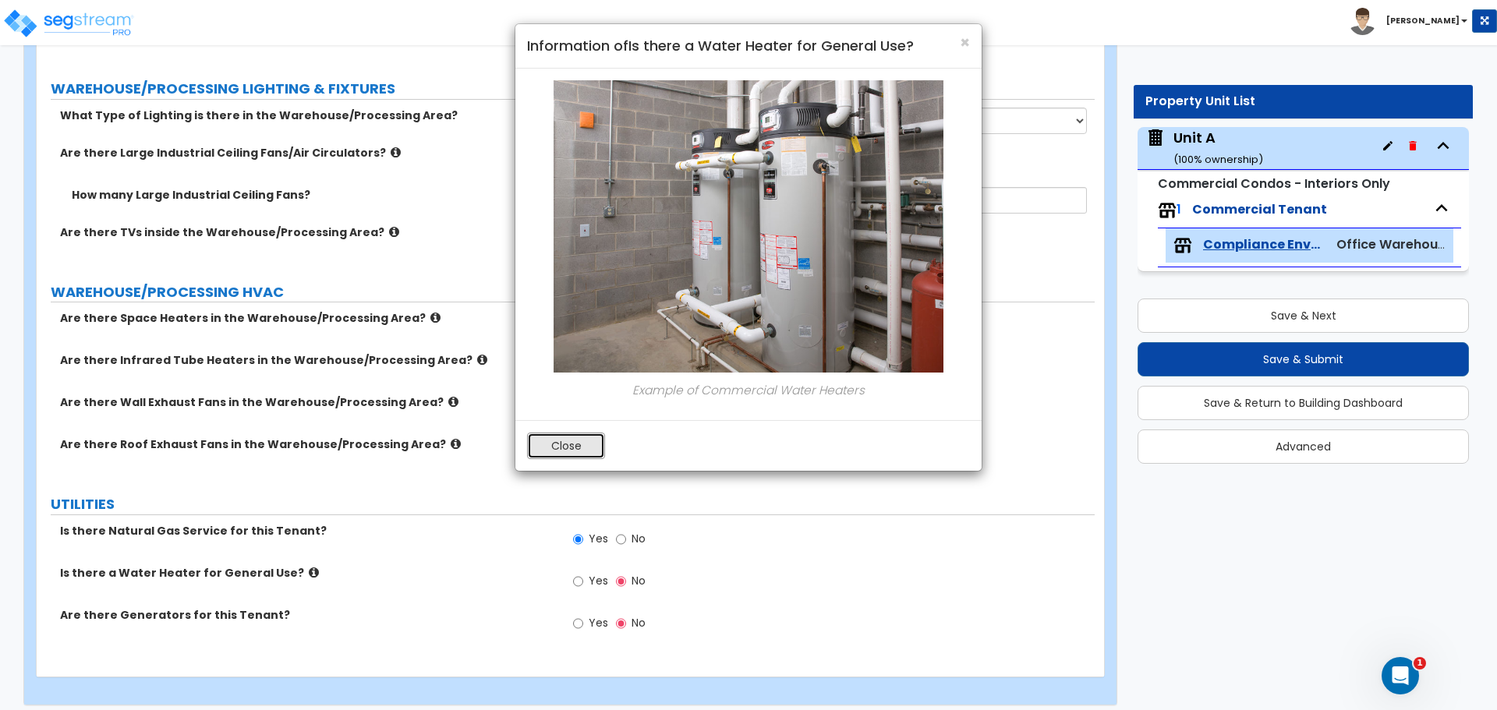
drag, startPoint x: 598, startPoint y: 445, endPoint x: 596, endPoint y: 473, distance: 28.2
click at [598, 445] on button "Close" at bounding box center [566, 446] width 78 height 27
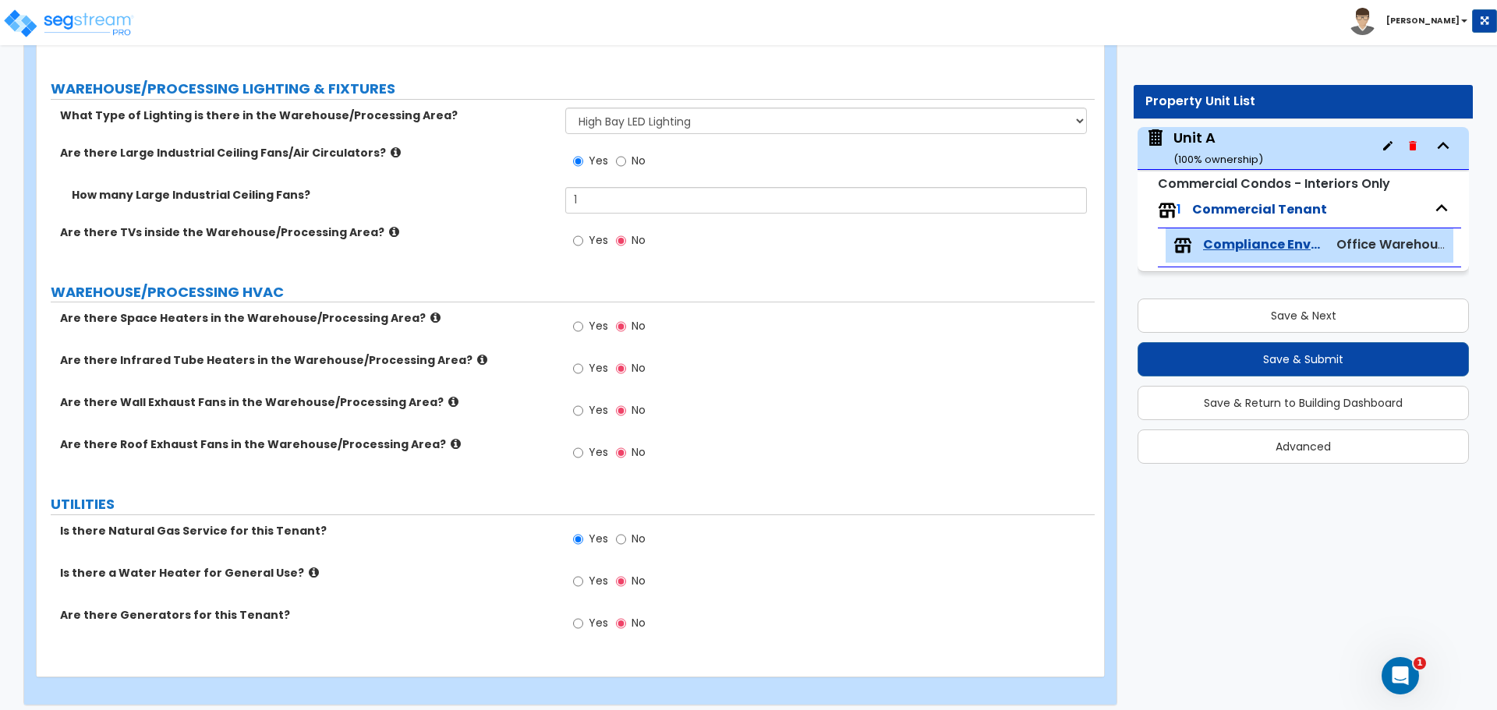
click at [586, 570] on label "Yes" at bounding box center [590, 583] width 35 height 27
click at [583, 573] on input "Yes" at bounding box center [578, 581] width 10 height 17
radio input "true"
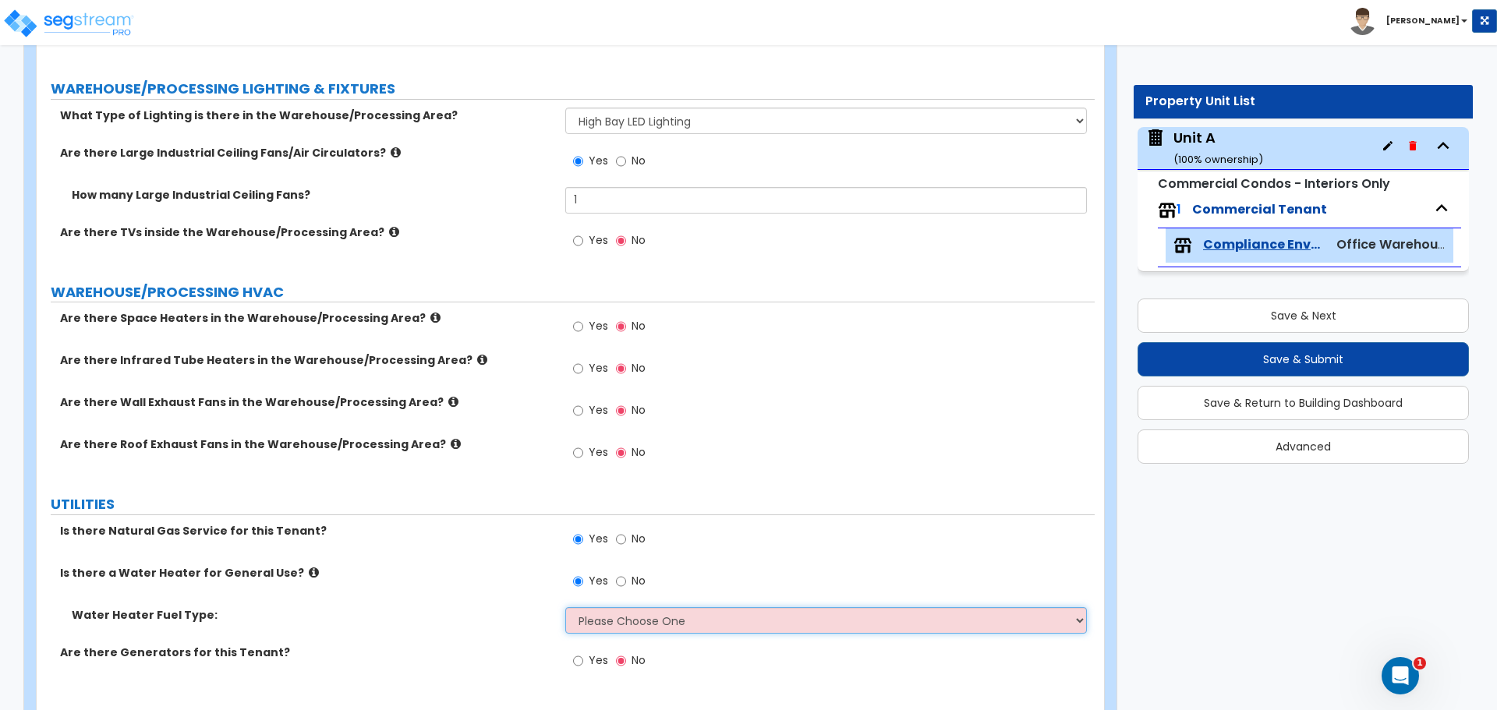
click at [650, 607] on select "Please Choose One Gas Electric" at bounding box center [825, 620] width 521 height 27
select select "1"
click at [565, 607] on select "Please Choose One Gas Electric" at bounding box center [825, 620] width 521 height 27
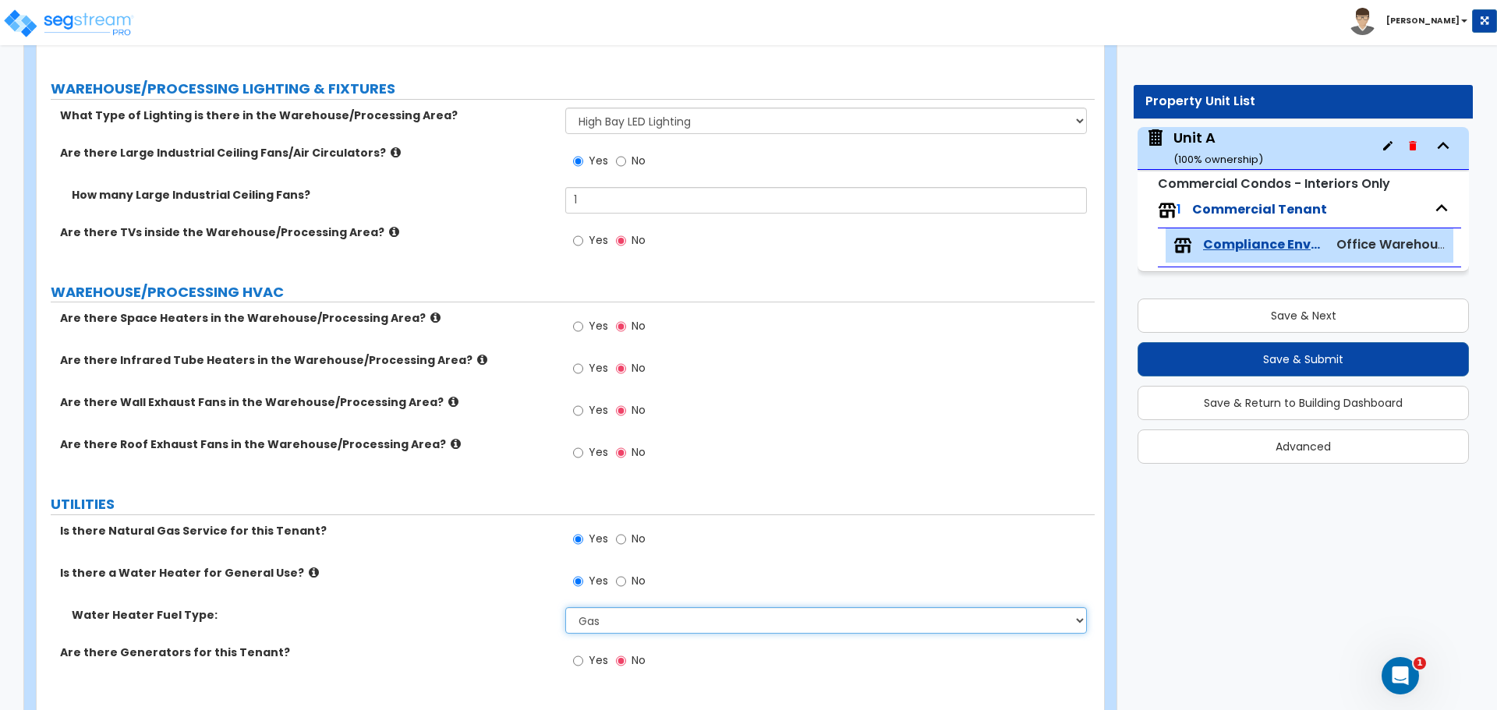
scroll to position [5174, 0]
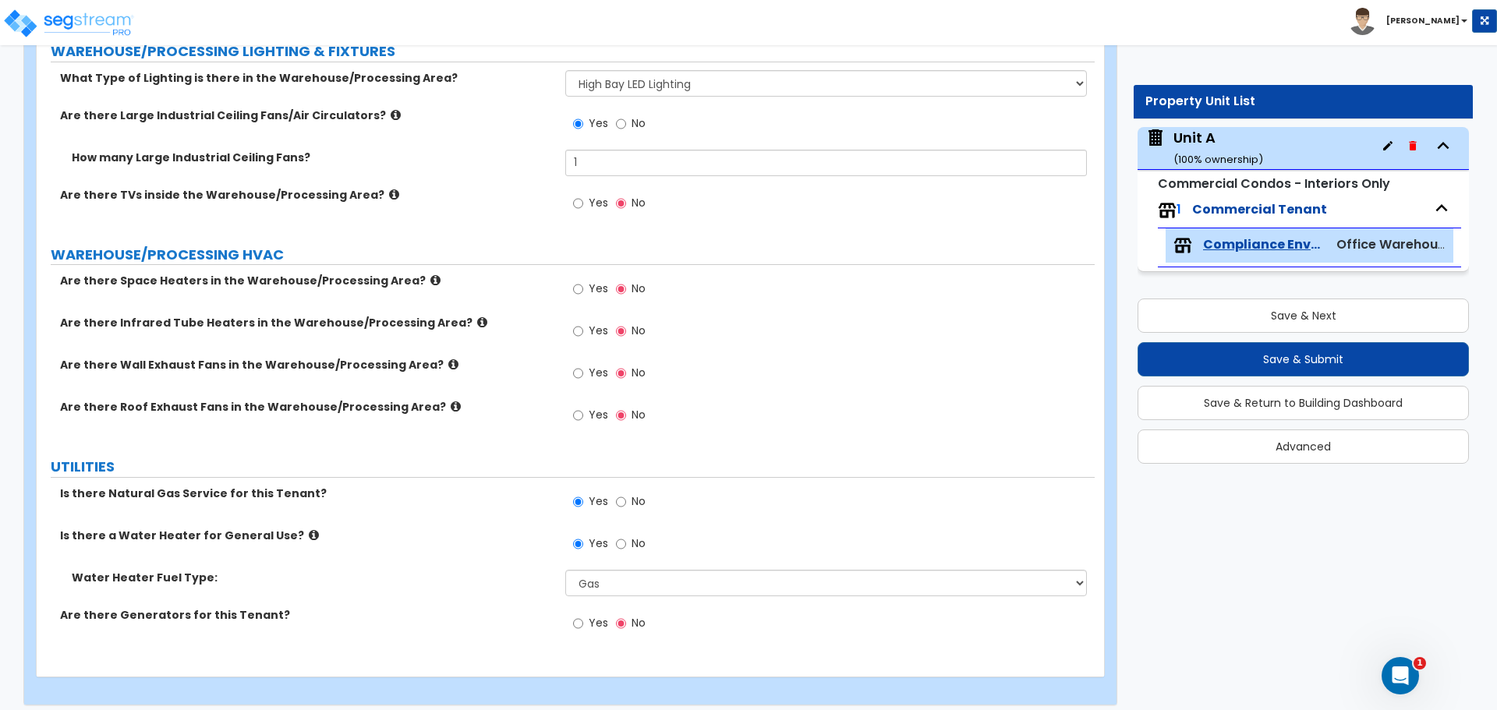
click at [451, 401] on icon at bounding box center [456, 407] width 10 height 12
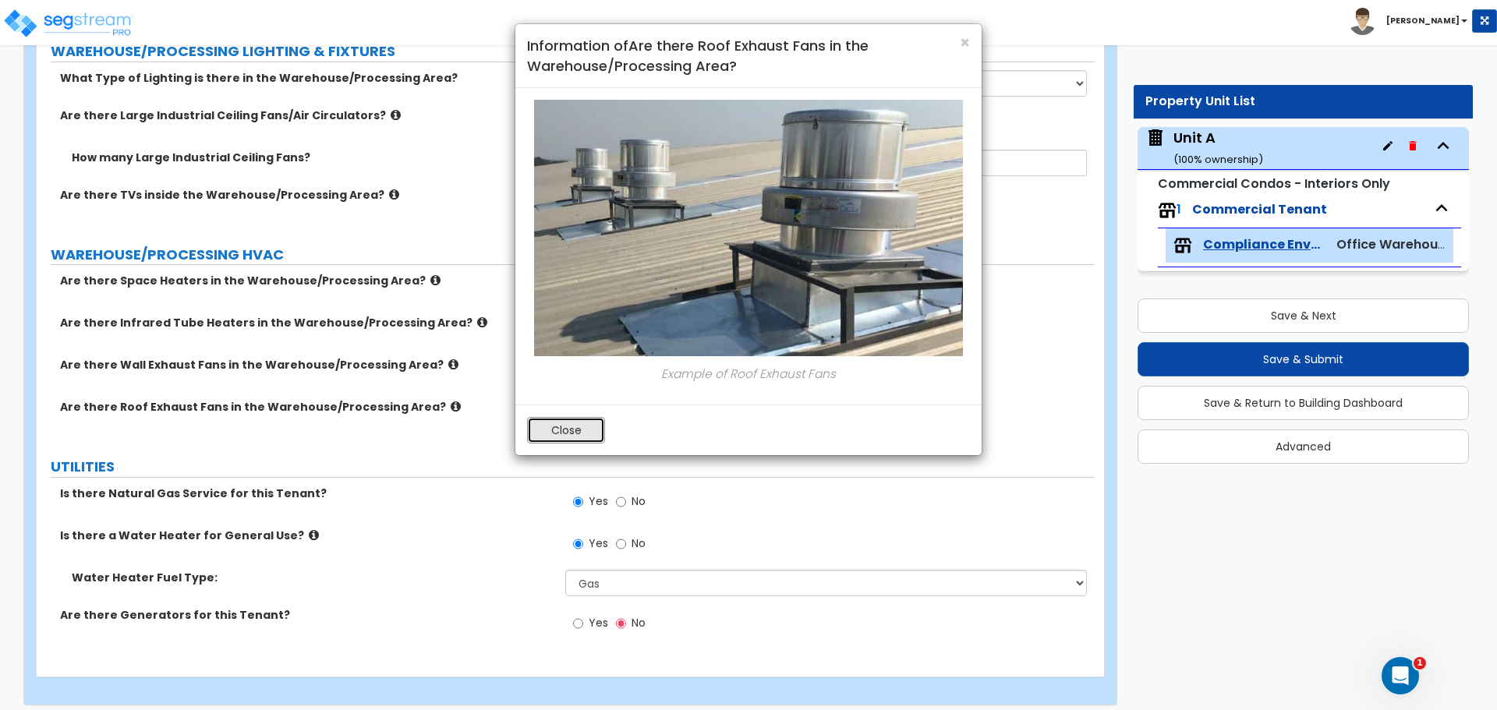
drag, startPoint x: 557, startPoint y: 417, endPoint x: 536, endPoint y: 411, distance: 22.7
click at [557, 417] on button "Close" at bounding box center [566, 430] width 78 height 27
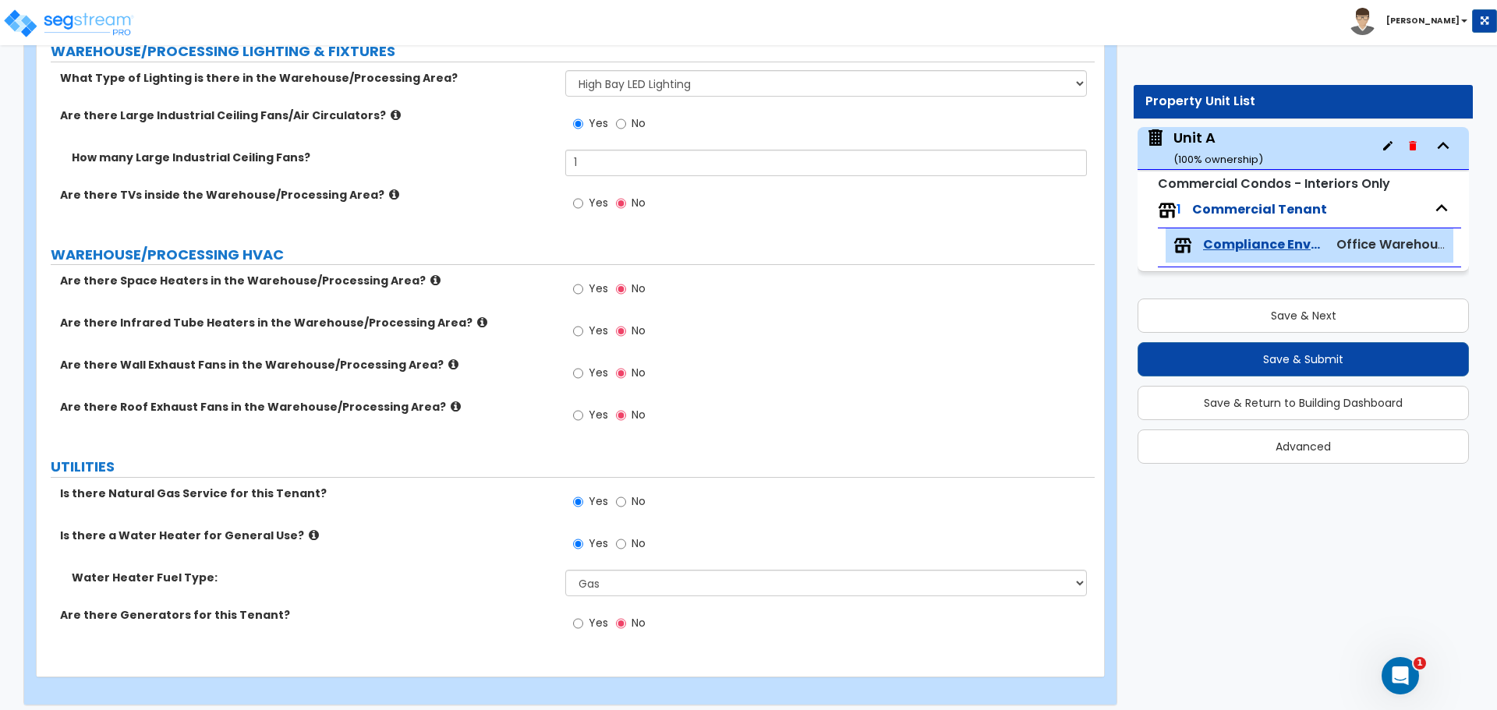
click at [448, 359] on icon at bounding box center [453, 365] width 10 height 12
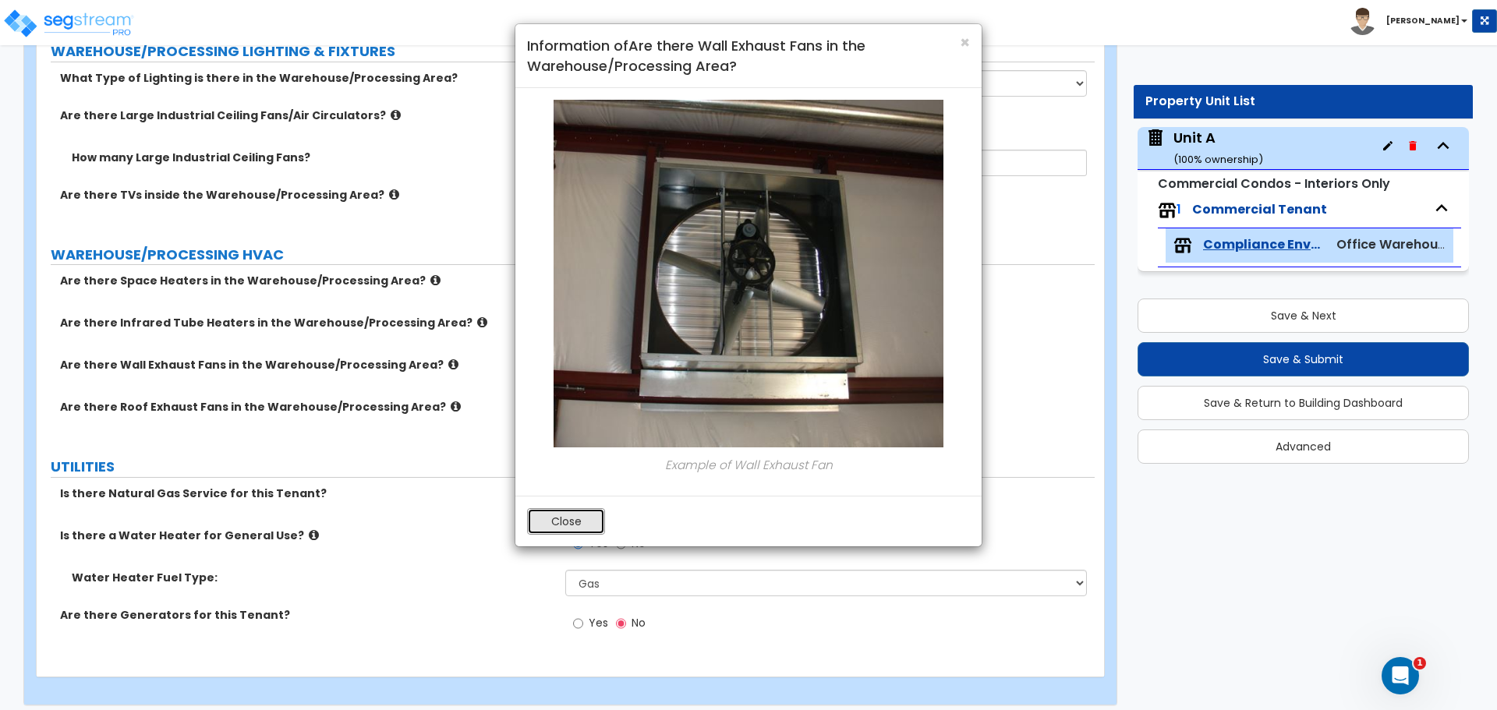
drag, startPoint x: 570, startPoint y: 515, endPoint x: 509, endPoint y: 496, distance: 63.6
click at [570, 515] on button "Close" at bounding box center [566, 521] width 78 height 27
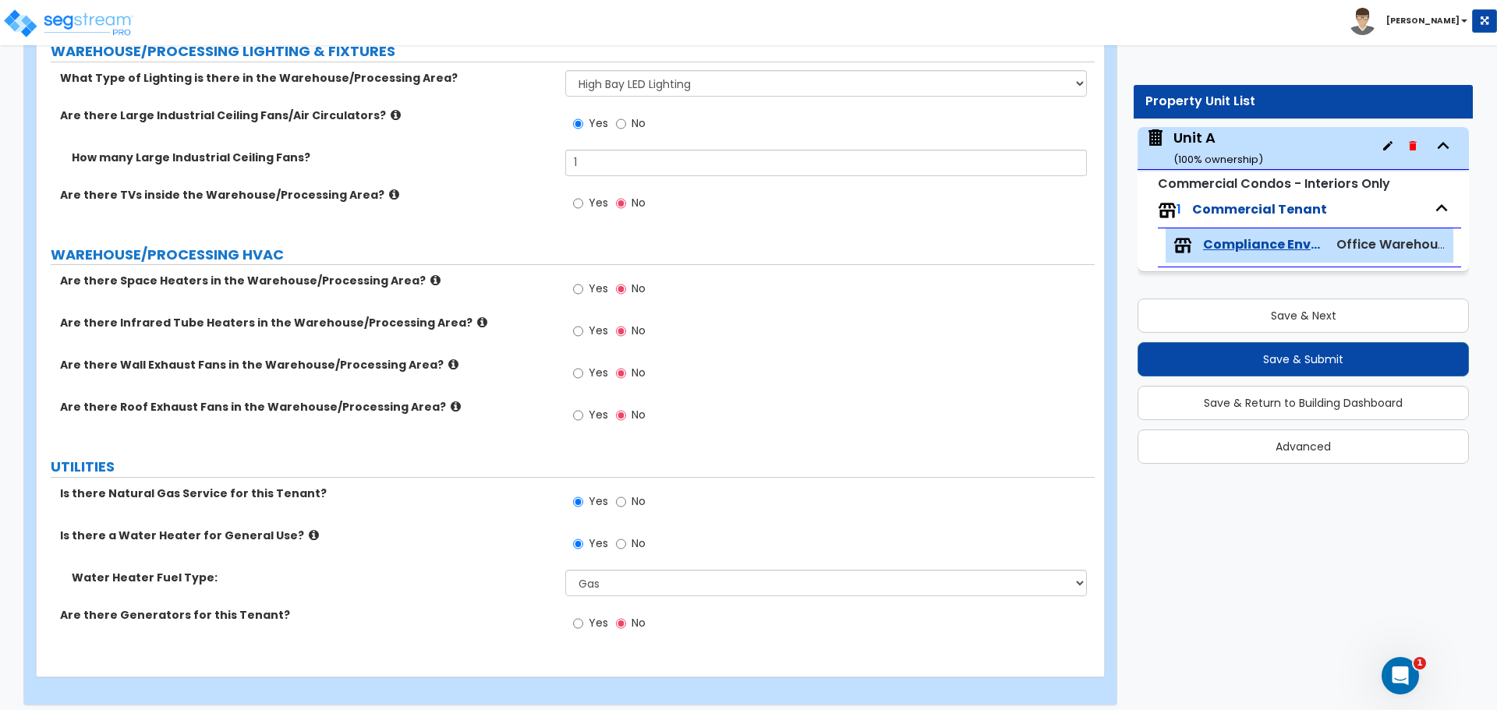
click at [477, 317] on icon at bounding box center [482, 323] width 10 height 12
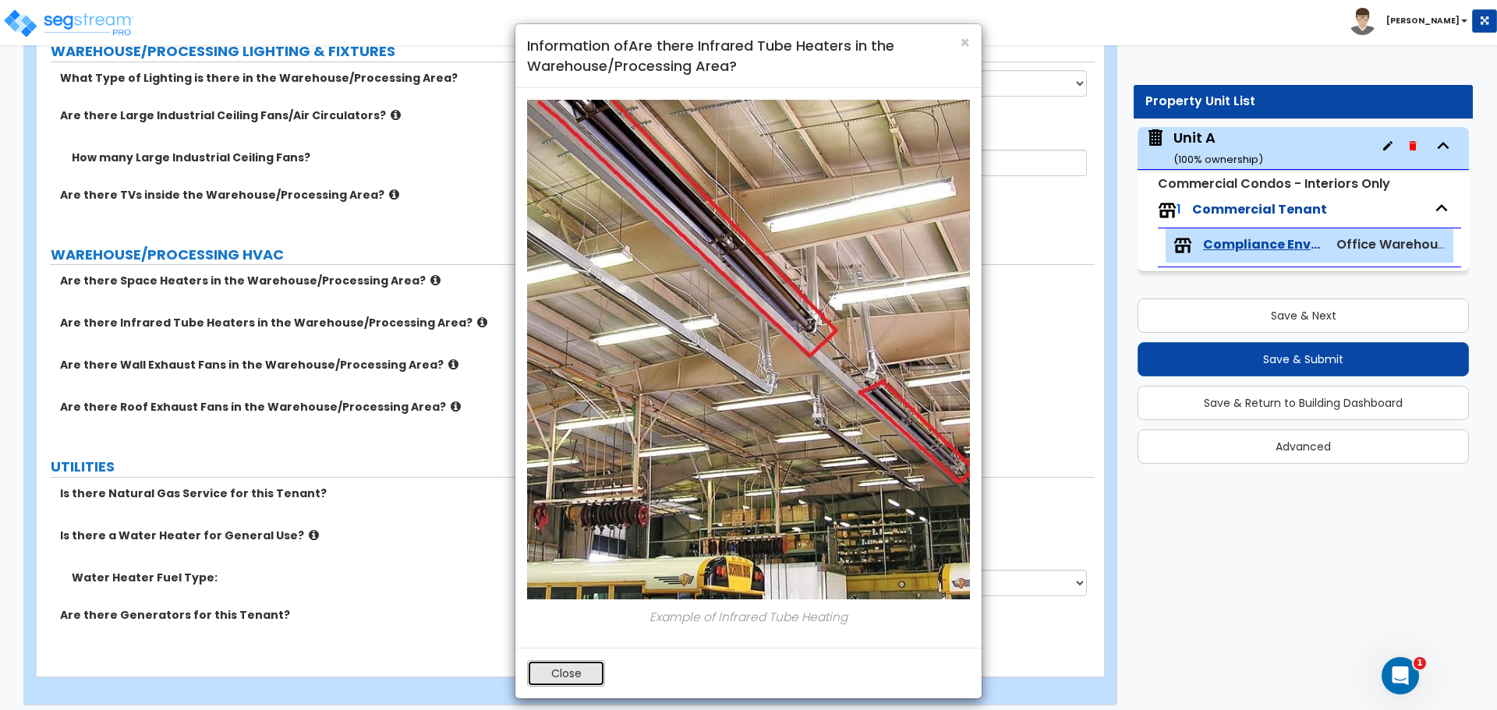
click at [578, 671] on button "Close" at bounding box center [566, 673] width 78 height 27
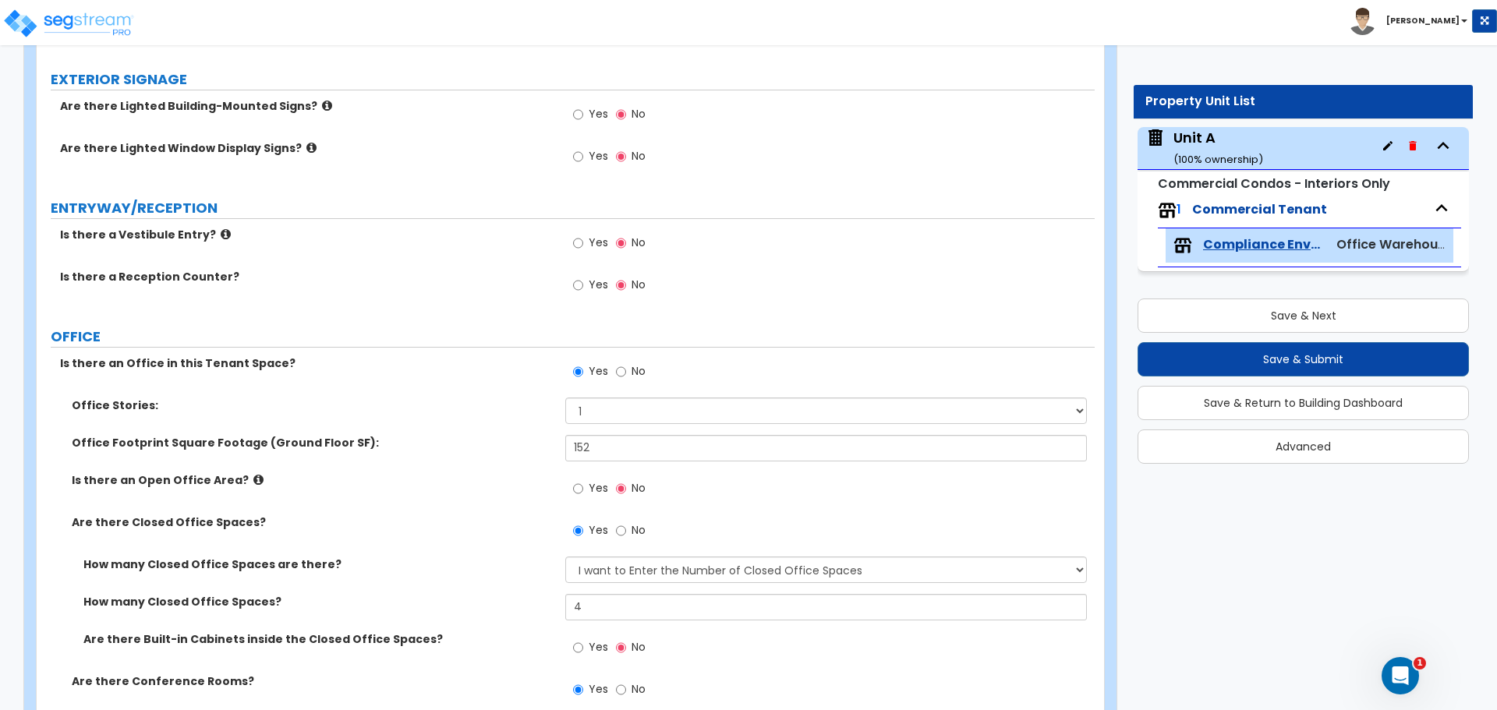
scroll to position [0, 0]
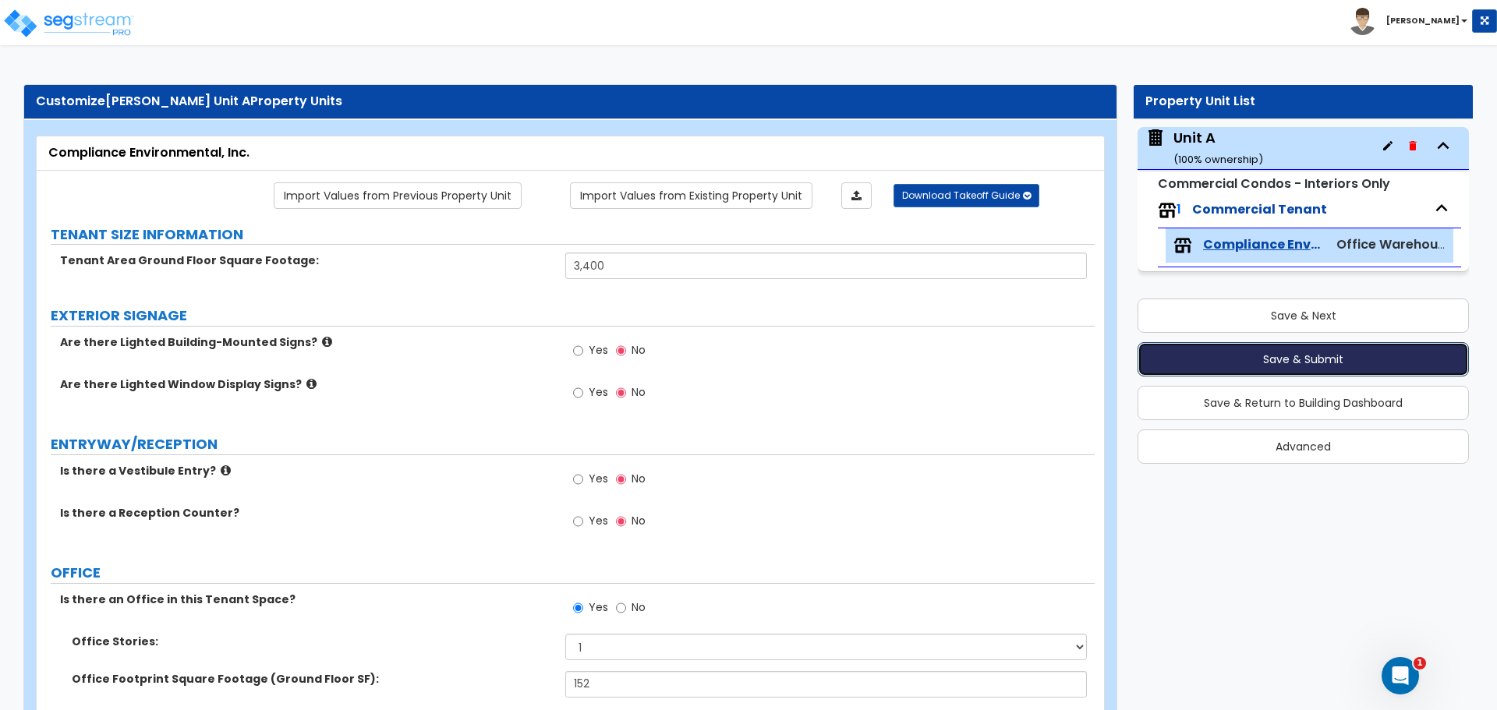
click at [1318, 362] on button "Save & Submit" at bounding box center [1303, 359] width 331 height 34
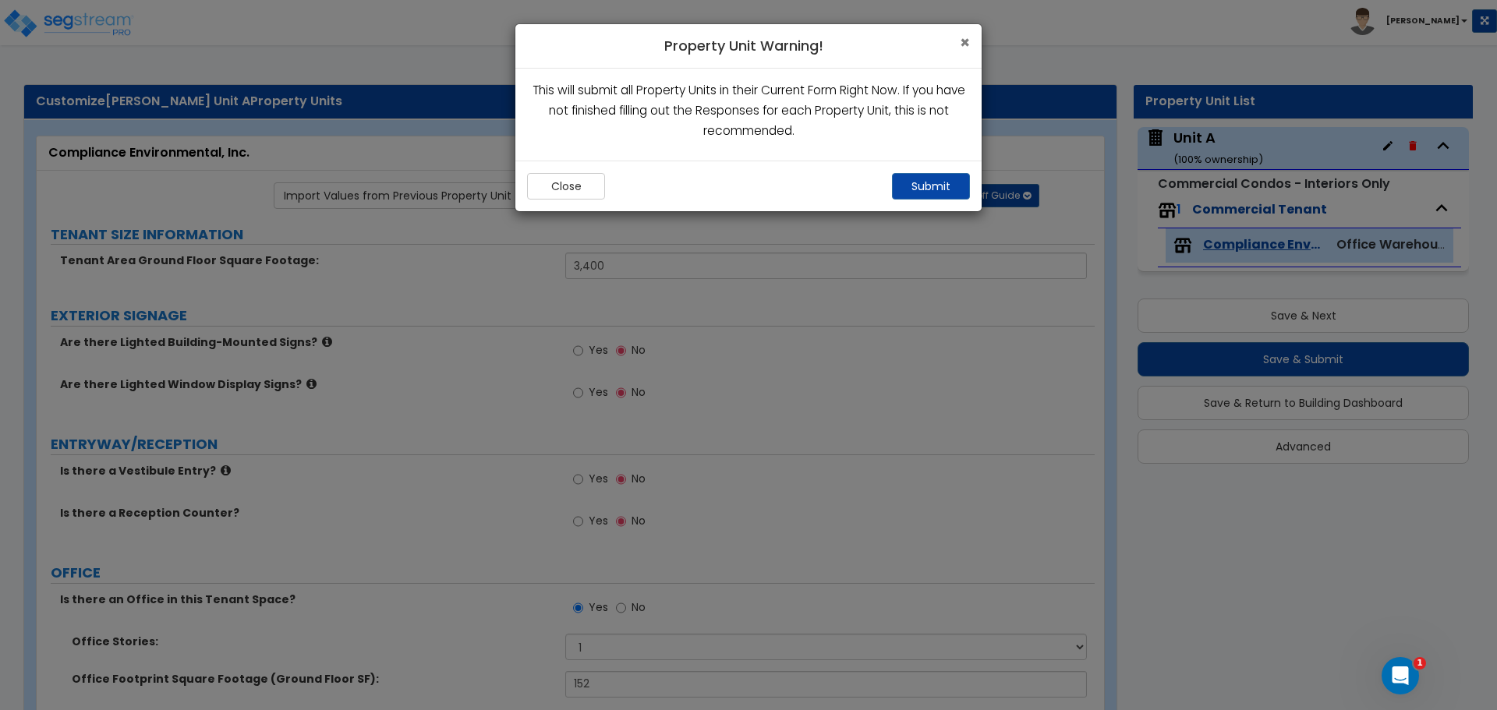
click at [958, 39] on h4 "Property Unit Warning!" at bounding box center [748, 46] width 443 height 20
click at [970, 41] on div "× Property Unit Warning!" at bounding box center [748, 46] width 466 height 44
click at [963, 42] on span "×" at bounding box center [965, 42] width 10 height 23
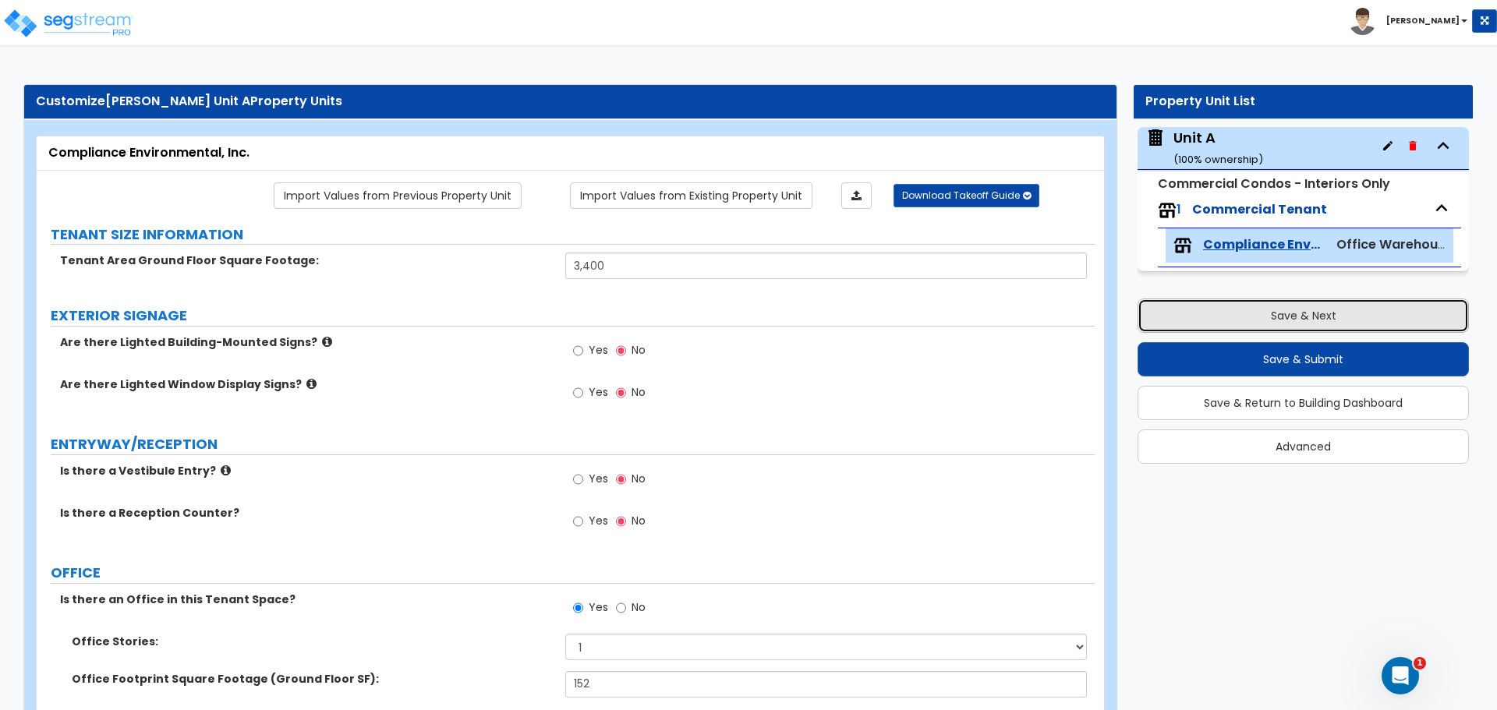
click at [1204, 310] on button "Save & Next" at bounding box center [1303, 316] width 331 height 34
type input "3400"
type input "2650"
click at [1231, 302] on button "Save & Next" at bounding box center [1303, 316] width 331 height 34
drag, startPoint x: 1231, startPoint y: 302, endPoint x: 1240, endPoint y: 269, distance: 33.9
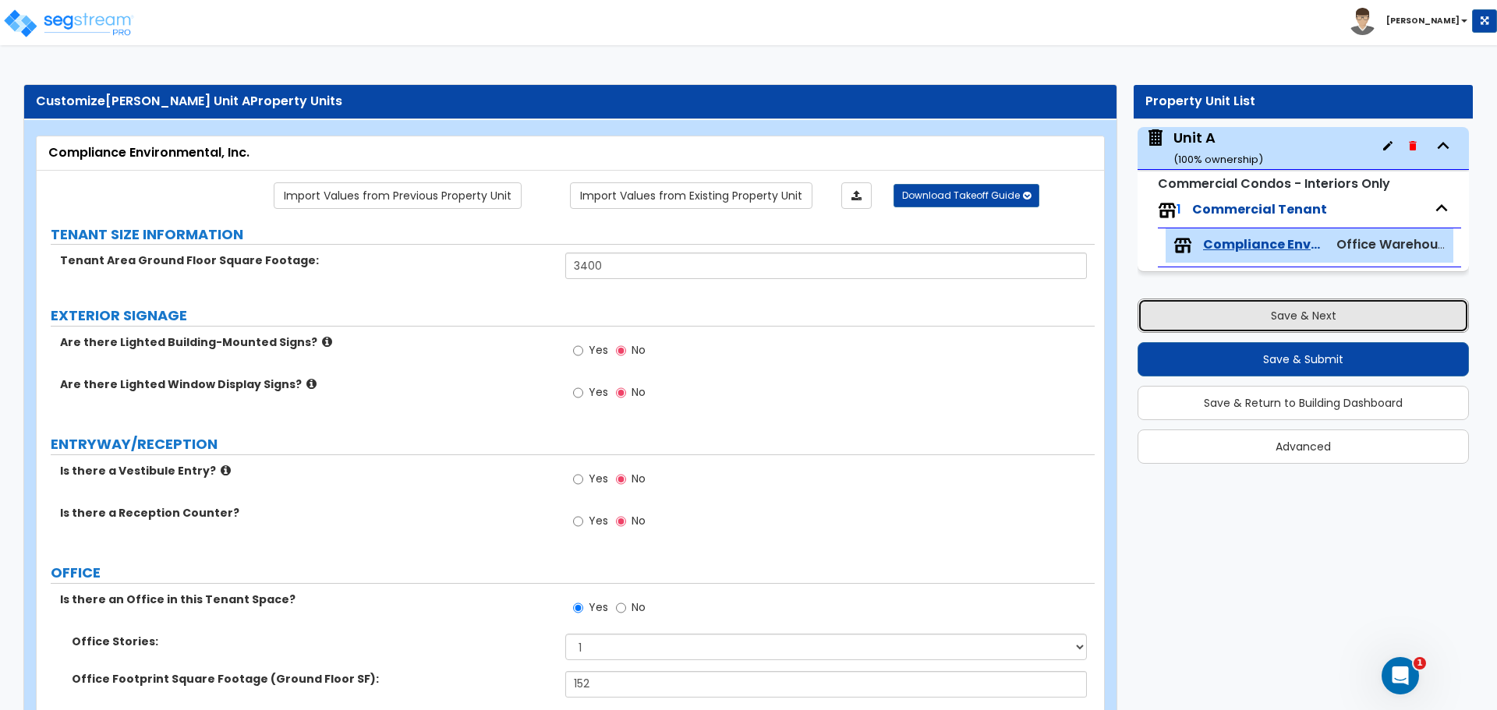
click at [1231, 302] on button "Save & Next" at bounding box center [1303, 316] width 331 height 34
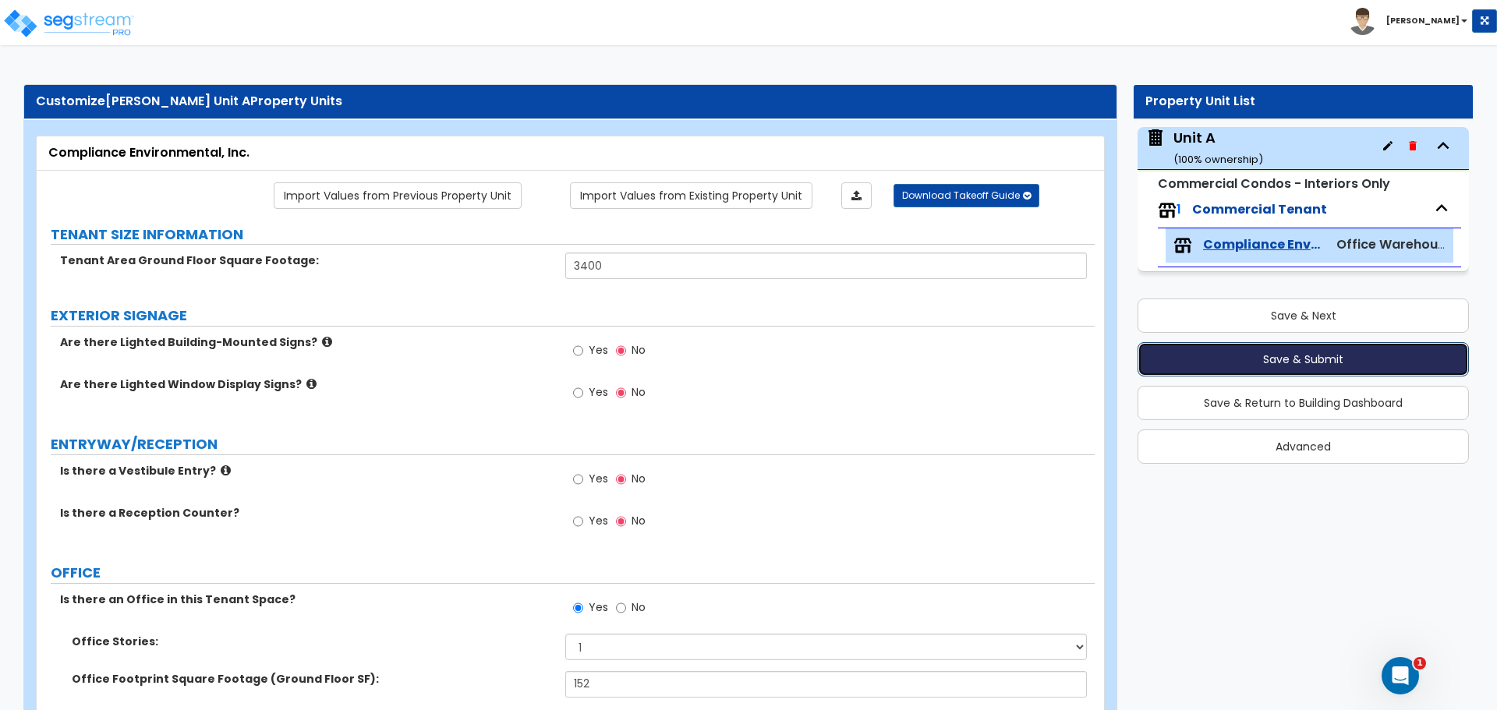
click at [1290, 358] on button "Save & Submit" at bounding box center [1303, 359] width 331 height 34
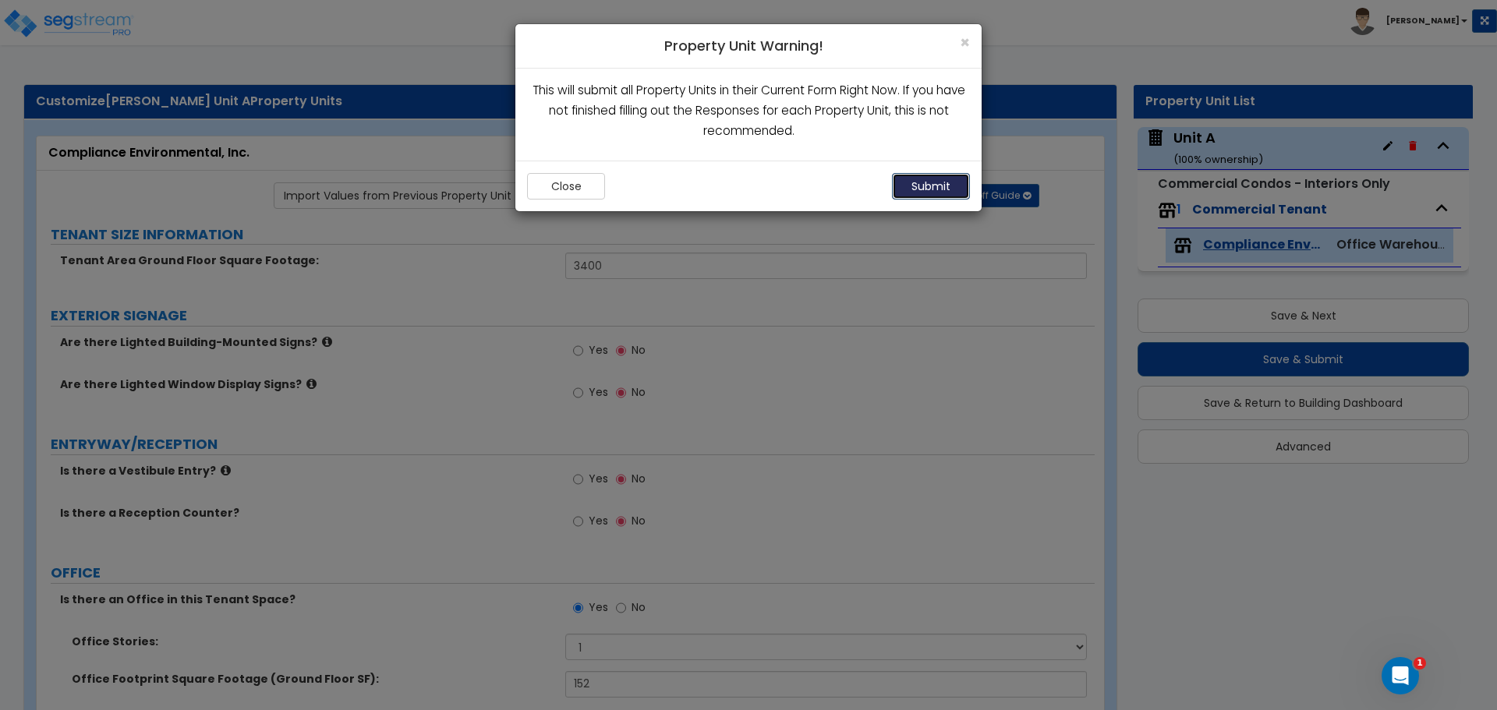
click at [929, 188] on button "Submit" at bounding box center [931, 186] width 78 height 27
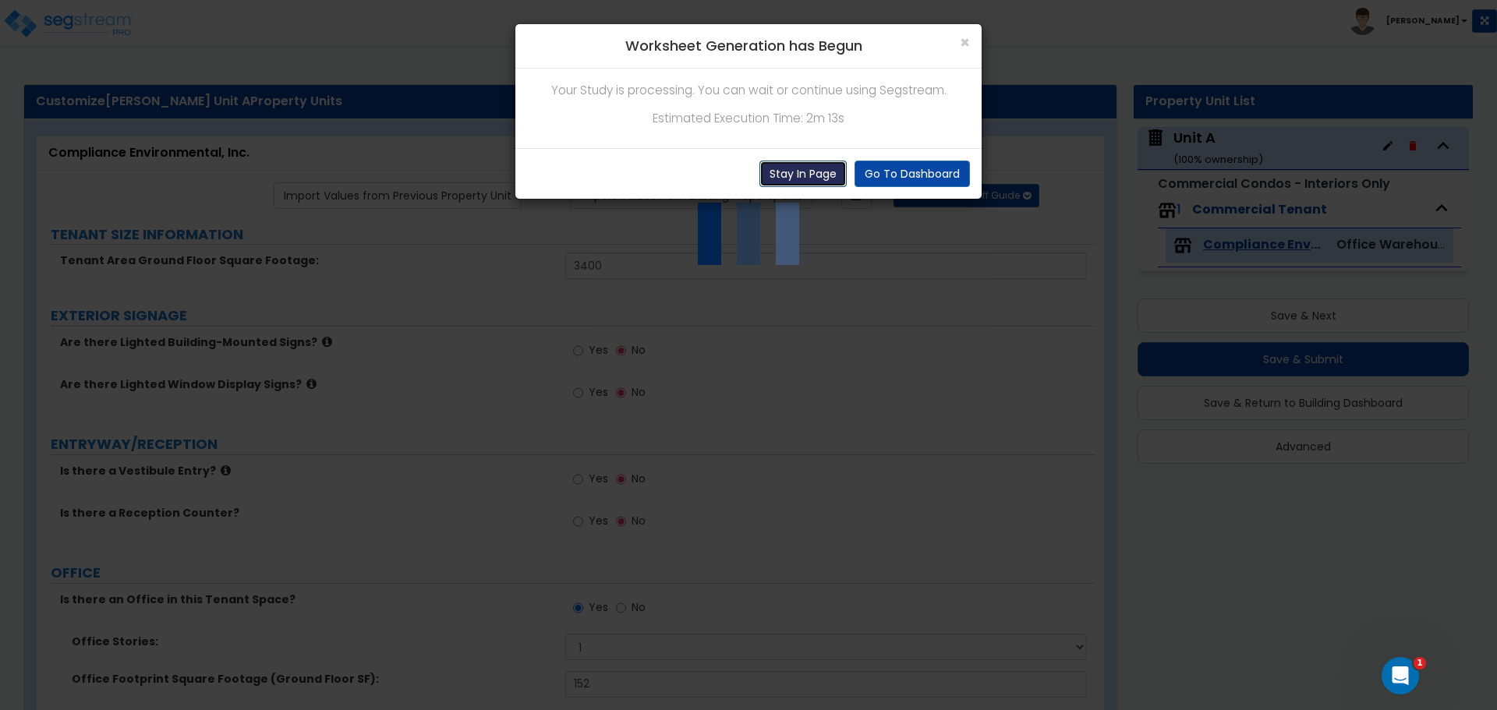
click at [831, 170] on button "Stay In Page" at bounding box center [802, 174] width 87 height 27
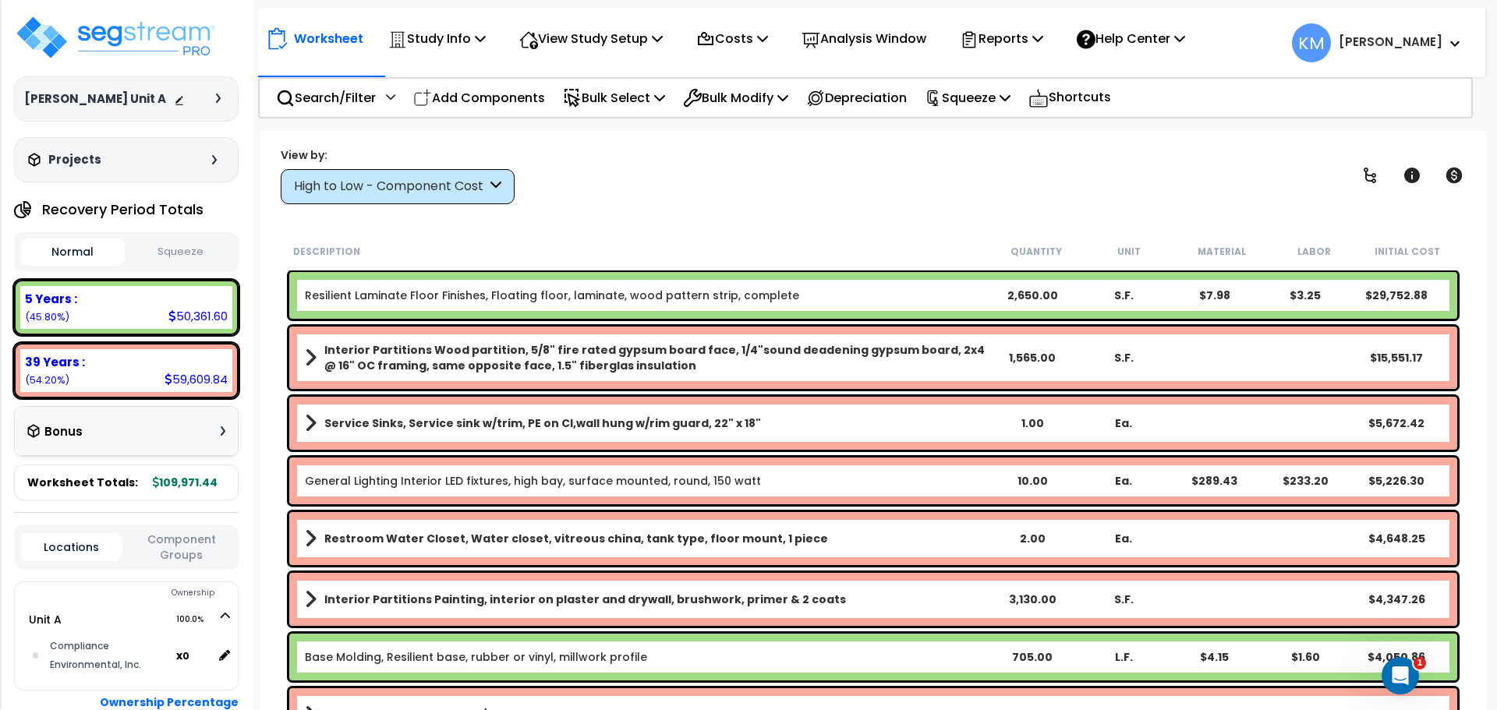
scroll to position [130, 0]
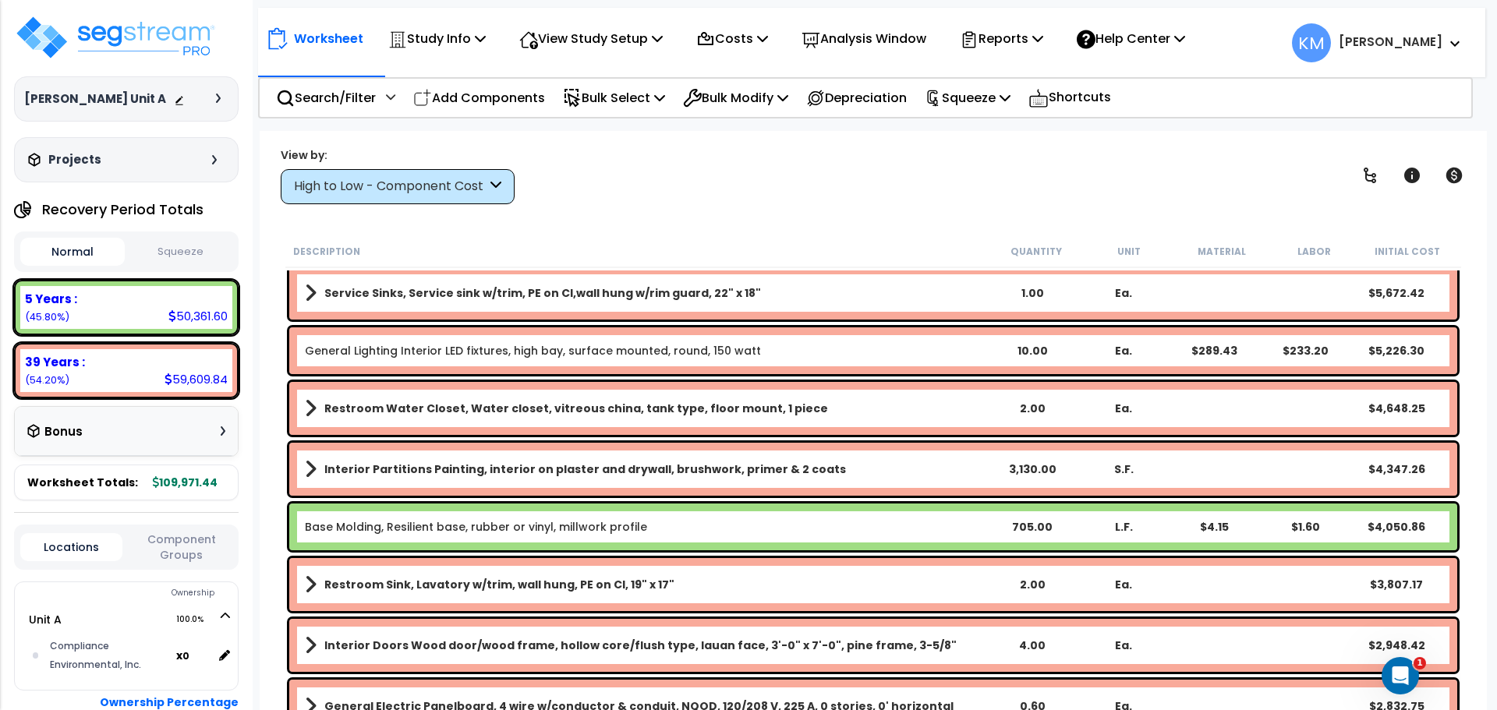
click at [147, 247] on button "Squeeze" at bounding box center [181, 252] width 104 height 27
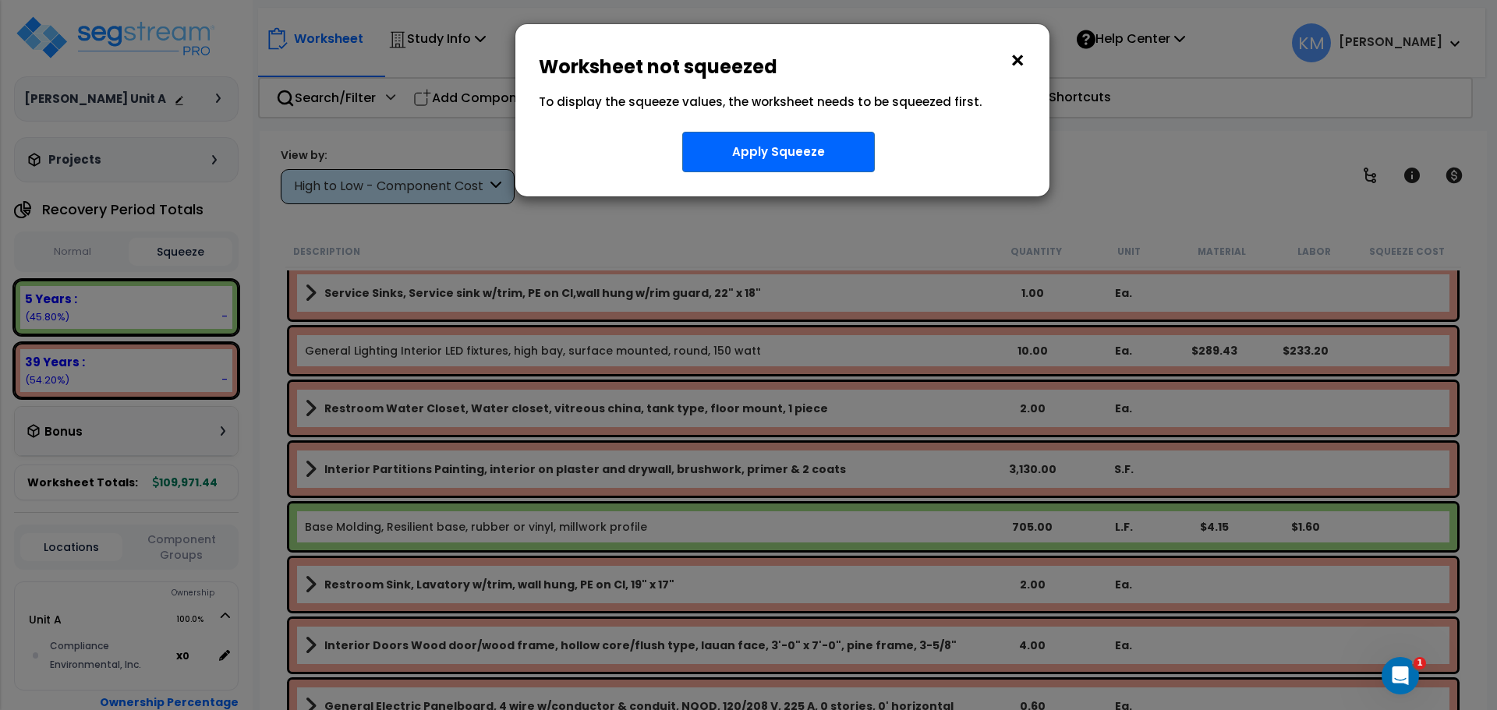
click at [1017, 51] on button "×" at bounding box center [1017, 60] width 17 height 25
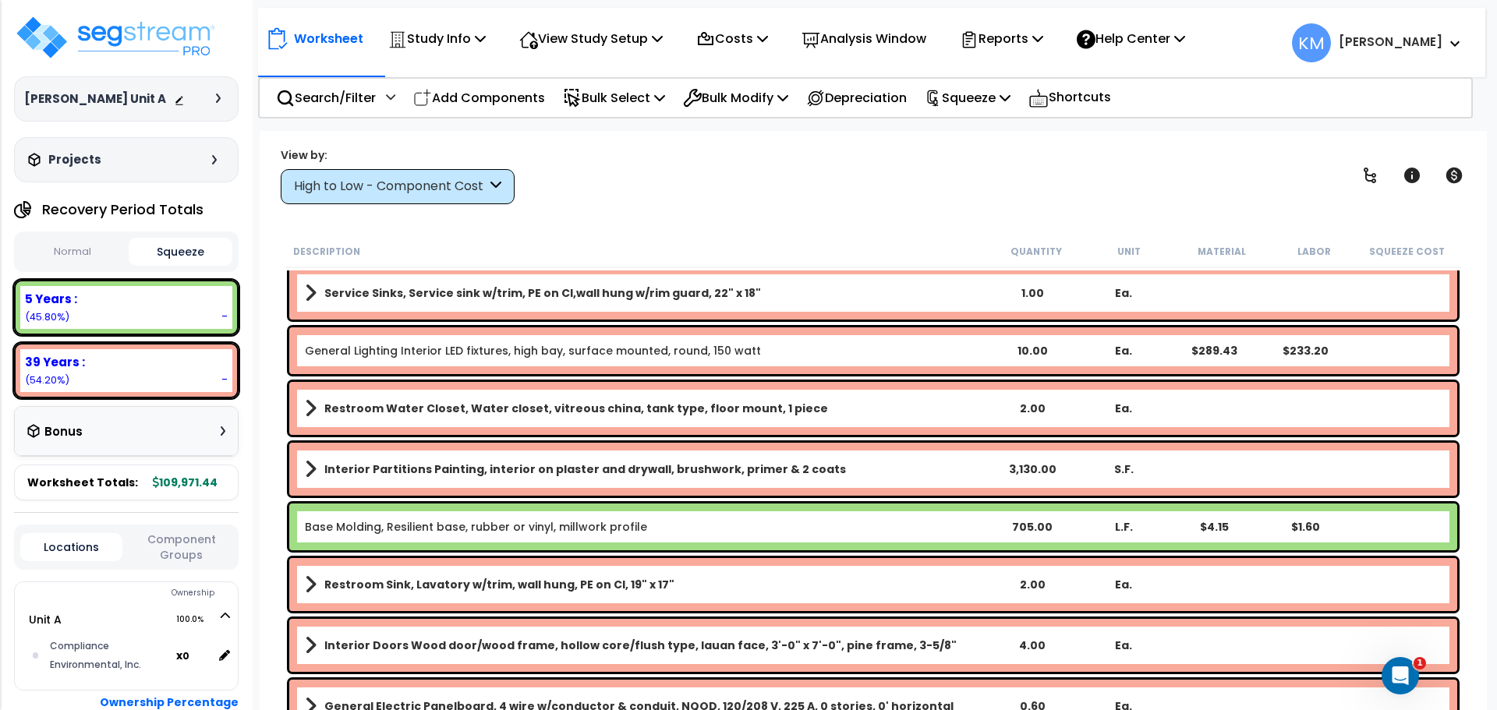
click at [62, 258] on button "Normal" at bounding box center [72, 252] width 104 height 27
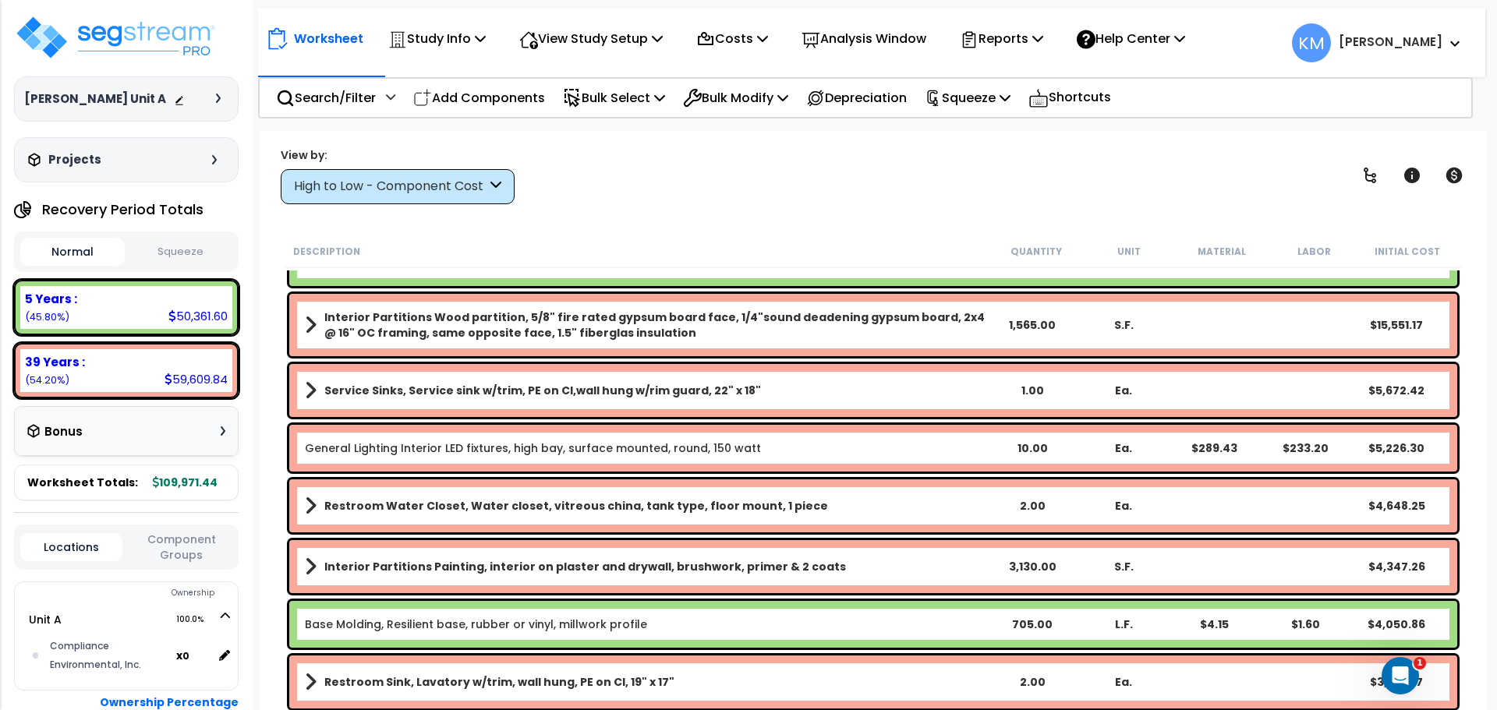
scroll to position [0, 0]
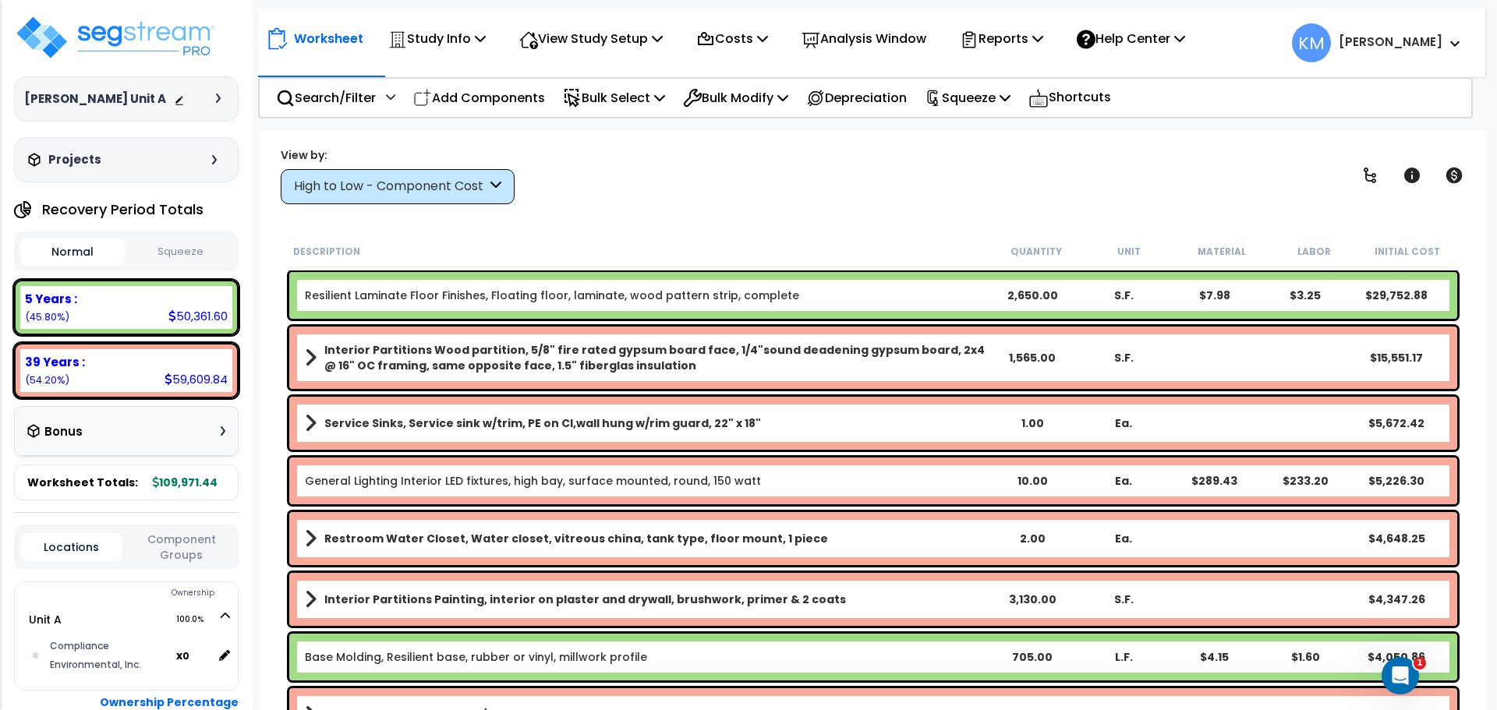
click at [813, 475] on b "General Lighting Interior LED fixtures, high bay, surface mounted, round, 150 w…" at bounding box center [646, 481] width 682 height 16
click at [936, 292] on b "Resilient Laminate Floor Finishes, Floating floor, laminate, wood pattern strip…" at bounding box center [646, 296] width 682 height 16
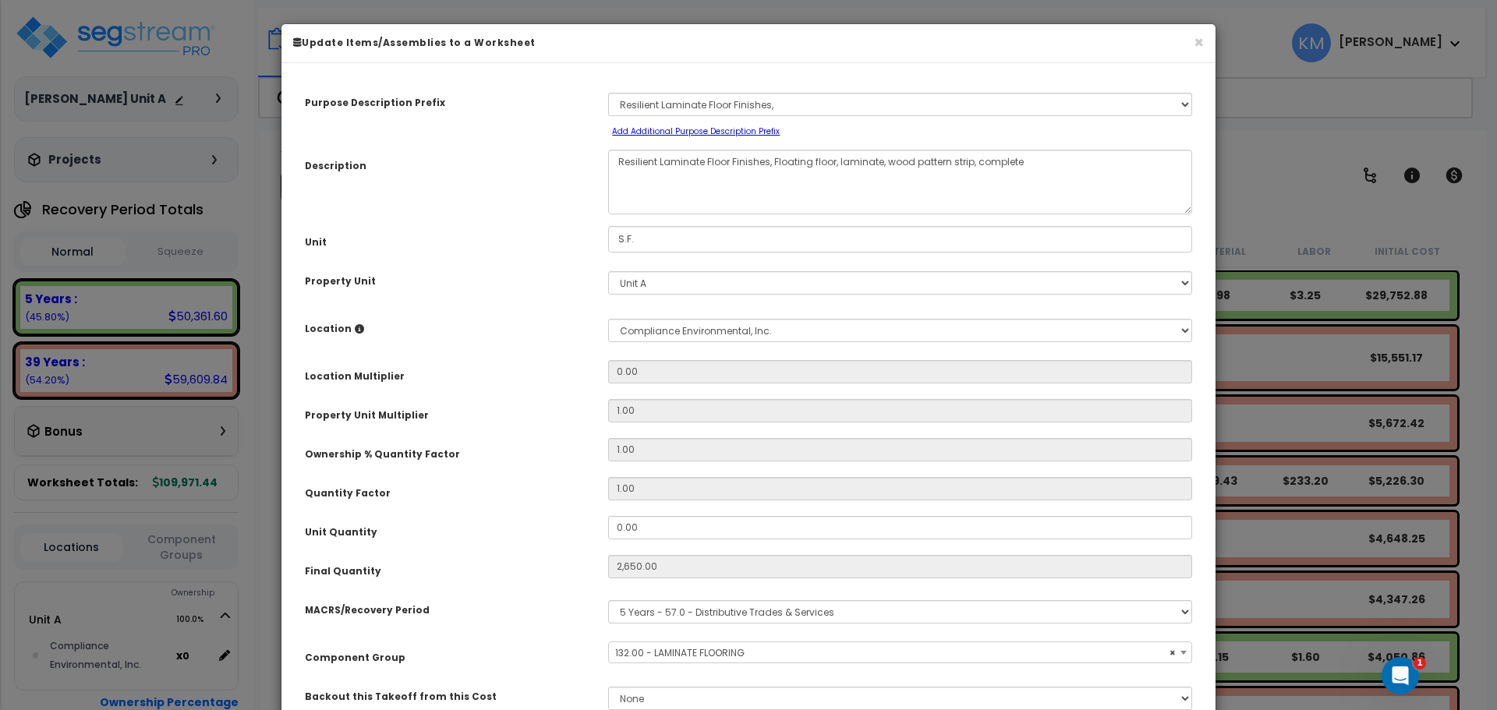
select select "46467"
click at [1198, 39] on button "×" at bounding box center [1199, 42] width 10 height 16
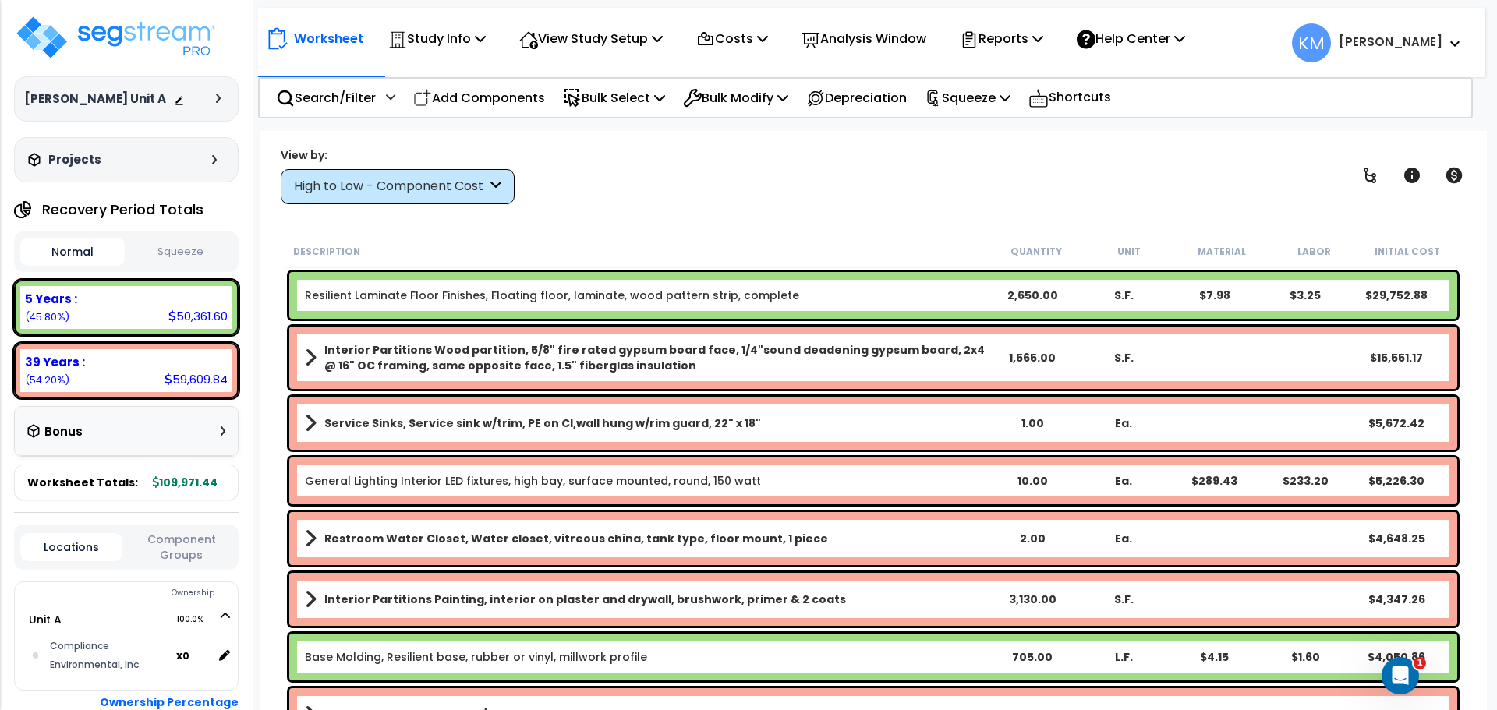
click at [474, 191] on div "High to Low - Component Cost" at bounding box center [390, 187] width 193 height 18
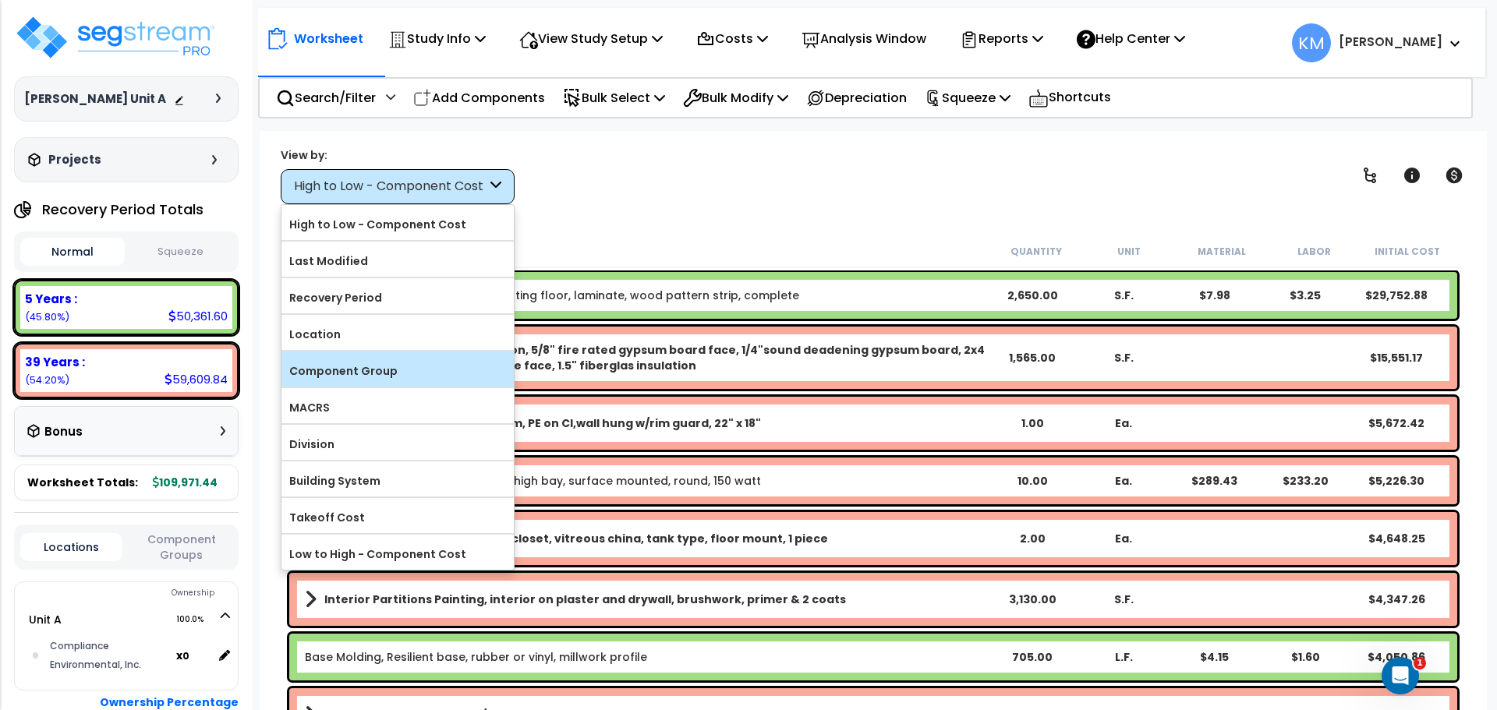
click at [395, 369] on label "Component Group" at bounding box center [397, 370] width 232 height 23
click at [0, 0] on input "Component Group" at bounding box center [0, 0] width 0 height 0
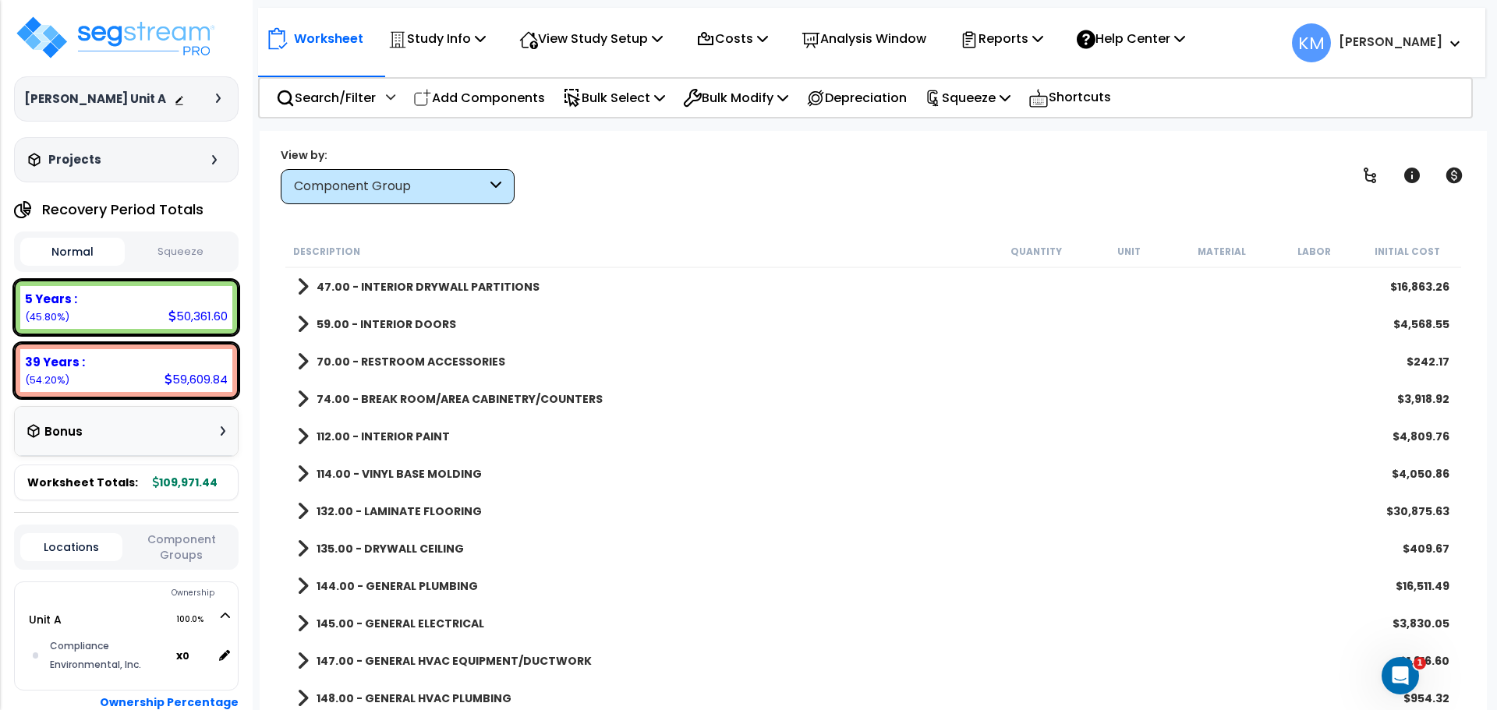
click at [310, 405] on link "74.00 - BREAK ROOM/AREA CABINETRY/COUNTERS" at bounding box center [450, 399] width 306 height 22
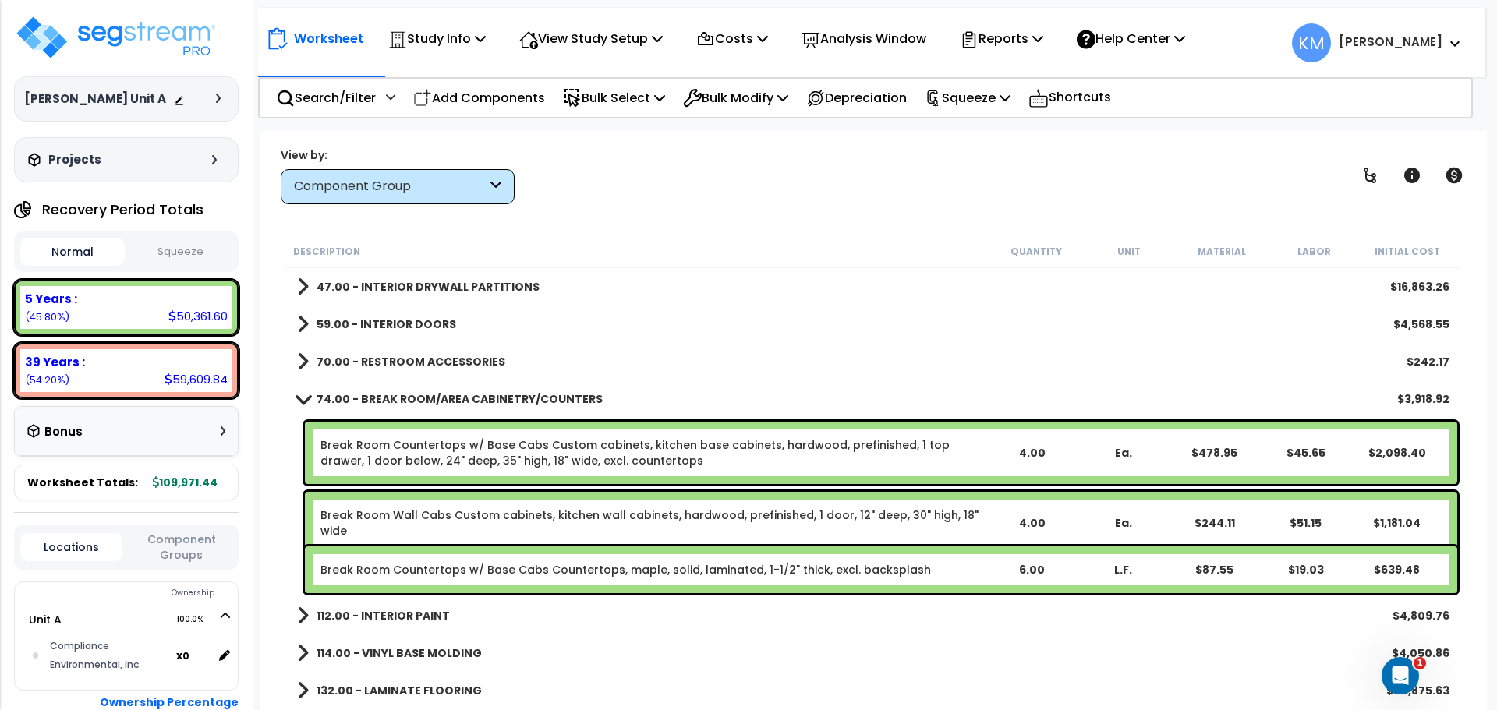
click at [306, 401] on span at bounding box center [303, 399] width 22 height 12
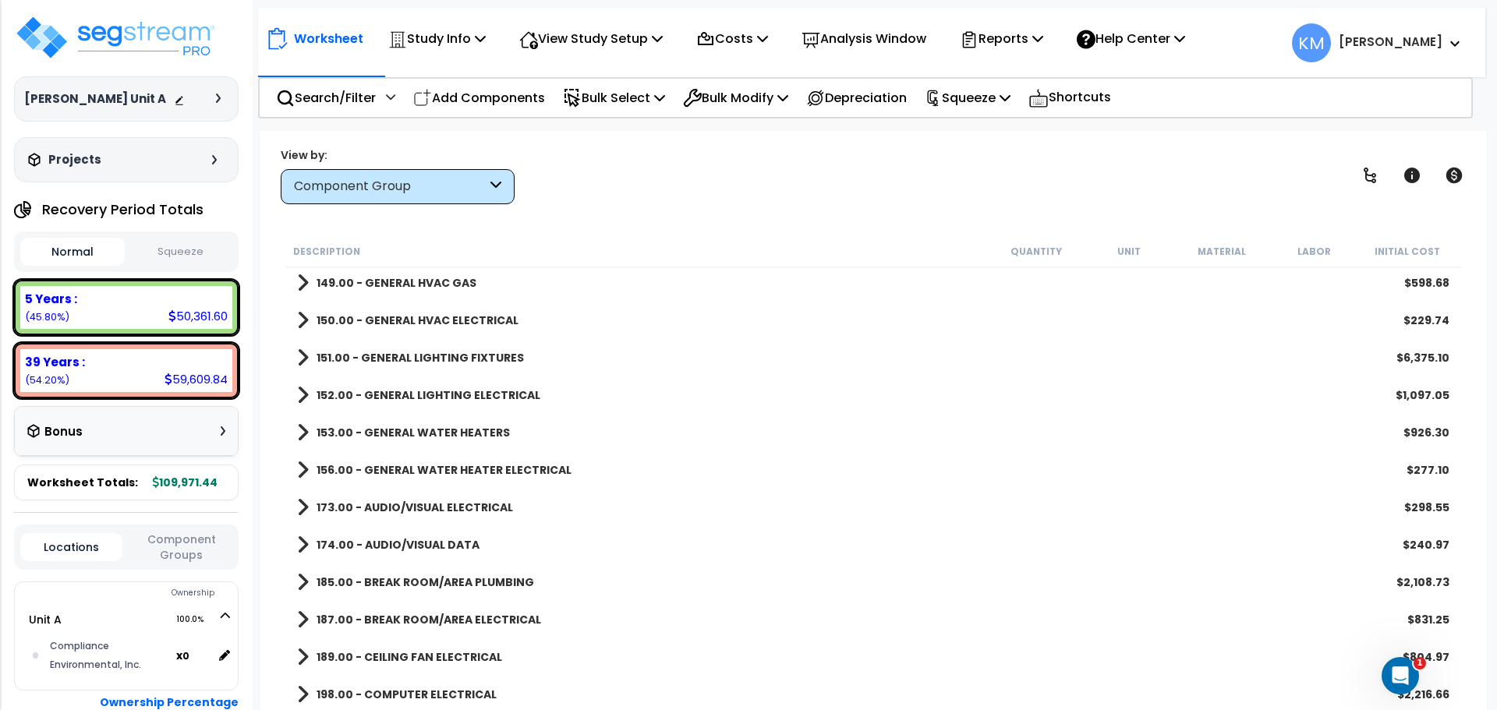
scroll to position [271, 0]
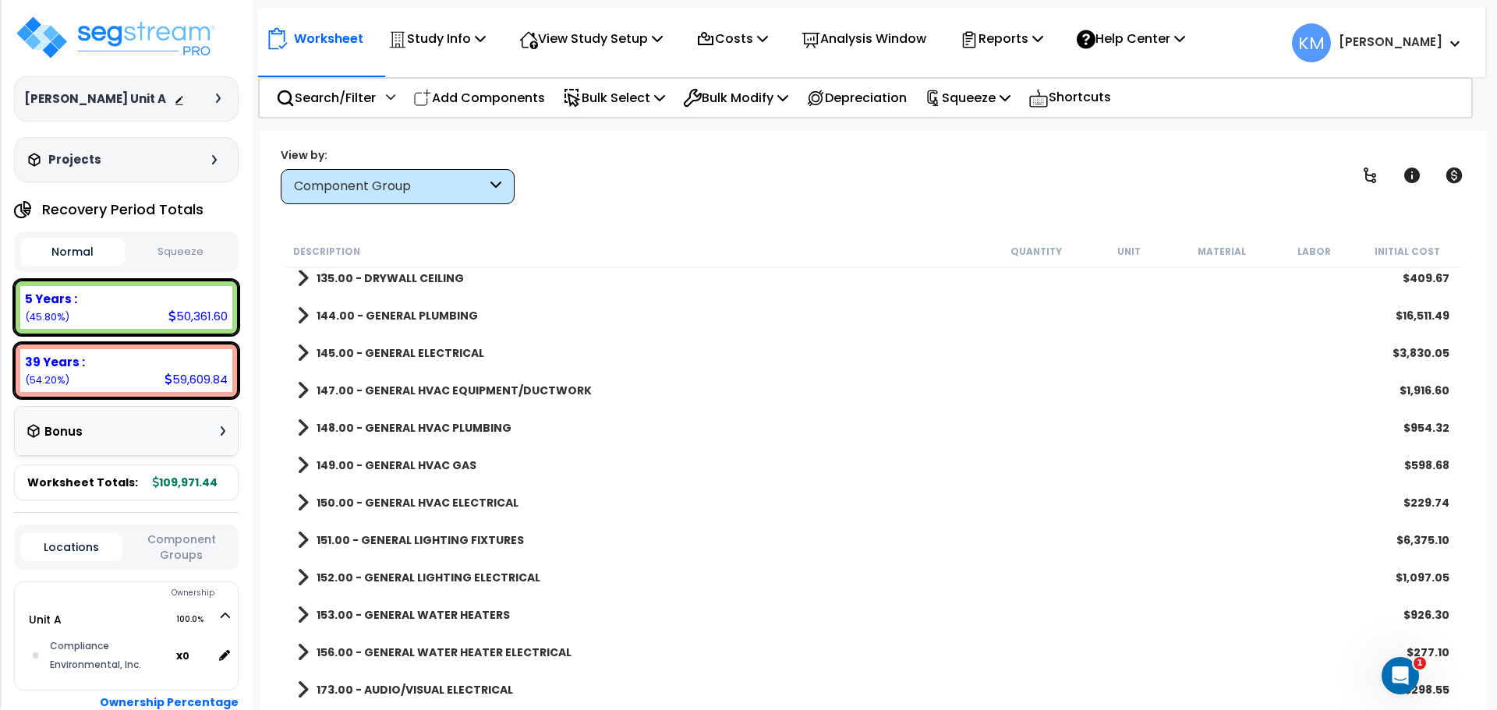
click at [422, 172] on div "Component Group" at bounding box center [398, 186] width 234 height 35
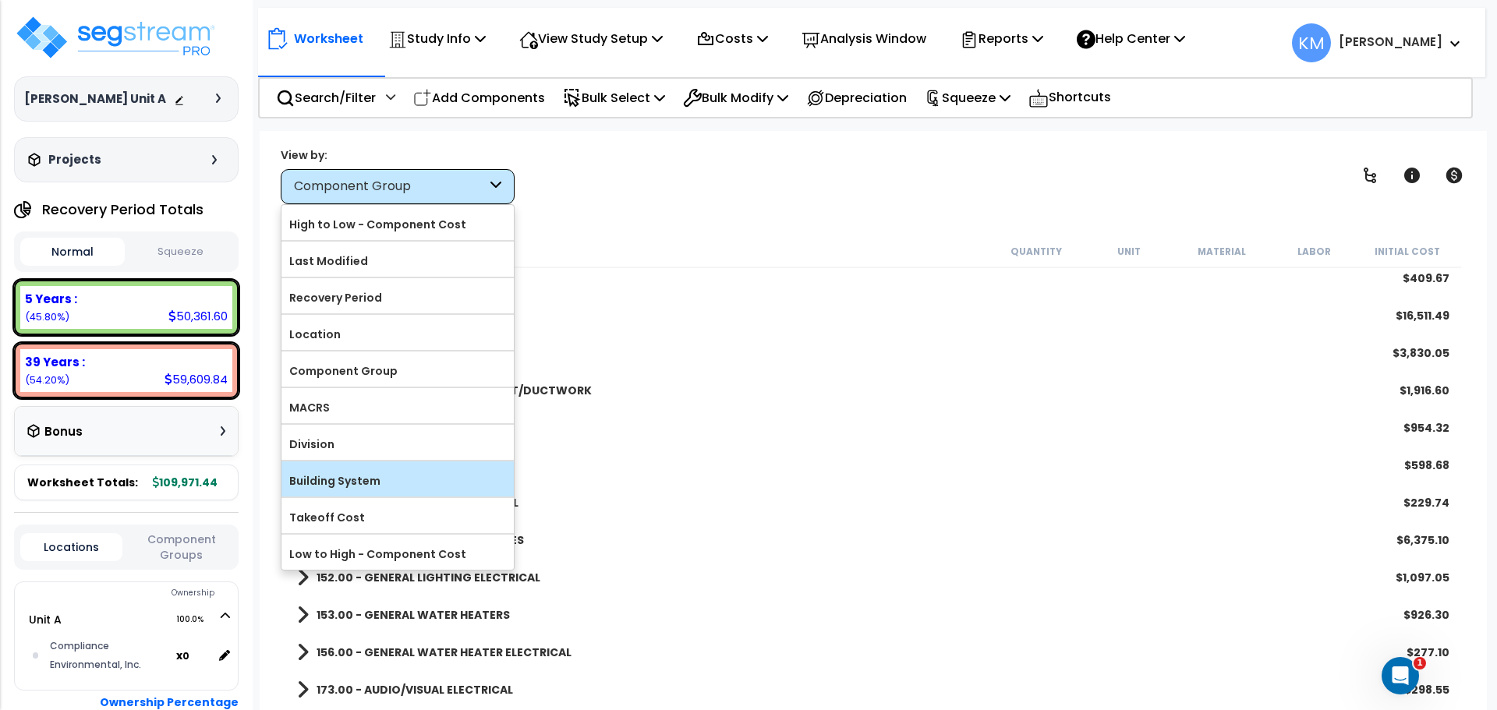
click at [398, 475] on label "Building System" at bounding box center [397, 480] width 232 height 23
click at [0, 0] on input "Building System" at bounding box center [0, 0] width 0 height 0
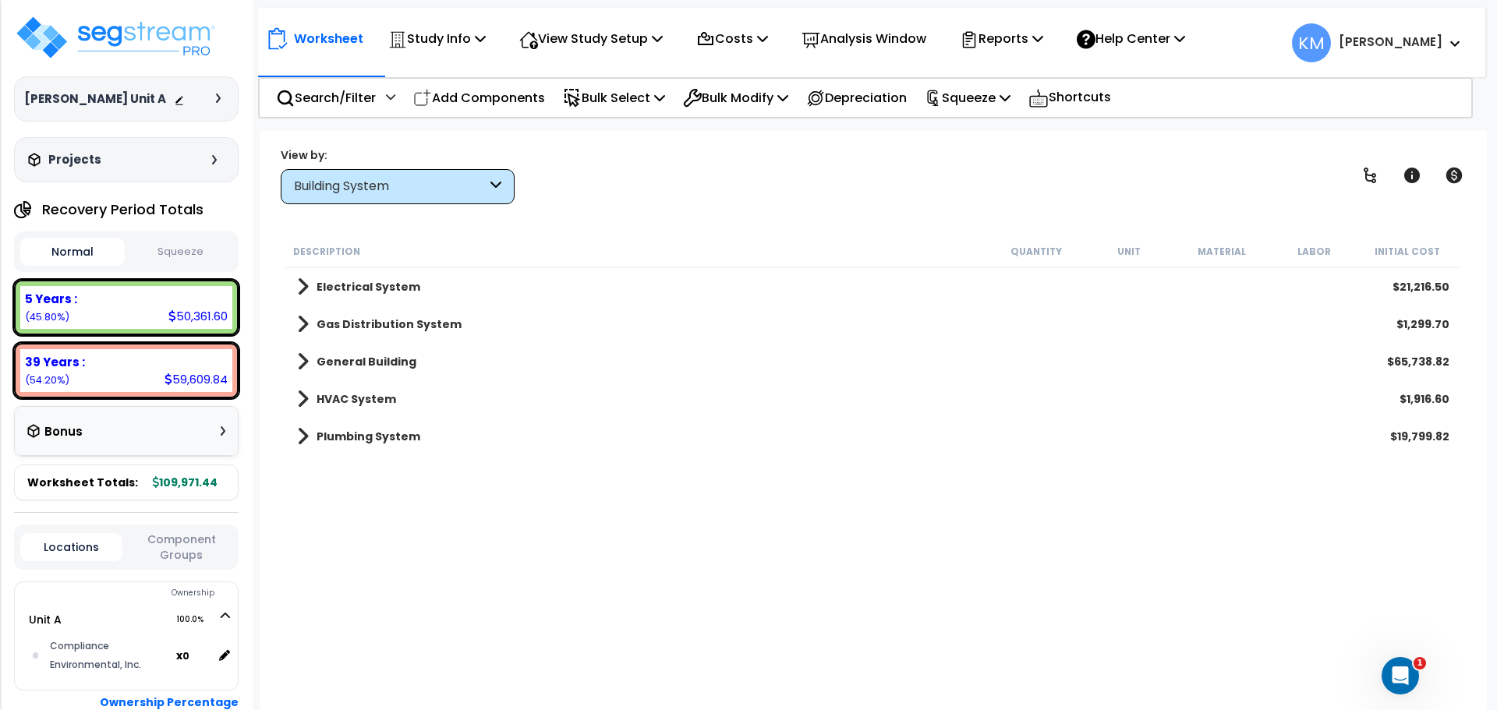
click at [301, 364] on span at bounding box center [303, 362] width 12 height 22
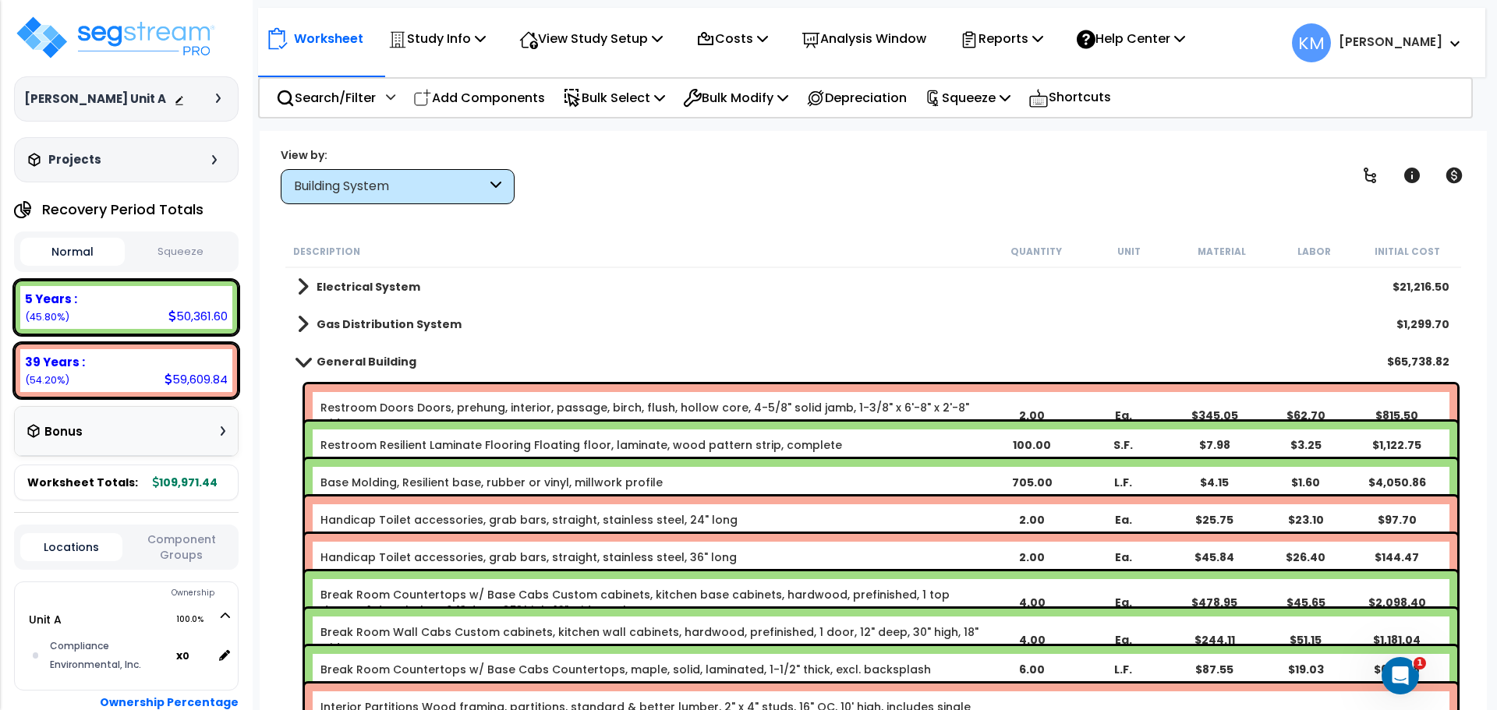
click at [306, 360] on span at bounding box center [303, 362] width 22 height 12
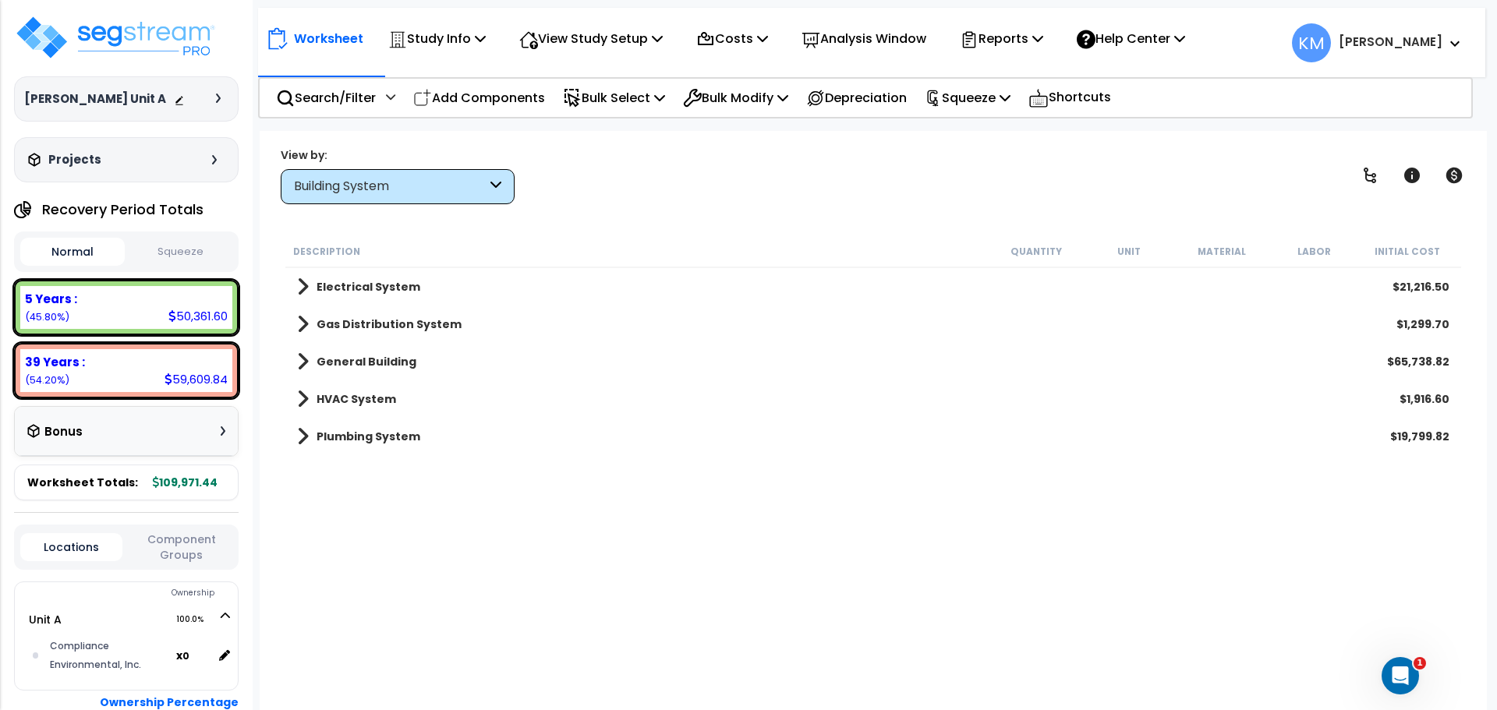
click at [483, 185] on div "Building System" at bounding box center [390, 187] width 193 height 18
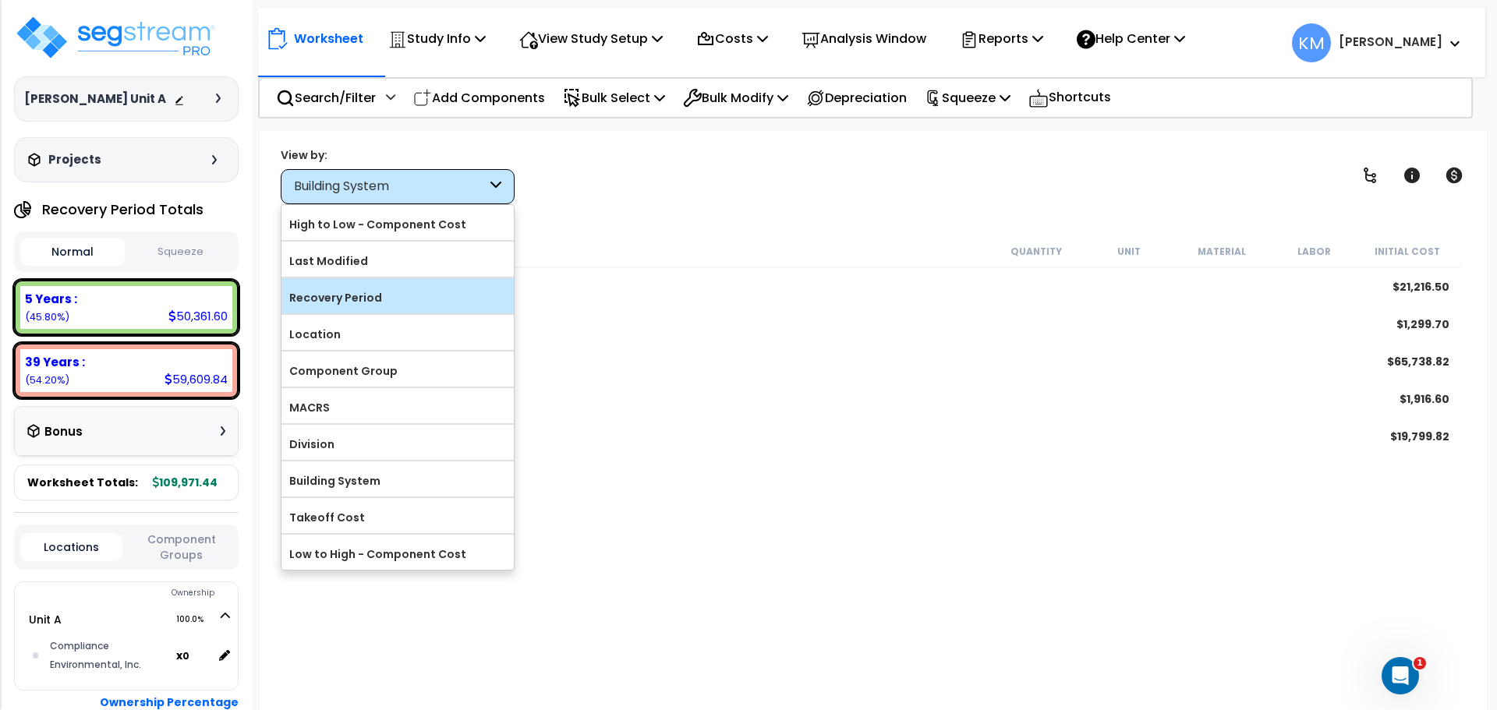
click at [409, 300] on label "Recovery Period" at bounding box center [397, 297] width 232 height 23
click at [0, 0] on input "Recovery Period" at bounding box center [0, 0] width 0 height 0
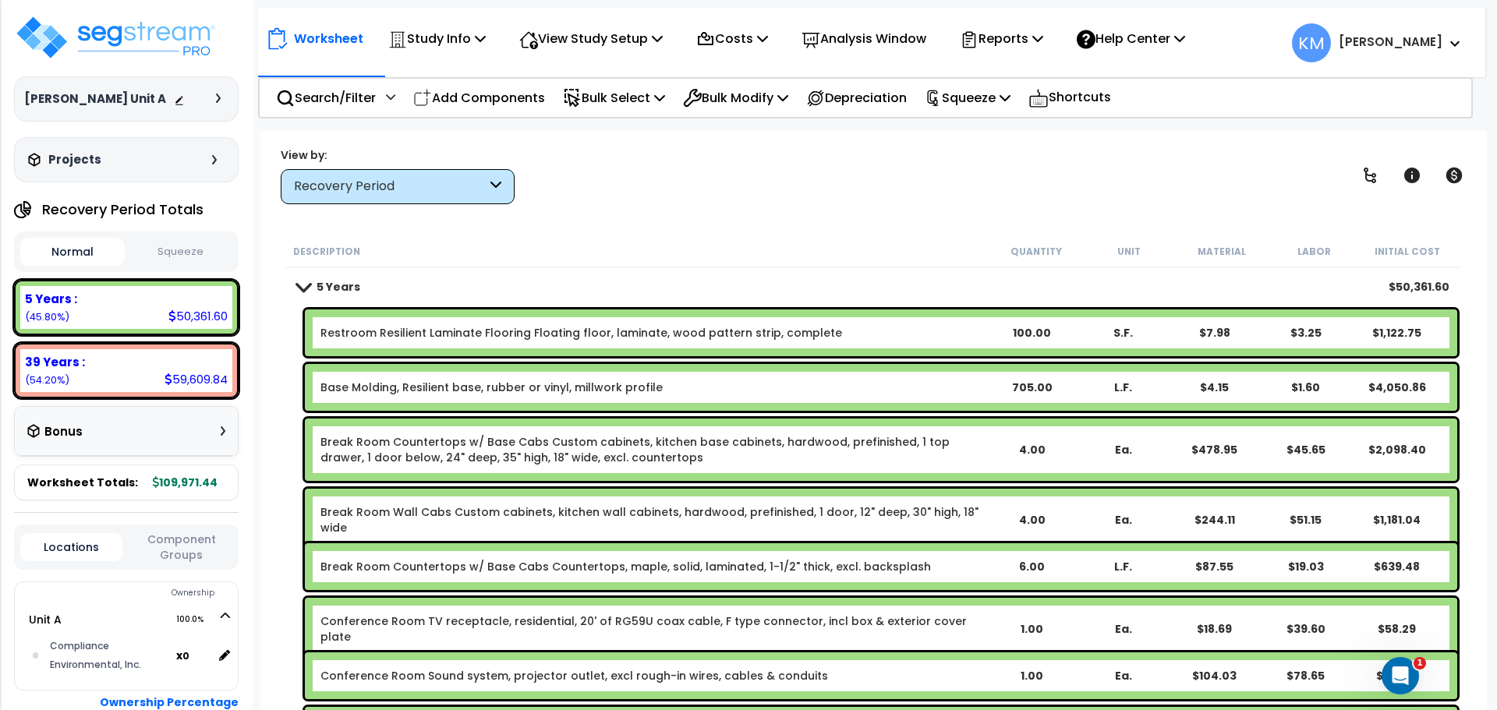
click at [461, 197] on div "Recovery Period" at bounding box center [398, 186] width 234 height 35
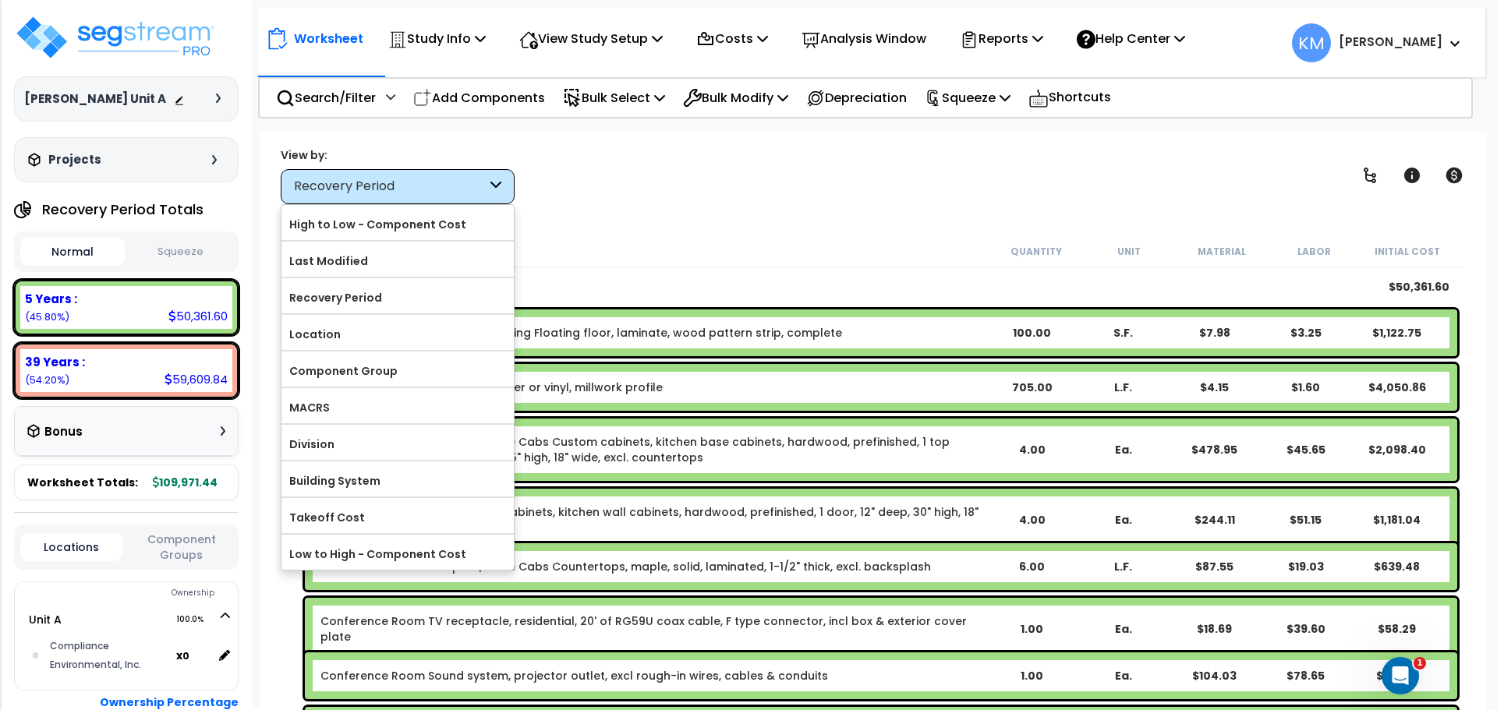
click at [494, 177] on div "Recovery Period" at bounding box center [398, 186] width 234 height 35
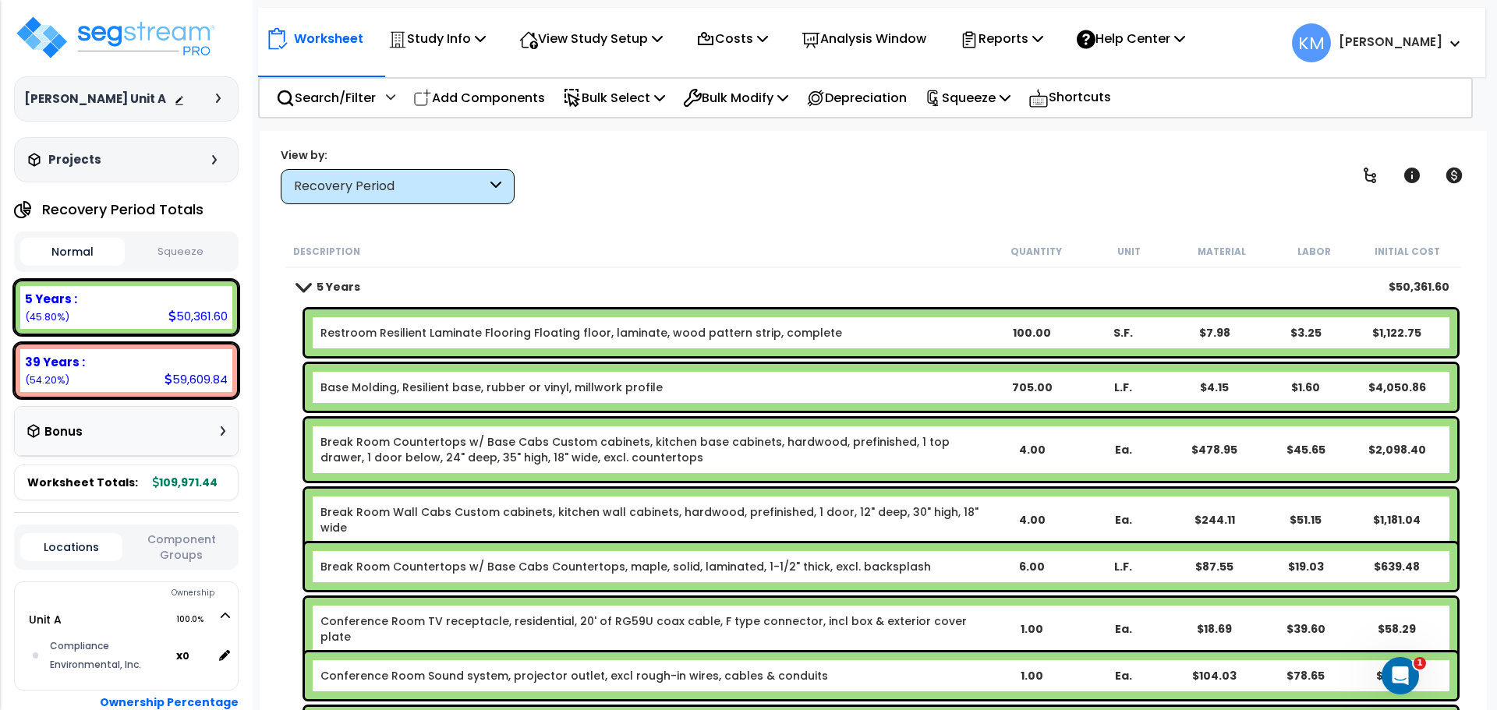
click at [202, 427] on div "Bonus" at bounding box center [126, 431] width 198 height 30
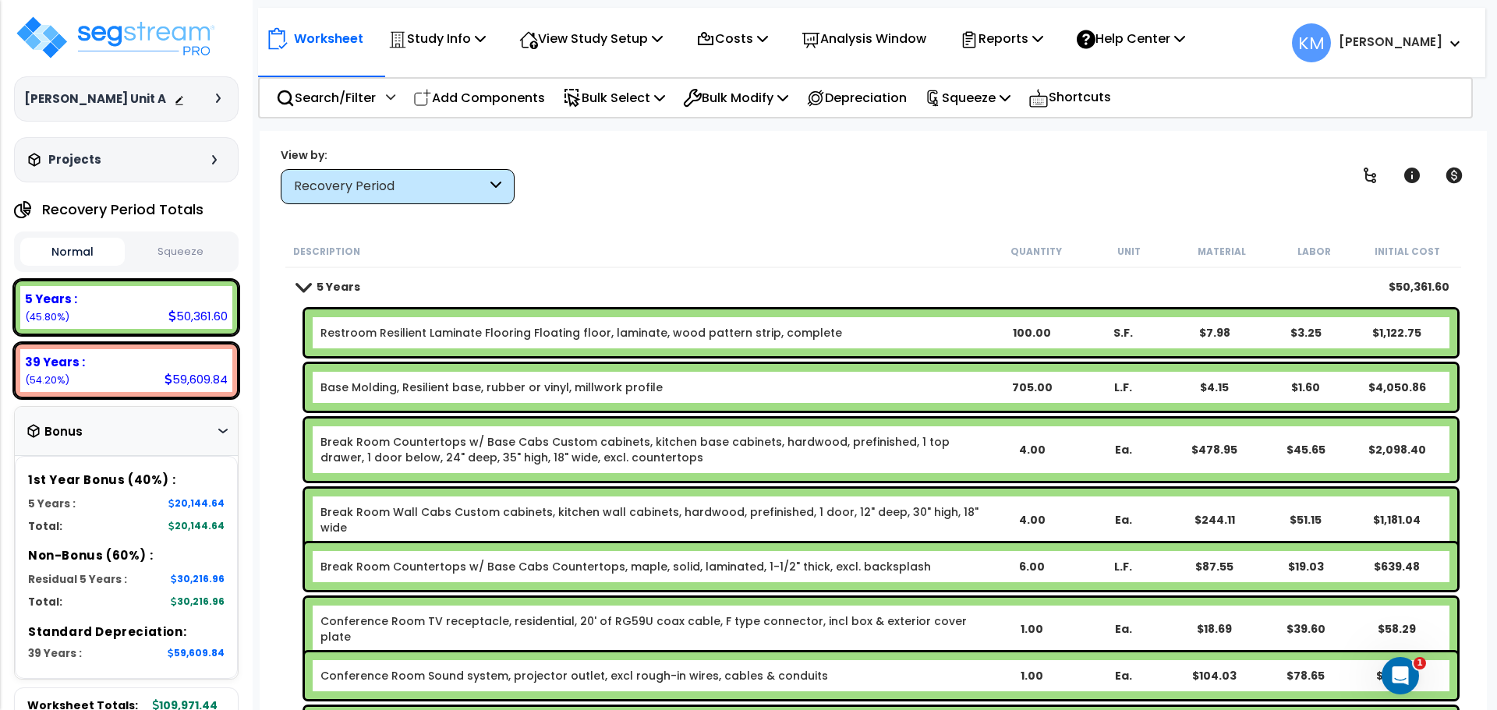
click at [221, 426] on div "Bonus" at bounding box center [126, 431] width 198 height 30
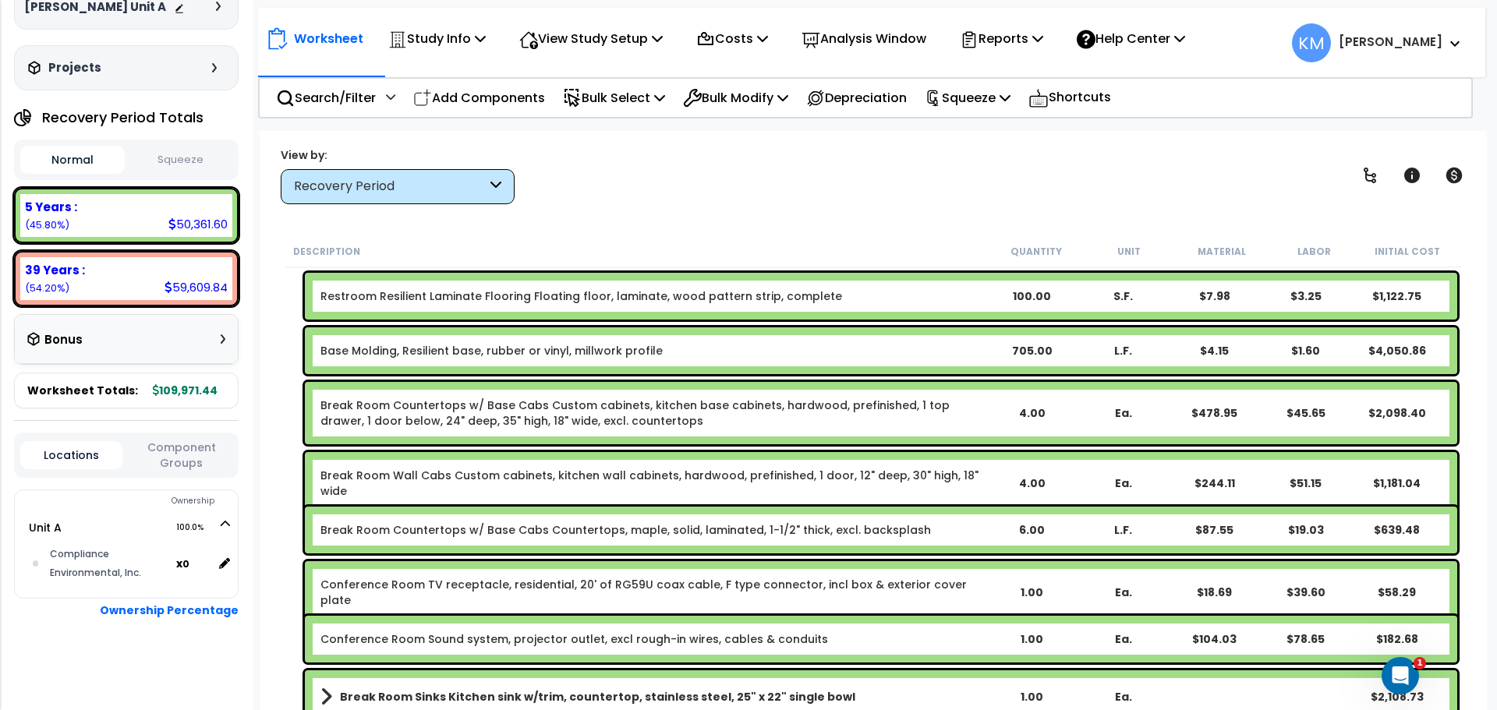
scroll to position [130, 0]
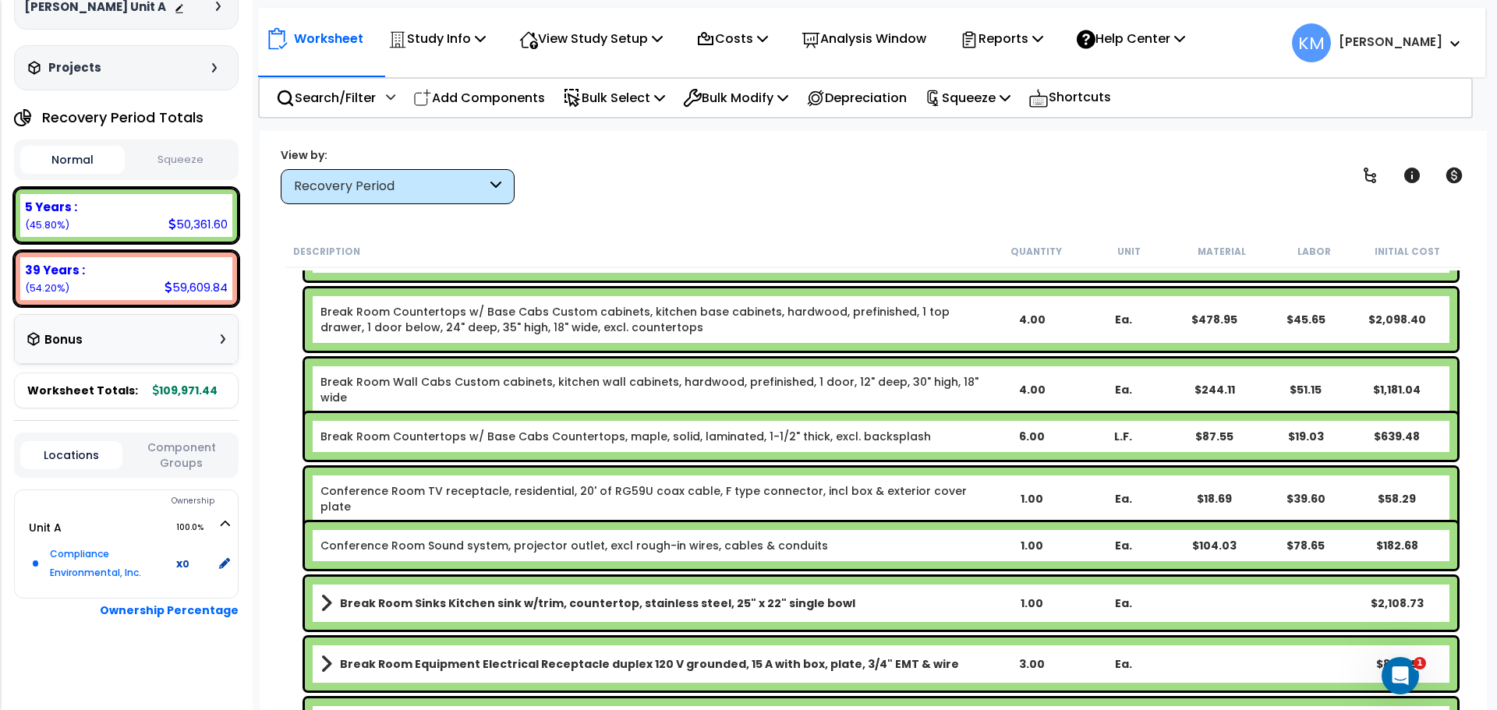
click at [179, 564] on b "x 0" at bounding box center [182, 564] width 13 height 16
click at [224, 564] on icon at bounding box center [223, 564] width 14 height 14
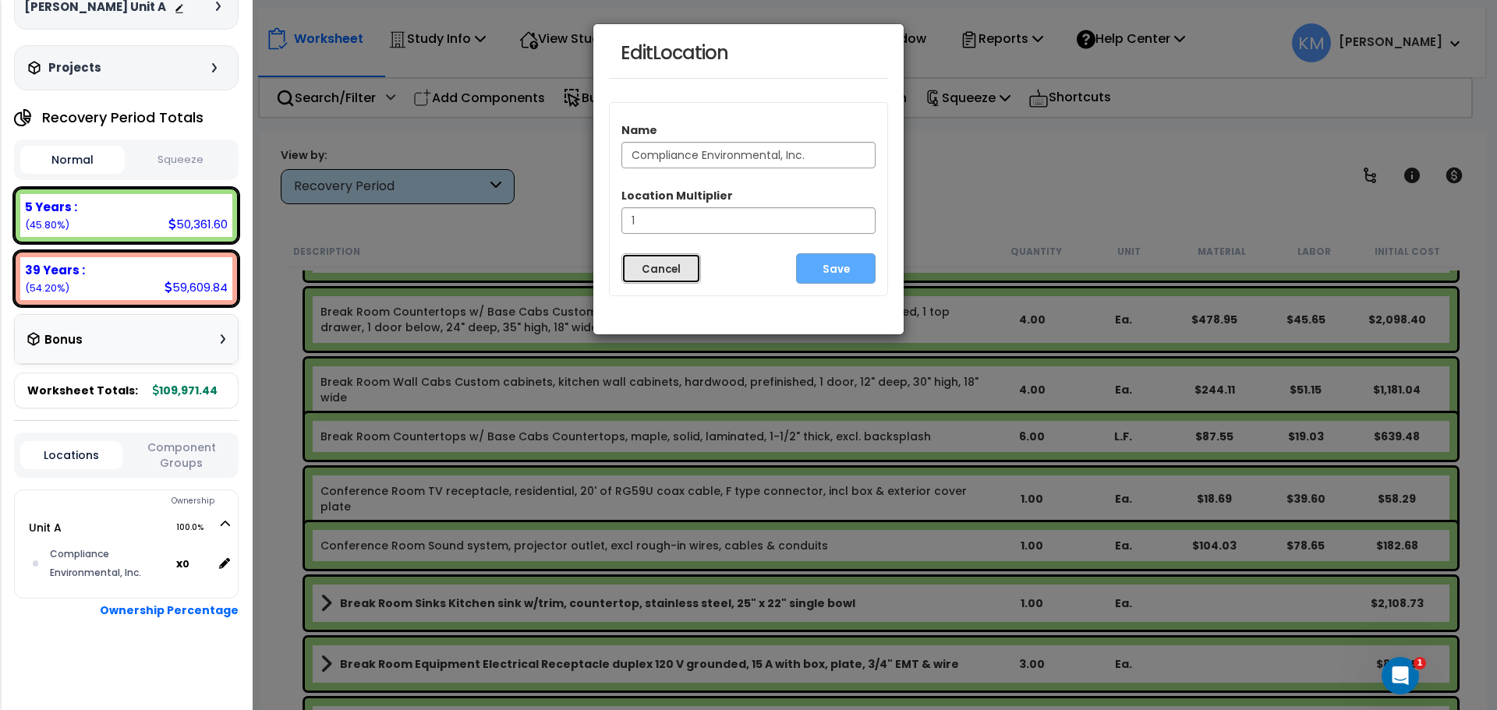
click at [683, 269] on button "Cancel" at bounding box center [661, 268] width 80 height 30
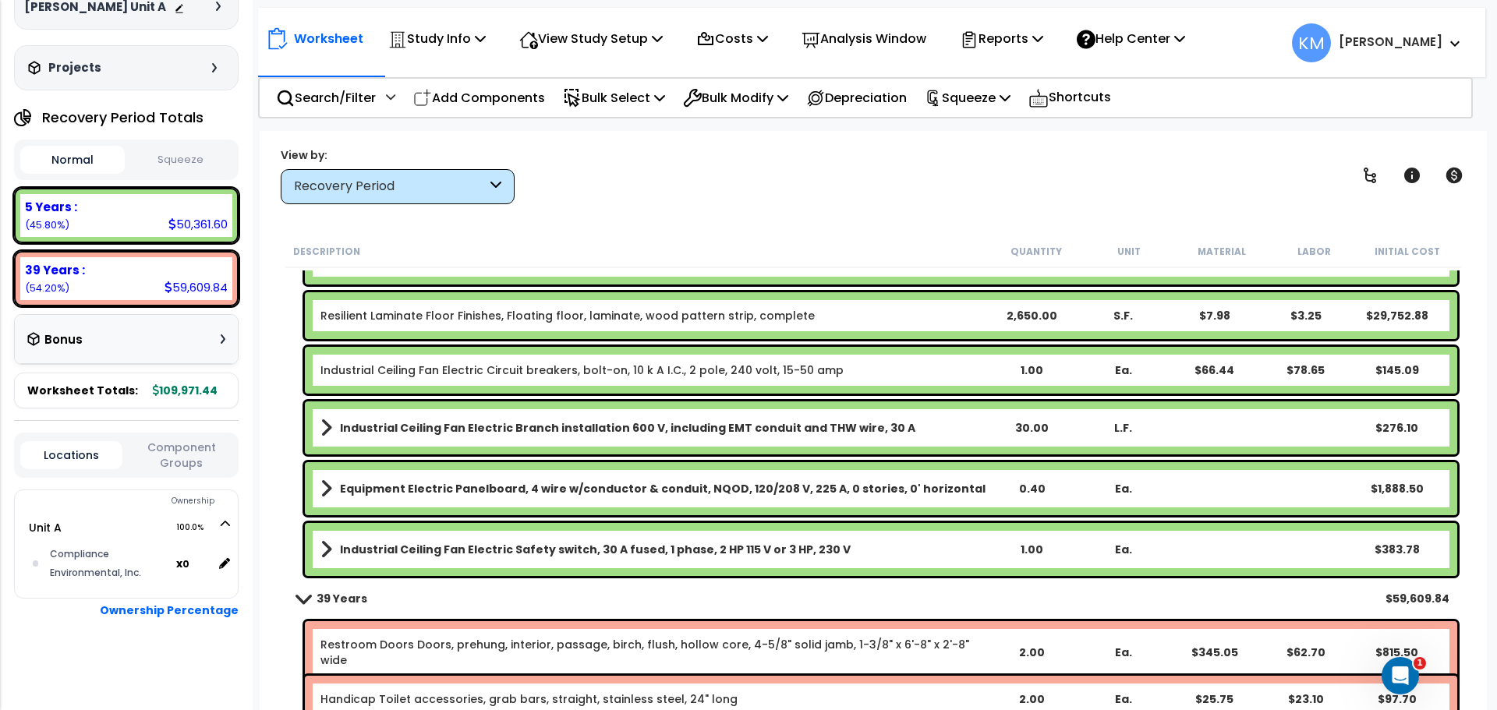
scroll to position [649, 0]
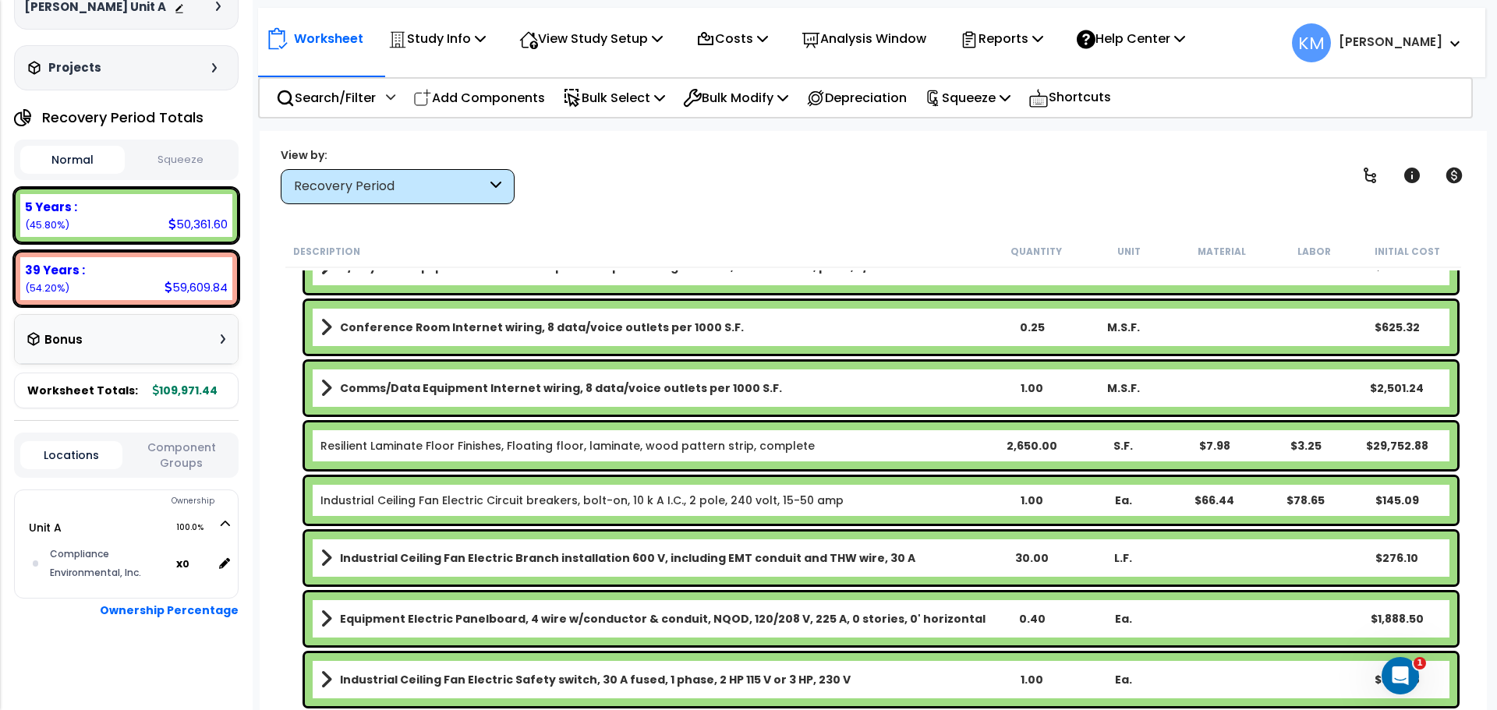
click at [829, 437] on div "Resilient Laminate Floor Finishes, Floating floor, laminate, wood pattern strip…" at bounding box center [881, 446] width 1152 height 47
click at [938, 444] on b "Resilient Laminate Floor Finishes, Floating floor, laminate, wood pattern strip…" at bounding box center [652, 446] width 665 height 16
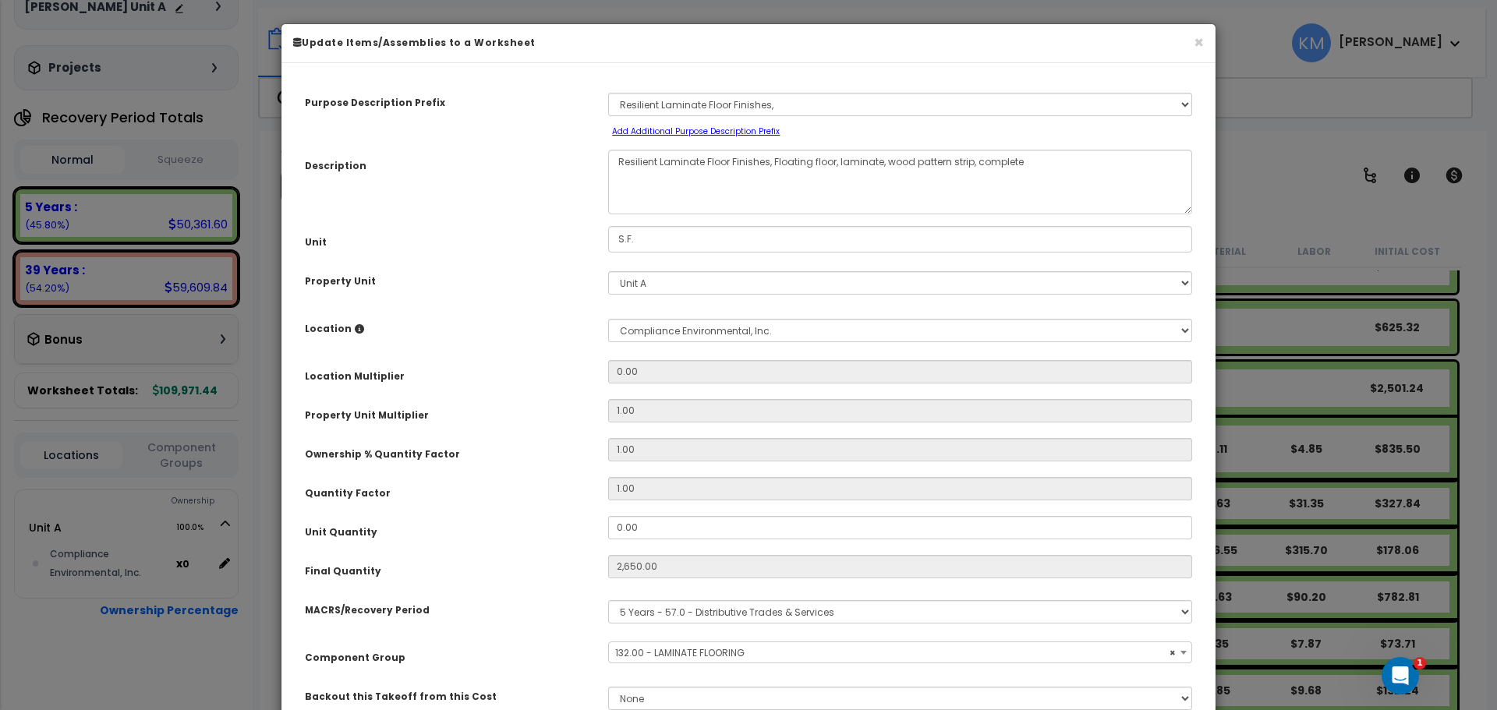
select select "46467"
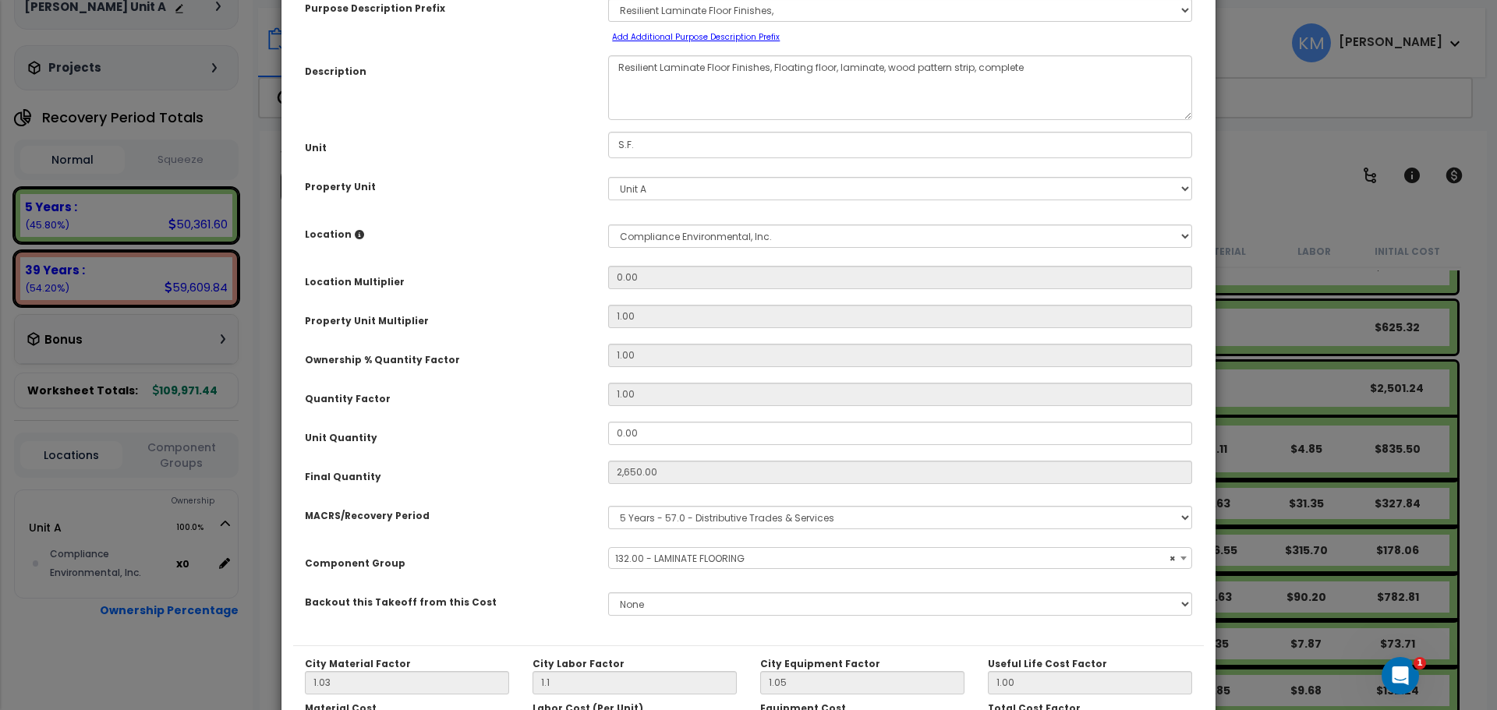
scroll to position [130, 0]
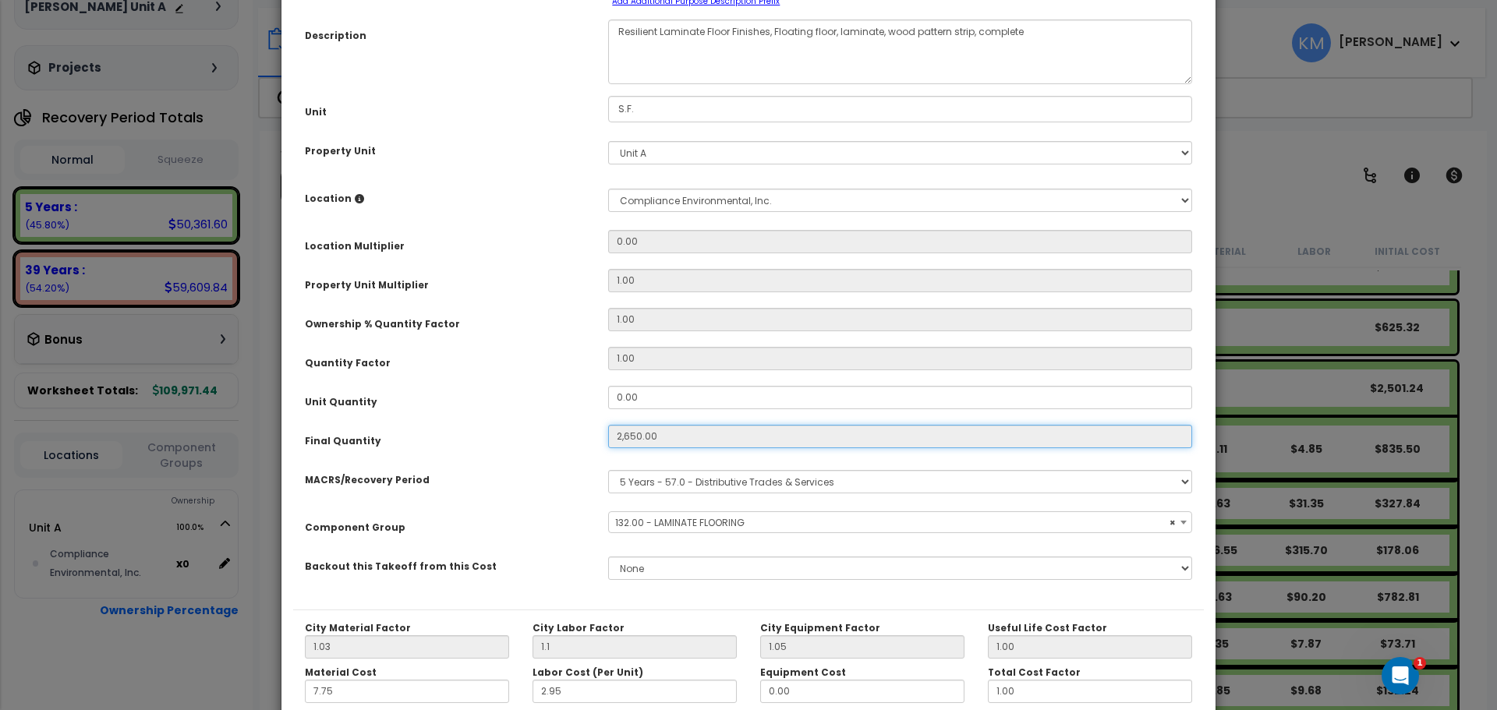
drag, startPoint x: 703, startPoint y: 443, endPoint x: 720, endPoint y: 444, distance: 17.2
click at [703, 443] on input "2,650.00" at bounding box center [900, 436] width 584 height 23
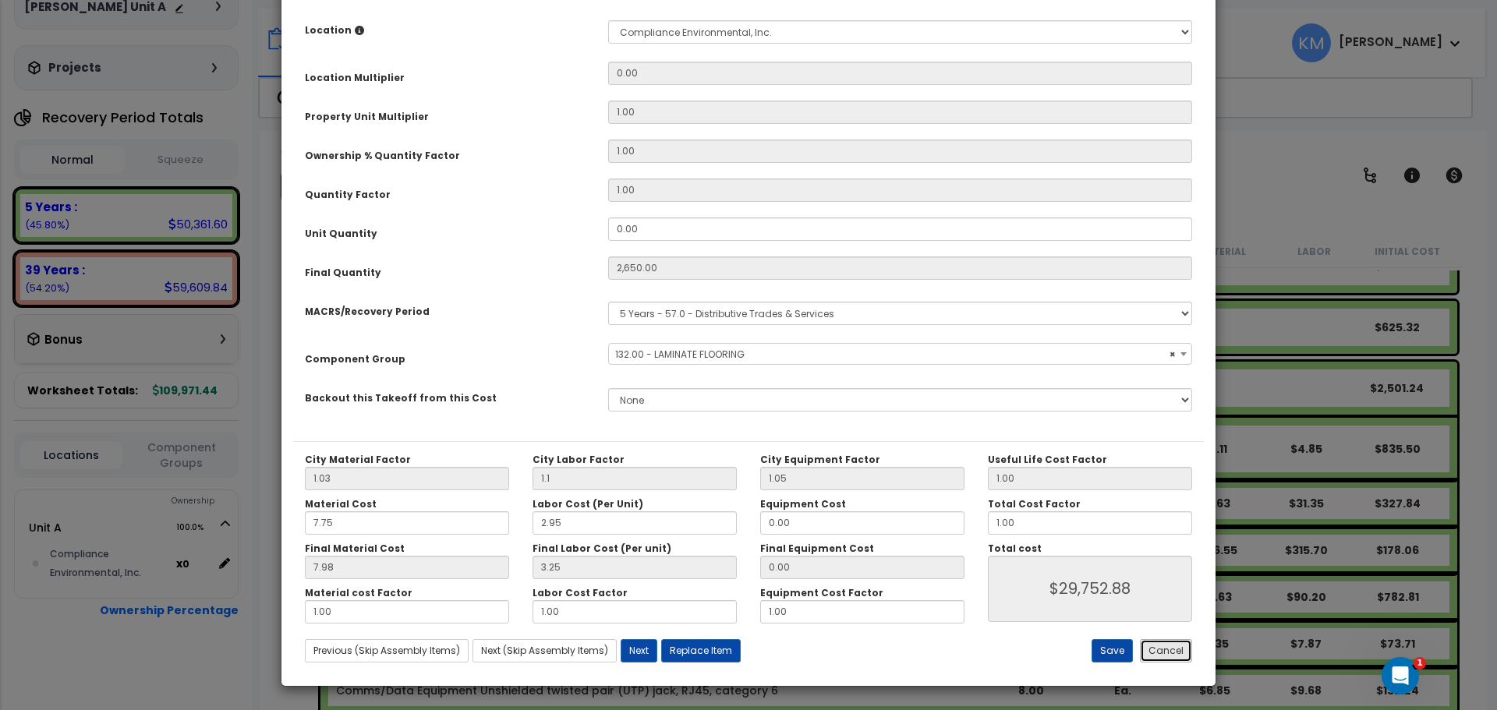
click at [1165, 647] on button "Cancel" at bounding box center [1166, 650] width 52 height 23
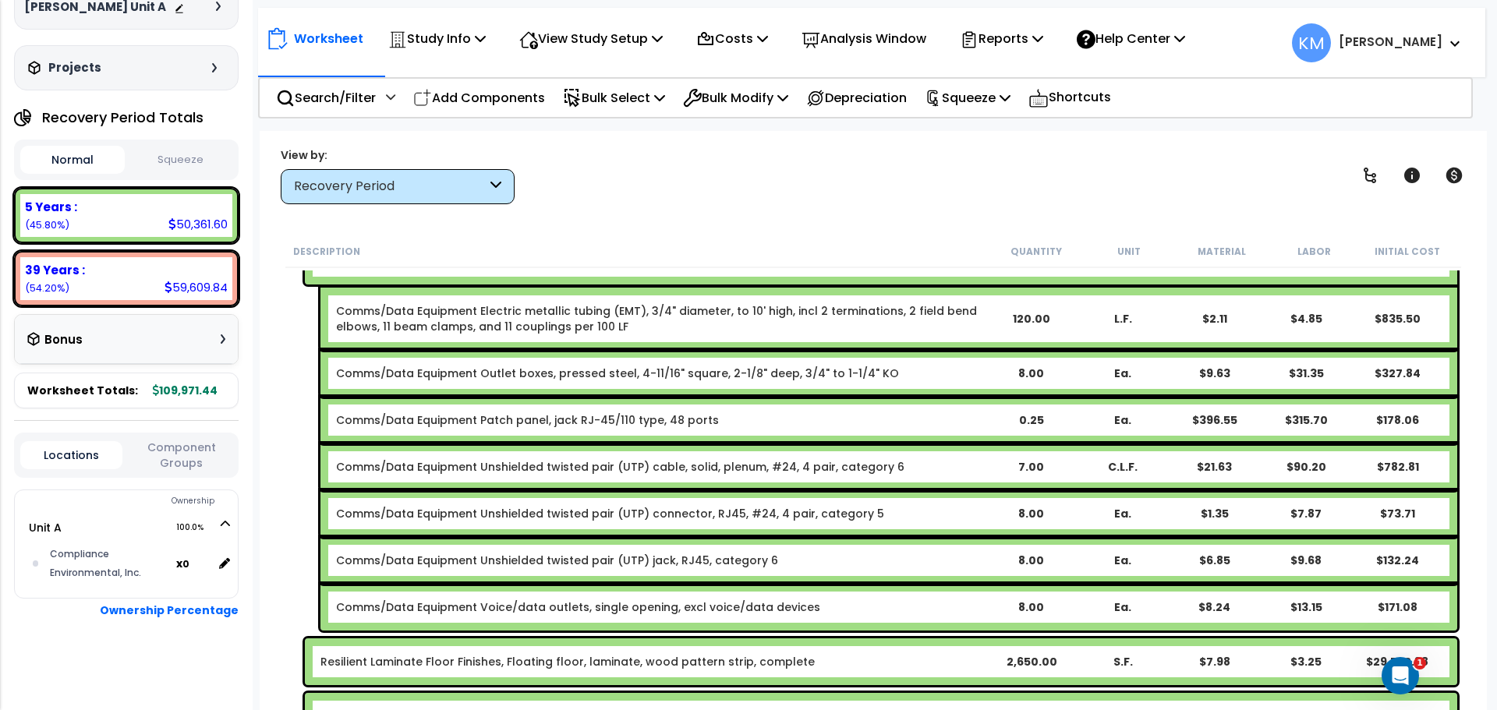
scroll to position [910, 0]
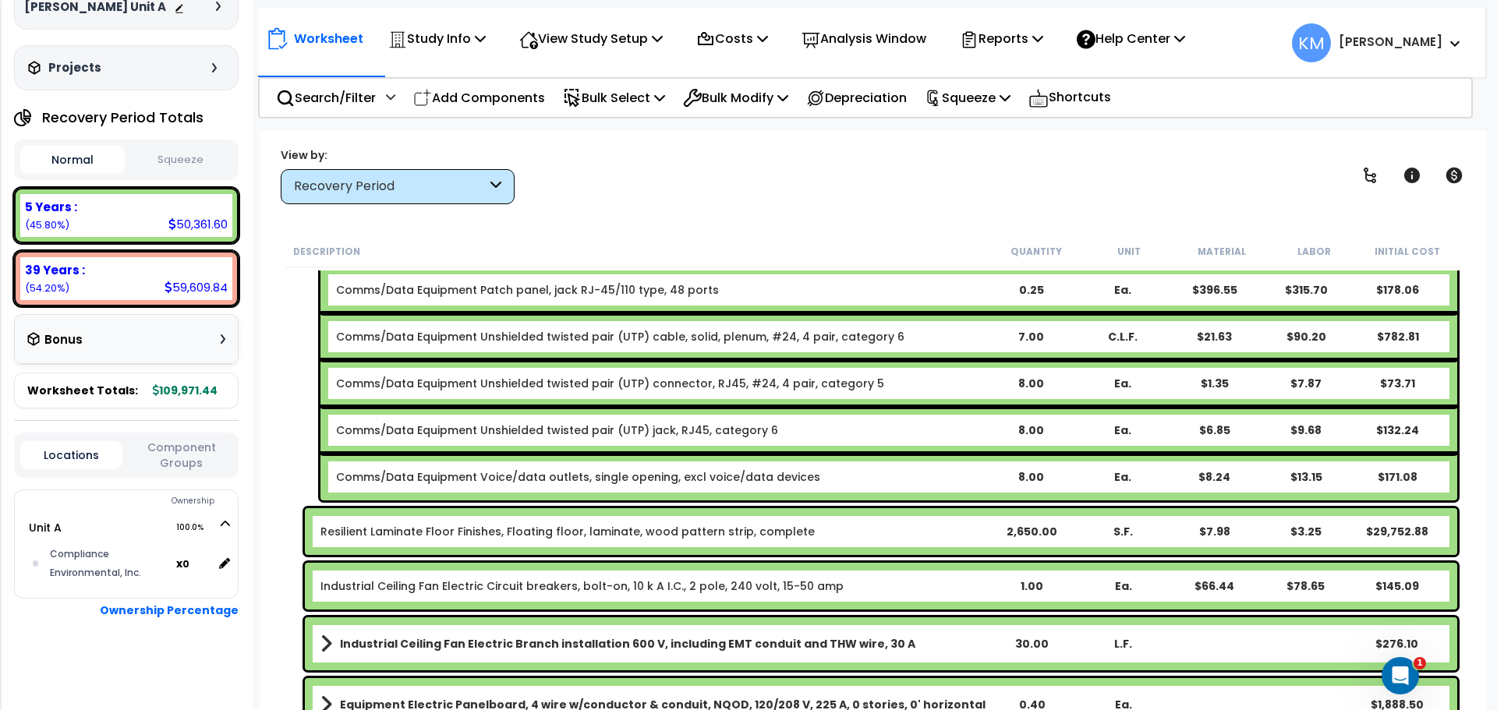
drag, startPoint x: 953, startPoint y: 533, endPoint x: 872, endPoint y: 553, distance: 83.4
click at [872, 553] on div "Resilient Laminate Floor Finishes, Floating floor, laminate, wood pattern strip…" at bounding box center [881, 531] width 1152 height 47
click at [937, 536] on b "Resilient Laminate Floor Finishes, Floating floor, laminate, wood pattern strip…" at bounding box center [652, 532] width 665 height 16
click at [649, 95] on p "Bulk Select" at bounding box center [614, 97] width 102 height 21
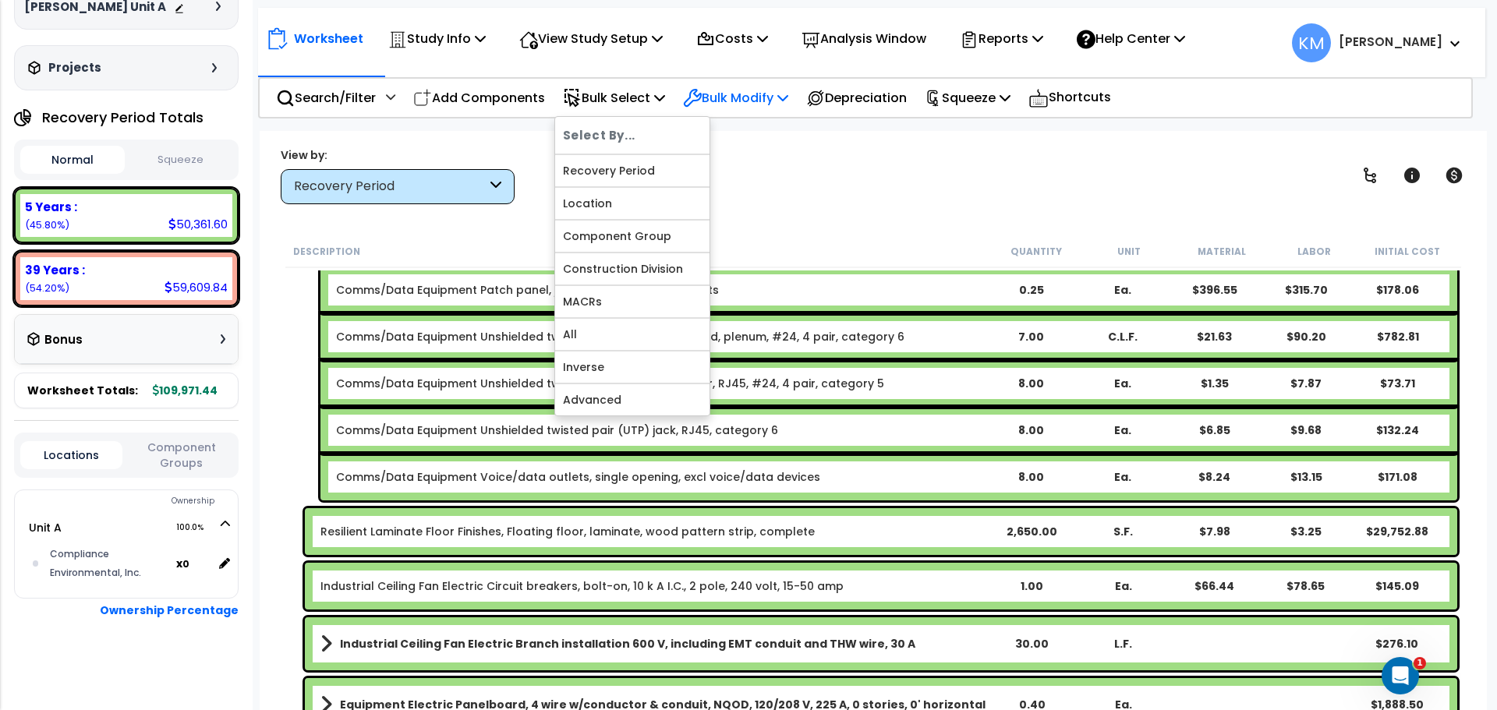
click at [752, 94] on p "Bulk Modify" at bounding box center [735, 97] width 105 height 21
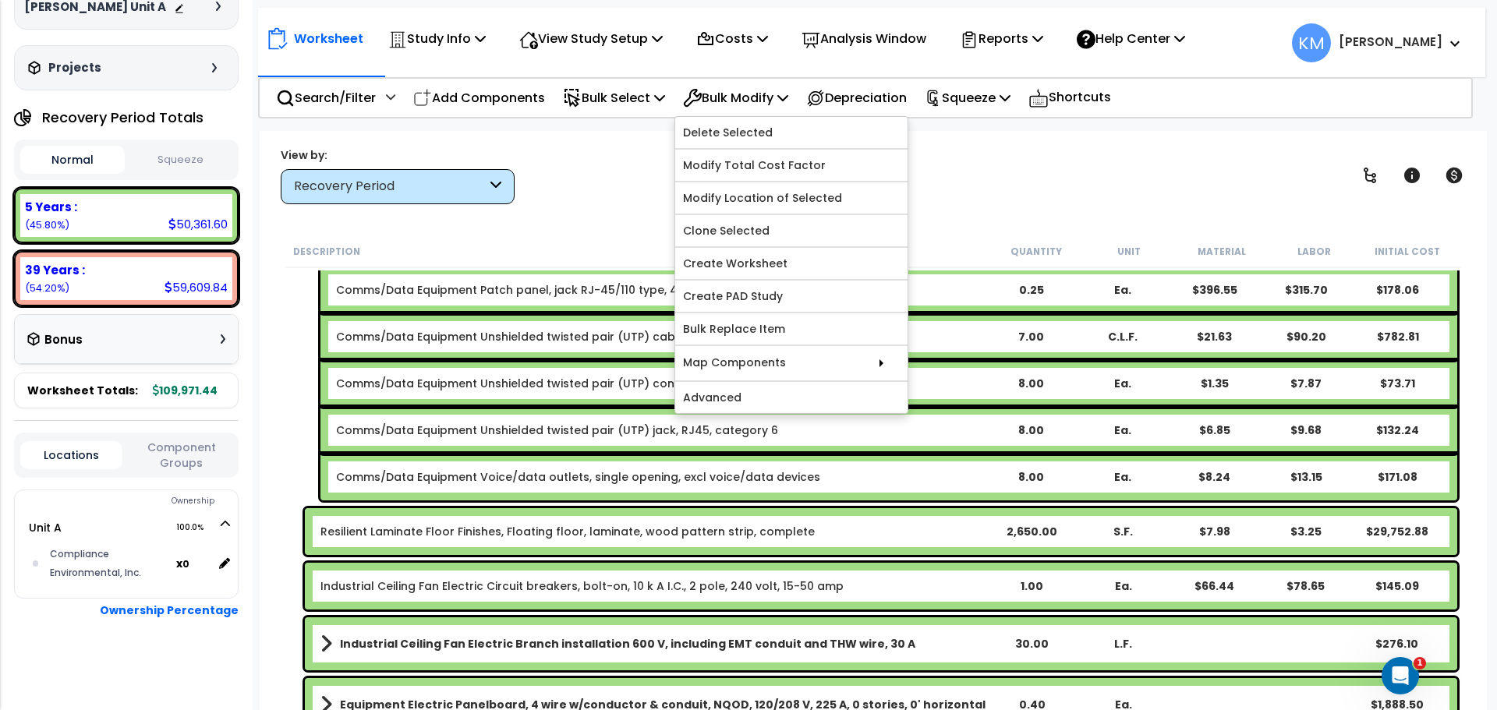
click at [525, 534] on link "Resilient Laminate Floor Finishes, Floating floor, laminate, wood pattern strip…" at bounding box center [567, 532] width 494 height 16
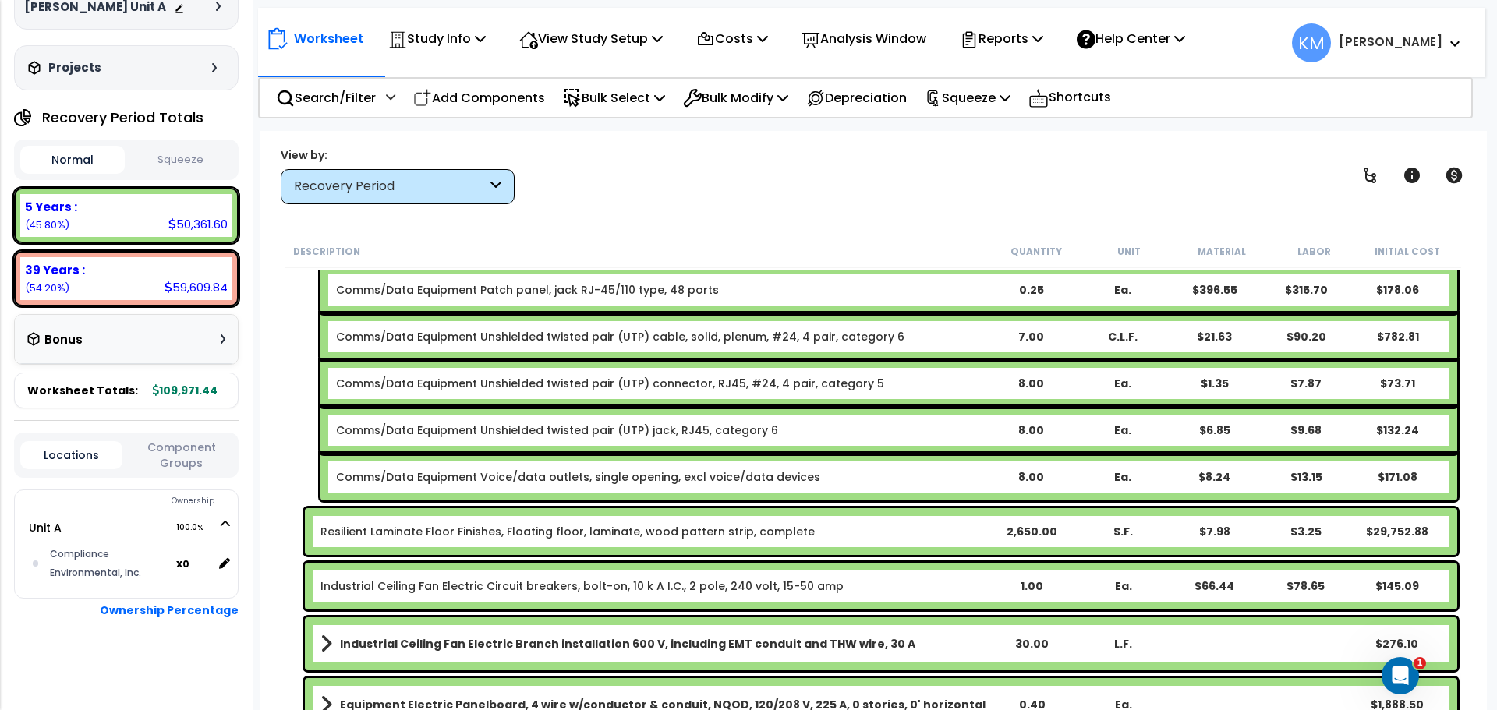
click at [525, 534] on link "Resilient Laminate Floor Finishes, Floating floor, laminate, wood pattern strip…" at bounding box center [567, 532] width 494 height 16
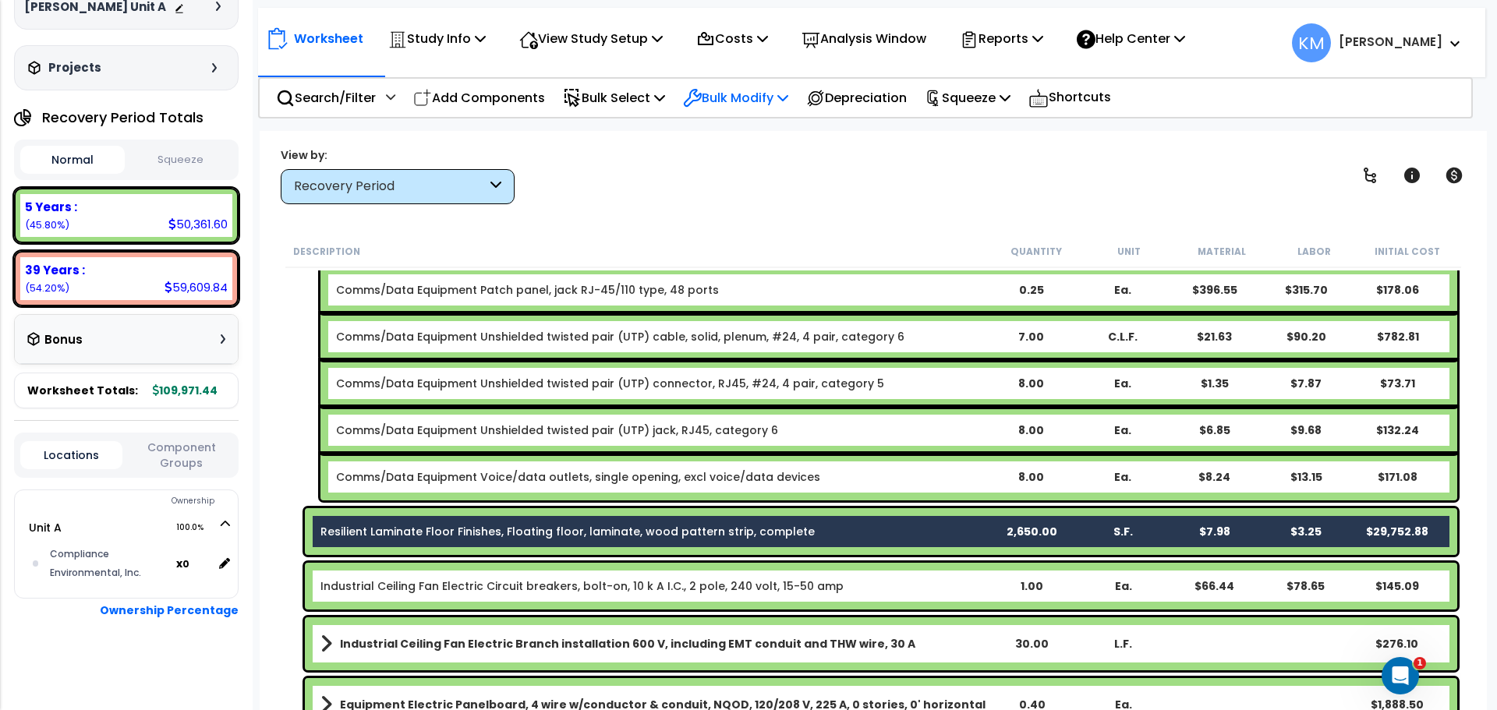
click at [722, 103] on p "Bulk Modify" at bounding box center [735, 97] width 105 height 21
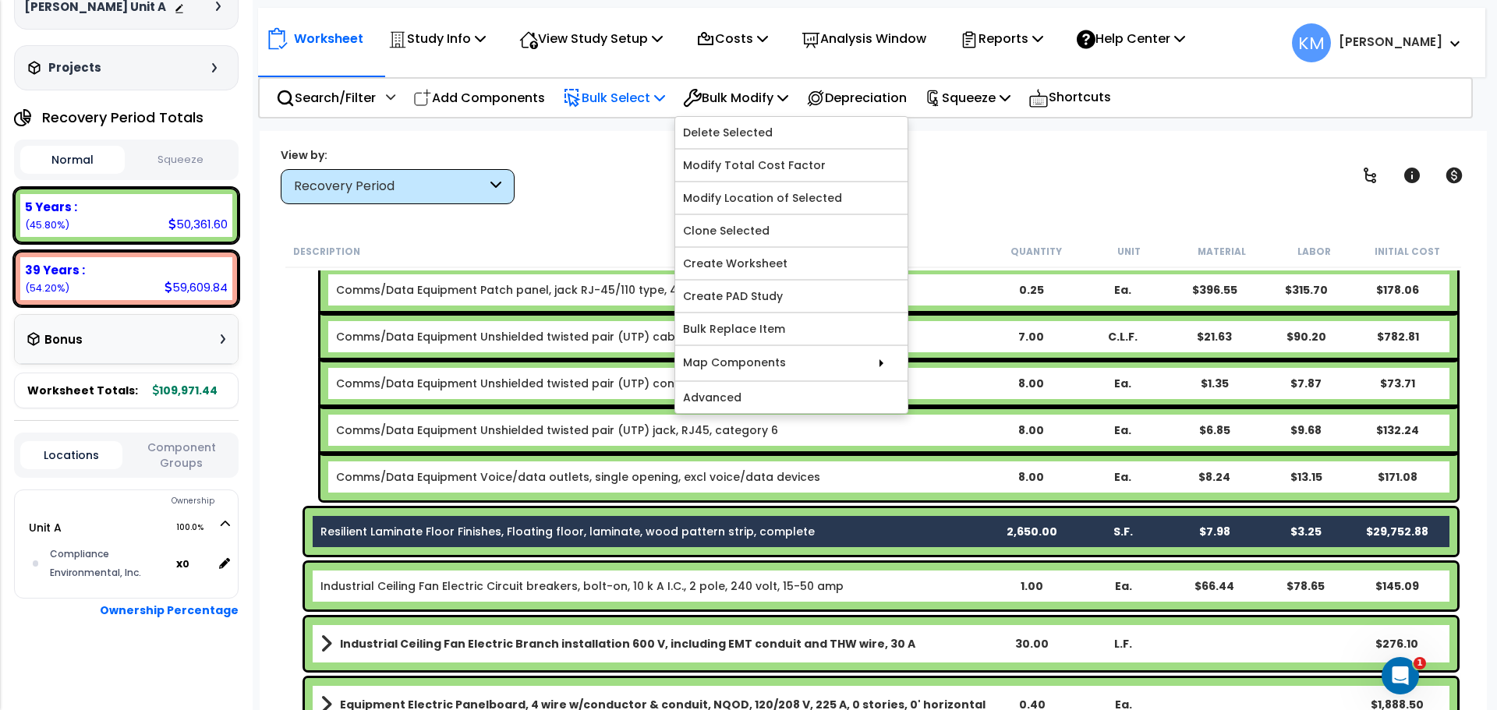
drag, startPoint x: 629, startPoint y: 112, endPoint x: 674, endPoint y: 101, distance: 45.8
click at [629, 112] on div "Bulk Select" at bounding box center [614, 98] width 102 height 37
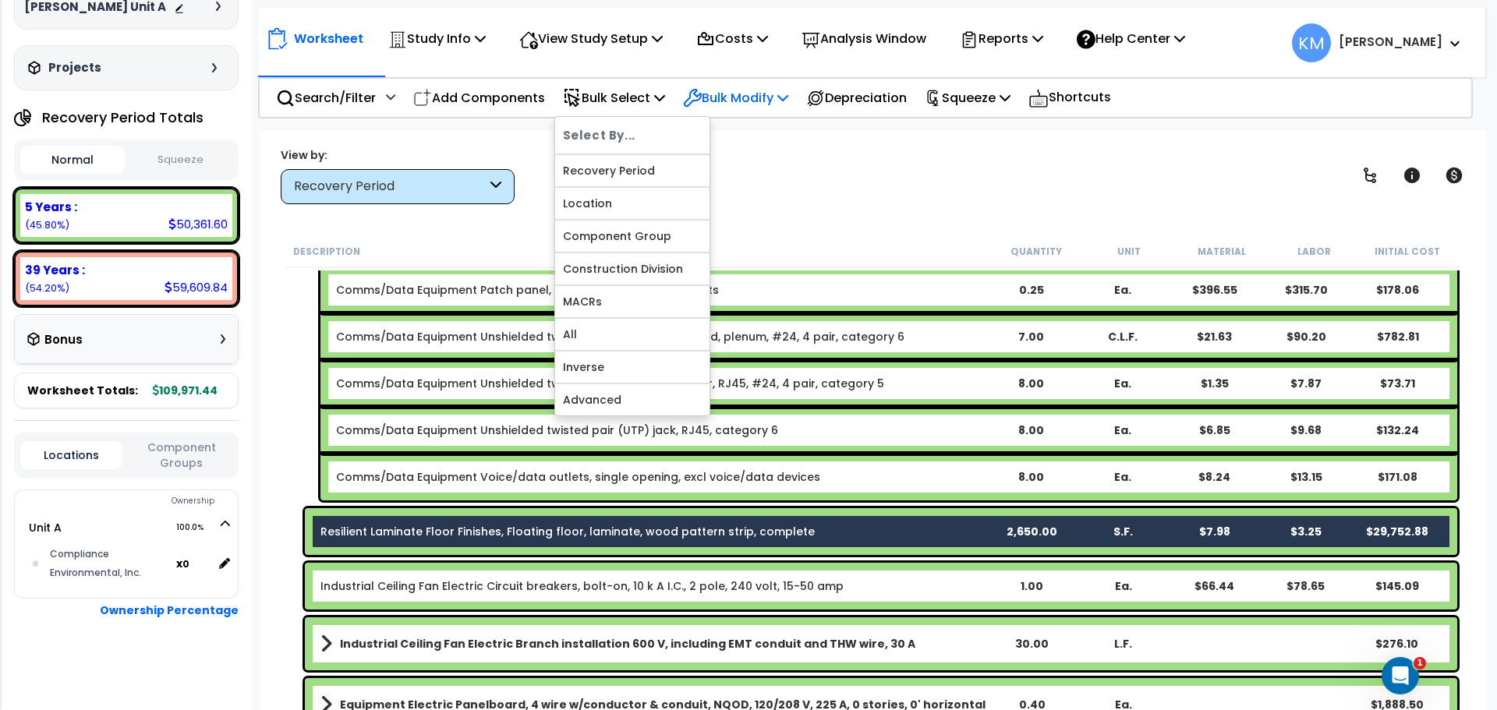
drag, startPoint x: 757, startPoint y: 88, endPoint x: 766, endPoint y: 88, distance: 8.6
click at [757, 88] on p "Bulk Modify" at bounding box center [735, 97] width 105 height 21
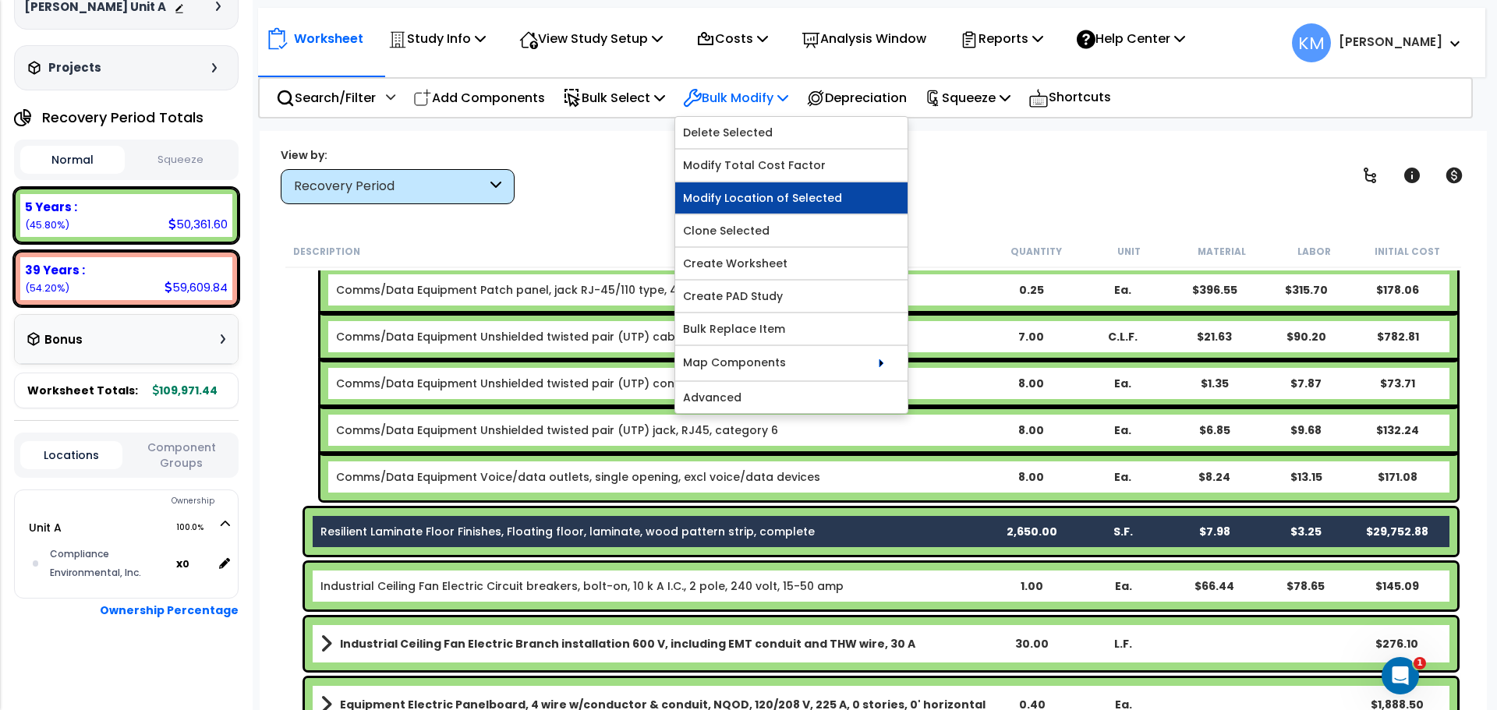
click at [849, 200] on link "Modify Location of Selected" at bounding box center [791, 197] width 232 height 31
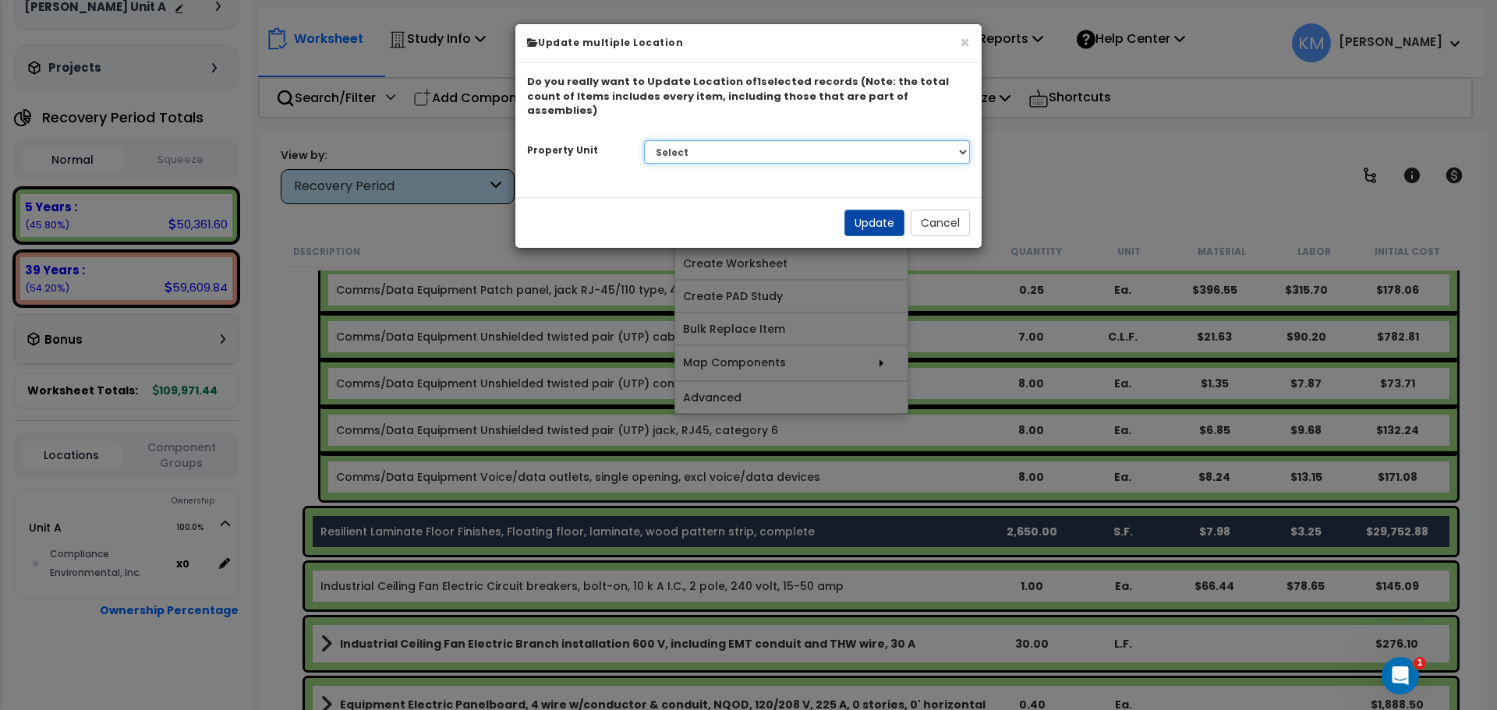
drag, startPoint x: 831, startPoint y: 137, endPoint x: 846, endPoint y: 133, distance: 15.3
click at [831, 140] on select "Select Unit A" at bounding box center [807, 151] width 327 height 23
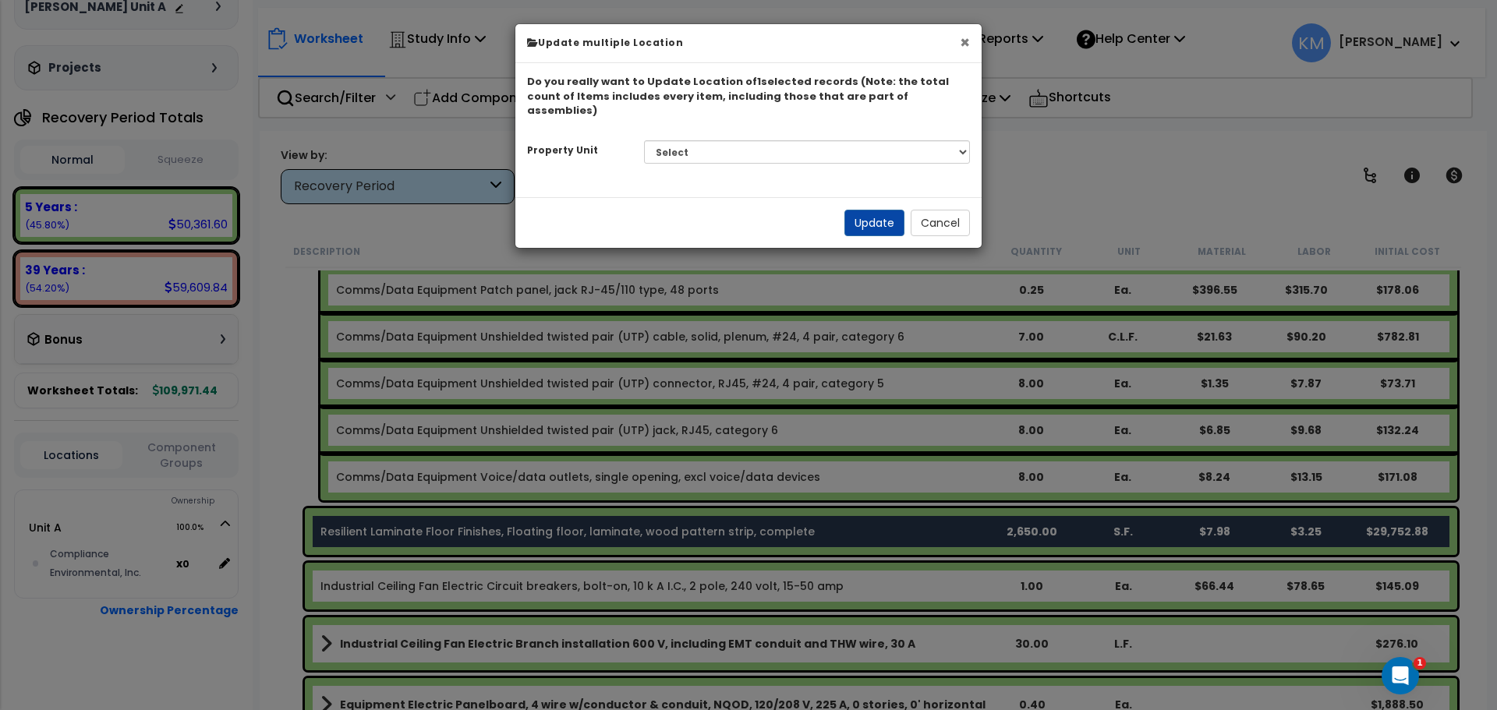
click at [960, 34] on button "×" at bounding box center [965, 42] width 10 height 16
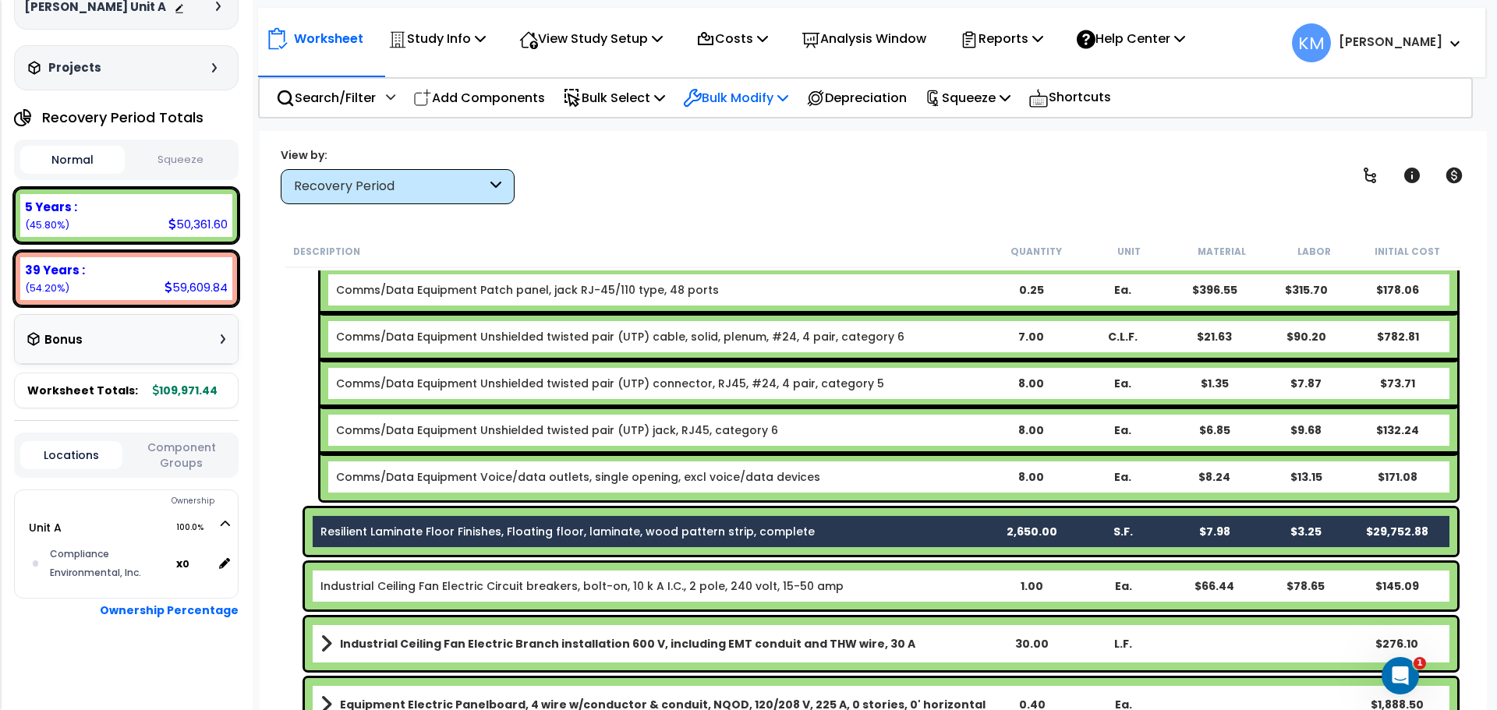
click at [778, 97] on p "Bulk Modify" at bounding box center [735, 97] width 105 height 21
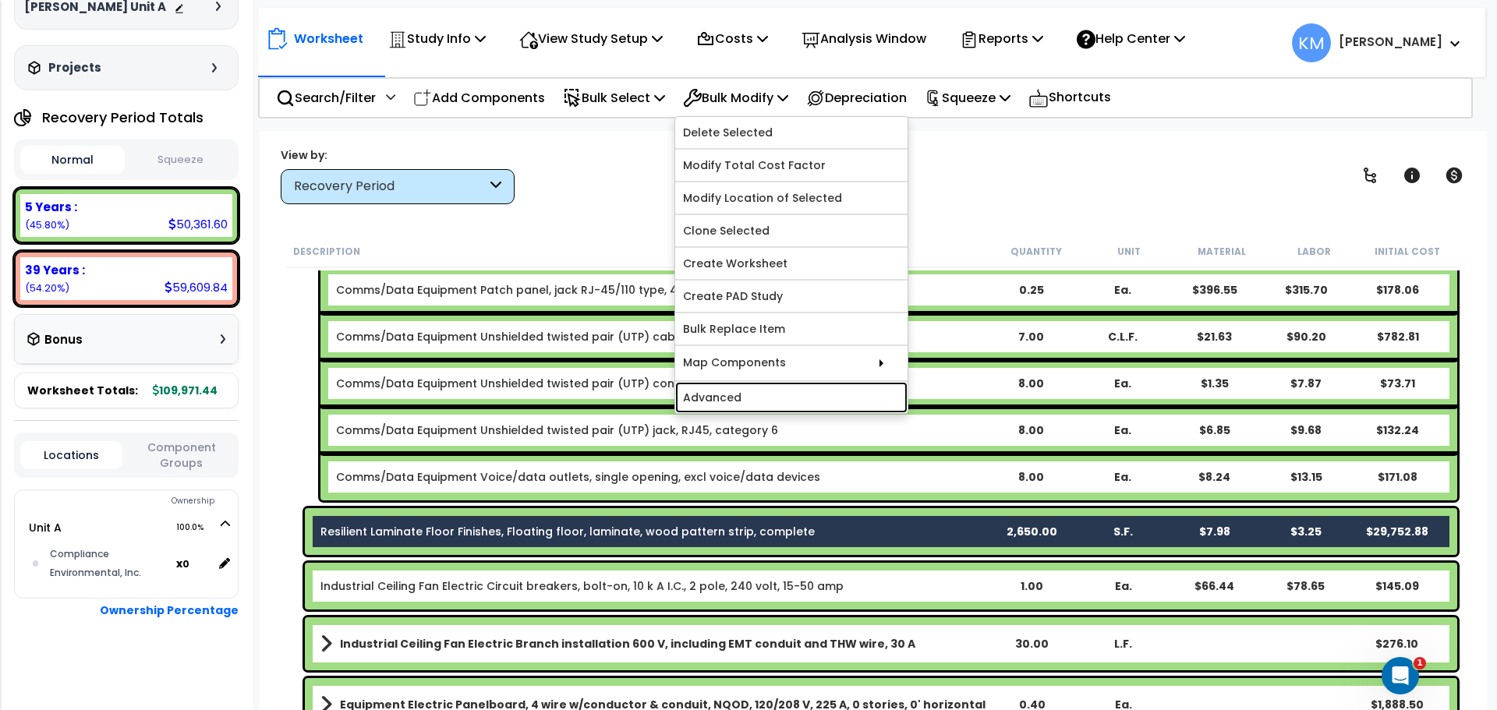
click at [857, 395] on link "Advanced" at bounding box center [791, 397] width 232 height 31
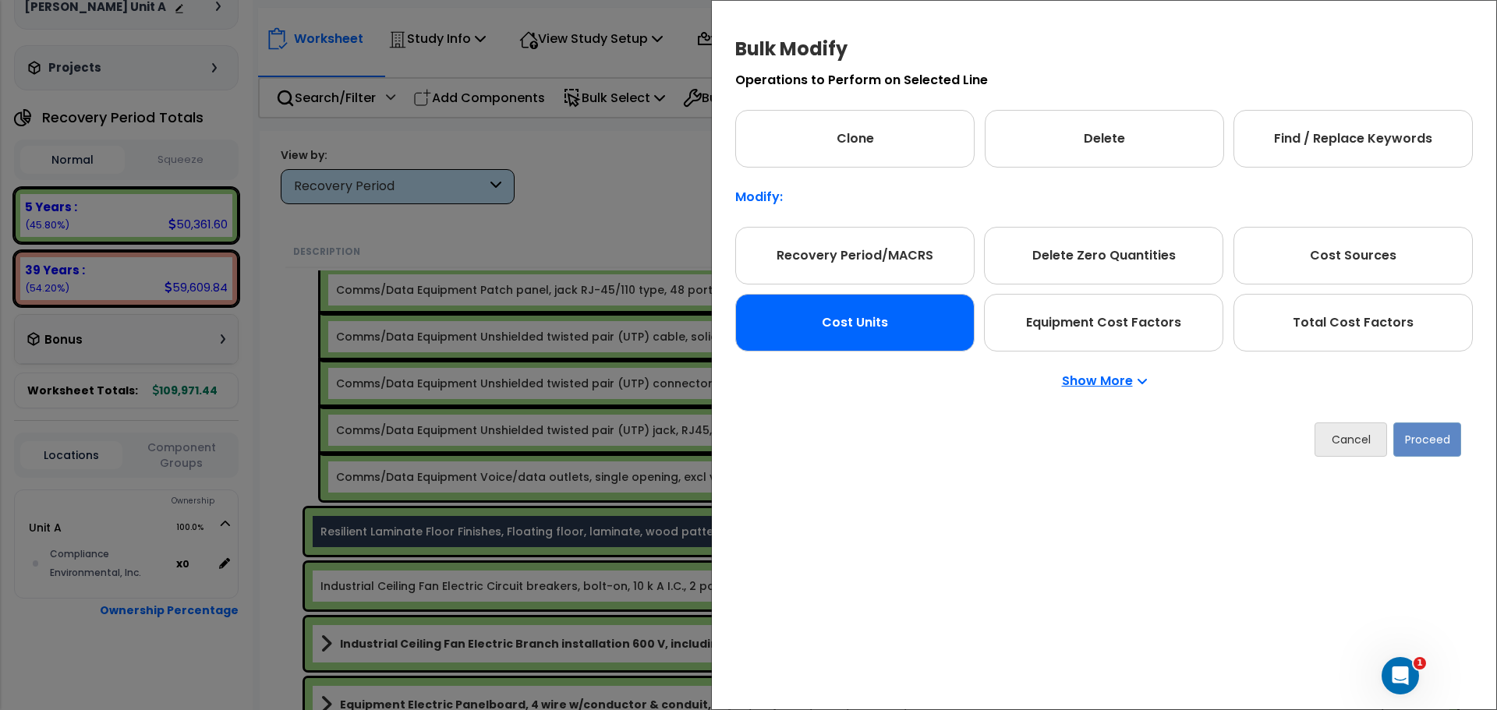
click at [848, 316] on div "Cost Units" at bounding box center [854, 323] width 239 height 58
click at [880, 317] on div "Cost Units" at bounding box center [854, 323] width 239 height 58
click at [1419, 443] on button "Proceed" at bounding box center [1427, 440] width 68 height 34
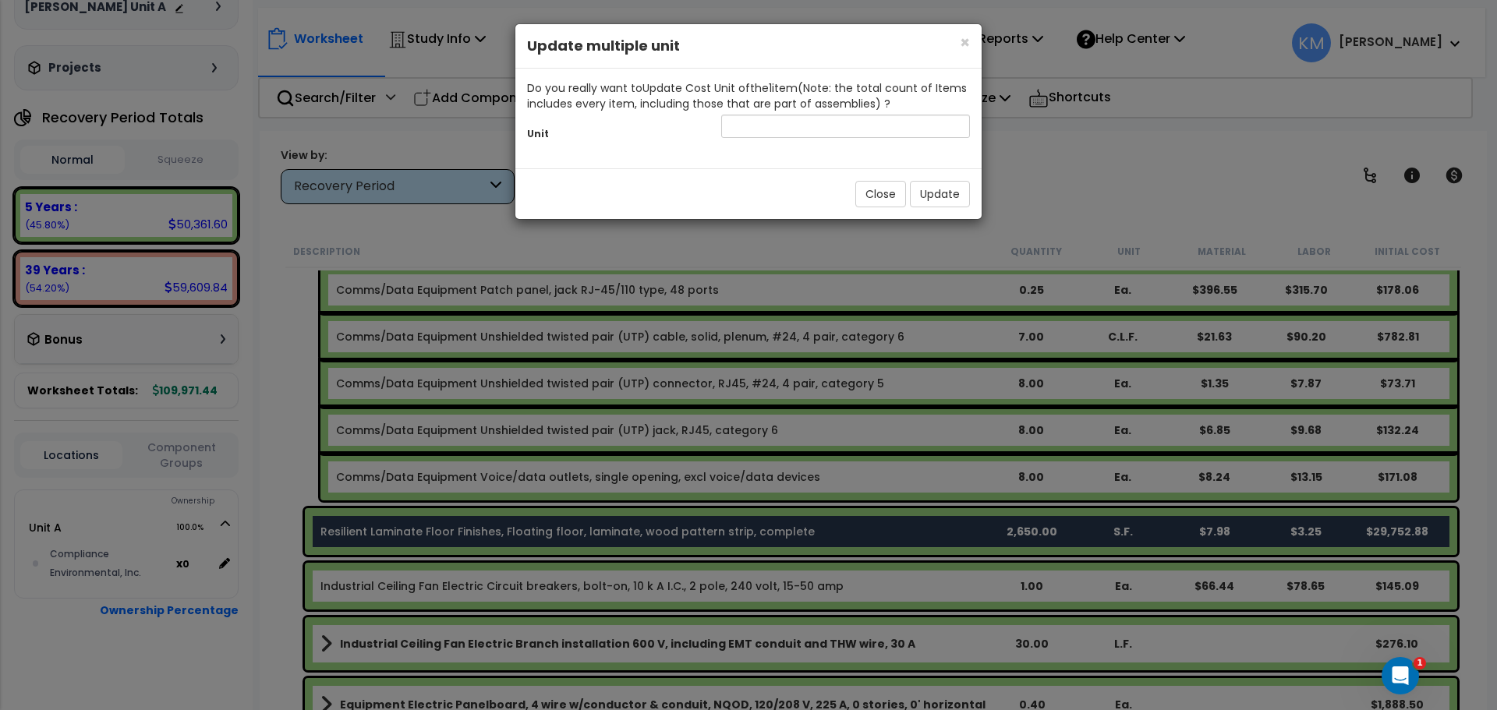
click at [818, 139] on div "Unit" at bounding box center [748, 128] width 466 height 34
click at [961, 34] on span "×" at bounding box center [965, 42] width 10 height 23
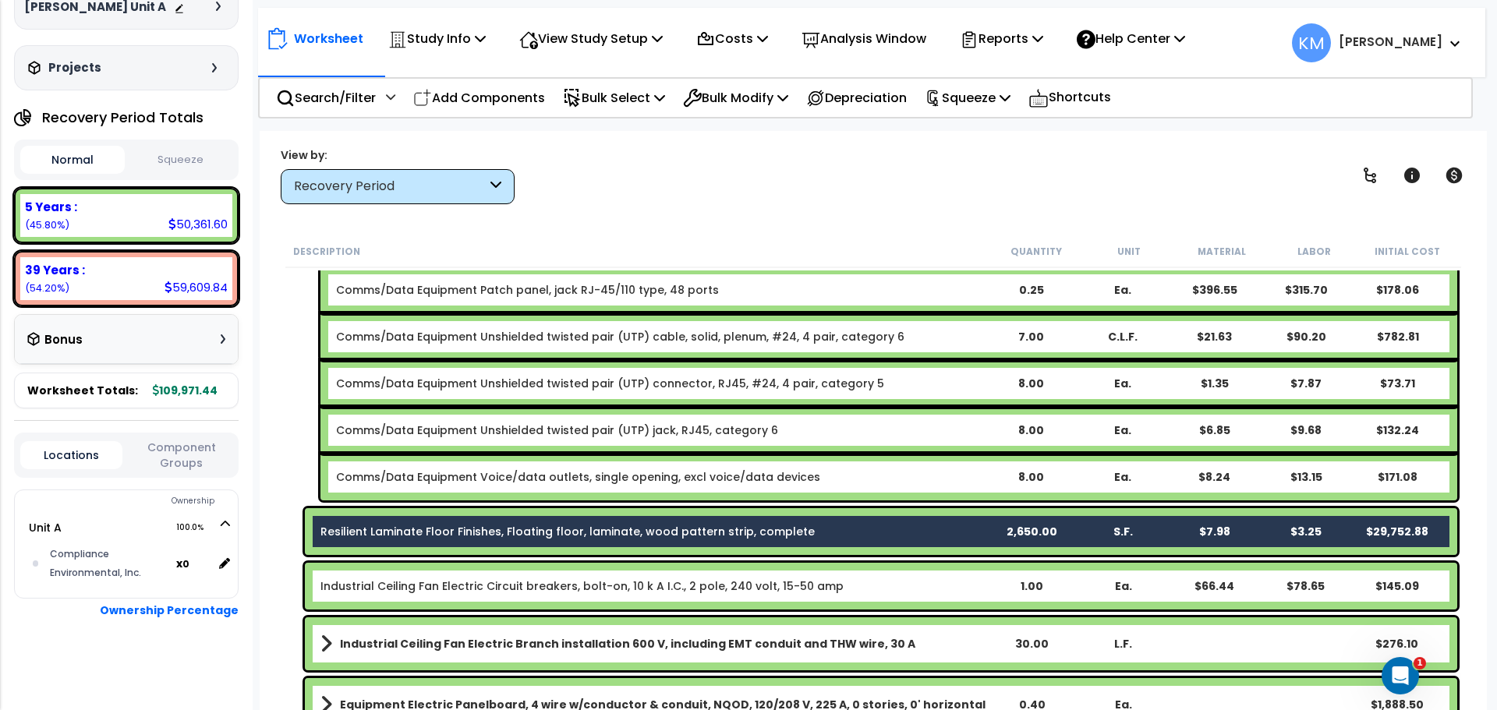
drag, startPoint x: 1006, startPoint y: 525, endPoint x: 947, endPoint y: 521, distance: 58.6
click at [947, 521] on div "Resilient Laminate Floor Finishes, Floating floor, laminate, wood pattern strip…" at bounding box center [881, 531] width 1152 height 47
click at [663, 100] on p "Bulk Select" at bounding box center [614, 97] width 102 height 21
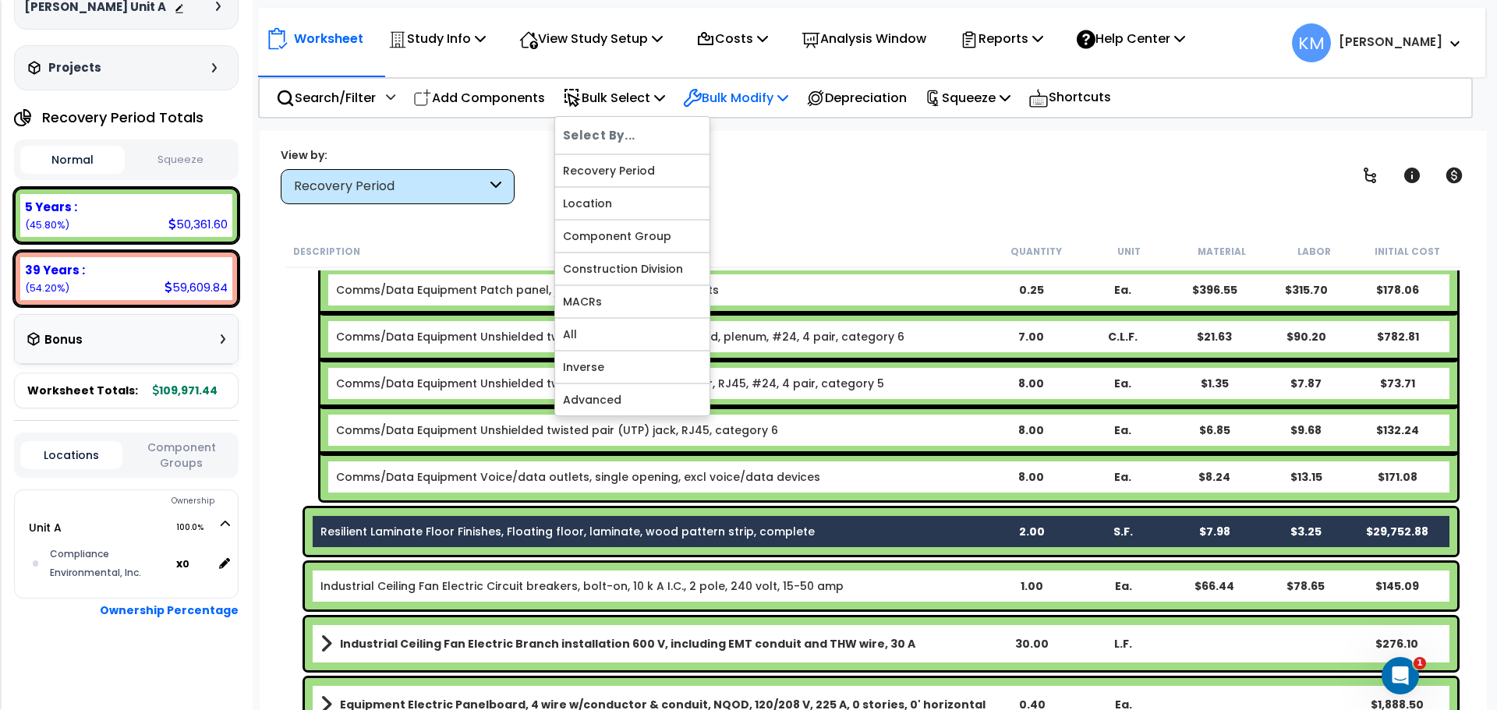
click at [717, 107] on p "Bulk Modify" at bounding box center [735, 97] width 105 height 21
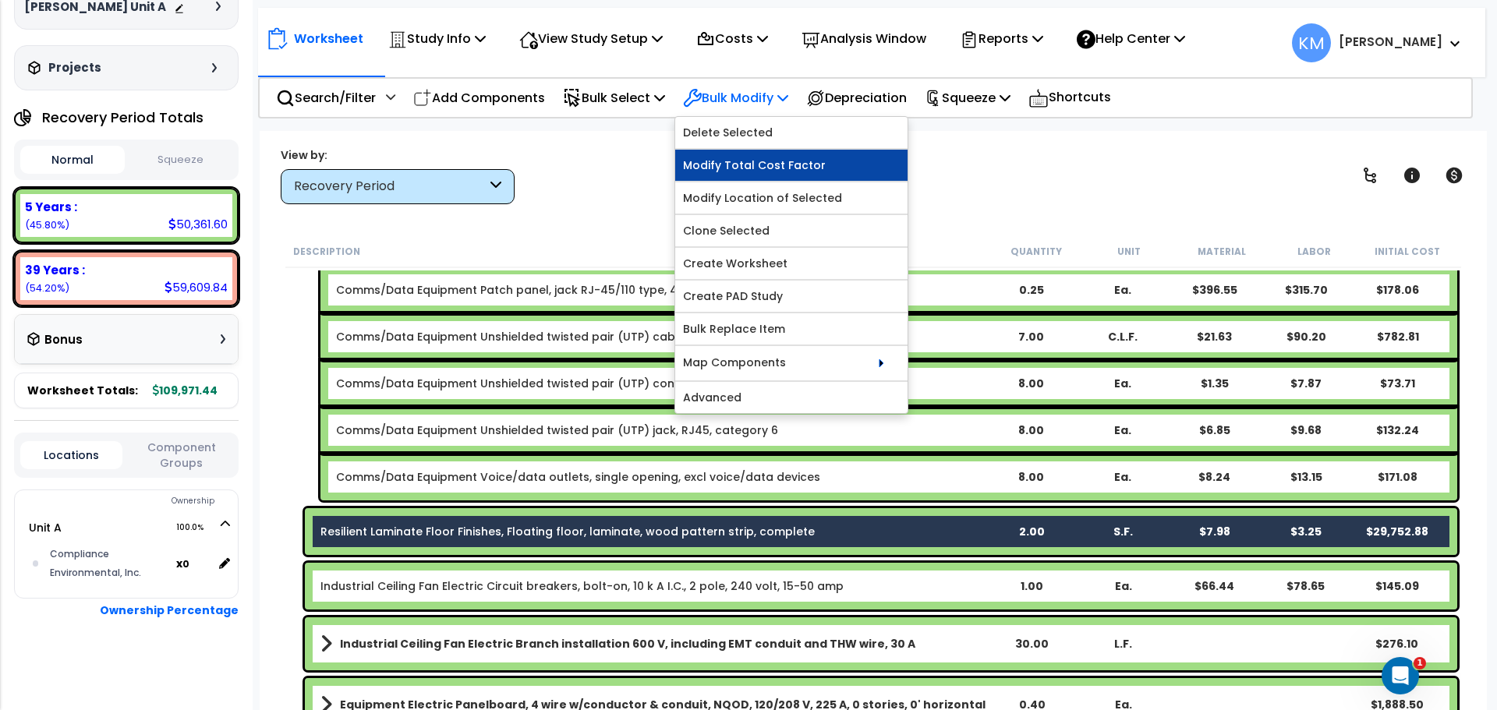
click at [845, 165] on link "Modify Total Cost Factor" at bounding box center [791, 165] width 232 height 31
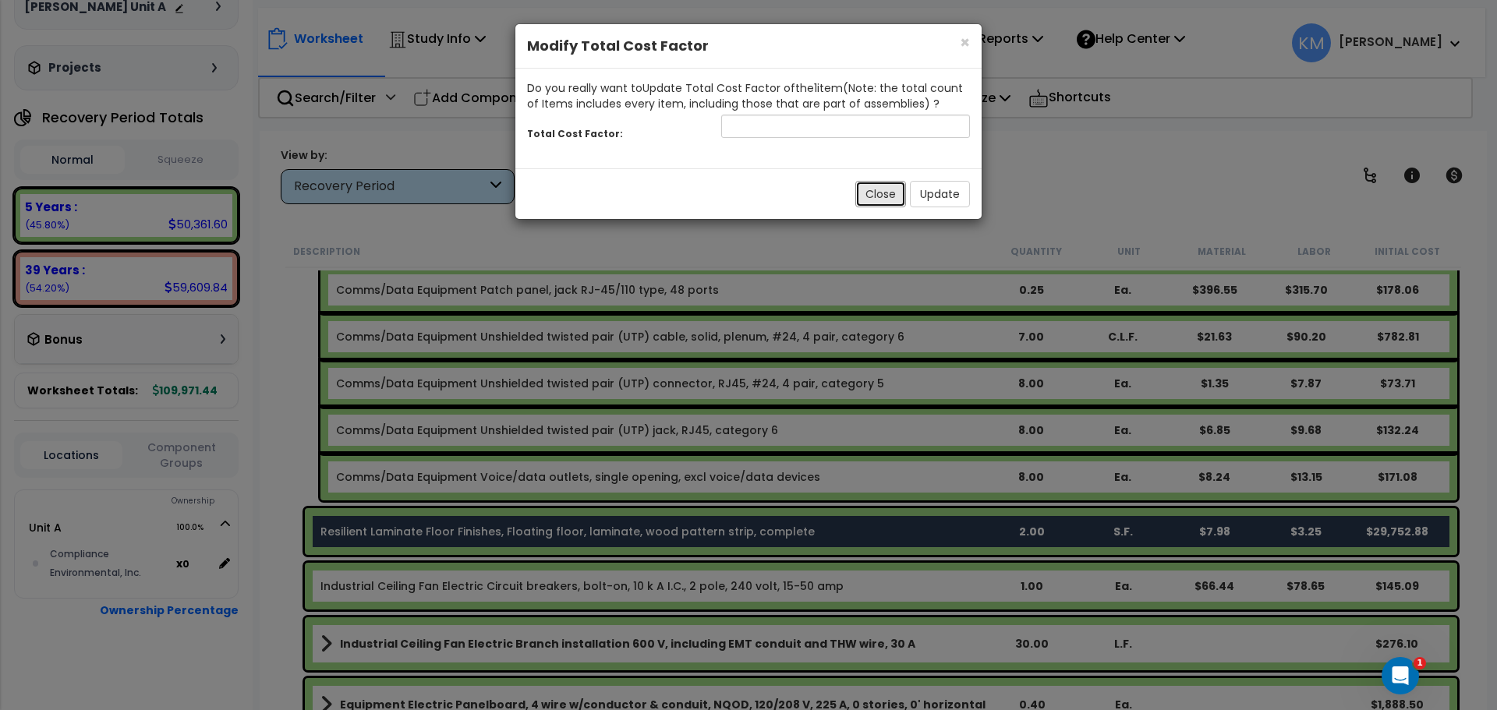
drag, startPoint x: 883, startPoint y: 196, endPoint x: 859, endPoint y: 359, distance: 165.5
click at [883, 196] on button "Close" at bounding box center [880, 194] width 51 height 27
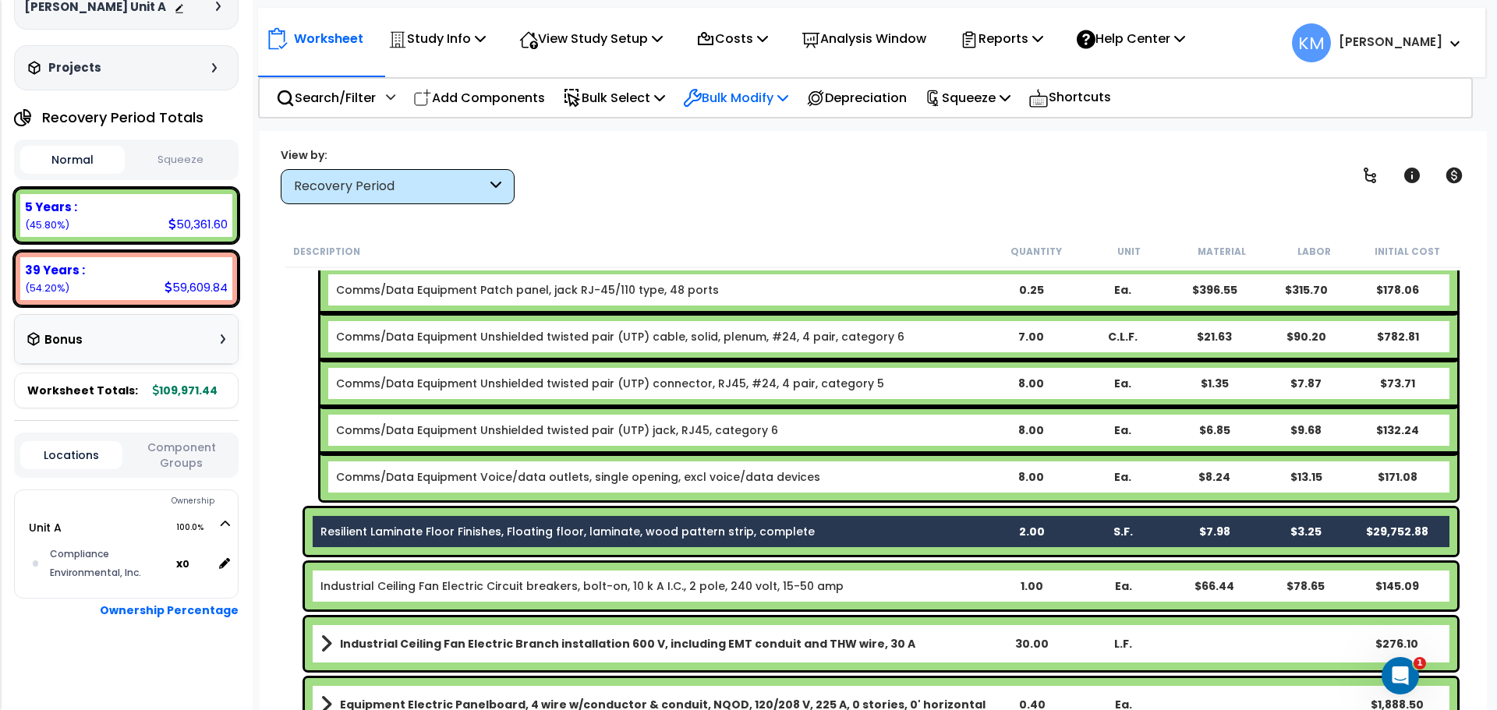
click at [788, 93] on icon at bounding box center [782, 97] width 11 height 12
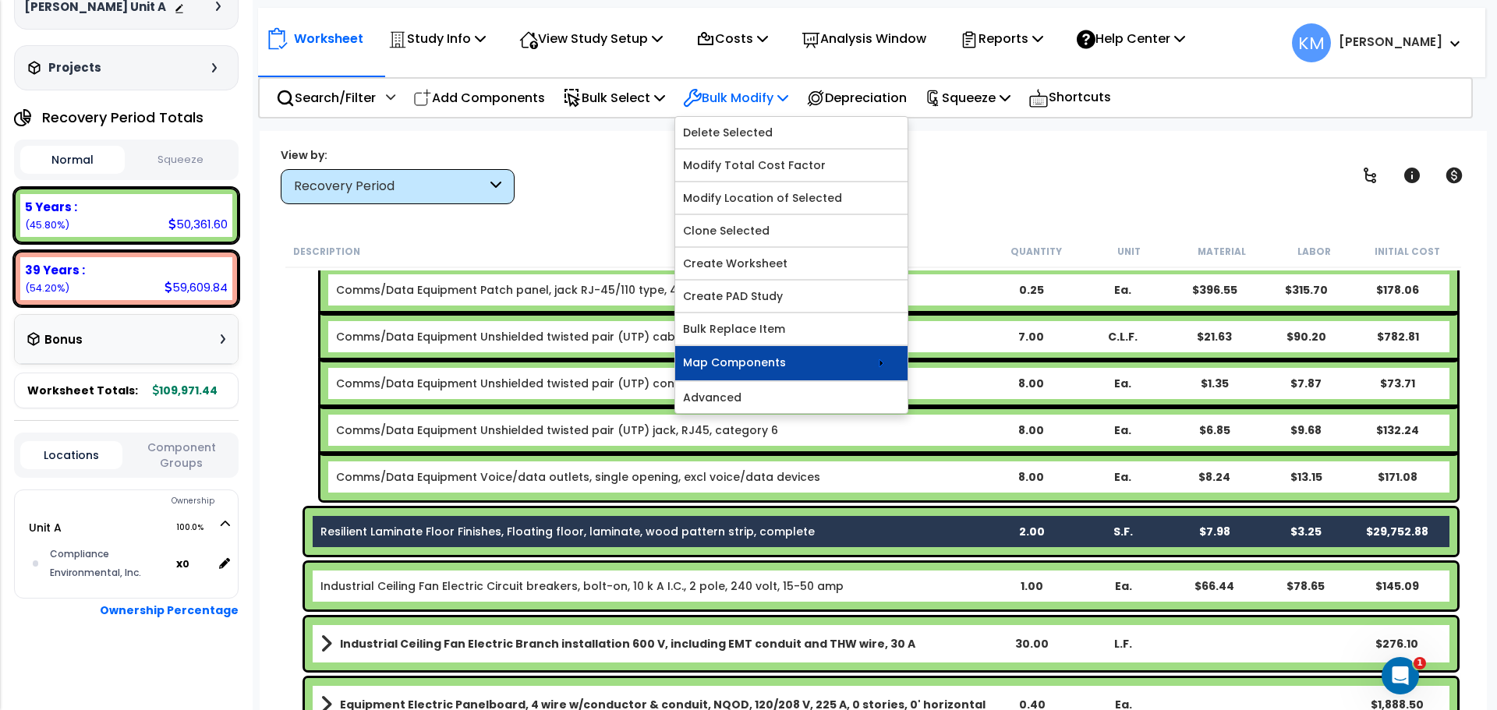
click at [884, 363] on icon at bounding box center [881, 363] width 19 height 19
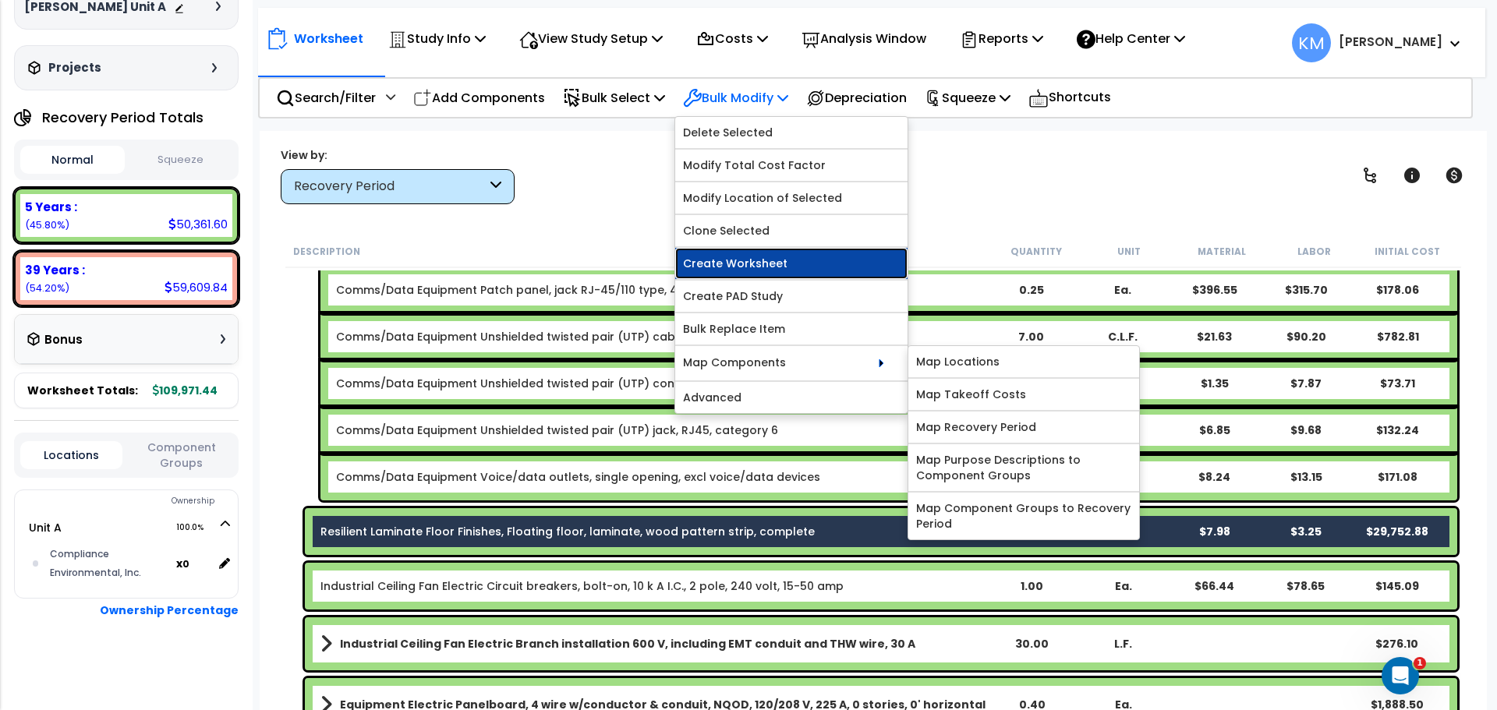
click at [827, 264] on link "Create Worksheet" at bounding box center [791, 263] width 232 height 31
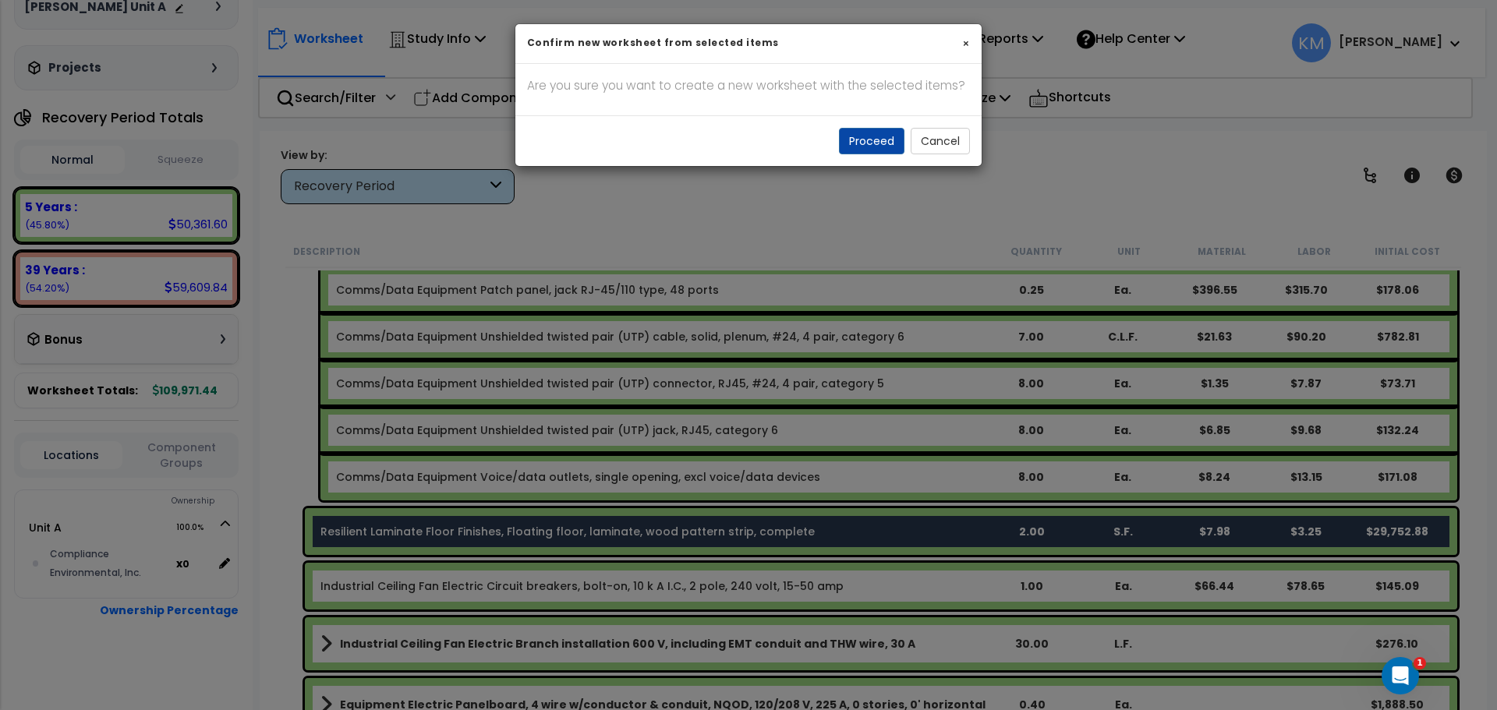
click at [960, 38] on h6 "Confirm new worksheet from selected items" at bounding box center [748, 42] width 443 height 13
click at [968, 44] on link "×" at bounding box center [966, 44] width 8 height 16
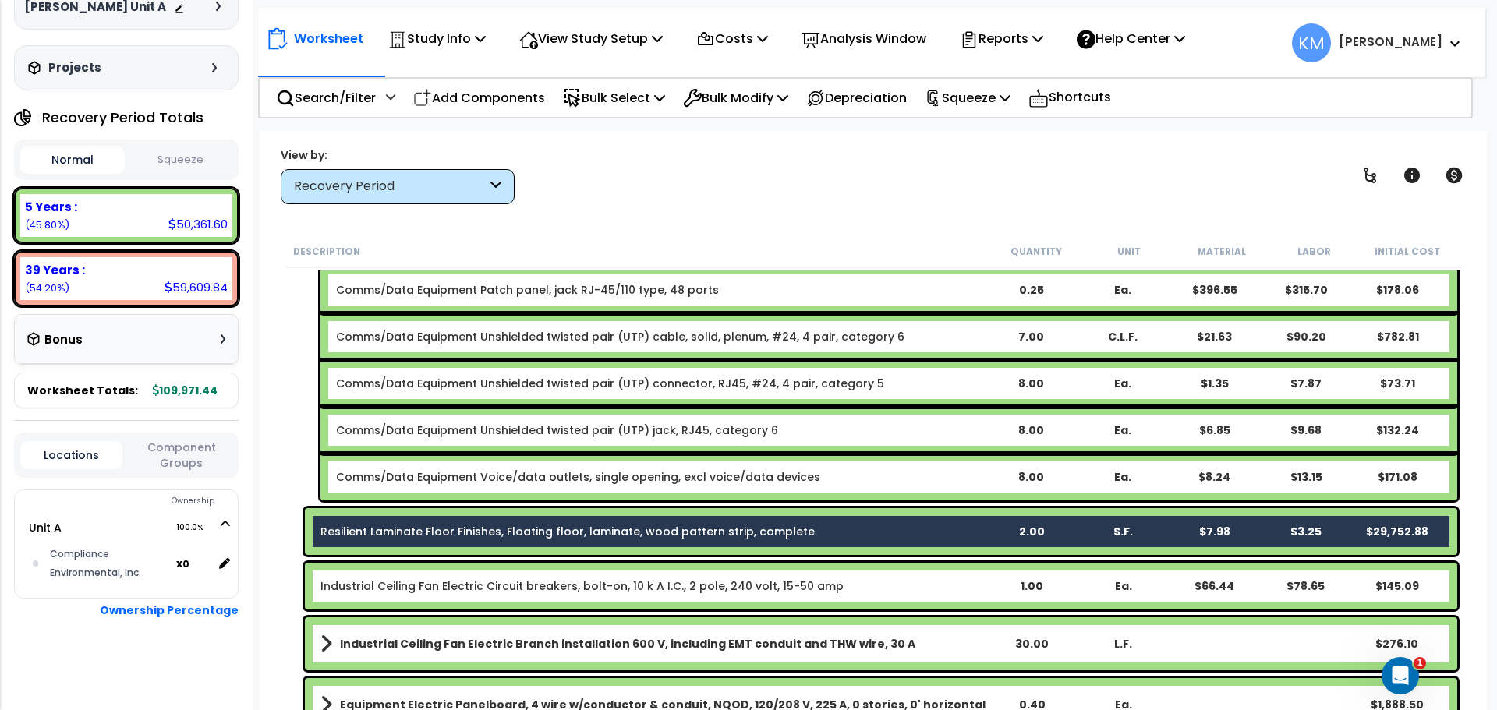
drag, startPoint x: 894, startPoint y: 526, endPoint x: 762, endPoint y: 517, distance: 132.0
click at [762, 517] on div "Resilient Laminate Floor Finishes, Floating floor, laminate, wood pattern strip…" at bounding box center [881, 531] width 1152 height 47
click at [954, 593] on b "Industrial Ceiling Fan Electric Circuit breakers, bolt-on, 10 k A I.C., 2 pole,…" at bounding box center [652, 587] width 665 height 16
click at [844, 537] on b "Resilient Laminate Floor Finishes, Floating floor, laminate, wood pattern strip…" at bounding box center [652, 532] width 665 height 16
click at [756, 447] on div "Comms/Data Equipment Unshielded twisted pair (UTP) jack, RJ45, category 6 8.00 …" at bounding box center [888, 430] width 1137 height 47
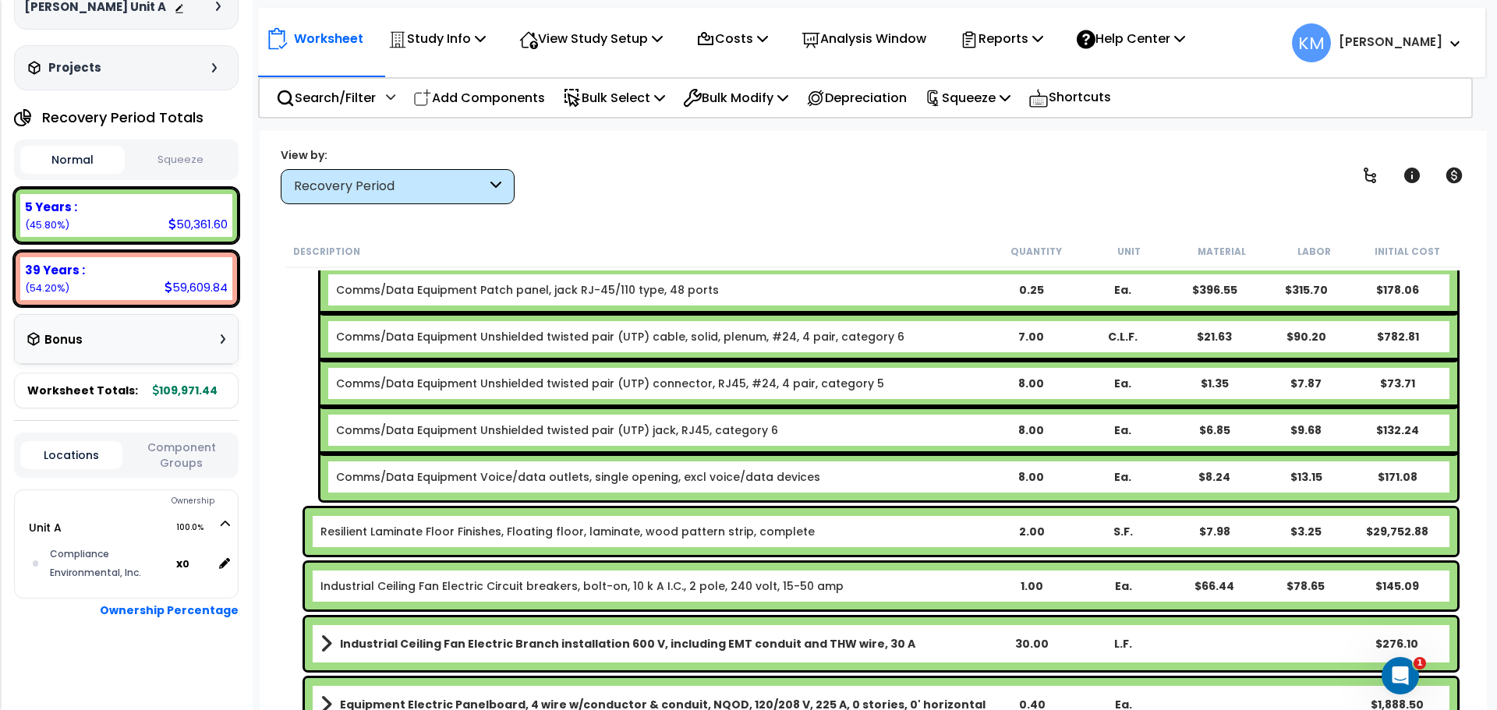
scroll to position [1039, 0]
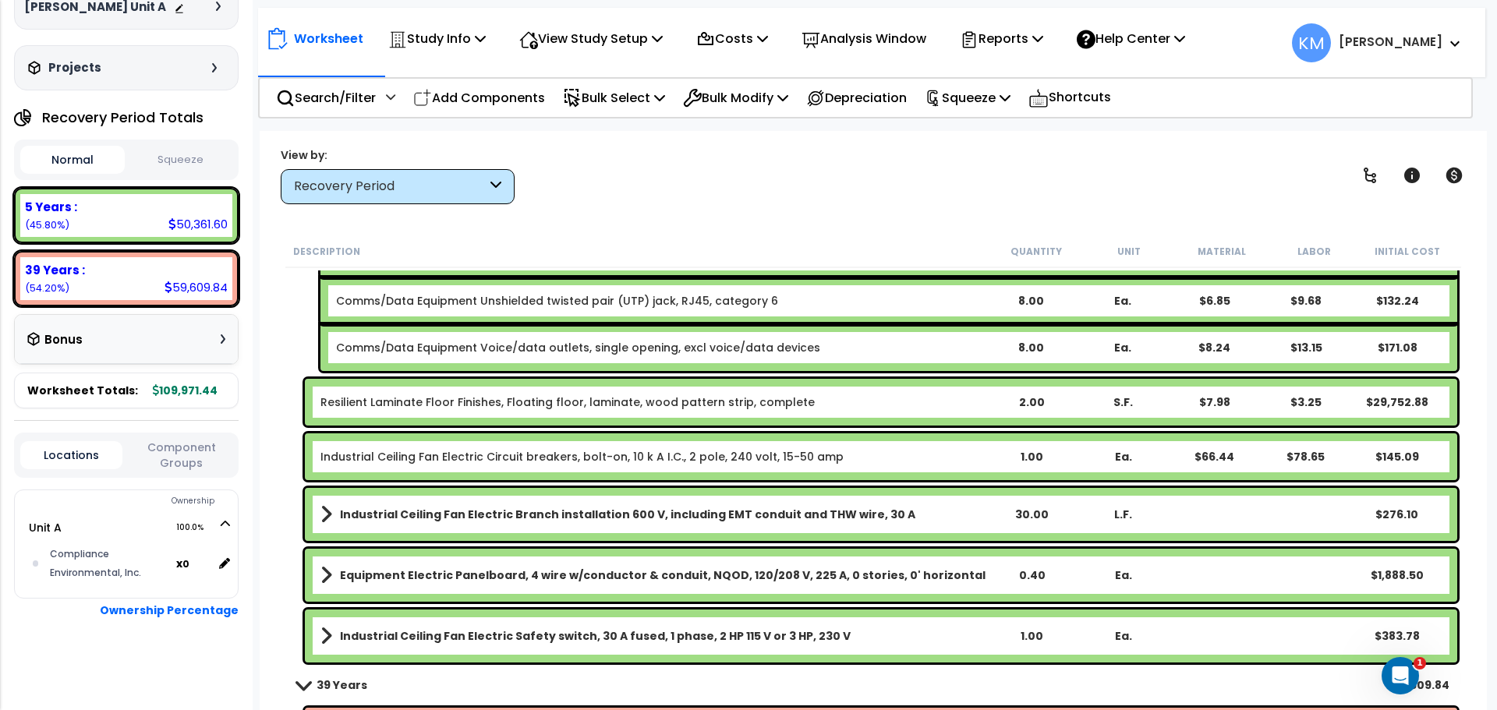
click at [823, 390] on div "Resilient Laminate Floor Finishes, Floating floor, laminate, wood pattern strip…" at bounding box center [881, 402] width 1152 height 47
click at [862, 448] on div "Industrial Ceiling Fan Electric Circuit breakers, bolt-on, 10 k A I.C., 2 pole,…" at bounding box center [881, 457] width 1152 height 47
click at [863, 397] on b "Resilient Laminate Floor Finishes, Floating floor, laminate, wood pattern strip…" at bounding box center [652, 403] width 665 height 16
click at [876, 447] on div "Industrial Ceiling Fan Electric Circuit breakers, bolt-on, 10 k A I.C., 2 pole,…" at bounding box center [881, 457] width 1152 height 47
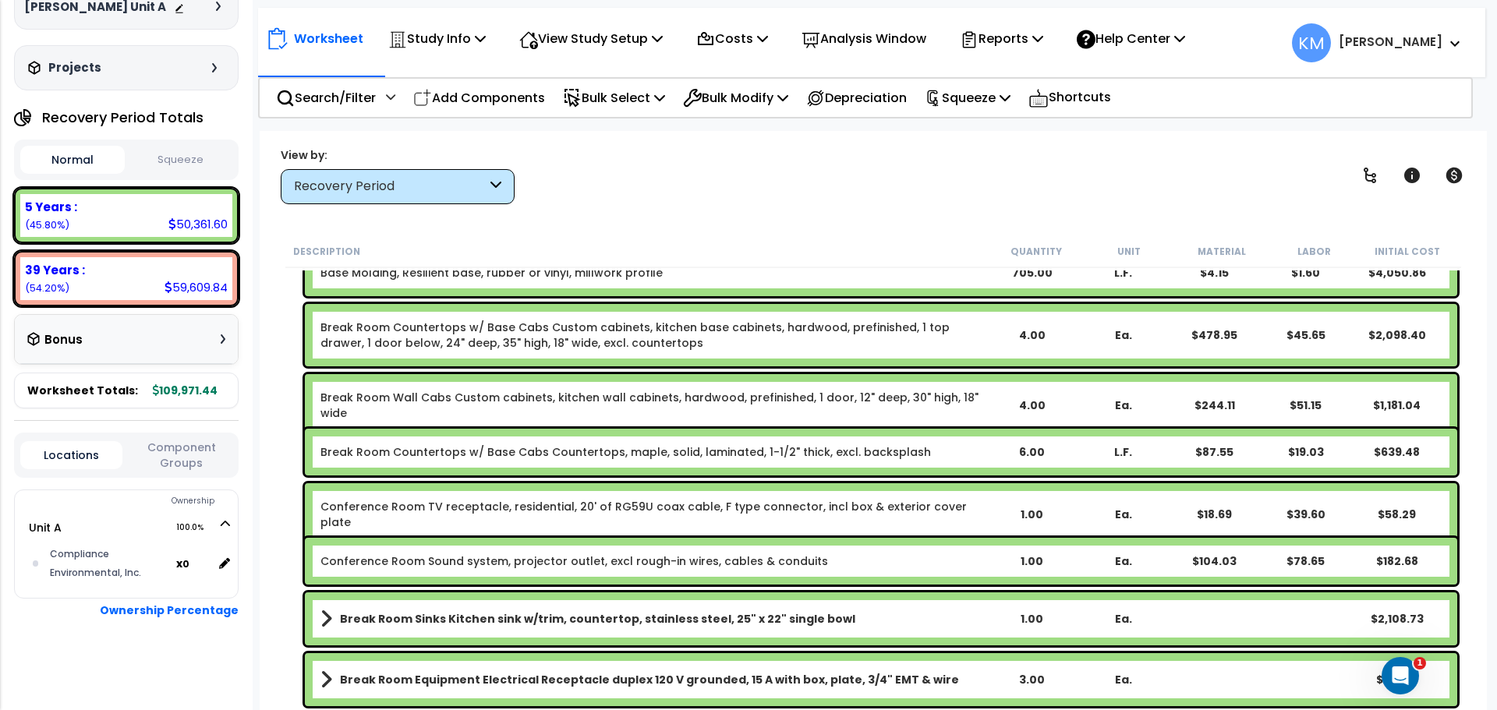
scroll to position [0, 0]
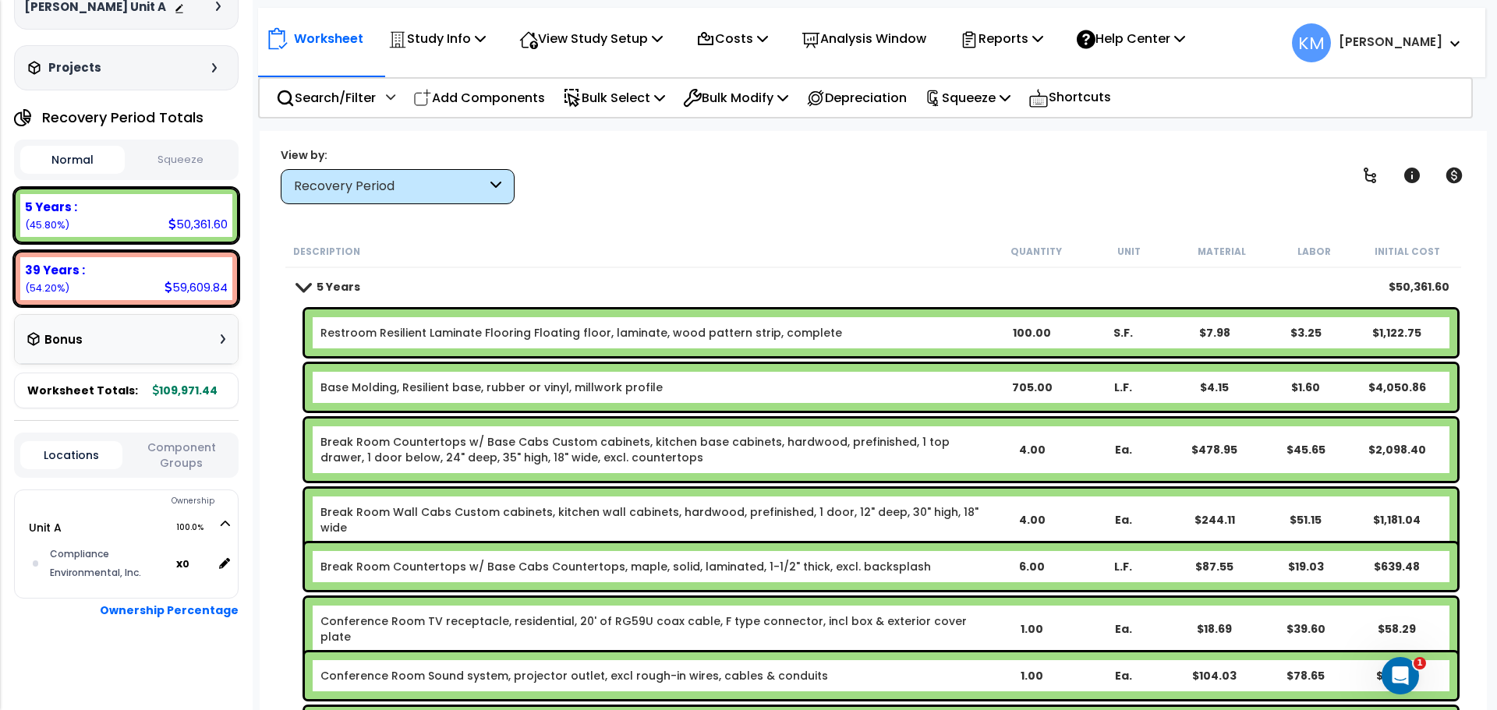
click at [150, 269] on div "39 Years :" at bounding box center [126, 270] width 203 height 16
click at [540, 402] on div "Base Molding, Resilient base, rubber or vinyl, millwork profile 705.00 L.F. $4.…" at bounding box center [881, 387] width 1152 height 47
click at [297, 292] on link "5 Years" at bounding box center [328, 287] width 63 height 22
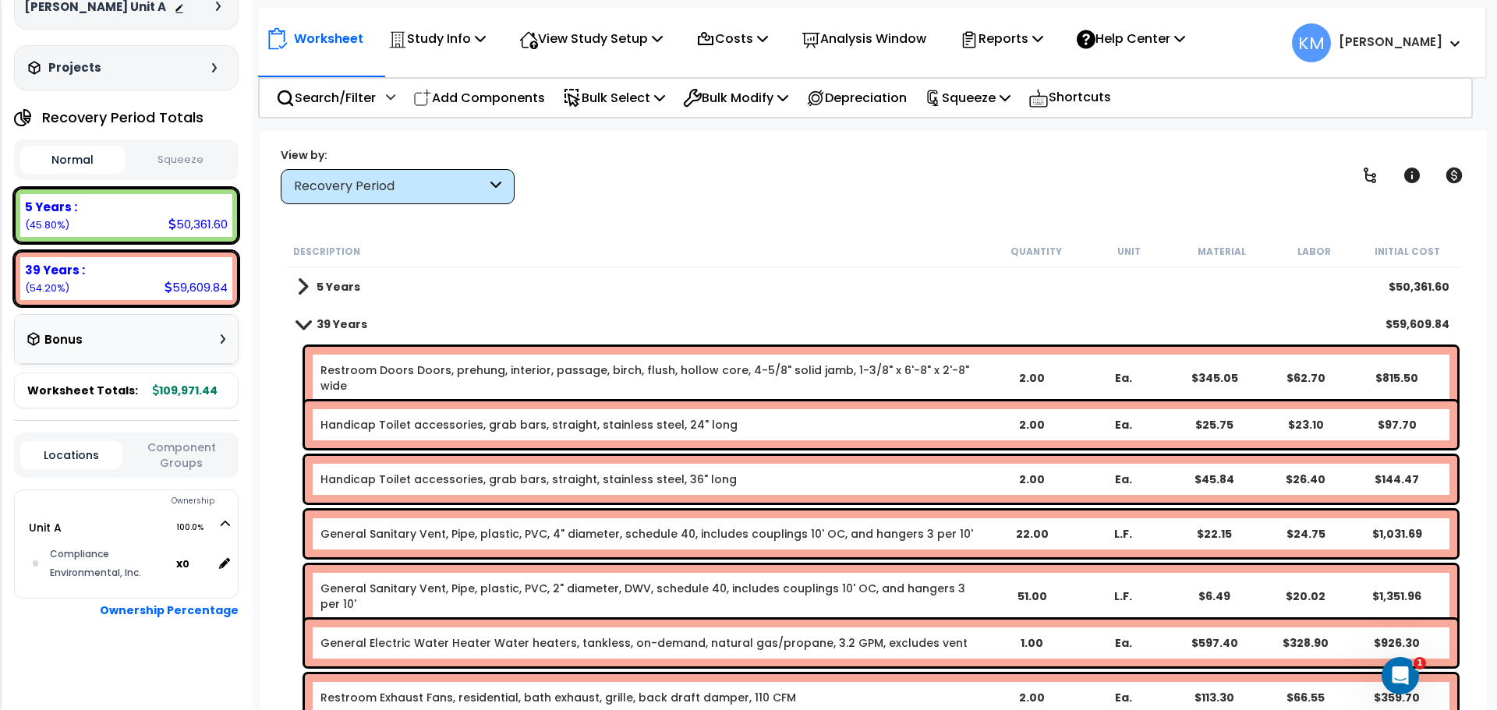
click at [311, 331] on link "39 Years" at bounding box center [332, 324] width 70 height 22
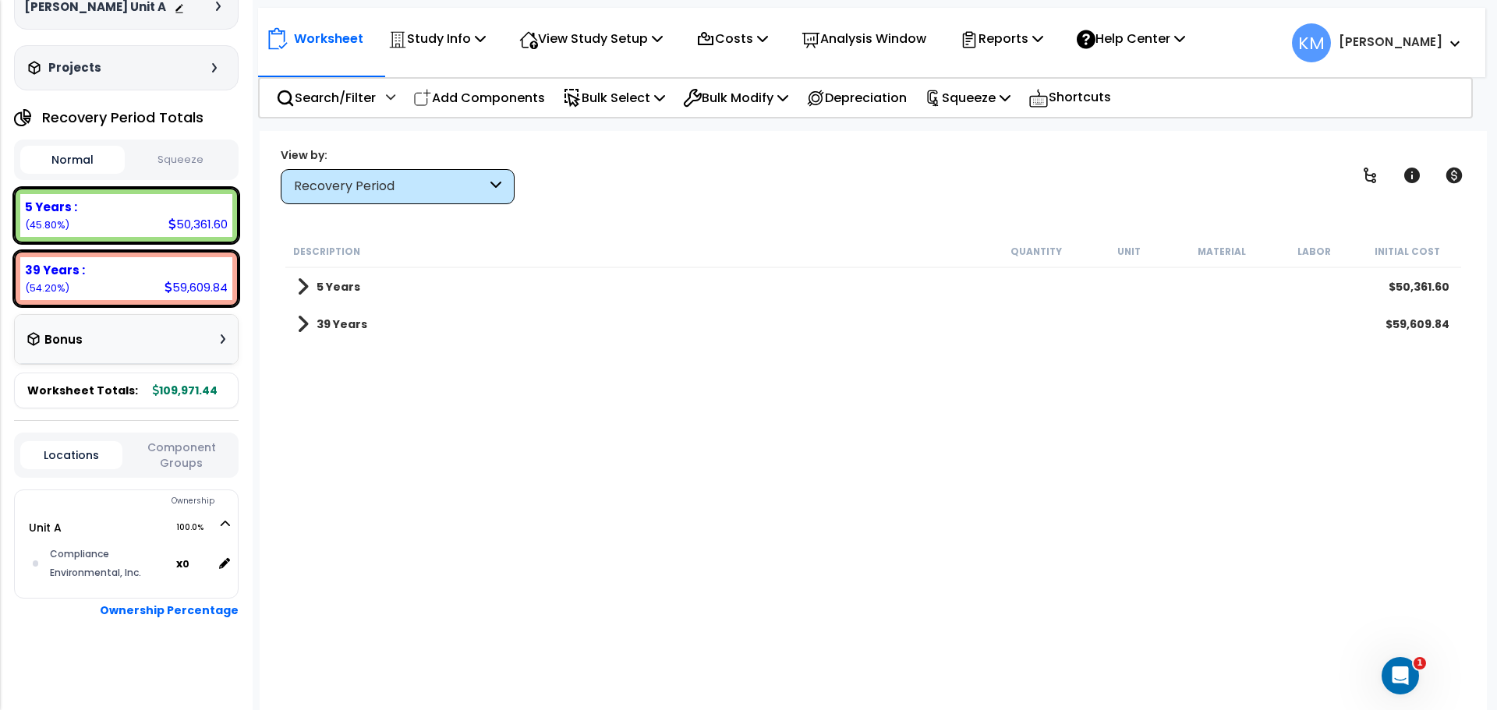
click at [308, 322] on link "39 Years" at bounding box center [332, 324] width 70 height 22
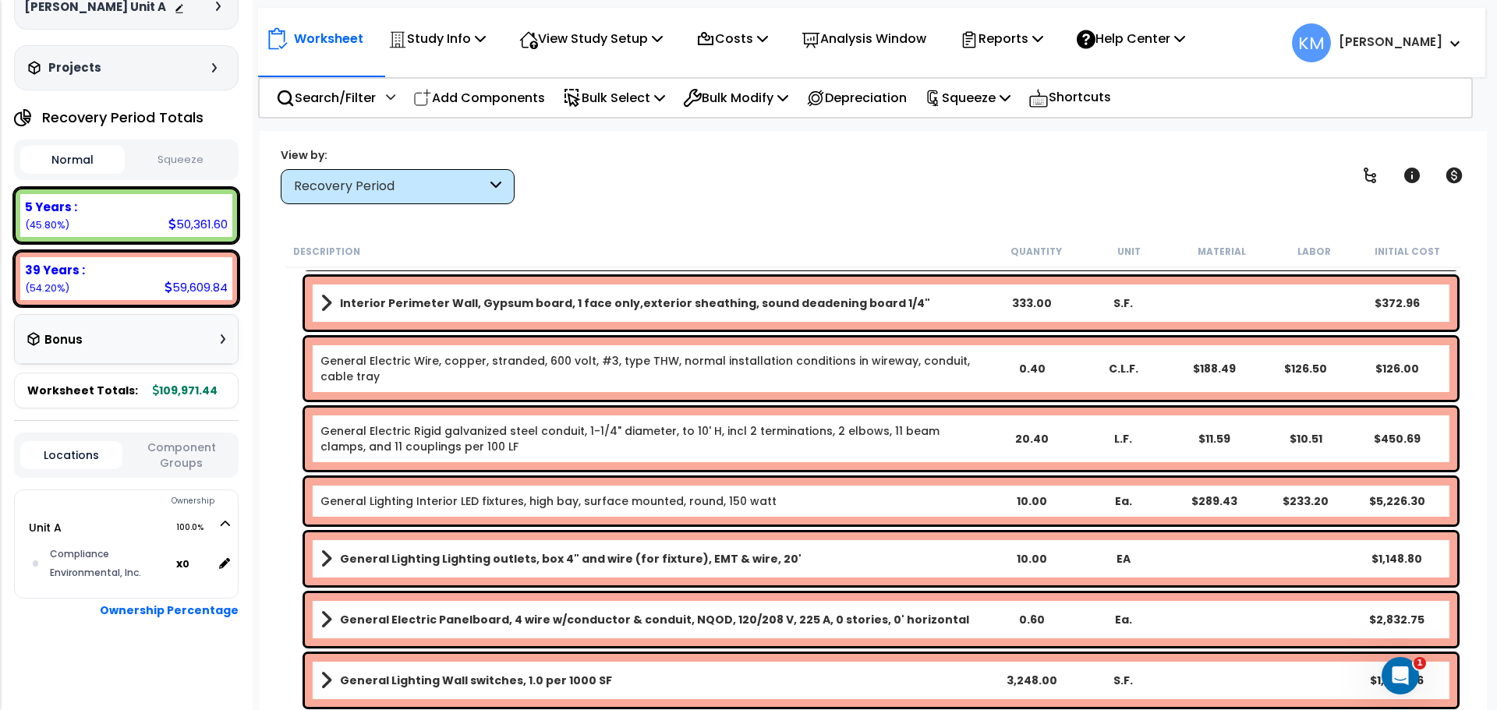
scroll to position [69, 0]
click at [131, 211] on div "5 Years :" at bounding box center [126, 207] width 203 height 16
click at [44, 211] on b "5 Years :" at bounding box center [51, 207] width 52 height 16
click at [35, 221] on small "(45.80%)" at bounding box center [47, 224] width 44 height 13
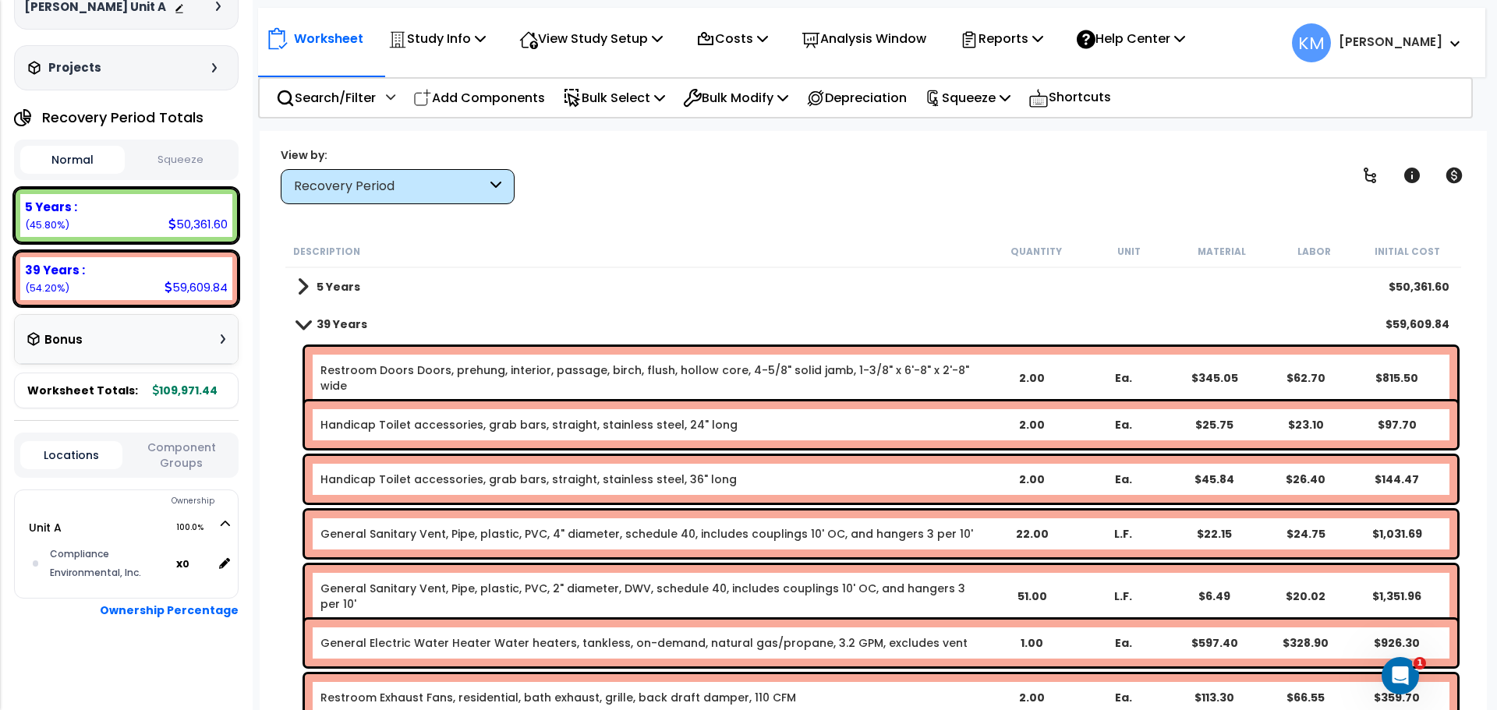
scroll to position [0, 0]
click at [299, 320] on span at bounding box center [303, 324] width 22 height 12
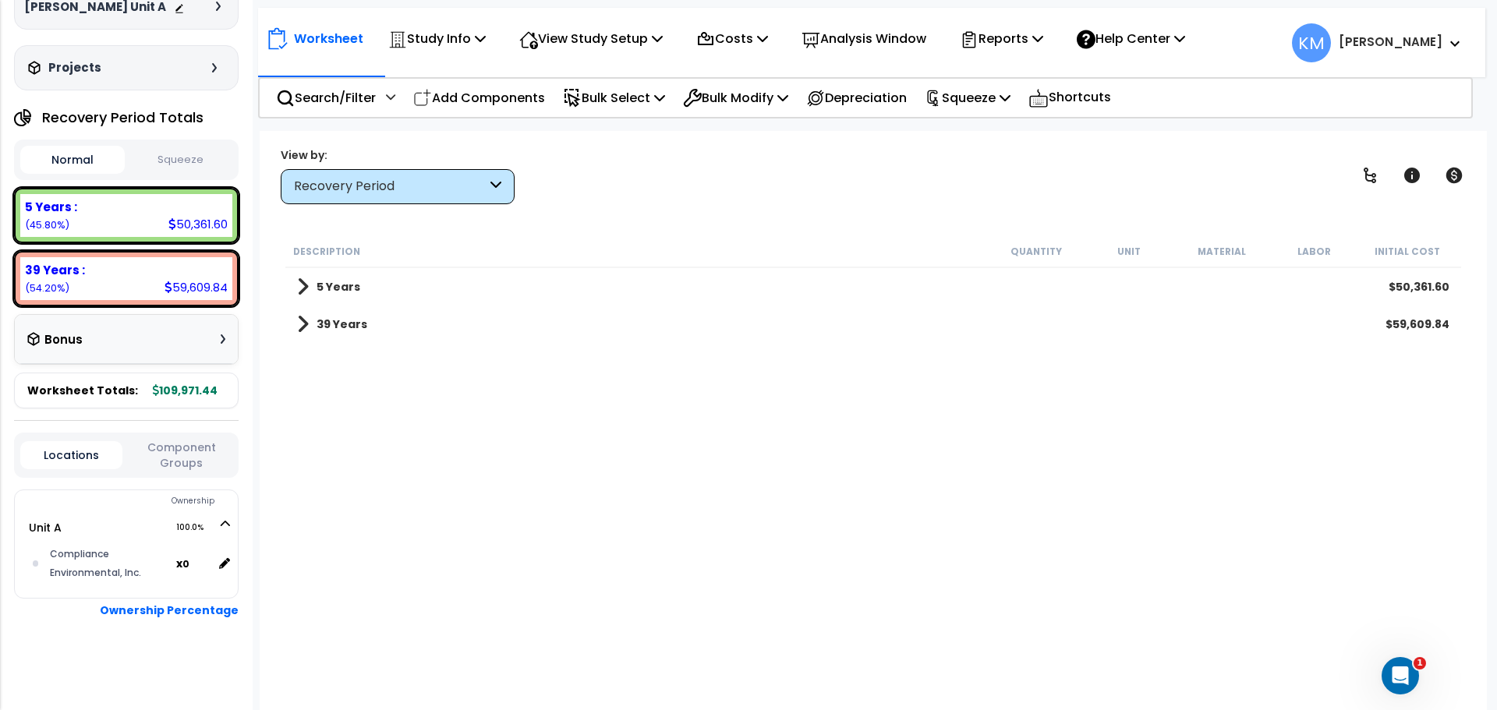
click at [327, 266] on div "Description Quantity Unit Material Labor Initial Cost" at bounding box center [873, 251] width 1176 height 33
drag, startPoint x: 318, startPoint y: 278, endPoint x: 313, endPoint y: 285, distance: 8.4
click at [314, 285] on link "5 Years" at bounding box center [328, 287] width 63 height 22
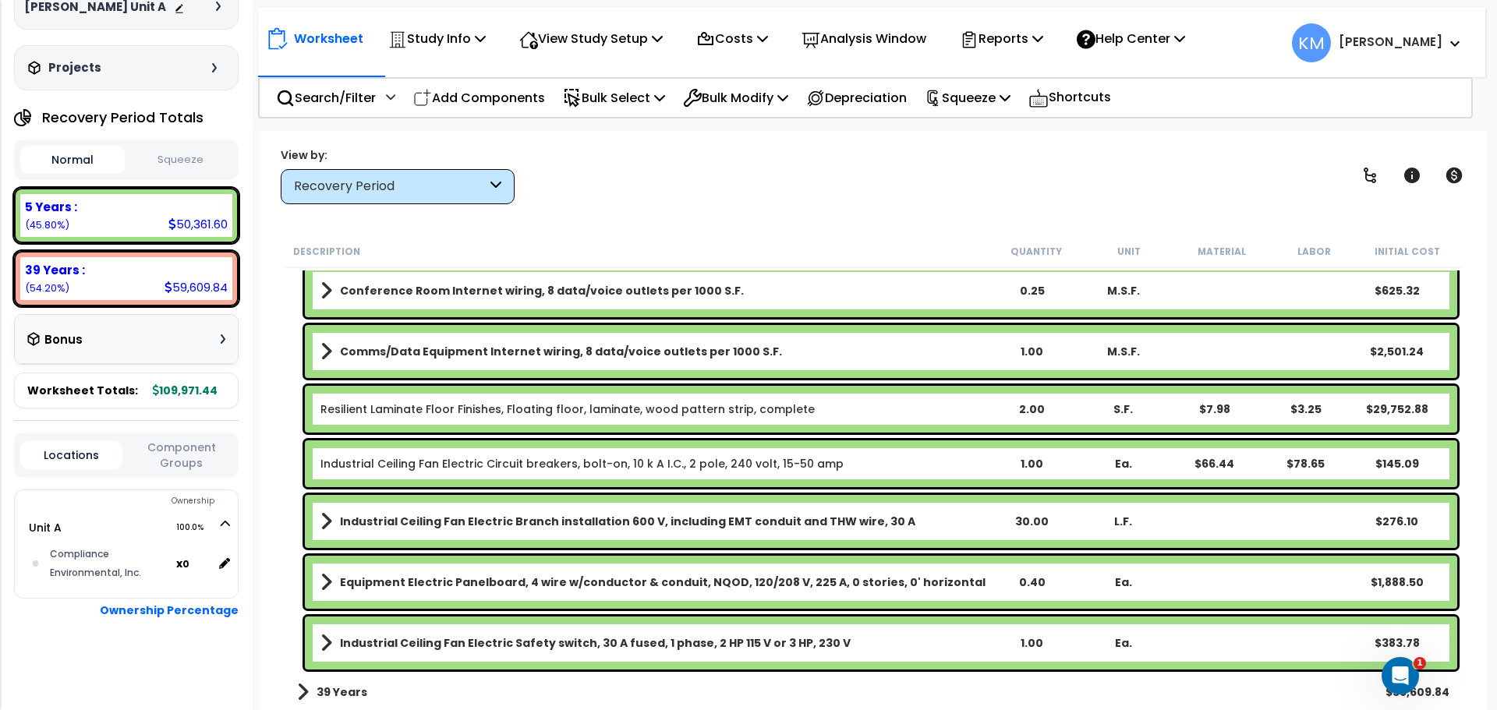
scroll to position [69, 0]
click at [652, 435] on div "Resilient Laminate Floor Finishes, Floating floor, laminate, wood pattern strip…" at bounding box center [873, 409] width 1176 height 55
click at [652, 415] on link "Resilient Laminate Floor Finishes, Floating floor, laminate, wood pattern strip…" at bounding box center [567, 410] width 494 height 16
click at [472, 345] on b "Comms/Data Equipment Internet wiring, 8 data/voice outlets per 1000 S.F." at bounding box center [561, 352] width 442 height 16
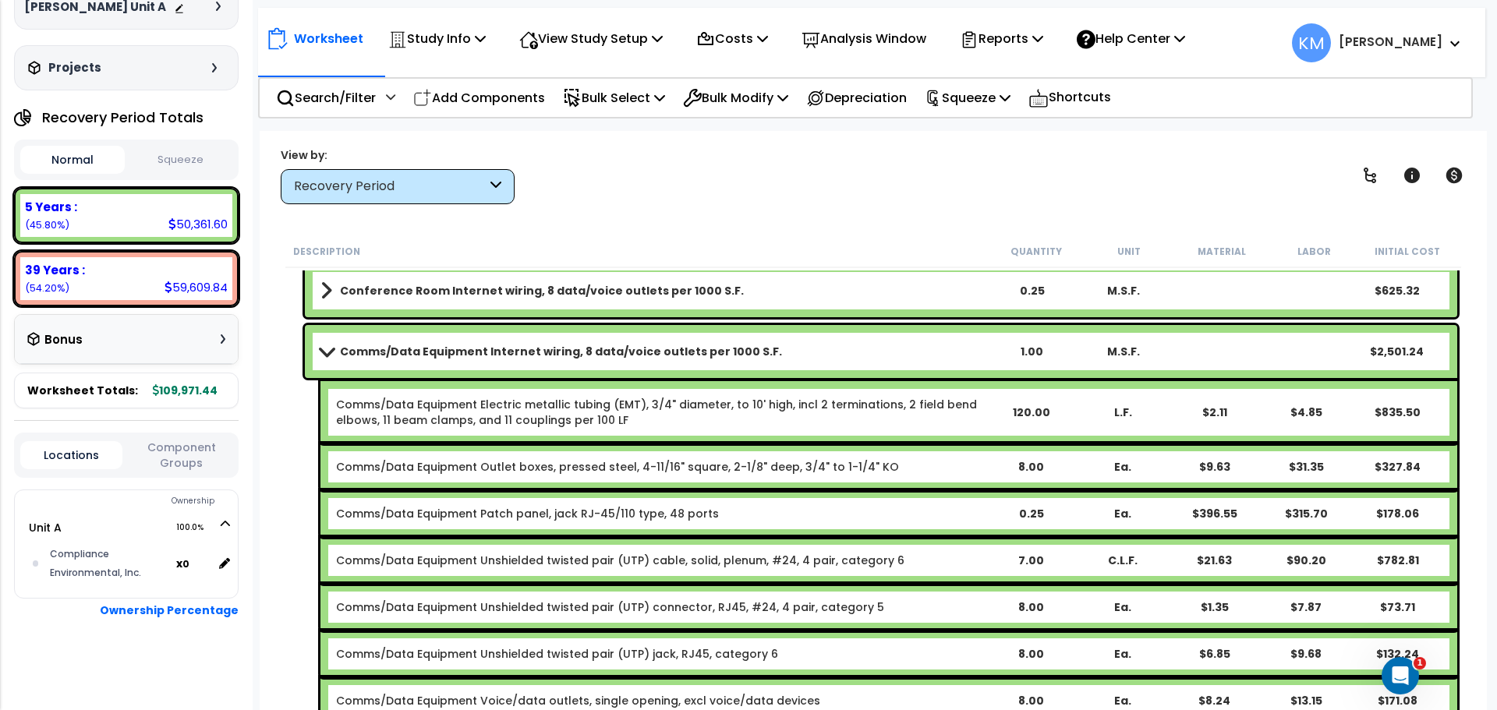
click at [335, 358] on link "Comms/Data Equipment Internet wiring, 8 data/voice outlets per 1000 S.F." at bounding box center [652, 352] width 665 height 22
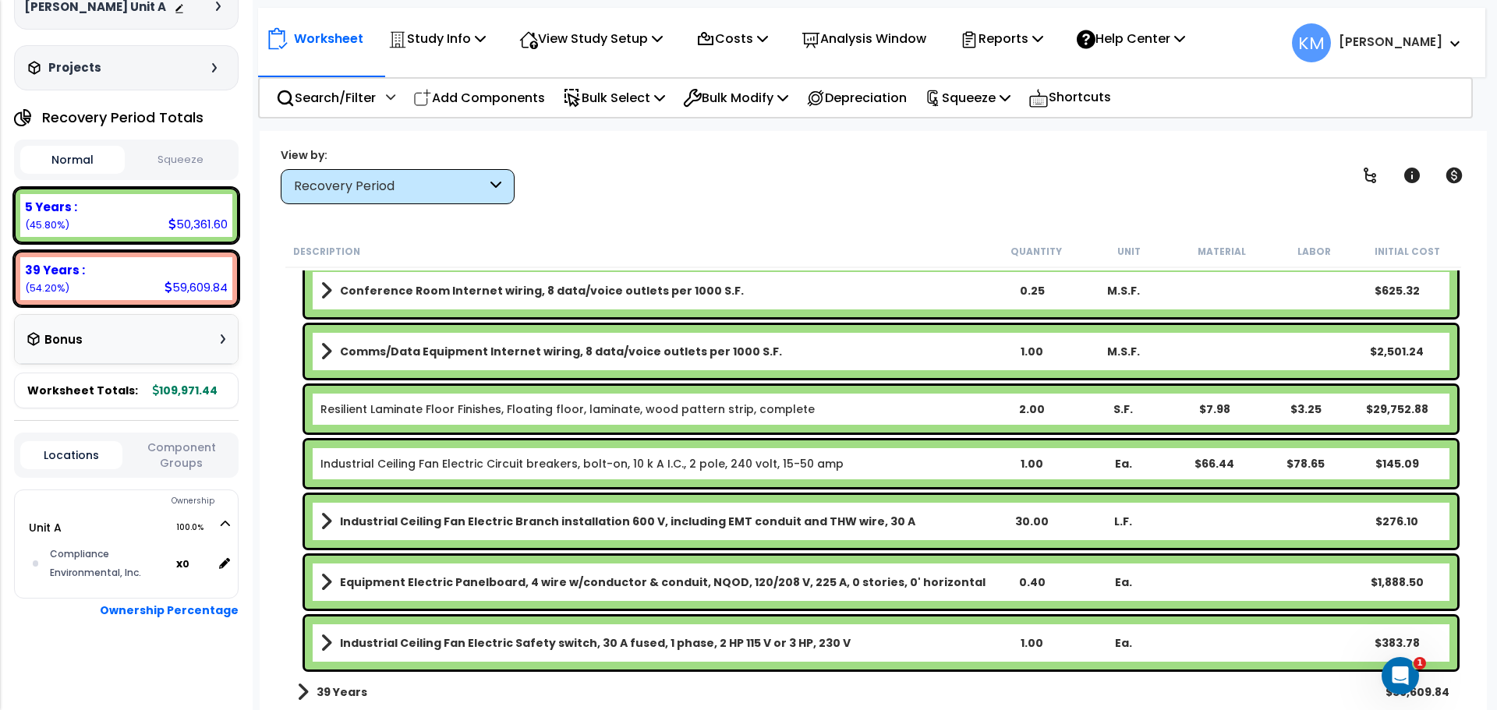
drag, startPoint x: 313, startPoint y: 421, endPoint x: 333, endPoint y: 451, distance: 36.5
click at [313, 421] on div "Resilient Laminate Floor Finishes, Floating floor, laminate, wood pattern strip…" at bounding box center [881, 409] width 1152 height 47
drag, startPoint x: 333, startPoint y: 452, endPoint x: 341, endPoint y: 483, distance: 31.4
click at [334, 452] on div "Industrial Ceiling Fan Electric Circuit breakers, bolt-on, 10 k A I.C., 2 pole,…" at bounding box center [881, 464] width 1152 height 47
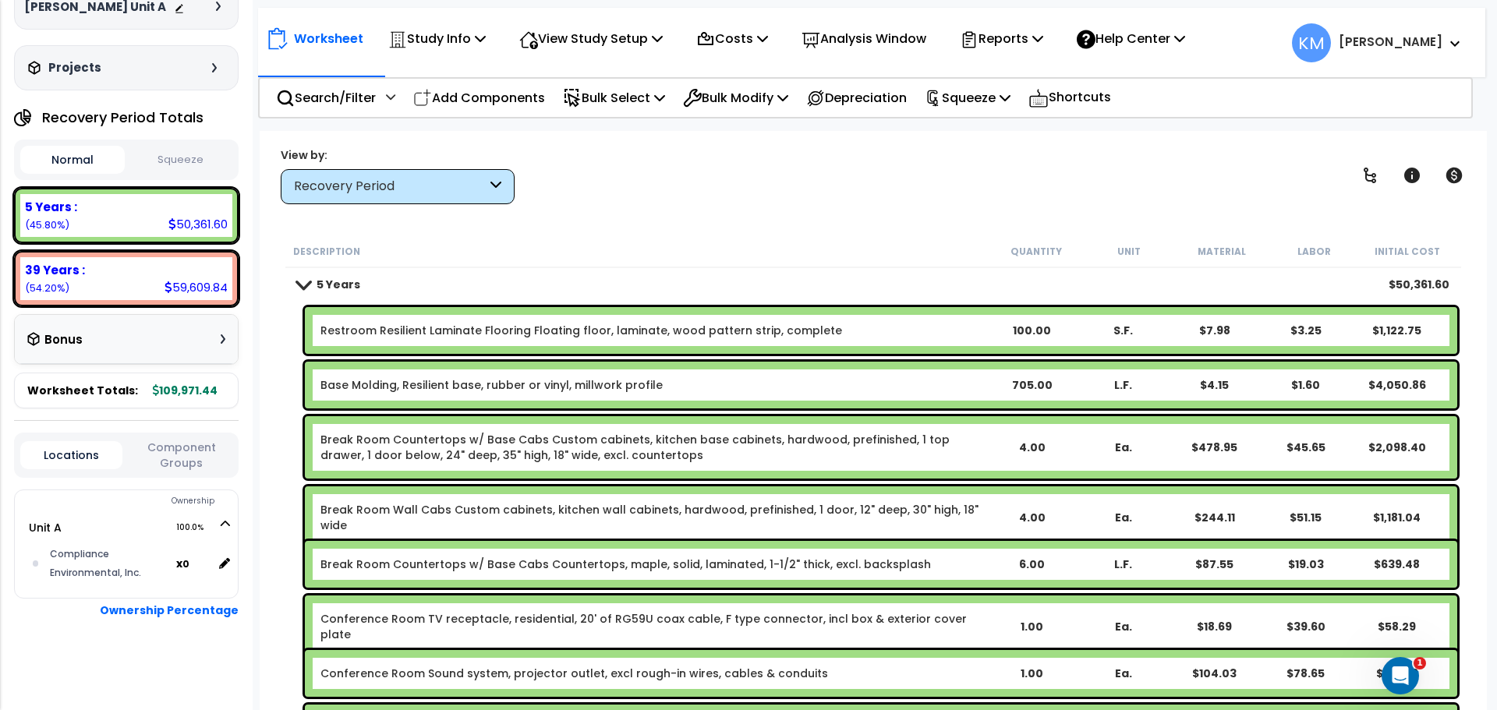
scroll to position [0, 0]
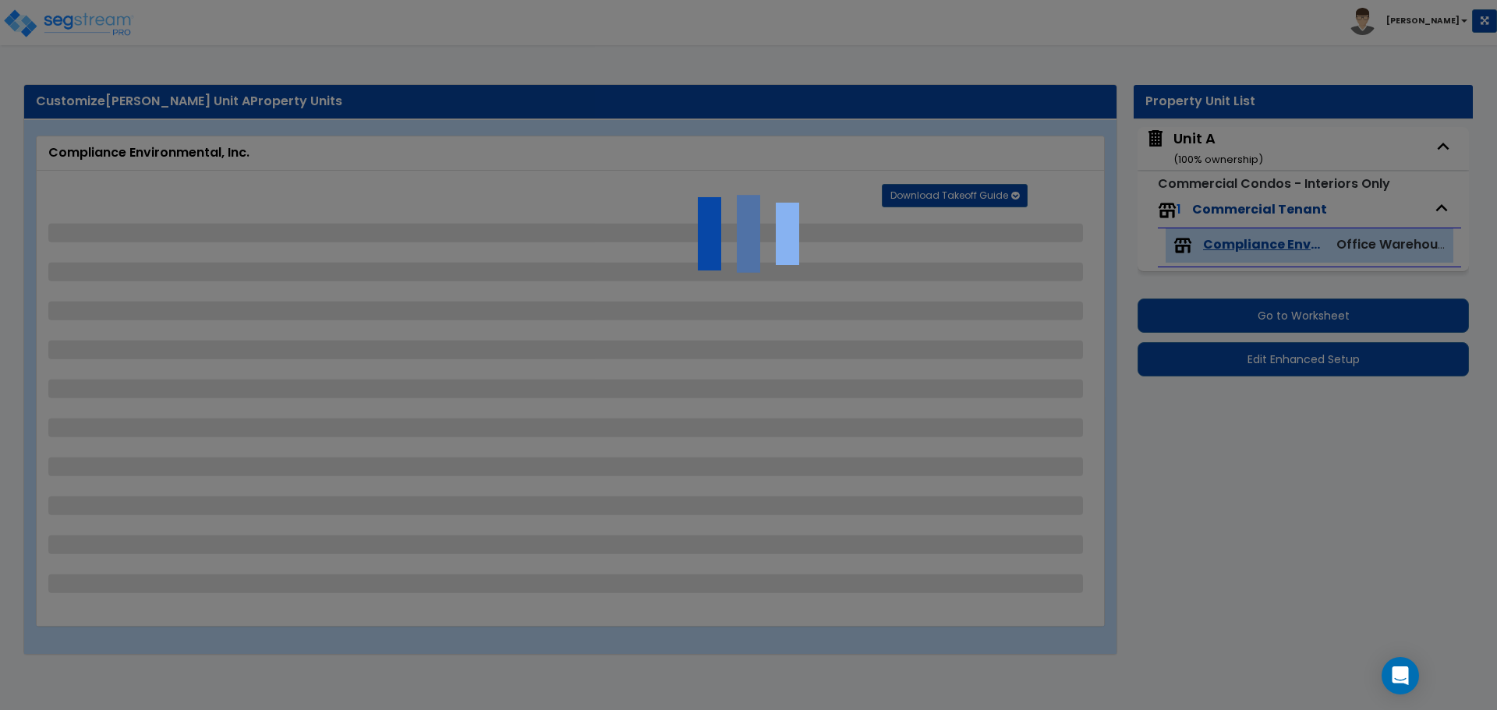
select select "2"
select select "1"
select select "3"
select select "2"
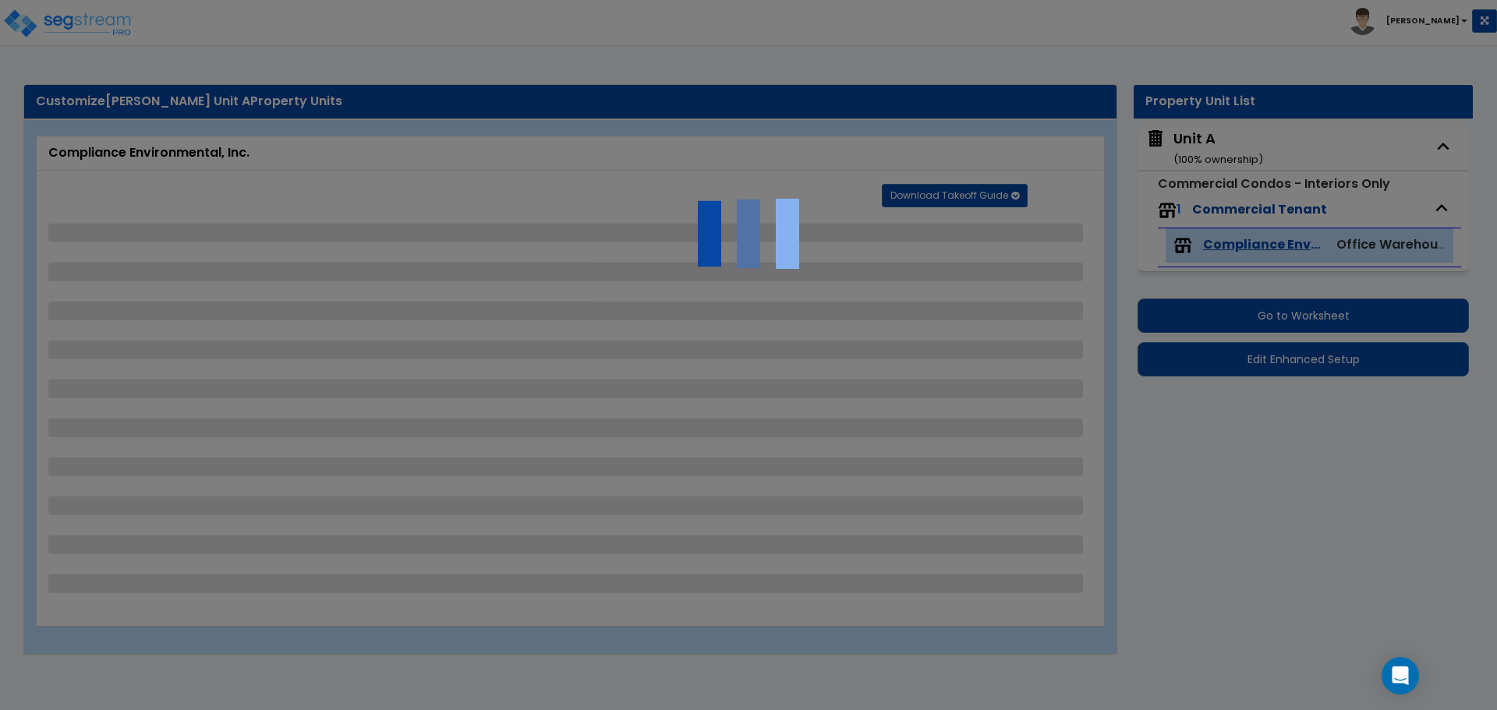
select select "1"
select select "3"
select select "1"
select select "2"
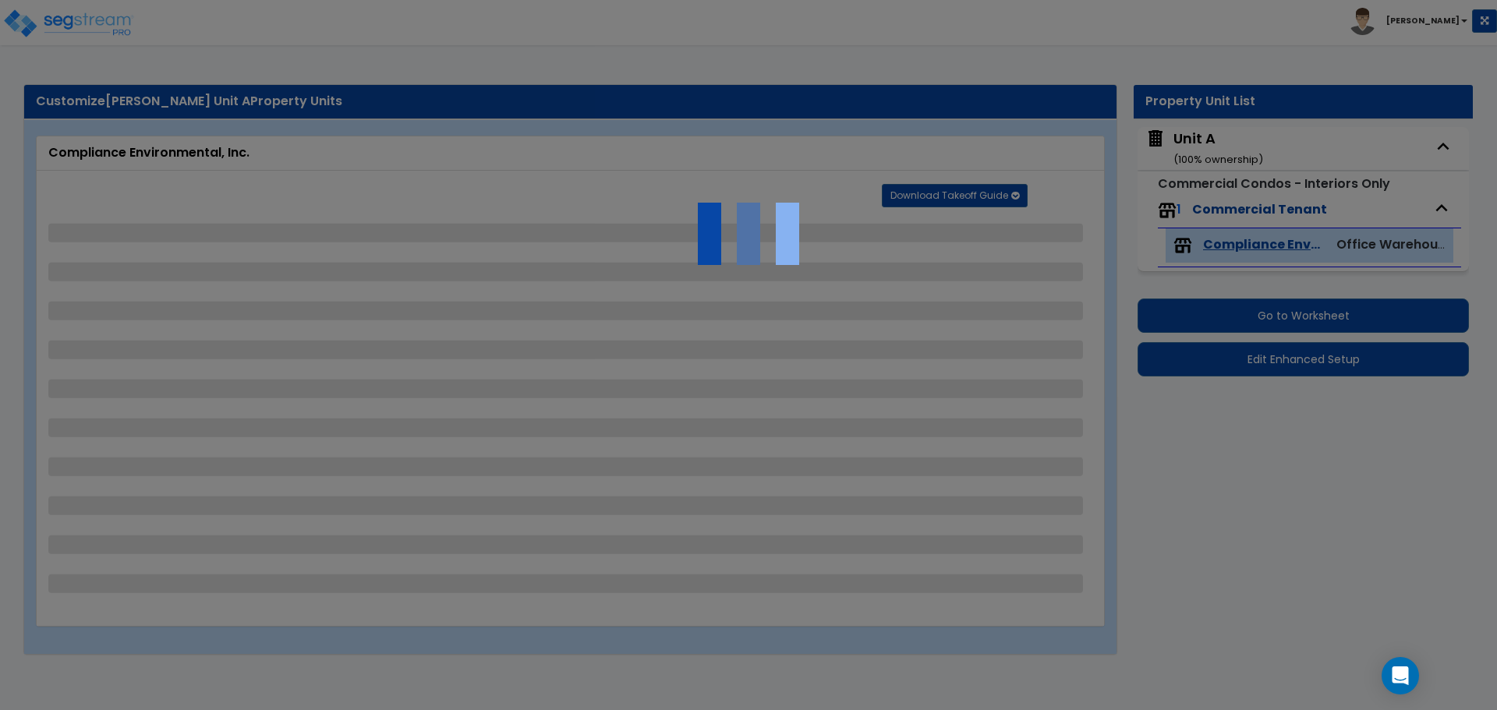
select select "1"
select select "2"
select select "7"
select select "1"
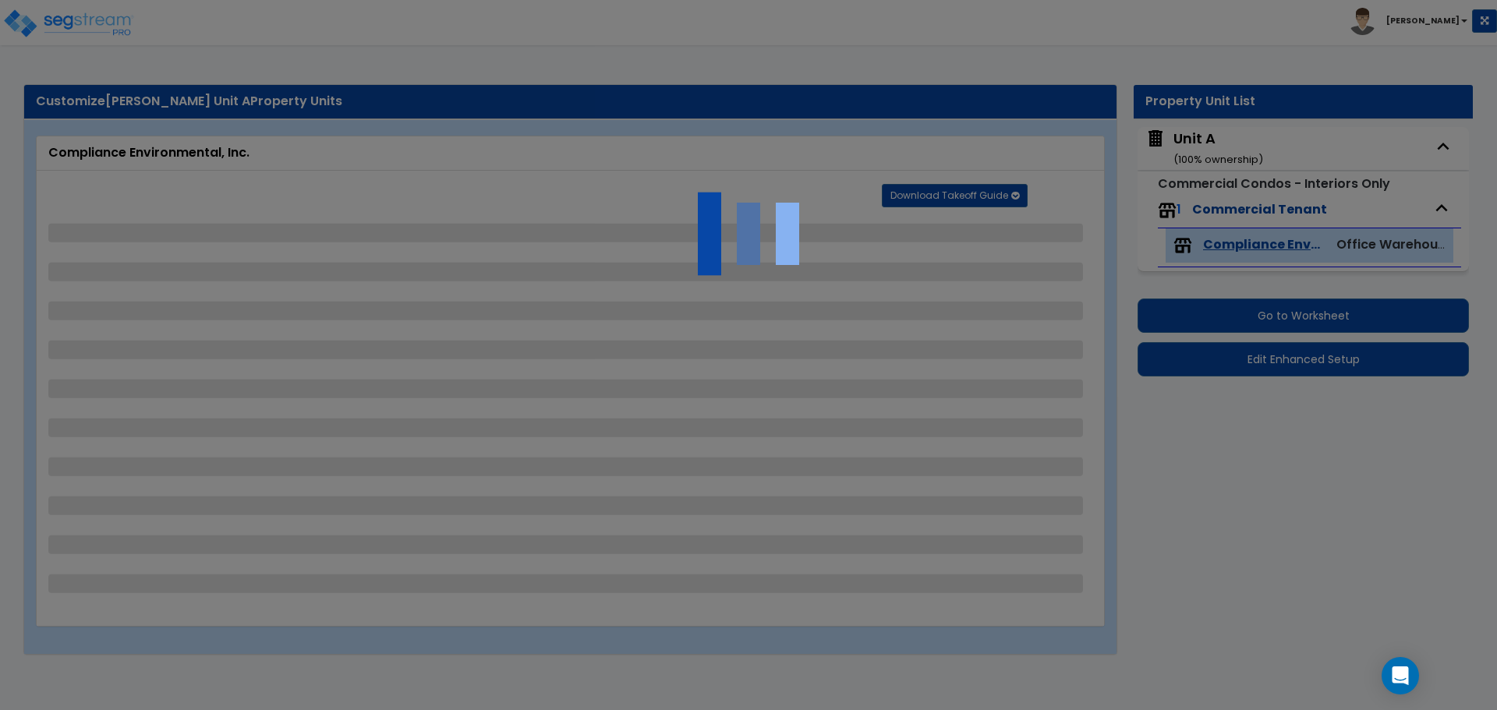
select select "1"
select select "2"
select select "1"
select select "3"
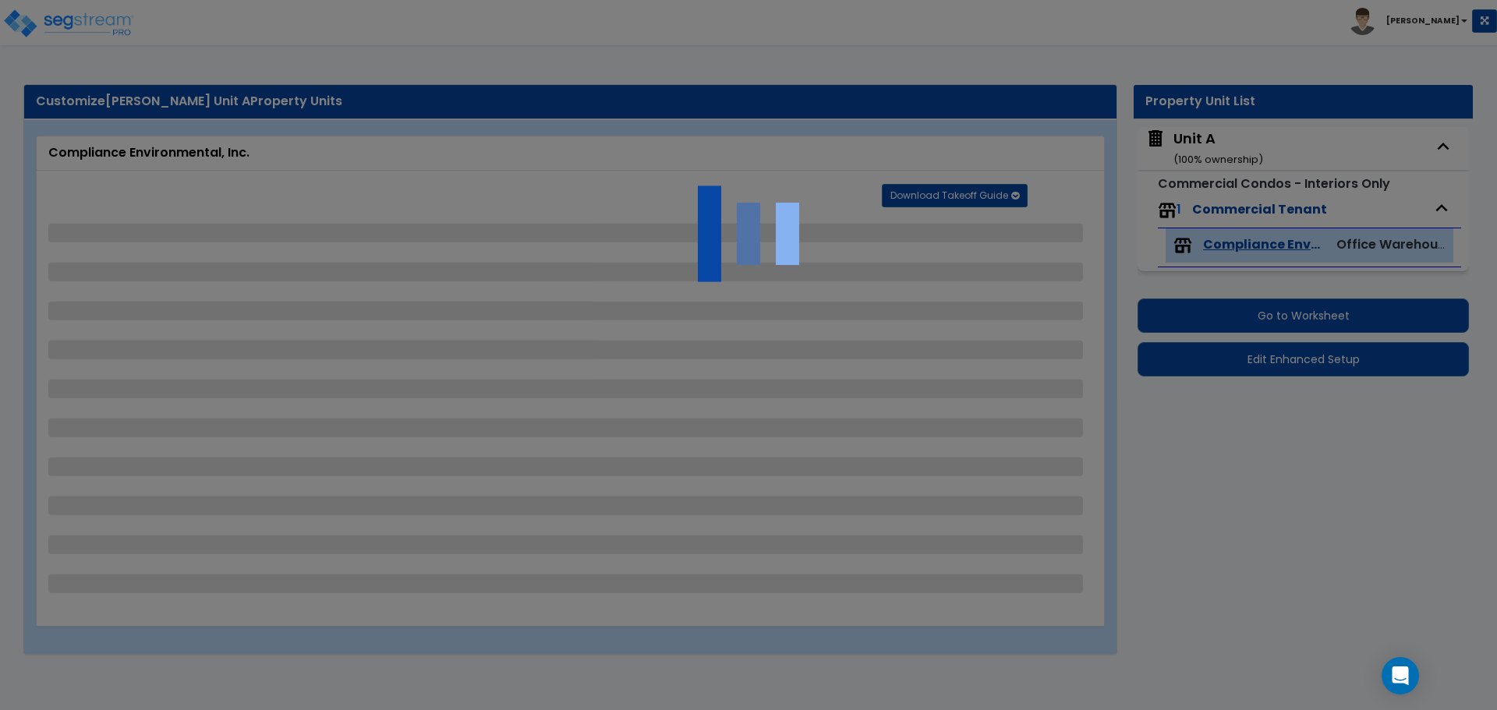
select select "1"
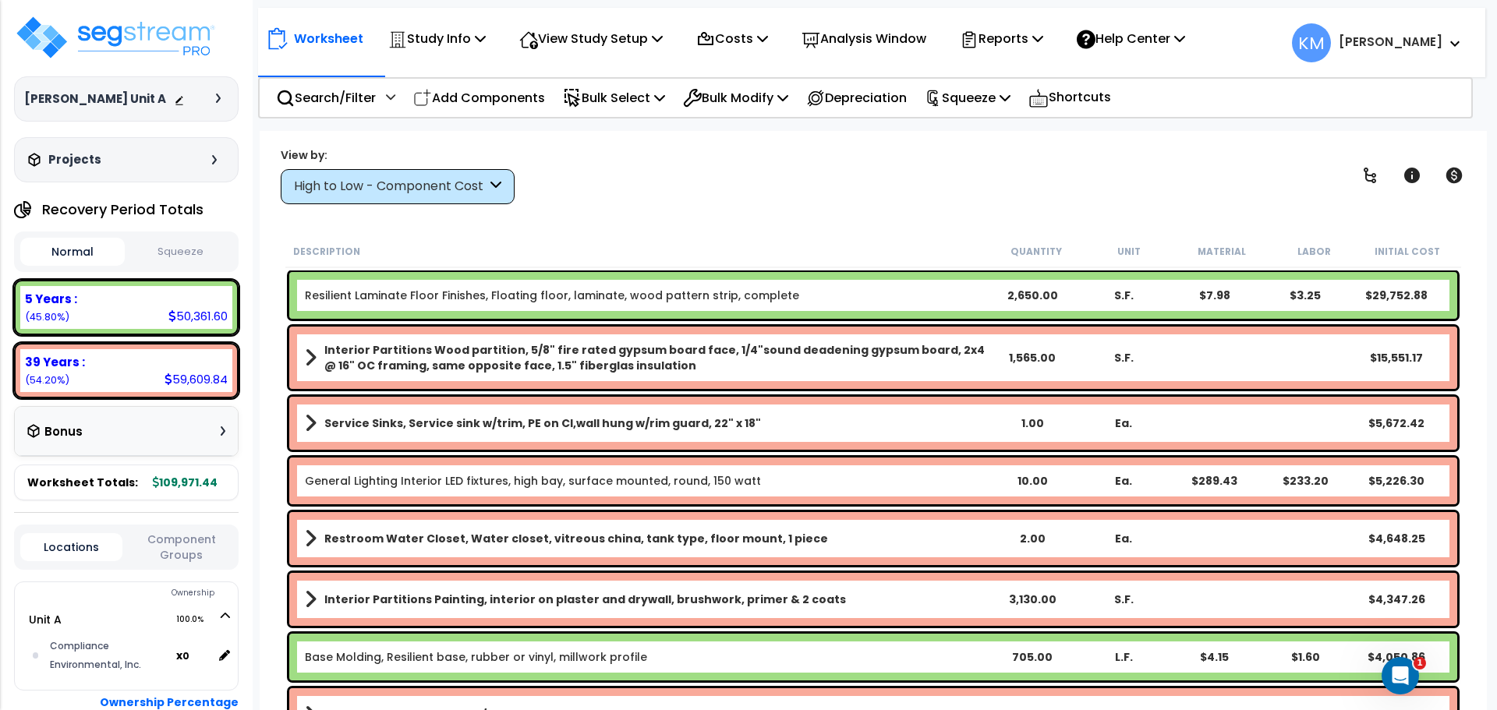
click at [834, 297] on b "Resilient Laminate Floor Finishes, Floating floor, laminate, wood pattern strip…" at bounding box center [646, 296] width 682 height 16
click at [803, 296] on b "Resilient Laminate Floor Finishes, Floating floor, laminate, wood pattern strip…" at bounding box center [646, 296] width 682 height 16
click at [802, 296] on b "Resilient Laminate Floor Finishes, Floating floor, laminate, wood pattern strip…" at bounding box center [646, 296] width 682 height 16
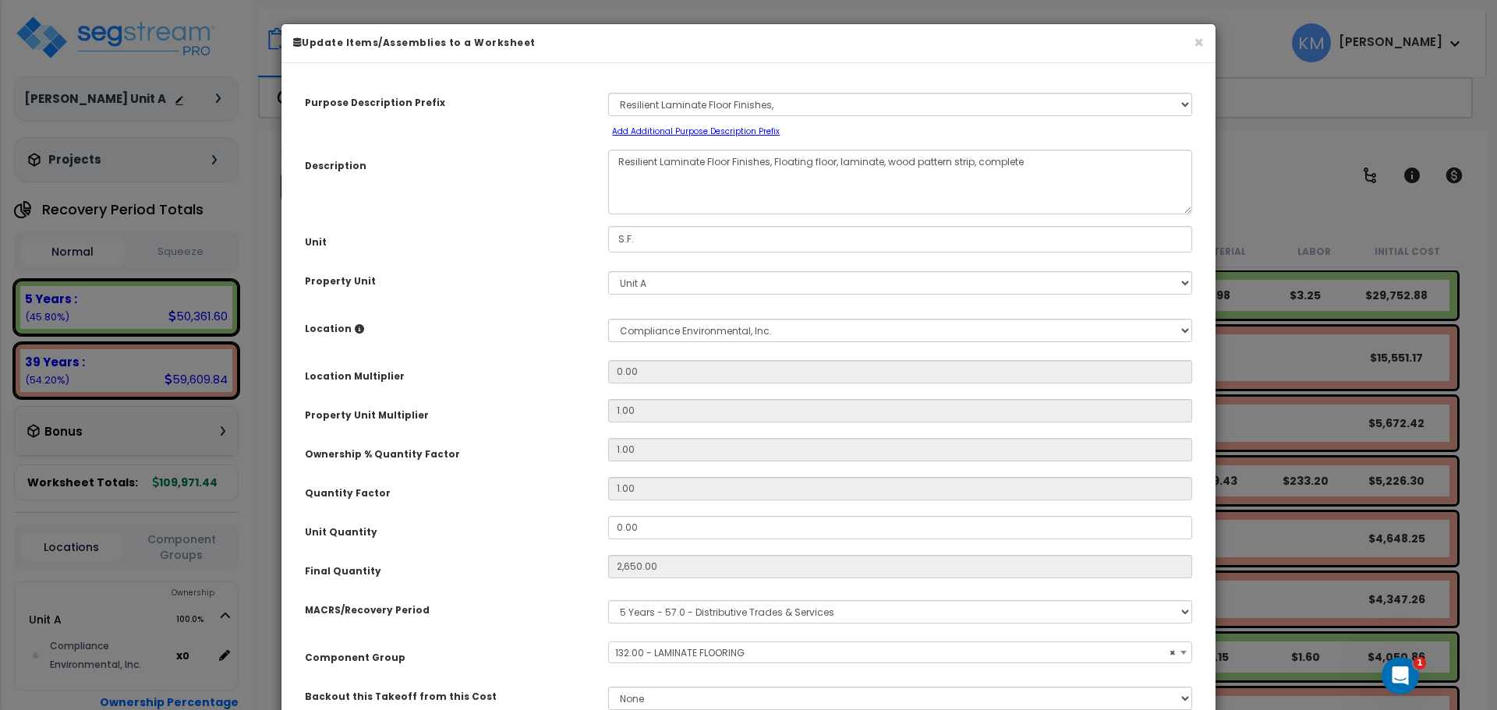
select select "46467"
click at [671, 575] on input "2,650.00" at bounding box center [900, 566] width 584 height 23
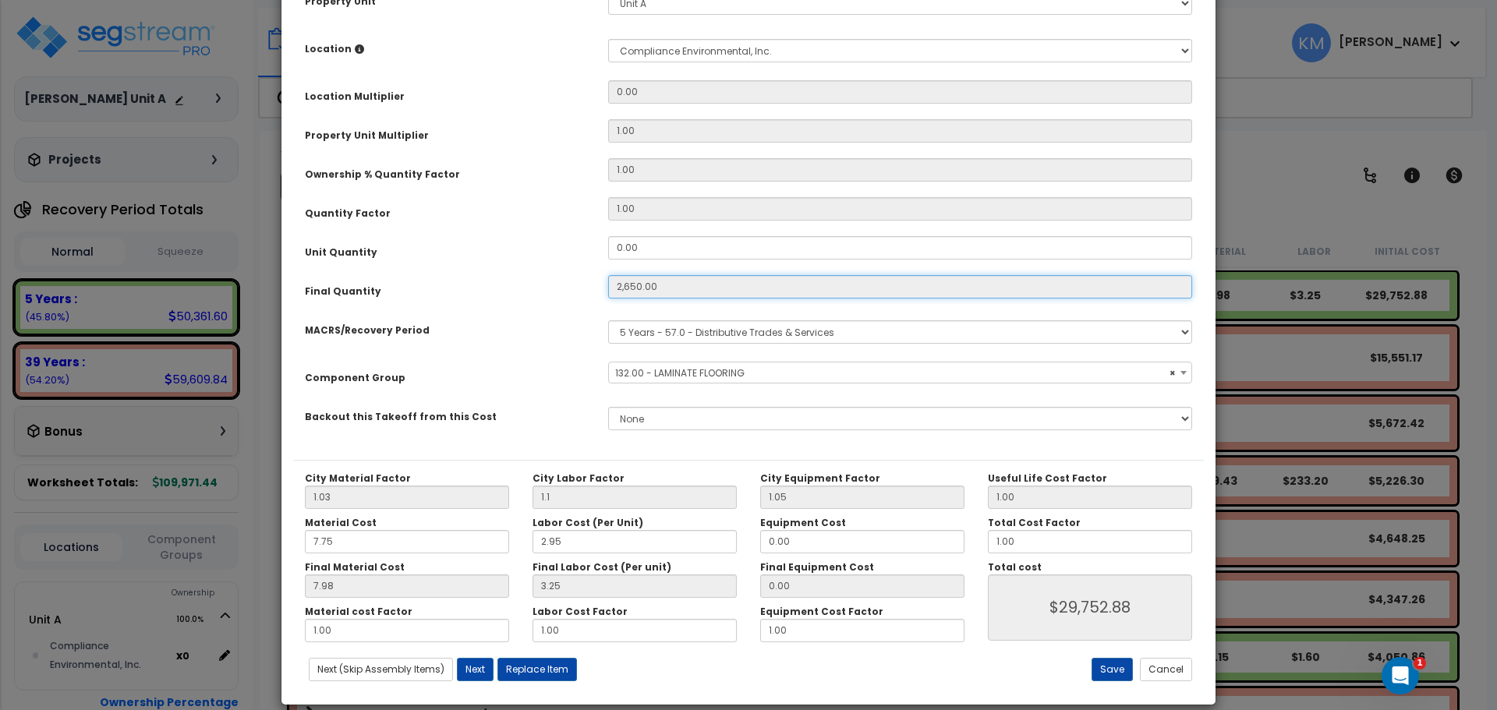
scroll to position [299, 0]
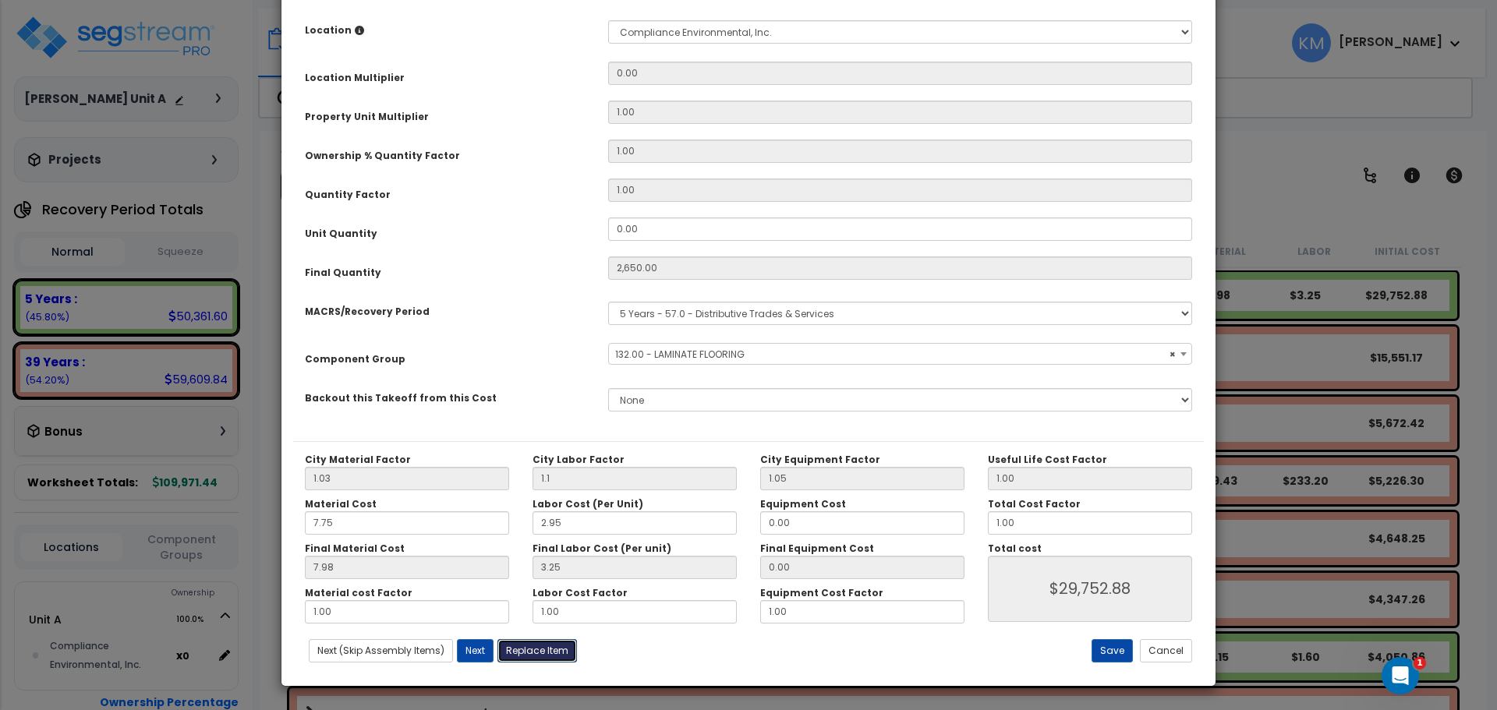
click at [526, 657] on button "Replace Item" at bounding box center [537, 650] width 80 height 23
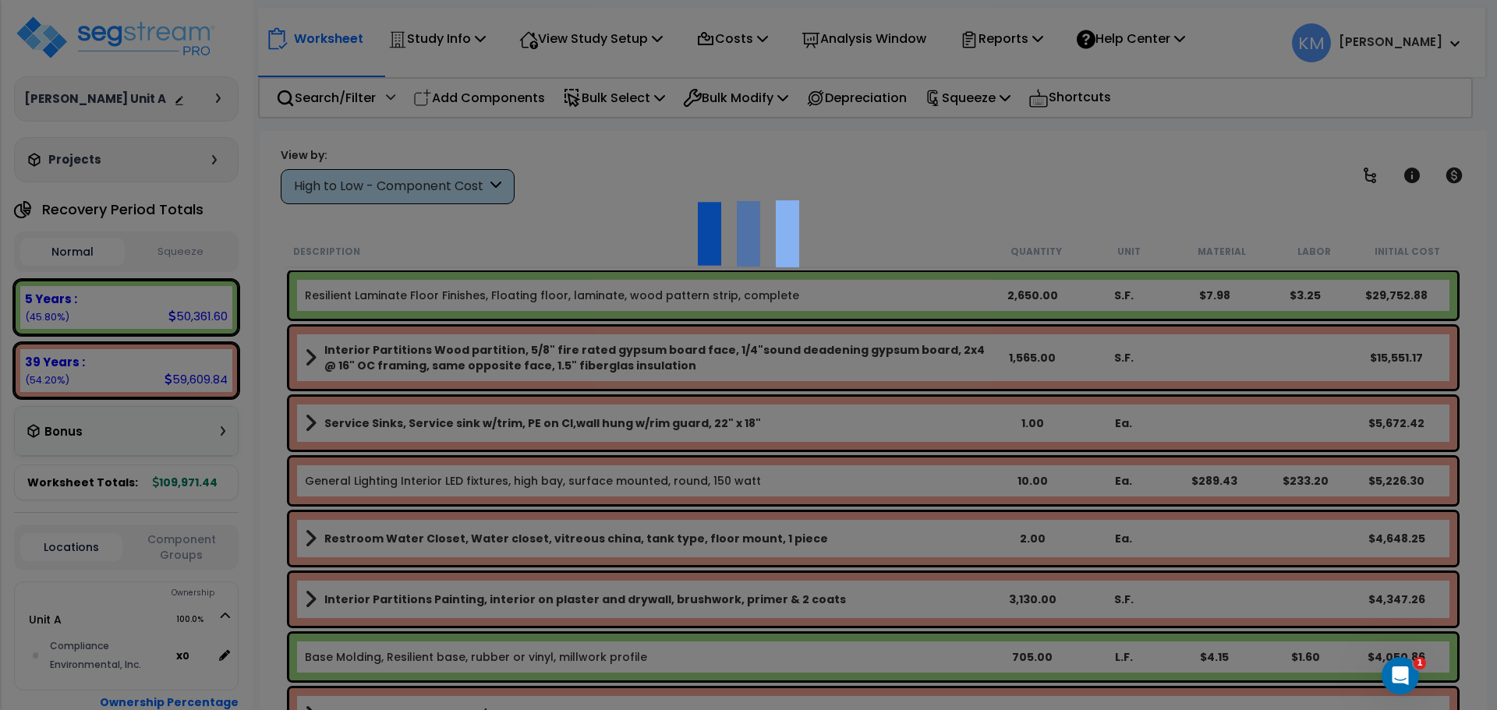
type input "2650"
type input "S.F."
select select "175239"
select select "32084"
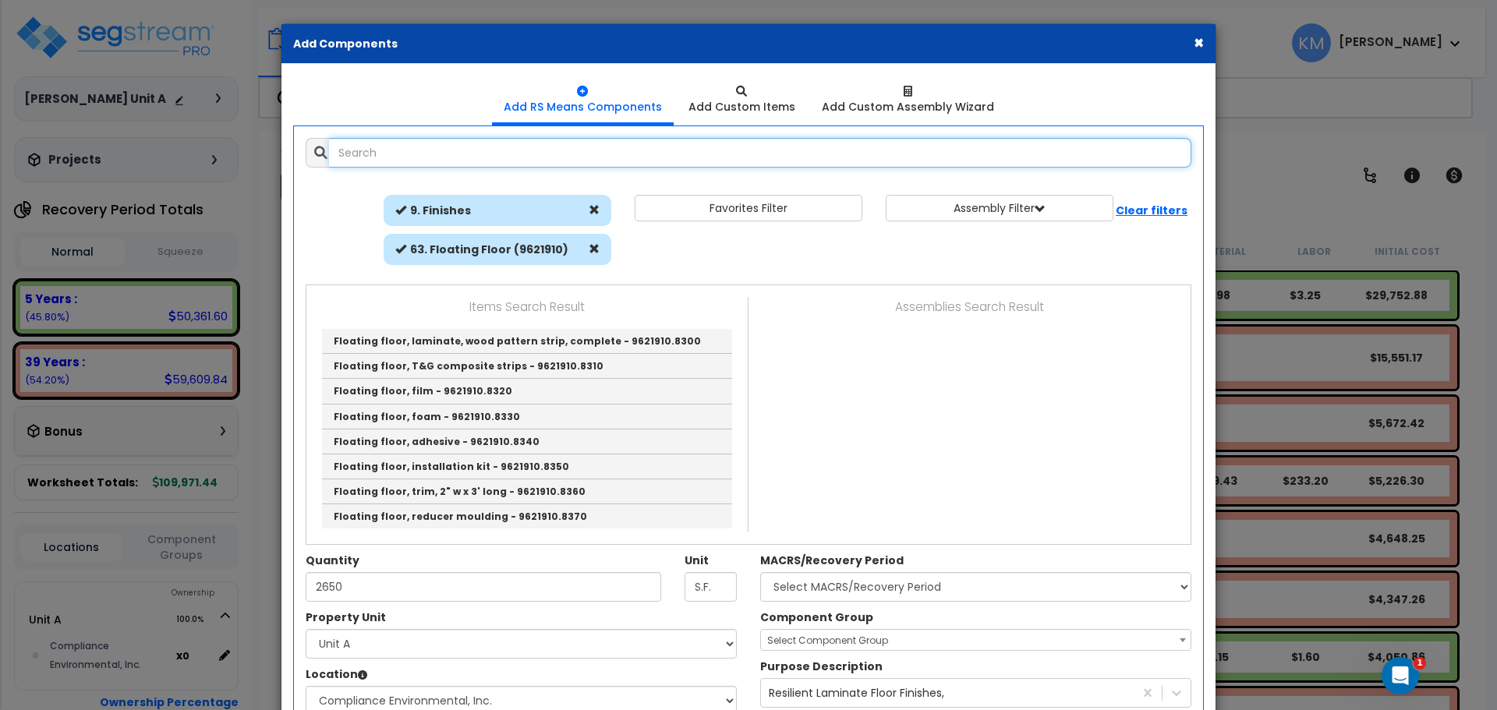
scroll to position [130, 0]
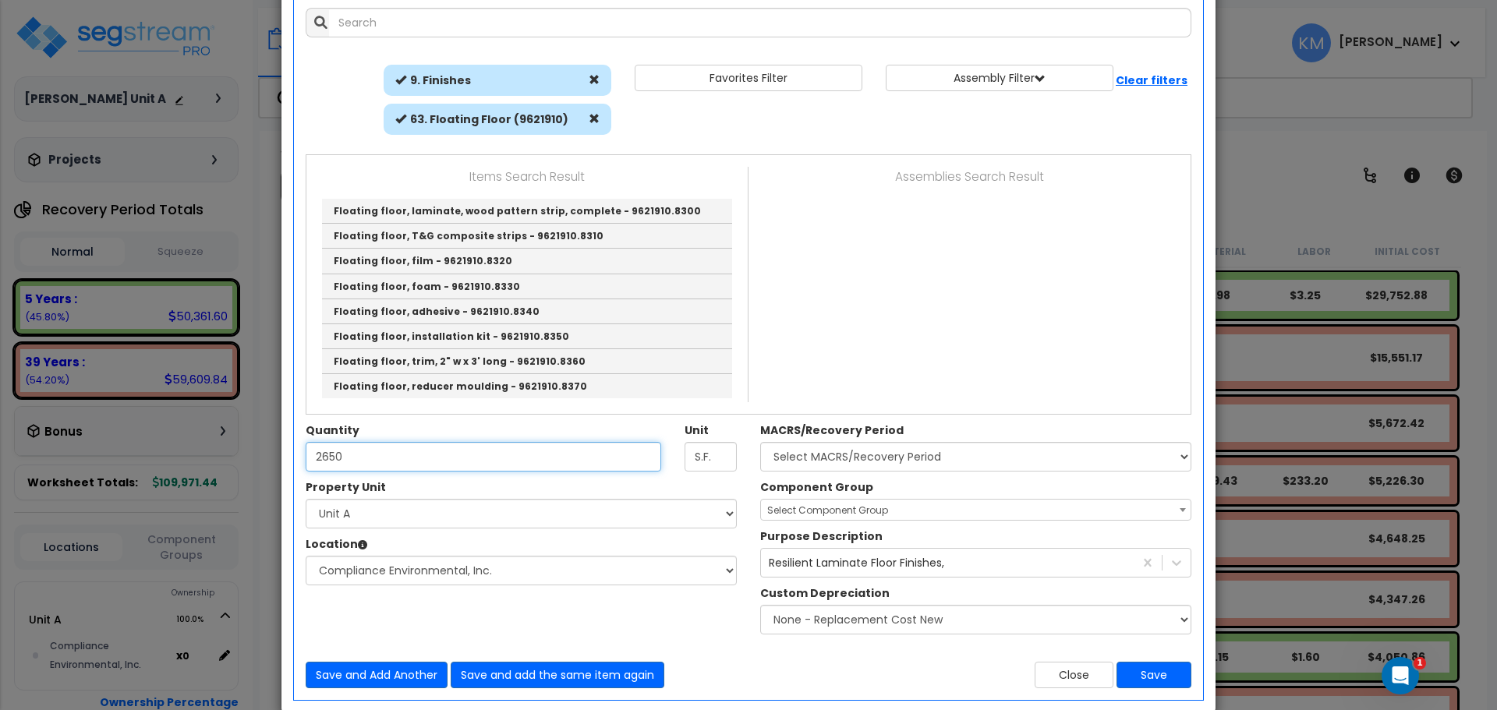
drag, startPoint x: 473, startPoint y: 459, endPoint x: 455, endPoint y: 459, distance: 18.7
click at [473, 459] on input "2650" at bounding box center [484, 457] width 356 height 30
click at [328, 458] on input "2650" at bounding box center [484, 457] width 356 height 30
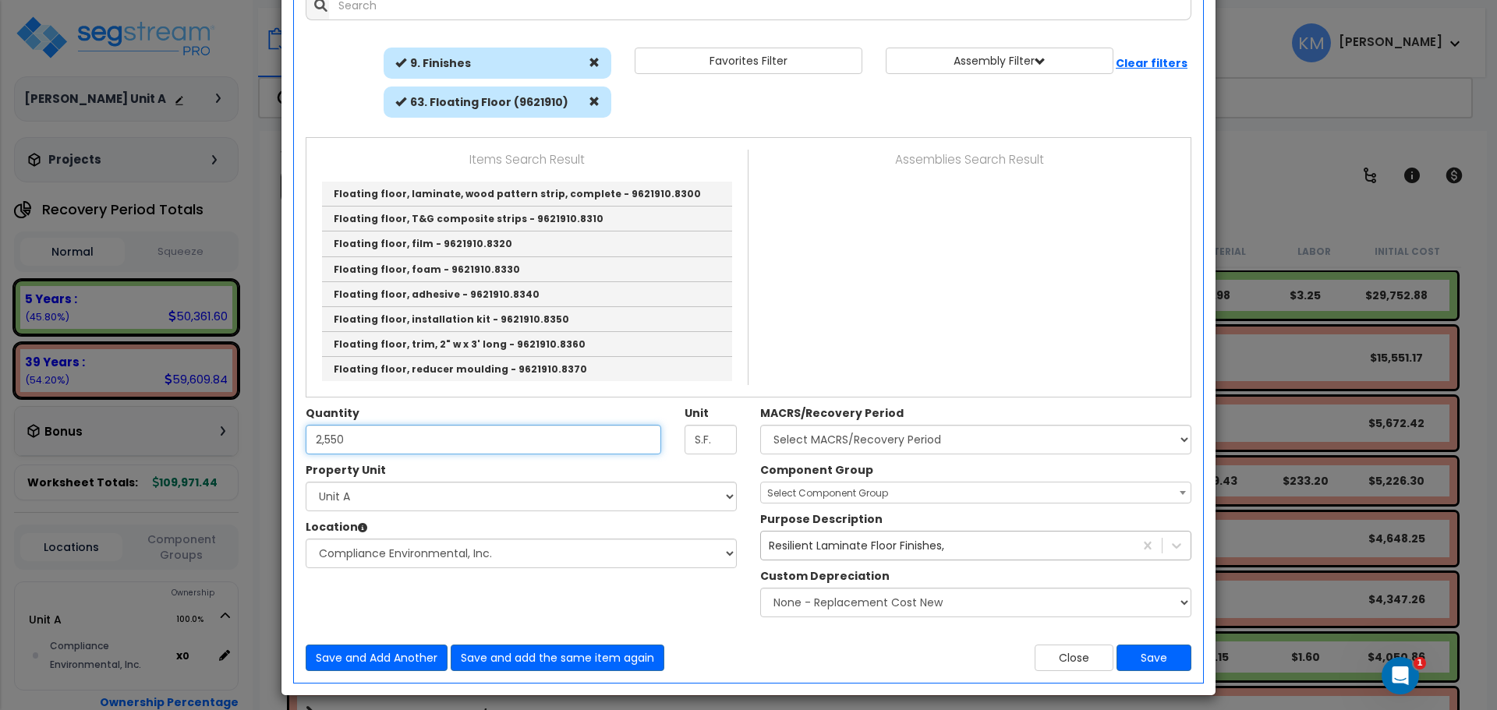
scroll to position [157, 0]
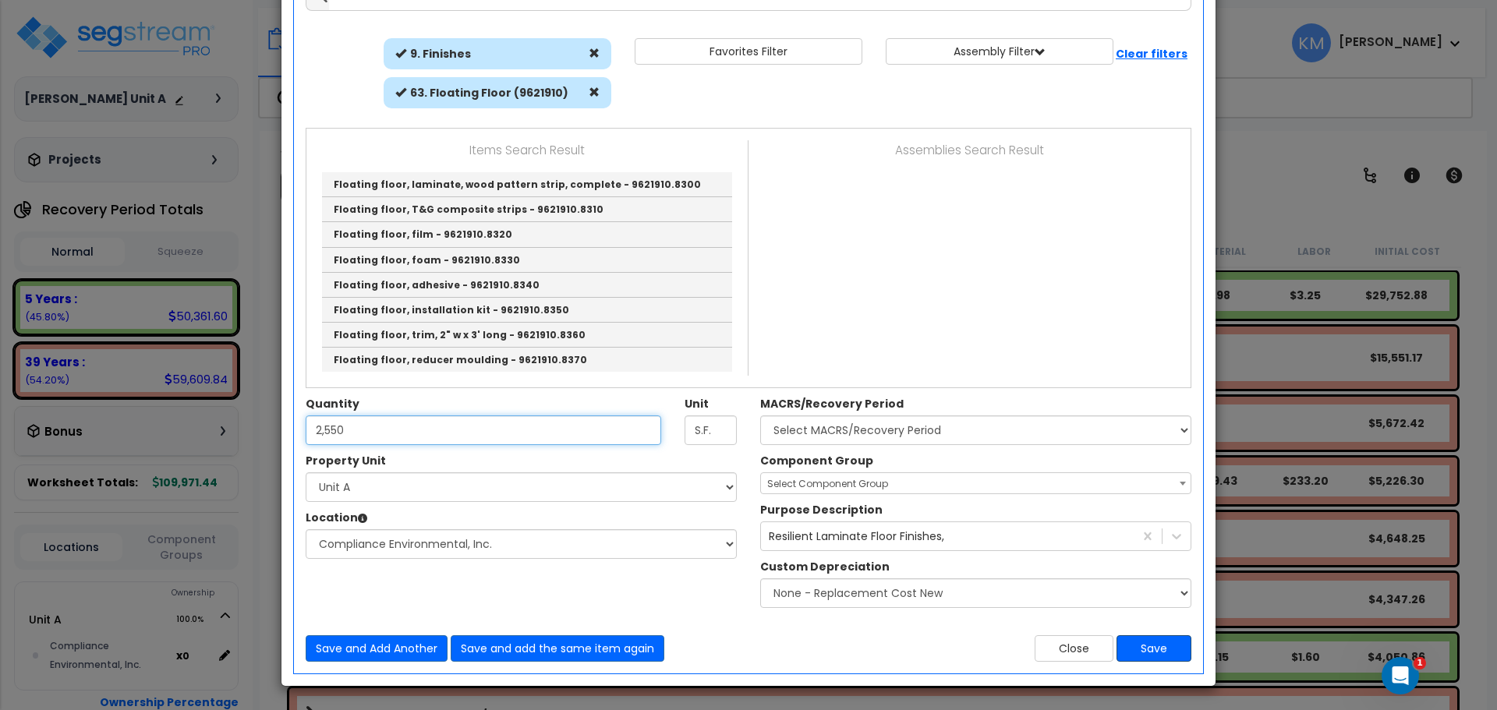
type input "2,550"
click at [1175, 648] on button "Save" at bounding box center [1154, 648] width 75 height 27
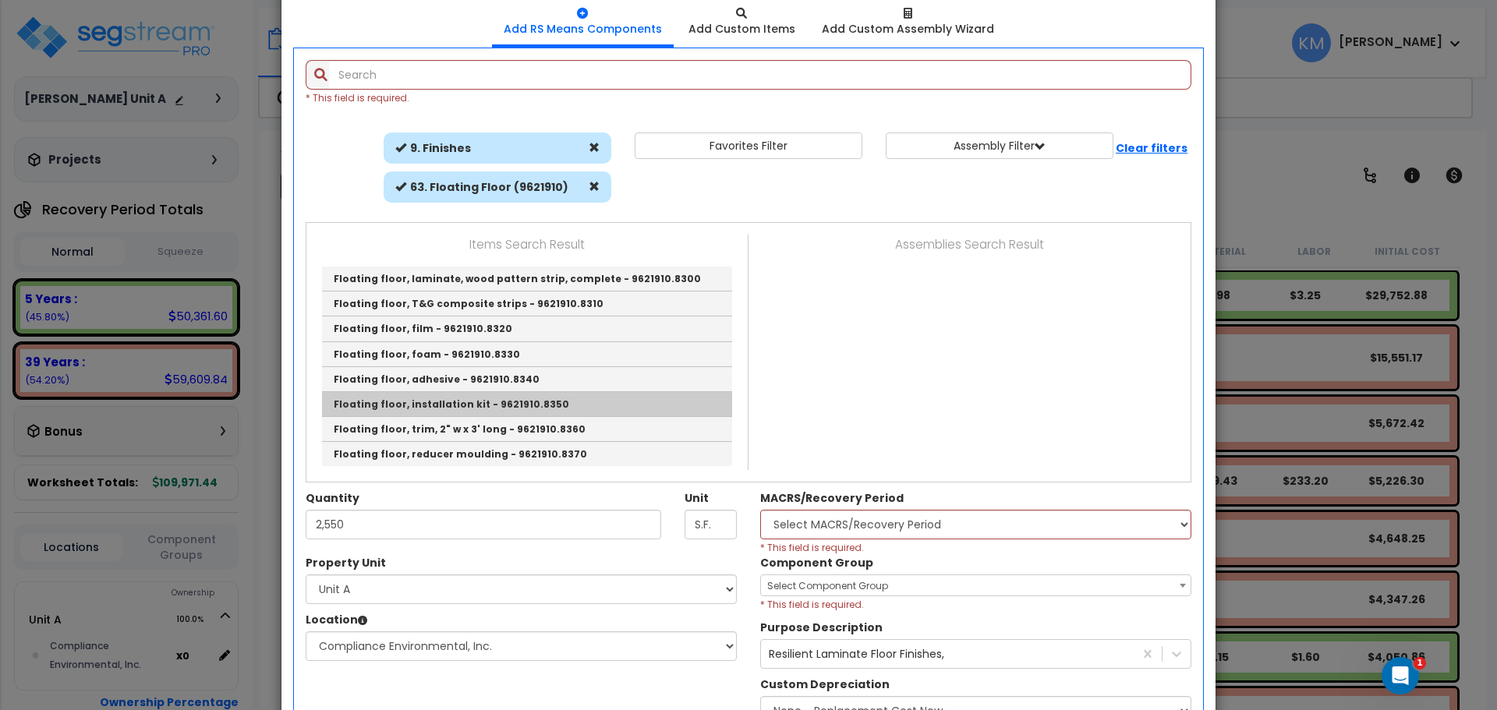
scroll to position [0, 0]
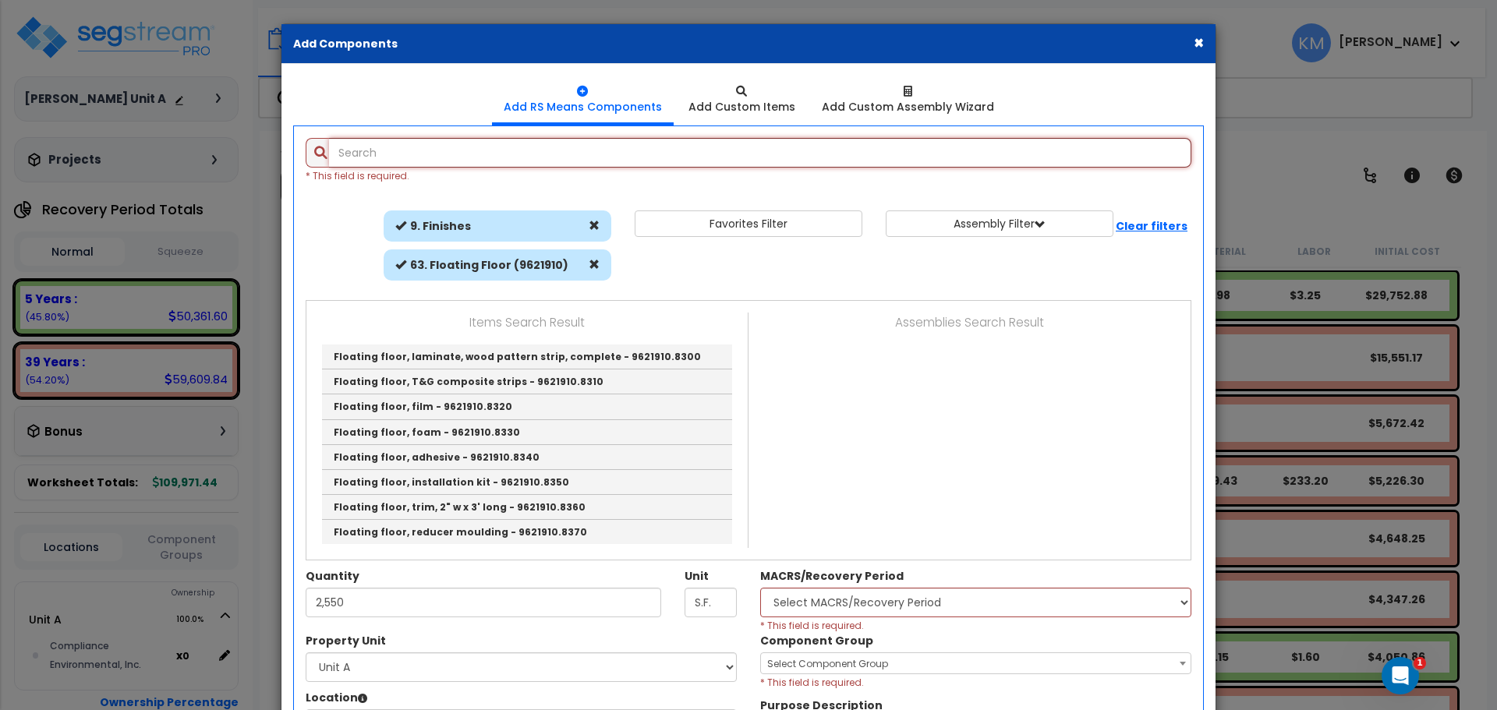
click at [450, 154] on input "text" at bounding box center [760, 153] width 862 height 30
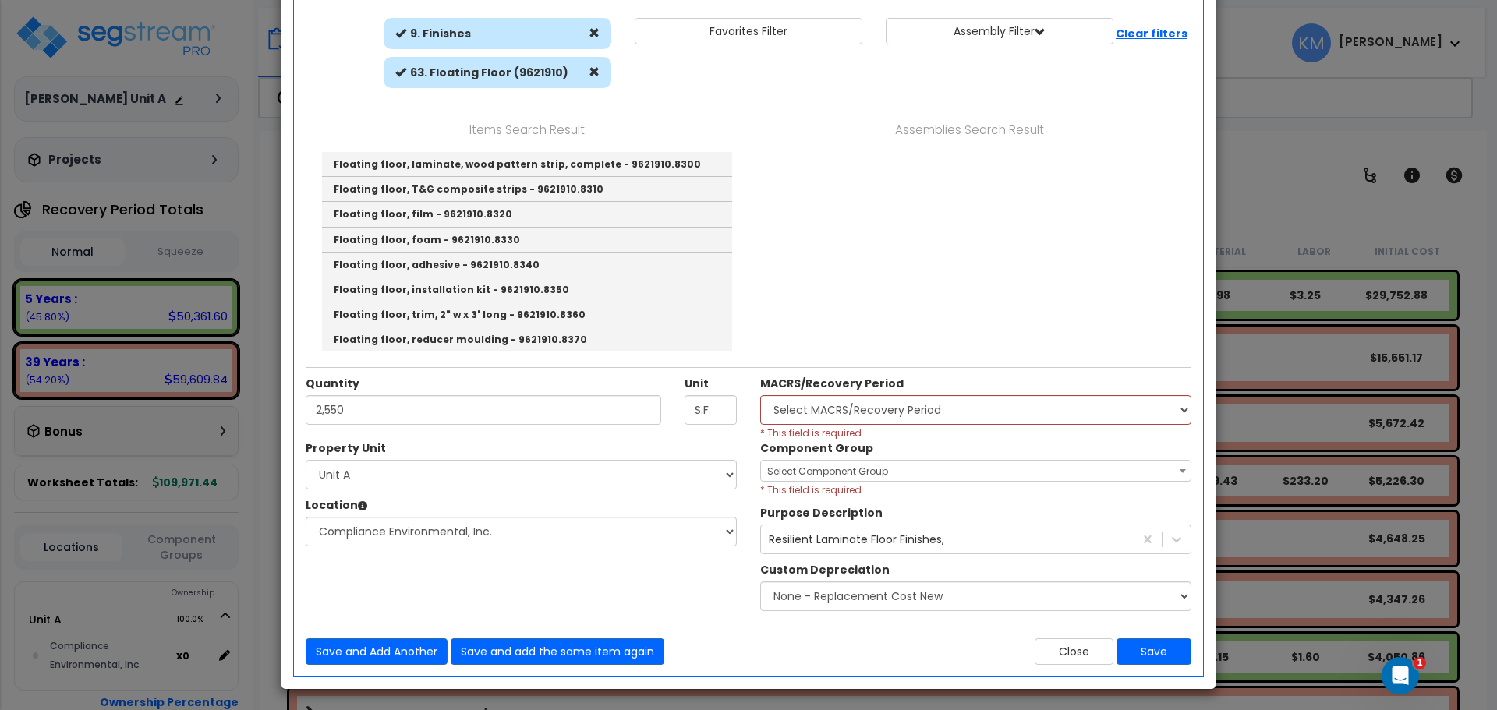
scroll to position [196, 0]
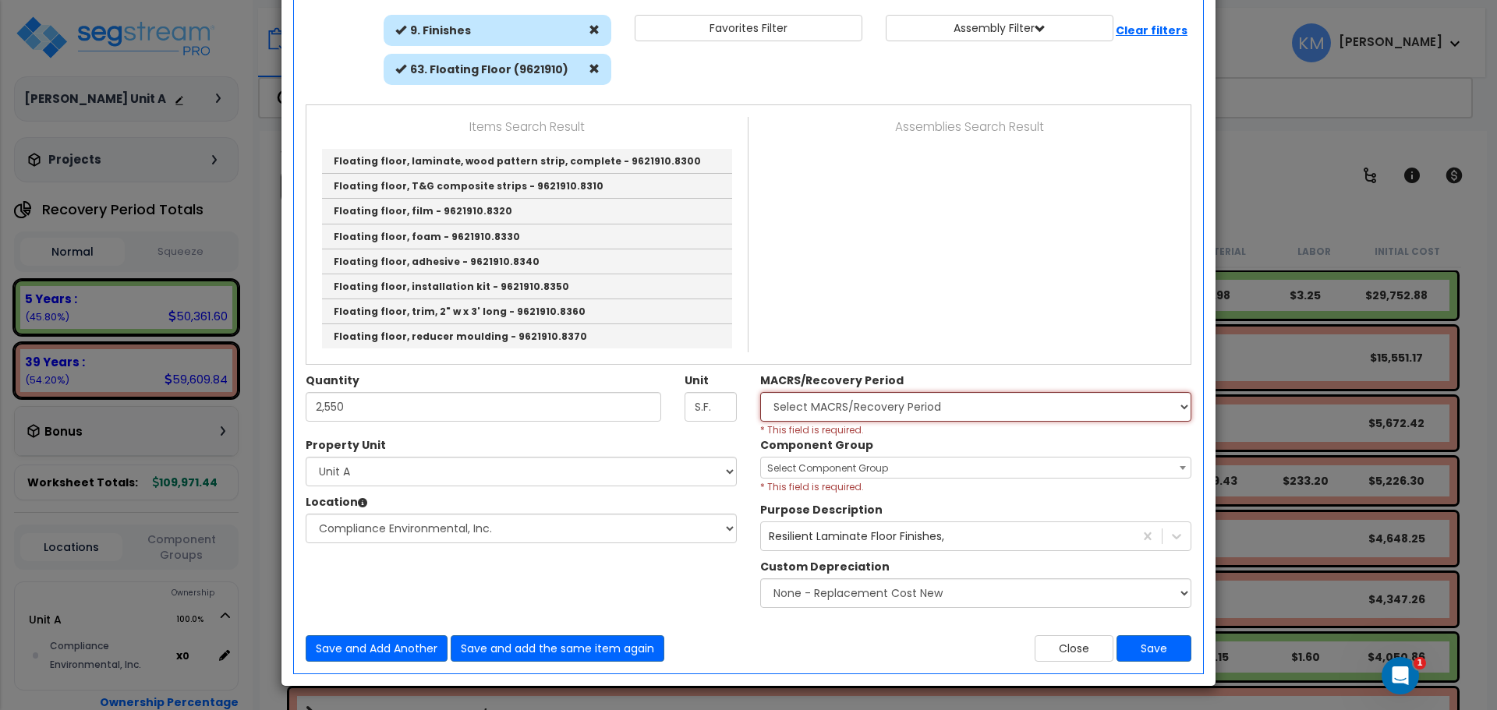
click at [915, 398] on select "Select MACRS/Recovery Period 5 Years - 57.0 - Distributive Trades & Services 5 …" at bounding box center [975, 407] width 431 height 30
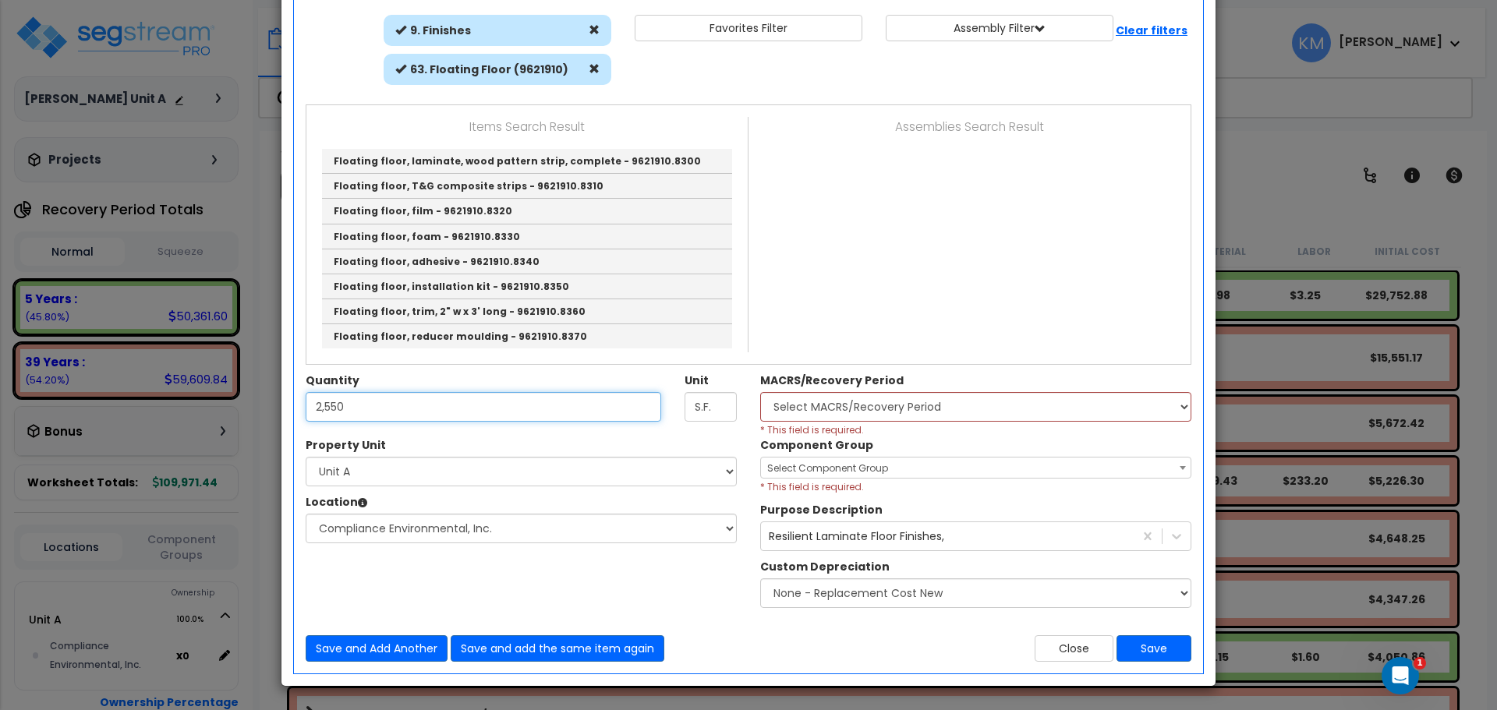
click at [618, 393] on input "2,550" at bounding box center [484, 407] width 356 height 30
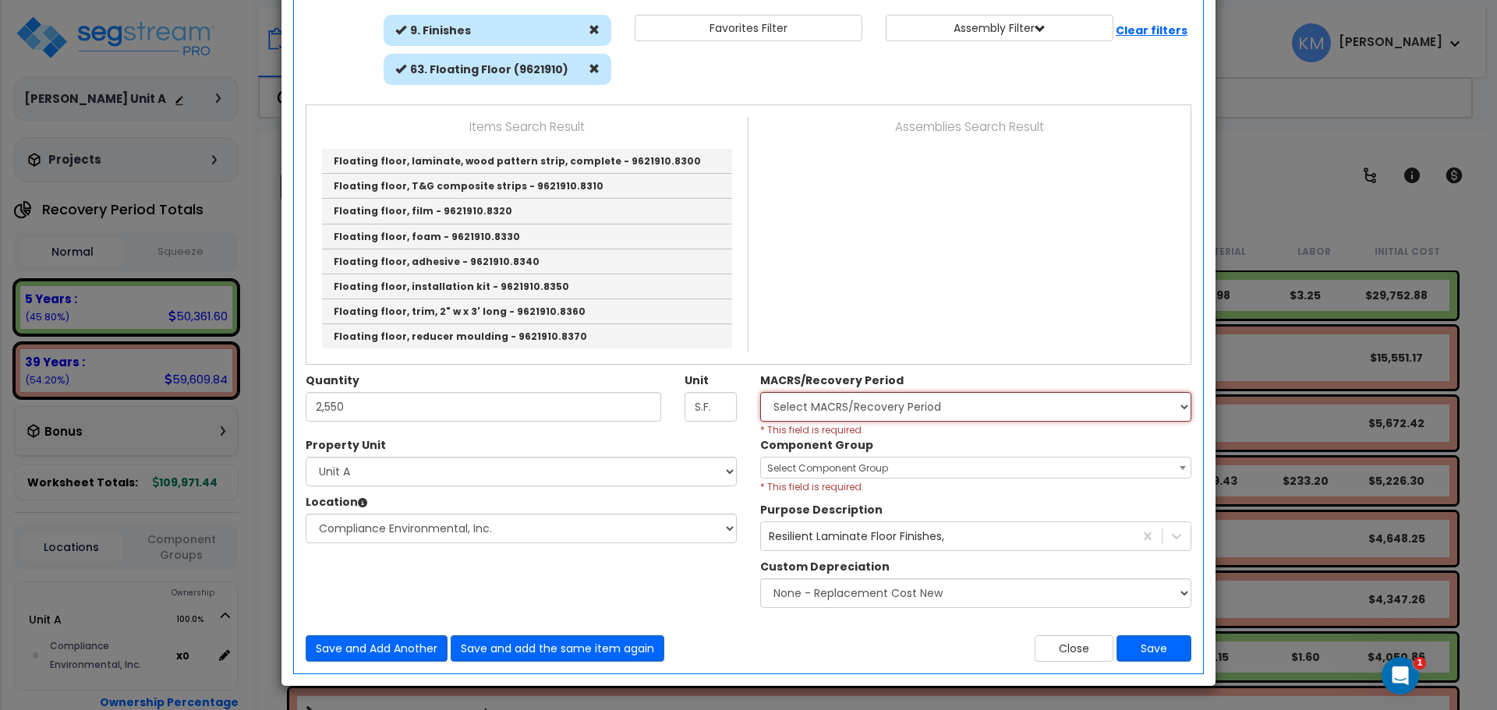
click at [907, 409] on select "Select MACRS/Recovery Period 5 Years - 57.0 - Distributive Trades & Services 5 …" at bounding box center [975, 407] width 431 height 30
drag, startPoint x: 1076, startPoint y: 649, endPoint x: 1026, endPoint y: 575, distance: 88.7
click at [1076, 649] on button "Close" at bounding box center [1074, 648] width 79 height 27
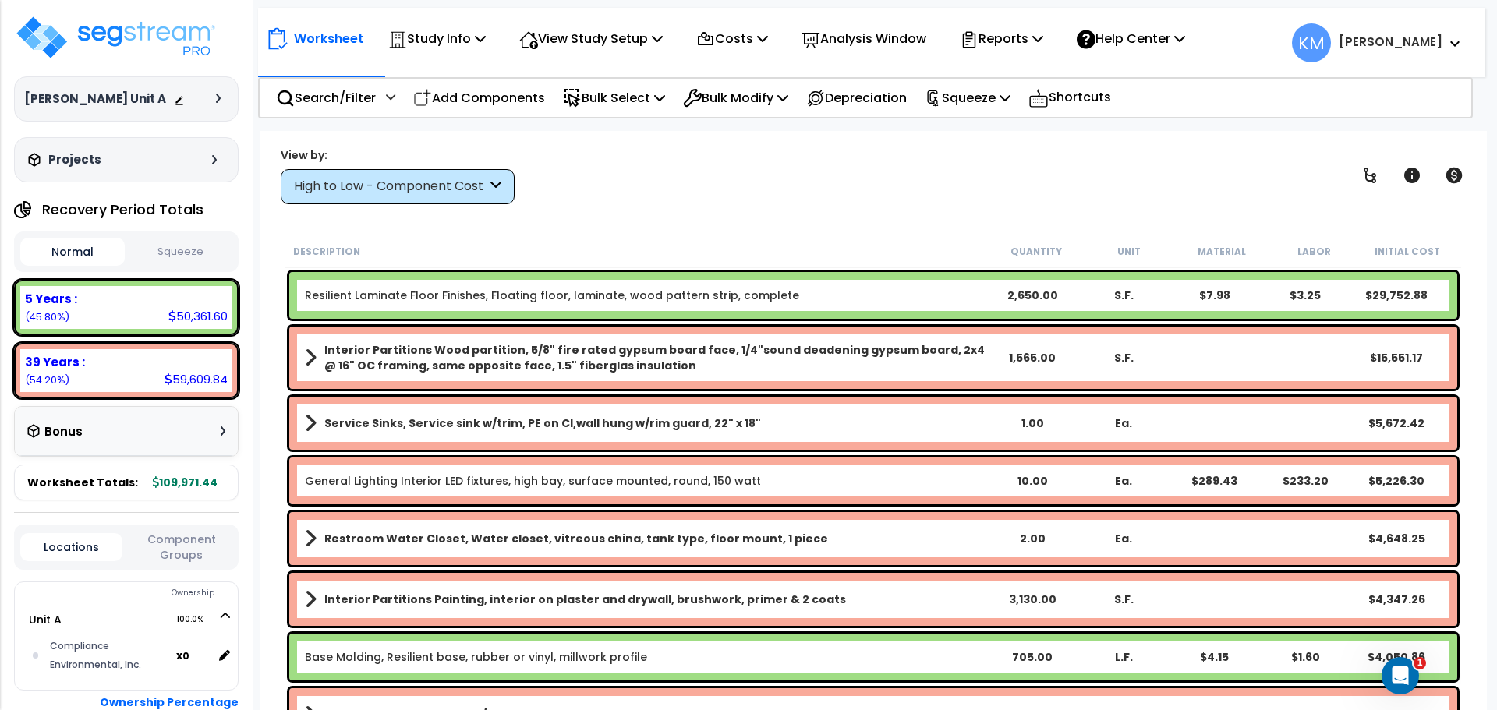
click at [887, 302] on b "Resilient Laminate Floor Finishes, Floating floor, laminate, wood pattern strip…" at bounding box center [646, 296] width 682 height 16
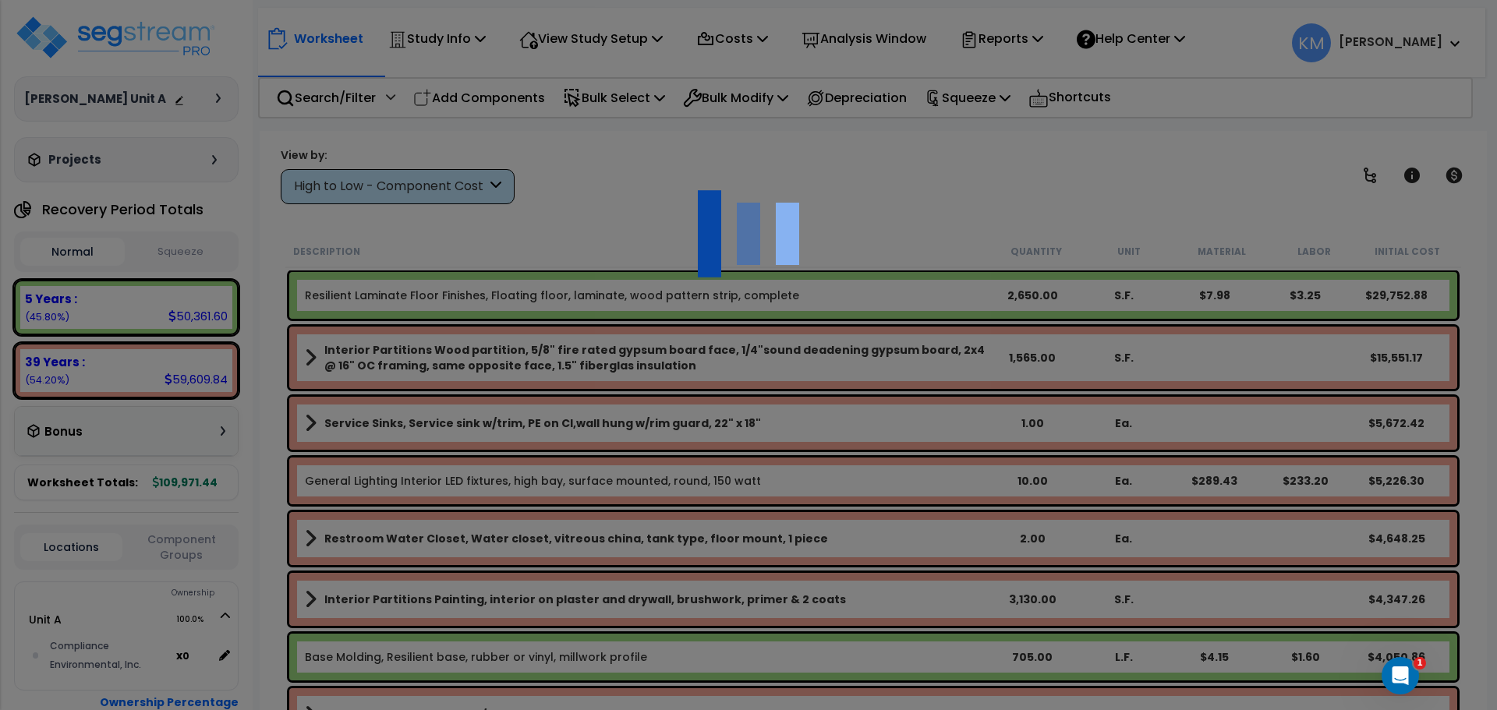
scroll to position [0, 0]
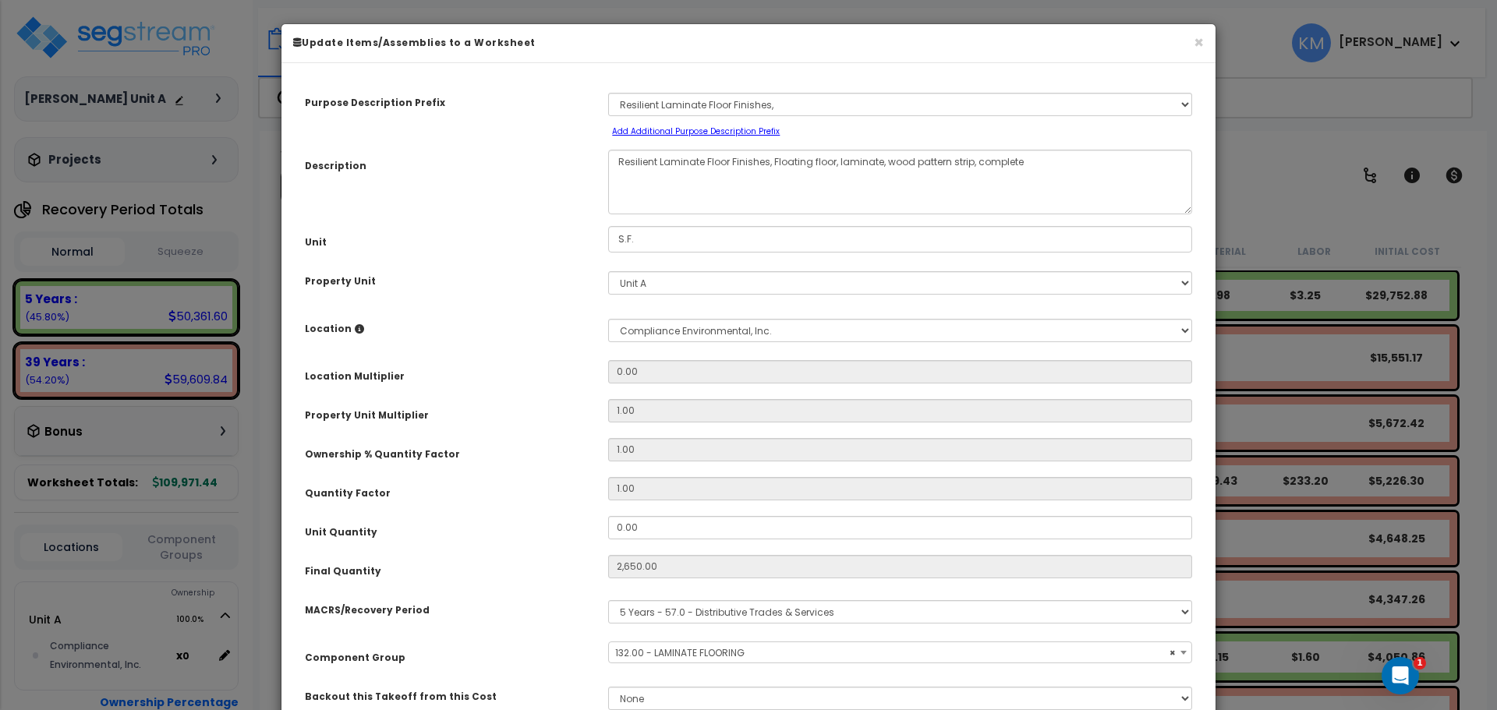
select select "46467"
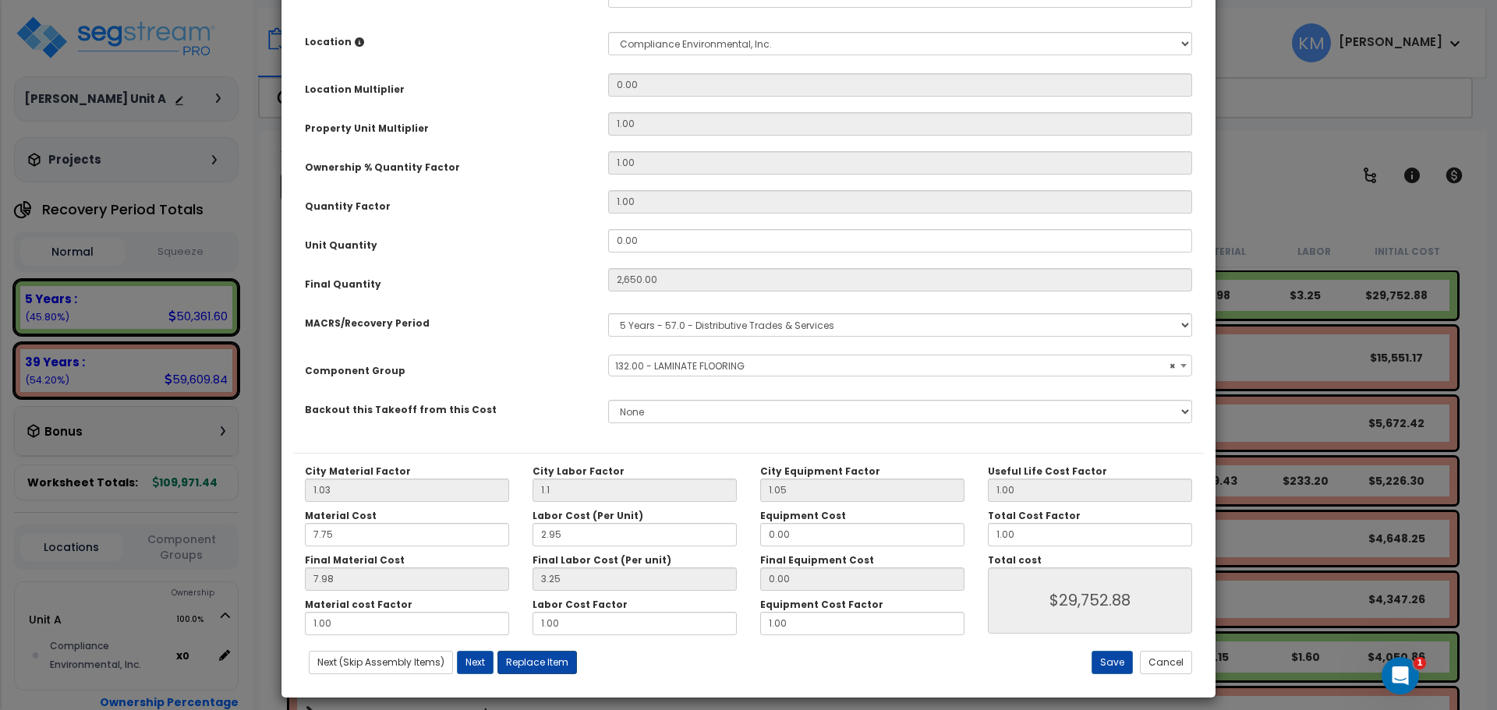
scroll to position [299, 0]
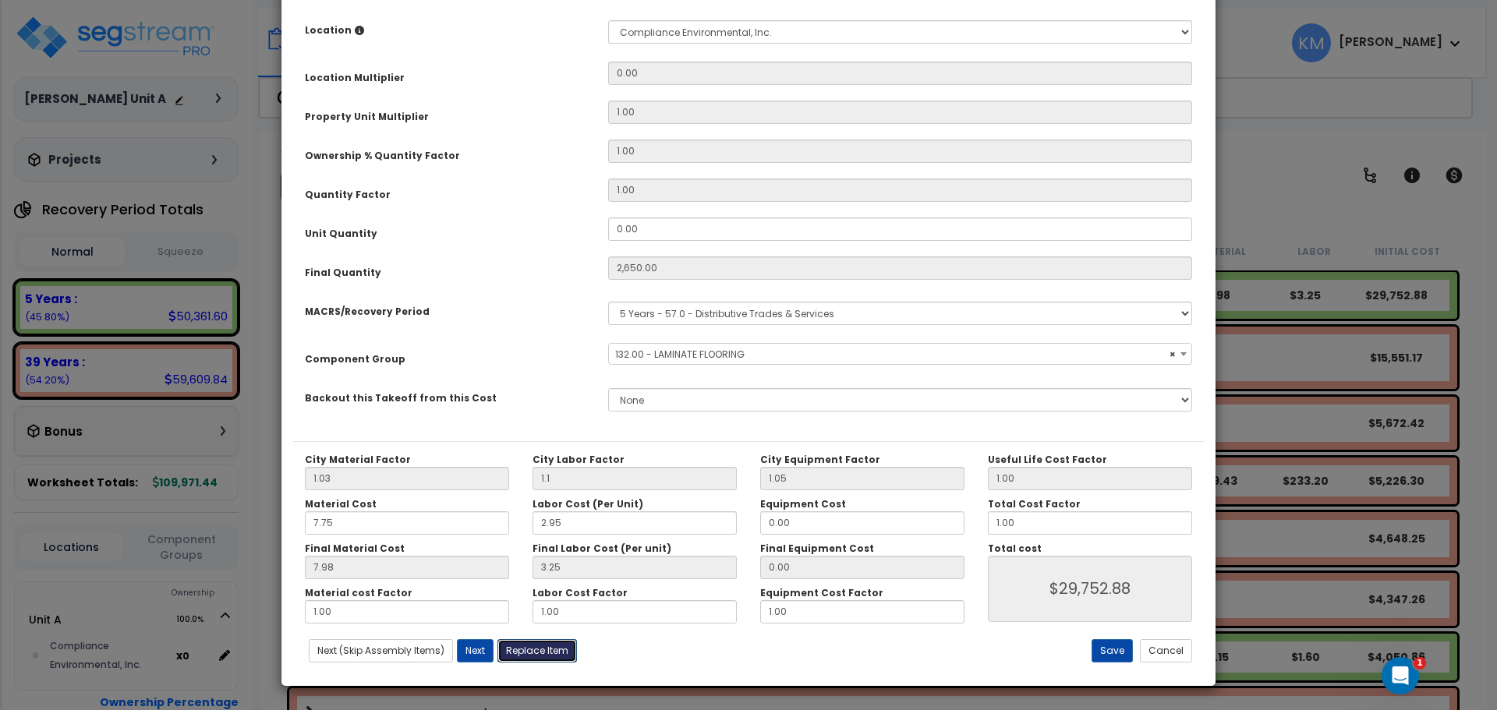
click at [561, 654] on button "Replace Item" at bounding box center [537, 650] width 80 height 23
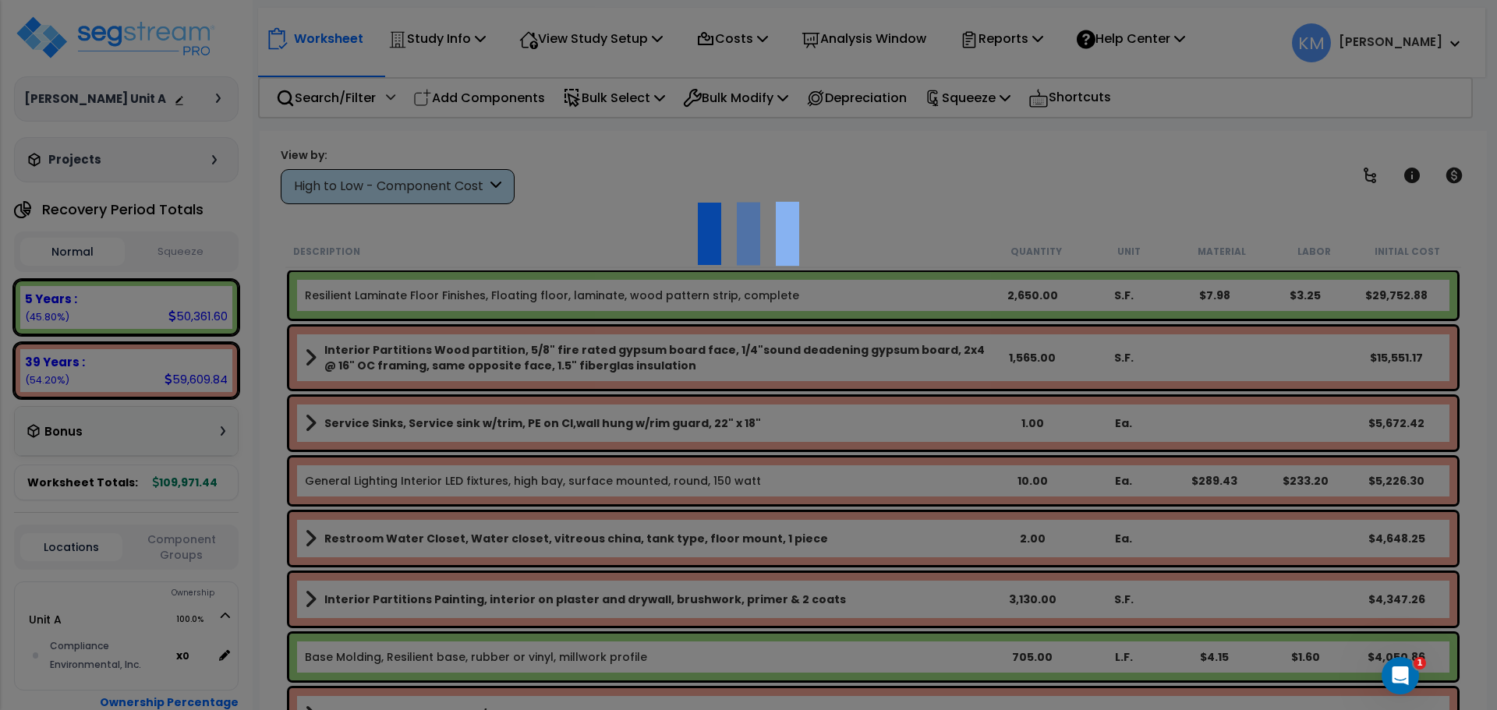
select select "9000000"
type input "2650"
select select "32084"
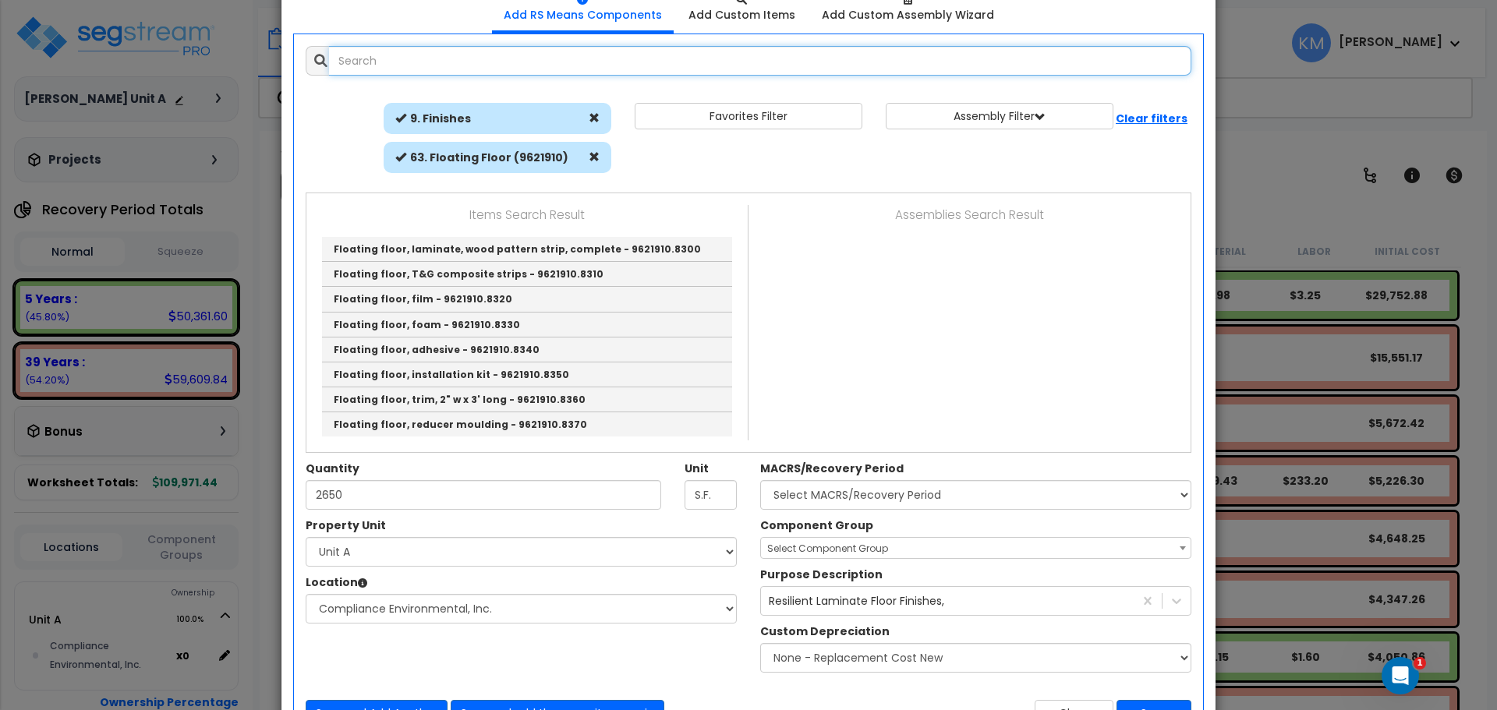
scroll to position [130, 0]
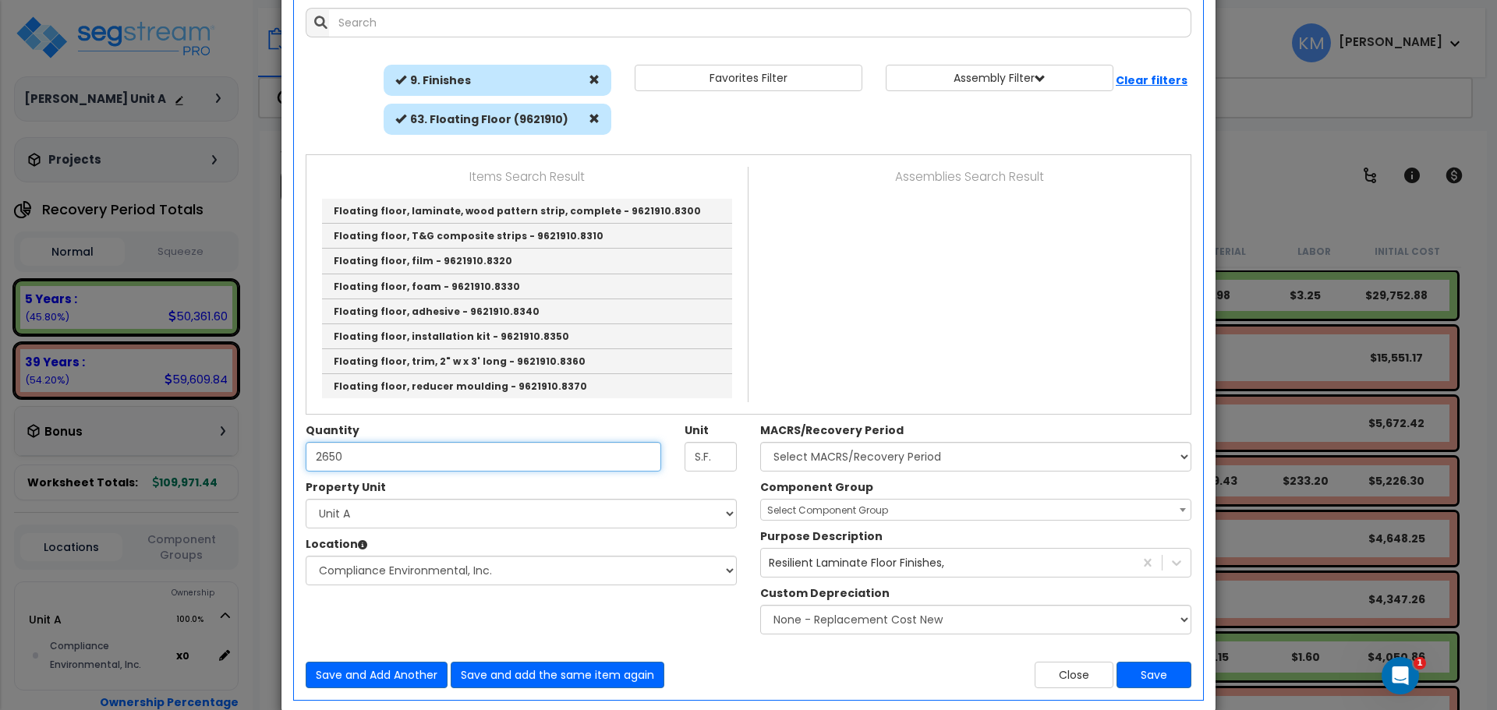
click at [329, 455] on input "2650" at bounding box center [484, 457] width 356 height 30
type input "2,550"
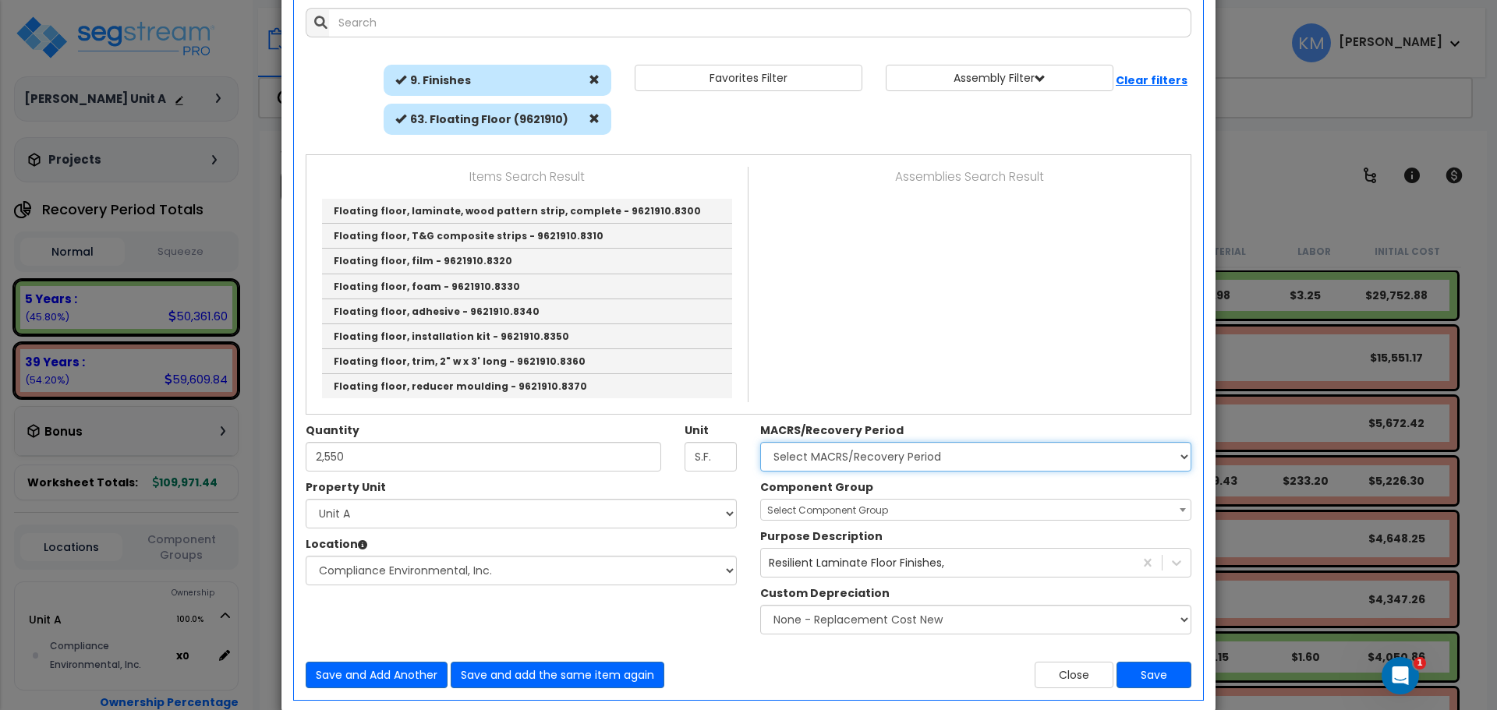
click at [916, 455] on select "Select MACRS/Recovery Period 5 Years - 57.0 - Distributive Trades & Services 5 …" at bounding box center [975, 457] width 431 height 30
select select "3667"
click at [760, 442] on select "Select MACRS/Recovery Period 5 Years - 57.0 - Distributive Trades & Services 5 …" at bounding box center [975, 457] width 431 height 30
click at [980, 497] on div "Component Group Select Component Group 286.00 - LAUNDRY ELECTRICAL 284.00 - LAU…" at bounding box center [976, 500] width 455 height 41
select select "46335"
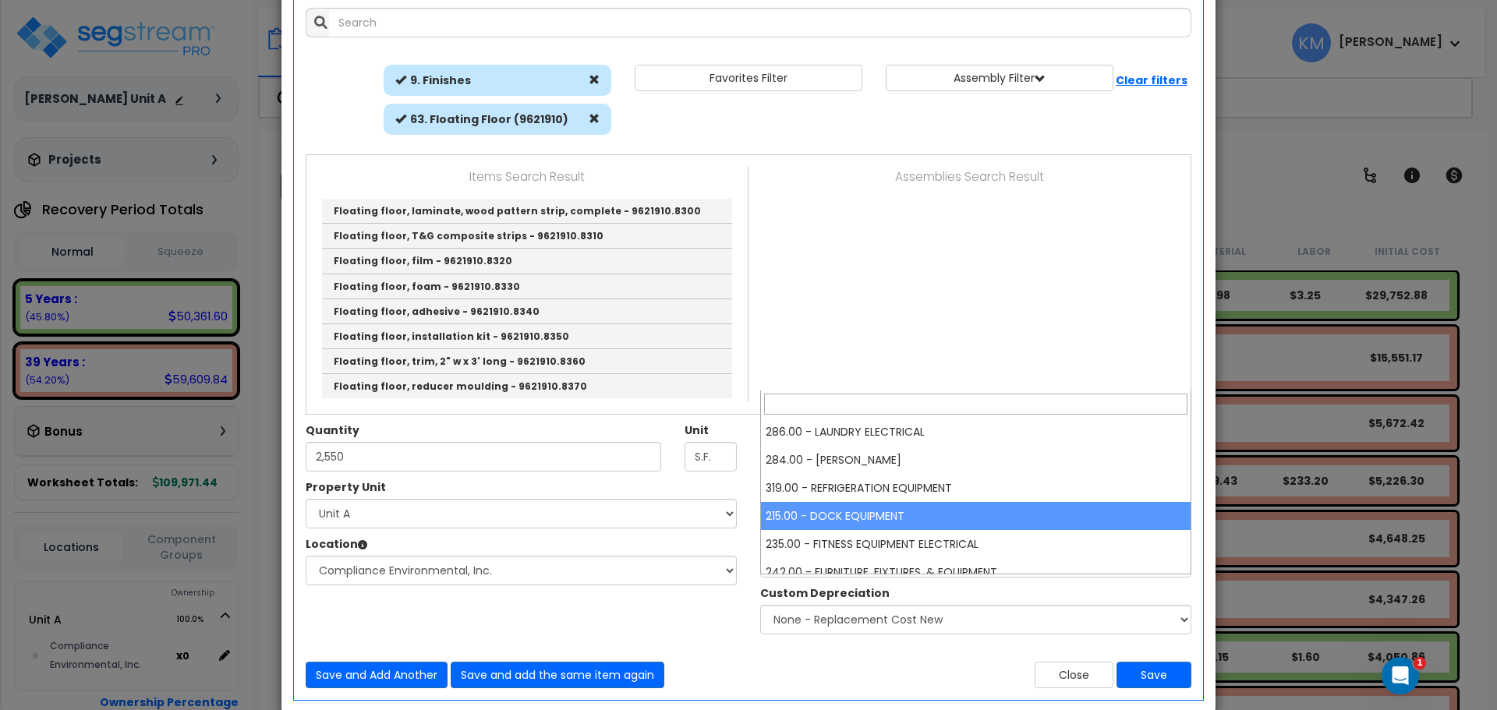
drag, startPoint x: 984, startPoint y: 519, endPoint x: 1105, endPoint y: 493, distance: 123.6
select select "46335"
drag, startPoint x: 908, startPoint y: 511, endPoint x: 864, endPoint y: 505, distance: 44.1
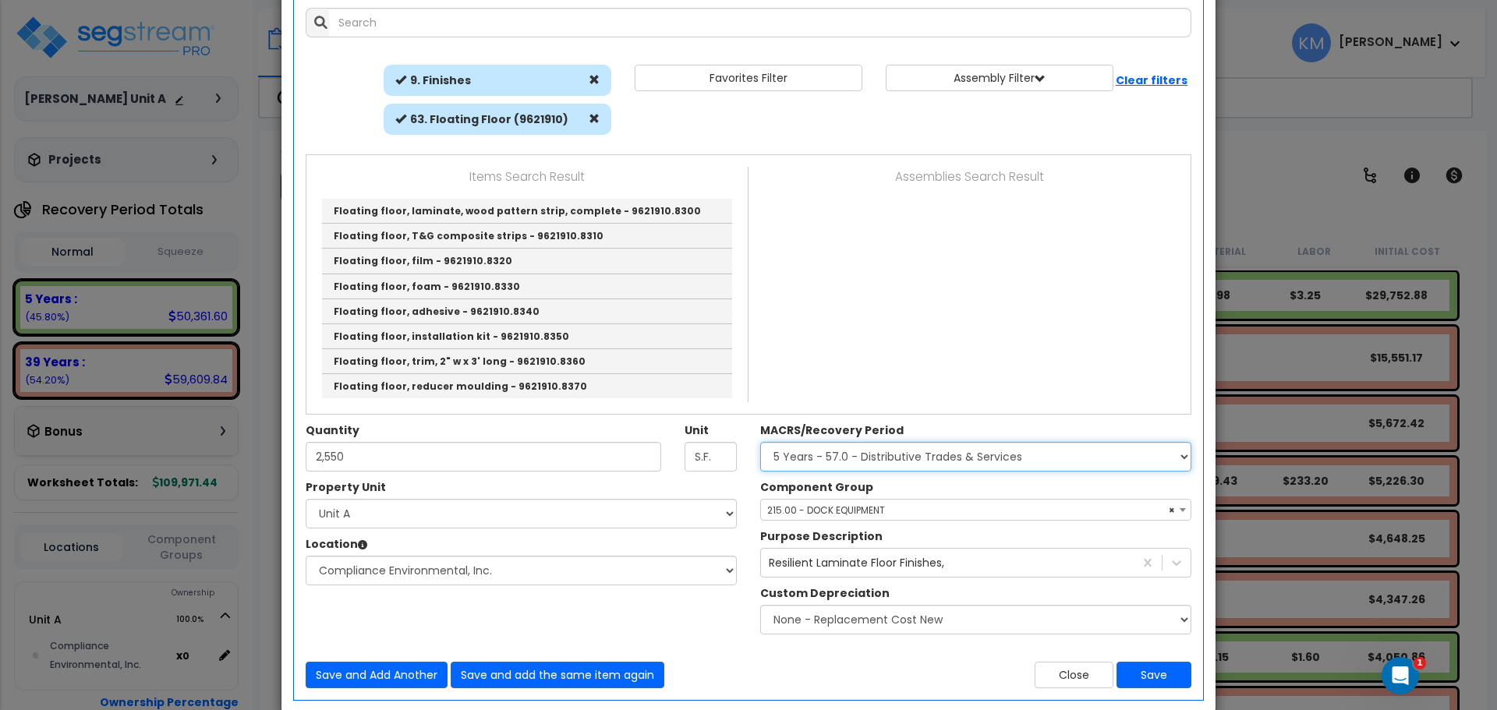
drag, startPoint x: 872, startPoint y: 468, endPoint x: 890, endPoint y: 461, distance: 18.5
click at [872, 468] on select "Select MACRS/Recovery Period 5 Years - 57.0 - Distributive Trades & Services 5 …" at bounding box center [975, 457] width 431 height 30
select select "3668"
click at [760, 442] on select "Select MACRS/Recovery Period 5 Years - 57.0 - Distributive Trades & Services 5 …" at bounding box center [975, 457] width 431 height 30
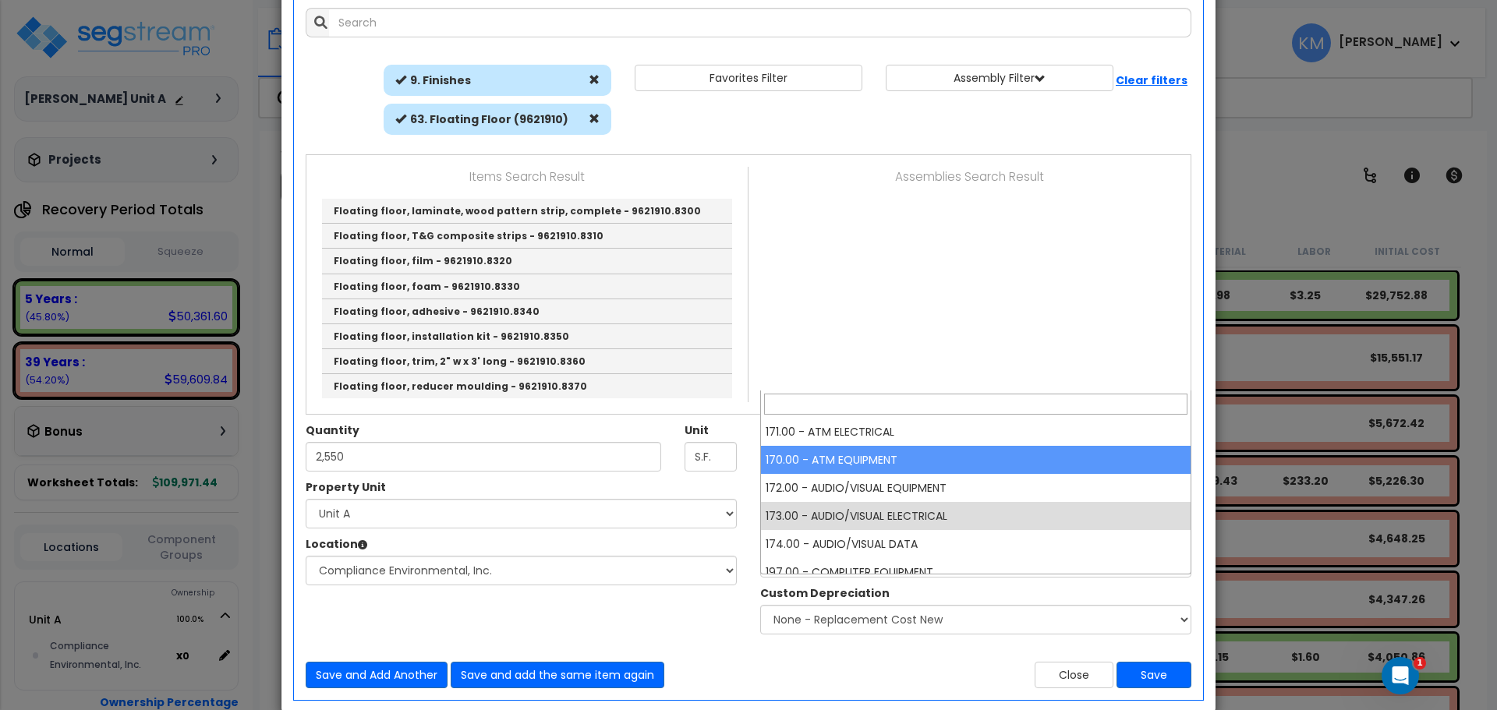
drag, startPoint x: 918, startPoint y: 513, endPoint x: 864, endPoint y: 448, distance: 85.3
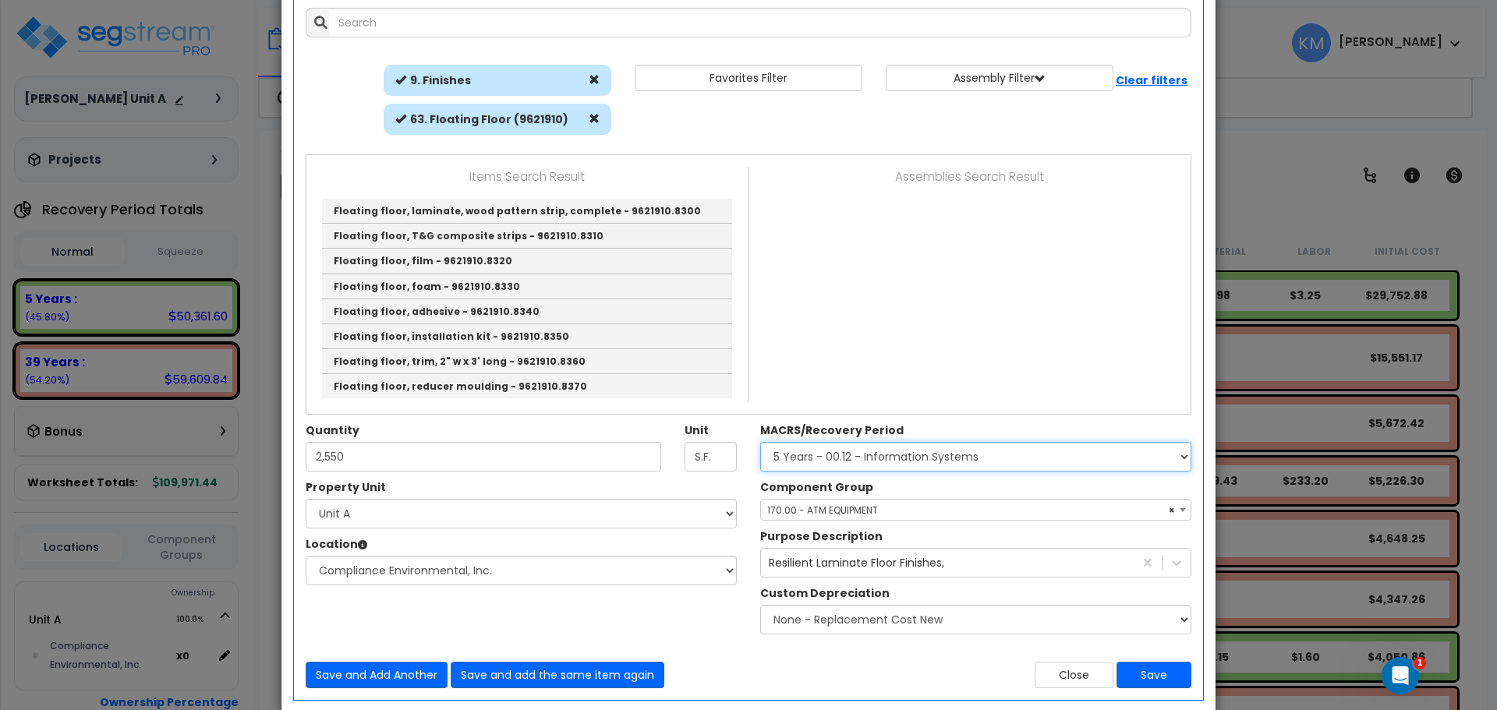
click at [864, 445] on select "Select MACRS/Recovery Period 5 Years - 57.0 - Distributive Trades & Services 5 …" at bounding box center [975, 457] width 431 height 30
select select "46503"
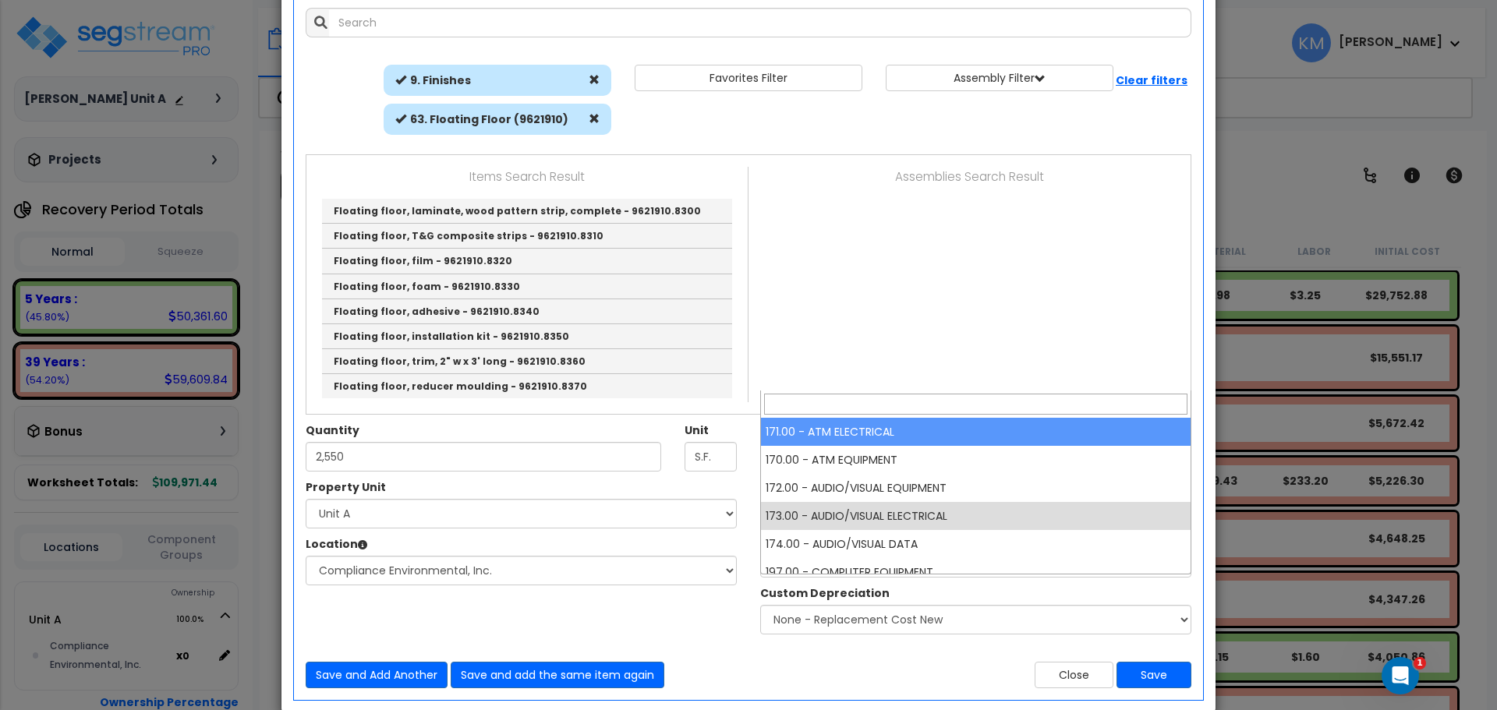
drag, startPoint x: 869, startPoint y: 510, endPoint x: 843, endPoint y: 395, distance: 118.2
click at [848, 396] on div "× Add Components Add RS Means Components Add Custom Items Add Items" at bounding box center [748, 355] width 1497 height 710
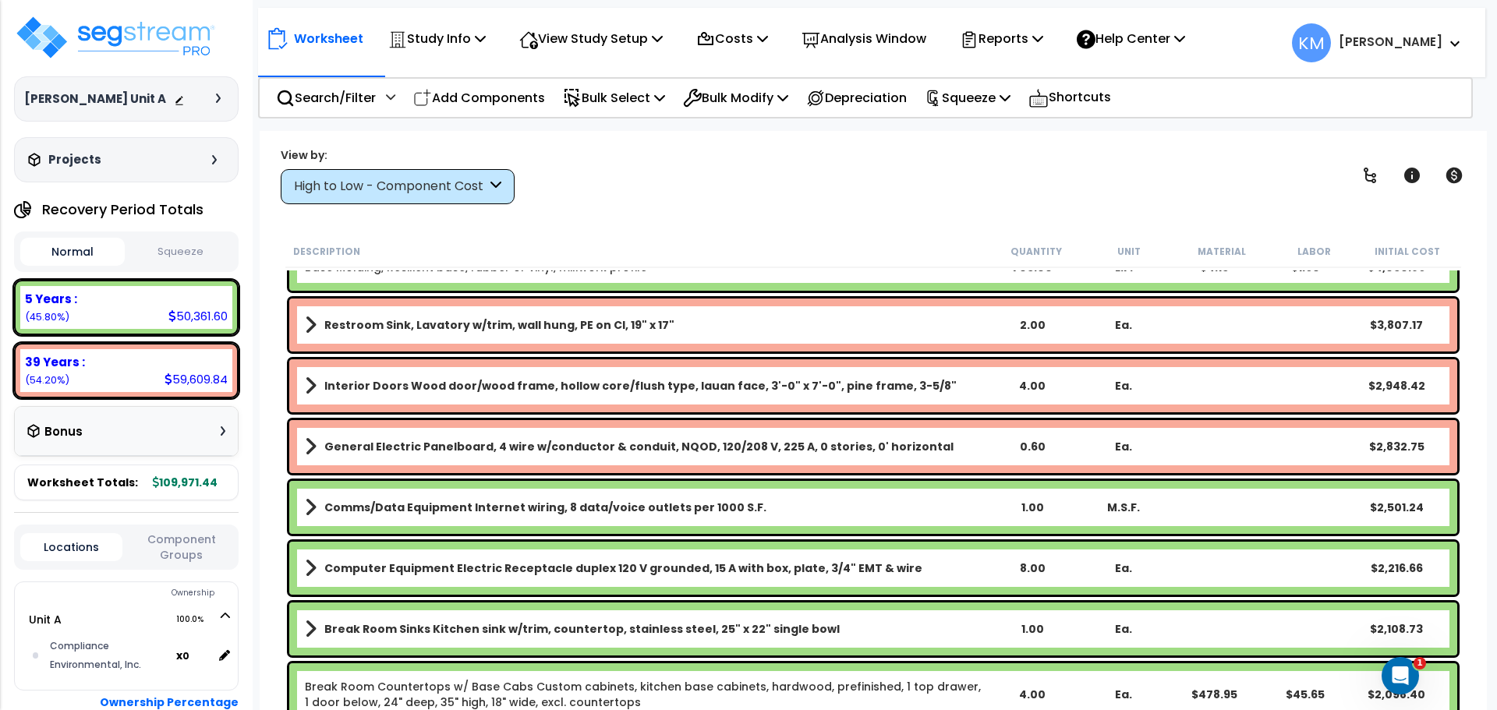
scroll to position [0, 0]
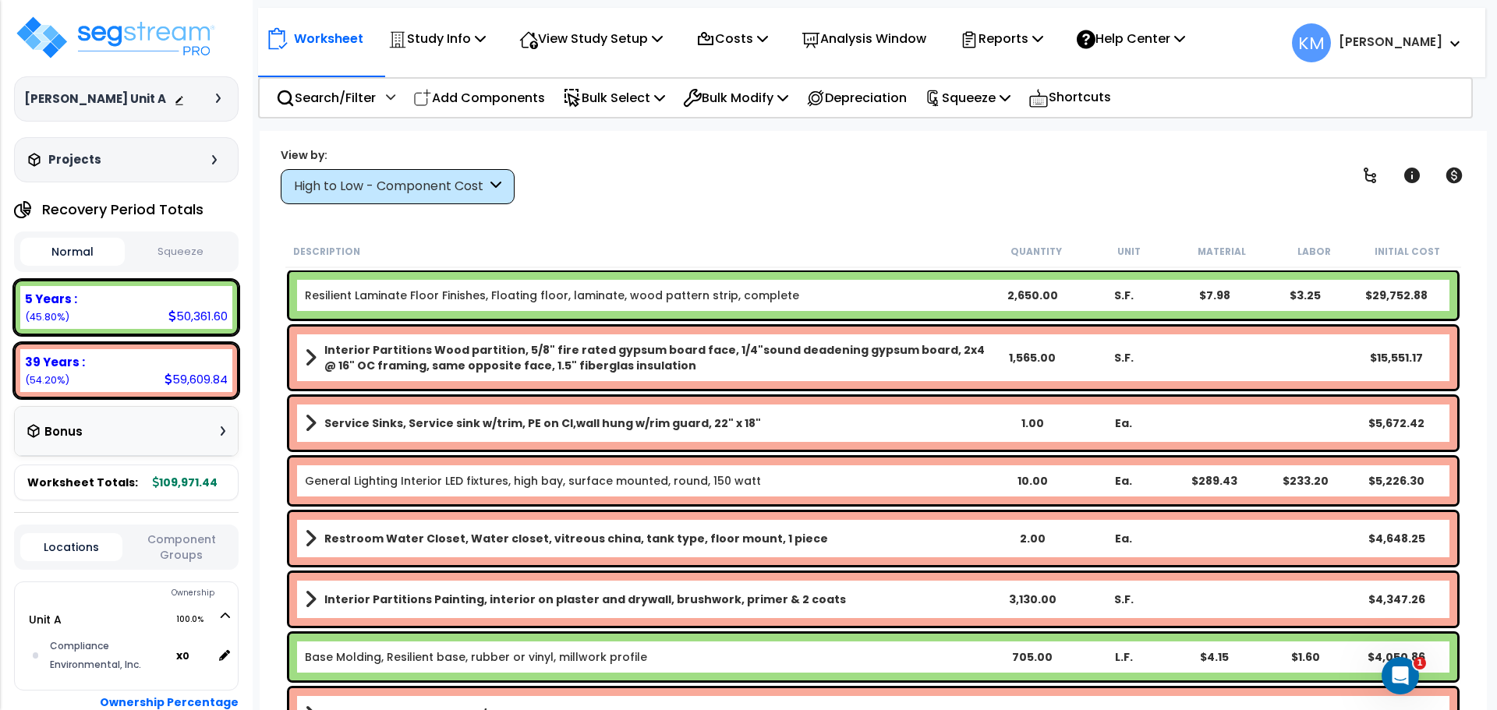
drag, startPoint x: 801, startPoint y: 292, endPoint x: 693, endPoint y: 291, distance: 107.6
click at [693, 291] on link "Resilient Laminate Floor Finishes, Floating floor, laminate, wood pattern strip…" at bounding box center [552, 296] width 494 height 16
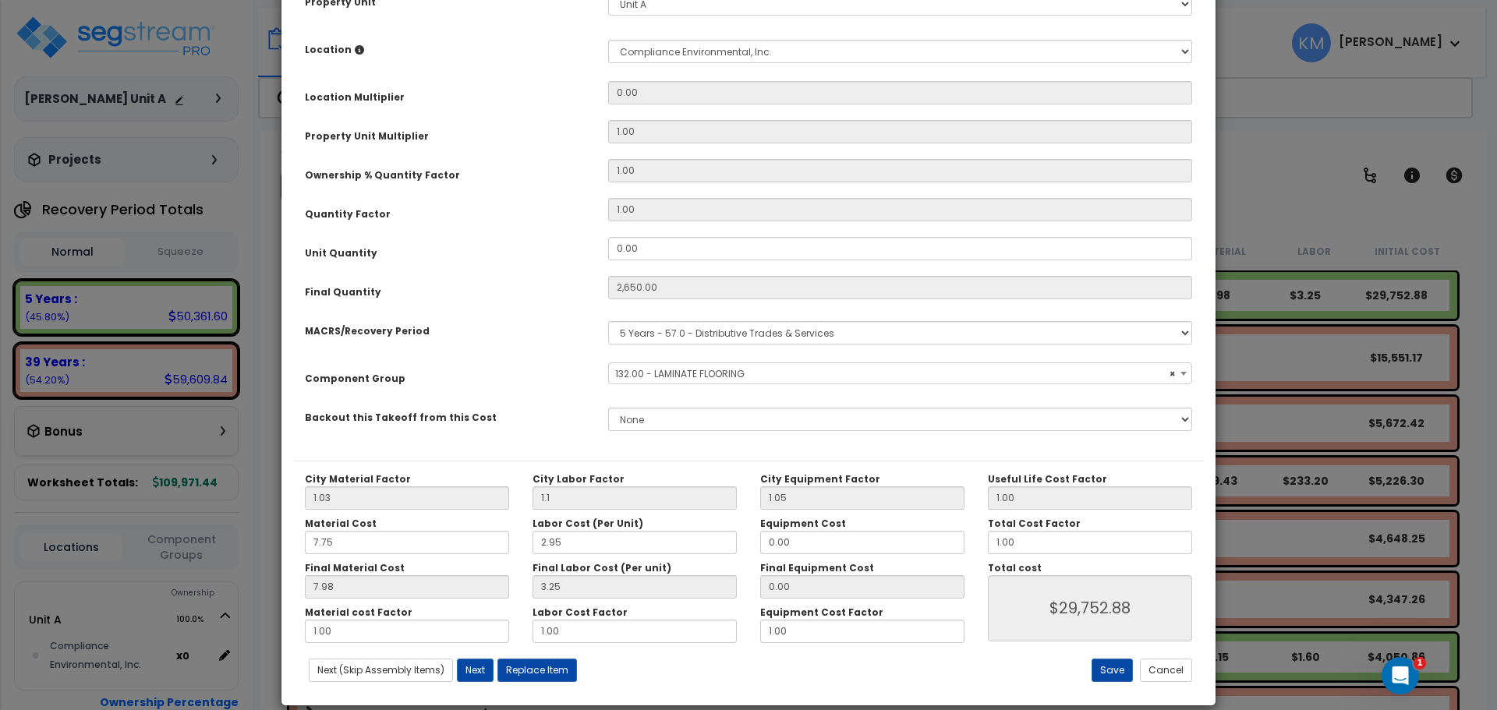
select select "46467"
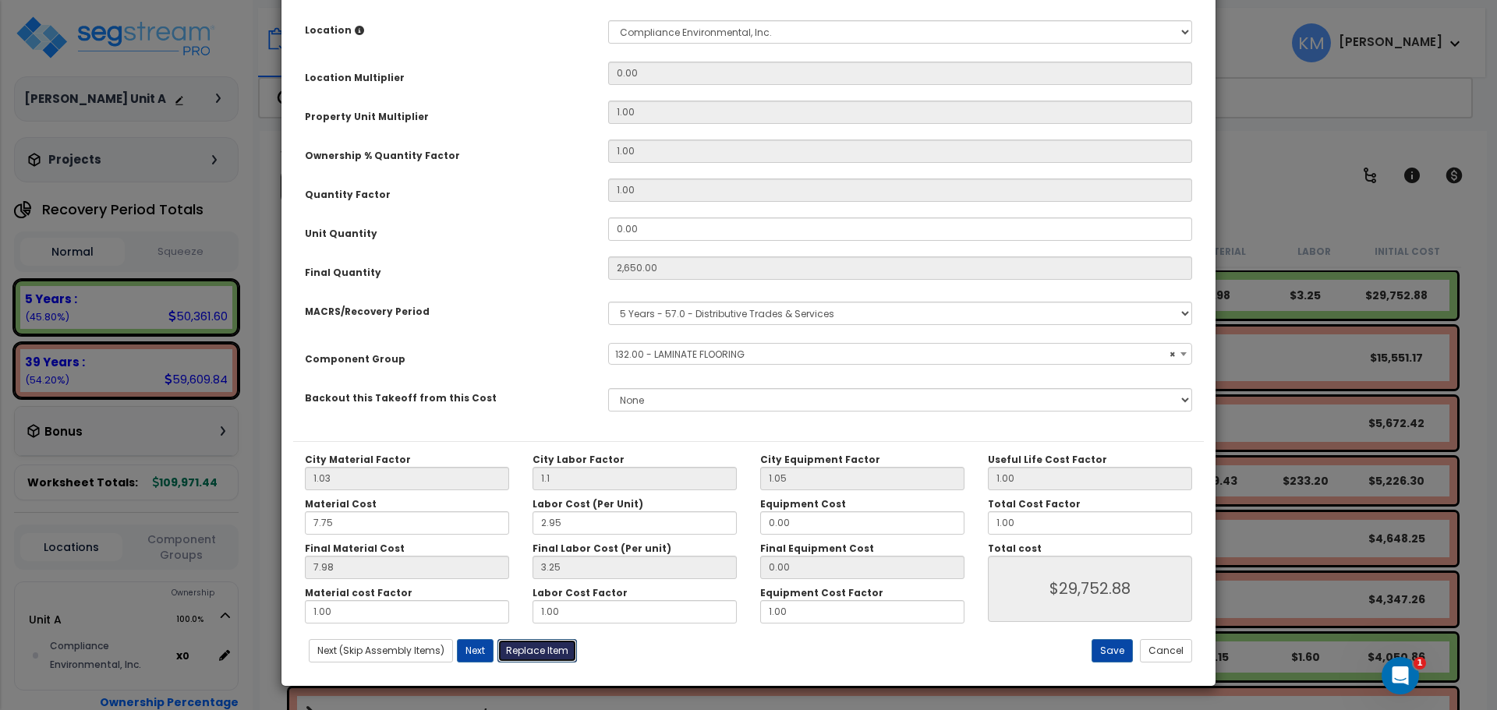
click at [534, 658] on button "Replace Item" at bounding box center [537, 650] width 80 height 23
type input "2650"
select select "32084"
select select
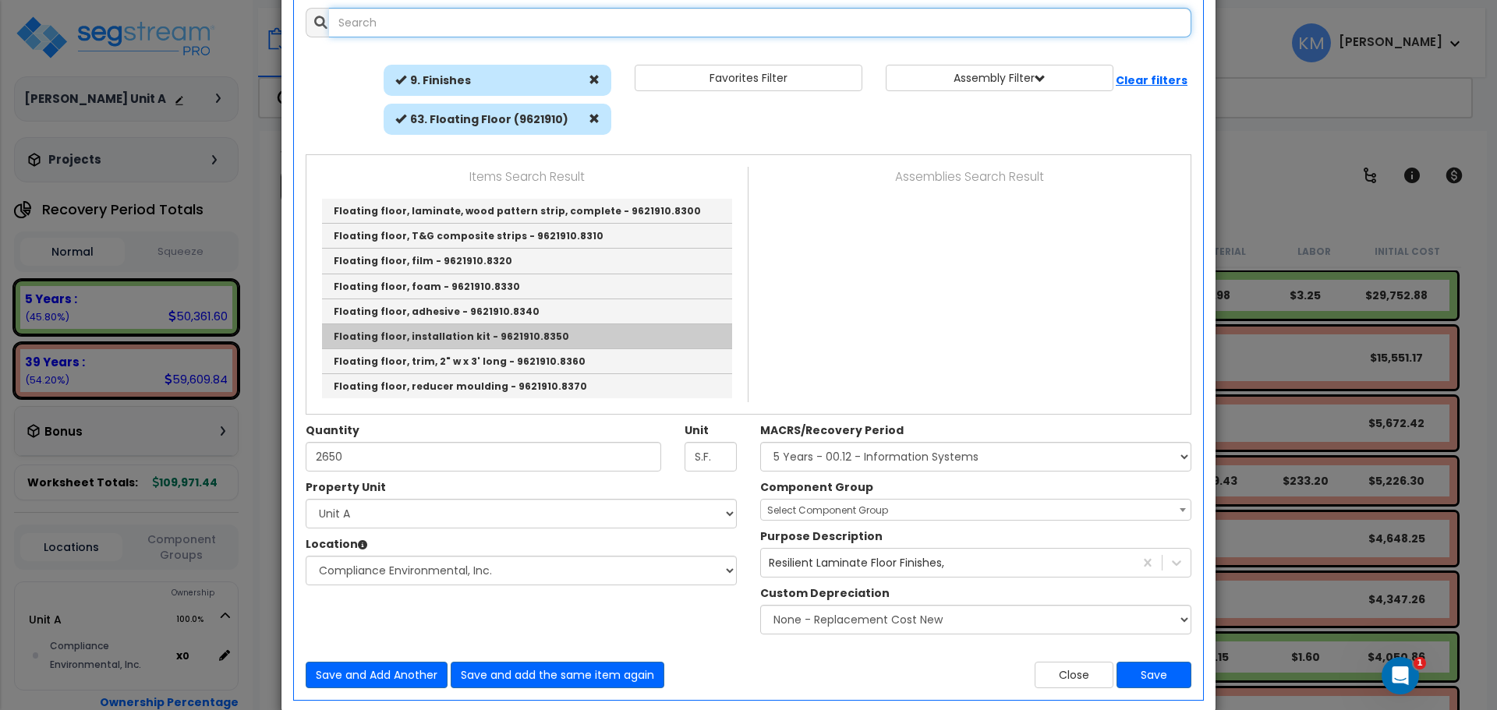
scroll to position [130, 0]
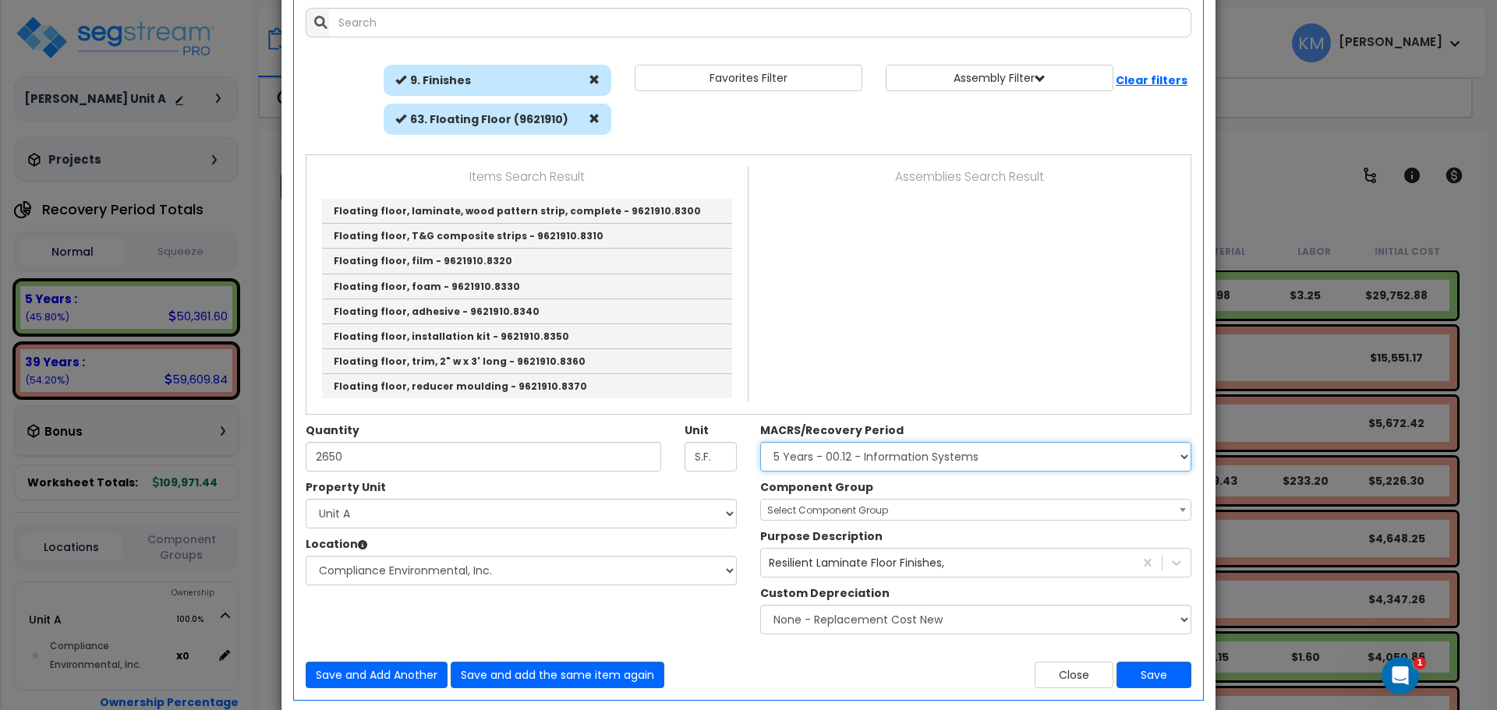
click at [964, 451] on select "Select MACRS/Recovery Period 5 Years - 57.0 - Distributive Trades & Services 5 …" at bounding box center [975, 457] width 431 height 30
select select "3667"
click at [760, 442] on select "Select MACRS/Recovery Period 5 Years - 57.0 - Distributive Trades & Services 5 …" at bounding box center [975, 457] width 431 height 30
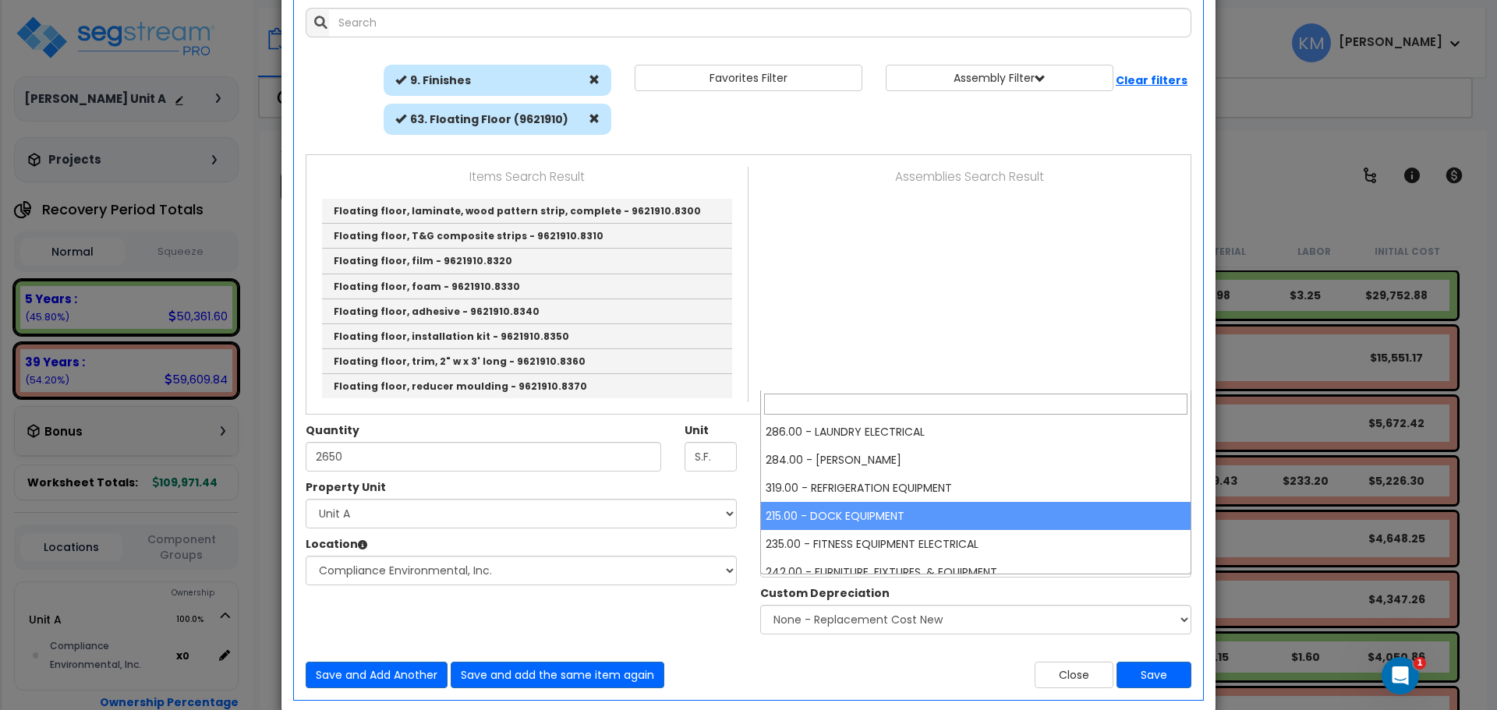
select select "46335"
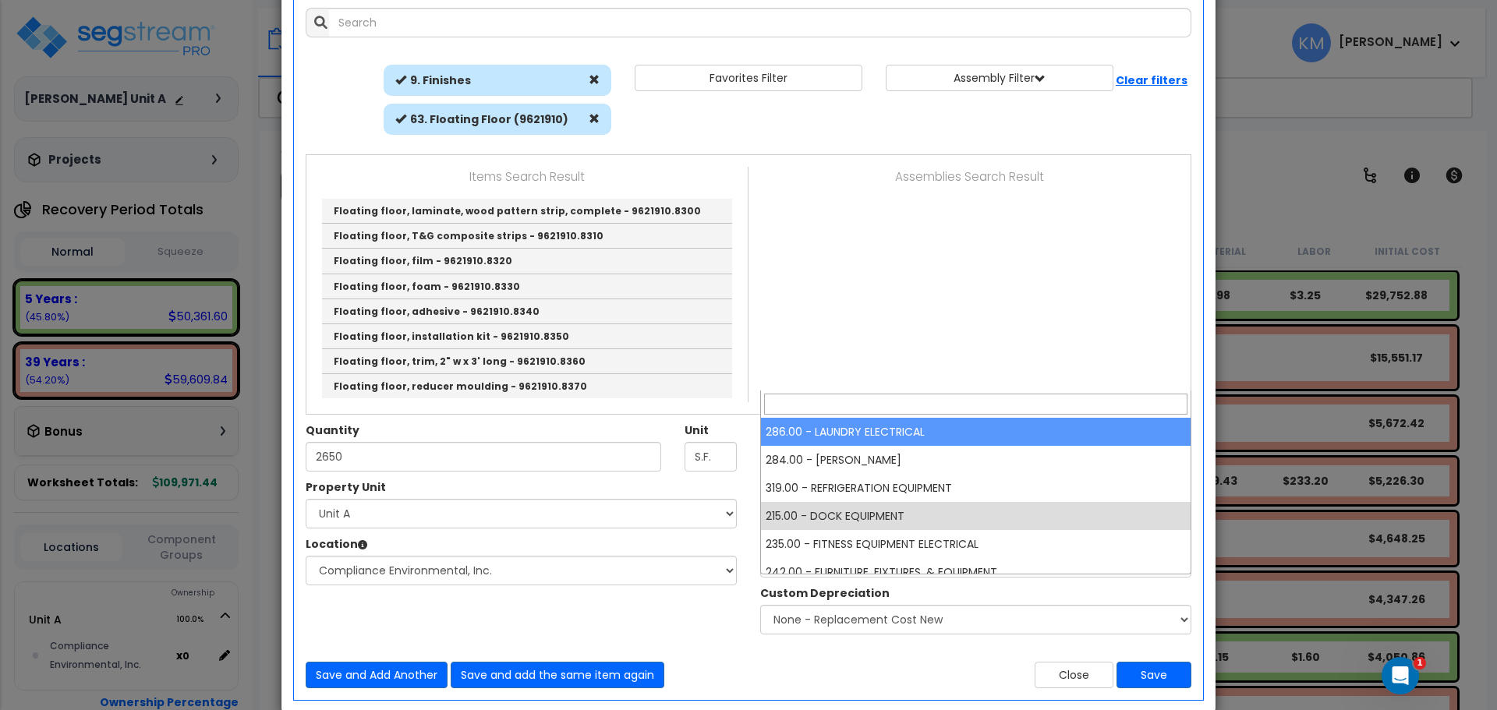
drag, startPoint x: 1183, startPoint y: 511, endPoint x: 883, endPoint y: 487, distance: 300.3
click at [938, 402] on div "× Add Components Add RS Means Components Add Custom Items Add Items" at bounding box center [748, 355] width 1497 height 710
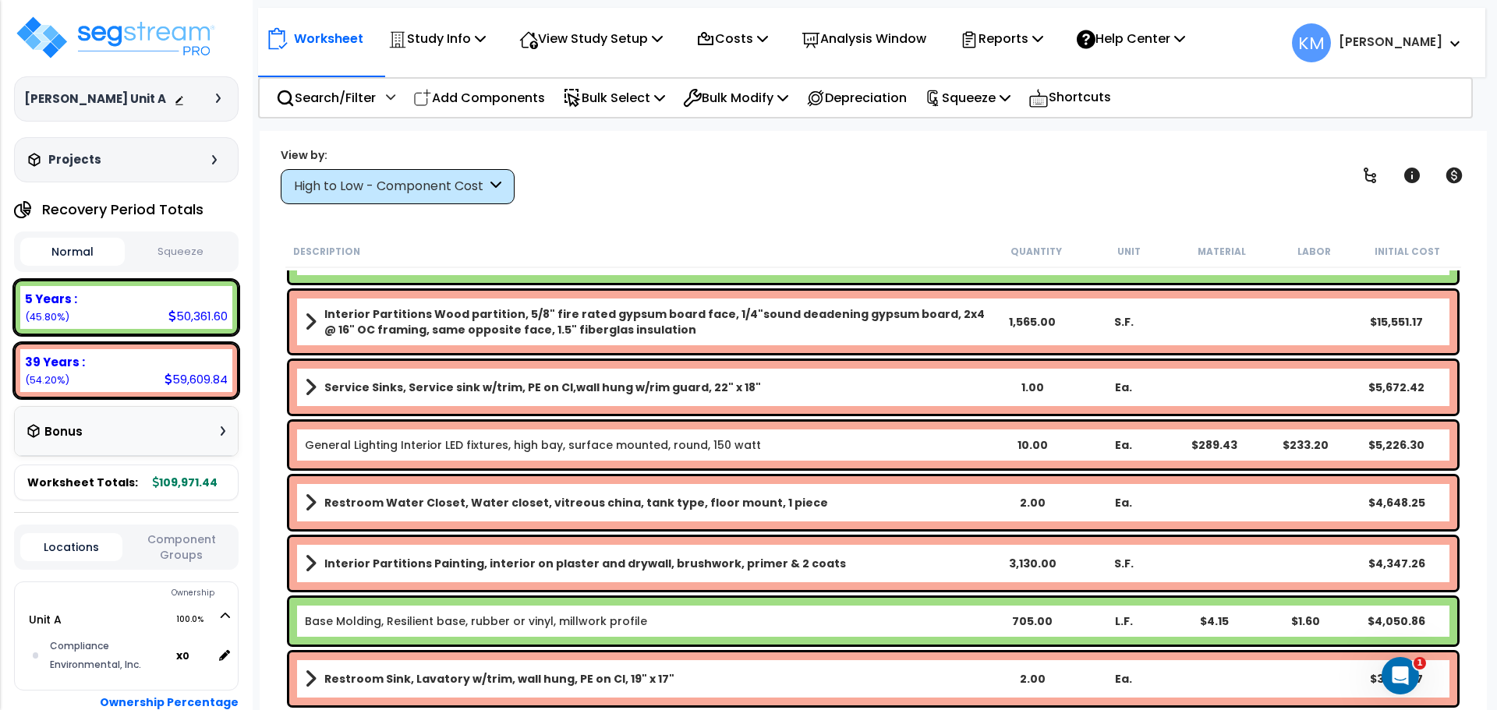
scroll to position [0, 0]
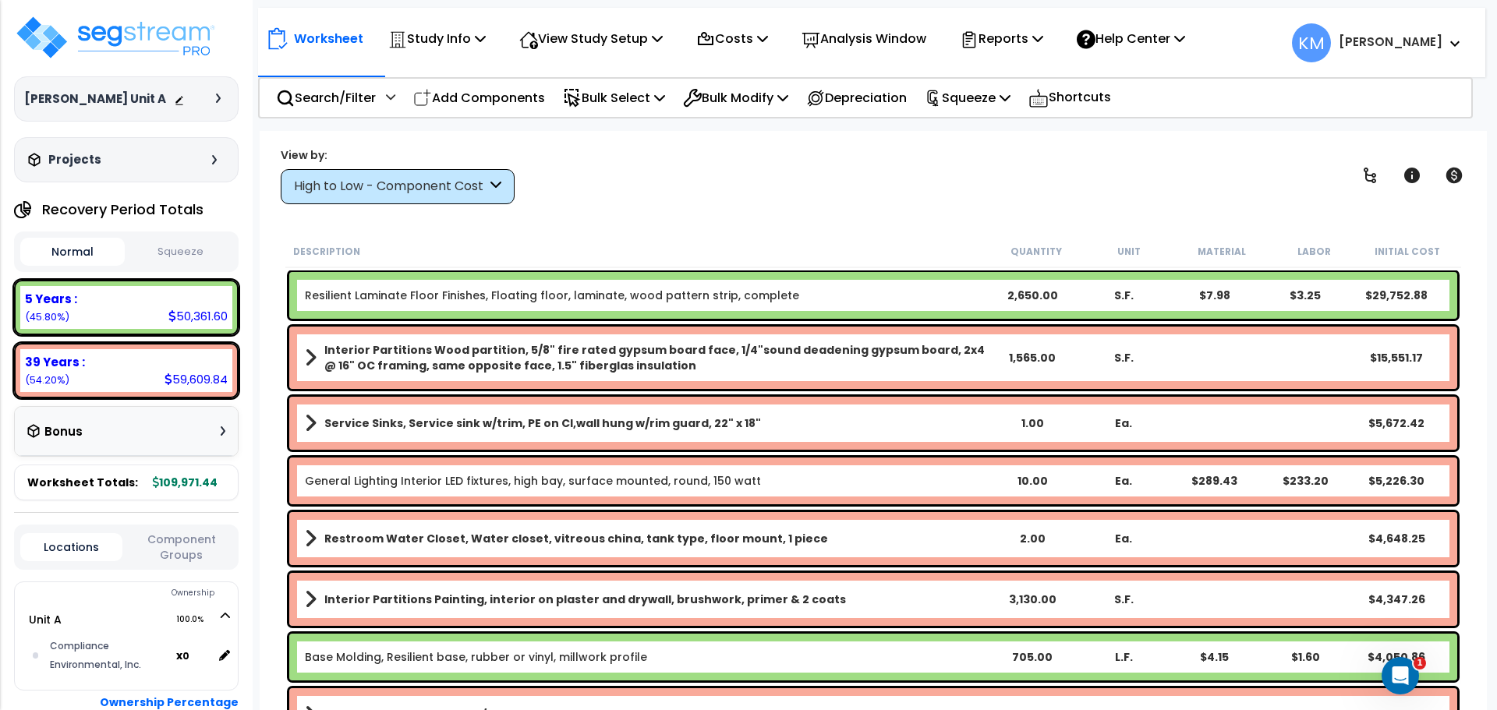
click at [887, 292] on b "Resilient Laminate Floor Finishes, Floating floor, laminate, wood pattern strip…" at bounding box center [646, 296] width 682 height 16
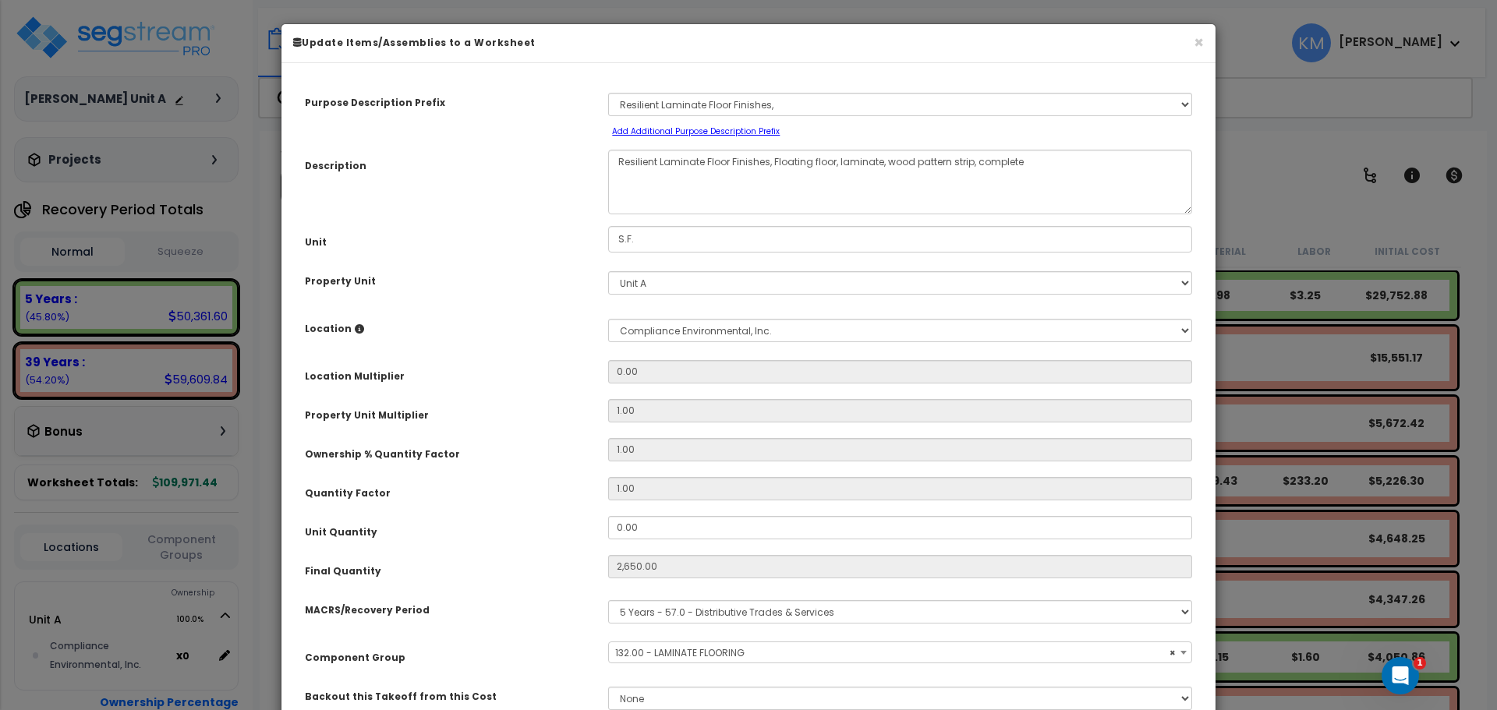
select select "46467"
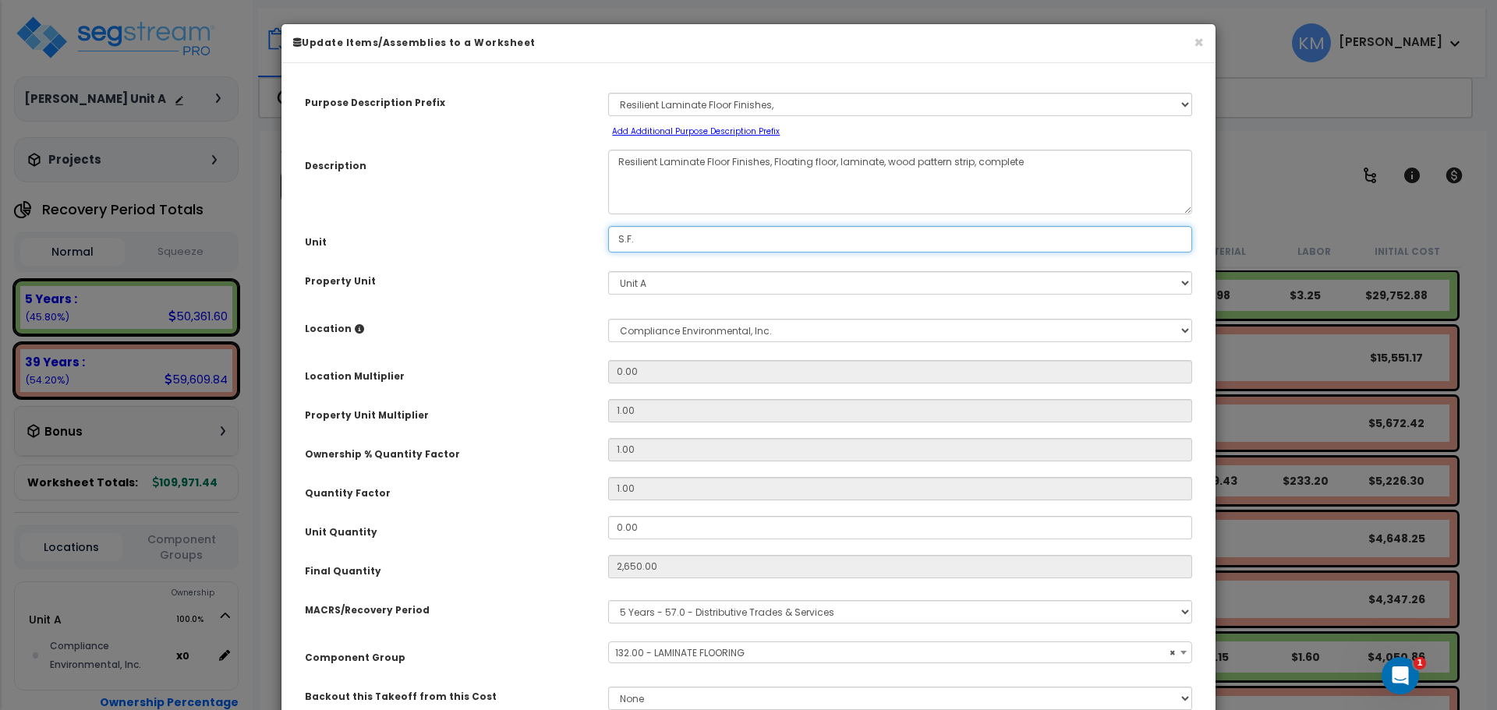
click at [666, 248] on input "S.F." at bounding box center [900, 239] width 584 height 27
click at [666, 239] on input "S.F." at bounding box center [900, 239] width 584 height 27
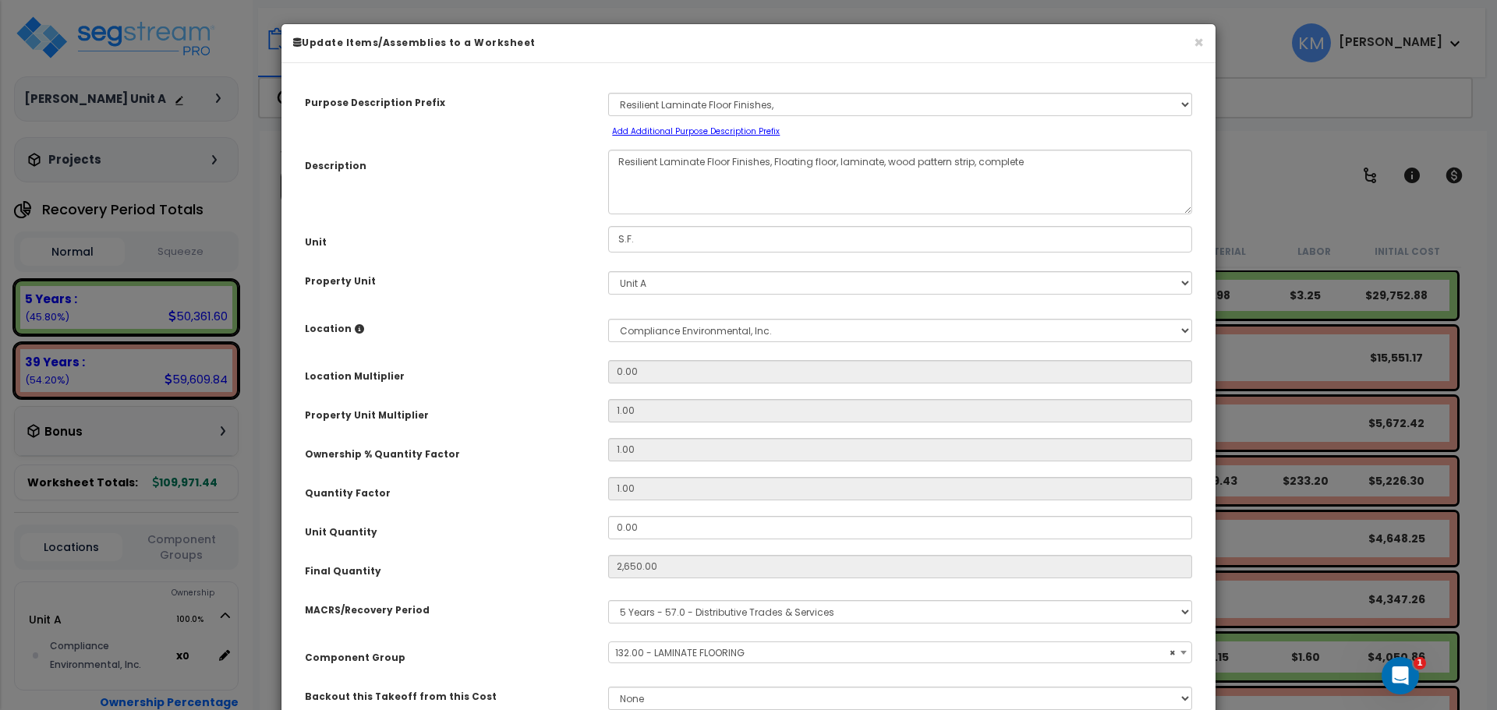
click at [502, 179] on div "Description Resilient Laminate Floor Finishes, Floating floor, laminate, wood p…" at bounding box center [748, 182] width 911 height 65
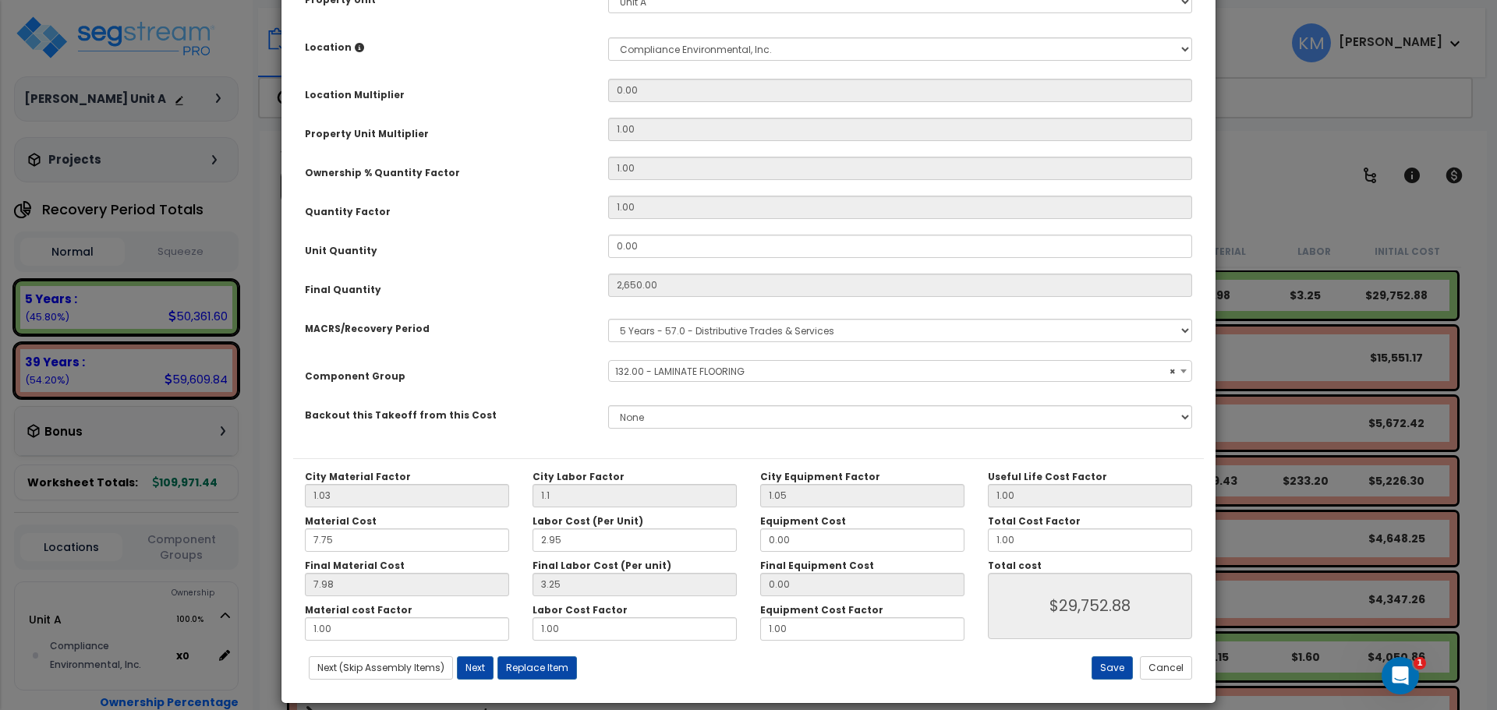
scroll to position [299, 0]
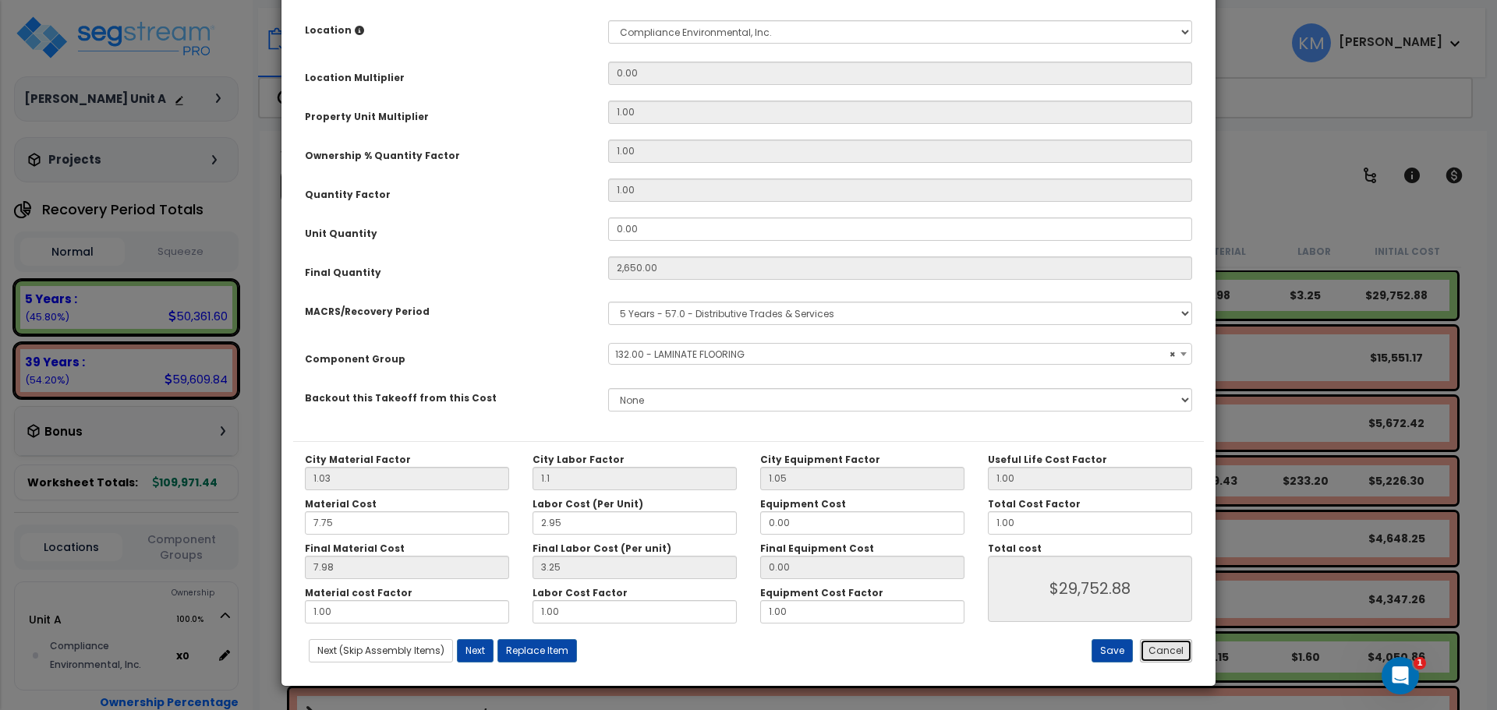
click at [1181, 653] on button "Cancel" at bounding box center [1166, 650] width 52 height 23
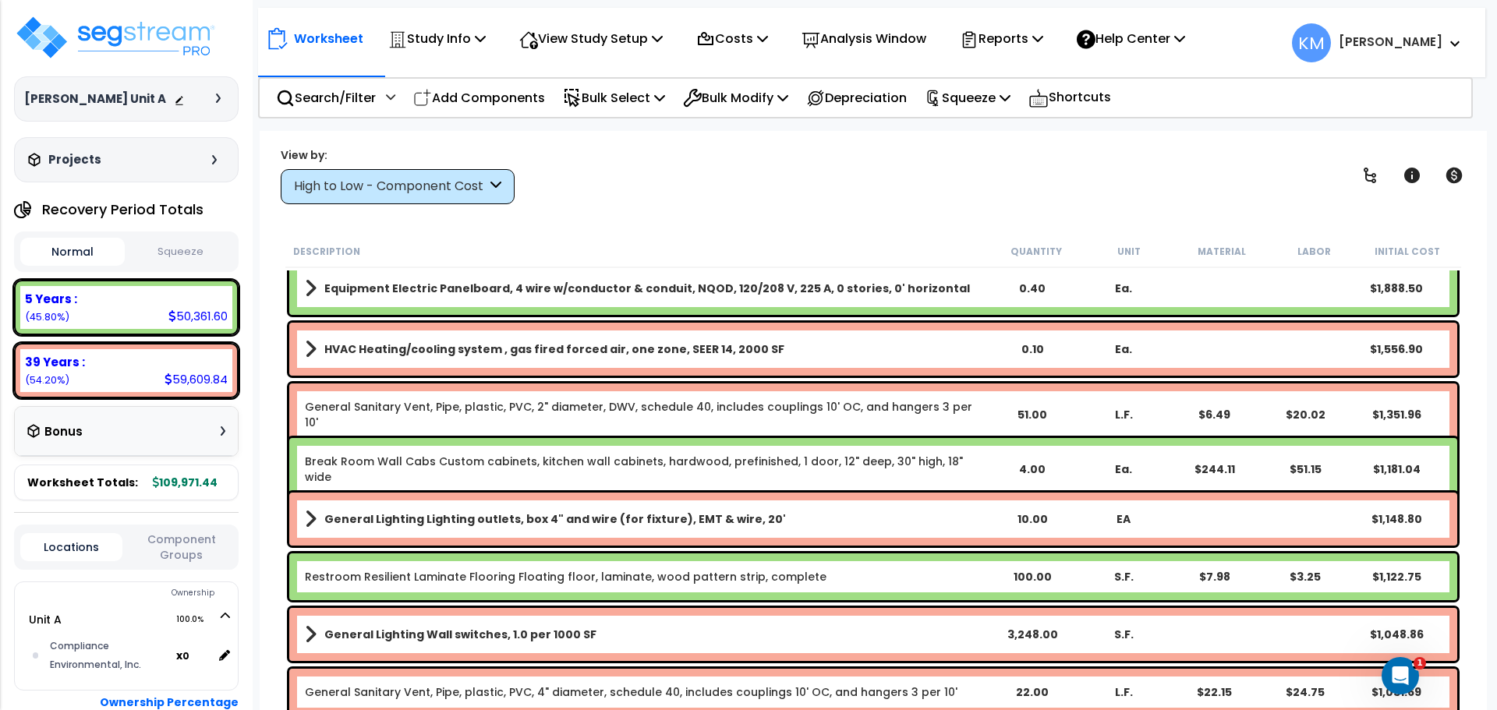
scroll to position [910, 0]
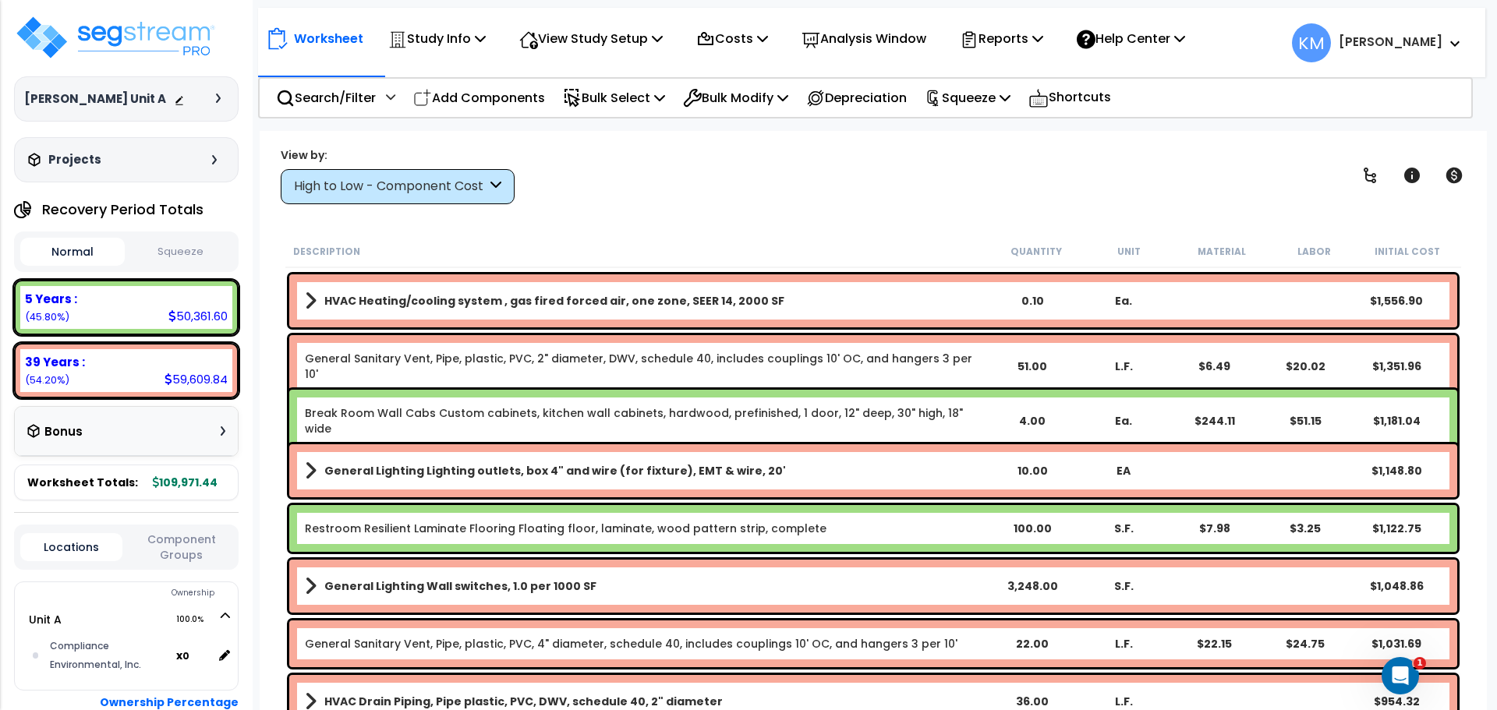
click at [841, 523] on b "Restroom Resilient Laminate Flooring Floating floor, laminate, wood pattern str…" at bounding box center [646, 529] width 682 height 16
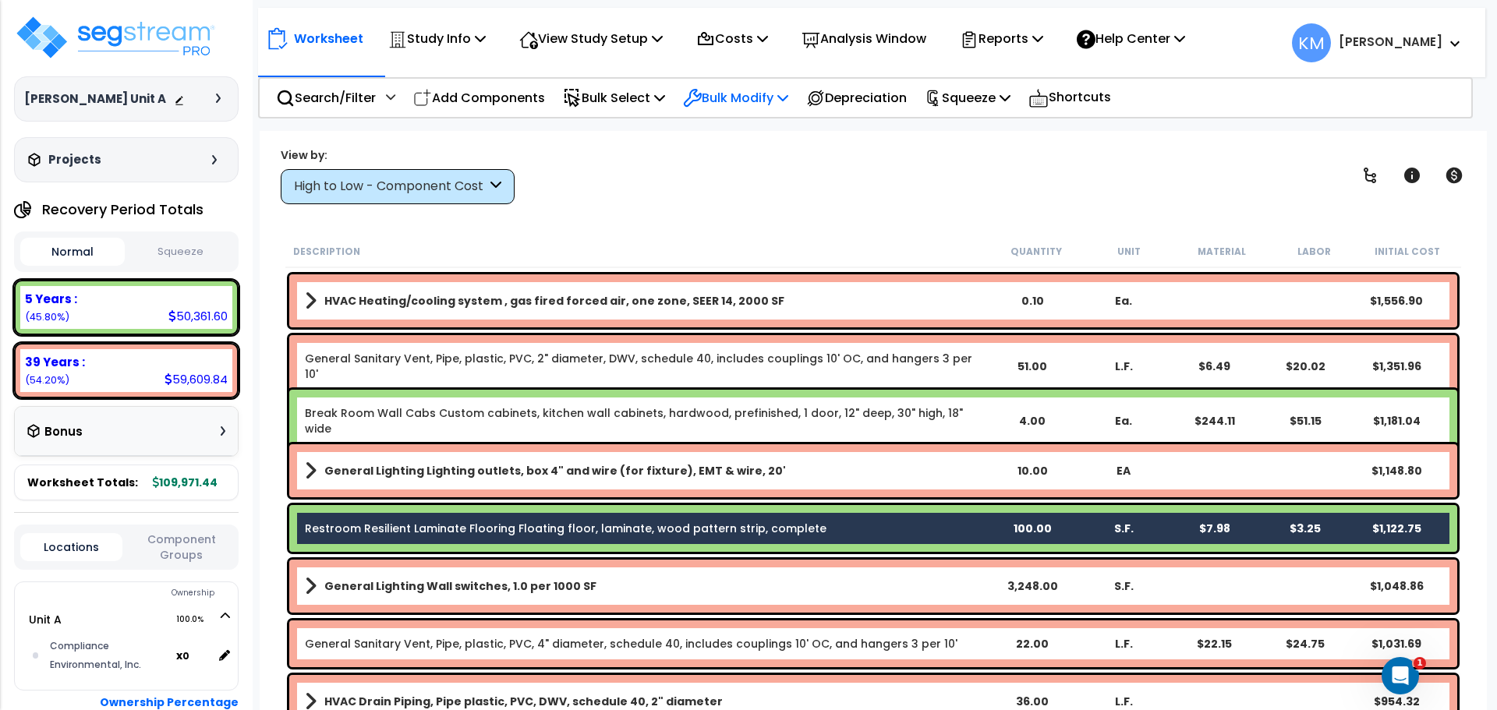
click at [725, 98] on p "Bulk Modify" at bounding box center [735, 97] width 105 height 21
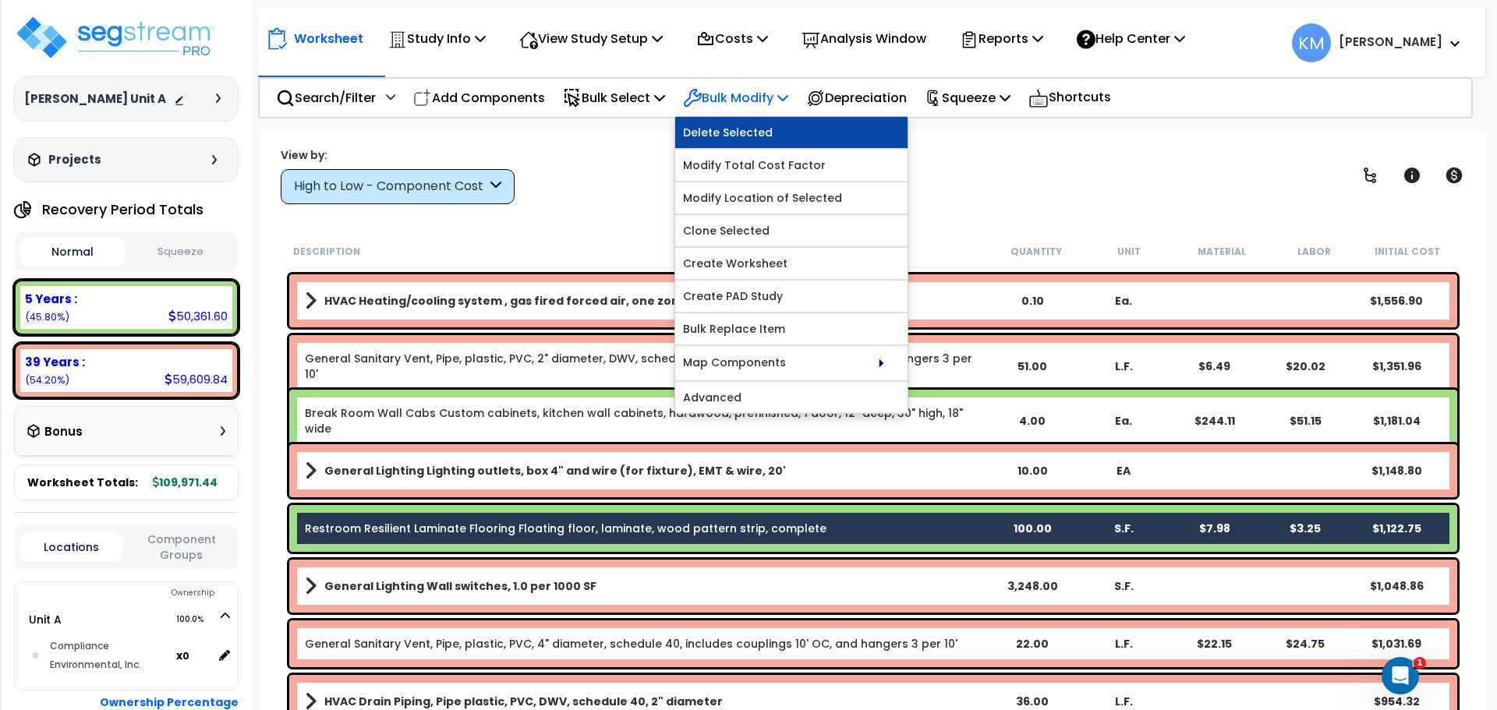
click at [780, 123] on link "Delete Selected" at bounding box center [791, 132] width 232 height 31
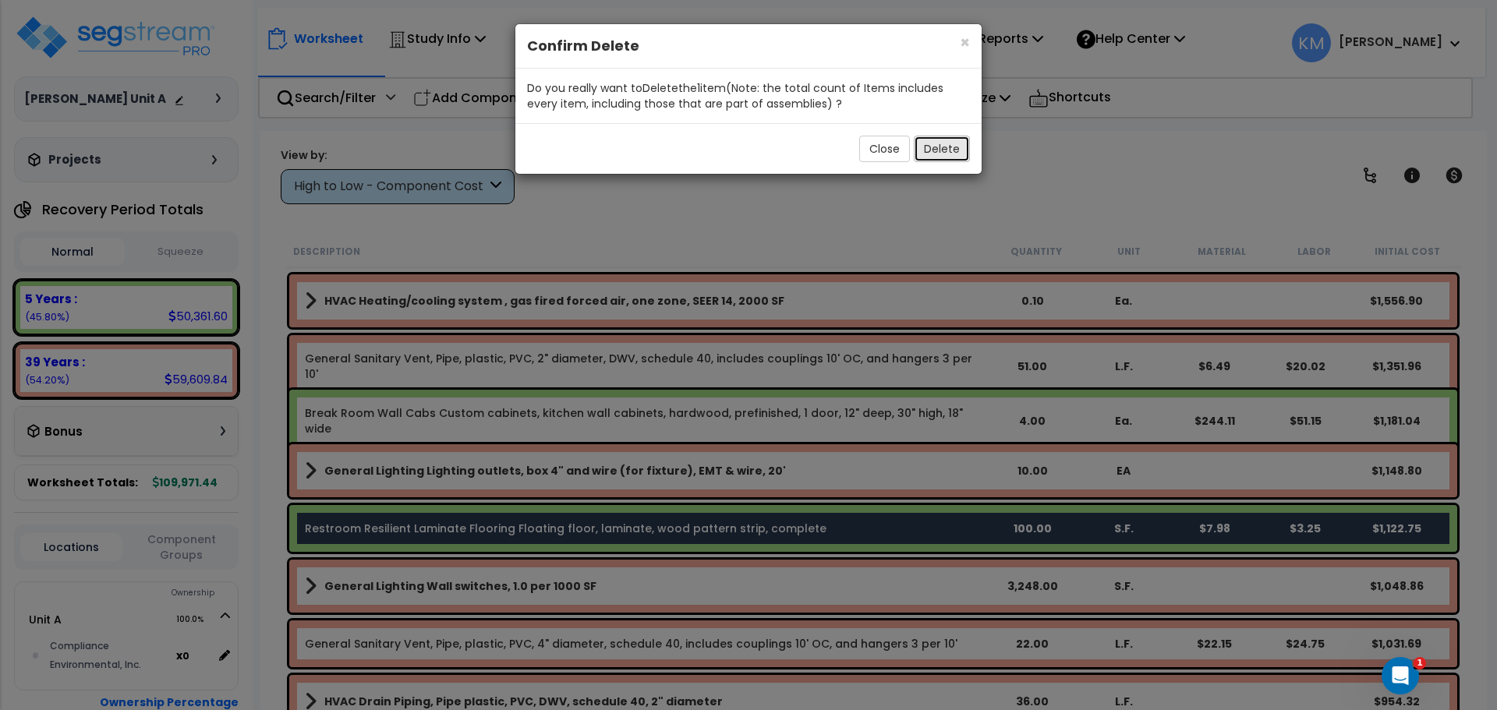
click at [929, 147] on button "Delete" at bounding box center [942, 149] width 56 height 27
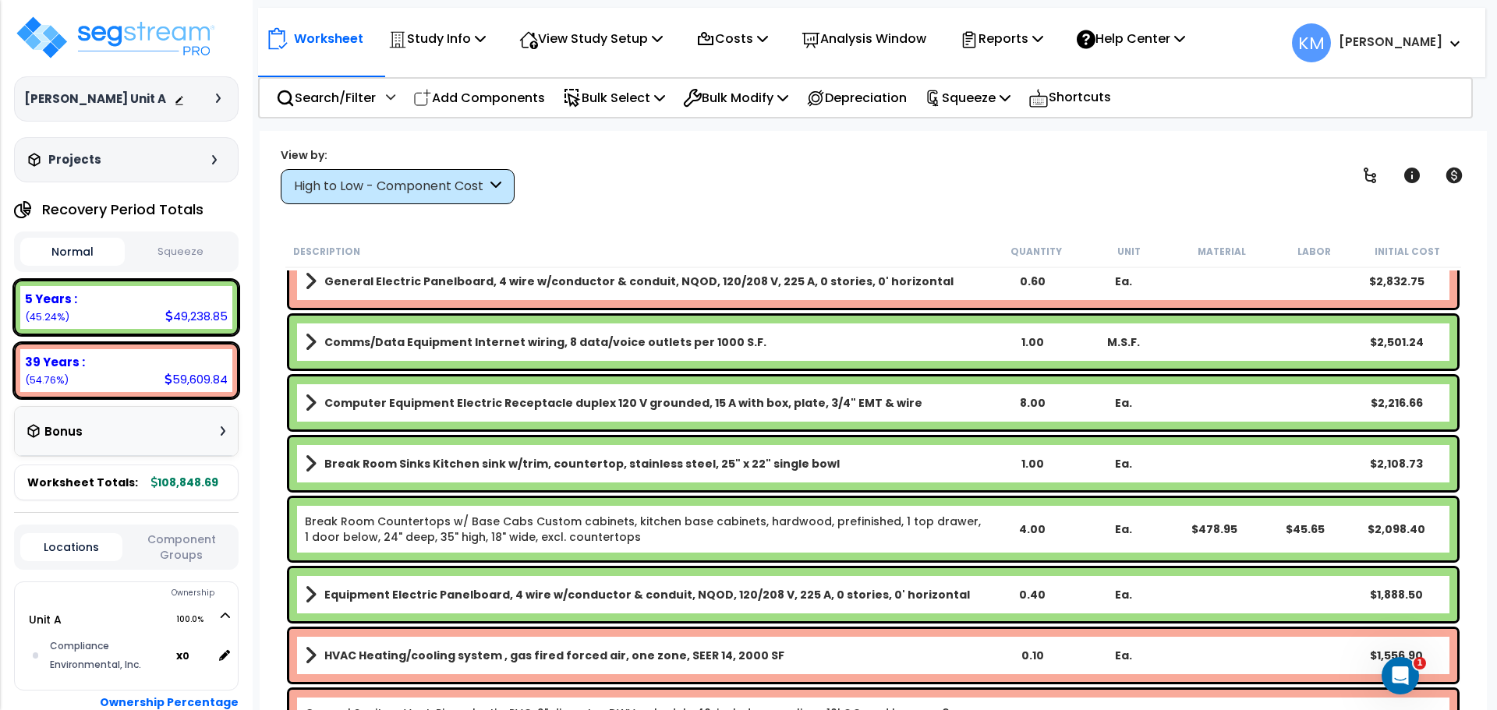
scroll to position [520, 0]
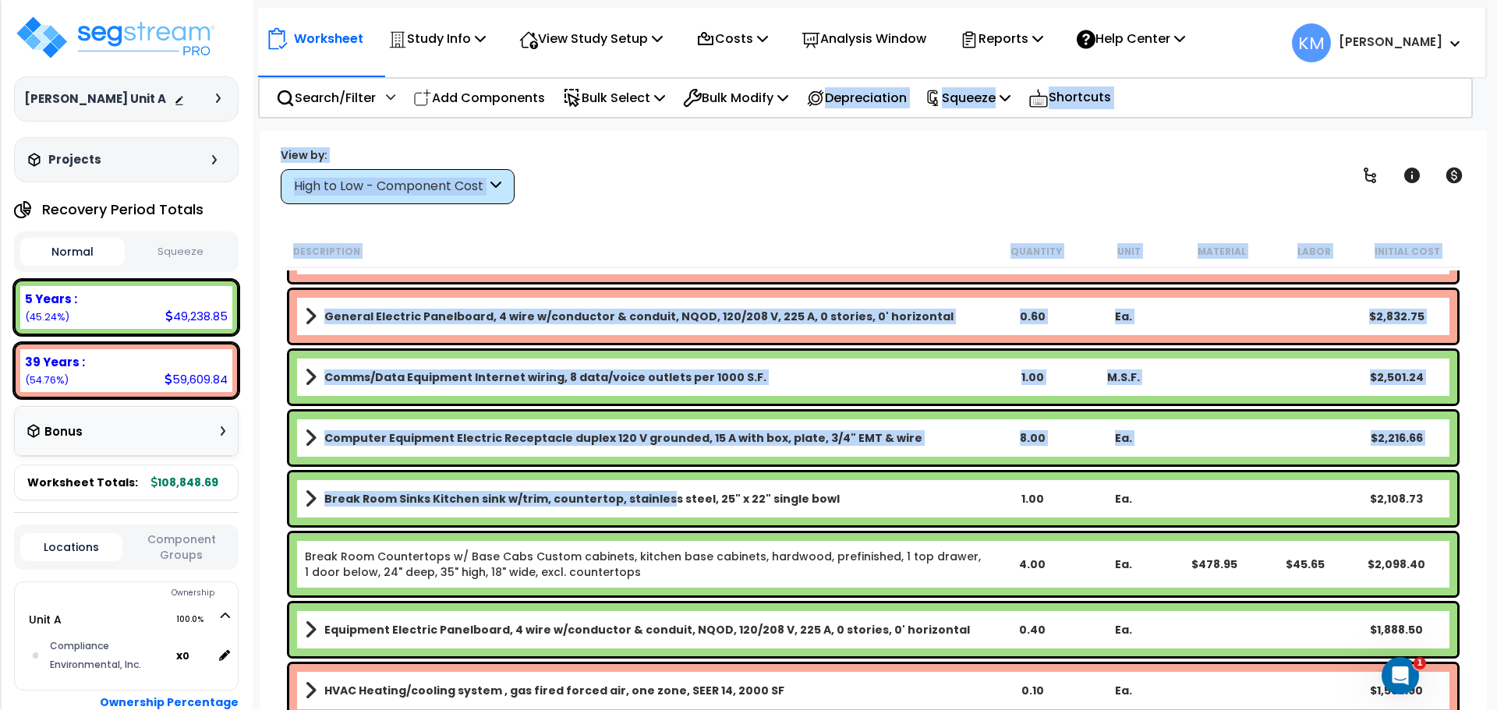
click at [652, 492] on b "Break Room Sinks Kitchen sink w/trim, countertop, stainless steel, 25" x 22" si…" at bounding box center [581, 499] width 515 height 16
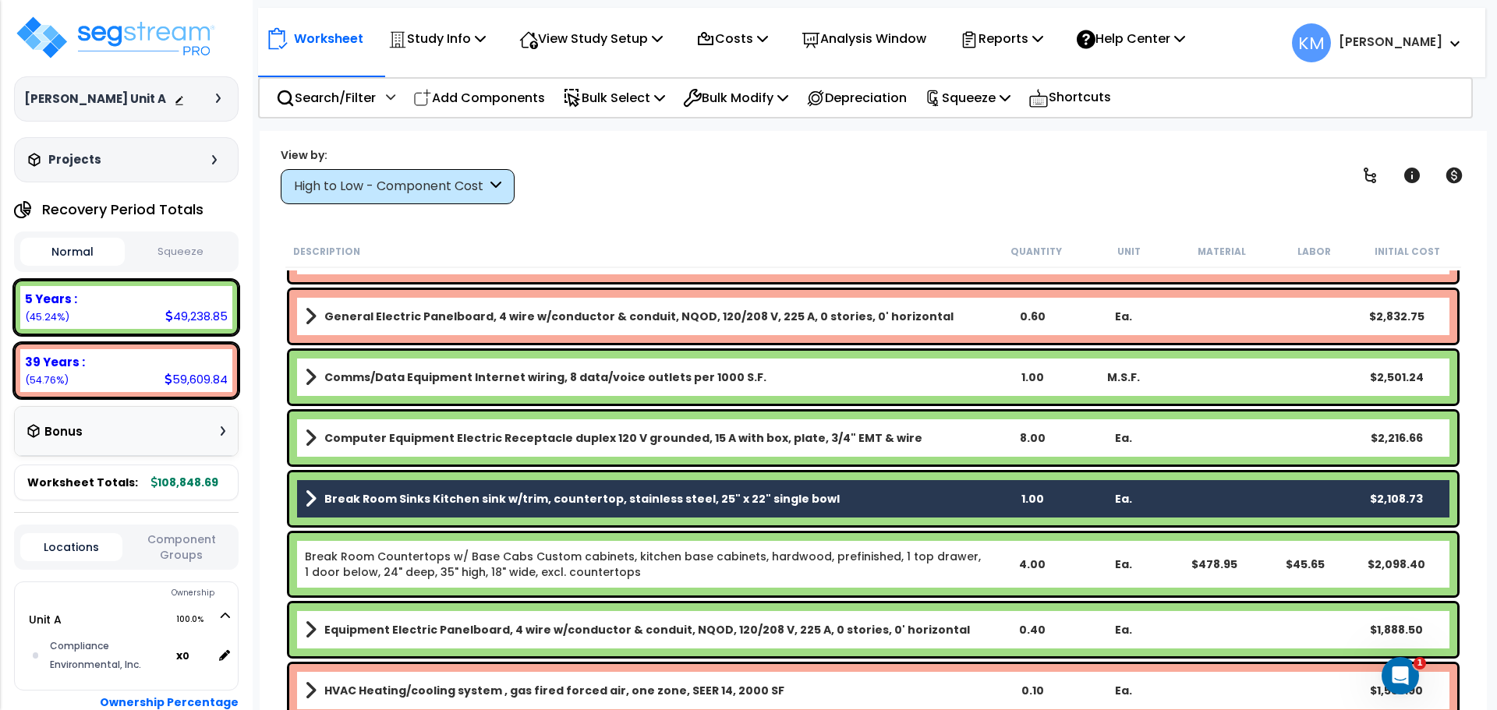
drag, startPoint x: 728, startPoint y: 487, endPoint x: 734, endPoint y: 480, distance: 9.4
click at [728, 487] on div "Break Room Sinks Kitchen sink w/trim, countertop, stainless steel, 25" x 22" si…" at bounding box center [873, 499] width 1168 height 53
click at [762, 96] on p "Bulk Modify" at bounding box center [735, 97] width 105 height 21
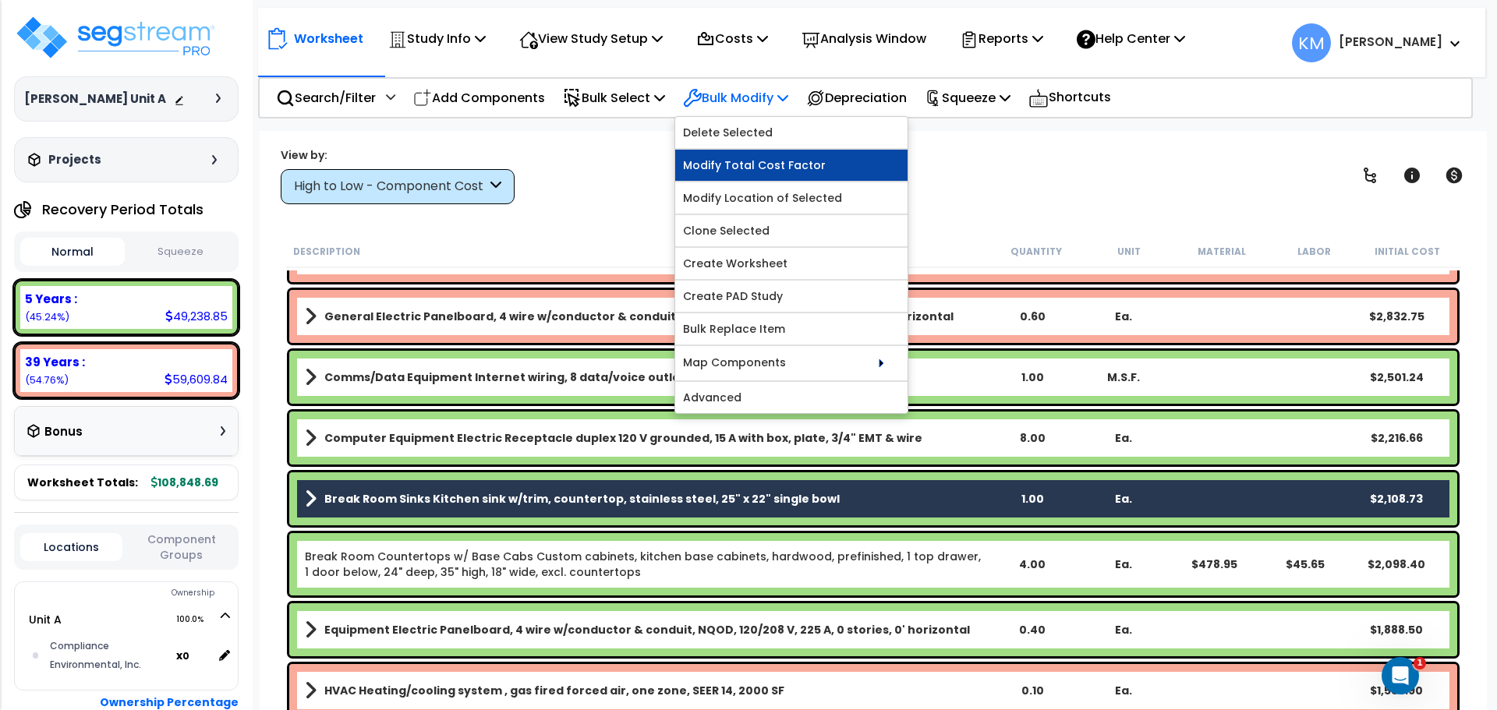
click at [850, 158] on link "Modify Total Cost Factor" at bounding box center [791, 165] width 232 height 31
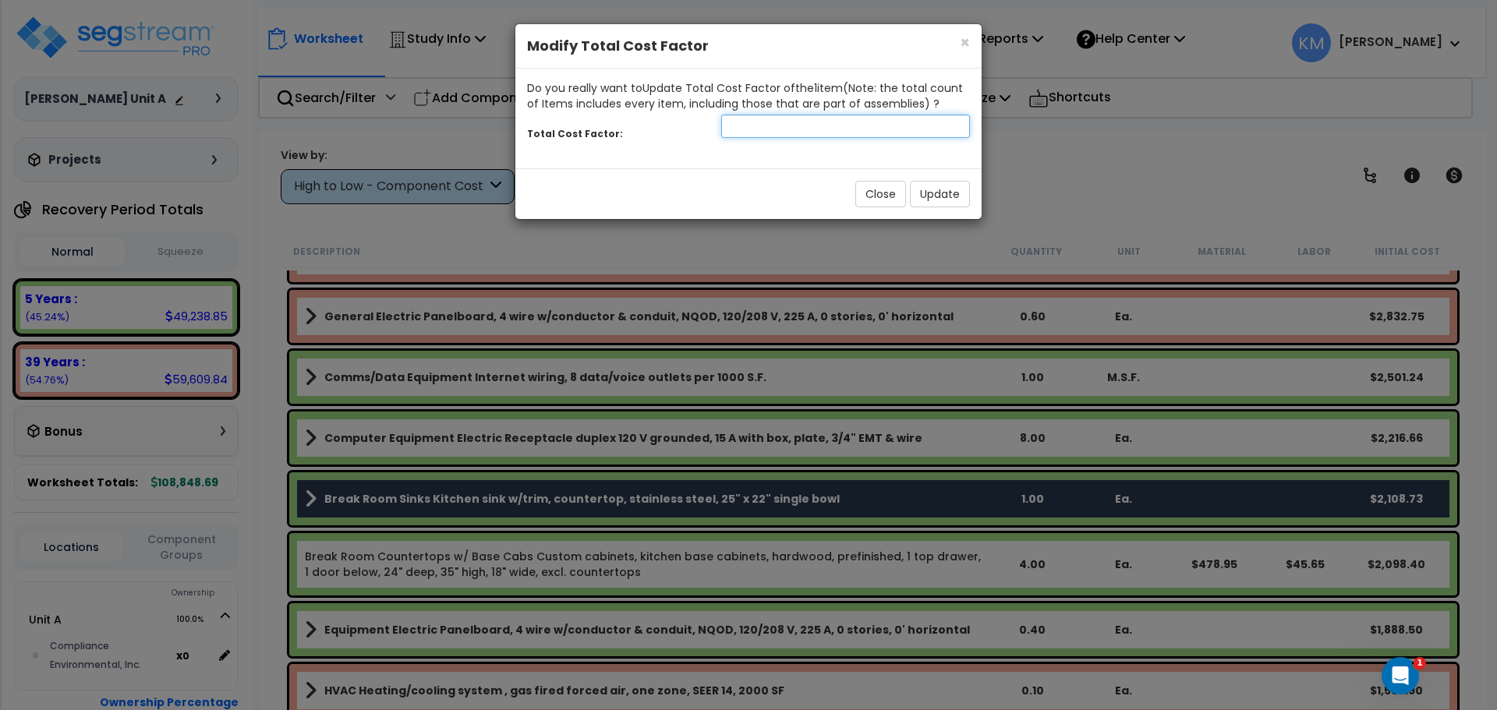
click at [771, 129] on input "number" at bounding box center [845, 126] width 249 height 23
type input "0.5"
click at [942, 189] on button "Update" at bounding box center [940, 194] width 60 height 27
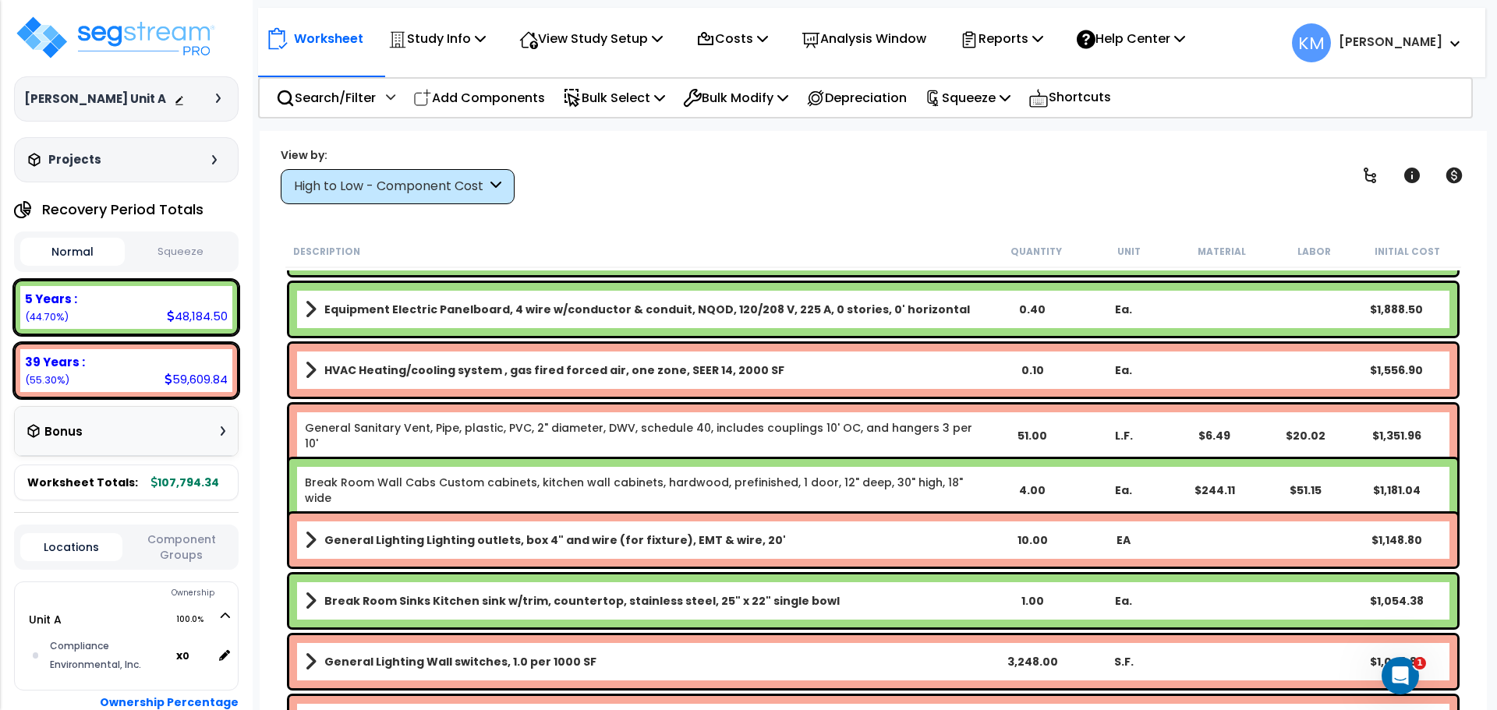
scroll to position [649, 0]
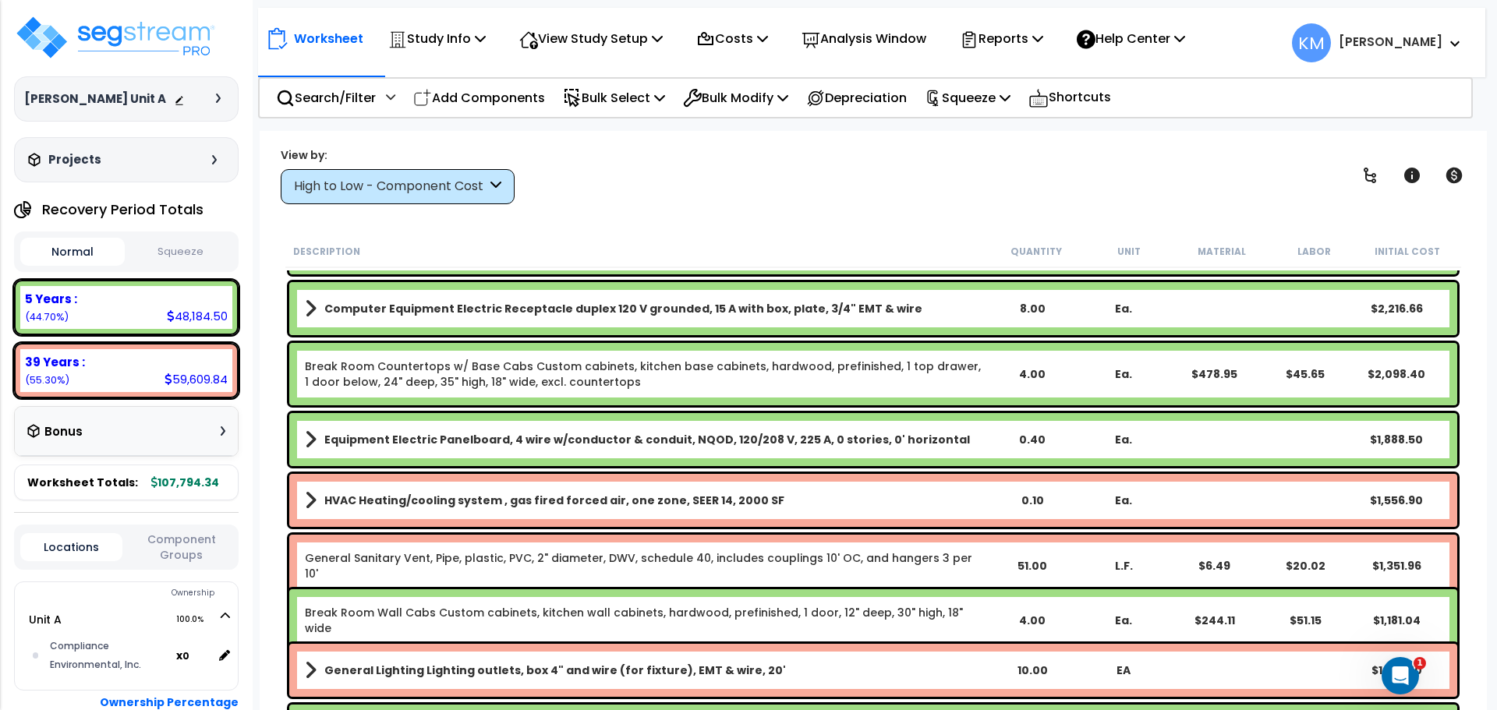
click at [522, 613] on link "Break Room Wall Cabs Custom cabinets, kitchen wall cabinets, hardwood, prefinis…" at bounding box center [646, 620] width 682 height 31
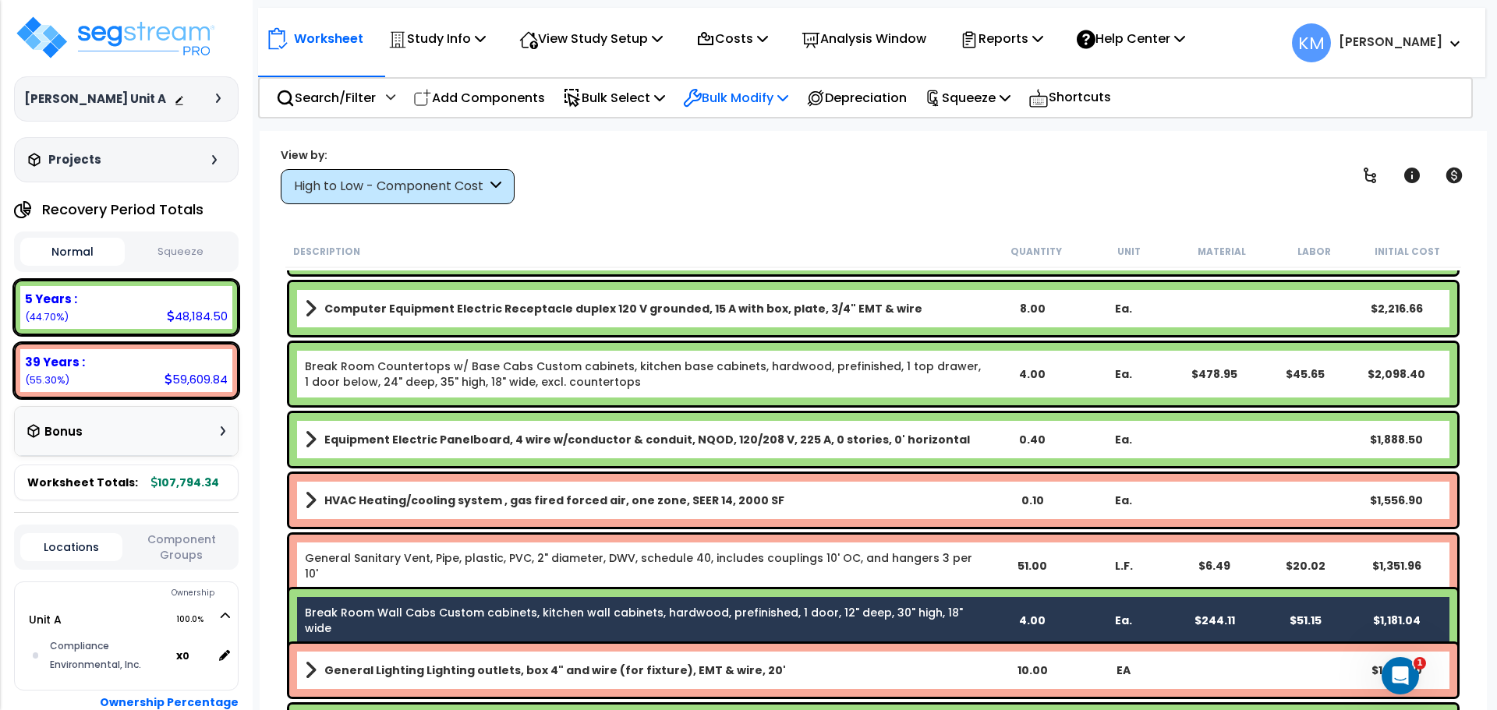
click at [760, 99] on p "Bulk Modify" at bounding box center [735, 97] width 105 height 21
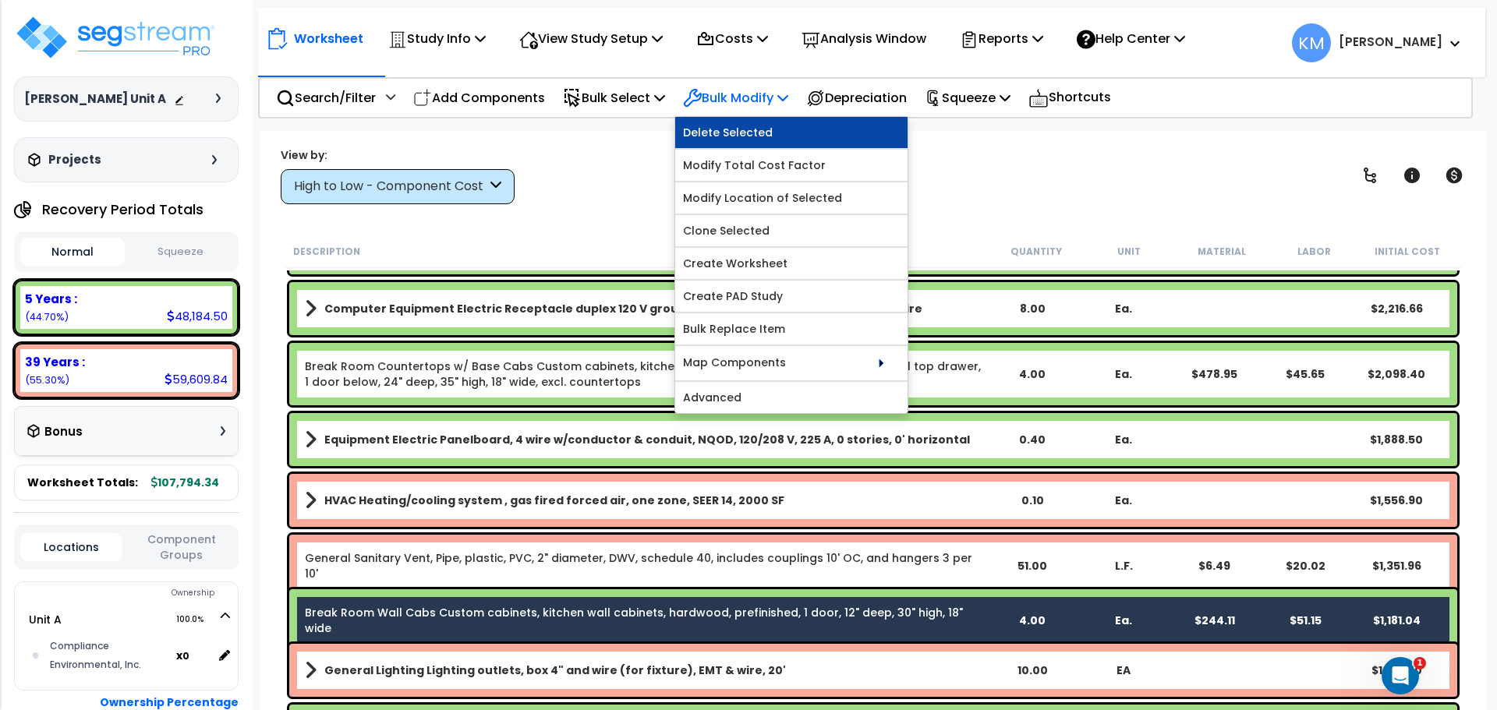
click at [797, 132] on link "Delete Selected" at bounding box center [791, 132] width 232 height 31
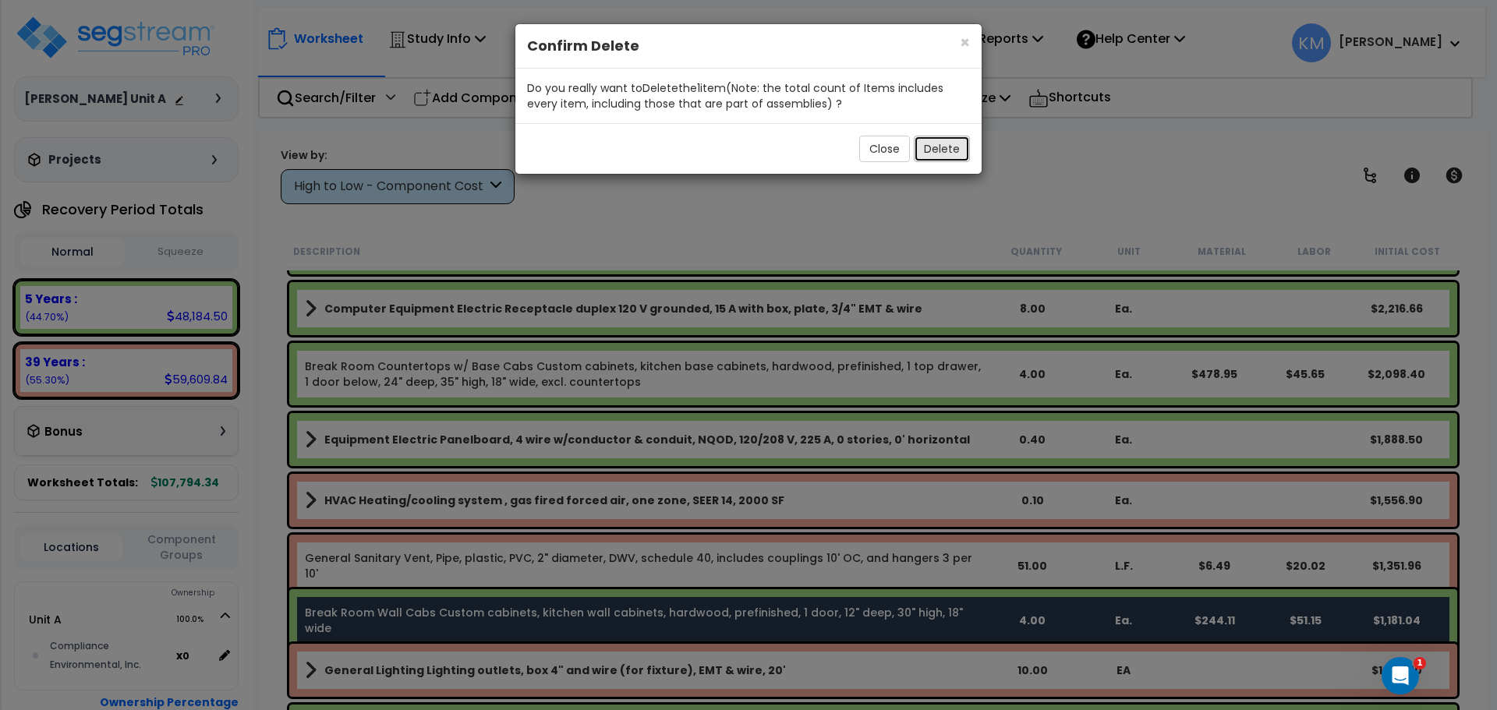
click at [929, 145] on button "Delete" at bounding box center [942, 149] width 56 height 27
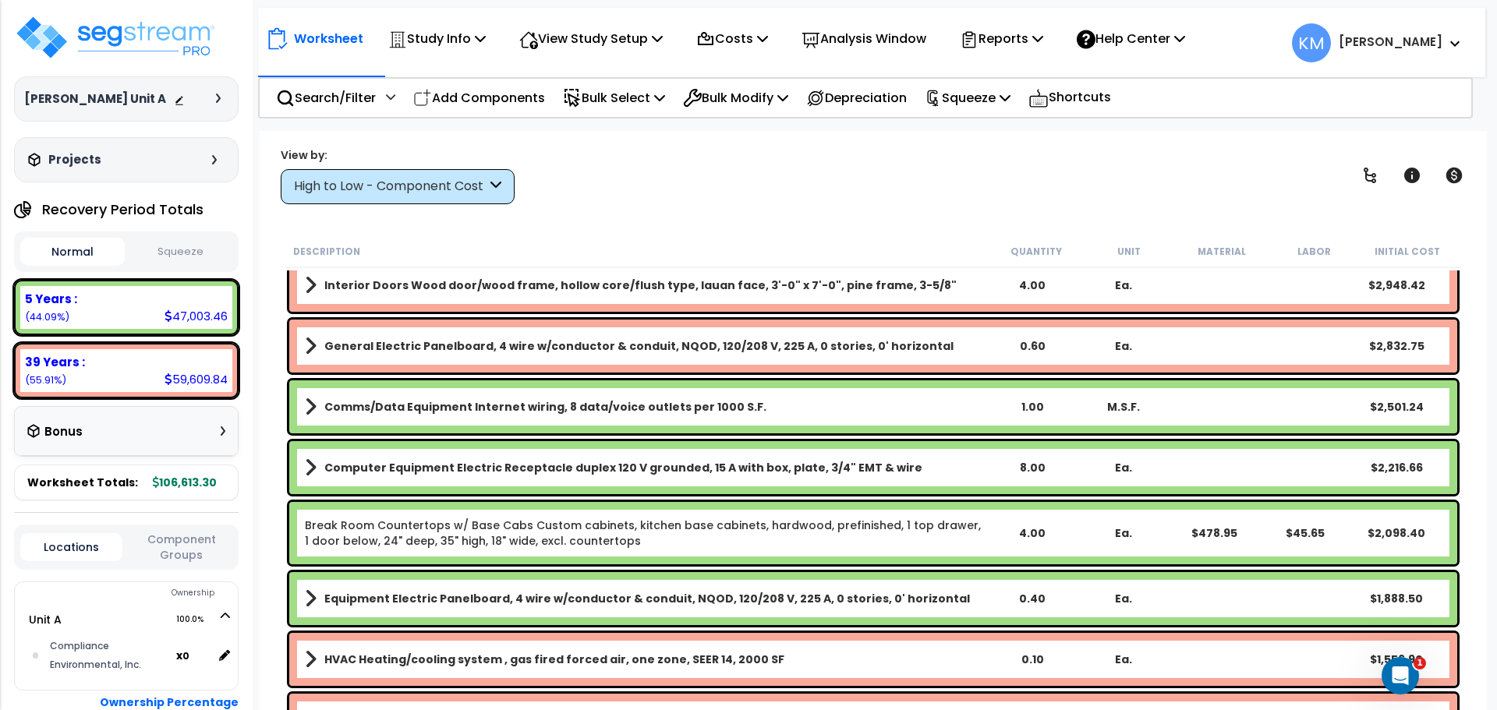
scroll to position [520, 0]
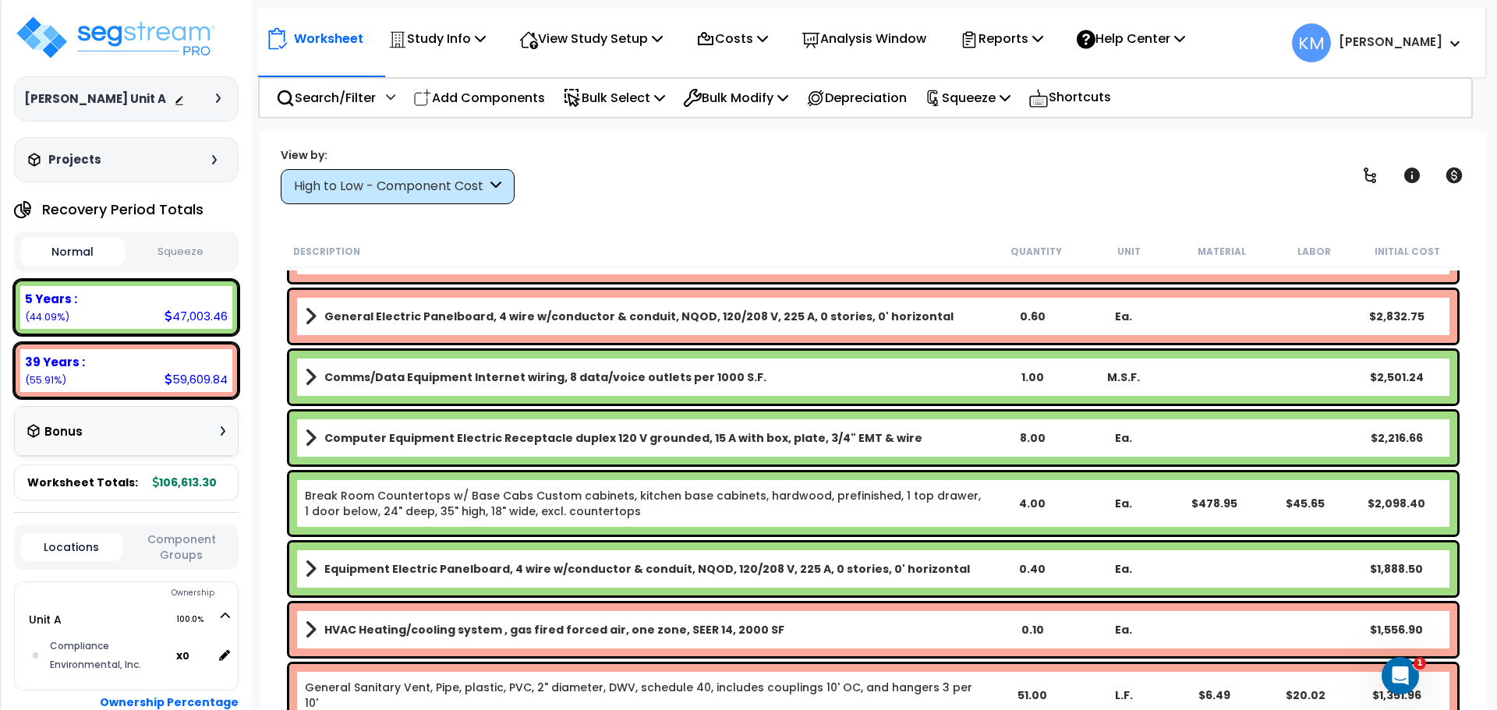
click at [325, 374] on b "Comms/Data Equipment Internet wiring, 8 data/voice outlets per 1000 S.F." at bounding box center [545, 378] width 442 height 16
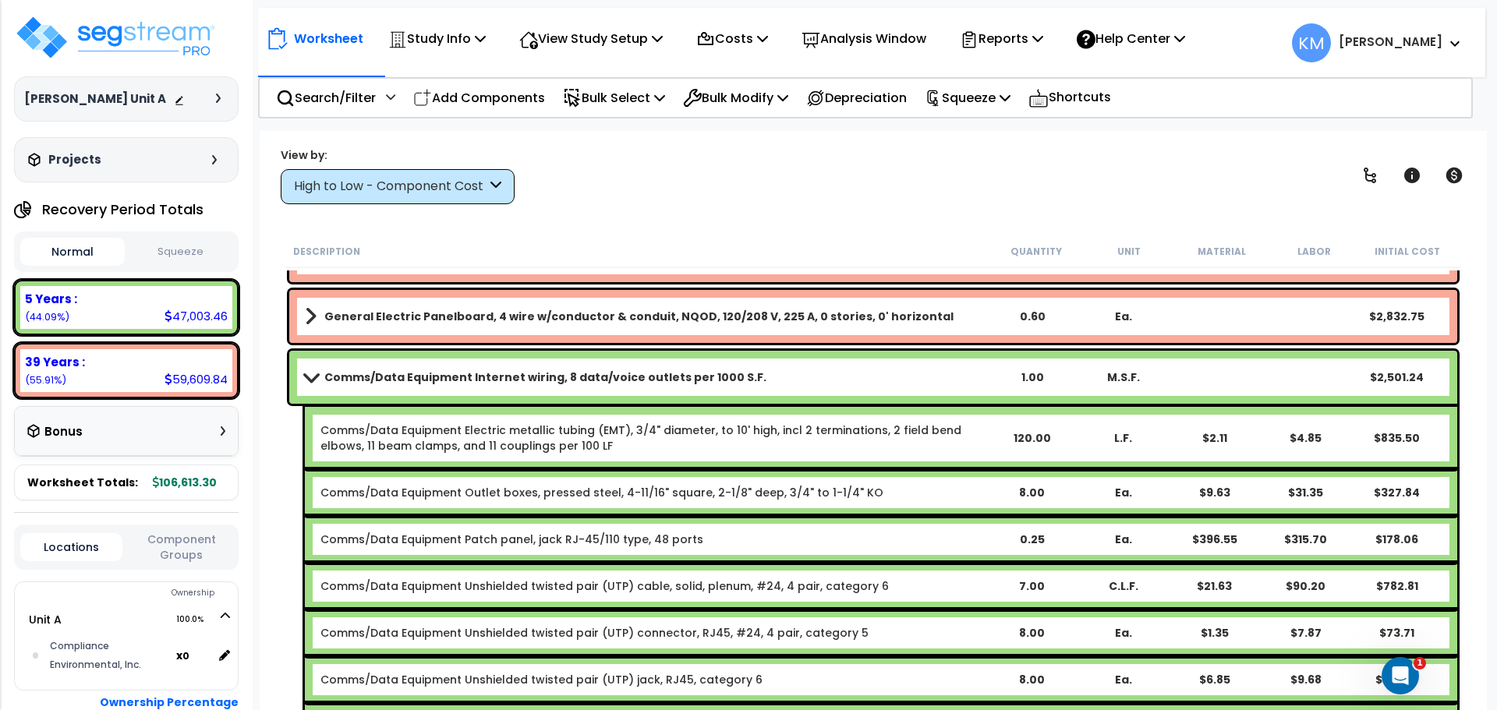
click at [319, 366] on div "Comms/Data Equipment Internet wiring, 8 data/voice outlets per 1000 S.F. 1.00 M…" at bounding box center [873, 377] width 1168 height 53
click at [300, 379] on span at bounding box center [311, 377] width 22 height 12
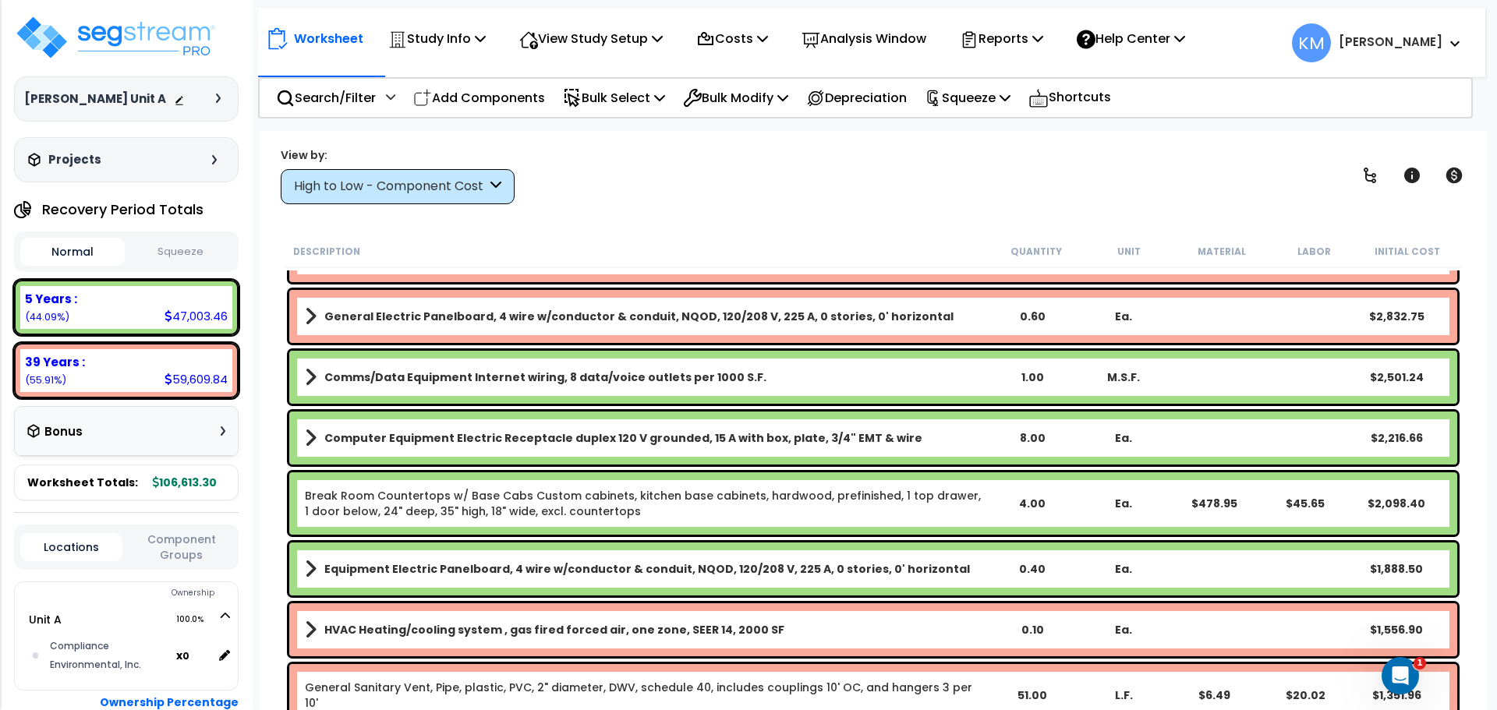
click at [538, 372] on b "Comms/Data Equipment Internet wiring, 8 data/voice outlets per 1000 S.F." at bounding box center [545, 378] width 442 height 16
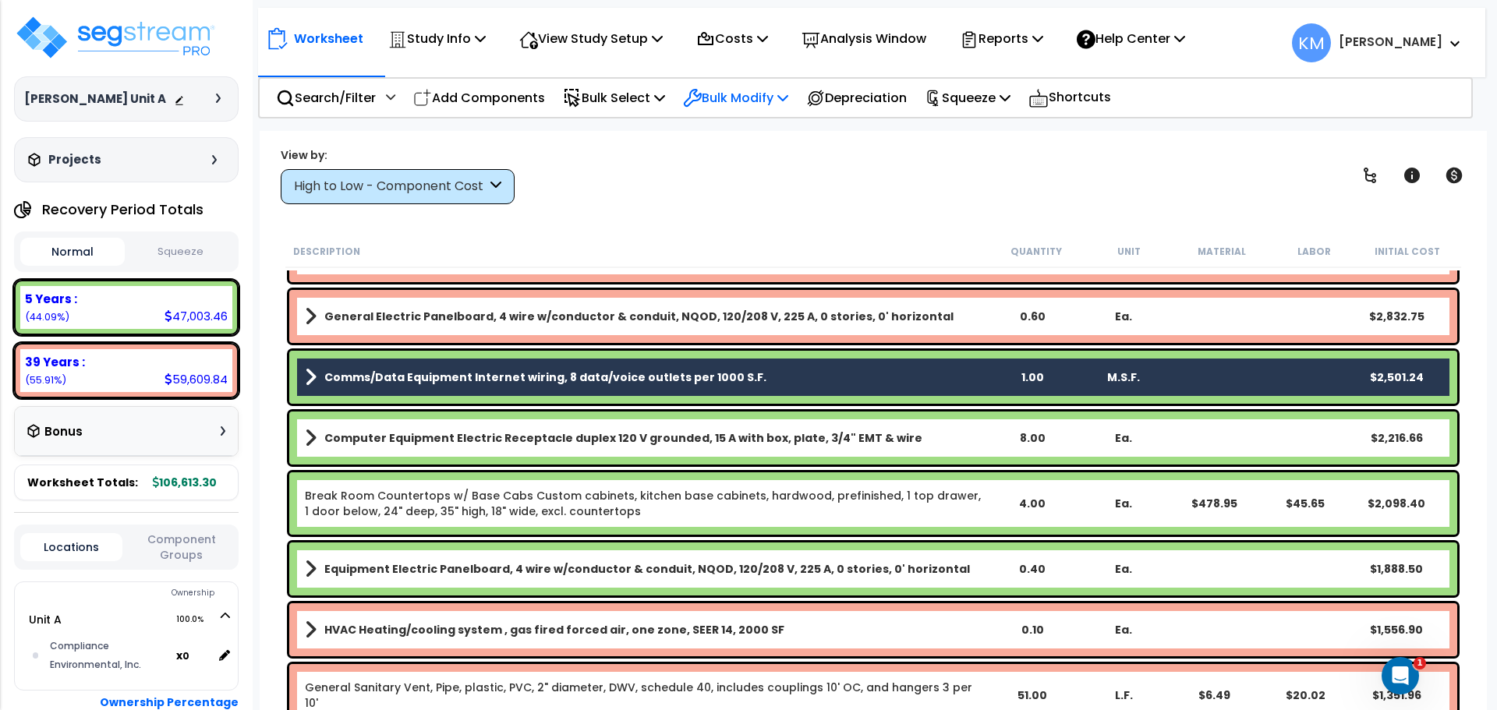
click at [727, 104] on p "Bulk Modify" at bounding box center [735, 97] width 105 height 21
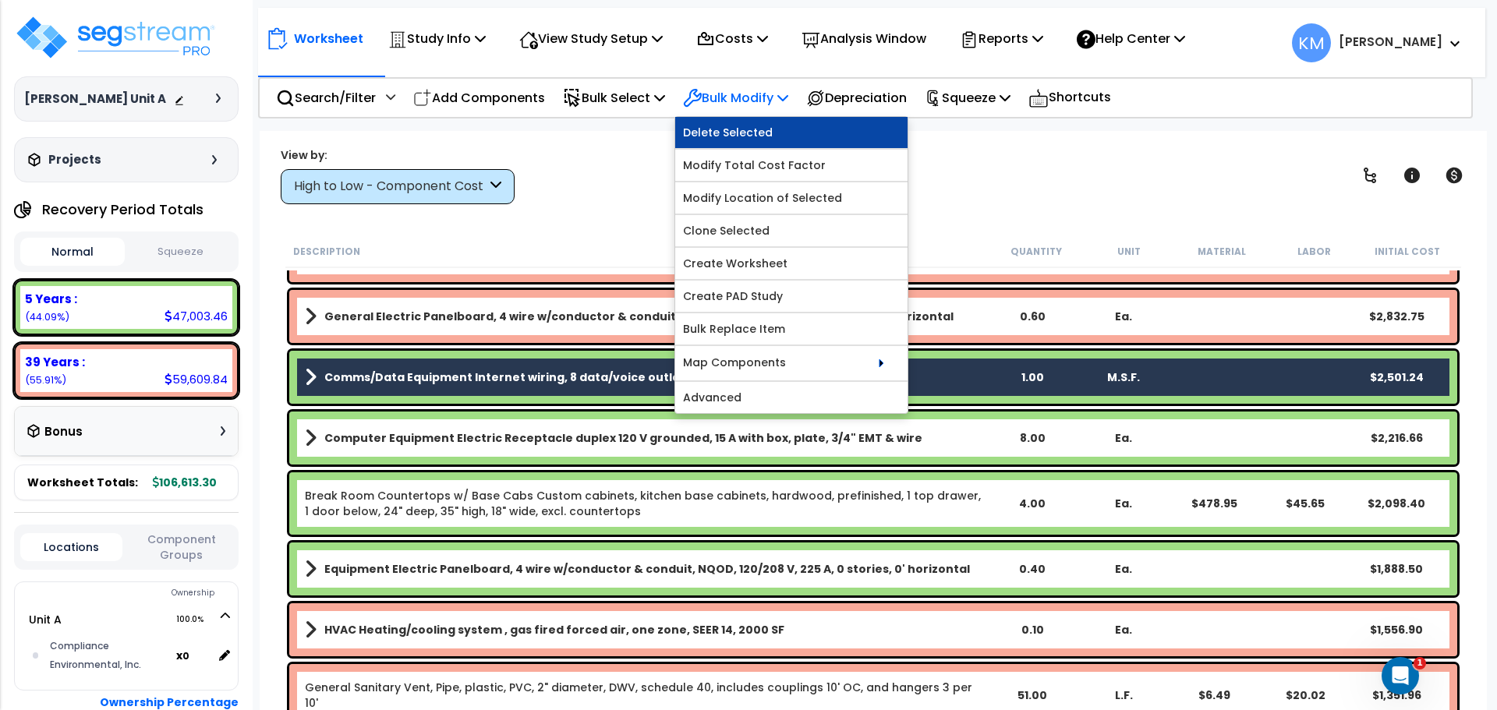
click at [758, 125] on link "Delete Selected" at bounding box center [791, 132] width 232 height 31
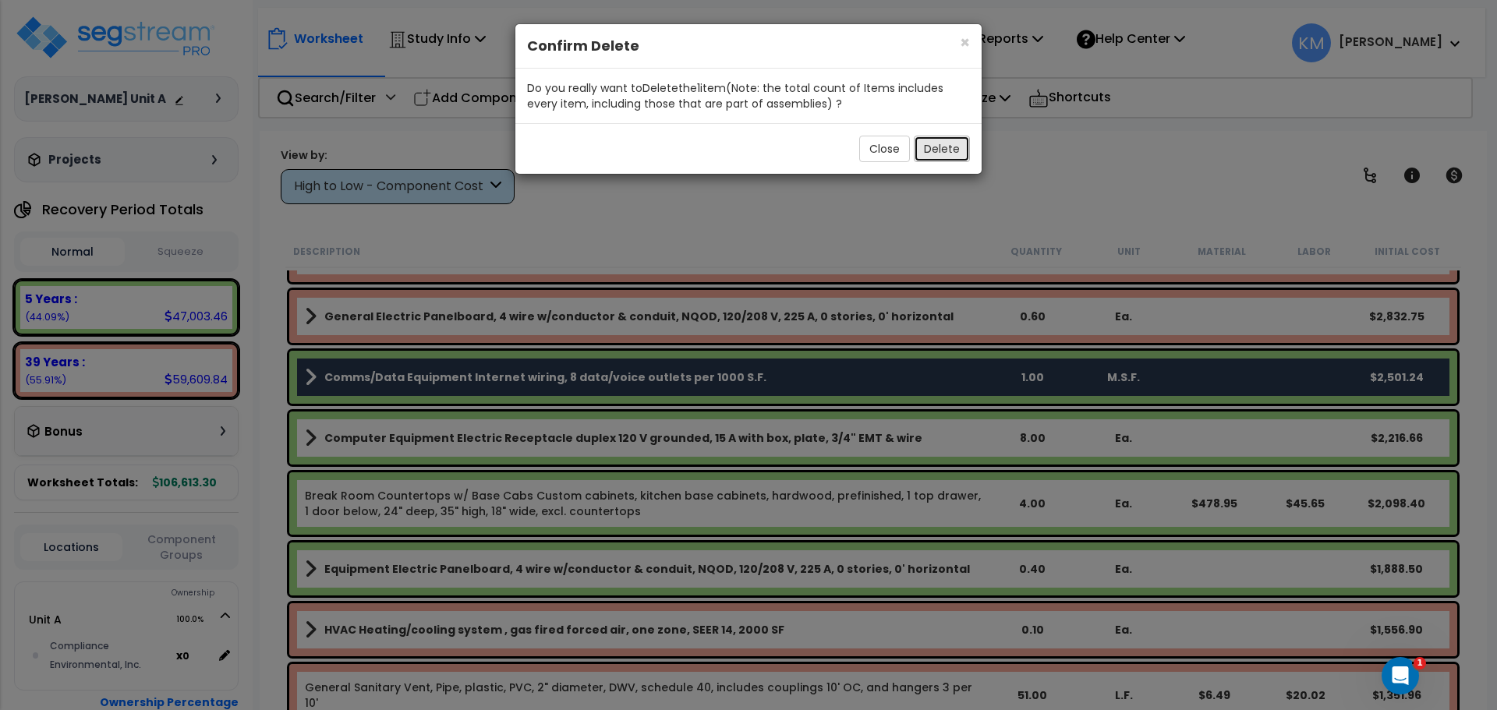
click at [947, 142] on button "Delete" at bounding box center [942, 149] width 56 height 27
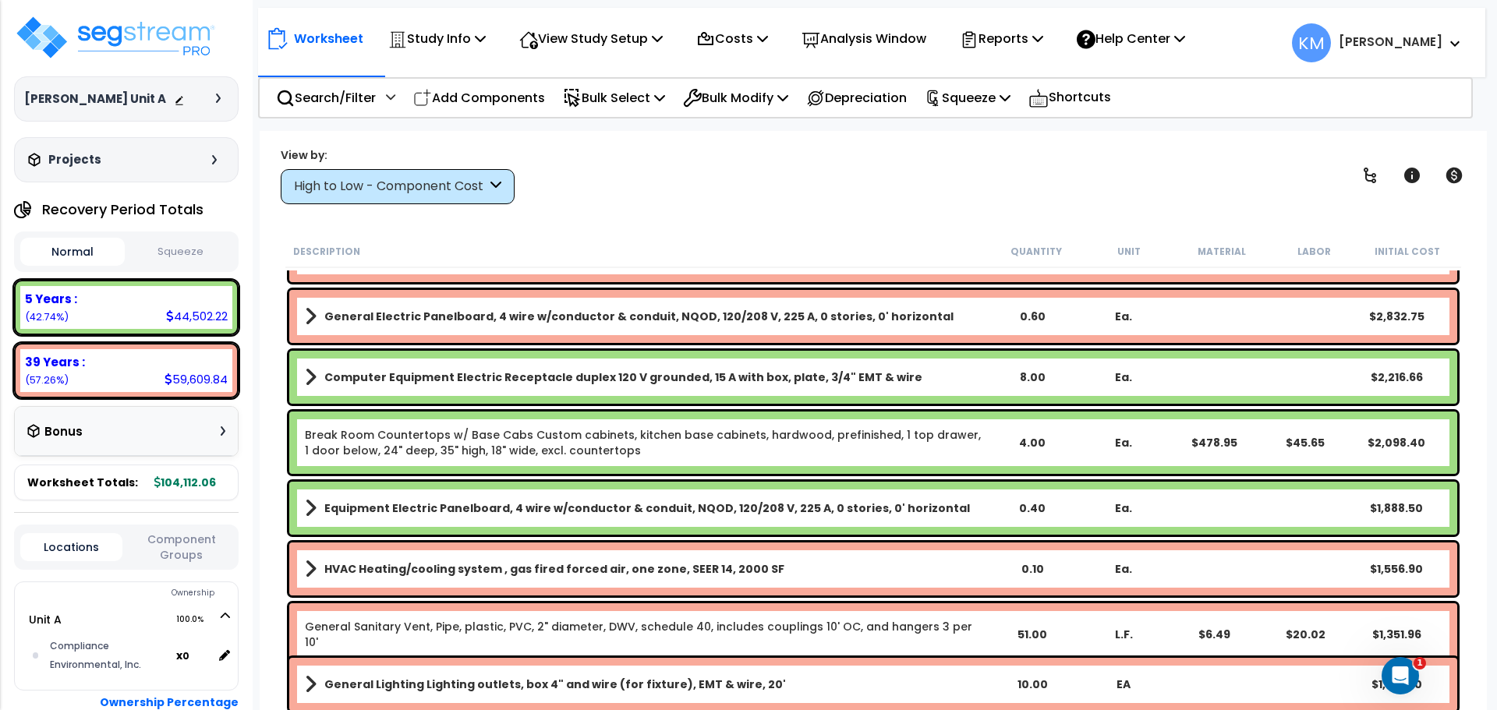
click at [303, 372] on div "Computer Equipment Electric Receptacle duplex 120 V grounded, 15 A with box, pl…" at bounding box center [873, 377] width 1168 height 53
click at [320, 381] on link "Computer Equipment Electric Receptacle duplex 120 V grounded, 15 A with box, pl…" at bounding box center [646, 377] width 682 height 22
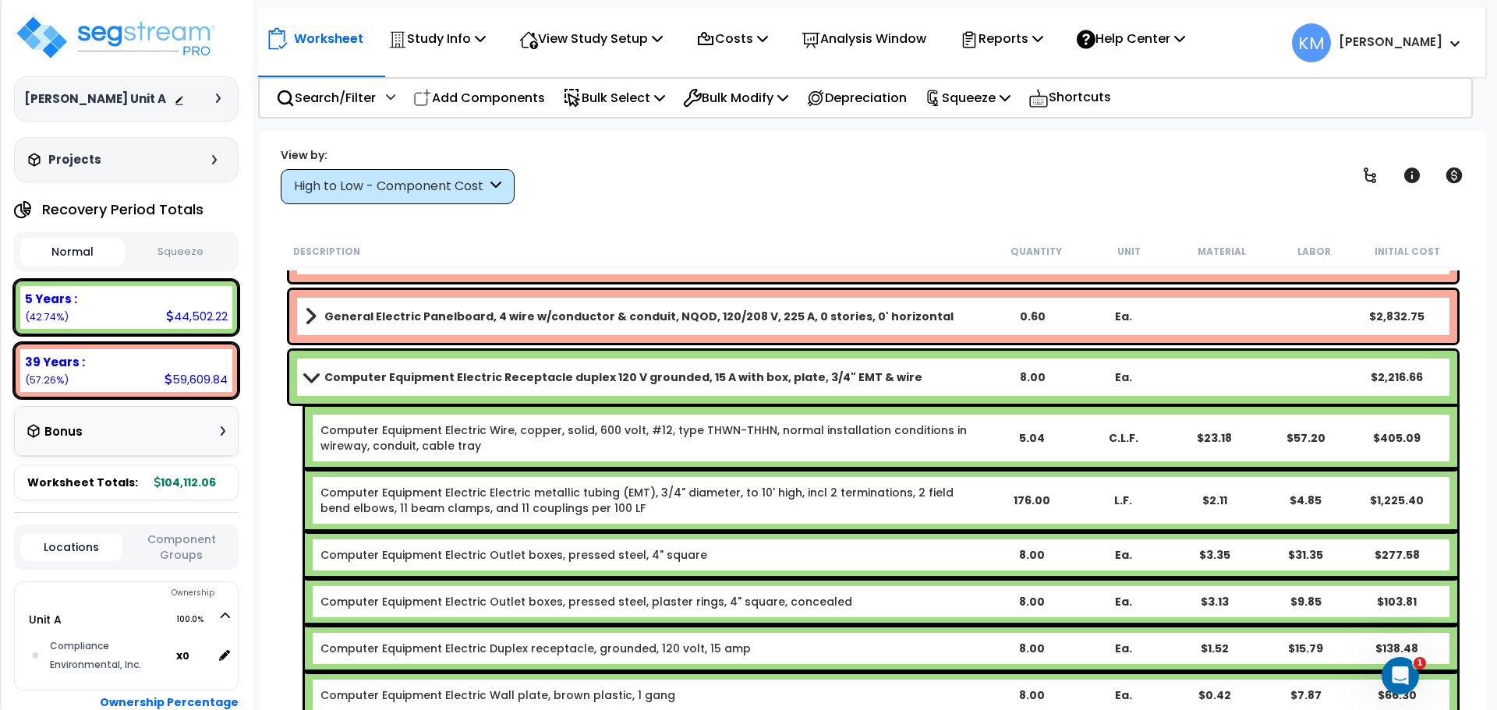
click at [318, 380] on span at bounding box center [311, 377] width 22 height 12
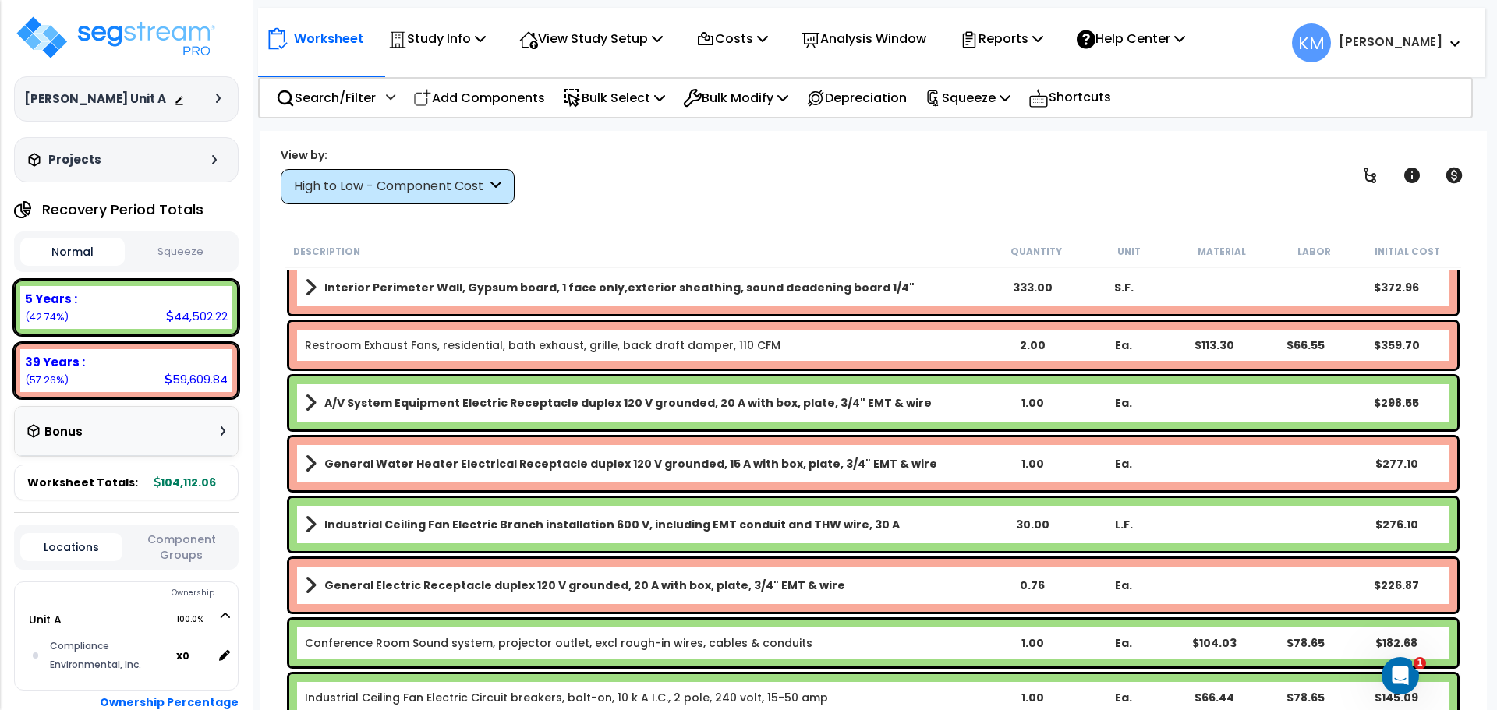
scroll to position [2079, 0]
